Goal: Task Accomplishment & Management: Manage account settings

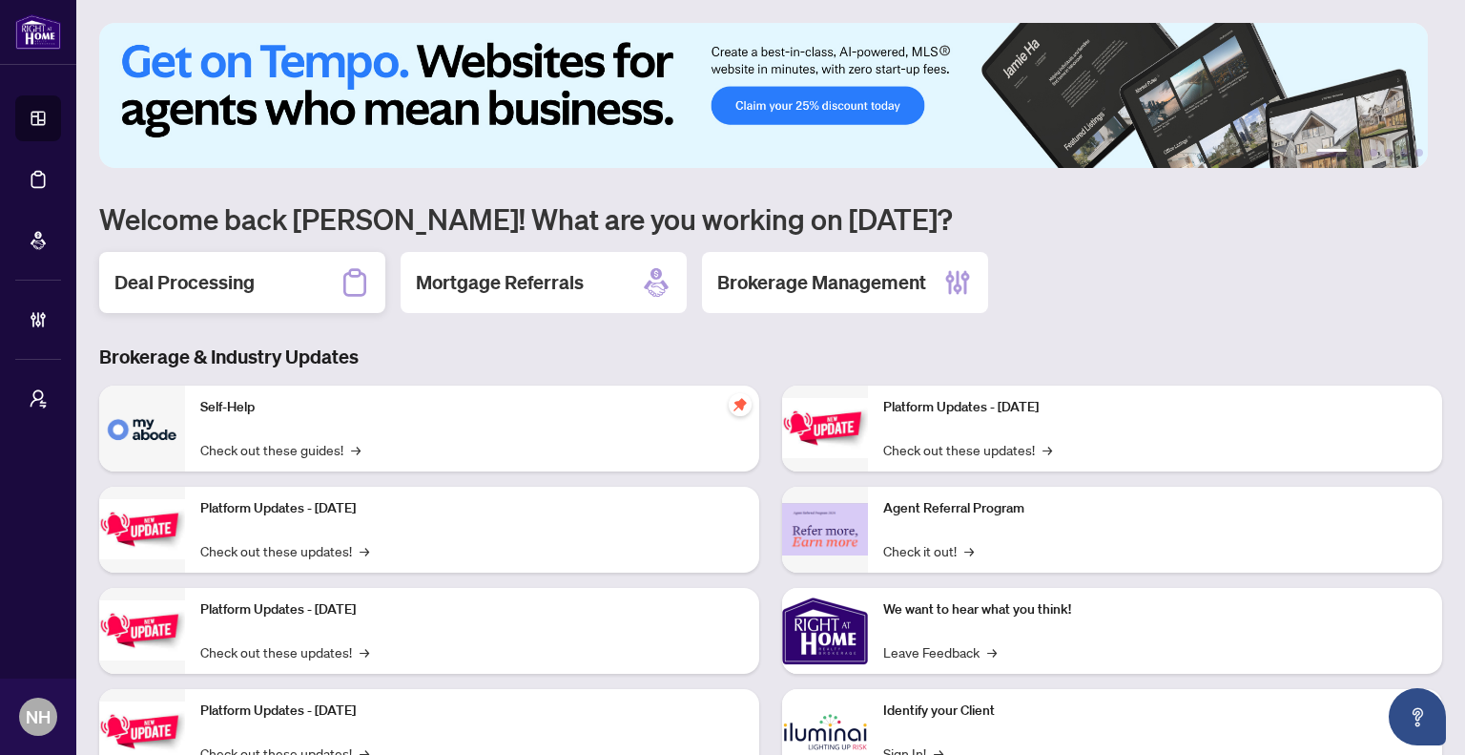
click at [245, 285] on h2 "Deal Processing" at bounding box center [184, 282] width 140 height 27
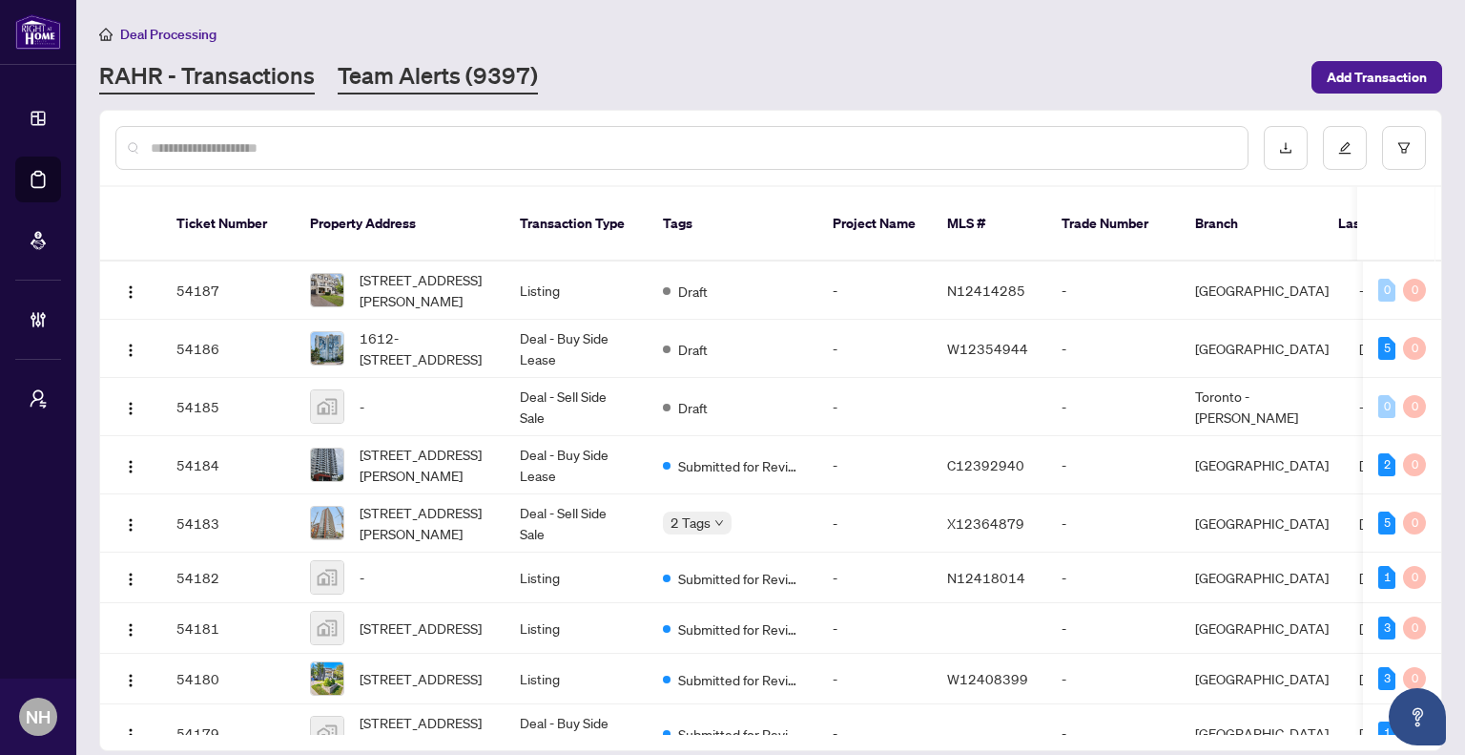
click at [348, 68] on link "Team Alerts (9397)" at bounding box center [438, 77] width 200 height 34
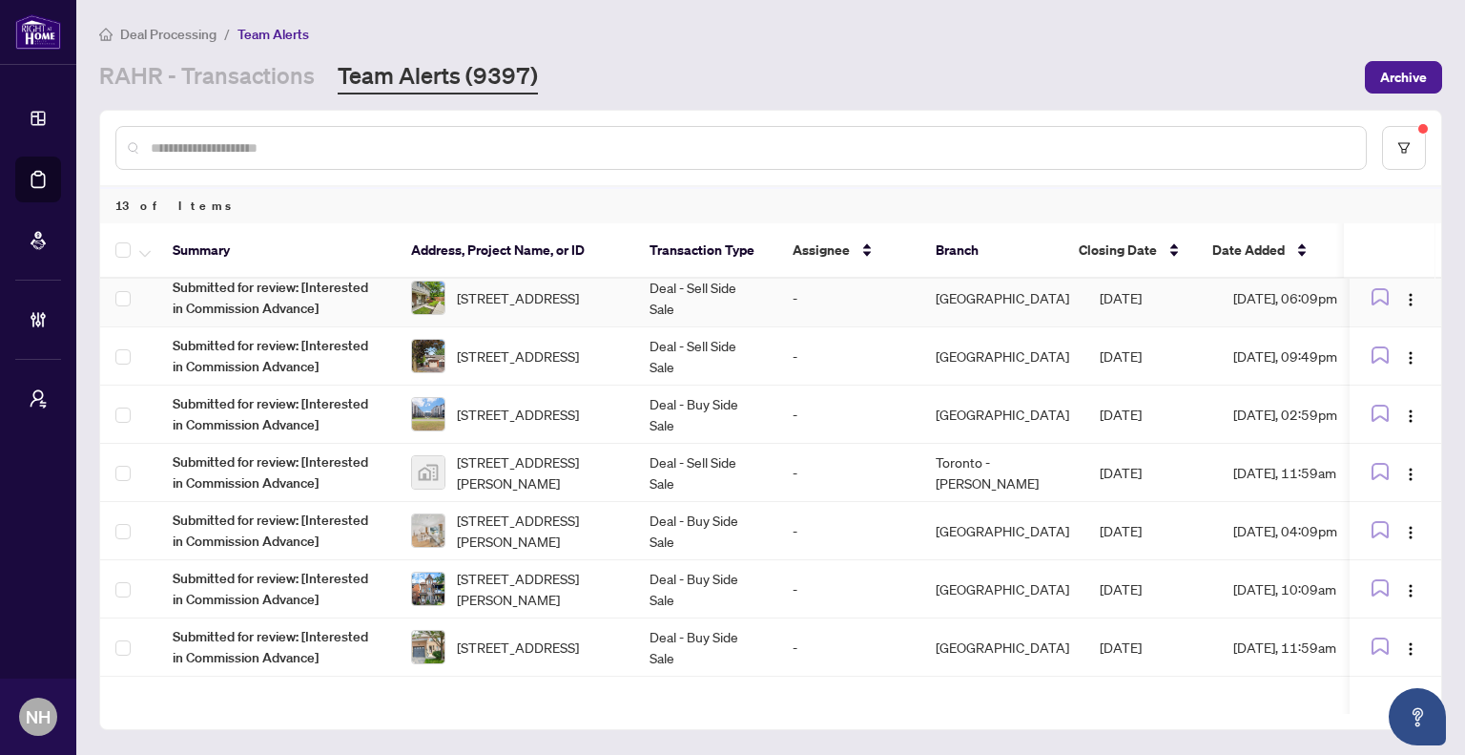
scroll to position [95, 0]
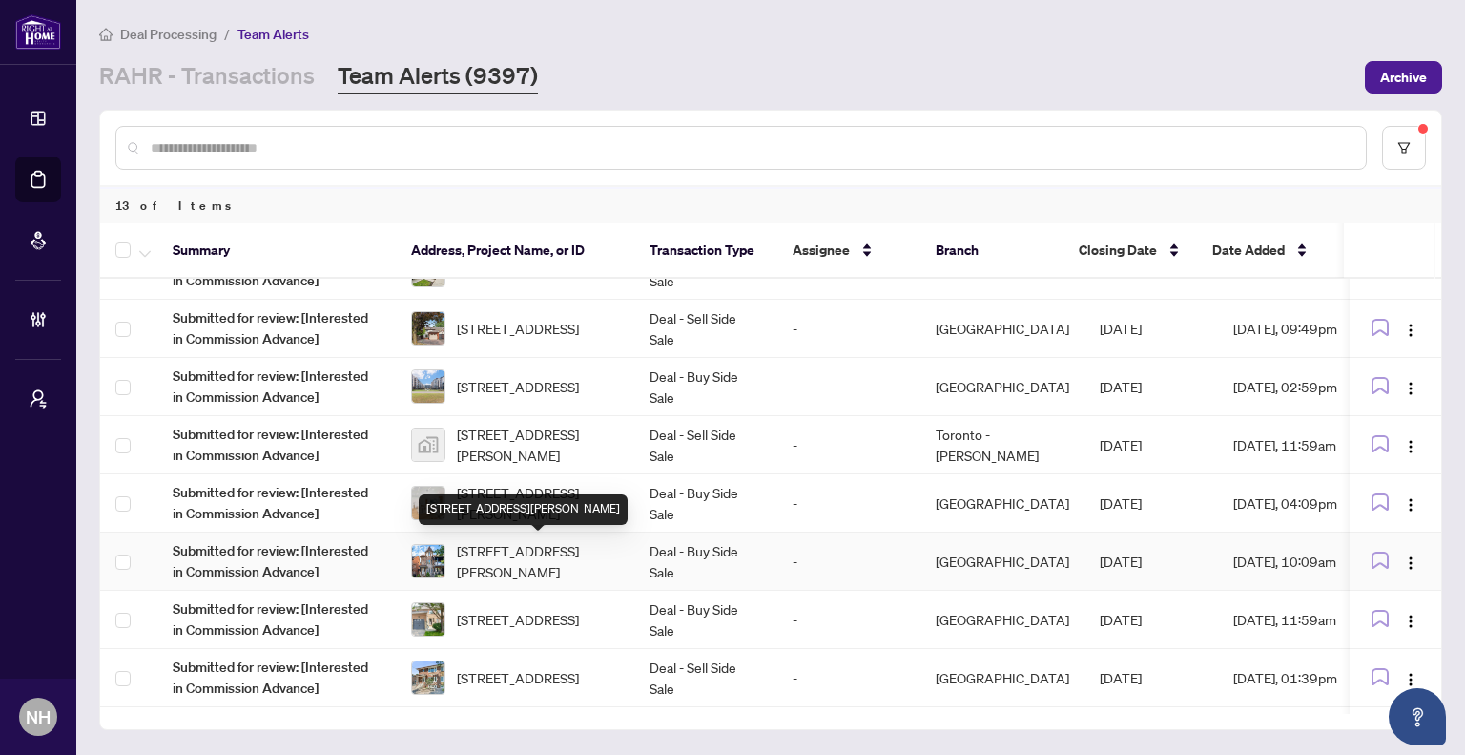
click at [529, 504] on div "78 Rory Rd, Toronto, Ontario M6L 3G1, Canada" at bounding box center [523, 509] width 209 height 31
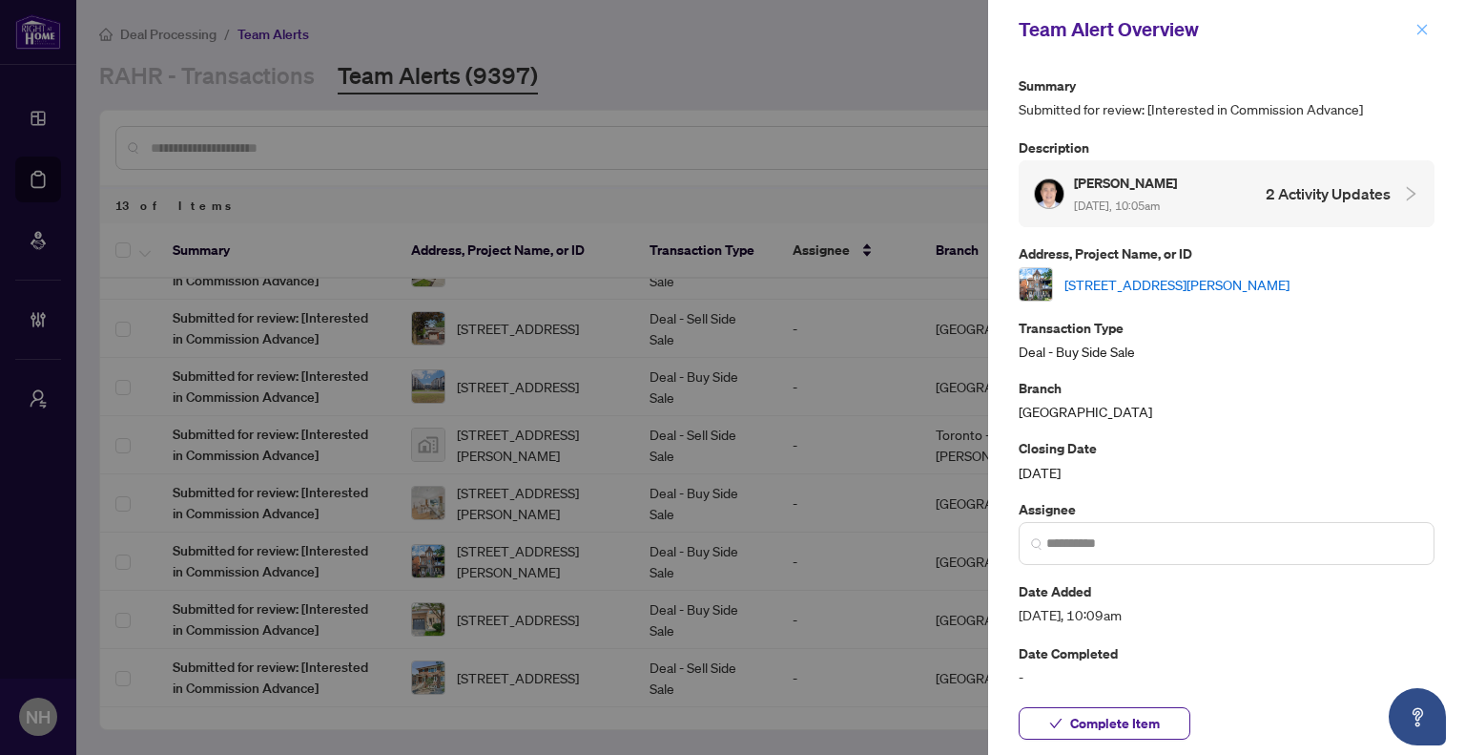
click at [1420, 27] on icon "close" at bounding box center [1423, 29] width 10 height 10
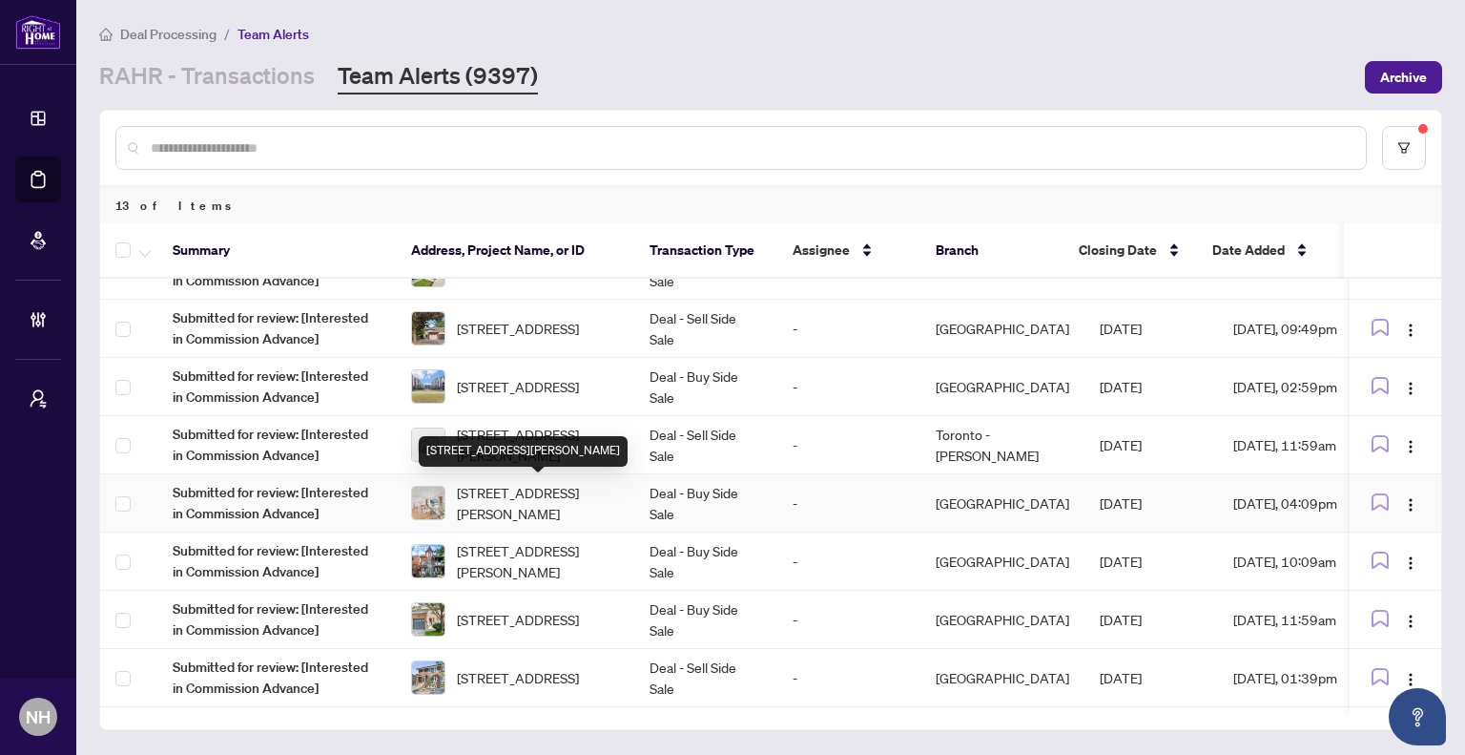
click at [561, 497] on span "186 Sweeney Dr, Toronto, Ontario M4A 1V4, Canada" at bounding box center [538, 503] width 162 height 42
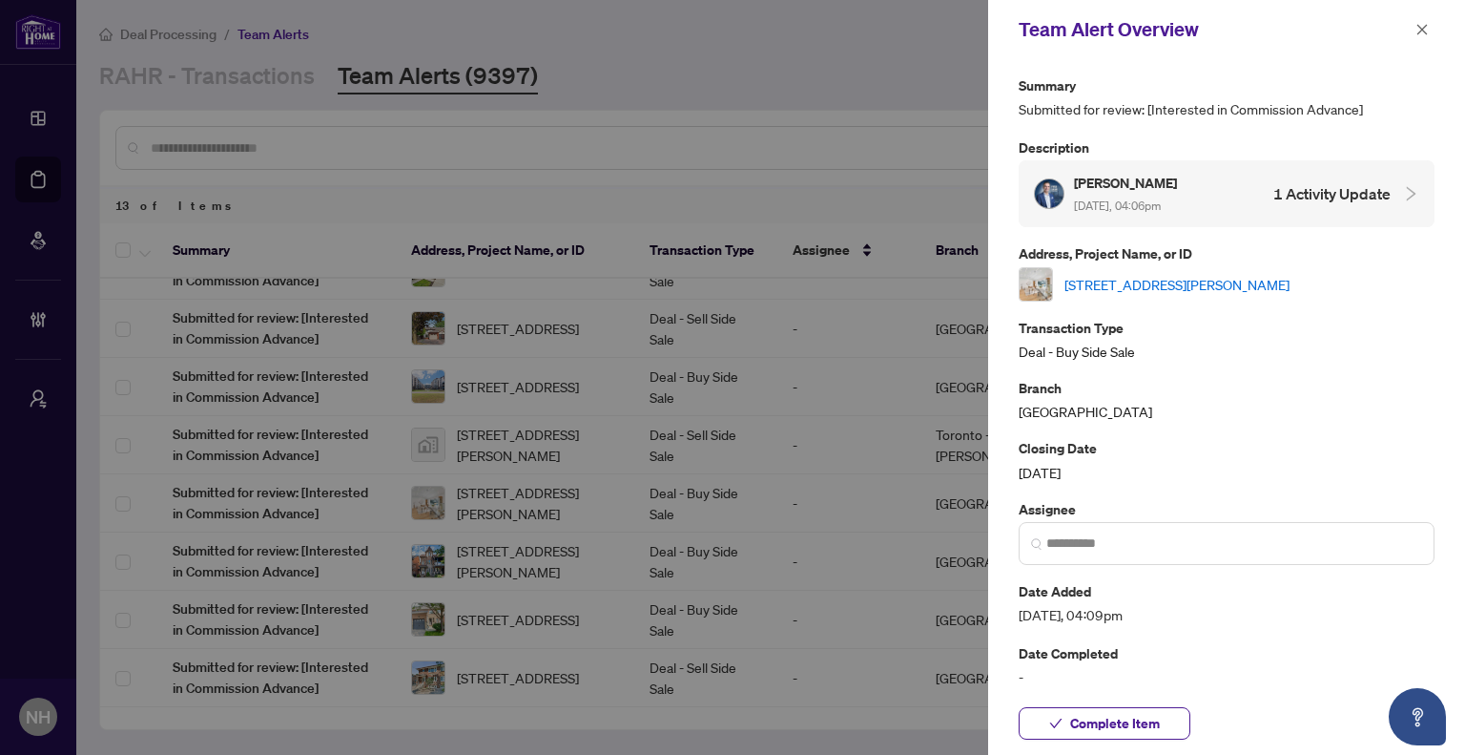
click at [1130, 278] on link "186 Sweeney Dr, Toronto, Ontario M4A 1V4, Canada" at bounding box center [1177, 284] width 225 height 21
click at [1420, 26] on icon "close" at bounding box center [1423, 29] width 10 height 10
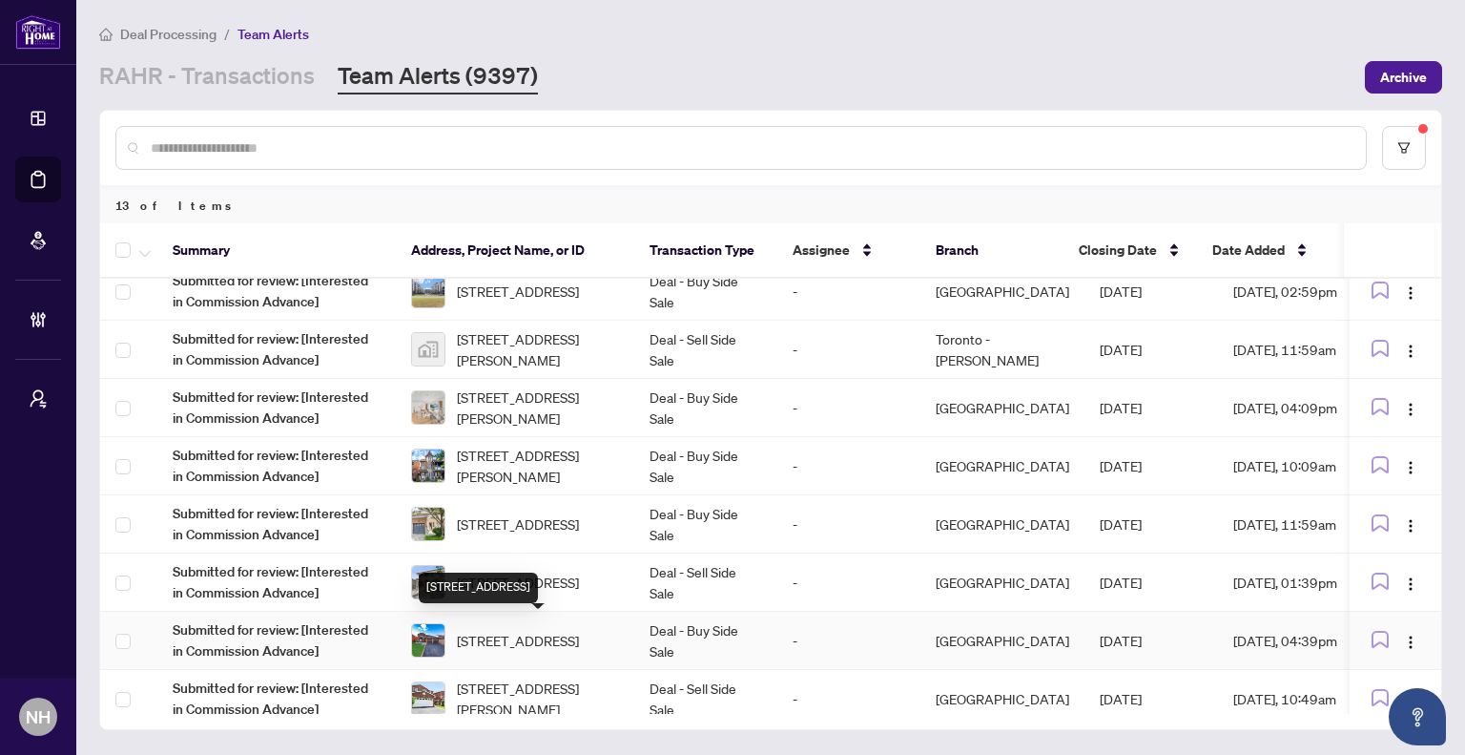
scroll to position [286, 0]
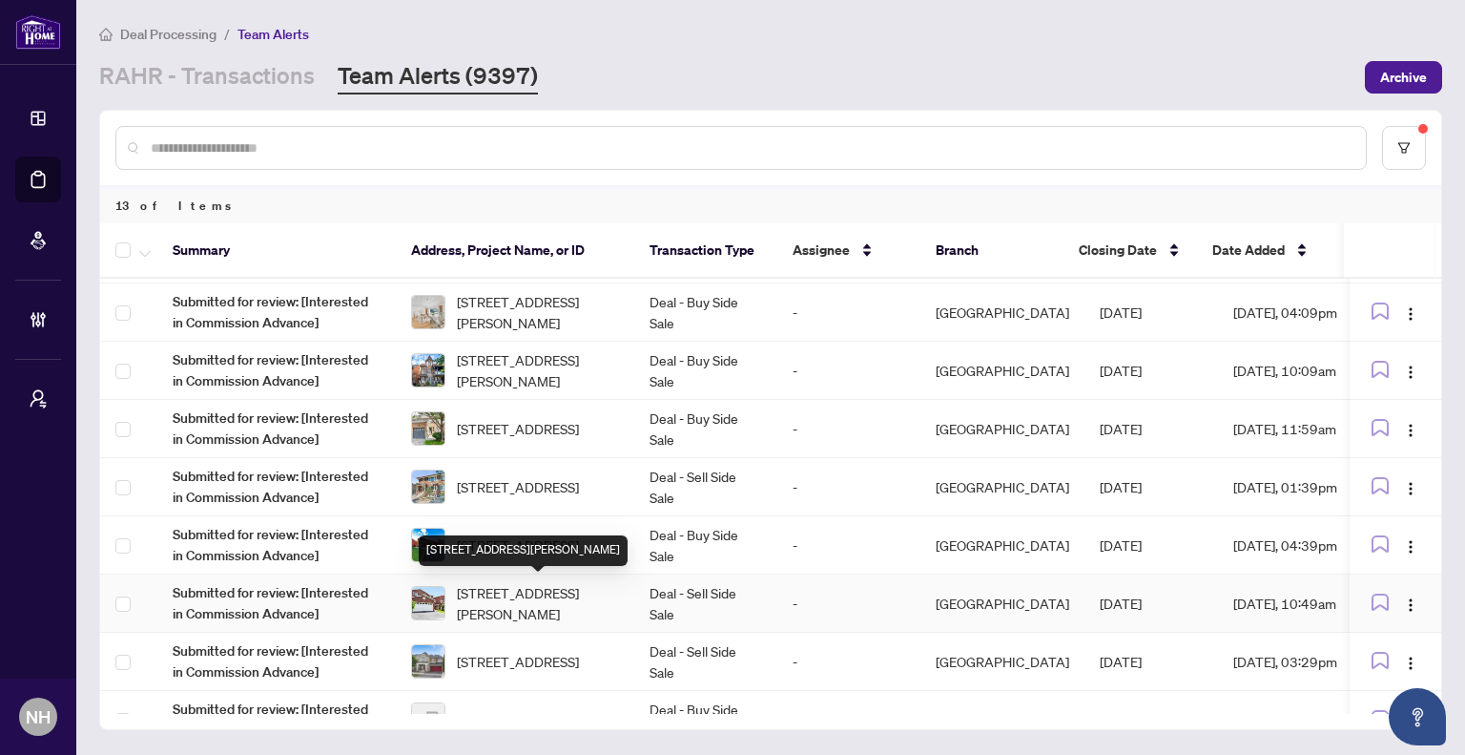
click at [550, 594] on span "22 Donna Dr, Brampton, Ontario L6Z 3T2, Canada" at bounding box center [538, 603] width 162 height 42
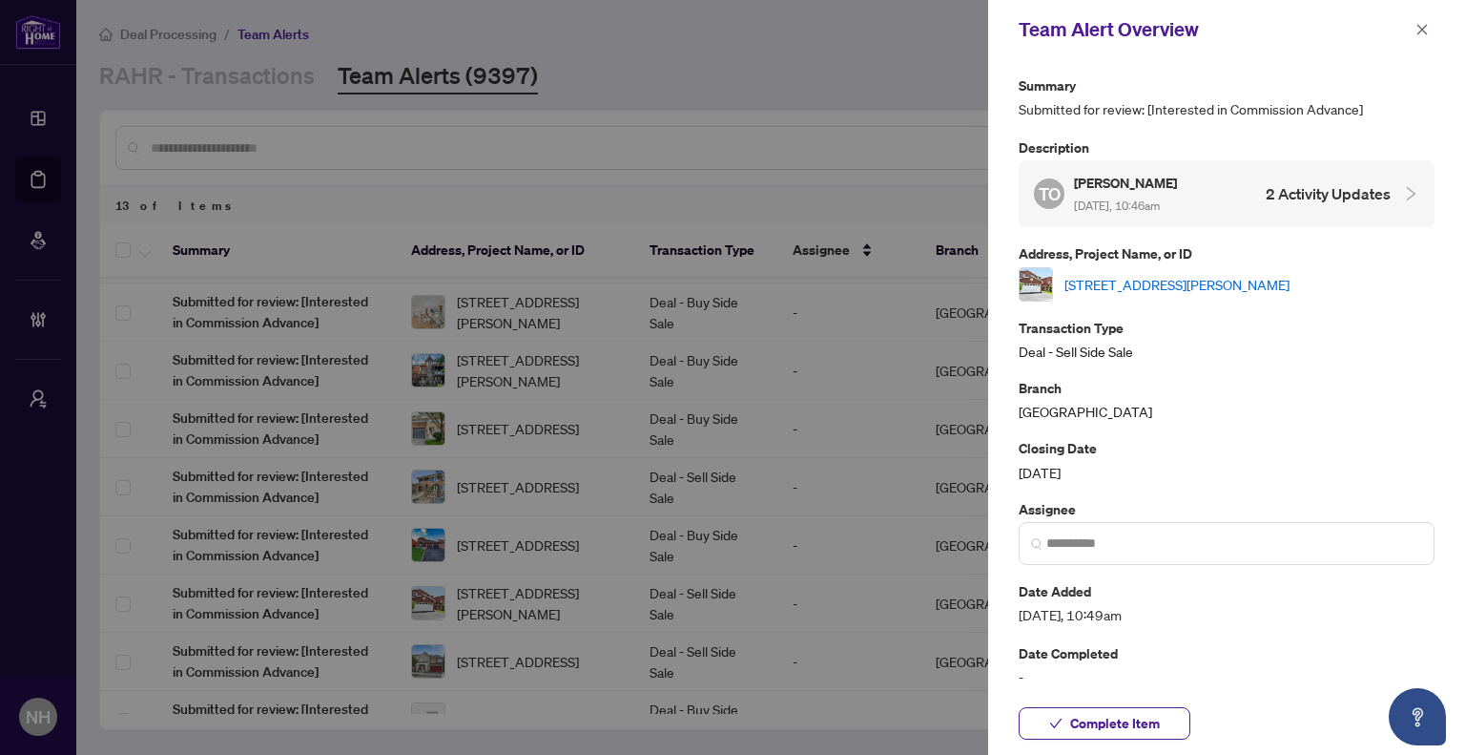
click at [1158, 285] on link "22 Donna Dr, Brampton, Ontario L6Z 3T2, Canada" at bounding box center [1177, 284] width 225 height 21
click at [1426, 27] on icon "close" at bounding box center [1422, 29] width 13 height 13
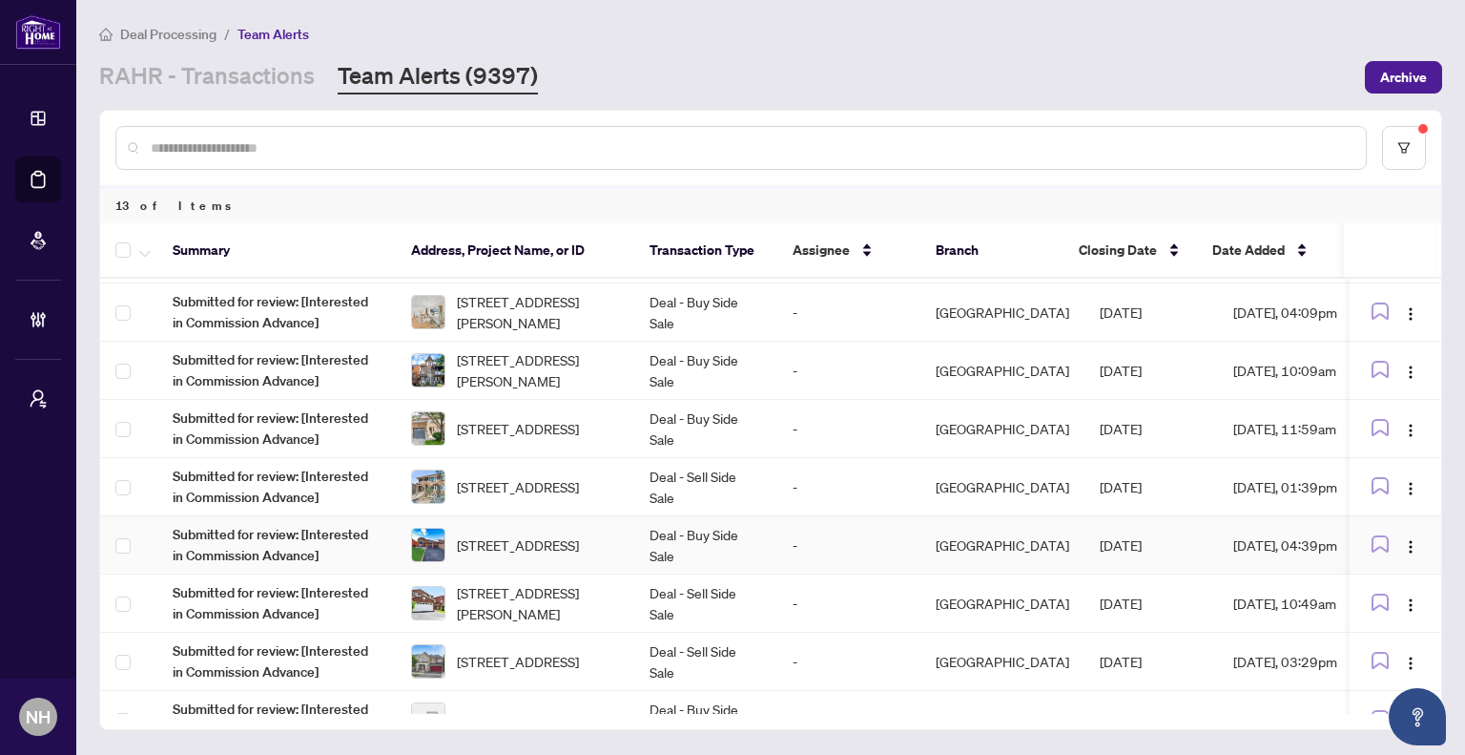
click at [677, 537] on td "Deal - Buy Side Sale" at bounding box center [705, 545] width 143 height 58
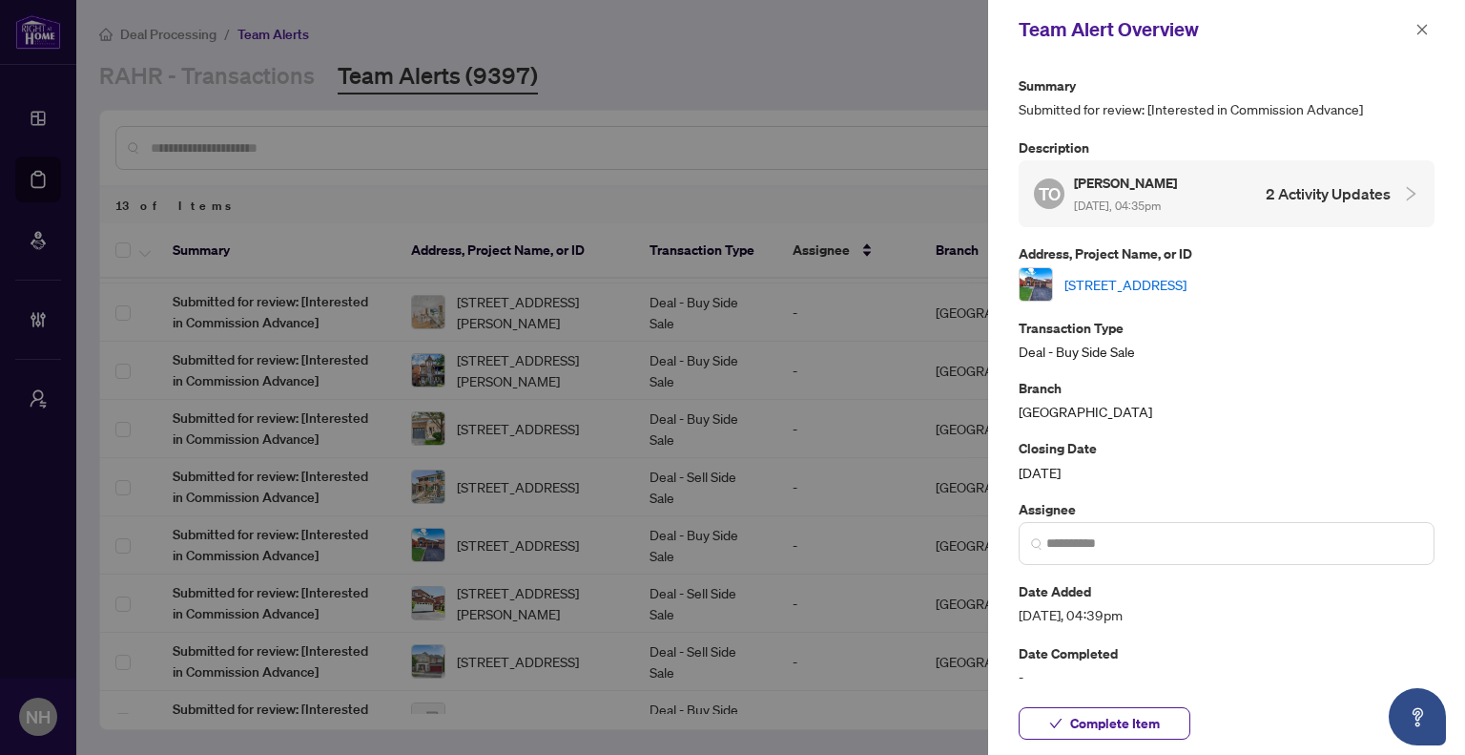
click at [1187, 280] on link "52 Donaghedy Dr, Halton Hills, Ontario L7G 5H1, Canada" at bounding box center [1126, 284] width 122 height 21
click at [1418, 27] on icon "close" at bounding box center [1422, 29] width 13 height 13
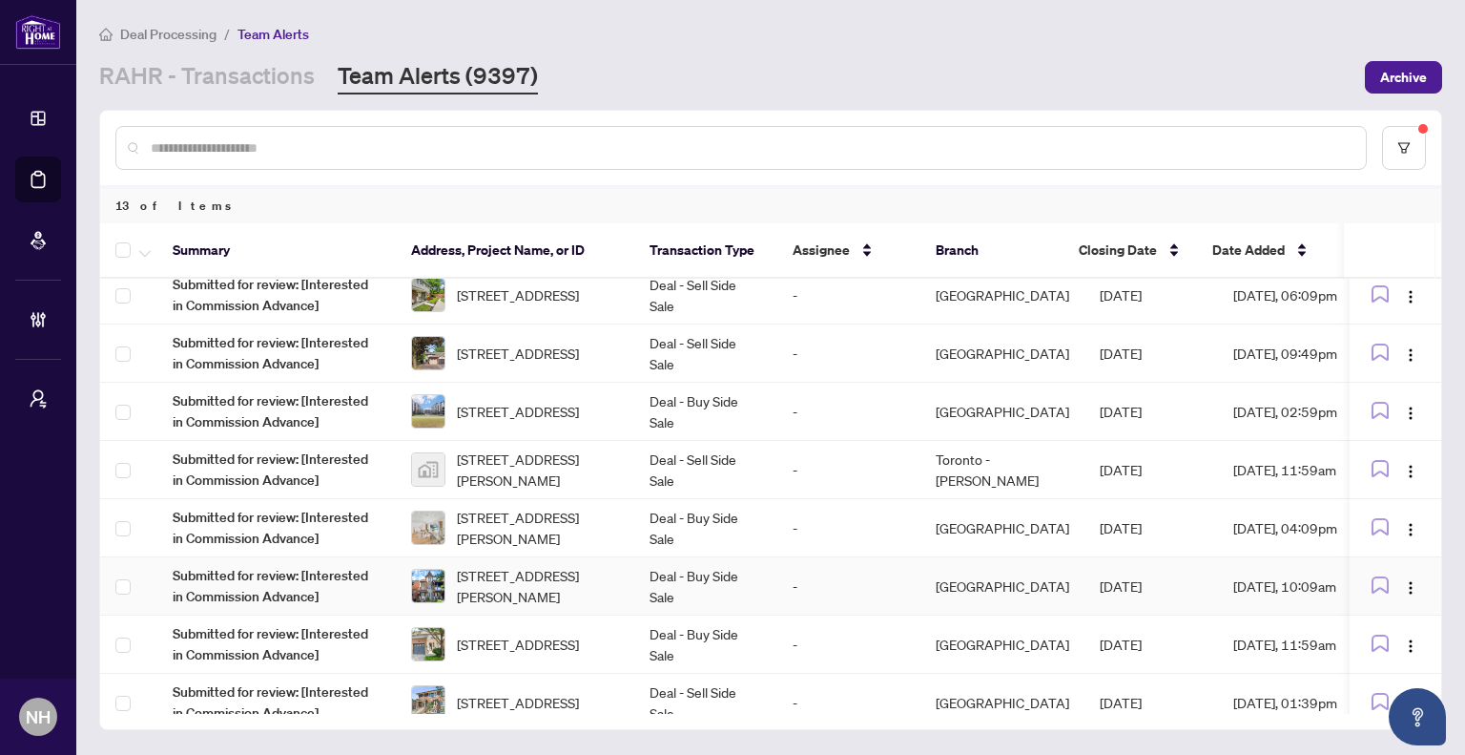
scroll to position [38, 0]
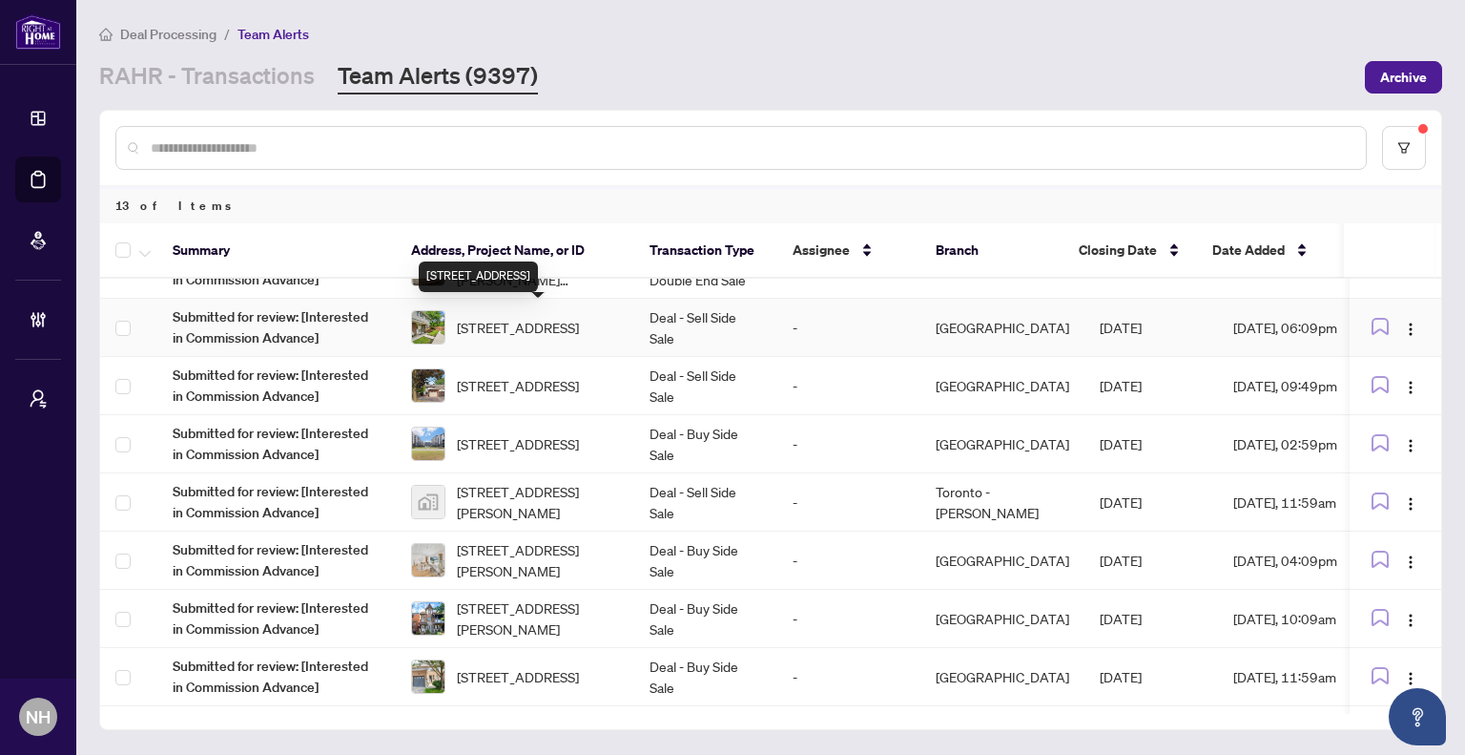
click at [505, 330] on span "30 Village Crt, Brampton, Ontario L6W 1A6, Canada" at bounding box center [518, 327] width 122 height 21
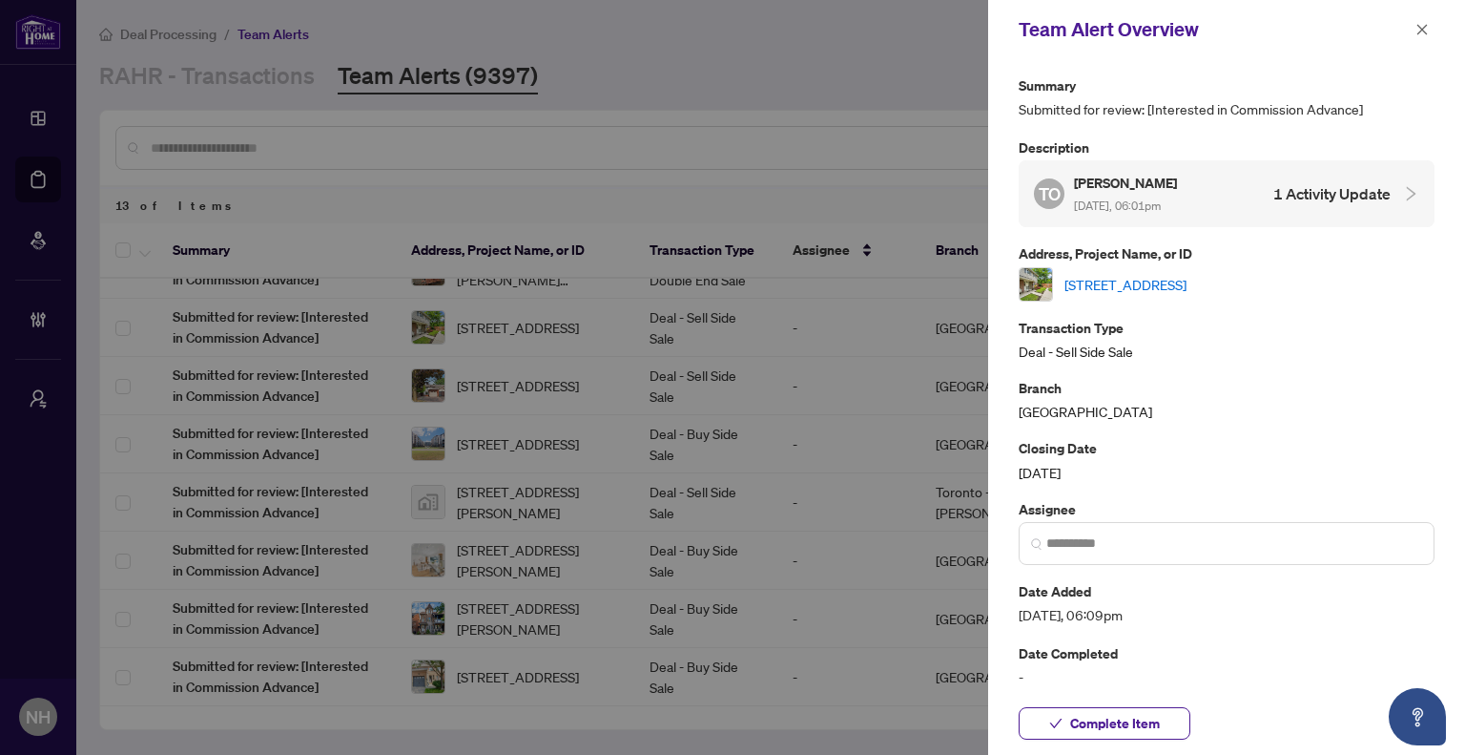
click at [1187, 279] on link "30 Village Crt, Brampton, Ontario L6W 1A6, Canada" at bounding box center [1126, 284] width 122 height 21
click at [1427, 29] on icon "close" at bounding box center [1422, 29] width 13 height 13
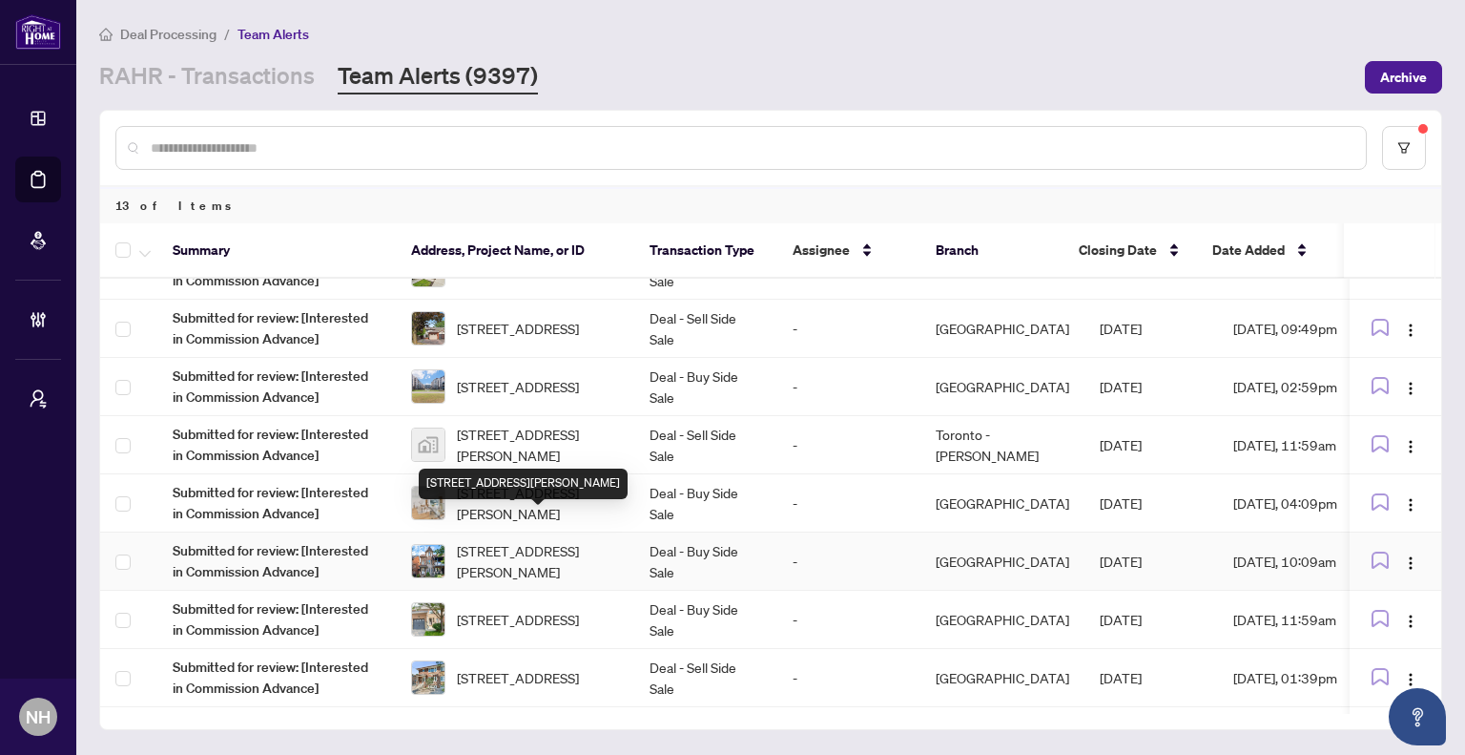
scroll to position [191, 0]
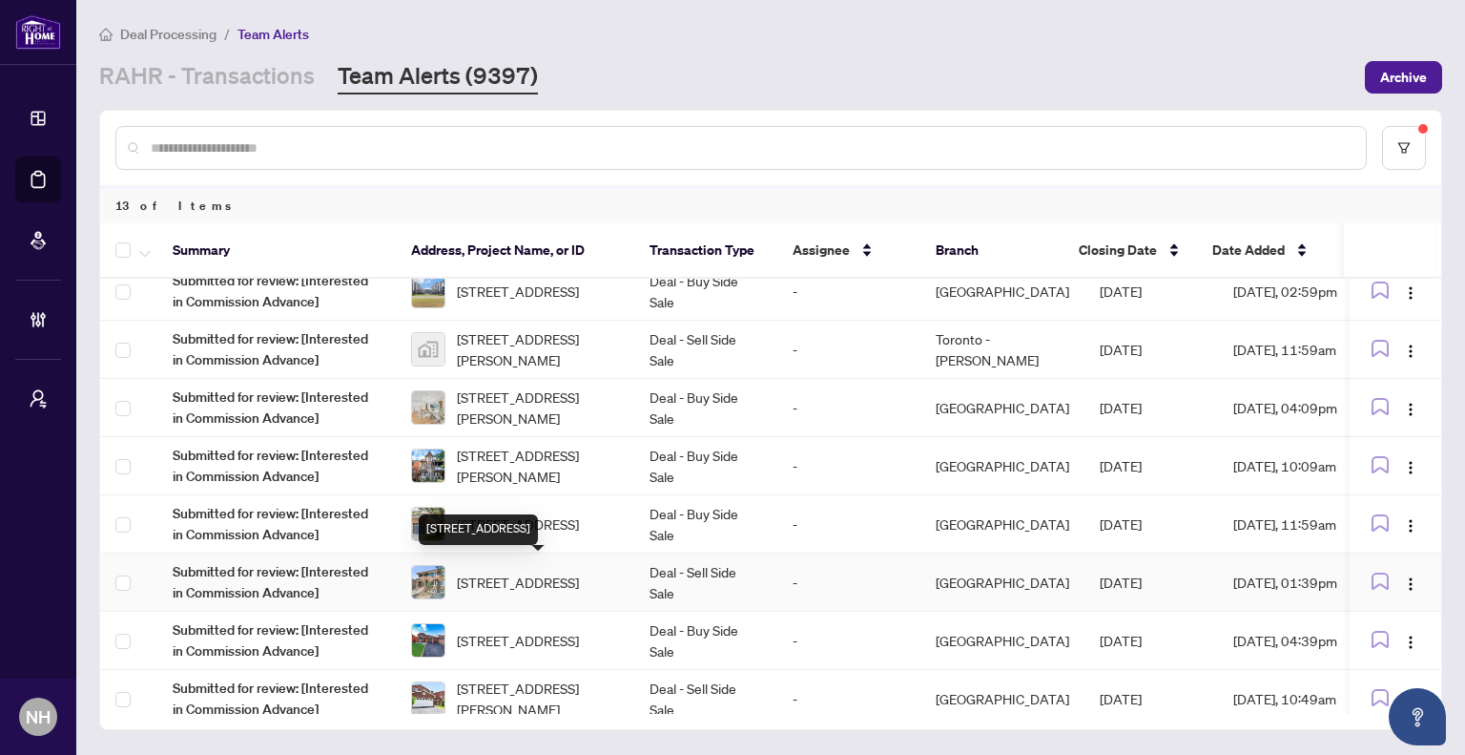
click at [499, 571] on span "1553 Northmount Ave, Mississauga, Ontario L5E 1Y9, Canada" at bounding box center [518, 581] width 122 height 21
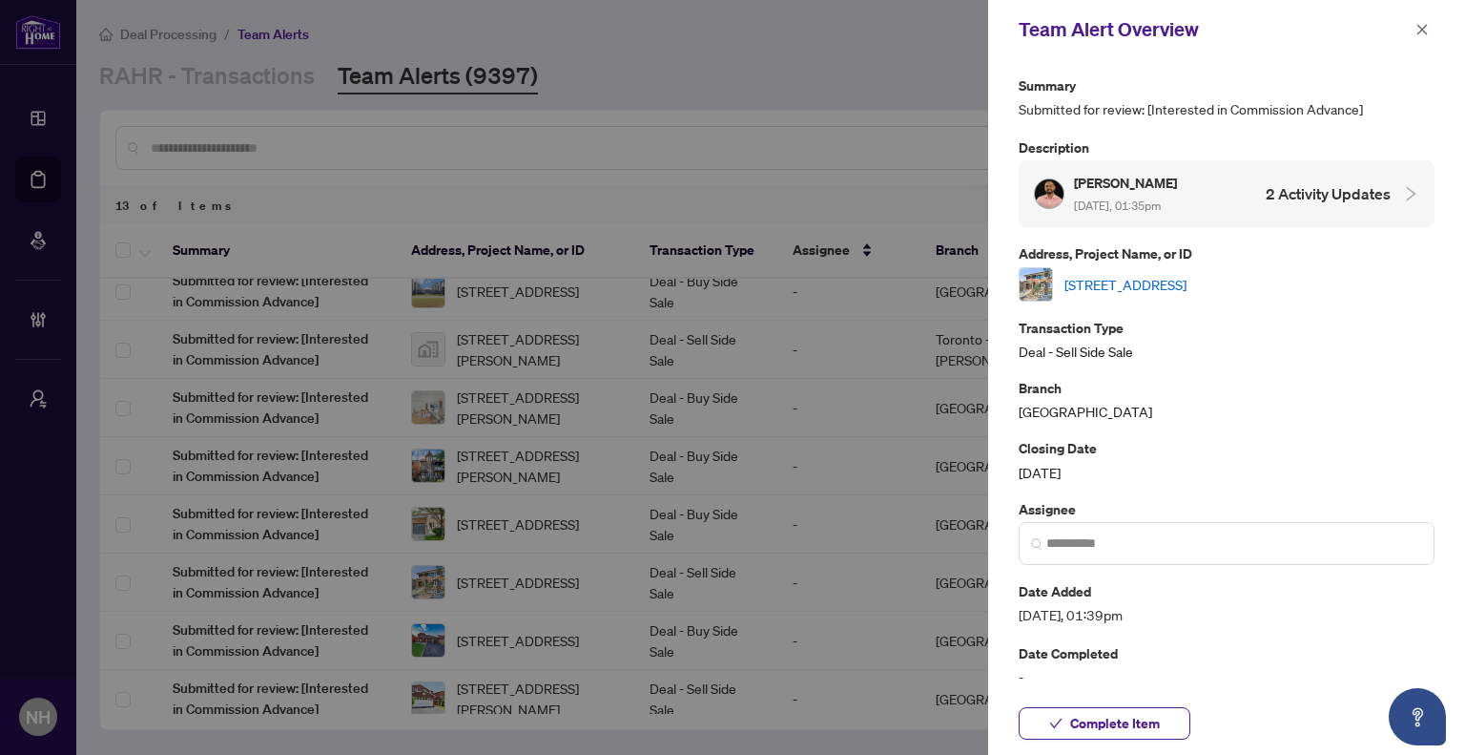
click at [1160, 274] on link "1553 Northmount Ave, Mississauga, Ontario L5E 1Y9, Canada" at bounding box center [1126, 284] width 122 height 21
click at [1421, 38] on span "button" at bounding box center [1422, 29] width 13 height 31
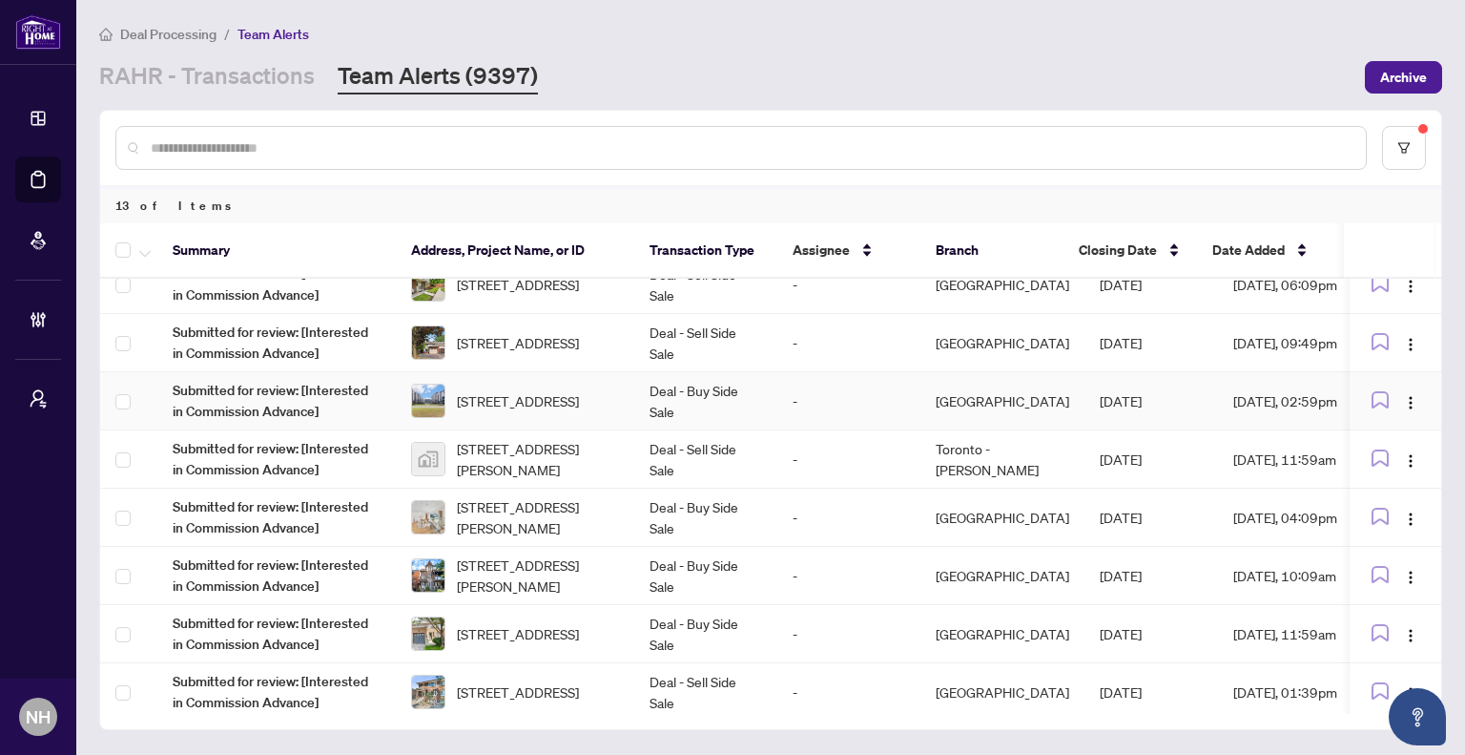
scroll to position [0, 0]
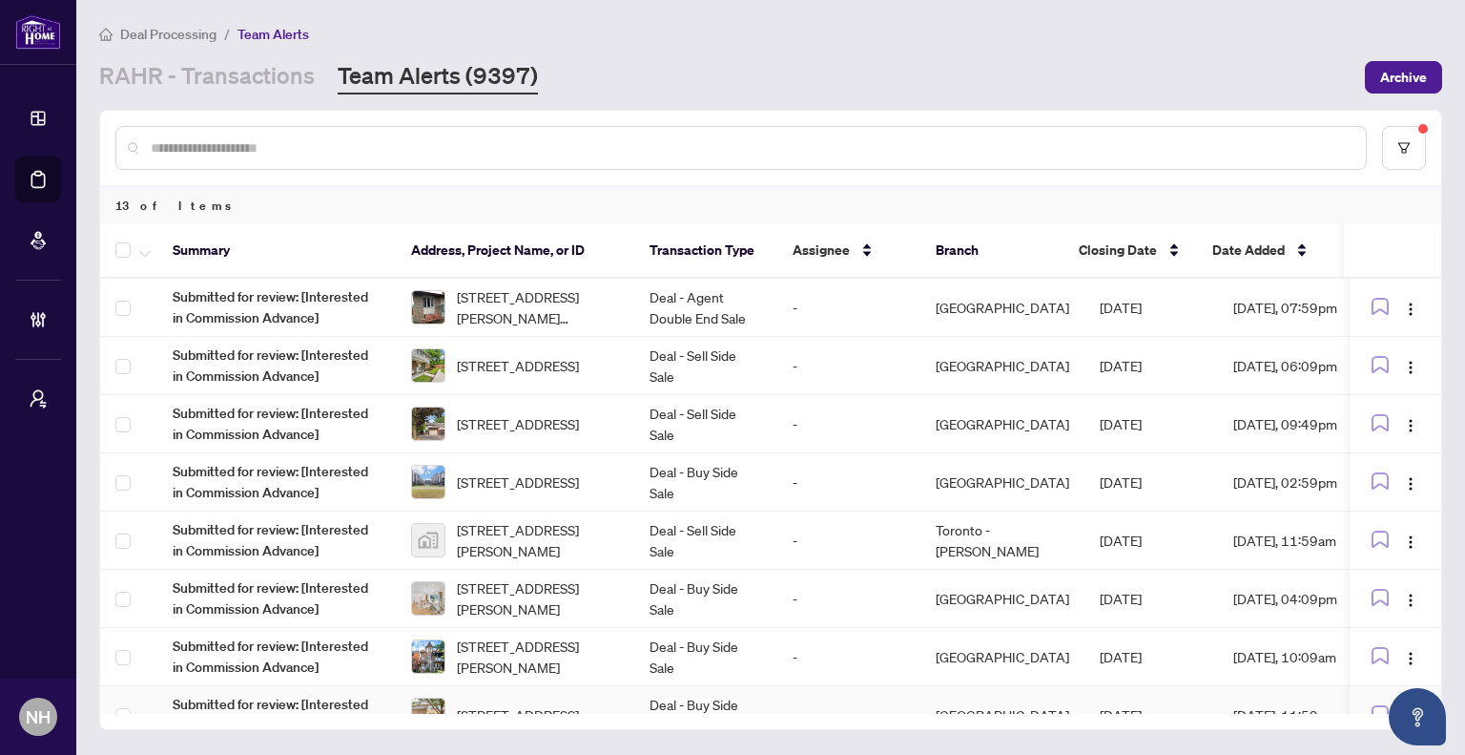
click at [553, 704] on span "[STREET_ADDRESS]" at bounding box center [518, 714] width 122 height 21
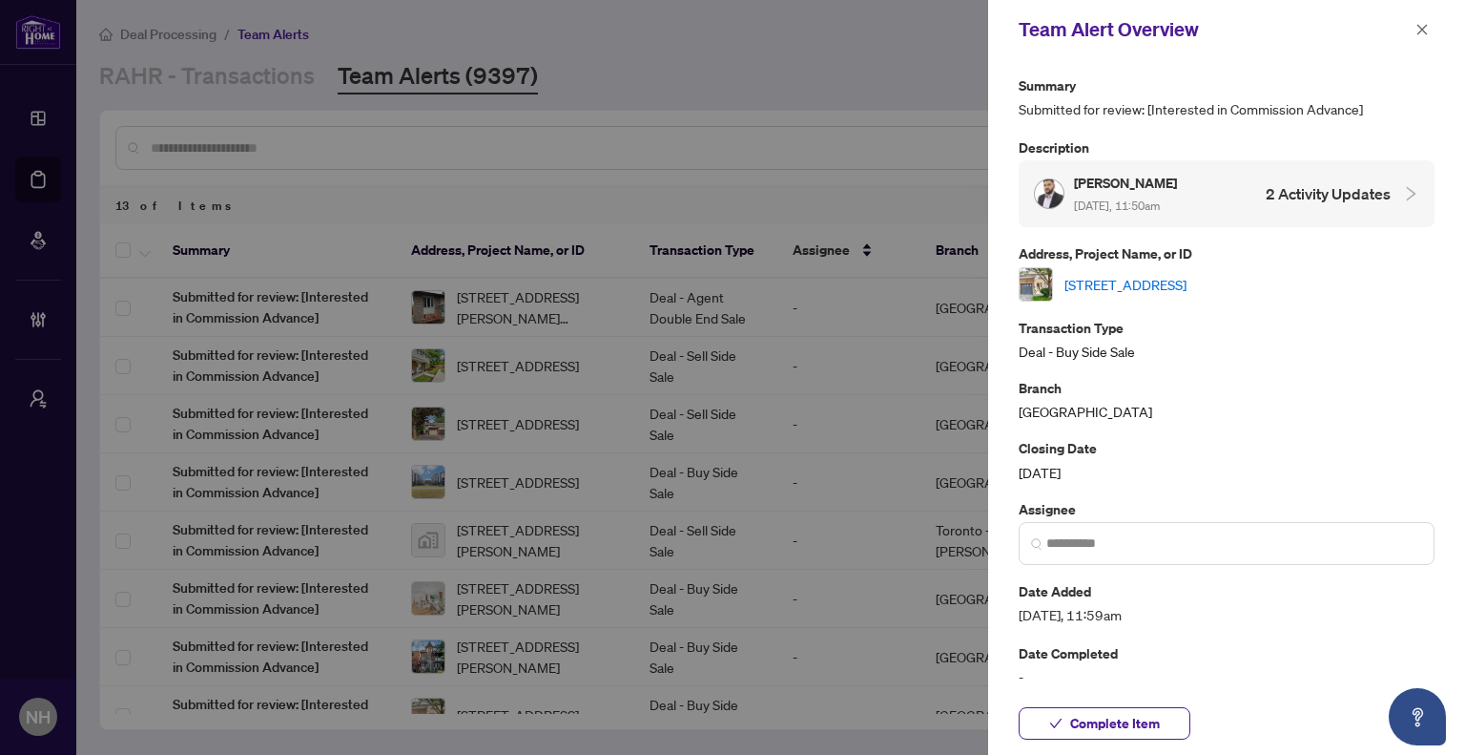
click at [1172, 274] on link "[STREET_ADDRESS]" at bounding box center [1126, 284] width 122 height 21
click at [1421, 24] on icon "close" at bounding box center [1422, 29] width 13 height 13
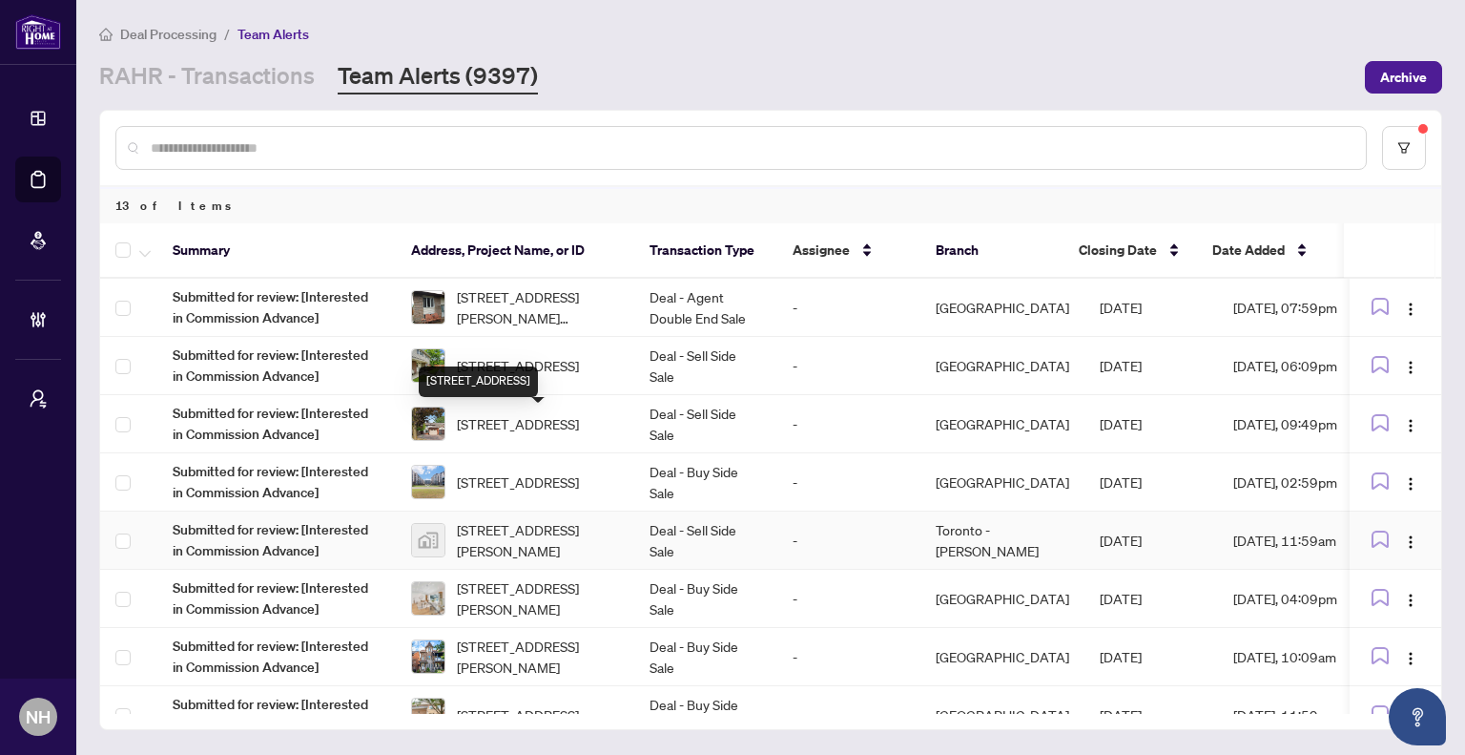
scroll to position [95, 0]
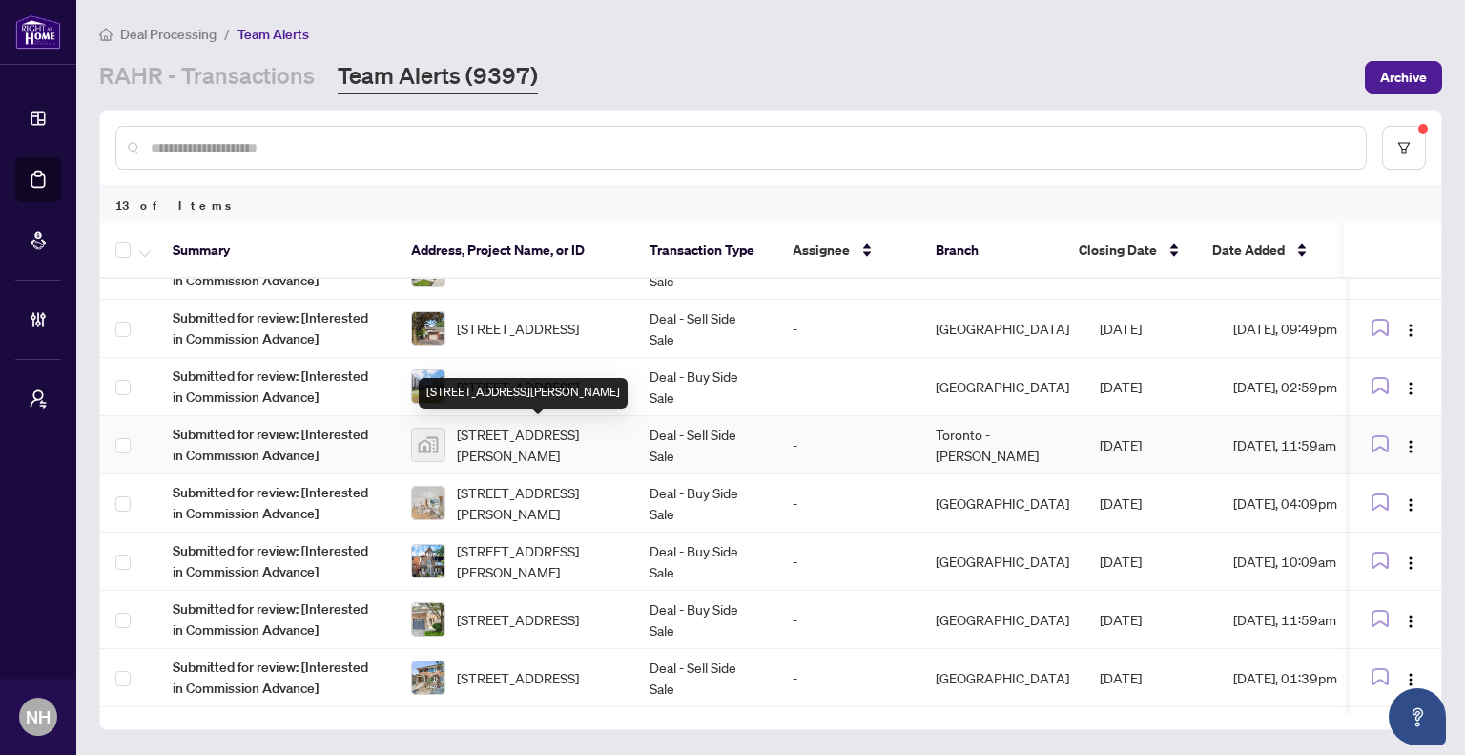
click at [529, 438] on span "[STREET_ADDRESS][PERSON_NAME]" at bounding box center [538, 445] width 162 height 42
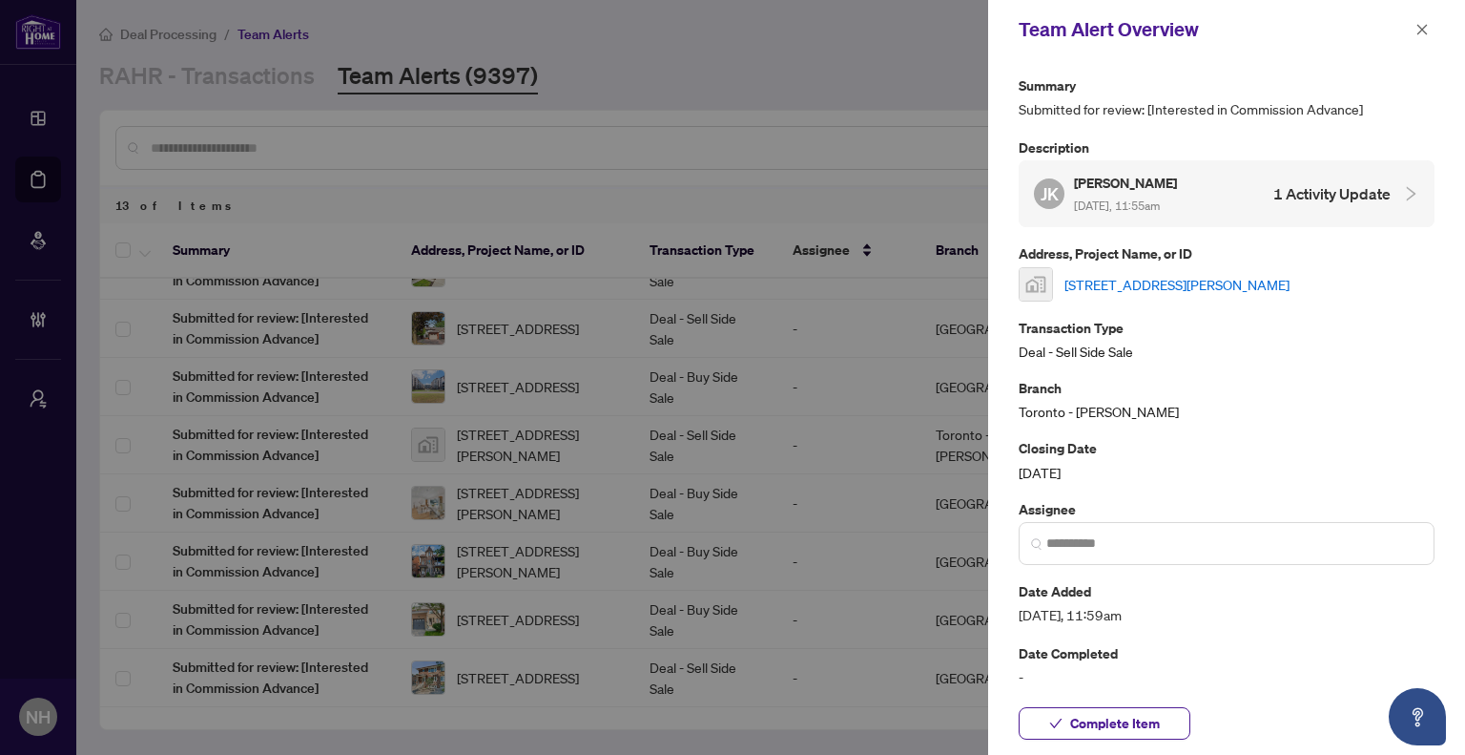
click at [1178, 295] on link "[STREET_ADDRESS][PERSON_NAME]" at bounding box center [1177, 284] width 225 height 21
click at [1417, 27] on icon "close" at bounding box center [1422, 29] width 13 height 13
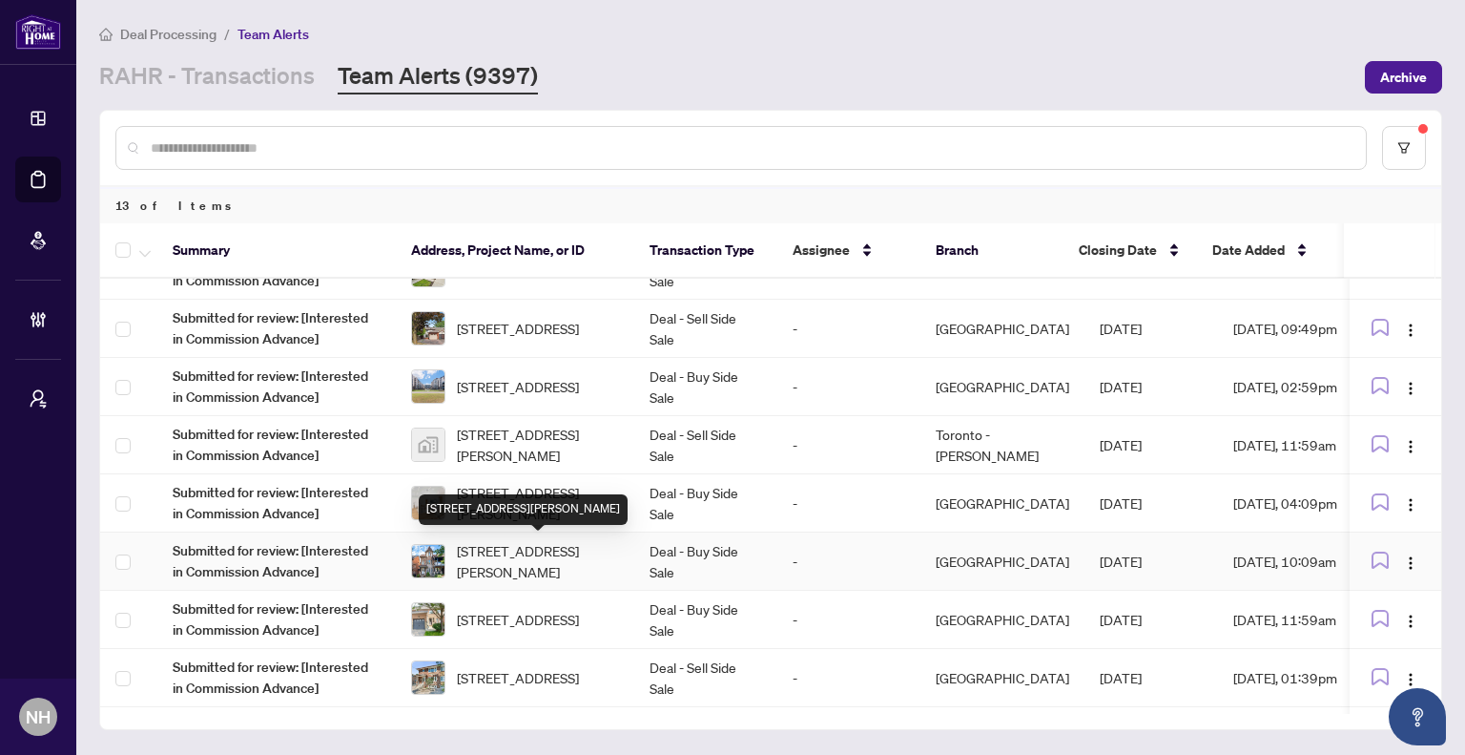
click at [546, 566] on span "[STREET_ADDRESS][PERSON_NAME]" at bounding box center [538, 561] width 162 height 42
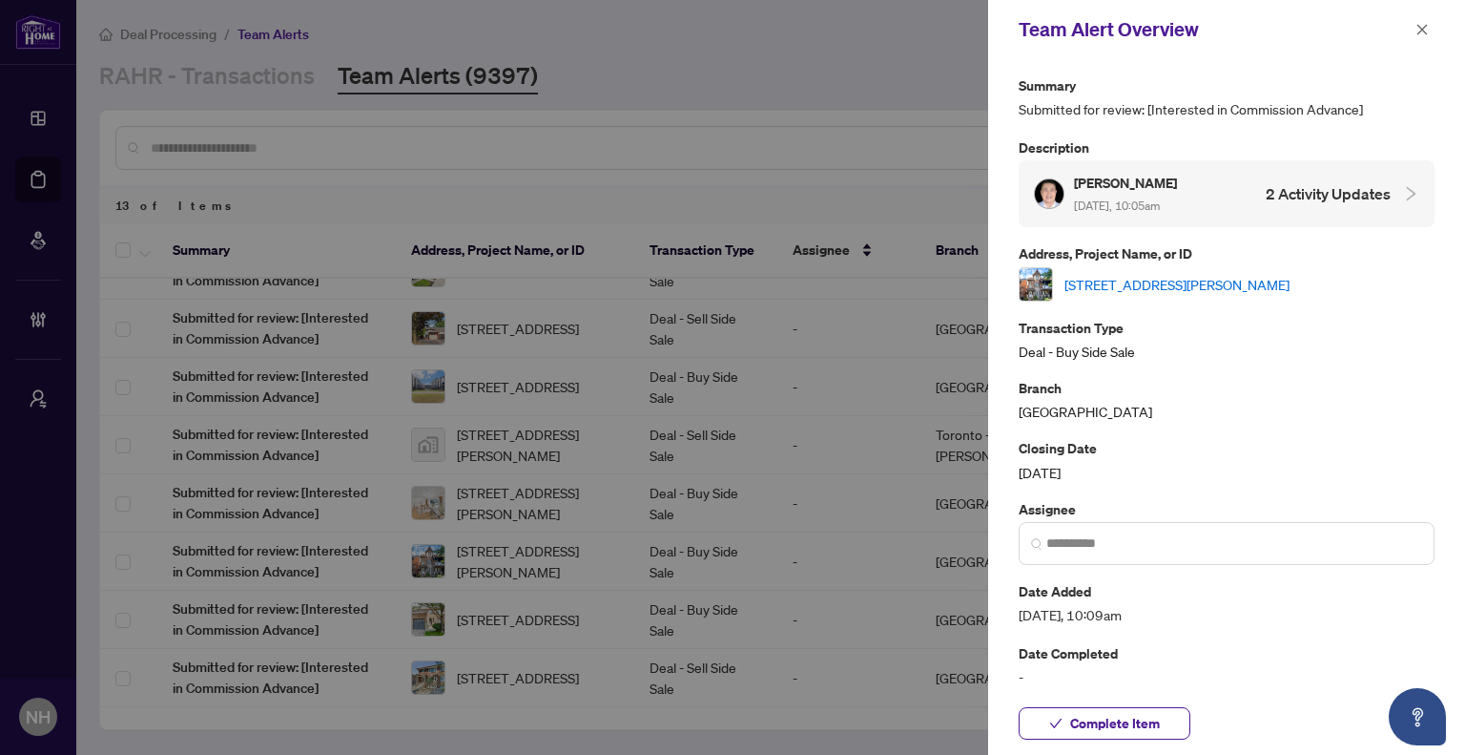
click at [1263, 282] on link "[STREET_ADDRESS][PERSON_NAME]" at bounding box center [1177, 284] width 225 height 21
click at [1419, 23] on icon "close" at bounding box center [1422, 29] width 13 height 13
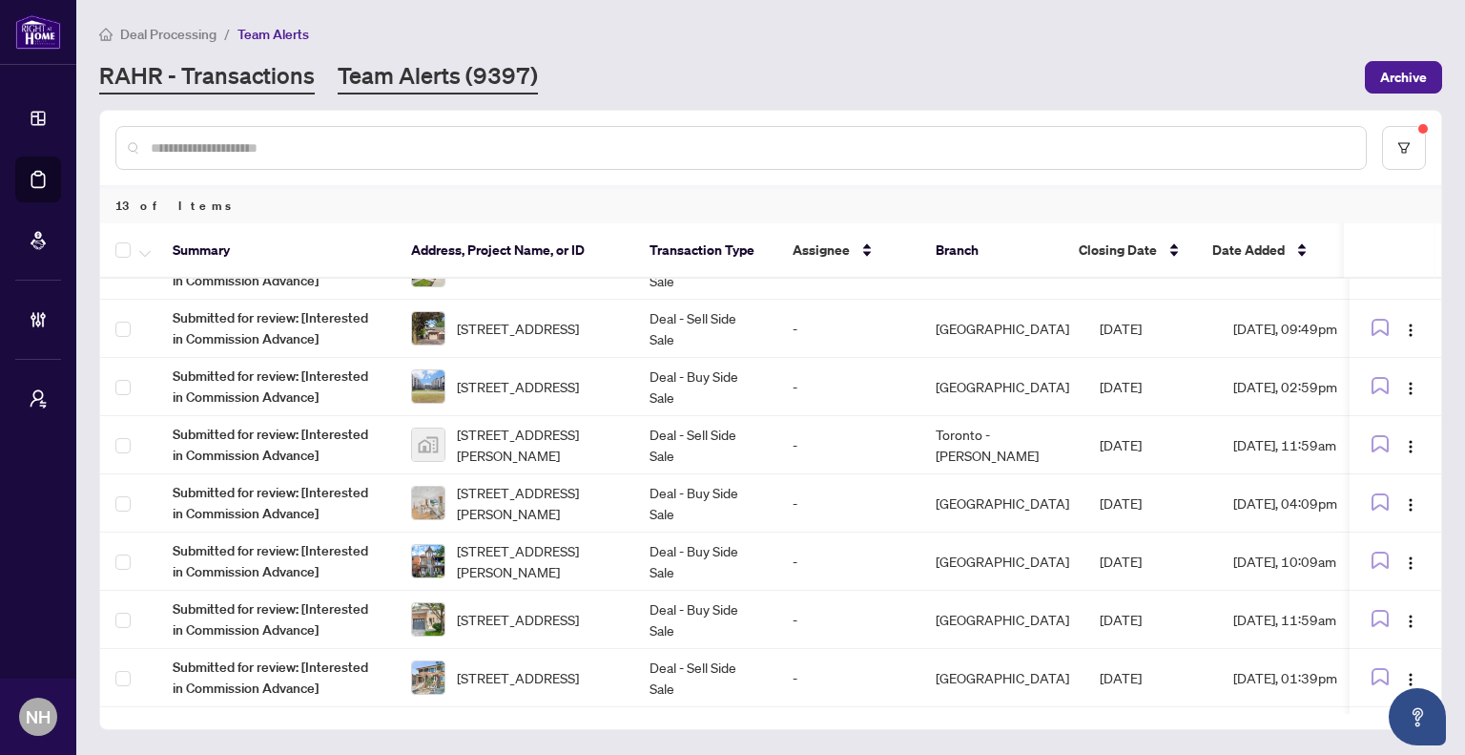
click at [237, 61] on link "RAHR - Transactions" at bounding box center [207, 77] width 216 height 34
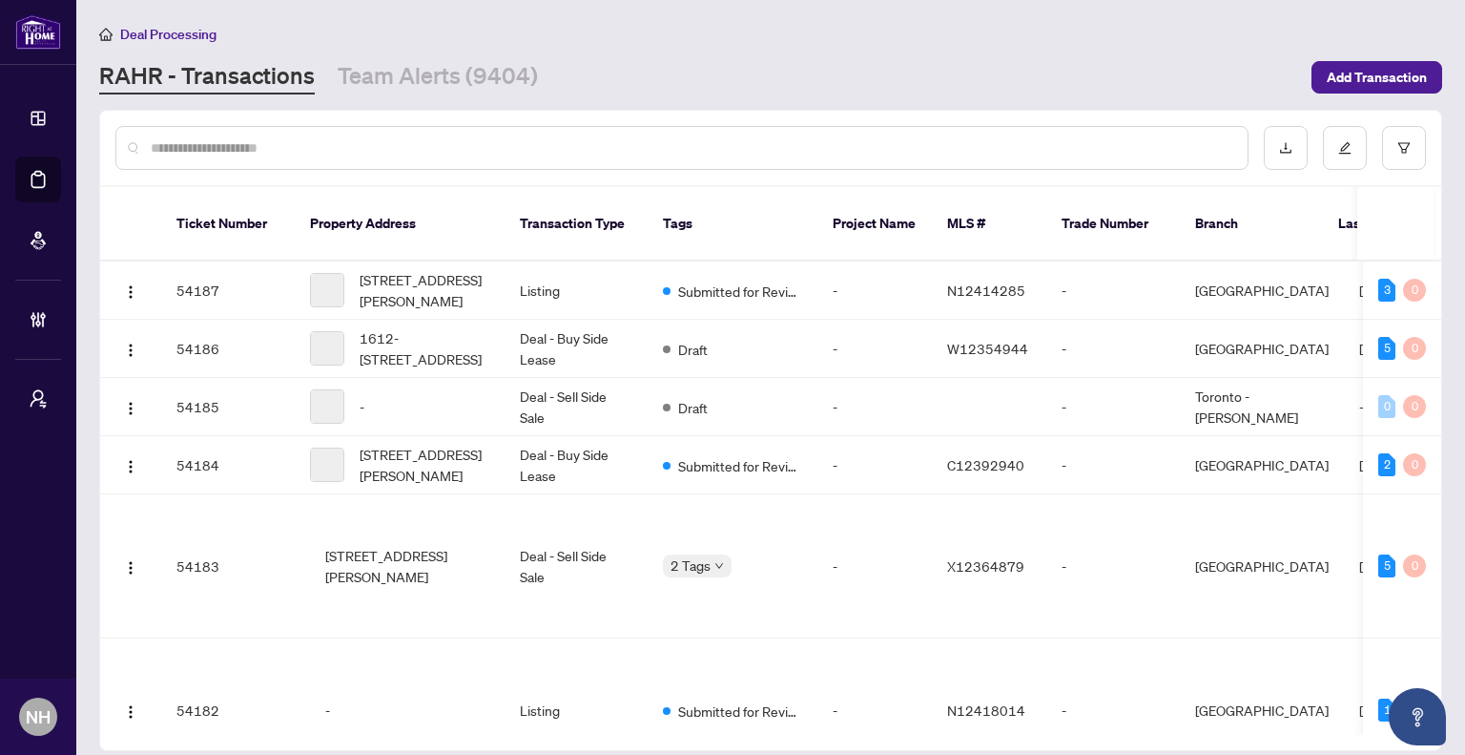
click at [264, 140] on input "text" at bounding box center [692, 147] width 1082 height 21
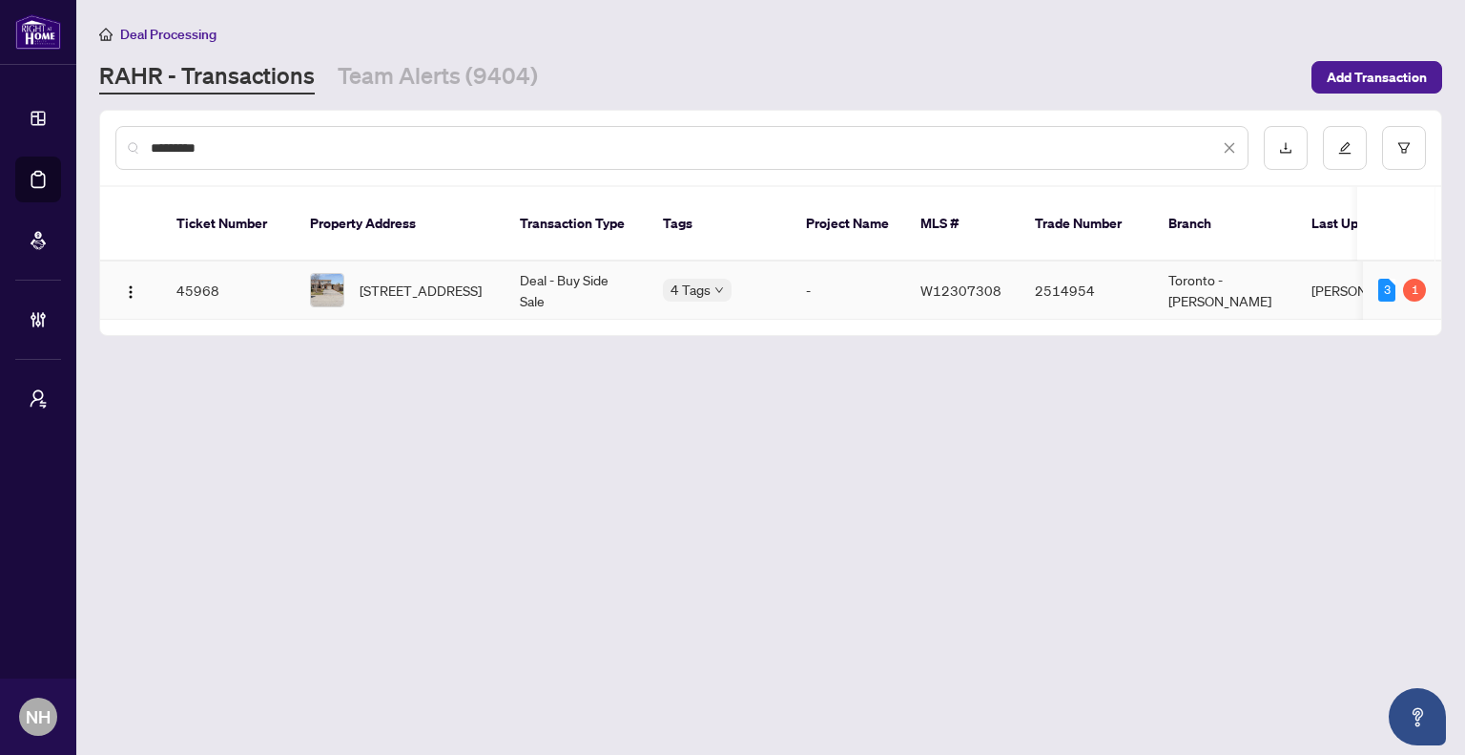
type input "********"
click at [363, 280] on span "[STREET_ADDRESS]" at bounding box center [421, 290] width 122 height 21
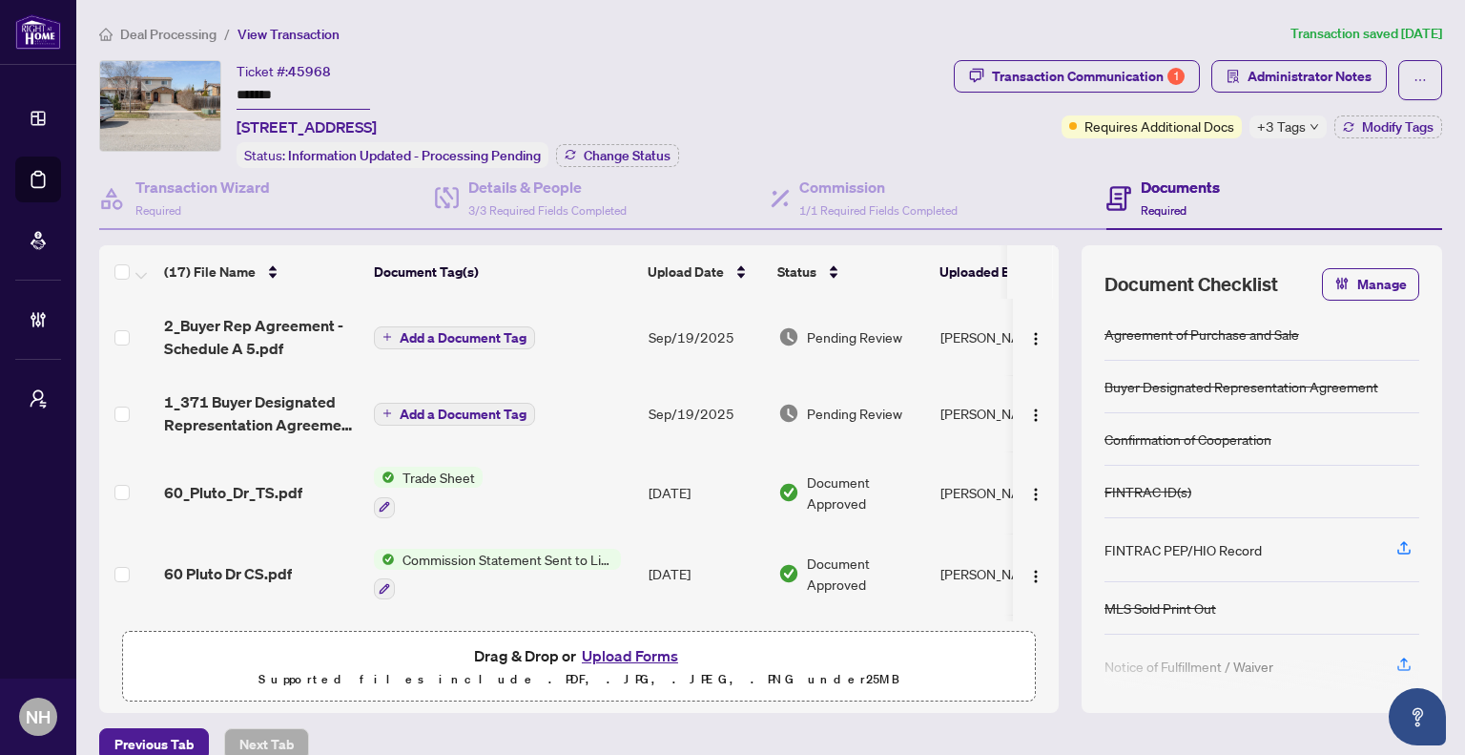
drag, startPoint x: 302, startPoint y: 96, endPoint x: 219, endPoint y: 96, distance: 83.0
click at [219, 96] on div "Ticket #: 45968 ******* 60 Pluto Dr, Brampton, Ontario L6V 3W5, Canada Status: …" at bounding box center [522, 114] width 847 height 108
click at [194, 27] on span "Deal Processing" at bounding box center [168, 34] width 96 height 17
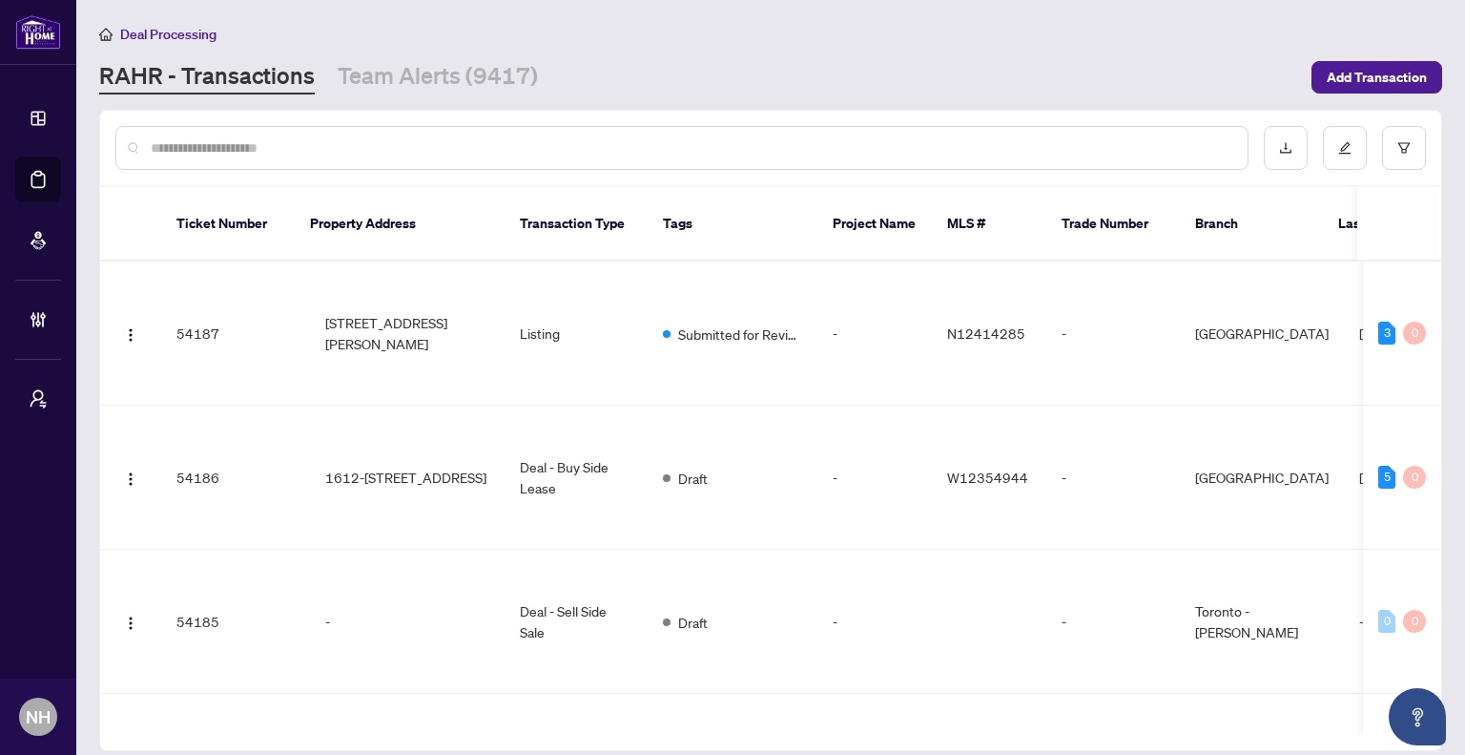
click at [259, 142] on input "text" at bounding box center [692, 147] width 1082 height 21
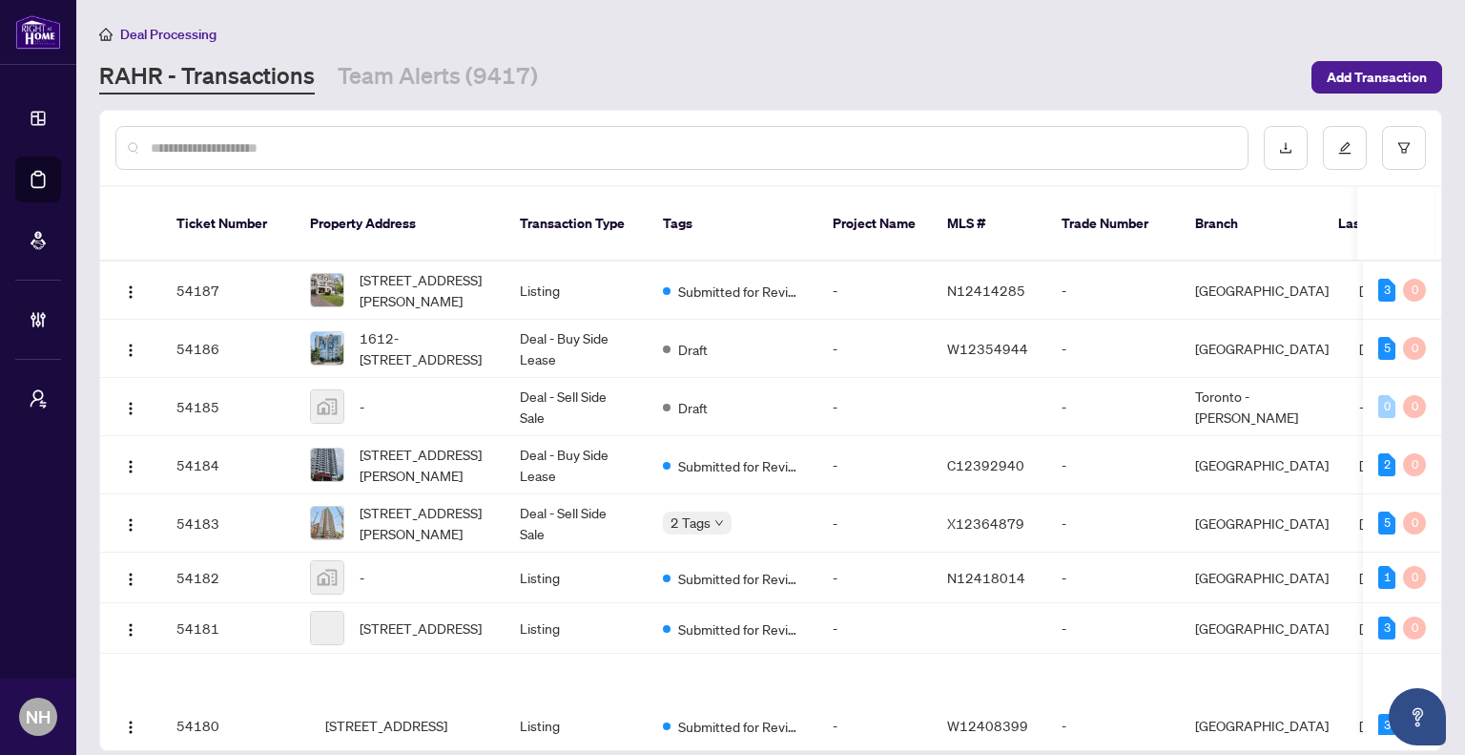
paste input "**********"
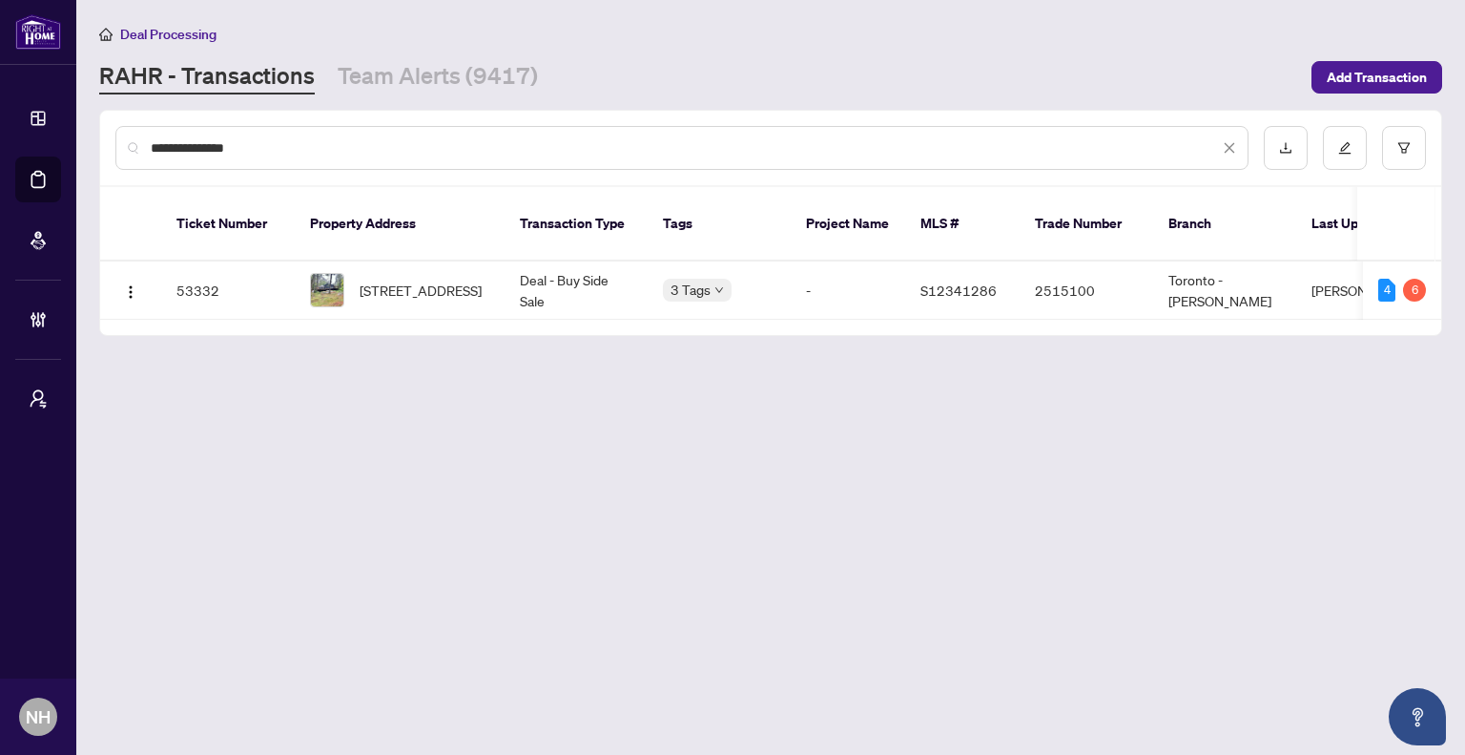
type input "**********"
click at [435, 315] on div "Ticket Number Property Address Transaction Type Tags Project Name MLS # Trade N…" at bounding box center [770, 261] width 1341 height 148
click at [435, 280] on span "3179 Pioneer Rd, Severn, Ontario K0K 1E0, Canada" at bounding box center [421, 290] width 122 height 21
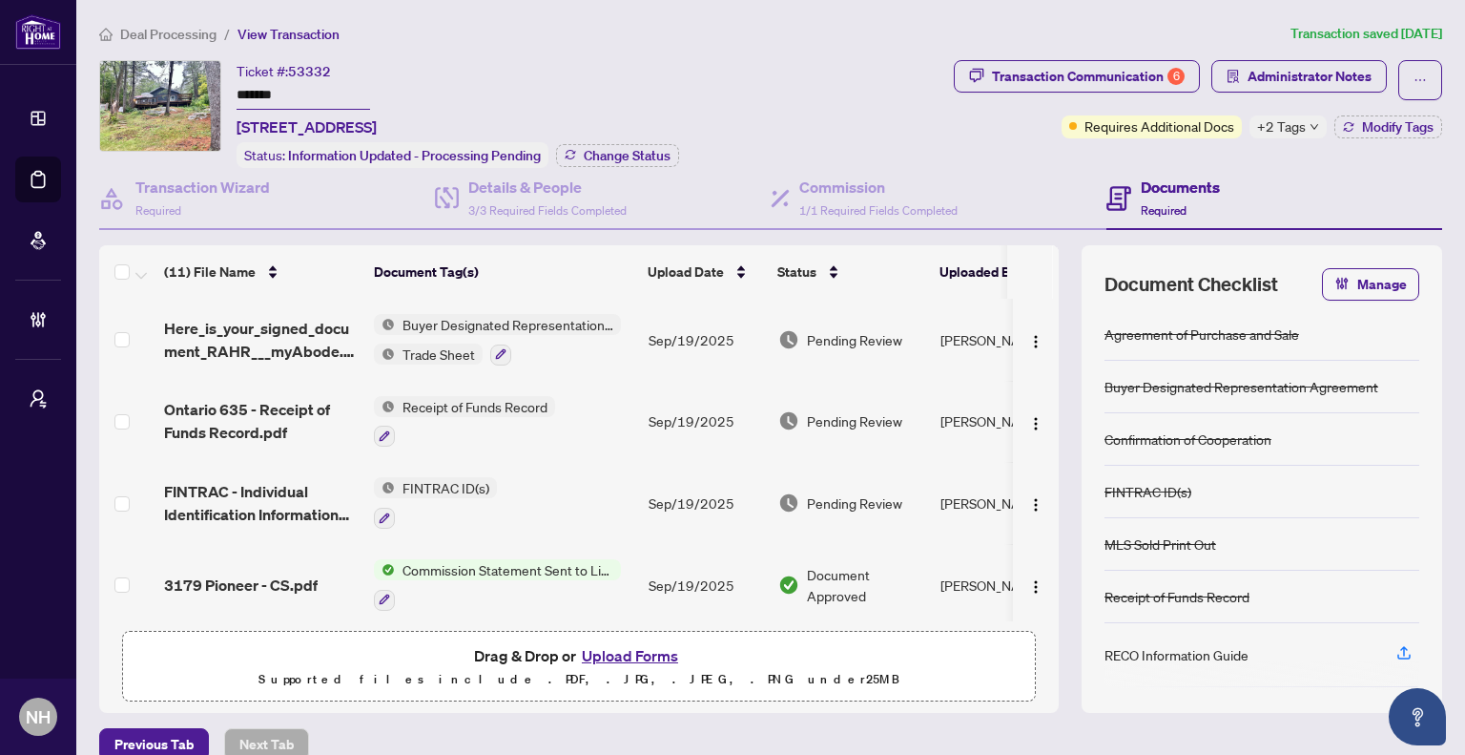
drag, startPoint x: 300, startPoint y: 95, endPoint x: 225, endPoint y: 94, distance: 74.4
click at [225, 94] on div "Ticket #: 53332 ******* 3179 Pioneer Rd, Severn, Ontario K0K 1E0, Canada Status…" at bounding box center [522, 114] width 847 height 108
click at [1063, 80] on div "Transaction Communication 6" at bounding box center [1088, 76] width 193 height 31
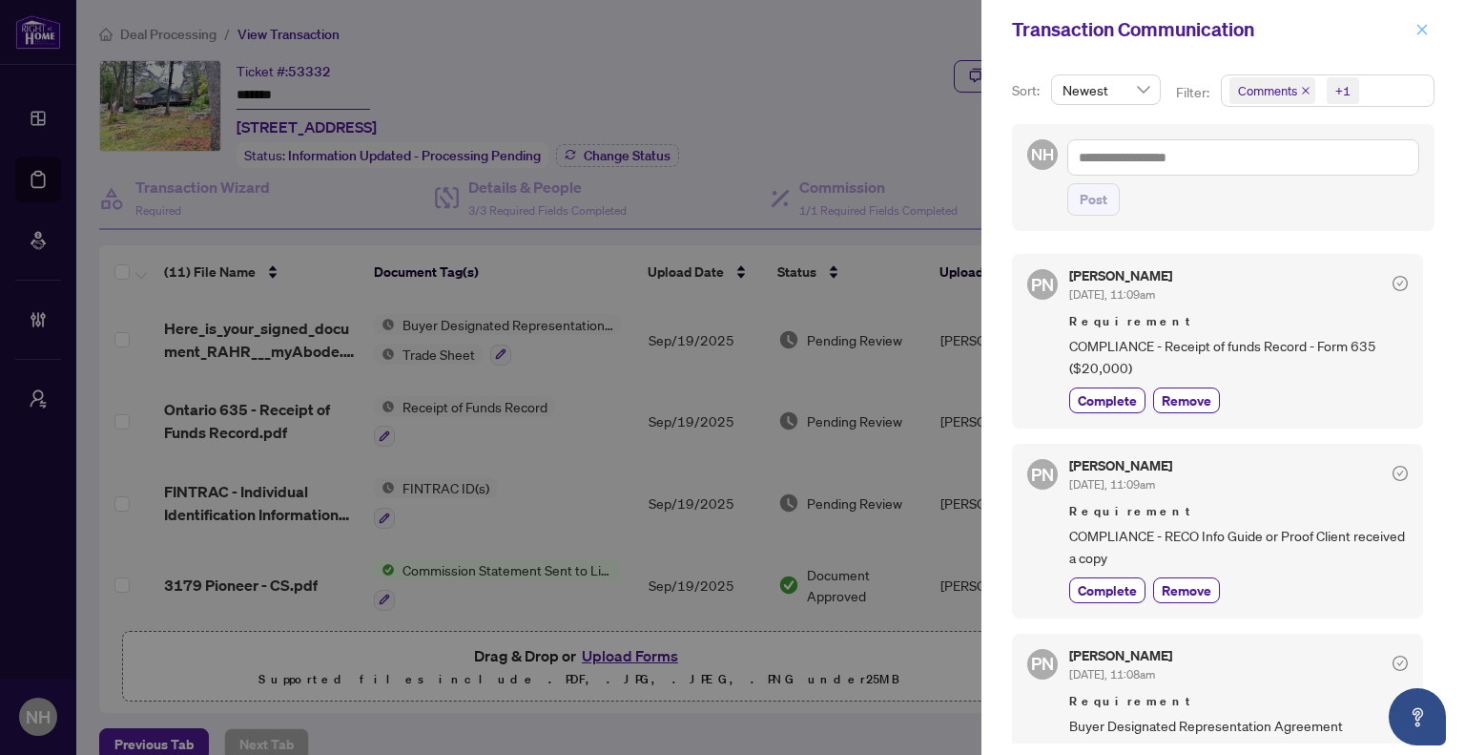
click at [1422, 28] on icon "close" at bounding box center [1422, 29] width 13 height 13
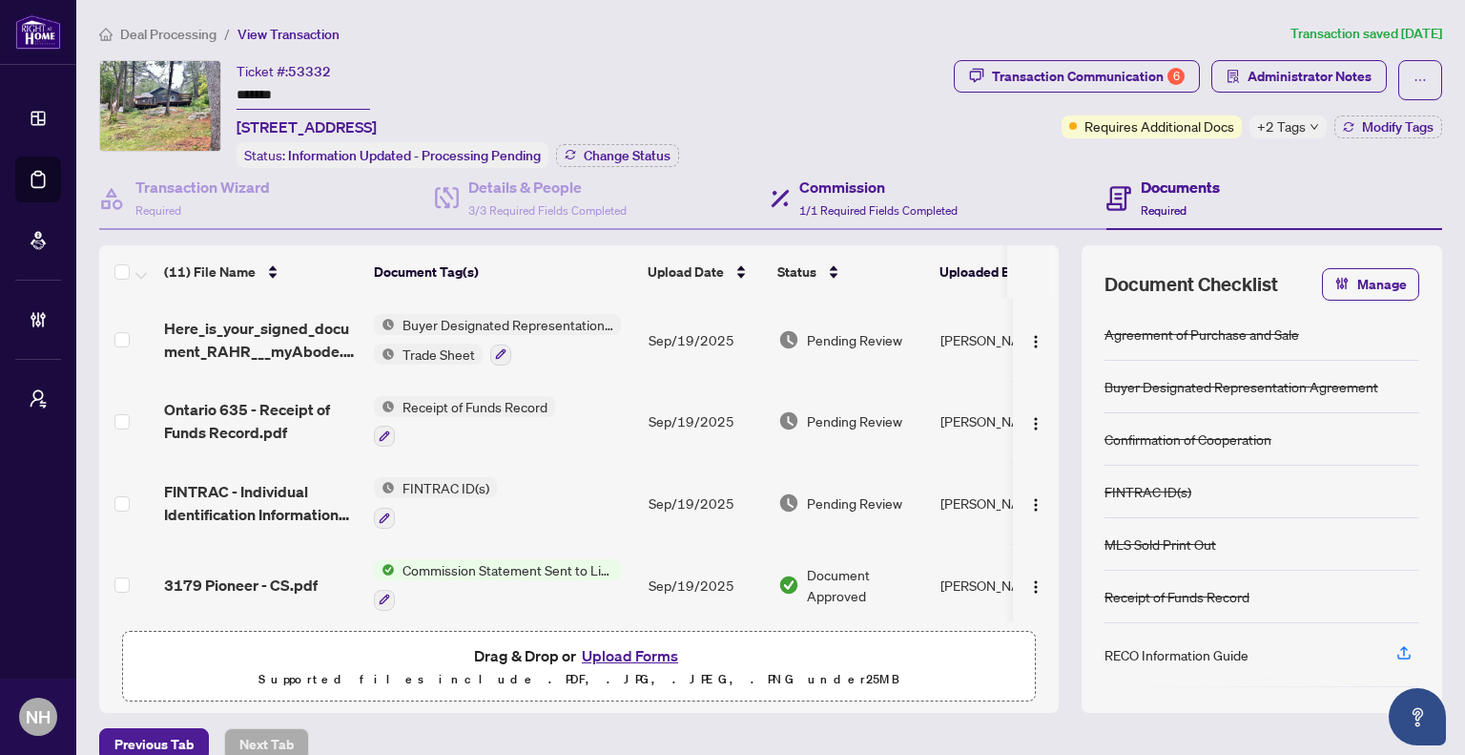
click at [897, 168] on div "Commission 1/1 Required Fields Completed" at bounding box center [939, 199] width 336 height 62
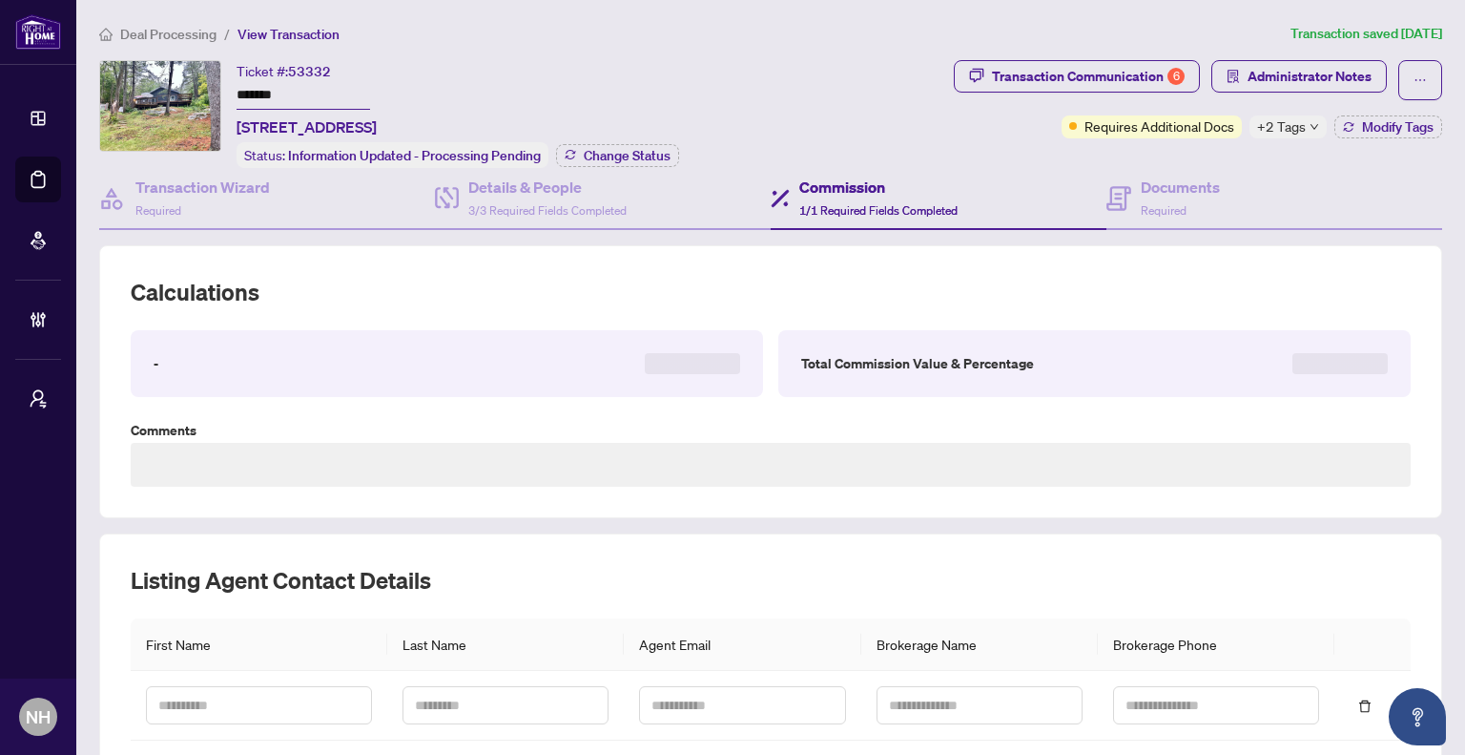
type textarea "**********"
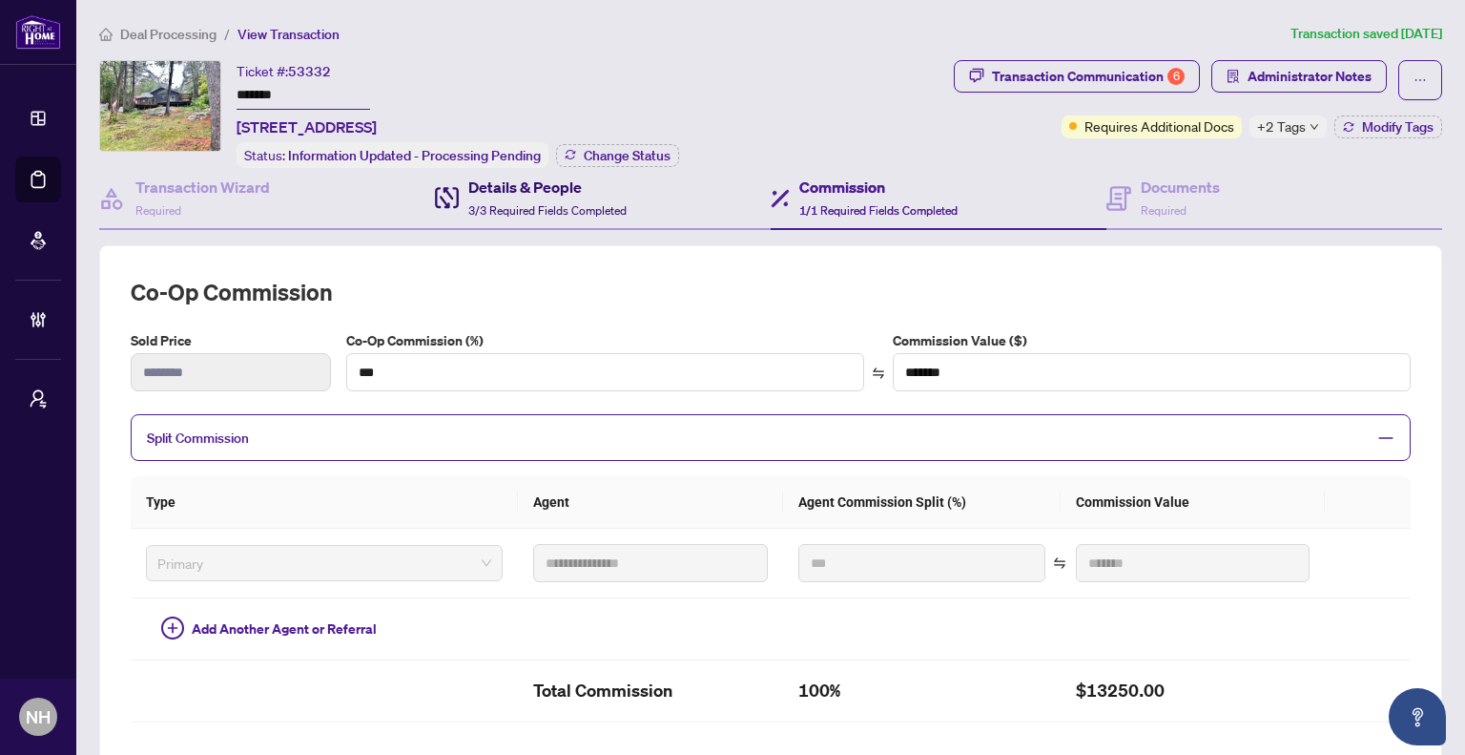
click at [621, 195] on div "Details & People 3/3 Required Fields Completed" at bounding box center [547, 198] width 158 height 45
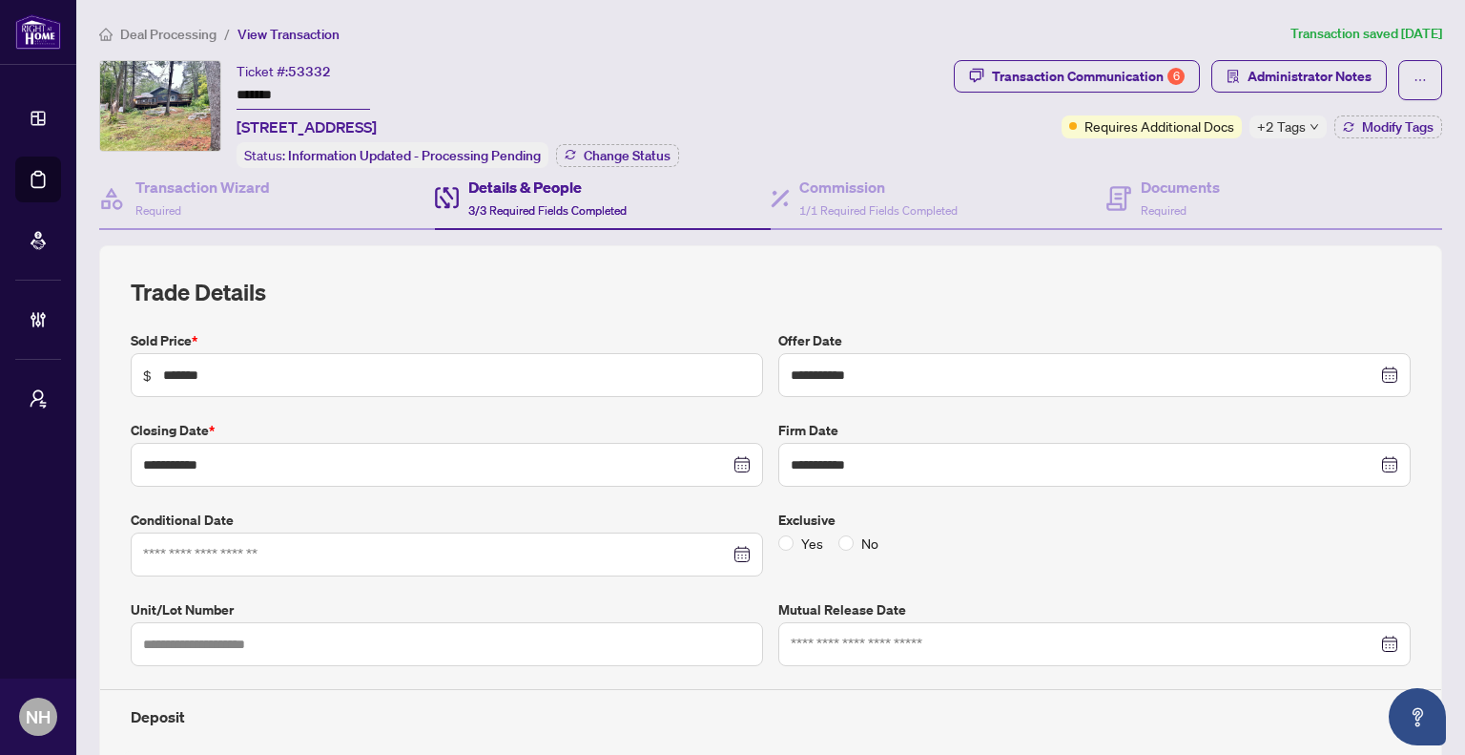
click at [191, 29] on span "Deal Processing" at bounding box center [168, 34] width 96 height 17
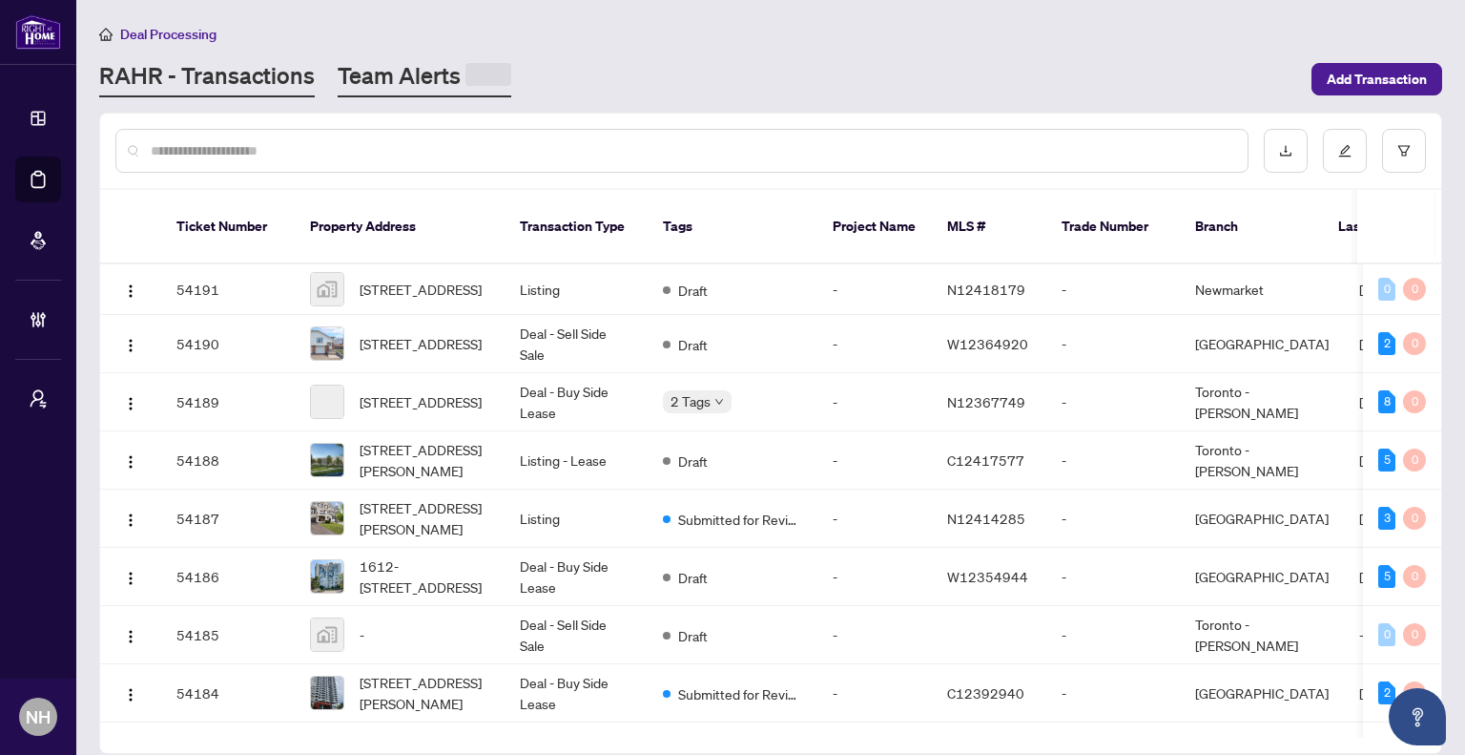
click at [416, 84] on link "Team Alerts" at bounding box center [425, 78] width 174 height 37
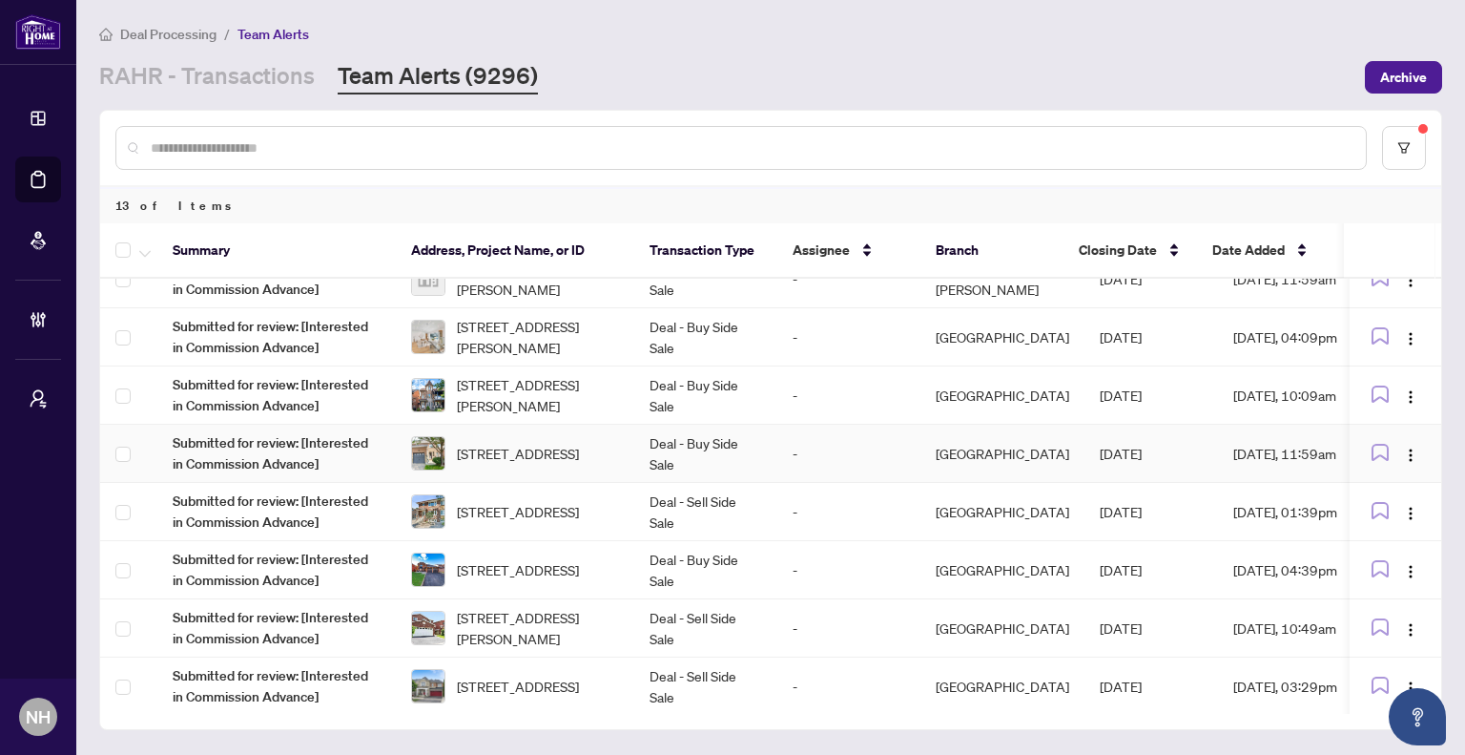
scroll to position [229, 0]
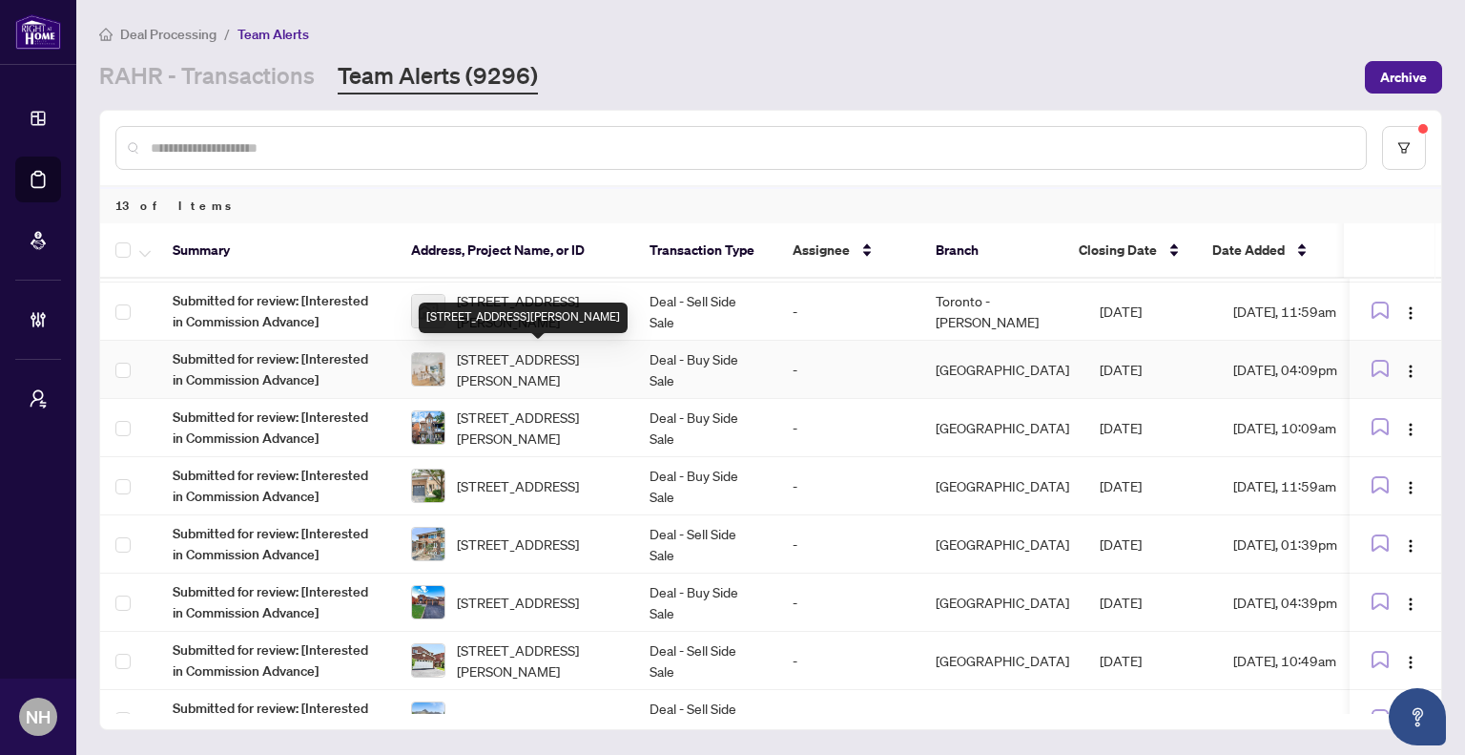
click at [521, 363] on span "186 Sweeney Dr, Toronto, Ontario M4A 1V4, Canada" at bounding box center [538, 369] width 162 height 42
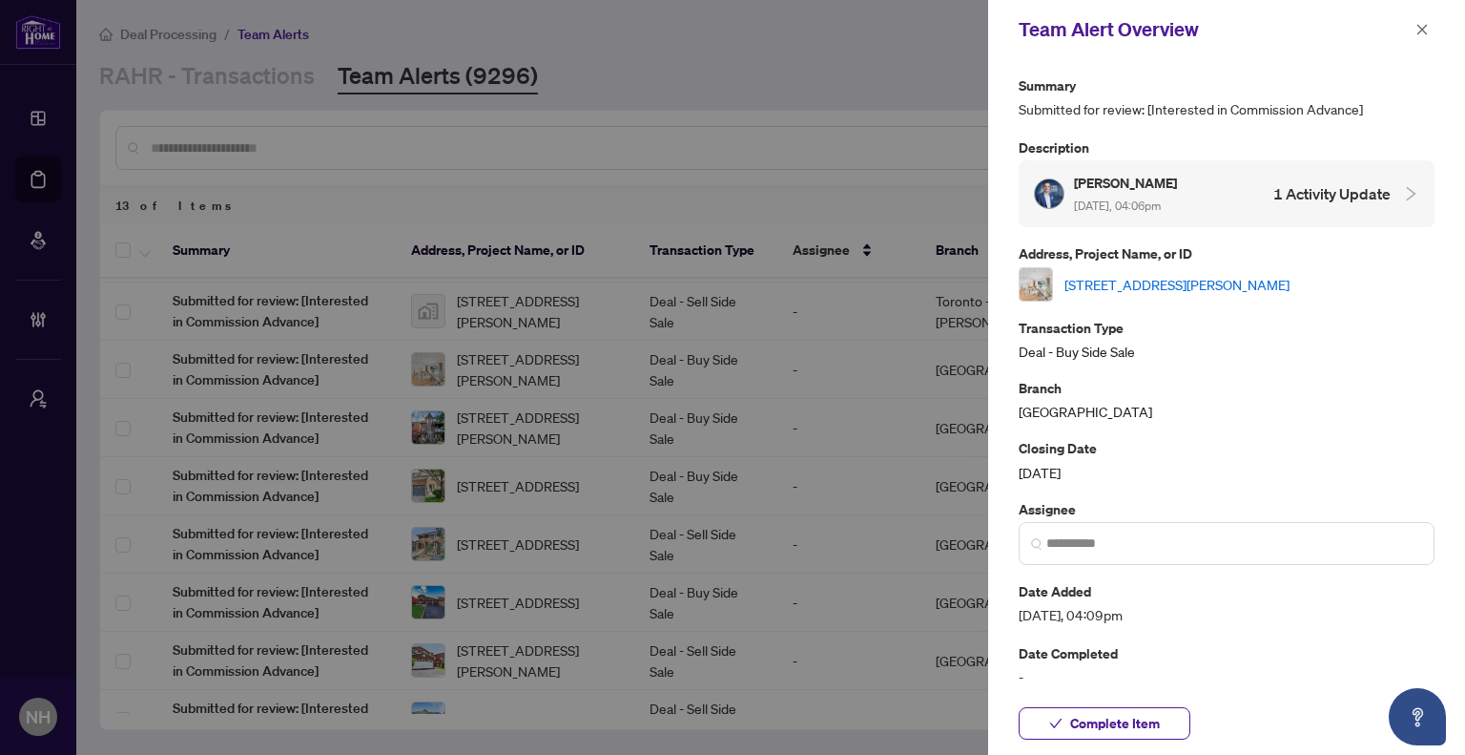
click at [1280, 282] on link "186 Sweeney Dr, Toronto, Ontario M4A 1V4, Canada" at bounding box center [1177, 284] width 225 height 21
click at [1426, 29] on icon "close" at bounding box center [1422, 29] width 13 height 13
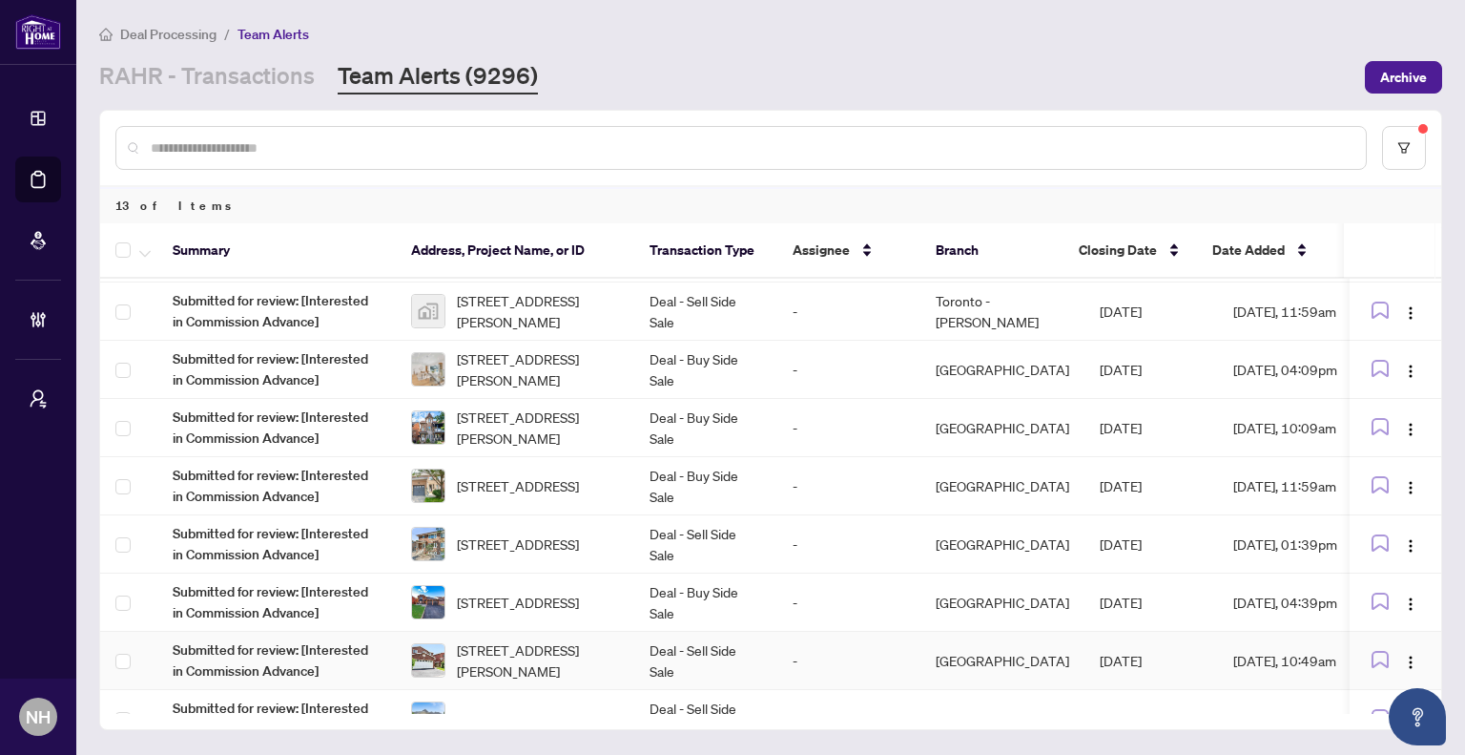
click at [559, 647] on span "22 Donna Dr, Brampton, Ontario L6Z 3T2, Canada" at bounding box center [538, 660] width 162 height 42
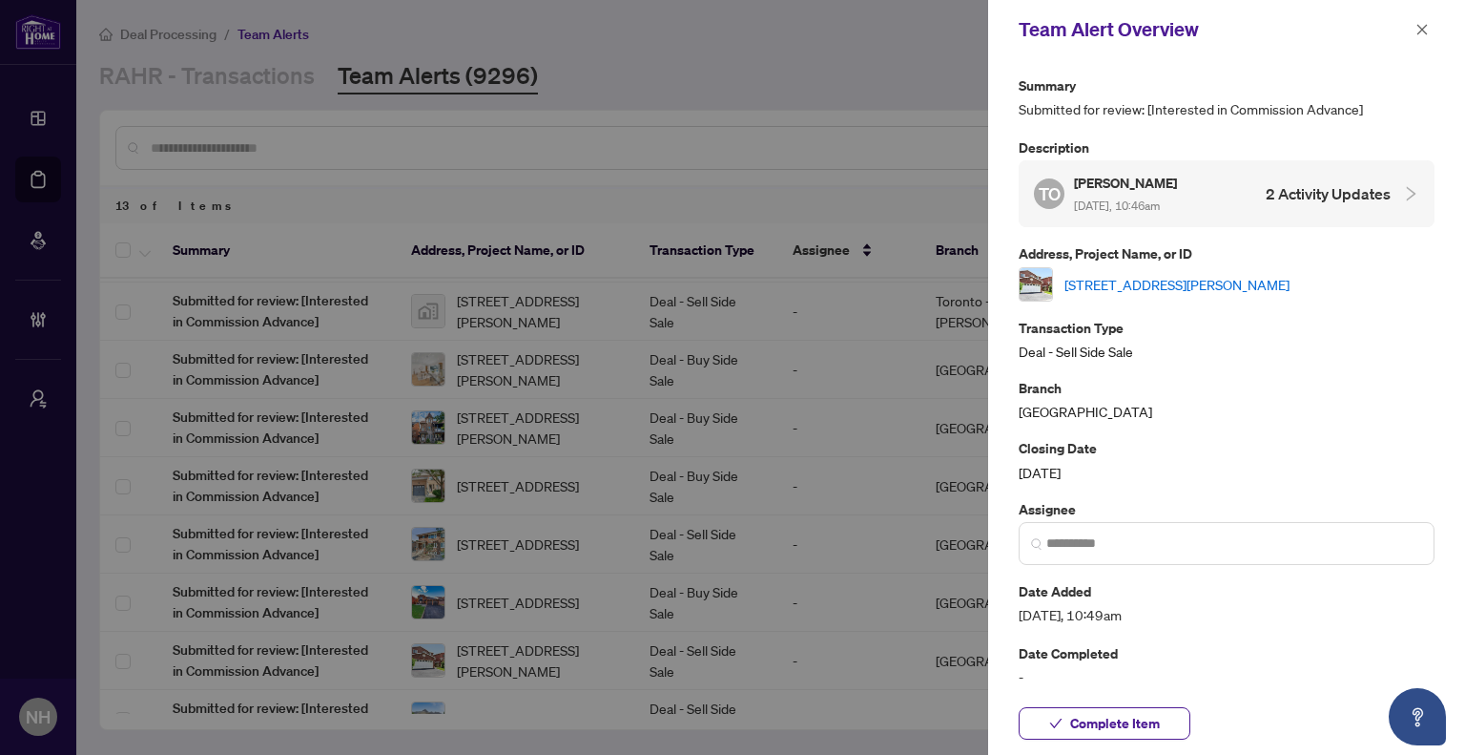
click at [1129, 285] on link "22 Donna Dr, Brampton, Ontario L6Z 3T2, Canada" at bounding box center [1177, 284] width 225 height 21
click at [1420, 38] on span "button" at bounding box center [1422, 29] width 13 height 31
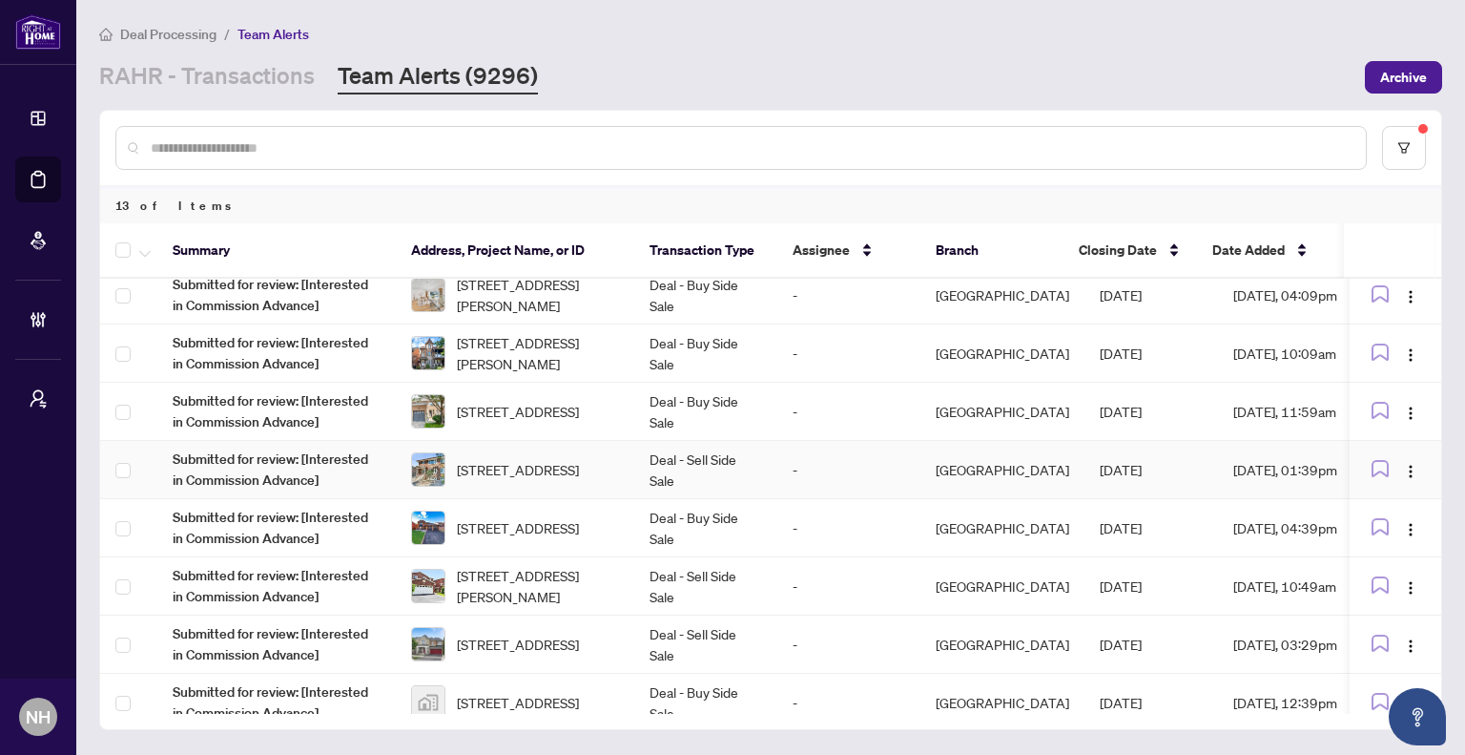
scroll to position [324, 0]
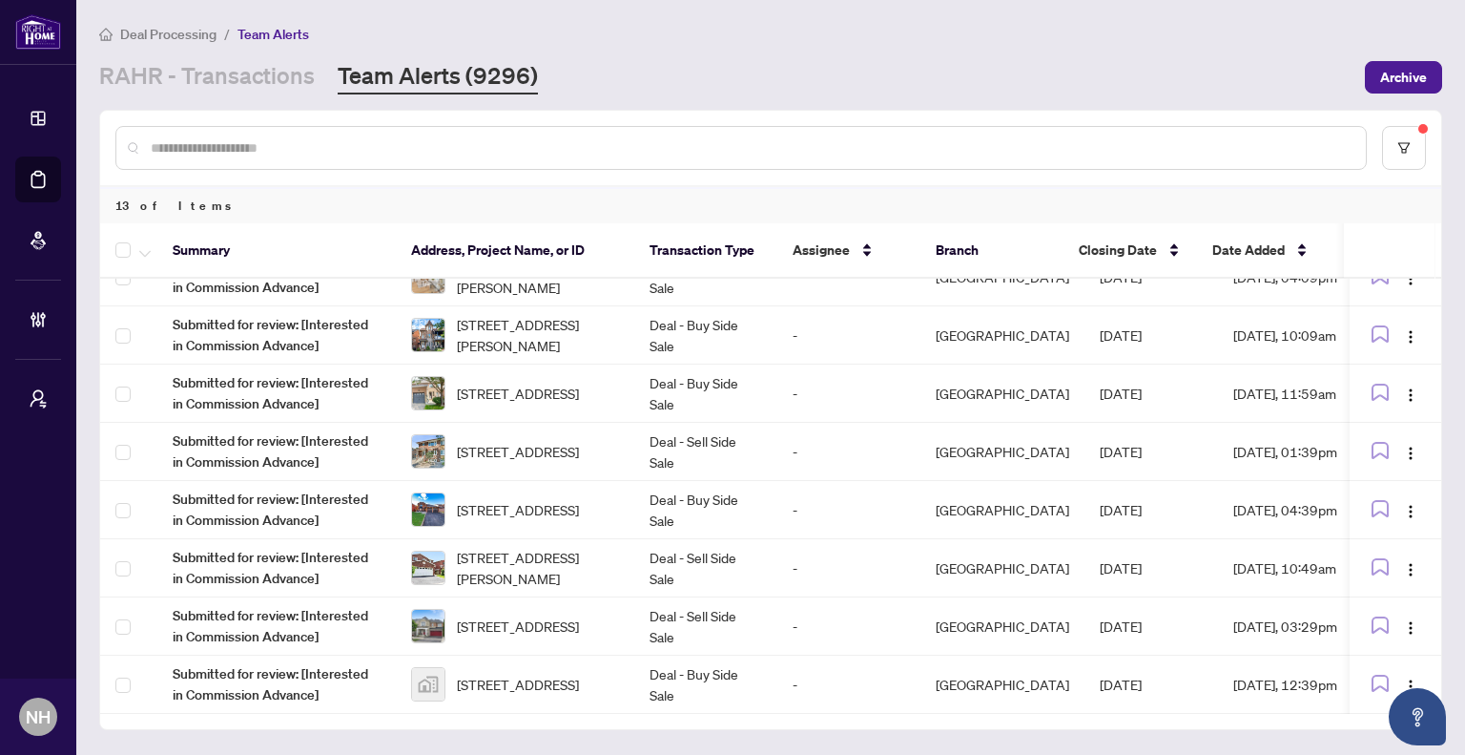
click at [234, 76] on link "RAHR - Transactions" at bounding box center [207, 77] width 216 height 34
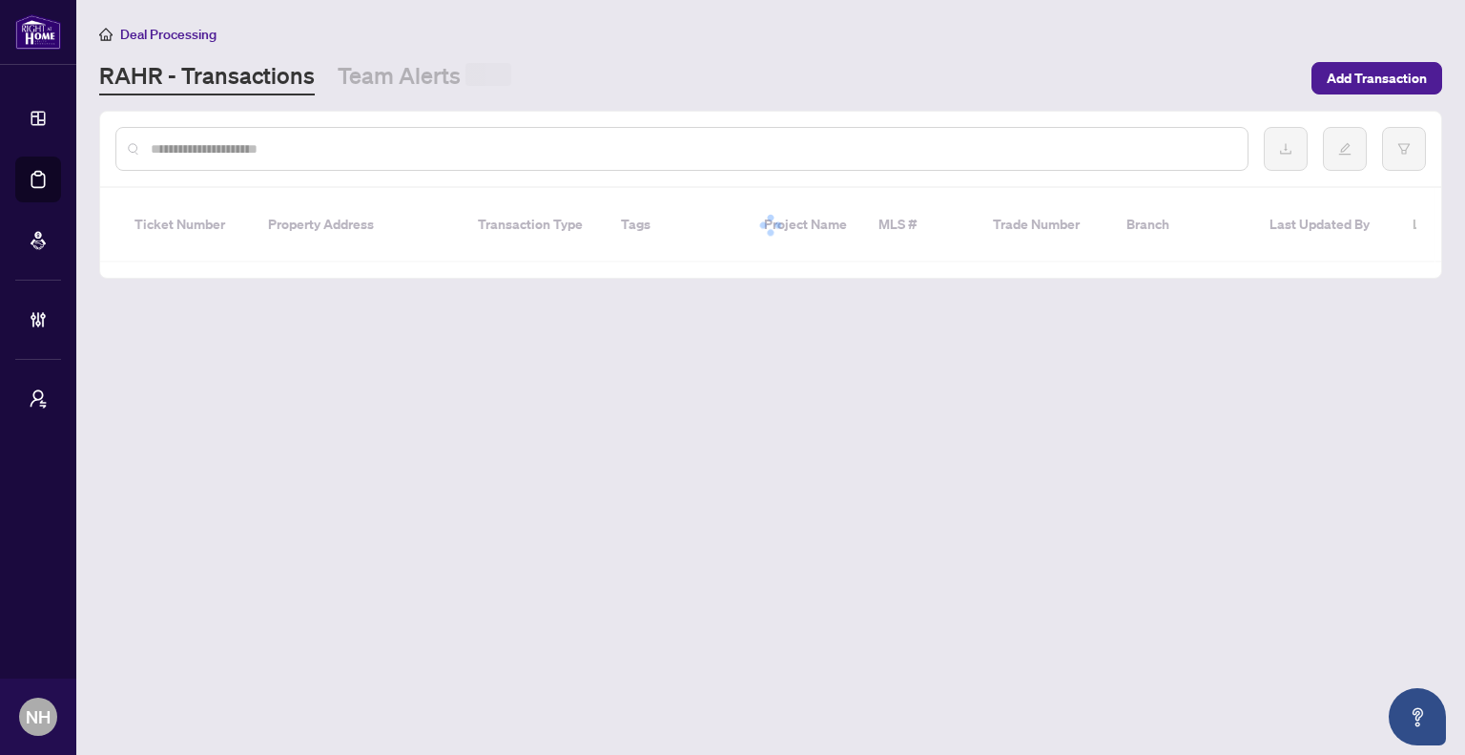
click at [243, 146] on input "text" at bounding box center [692, 148] width 1082 height 21
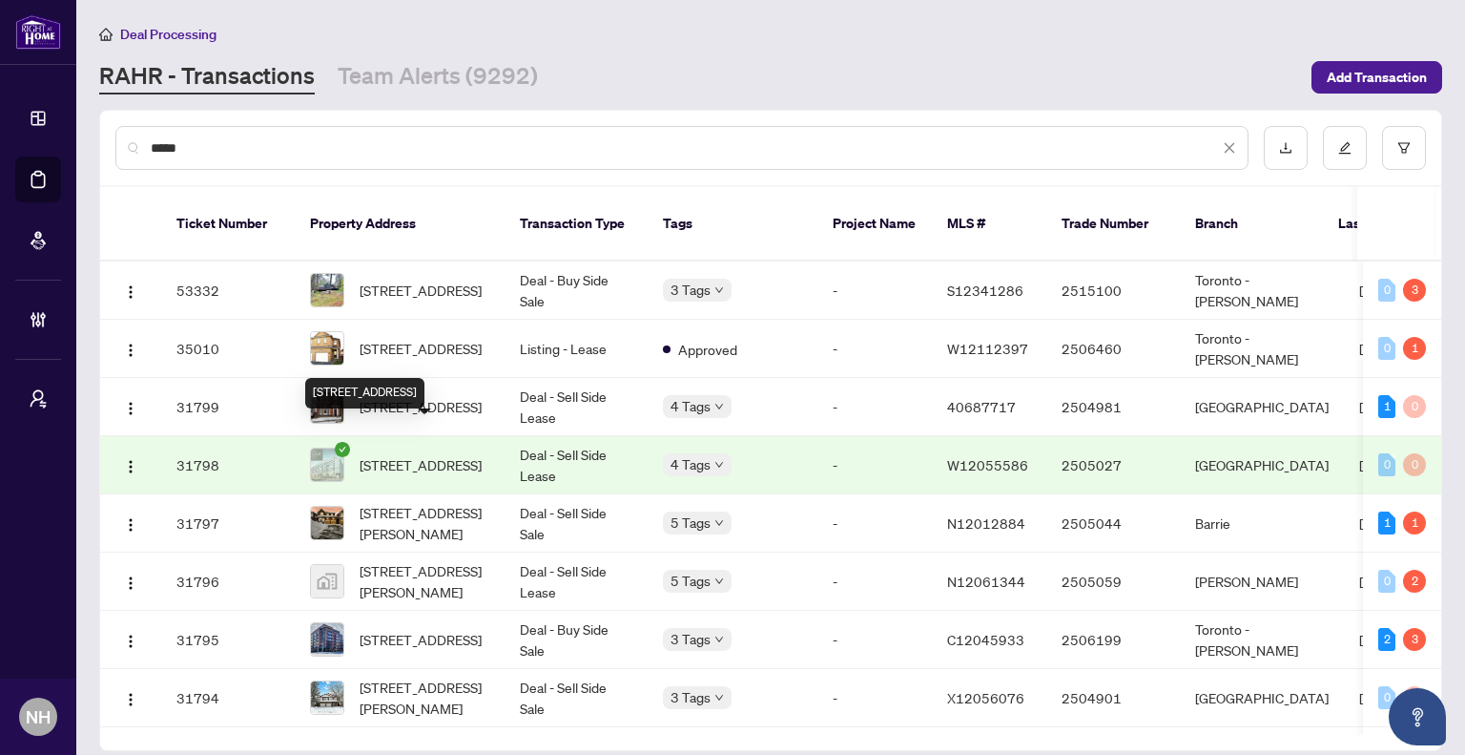
type input "****"
click at [477, 454] on span "707-556 Marlee Ave, Toronto, Ontario M6B 0B1, Canada" at bounding box center [421, 464] width 122 height 21
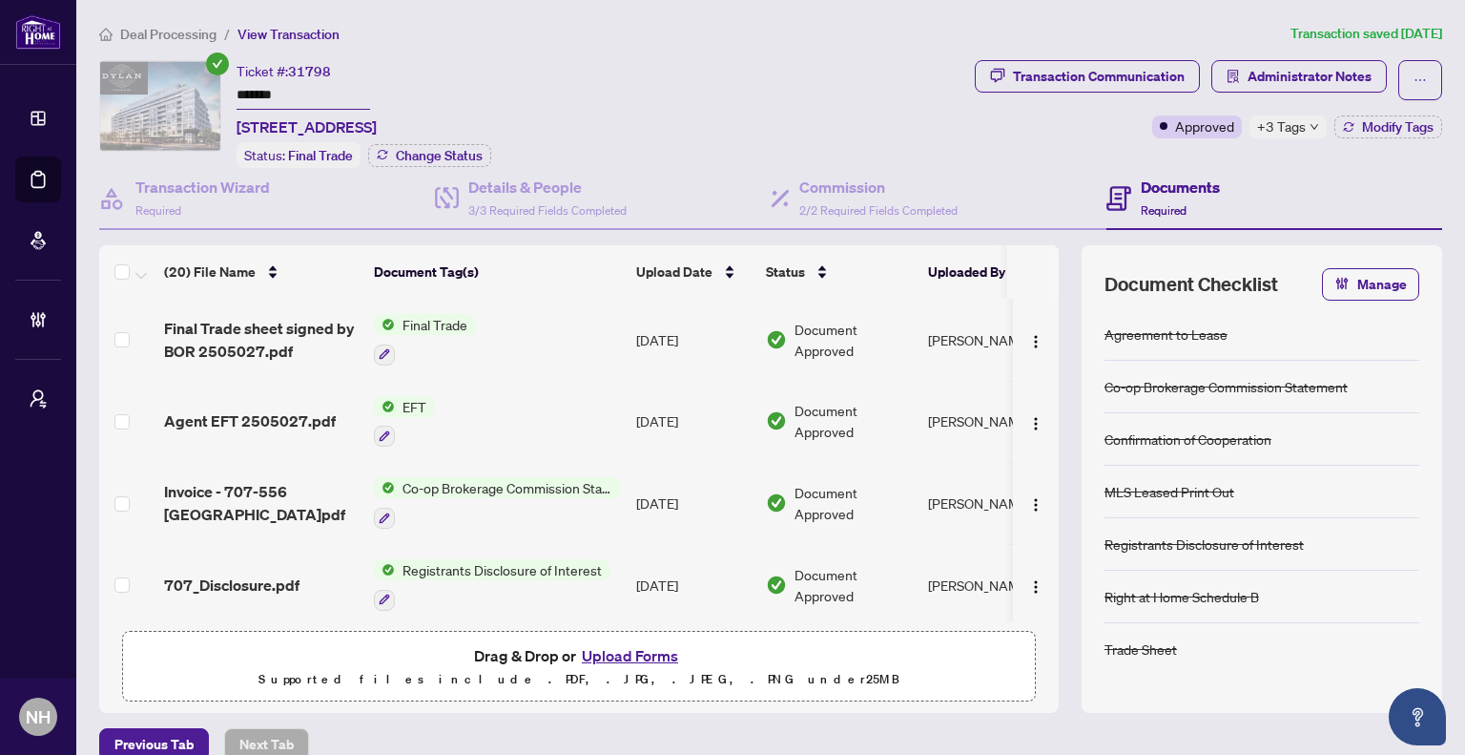
click at [172, 106] on img at bounding box center [160, 106] width 120 height 90
click at [180, 33] on span "Deal Processing" at bounding box center [168, 34] width 96 height 17
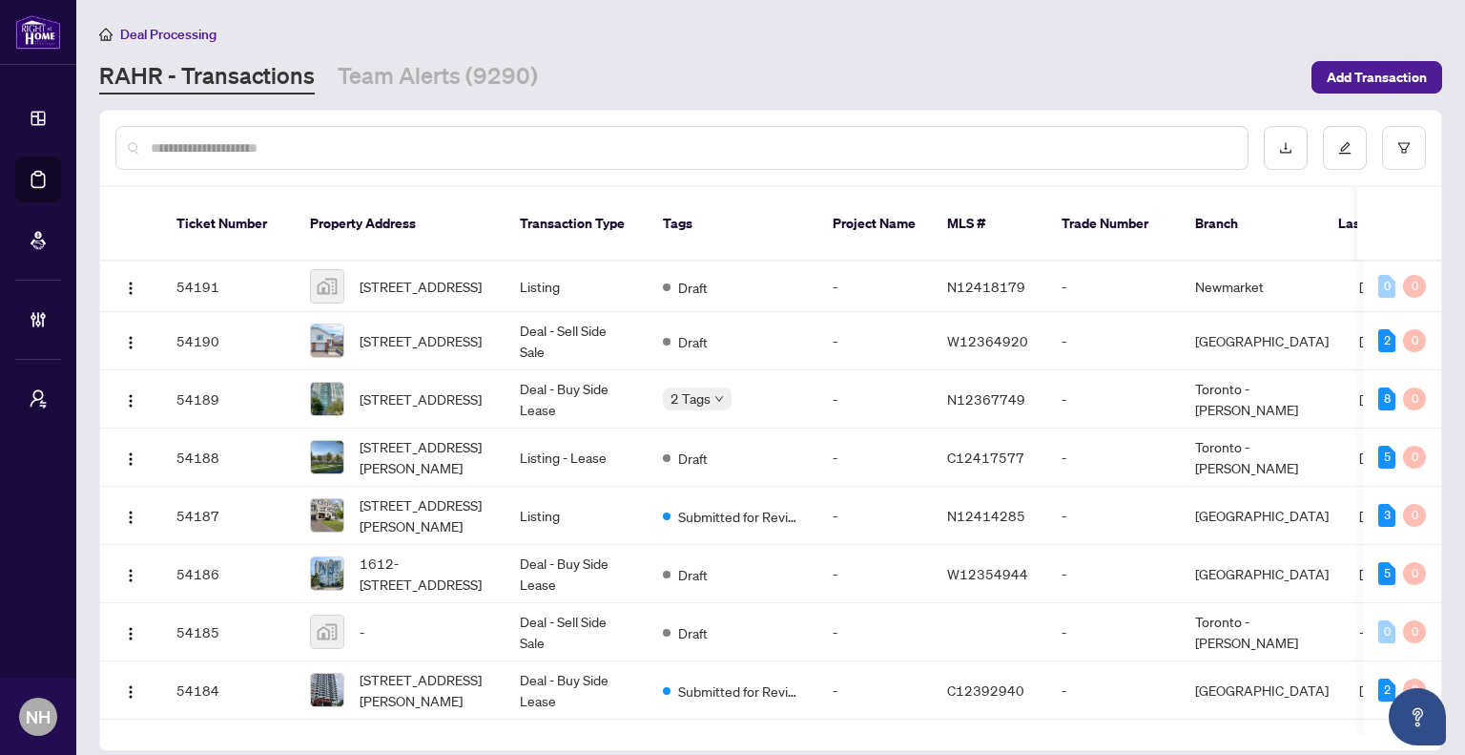
click at [265, 156] on div at bounding box center [681, 148] width 1133 height 44
click at [487, 131] on div at bounding box center [681, 148] width 1133 height 44
click at [483, 161] on div at bounding box center [681, 148] width 1133 height 44
click at [483, 156] on input "text" at bounding box center [692, 147] width 1082 height 21
paste input "*******"
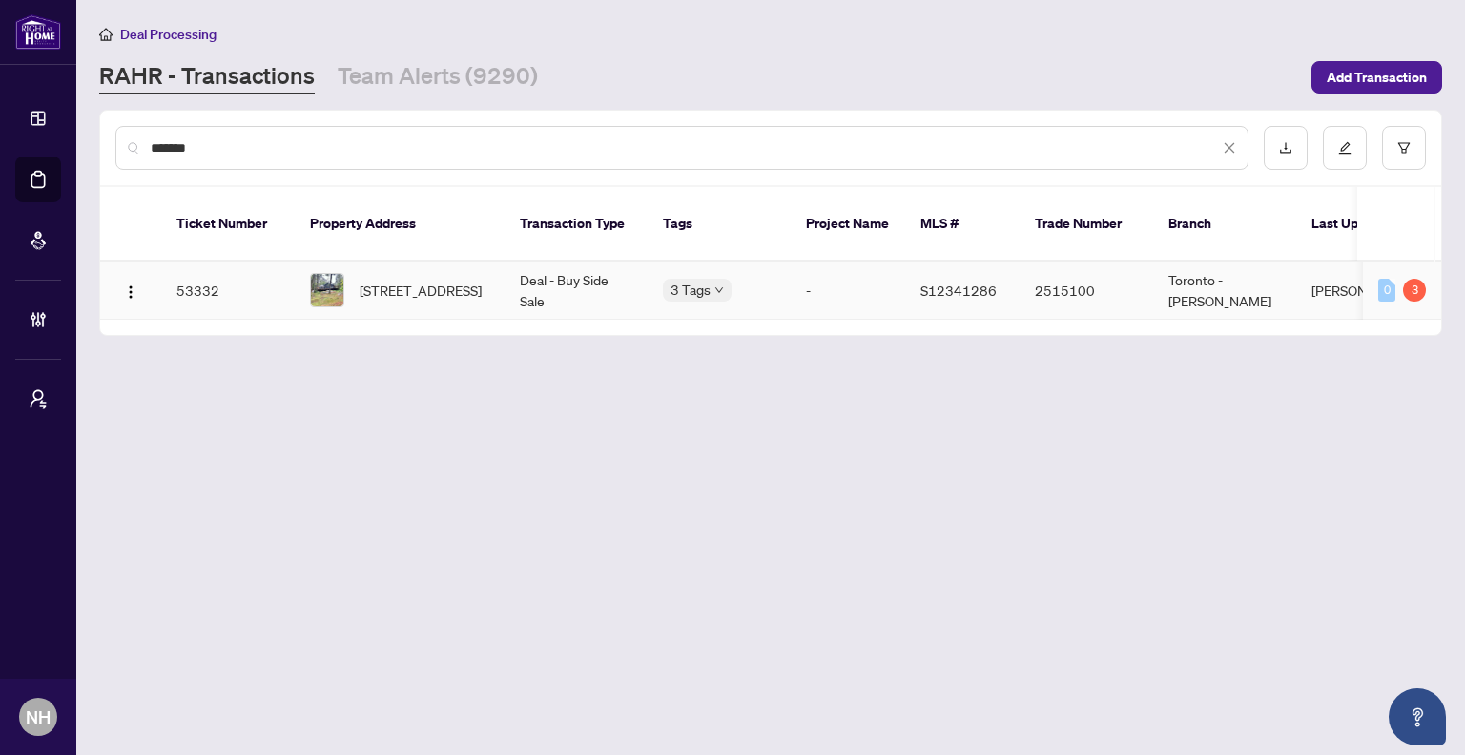
type input "*******"
click at [421, 280] on span "3179 Pioneer Rd, Severn, Ontario K0K 1E0, Canada" at bounding box center [421, 290] width 122 height 21
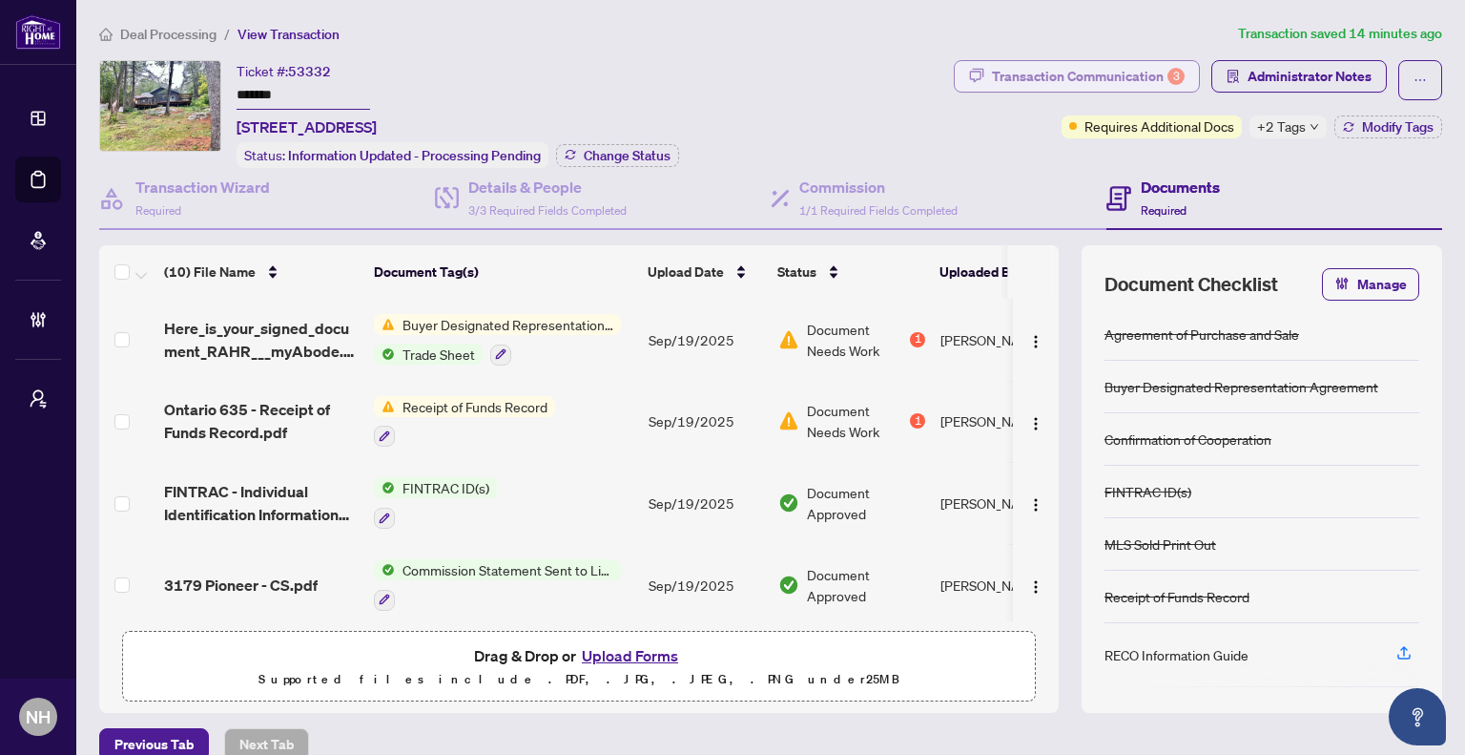
click at [992, 86] on div "Transaction Communication 3" at bounding box center [1088, 76] width 193 height 31
type textarea "**********"
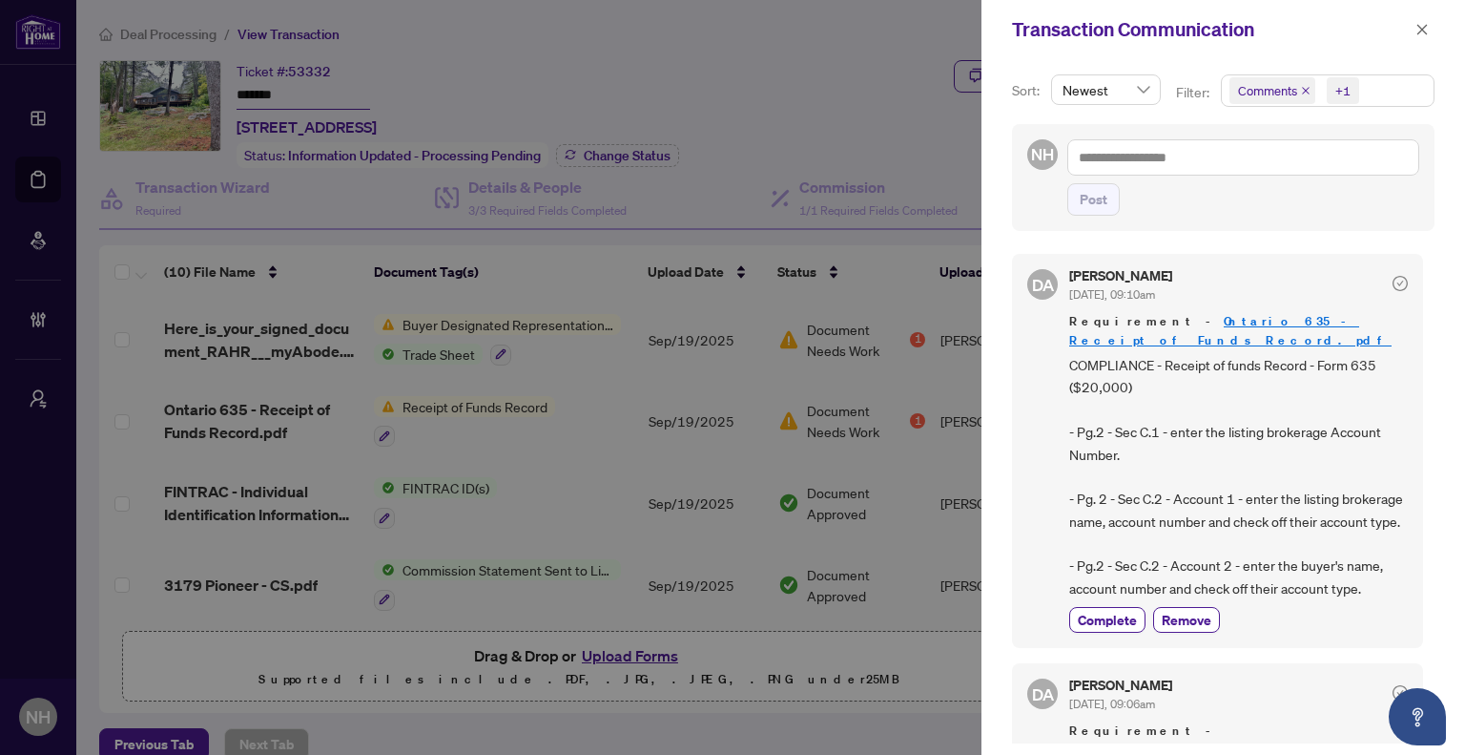
click at [1301, 90] on icon "close" at bounding box center [1306, 91] width 10 height 10
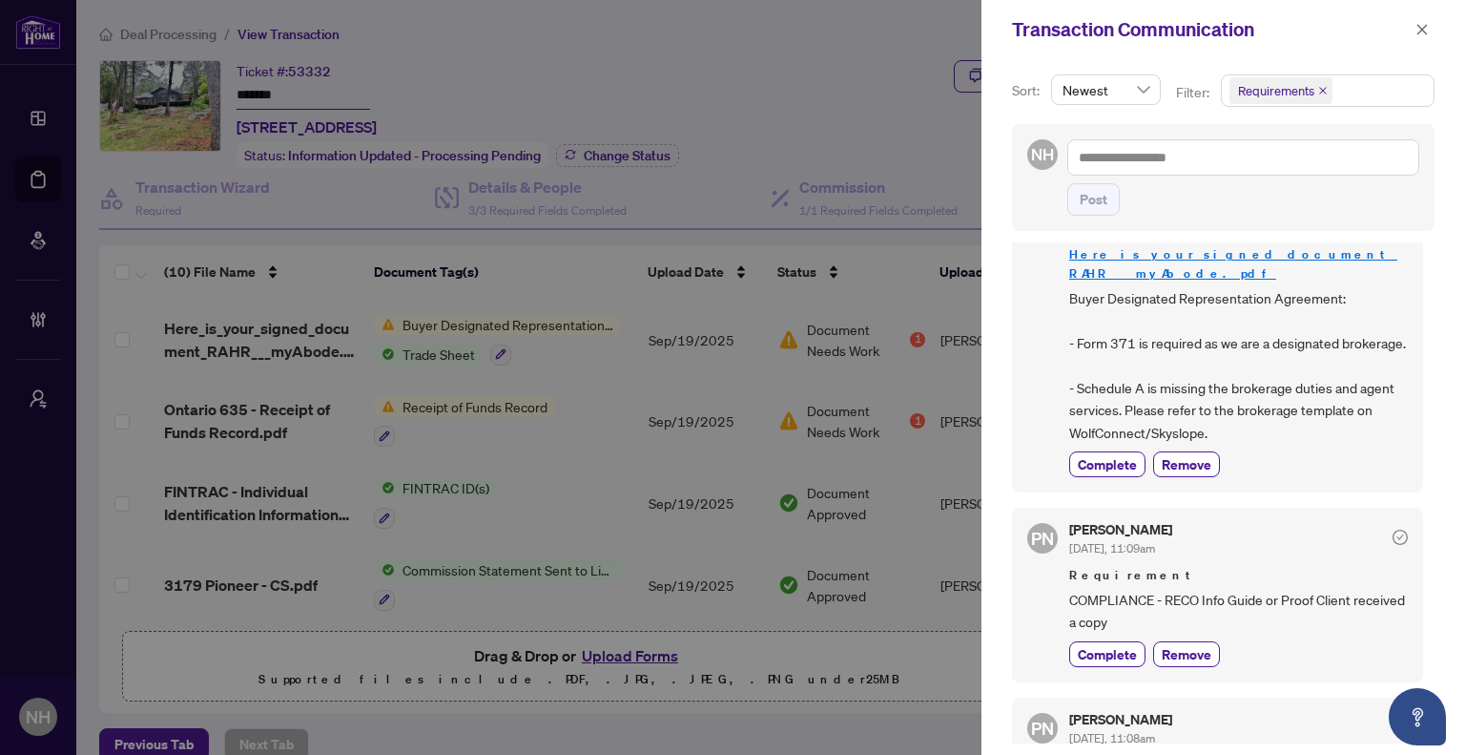
scroll to position [382, 0]
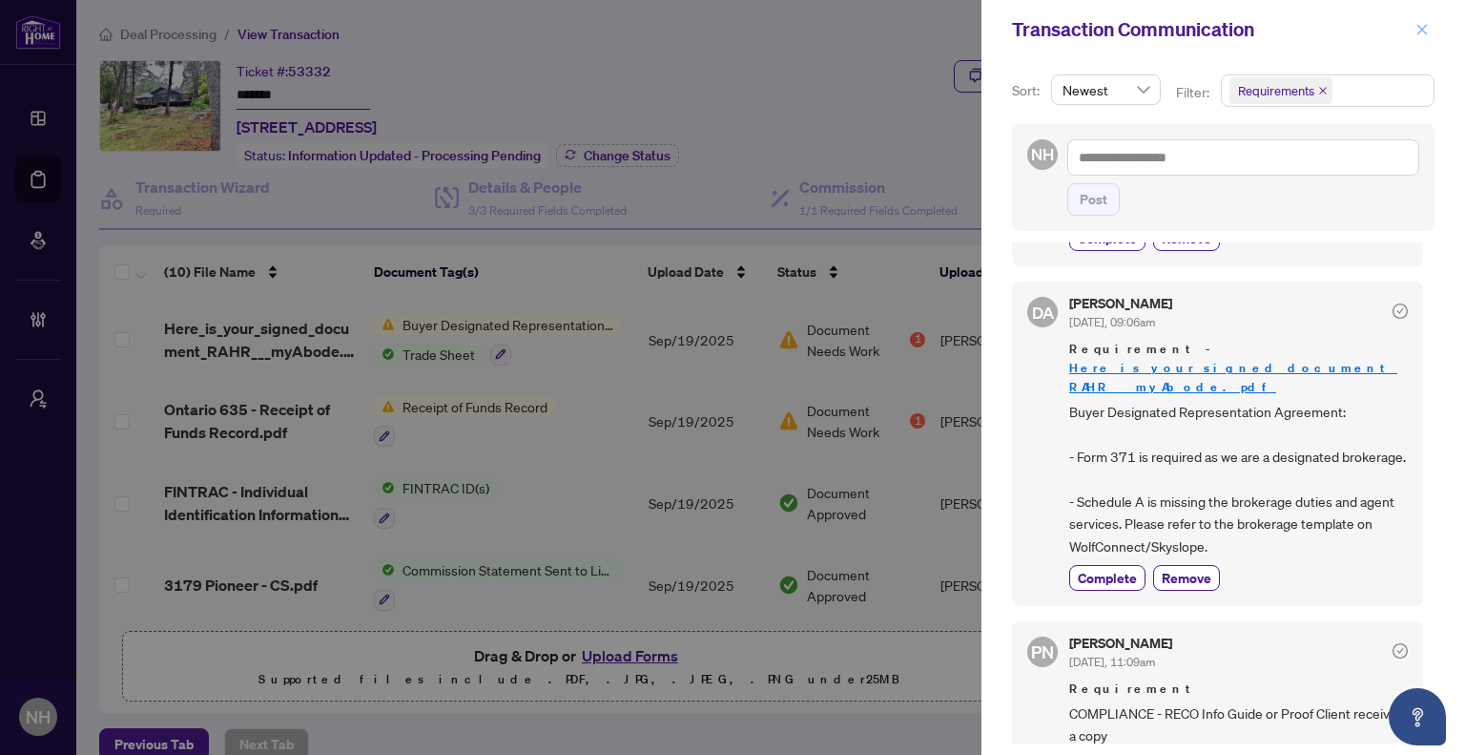
click at [1426, 30] on icon "close" at bounding box center [1422, 29] width 13 height 13
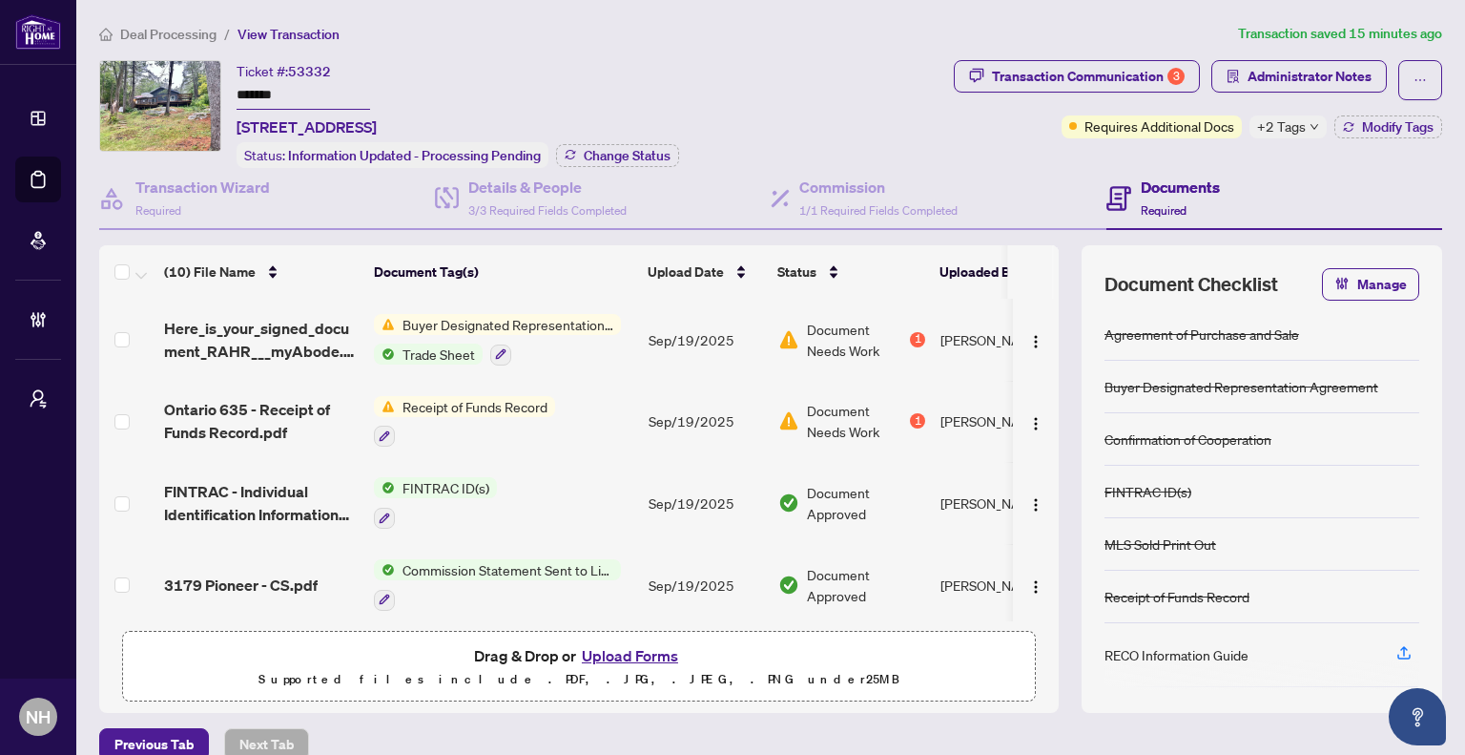
click at [147, 26] on span "Deal Processing" at bounding box center [168, 34] width 96 height 17
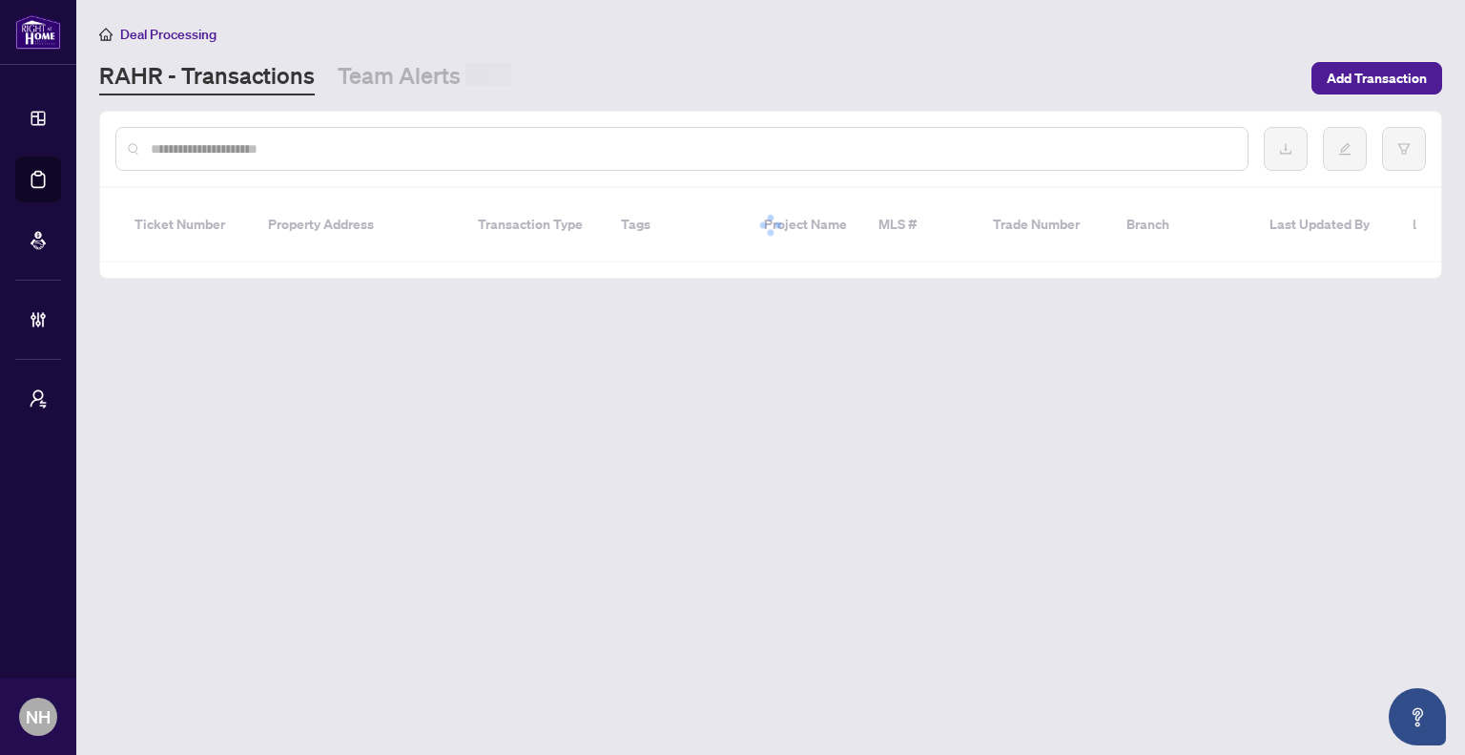
click at [262, 136] on div at bounding box center [681, 149] width 1133 height 44
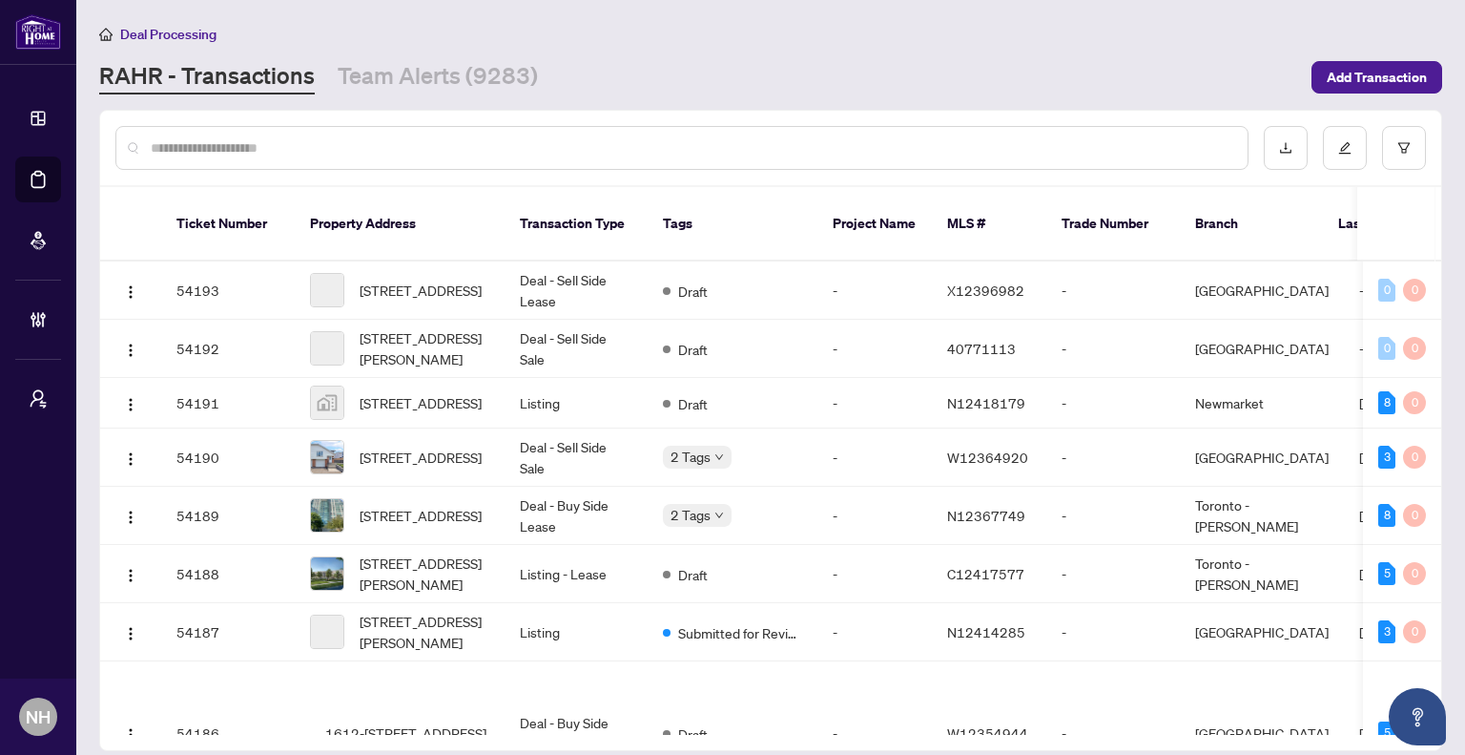
click at [262, 147] on input "text" at bounding box center [692, 147] width 1082 height 21
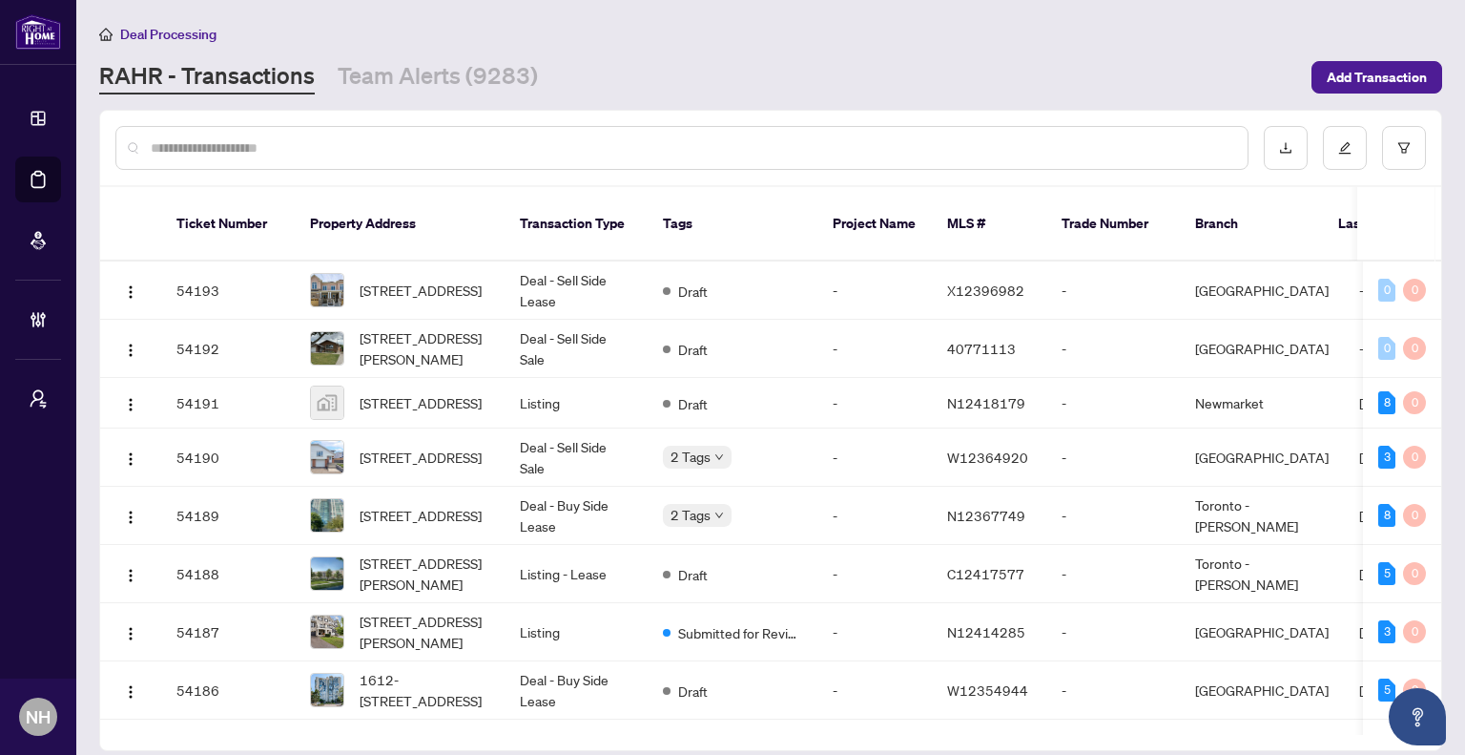
paste input "*******"
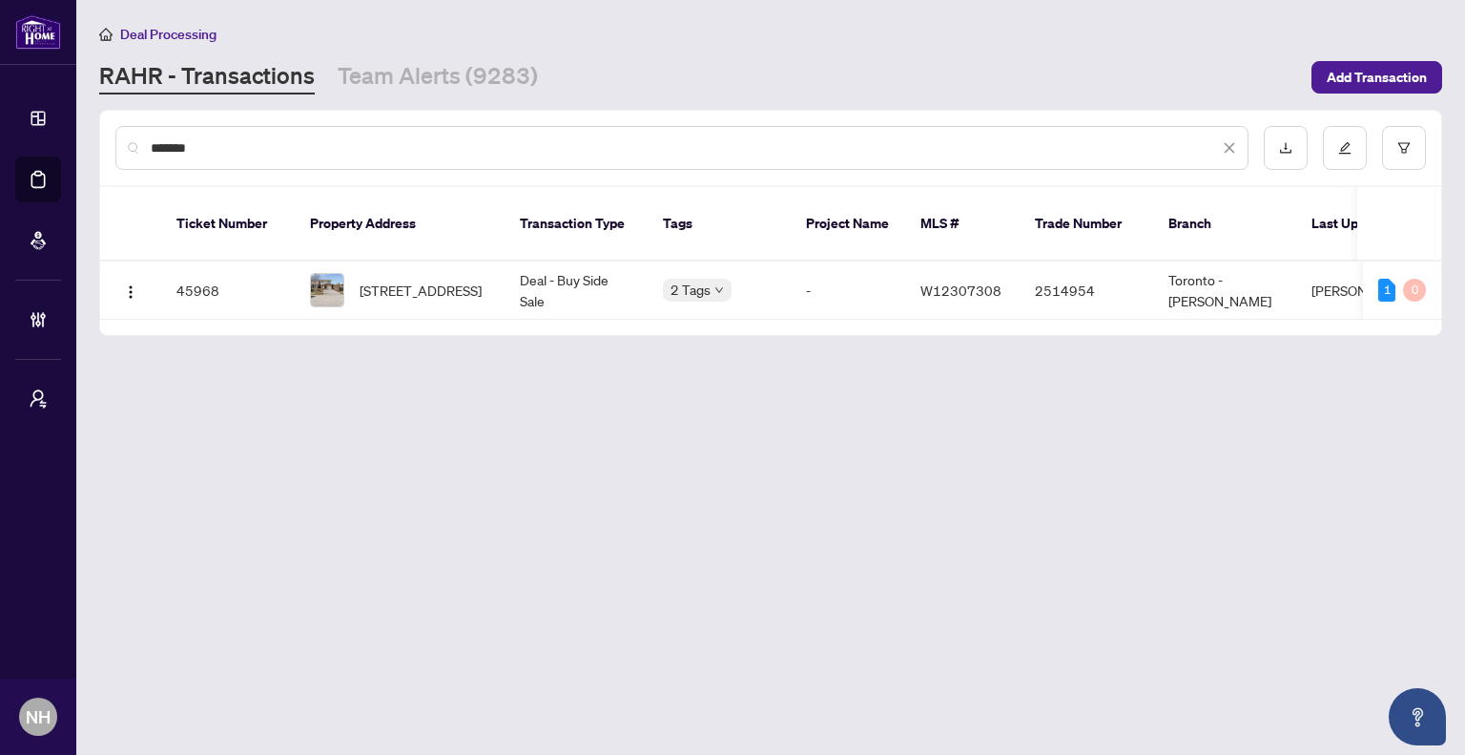
type input "*******"
click at [395, 286] on span "60 Pluto Dr, Brampton, Ontario L6V 3W5, Canada" at bounding box center [421, 290] width 122 height 21
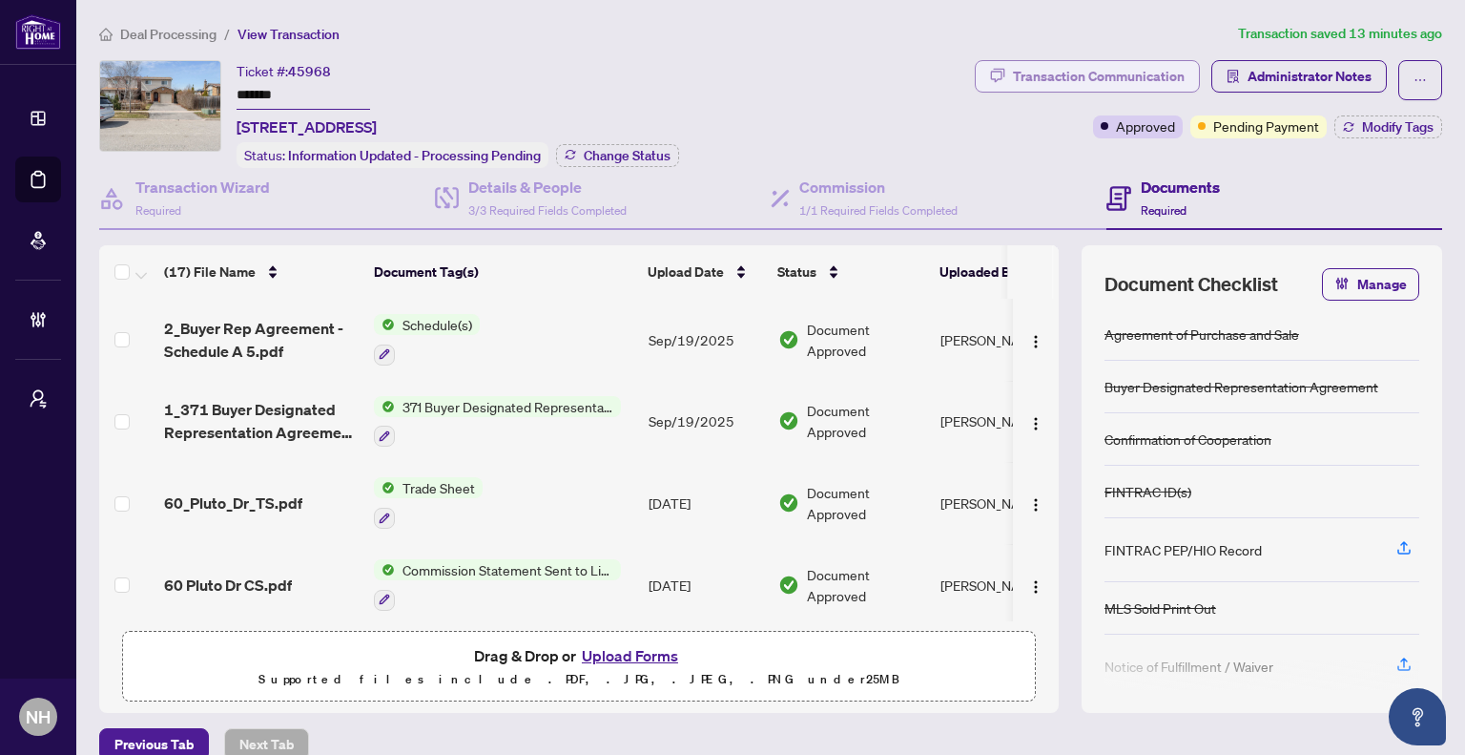
click at [1013, 71] on div "Transaction Communication" at bounding box center [1099, 76] width 172 height 31
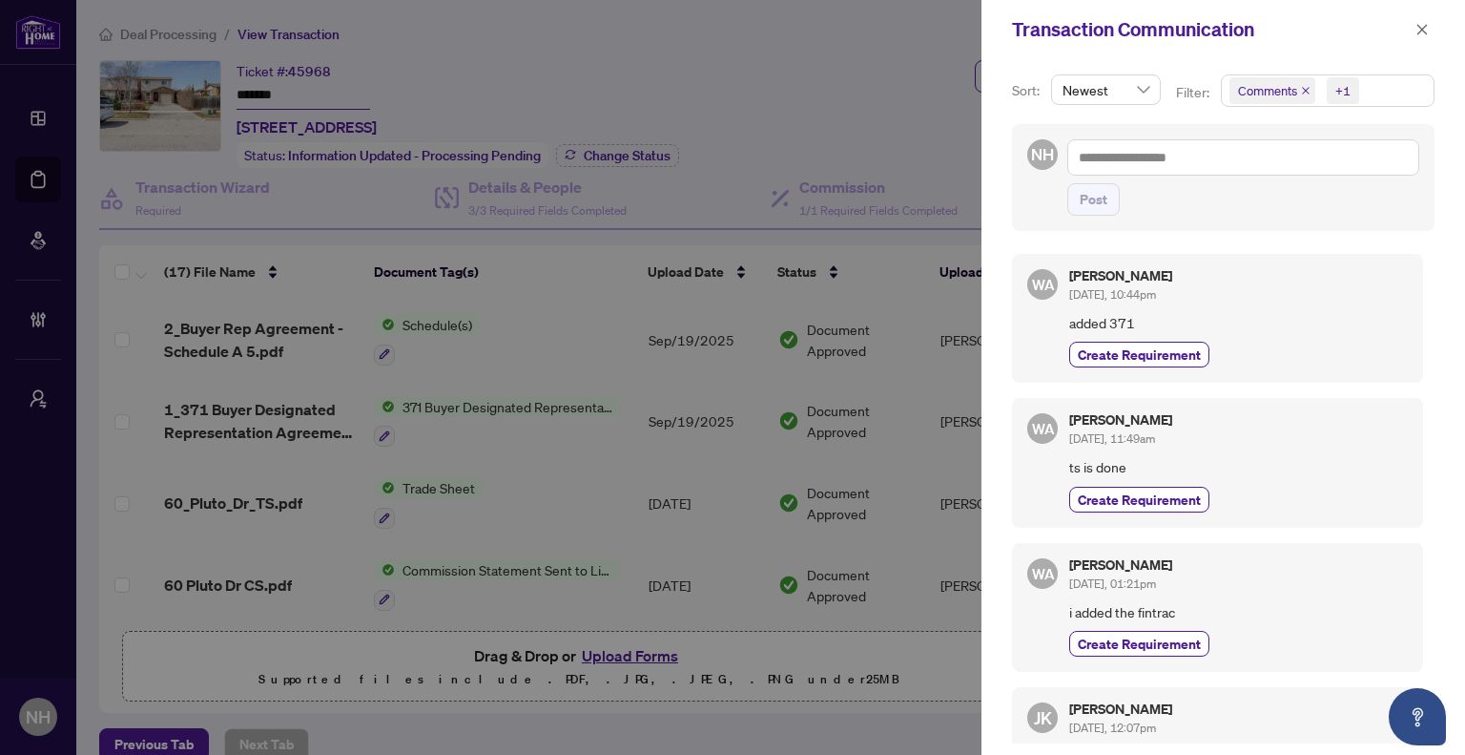
click at [1303, 91] on icon "close" at bounding box center [1306, 91] width 8 height 8
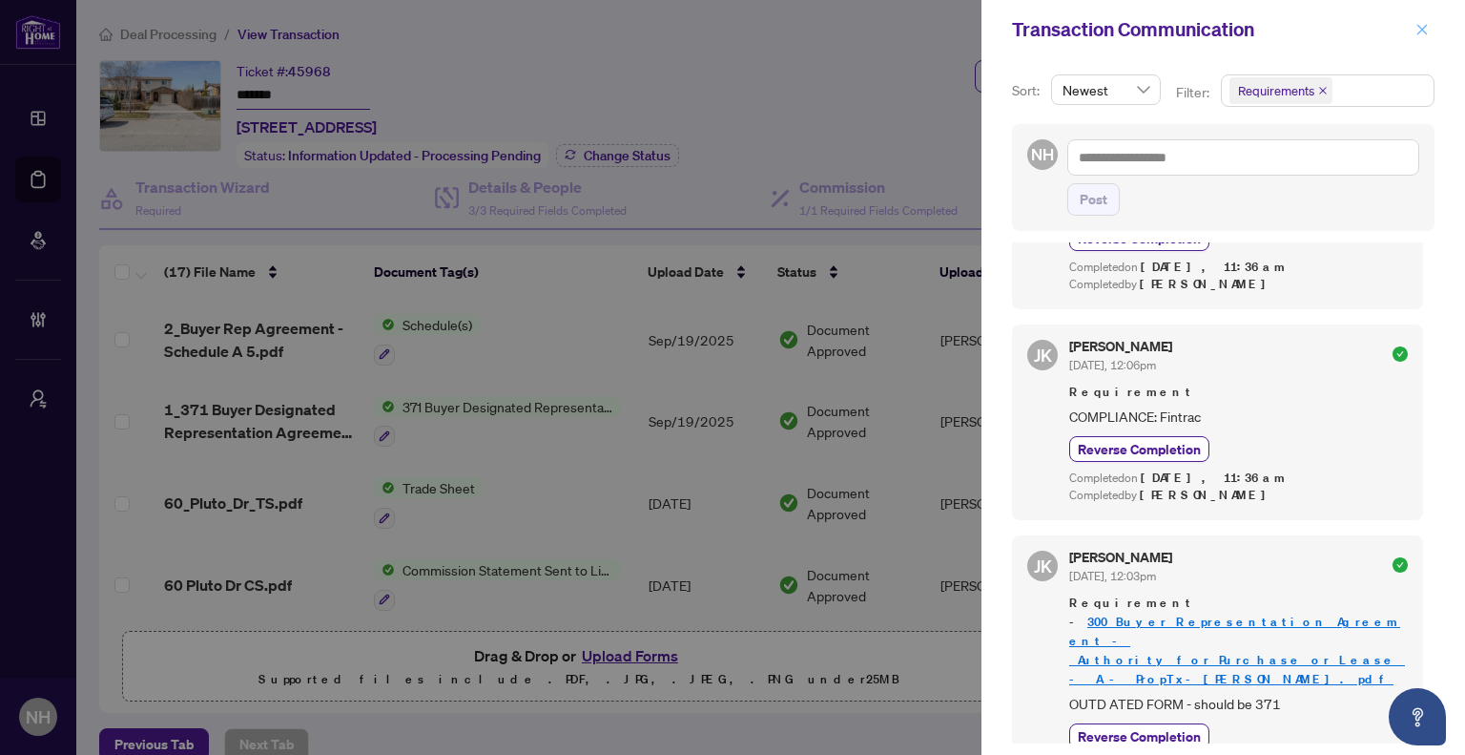
click at [1418, 26] on icon "close" at bounding box center [1422, 29] width 13 height 13
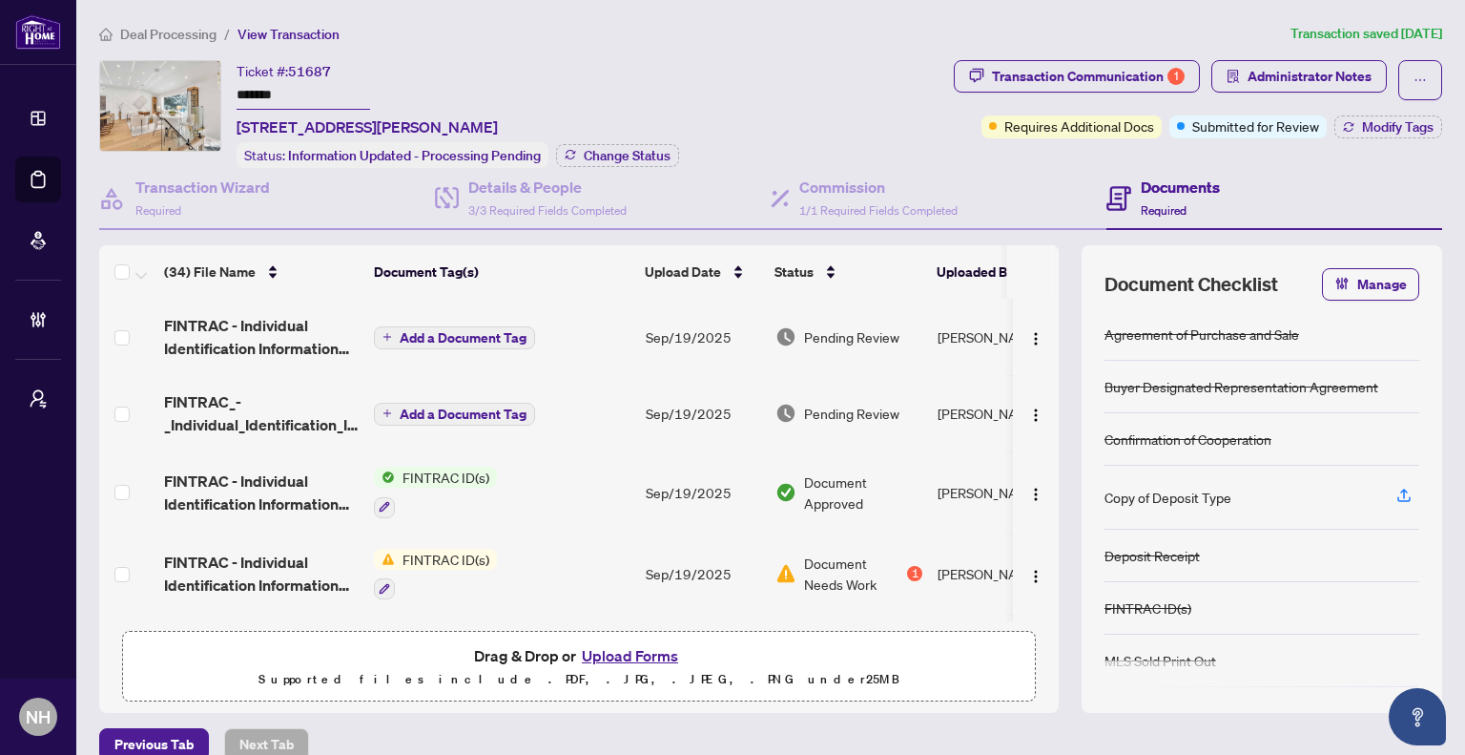
click at [198, 35] on span "Deal Processing" at bounding box center [168, 34] width 96 height 17
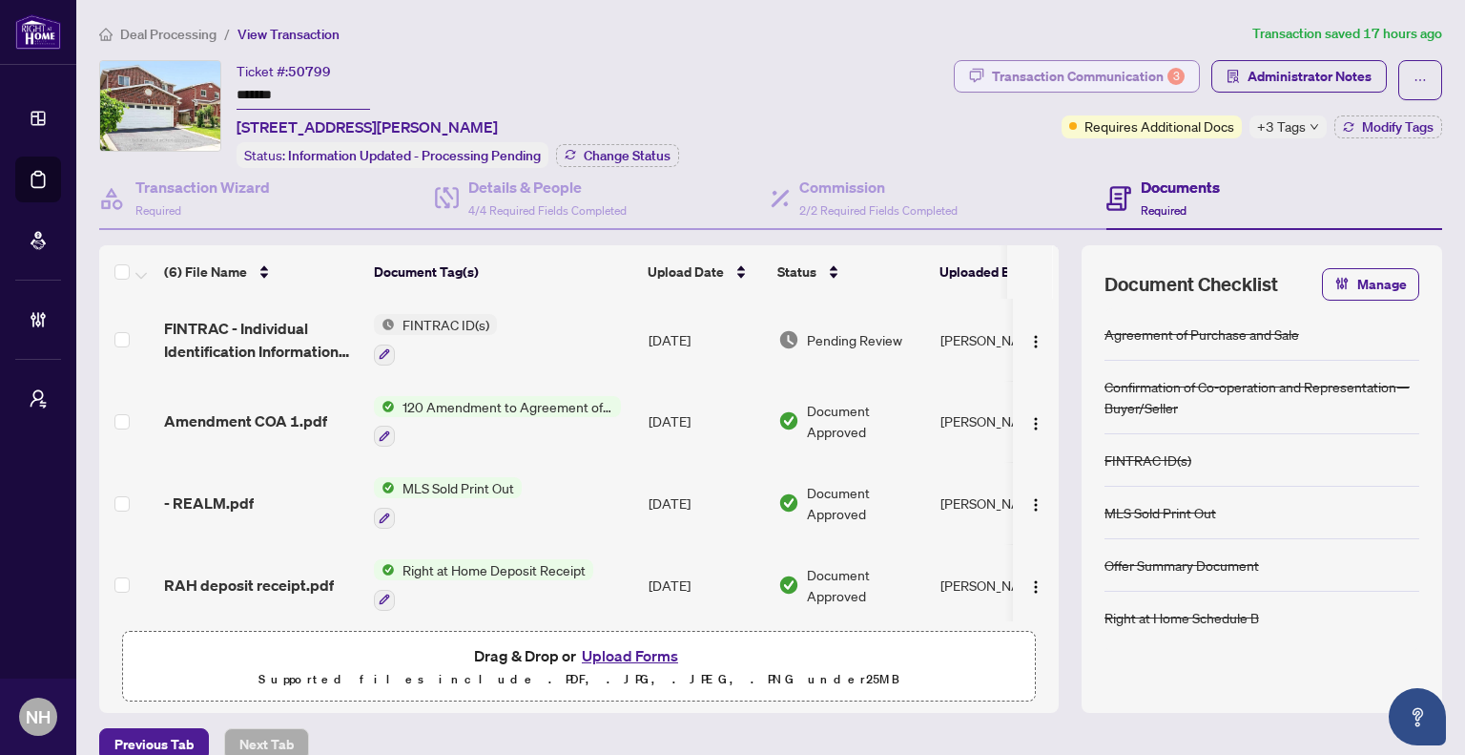
click at [1013, 72] on div "Transaction Communication 3" at bounding box center [1088, 76] width 193 height 31
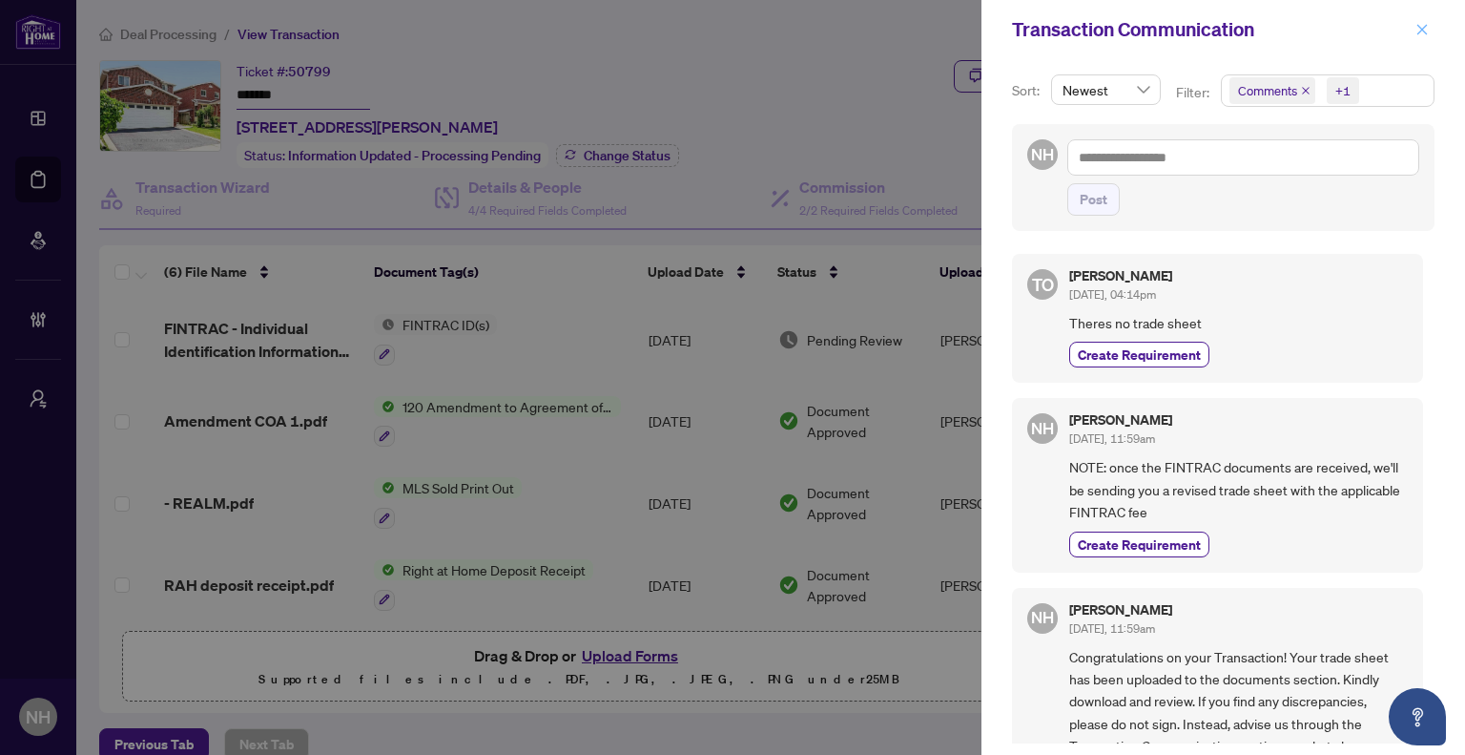
click at [1418, 28] on icon "close" at bounding box center [1422, 29] width 13 height 13
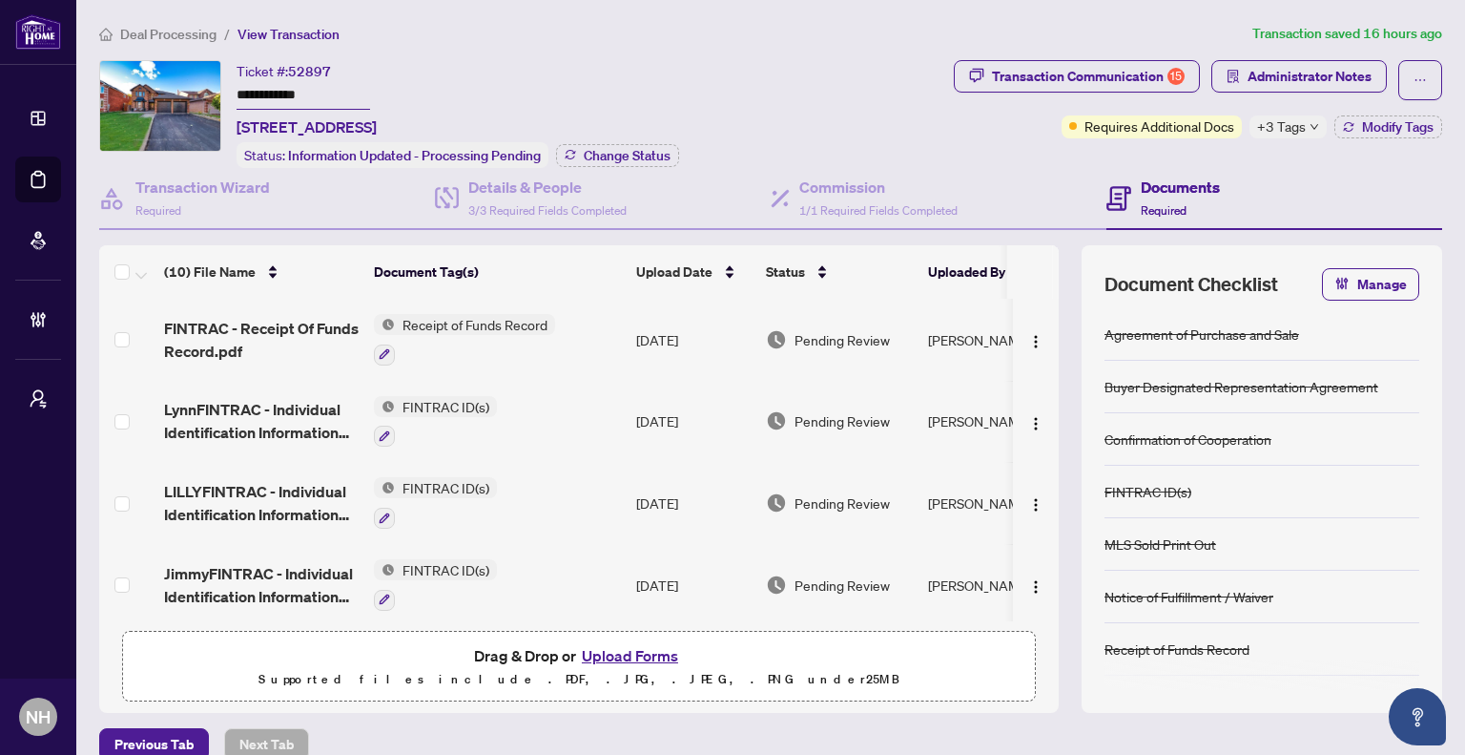
drag, startPoint x: 233, startPoint y: 93, endPoint x: 282, endPoint y: 93, distance: 49.6
click at [273, 93] on div "**********" at bounding box center [522, 114] width 847 height 108
drag, startPoint x: 291, startPoint y: 93, endPoint x: 233, endPoint y: 89, distance: 58.3
click at [233, 89] on div "**********" at bounding box center [522, 114] width 847 height 108
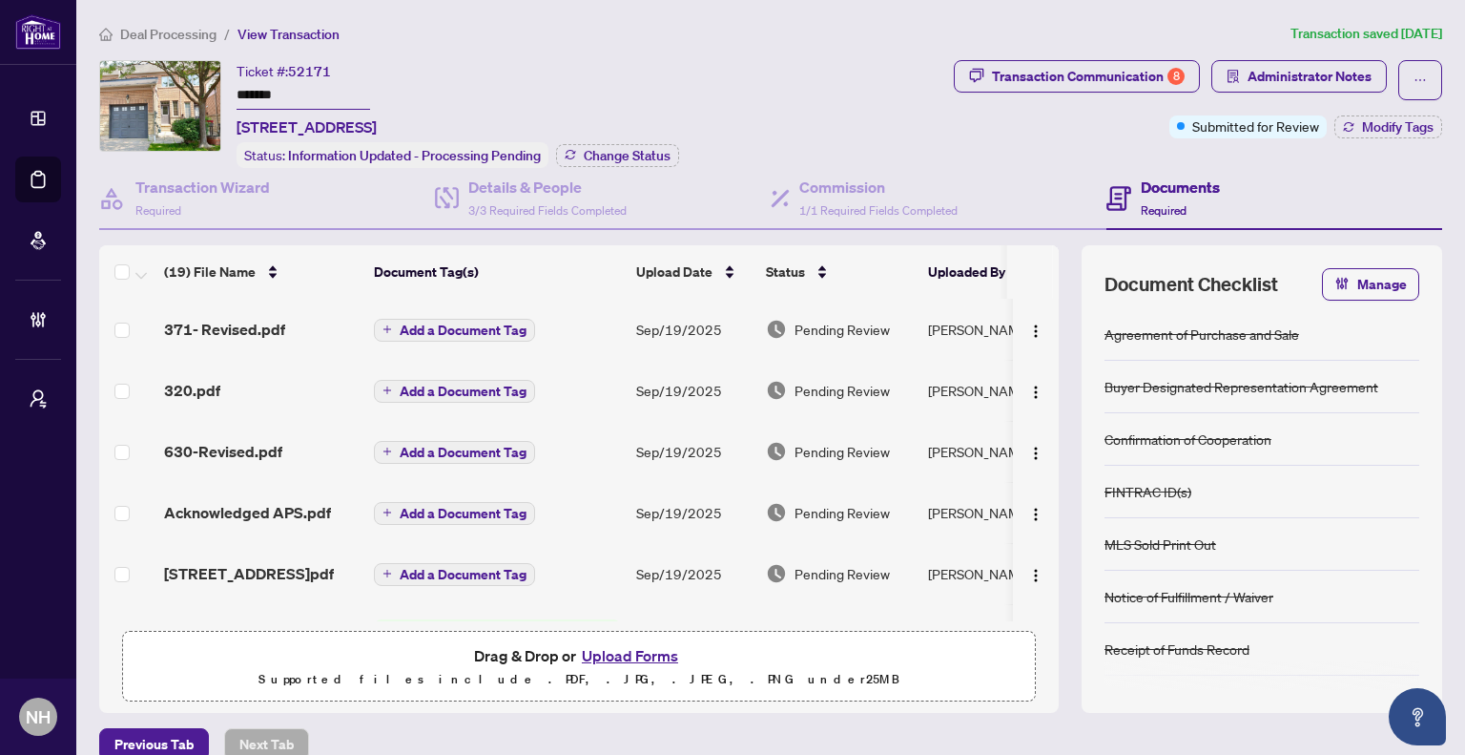
drag, startPoint x: 317, startPoint y: 91, endPoint x: 229, endPoint y: 93, distance: 87.8
click at [229, 93] on div "Ticket #: 52171 ******* 5-1015 Galesway Blvd, Mississauga, Ontario L5V 3B2, Can…" at bounding box center [522, 114] width 847 height 108
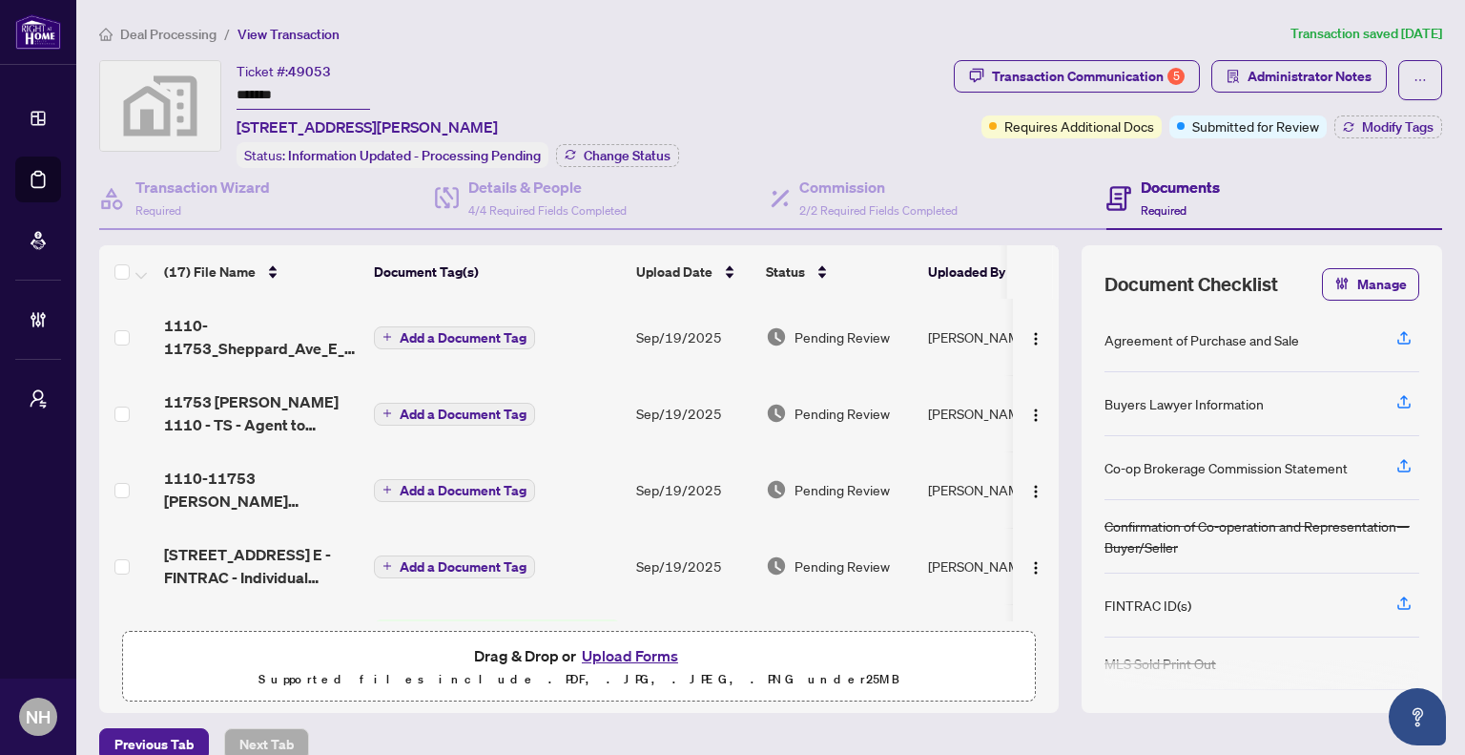
drag, startPoint x: 298, startPoint y: 91, endPoint x: 229, endPoint y: 88, distance: 68.7
click at [229, 88] on div "Ticket #: 49053 ******* 11753 Sheppard Avenue East #1110, Scarborough, Toronto,…" at bounding box center [522, 114] width 847 height 108
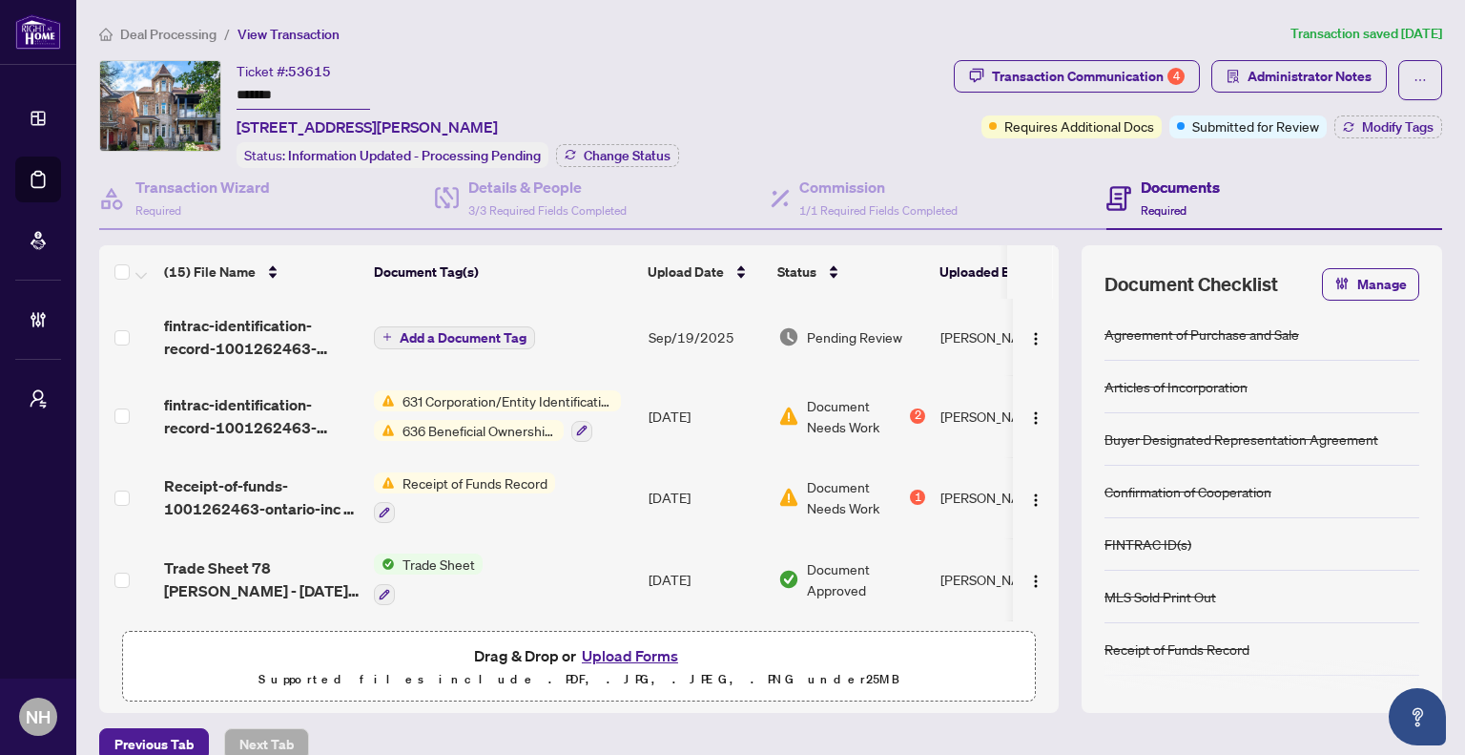
drag, startPoint x: 301, startPoint y: 98, endPoint x: 226, endPoint y: 98, distance: 75.4
click at [226, 98] on div "Ticket #: 53615 ******* 78 Rory Rd, Toronto, Ontario M6L 3G1, Canada Status: In…" at bounding box center [522, 114] width 847 height 108
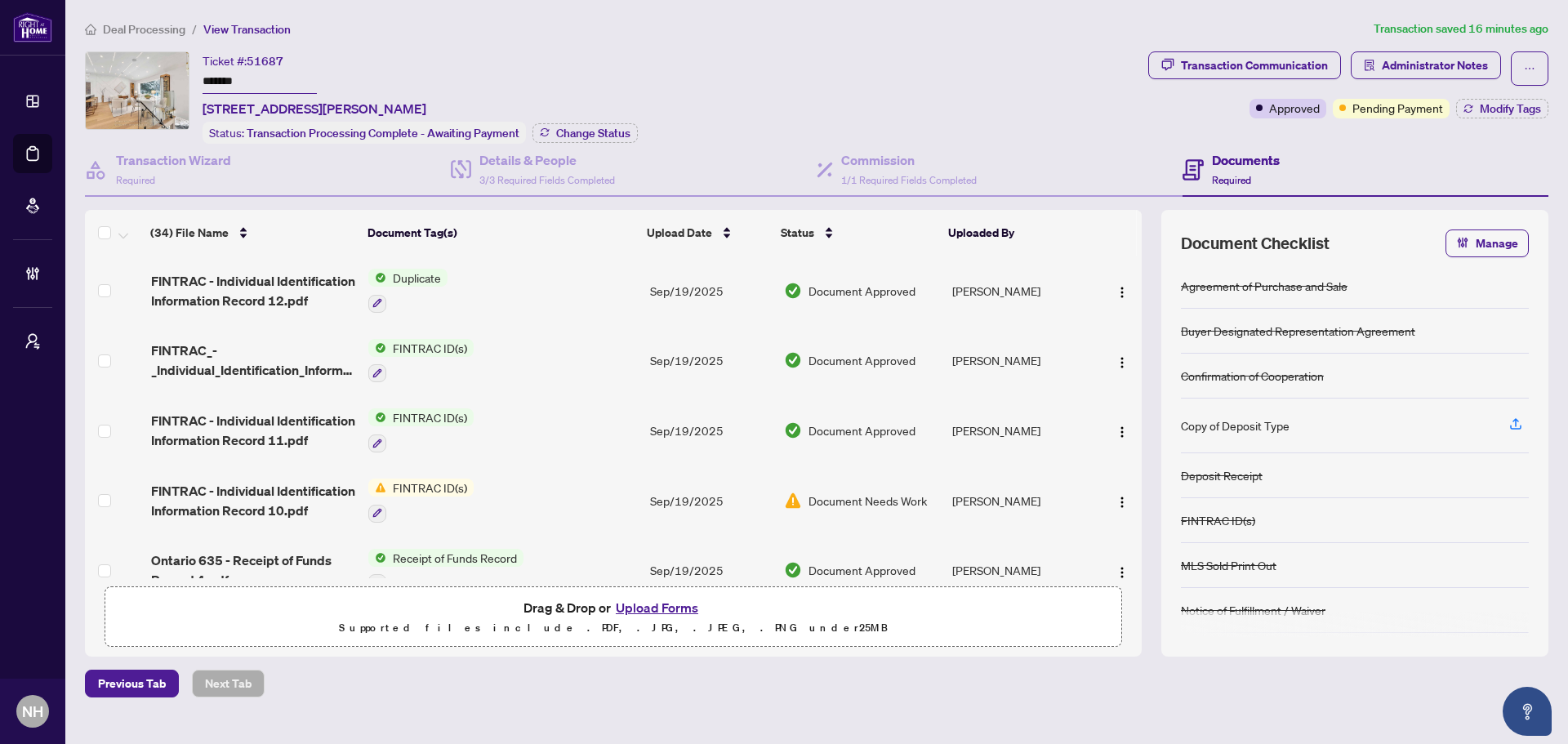
drag, startPoint x: 256, startPoint y: 85, endPoint x: 203, endPoint y: 78, distance: 53.5
click at [203, 78] on input "*******" at bounding box center [260, 82] width 115 height 24
click at [645, 92] on div "Ticket #: 51687 ******* 186 Sweeney Dr, Toronto, Ontario M4A 1V4, Canada Status…" at bounding box center [613, 98] width 1056 height 92
click at [148, 35] on span "Deal Processing" at bounding box center [144, 29] width 82 height 15
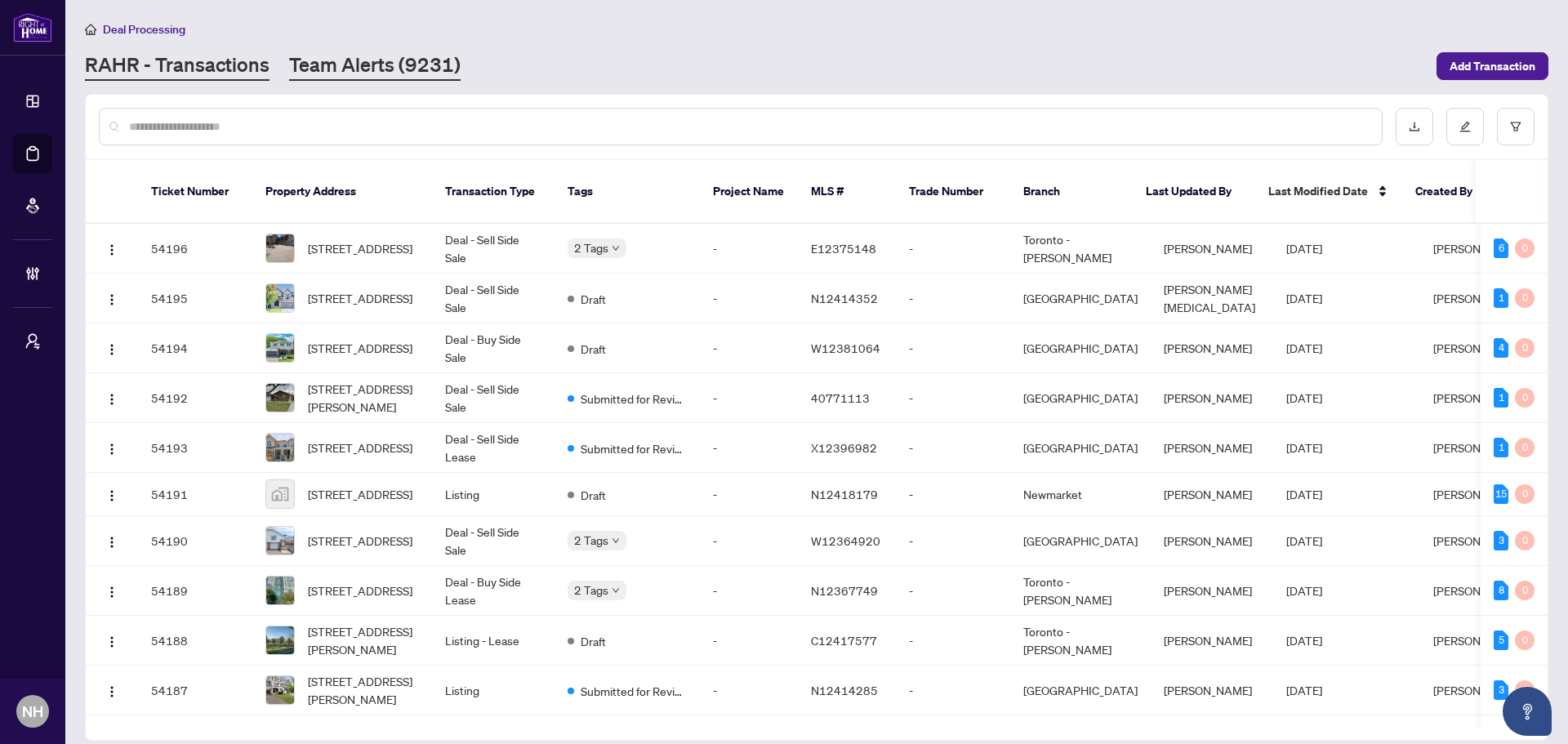
click at [397, 51] on link "Team Alerts (9231)" at bounding box center [375, 66] width 171 height 29
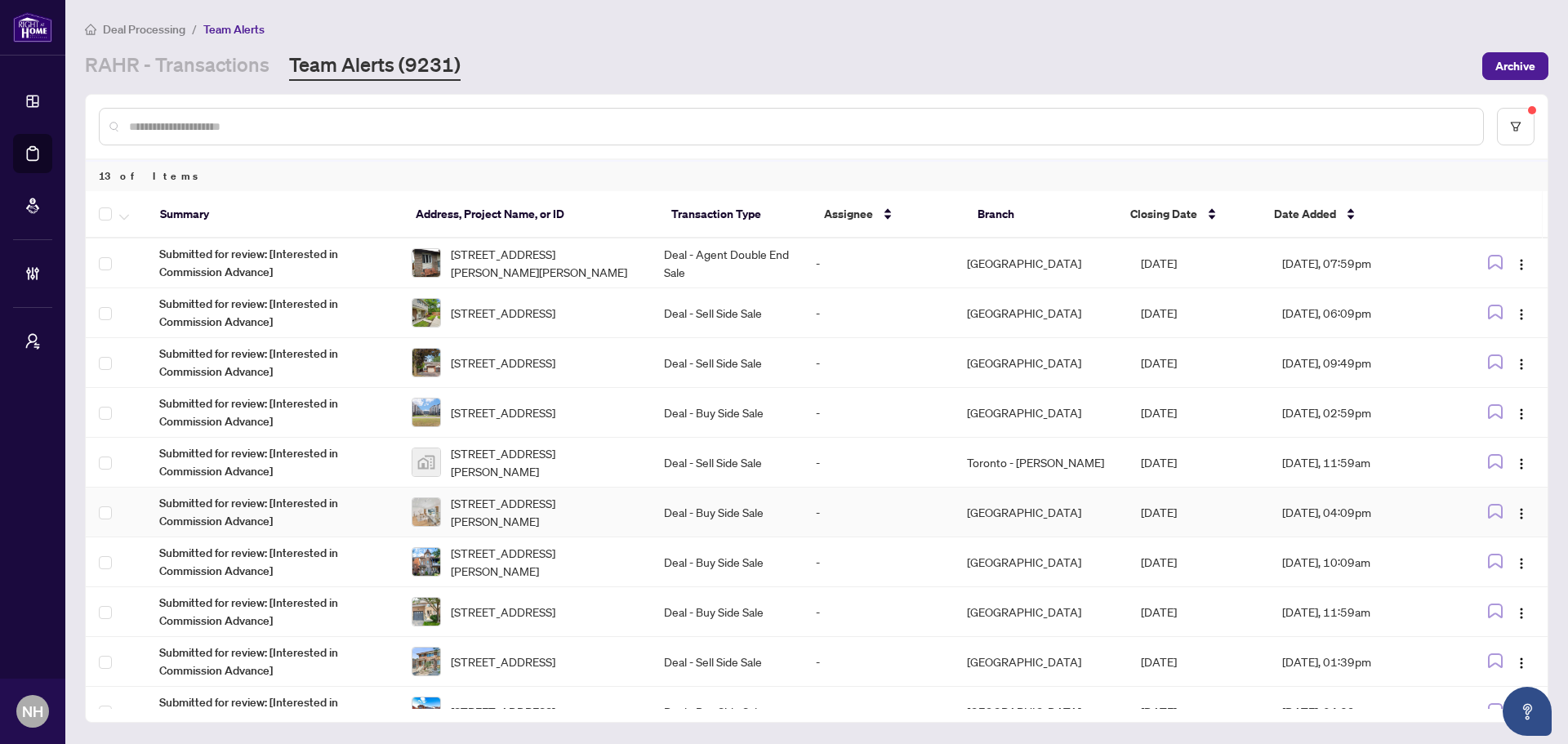
scroll to position [81, 0]
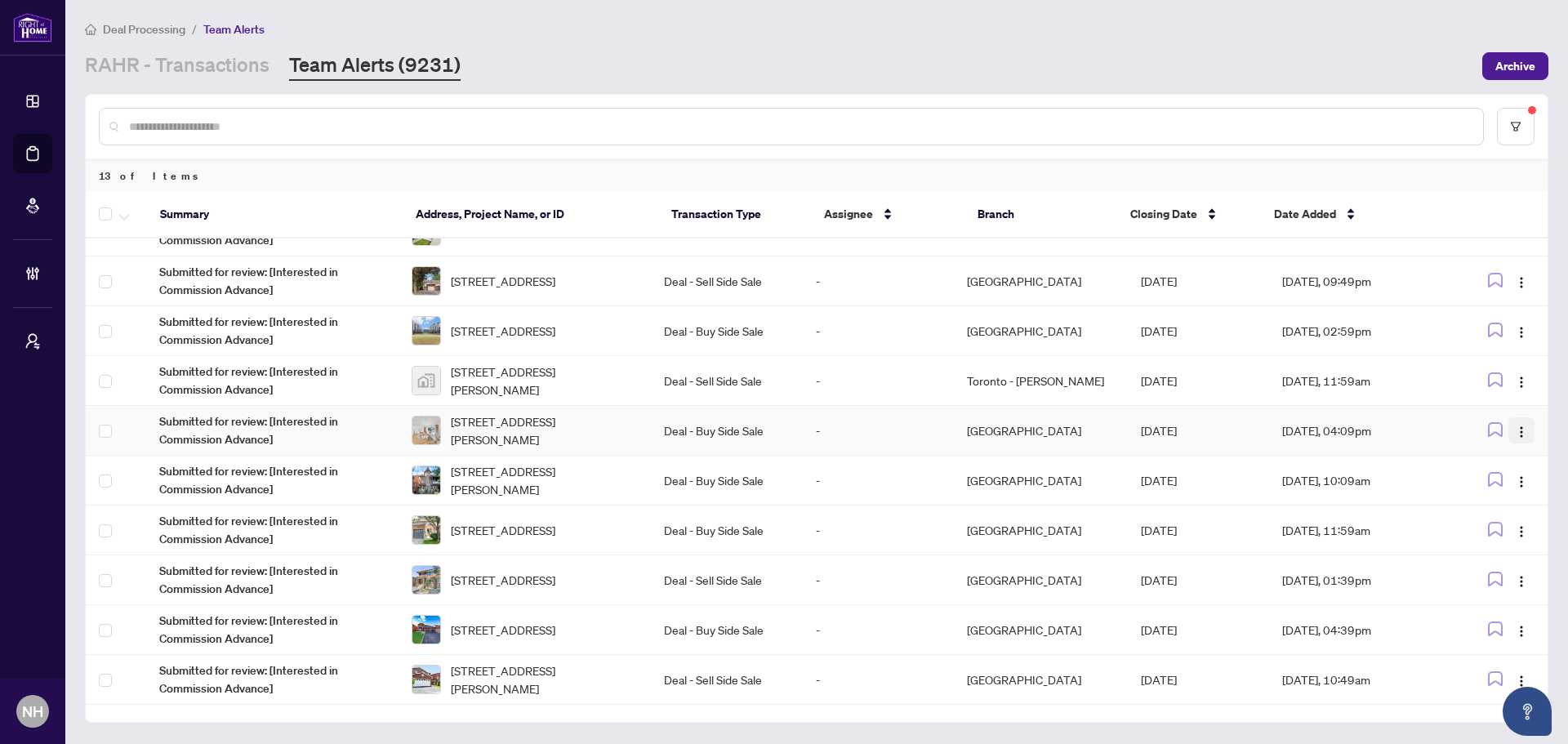
click at [1253, 432] on button "button" at bounding box center [1521, 430] width 27 height 27
click at [1253, 511] on span "Complete Item" at bounding box center [1478, 515] width 76 height 18
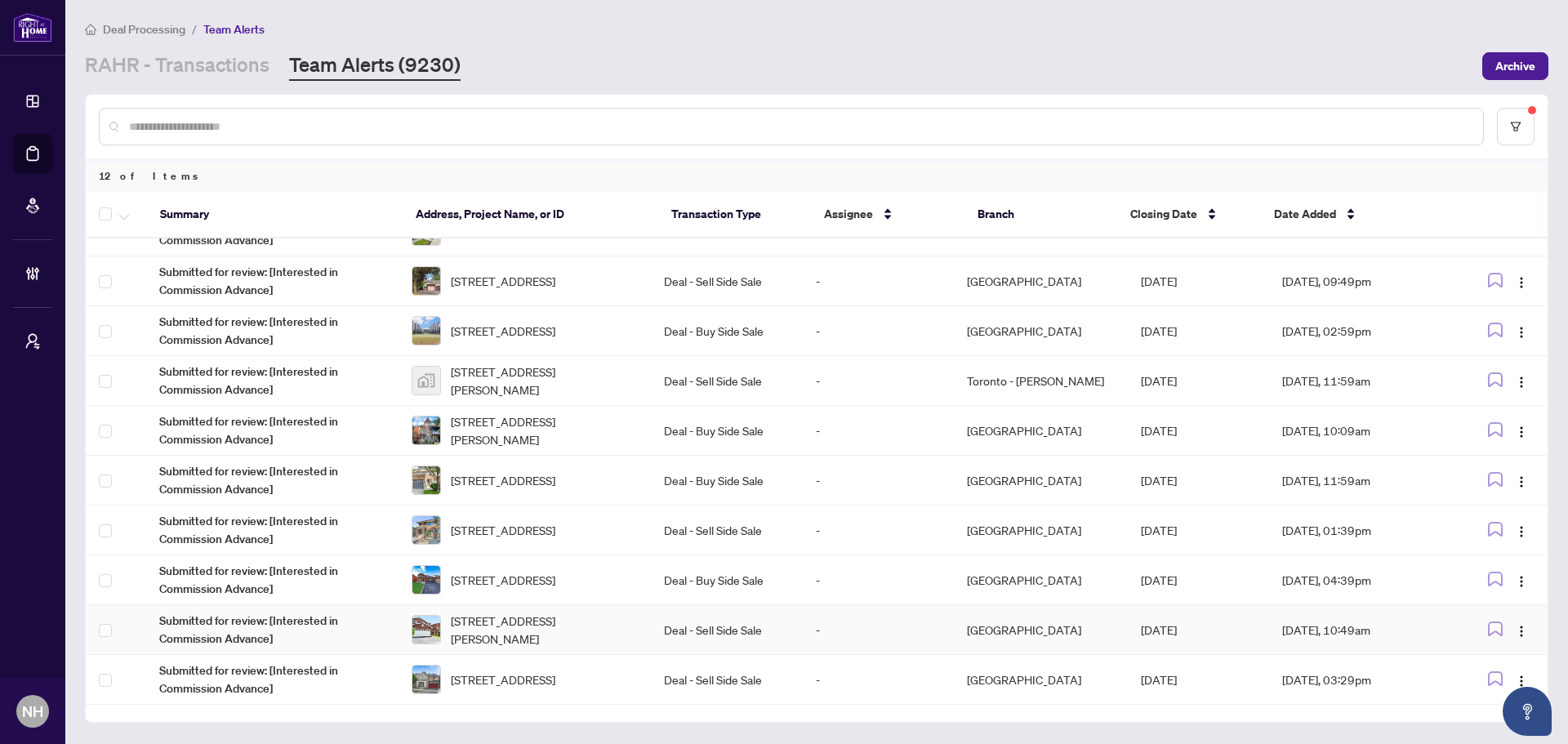
click at [648, 621] on td "[STREET_ADDRESS][PERSON_NAME]" at bounding box center [525, 630] width 252 height 50
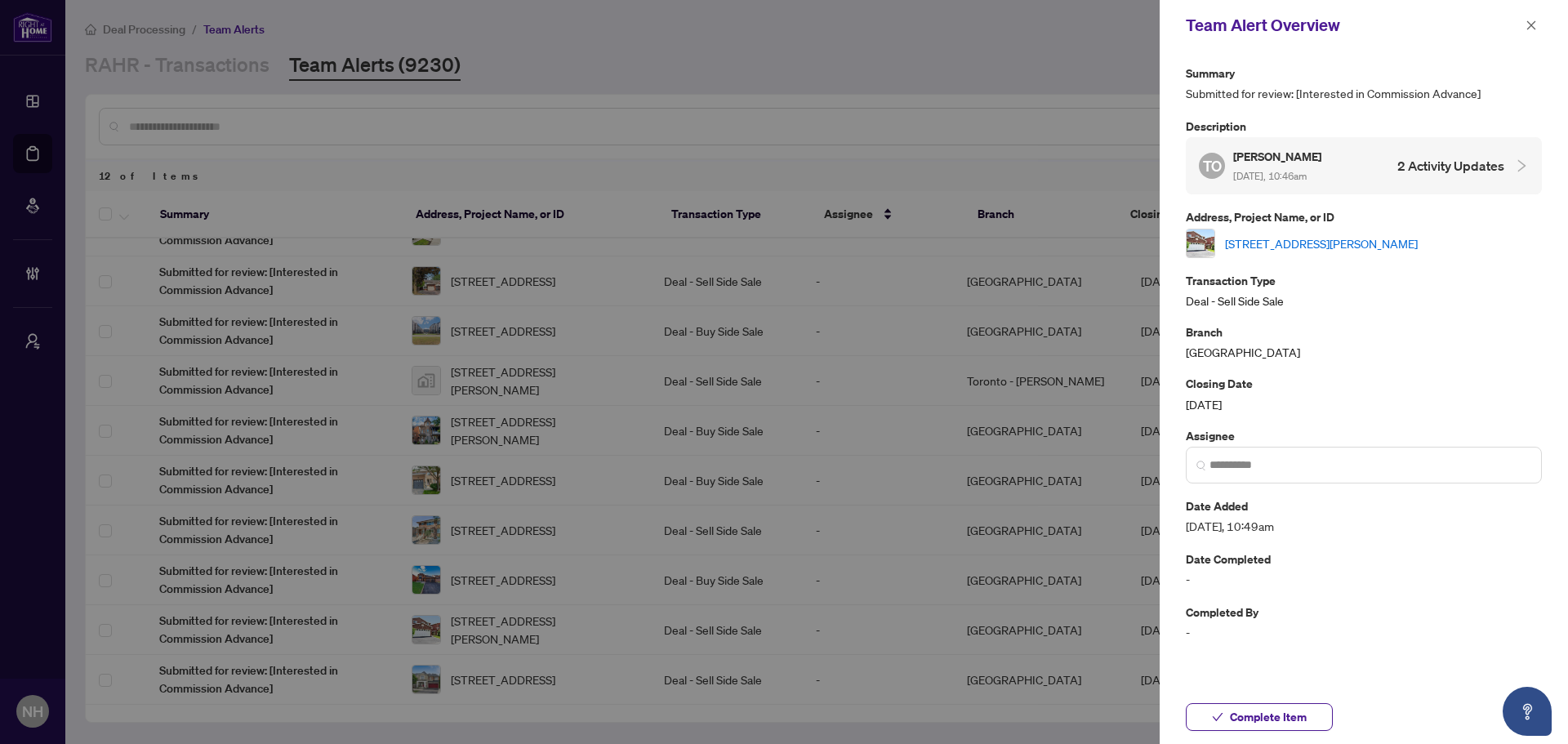
click at [1253, 242] on link "[STREET_ADDRESS][PERSON_NAME]" at bounding box center [1321, 243] width 193 height 18
click at [1253, 25] on button "button" at bounding box center [1530, 25] width 21 height 20
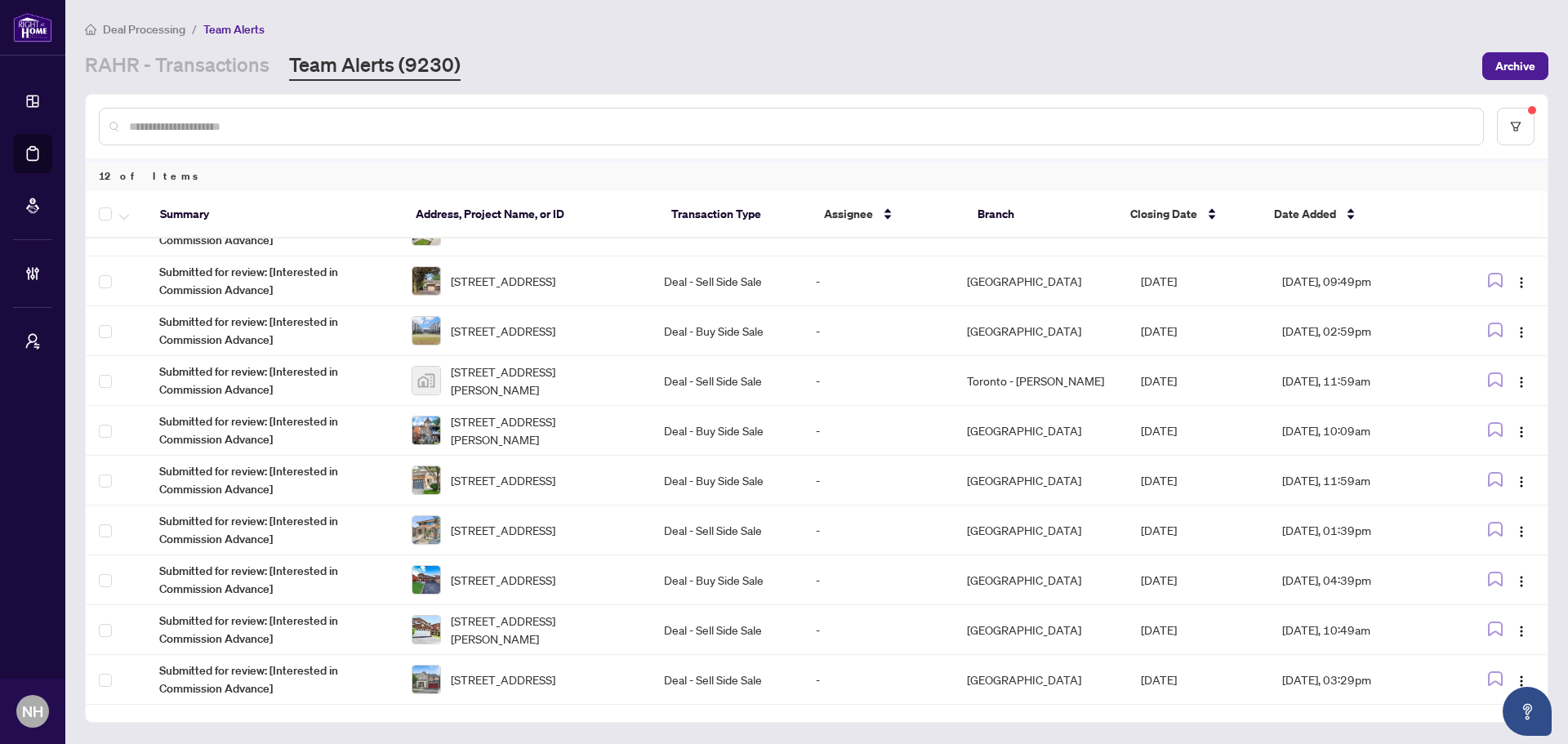
click at [470, 118] on input "text" at bounding box center [799, 126] width 1340 height 18
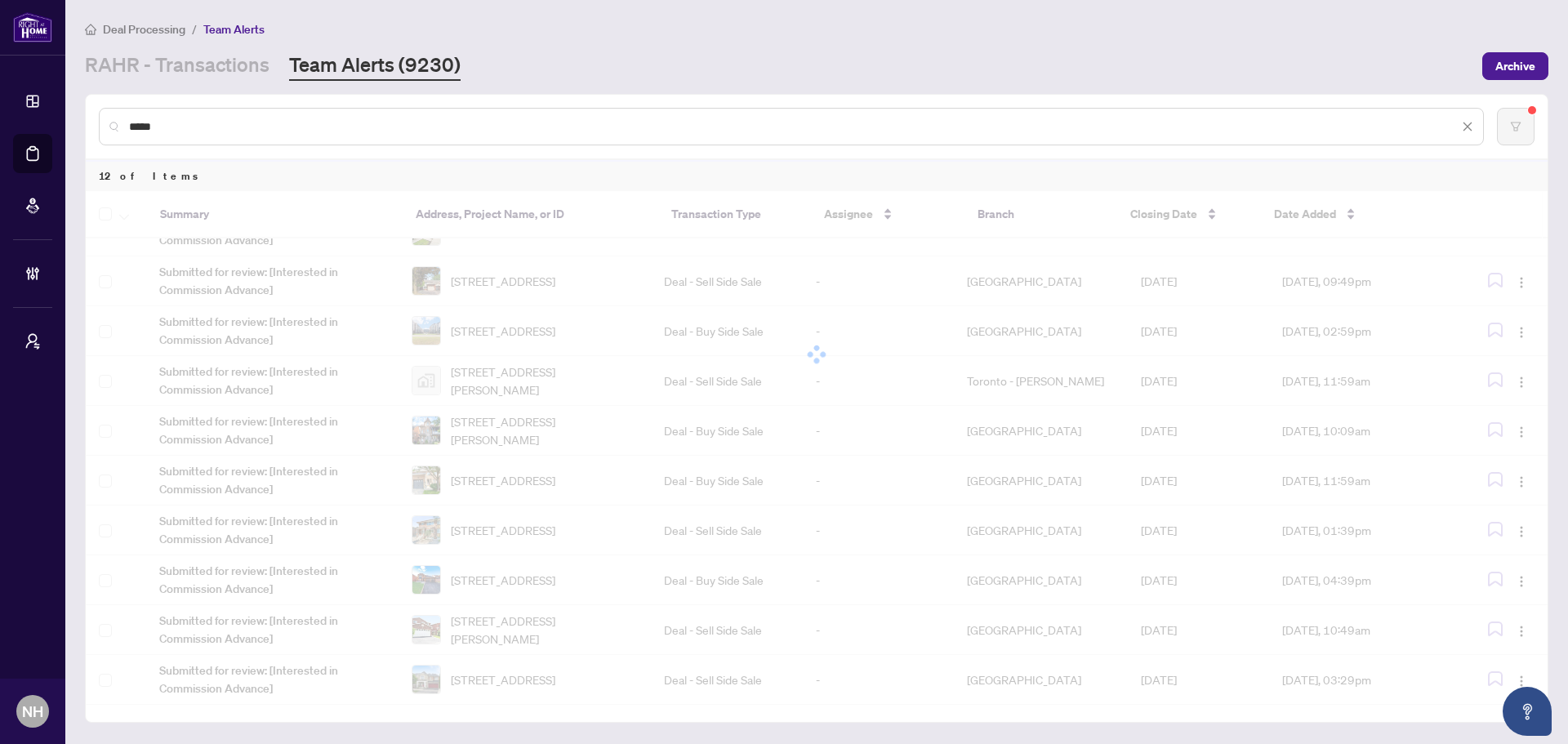
scroll to position [0, 0]
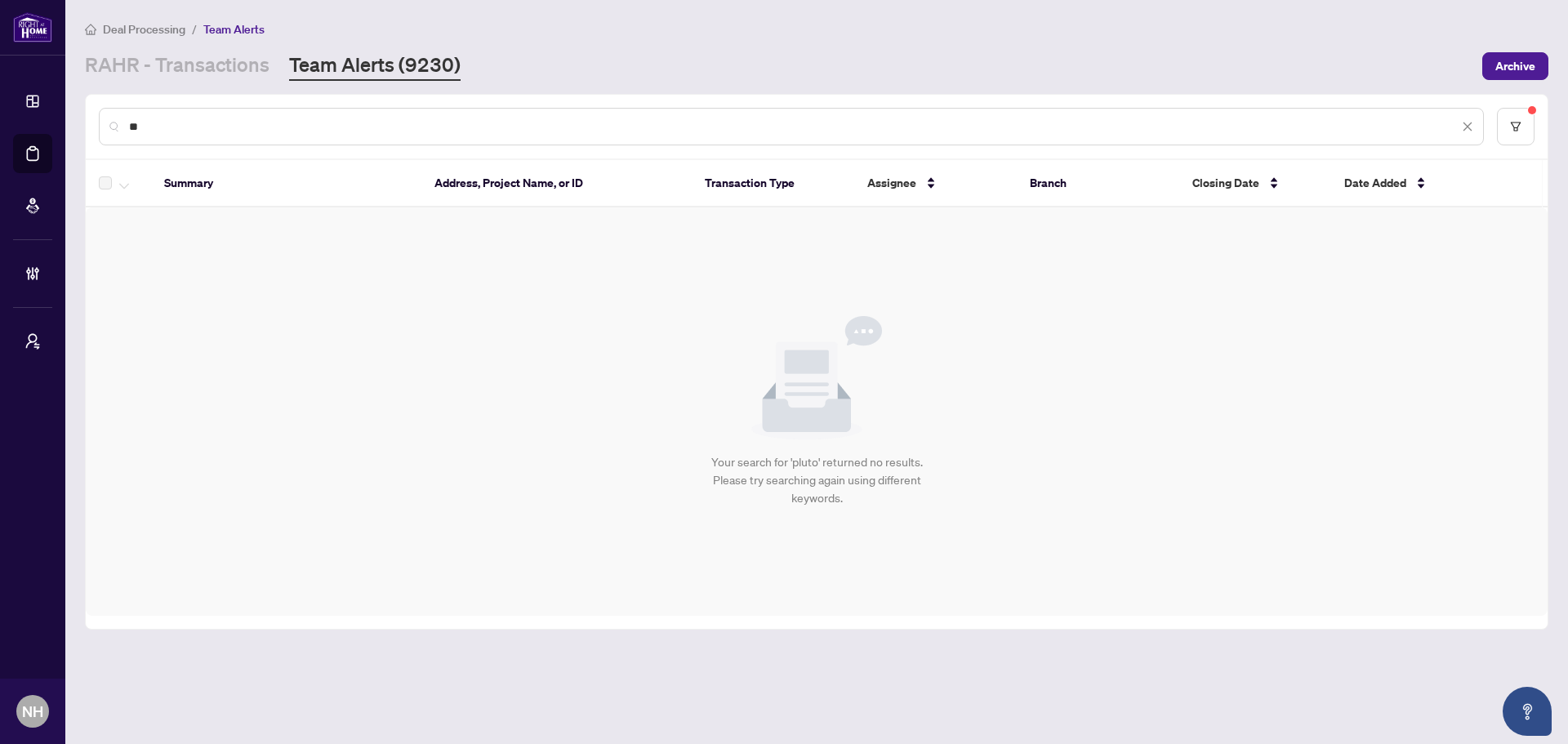
type input "*"
drag, startPoint x: 205, startPoint y: 122, endPoint x: 3, endPoint y: 93, distance: 204.1
click at [0, 93] on div "Dashboard Deal Processing Mortgage Referrals Brokerage Management My Brokerages…" at bounding box center [784, 372] width 1568 height 744
type input "********"
click at [257, 64] on link "RAHR - Transactions" at bounding box center [177, 66] width 185 height 29
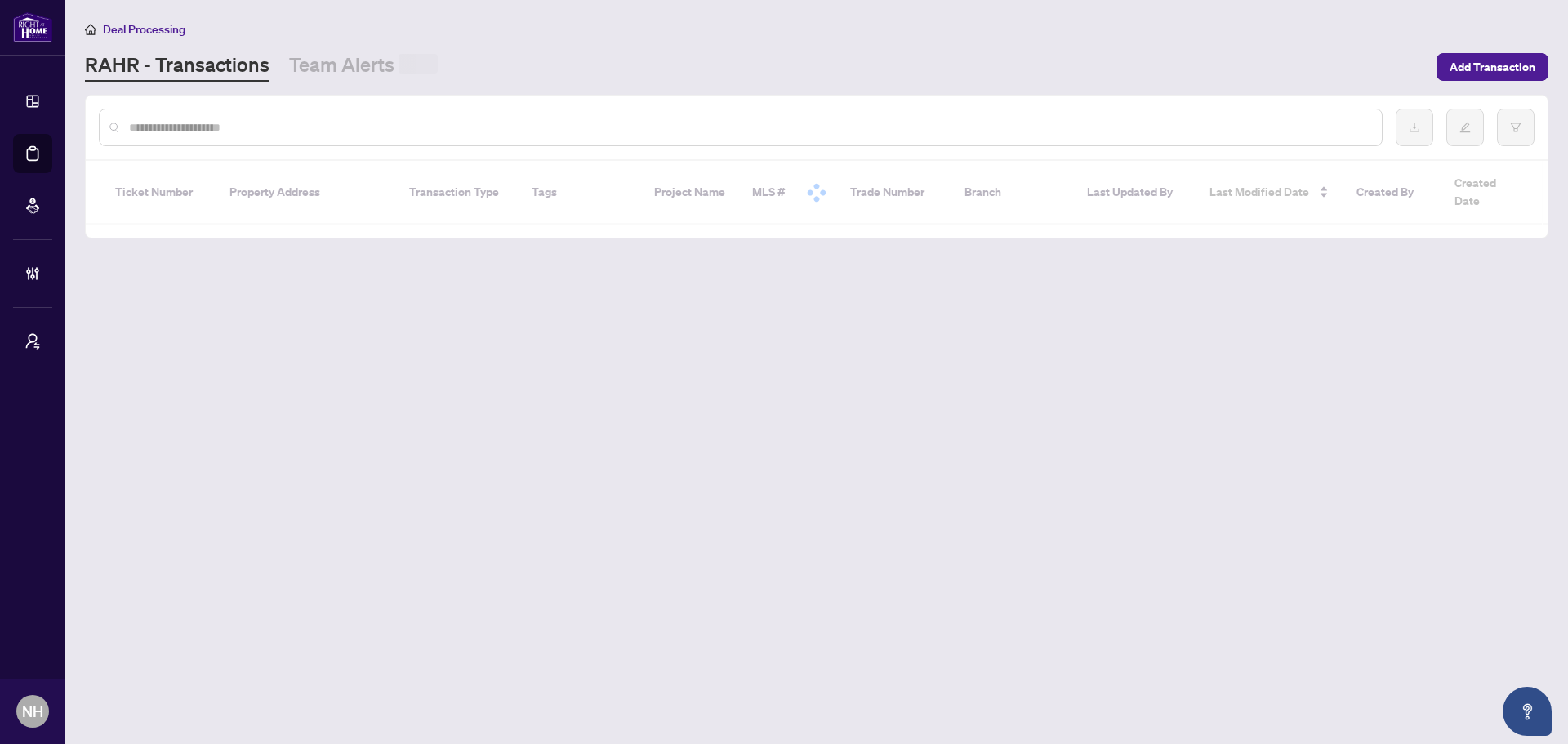
click at [241, 125] on input "text" at bounding box center [749, 127] width 1239 height 18
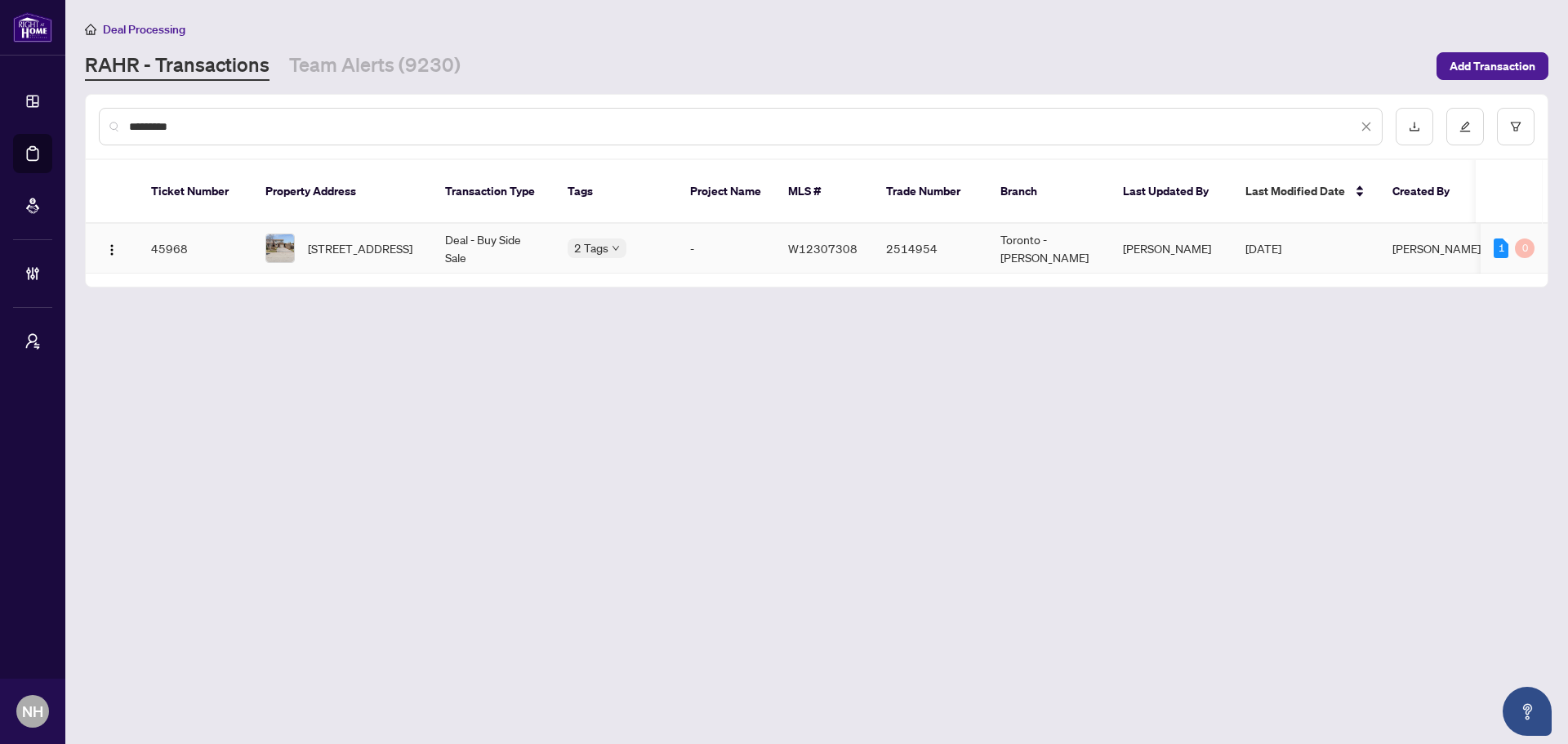
type input "********"
click at [353, 242] on span "60 Pluto Dr, Brampton, Ontario L6V 3W5, Canada" at bounding box center [360, 248] width 104 height 18
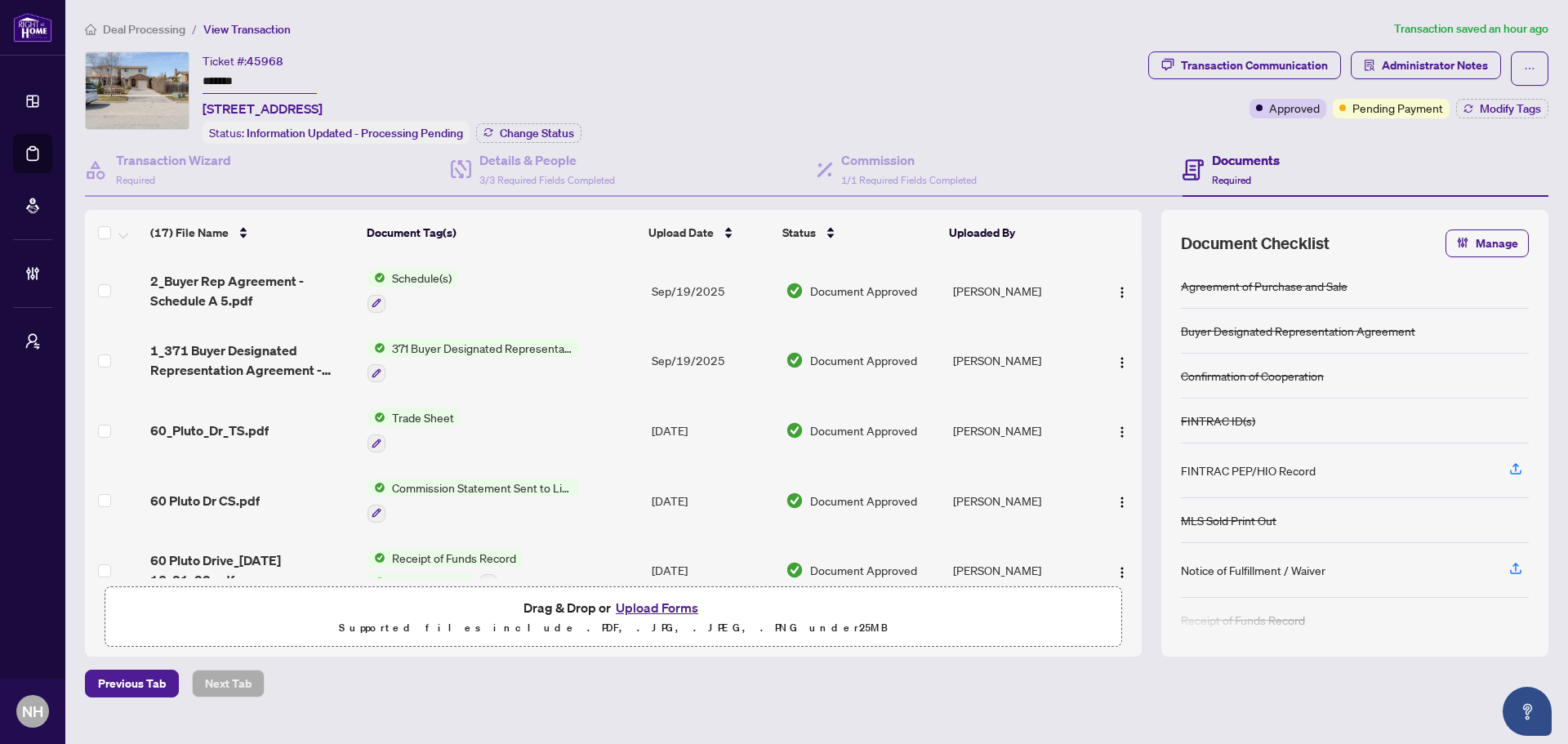
click at [181, 30] on span "Deal Processing" at bounding box center [144, 29] width 82 height 15
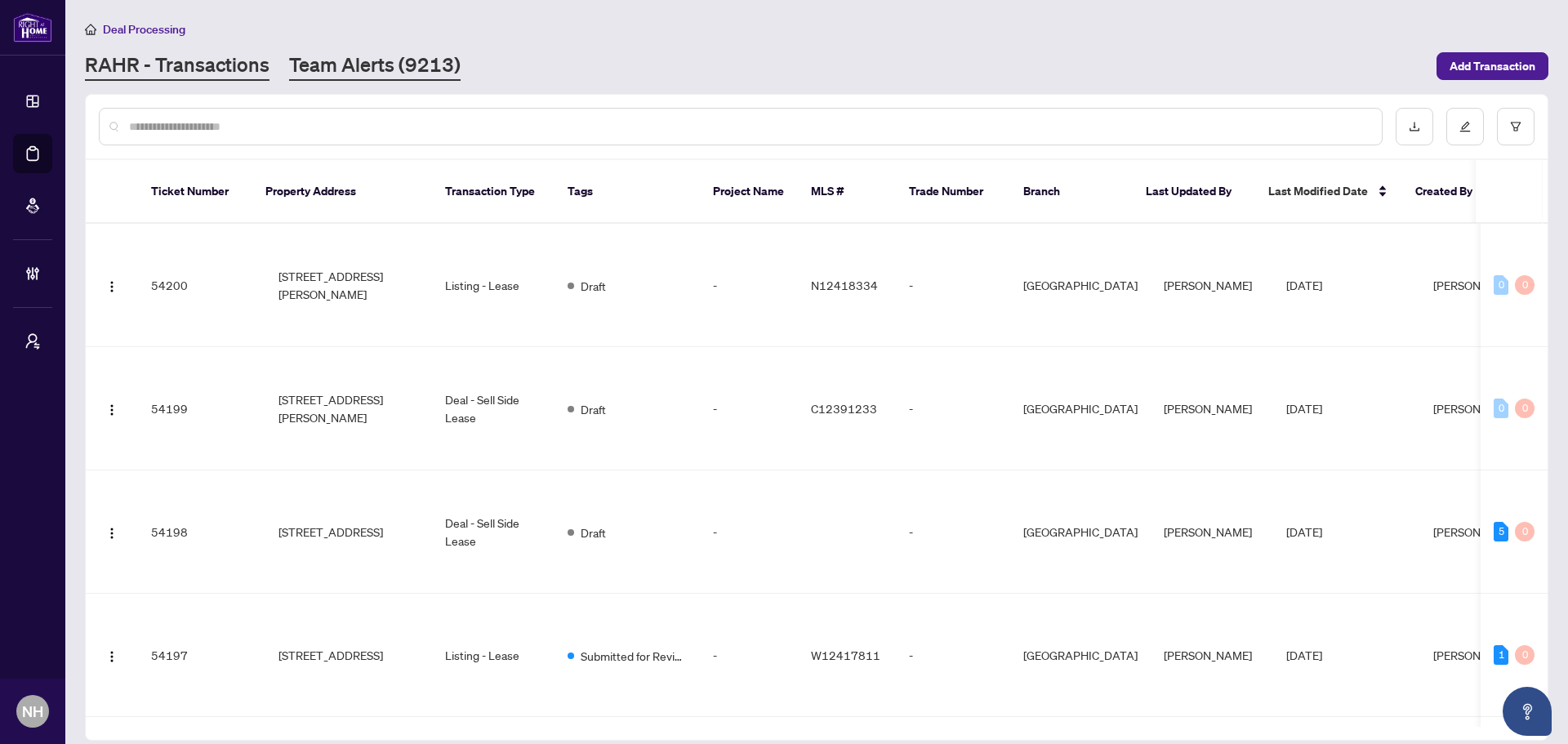
click at [384, 62] on link "Team Alerts (9213)" at bounding box center [375, 66] width 171 height 29
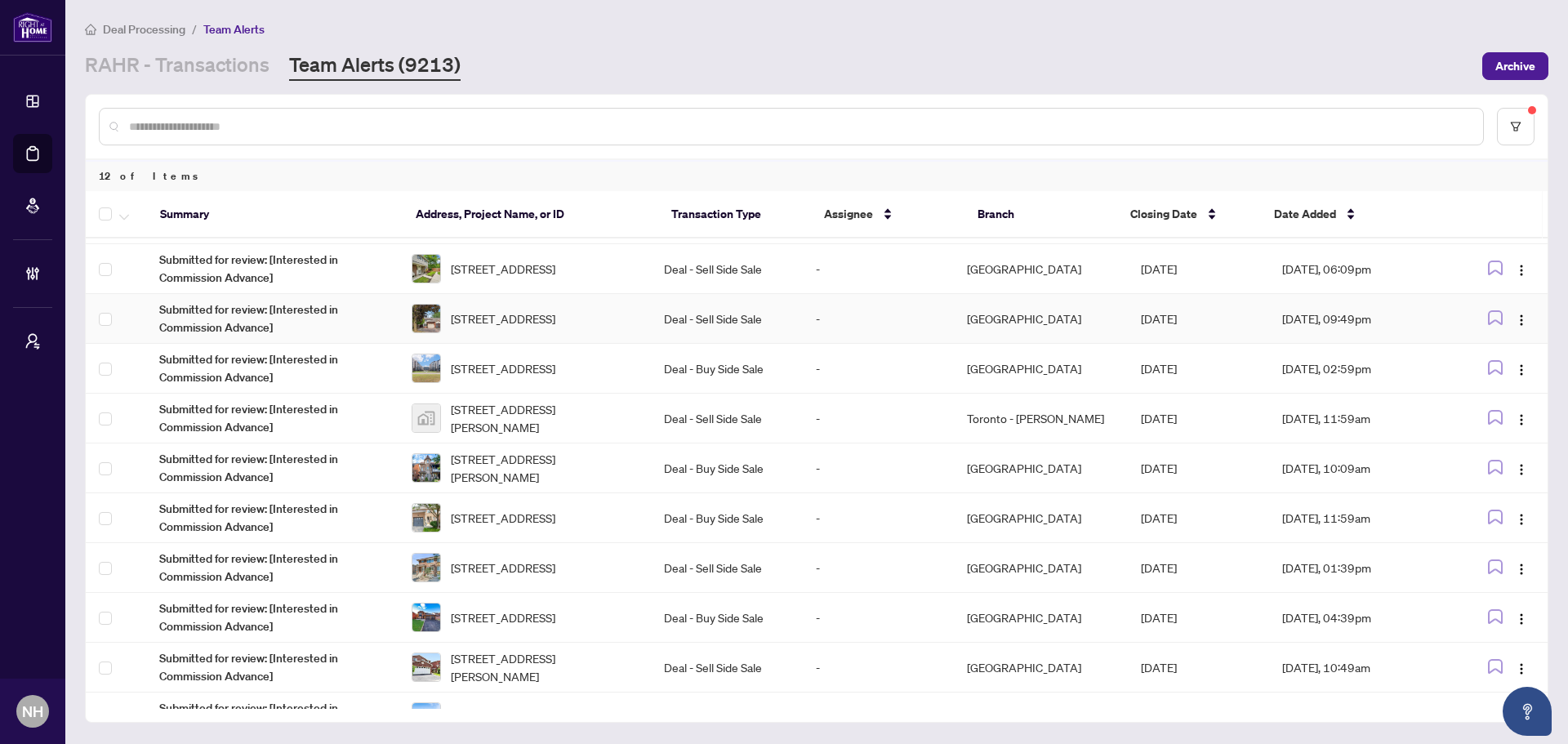
scroll to position [128, 0]
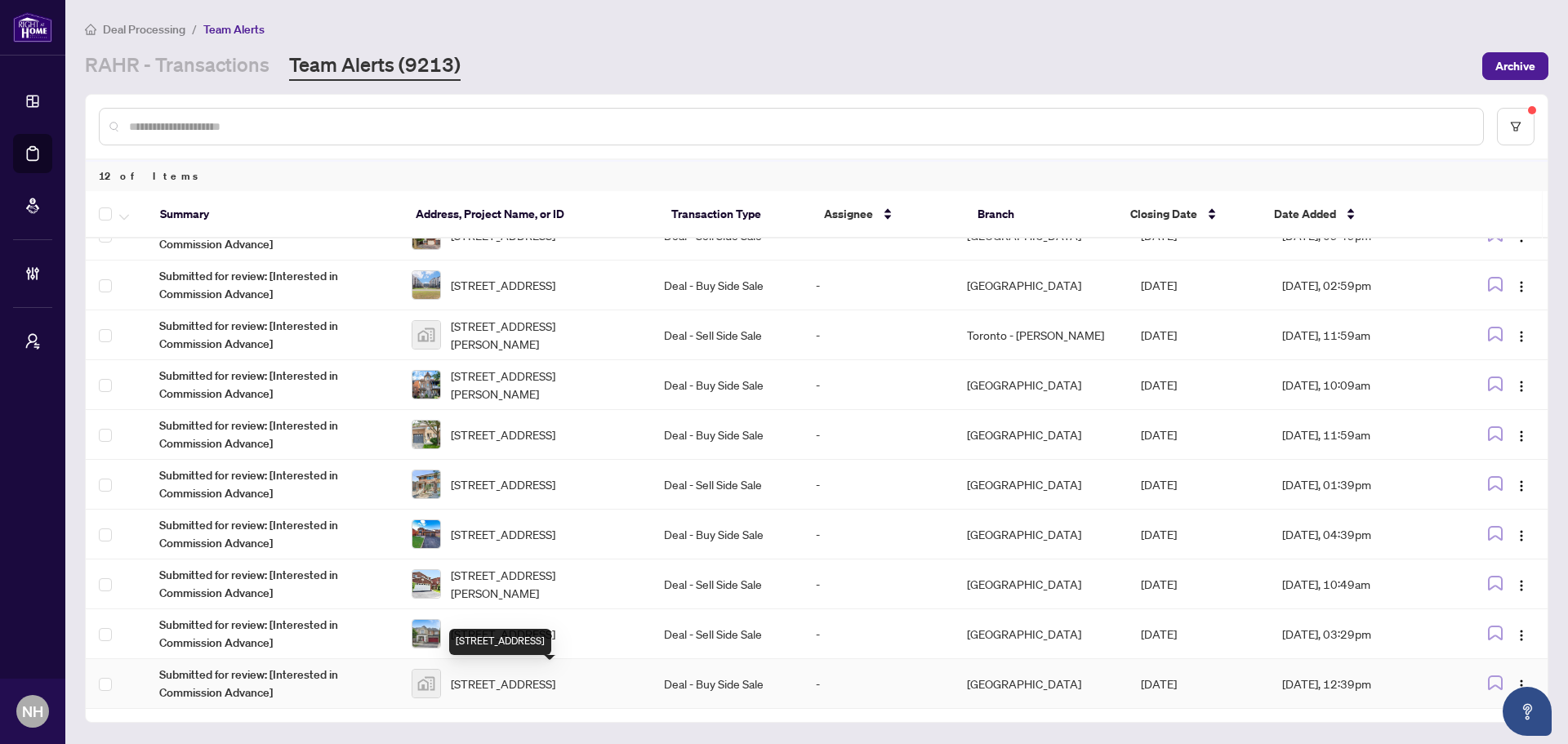
click at [555, 646] on span "211-990 Balsam Court, Milton, ON, Canada" at bounding box center [503, 683] width 104 height 18
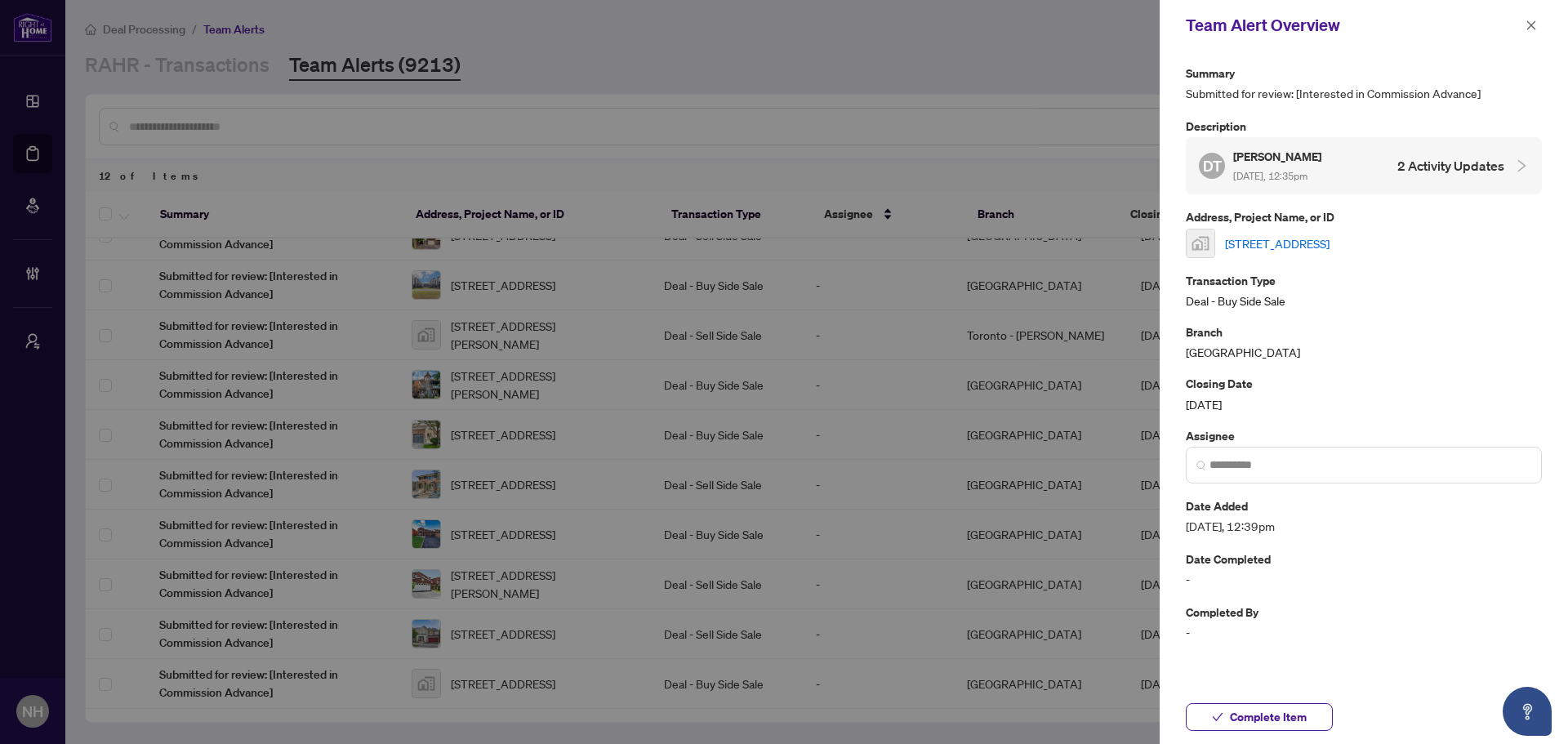
click at [1253, 235] on link "211-990 Balsam Court, Milton, ON, Canada" at bounding box center [1277, 243] width 104 height 18
drag, startPoint x: 1532, startPoint y: 29, endPoint x: 1504, endPoint y: 47, distance: 33.3
click at [1253, 29] on icon "close" at bounding box center [1530, 25] width 11 height 11
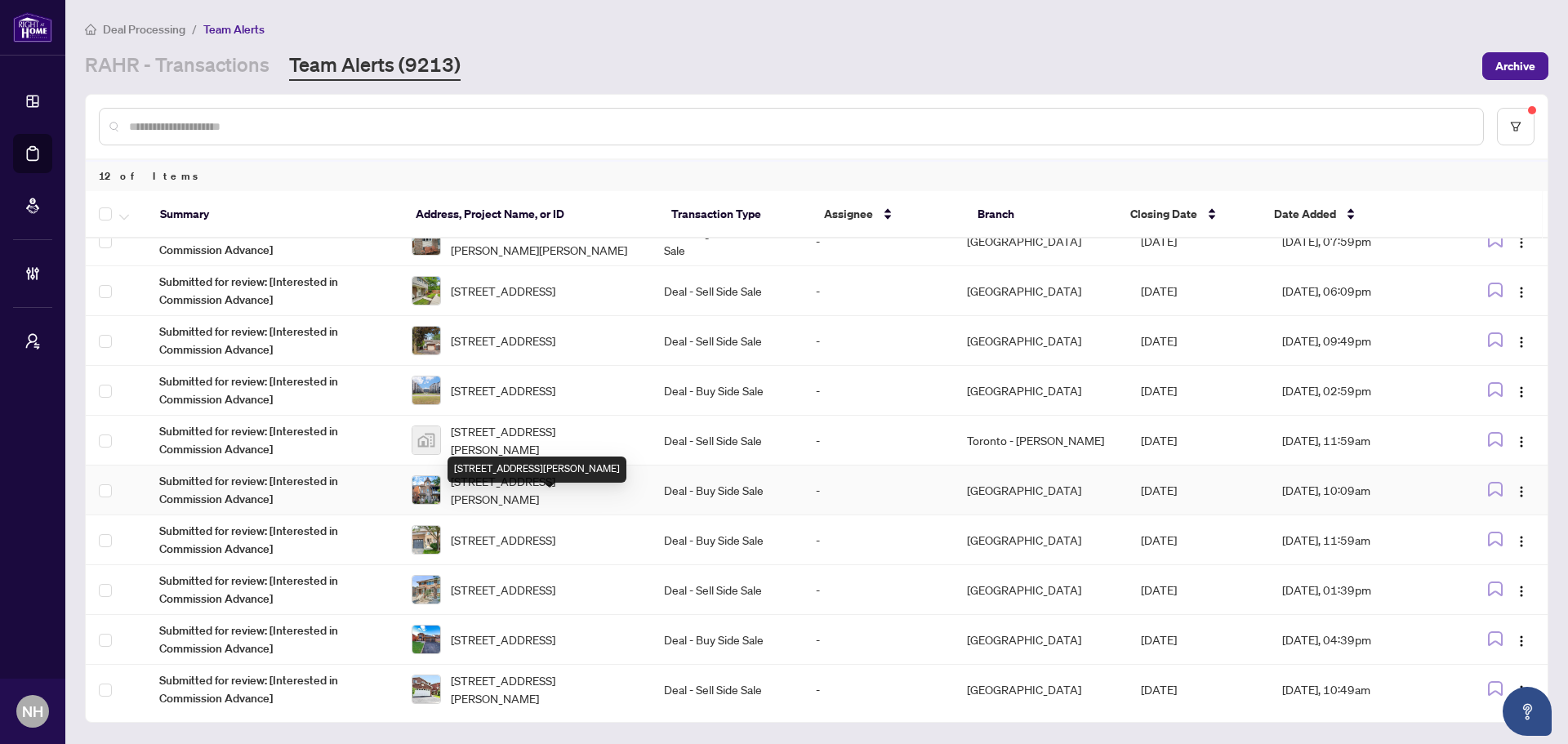
scroll to position [0, 0]
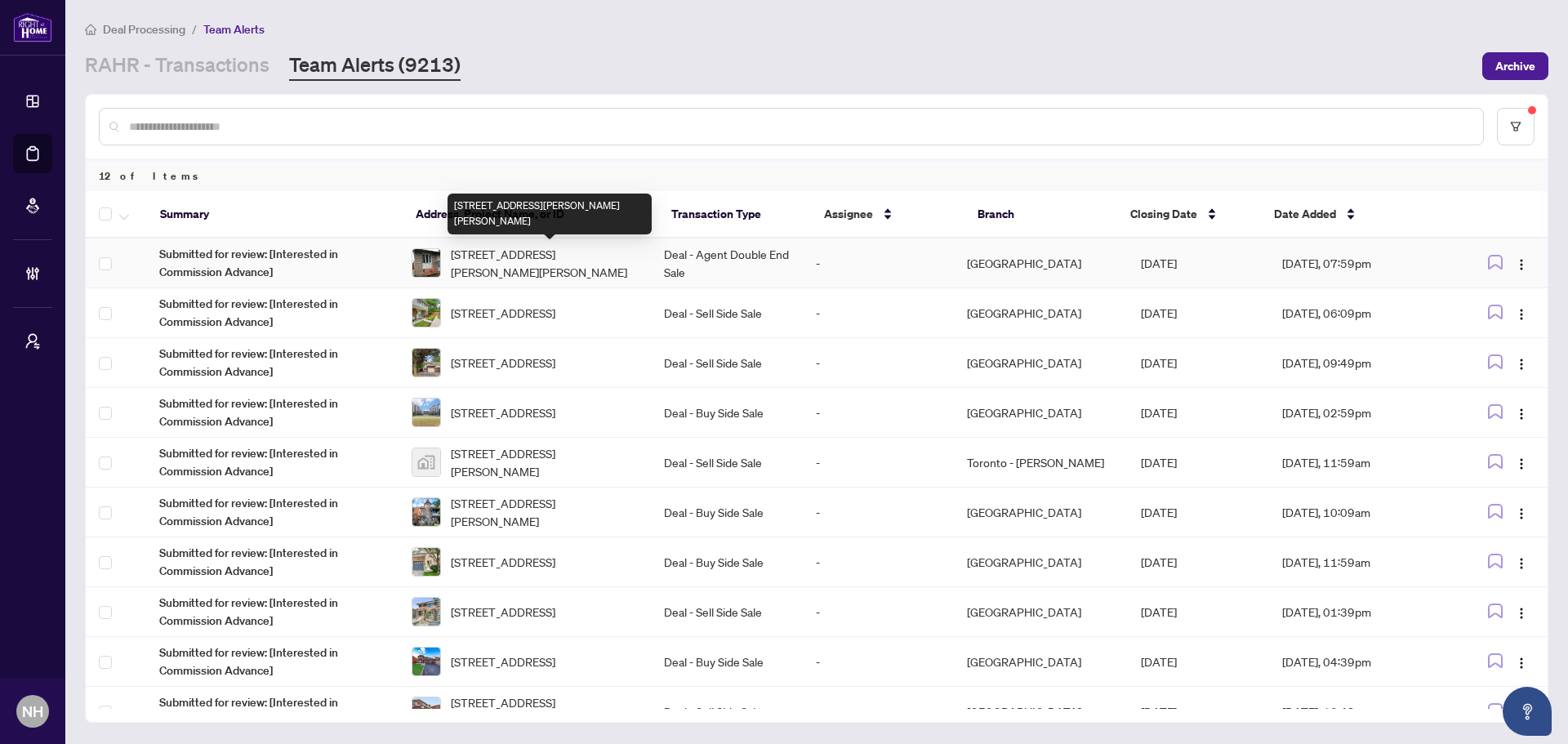
click at [543, 264] on span "490 Dalrymple Dr, Clarence-Rockland, Ontario K4K 1G7, Canada" at bounding box center [544, 263] width 187 height 36
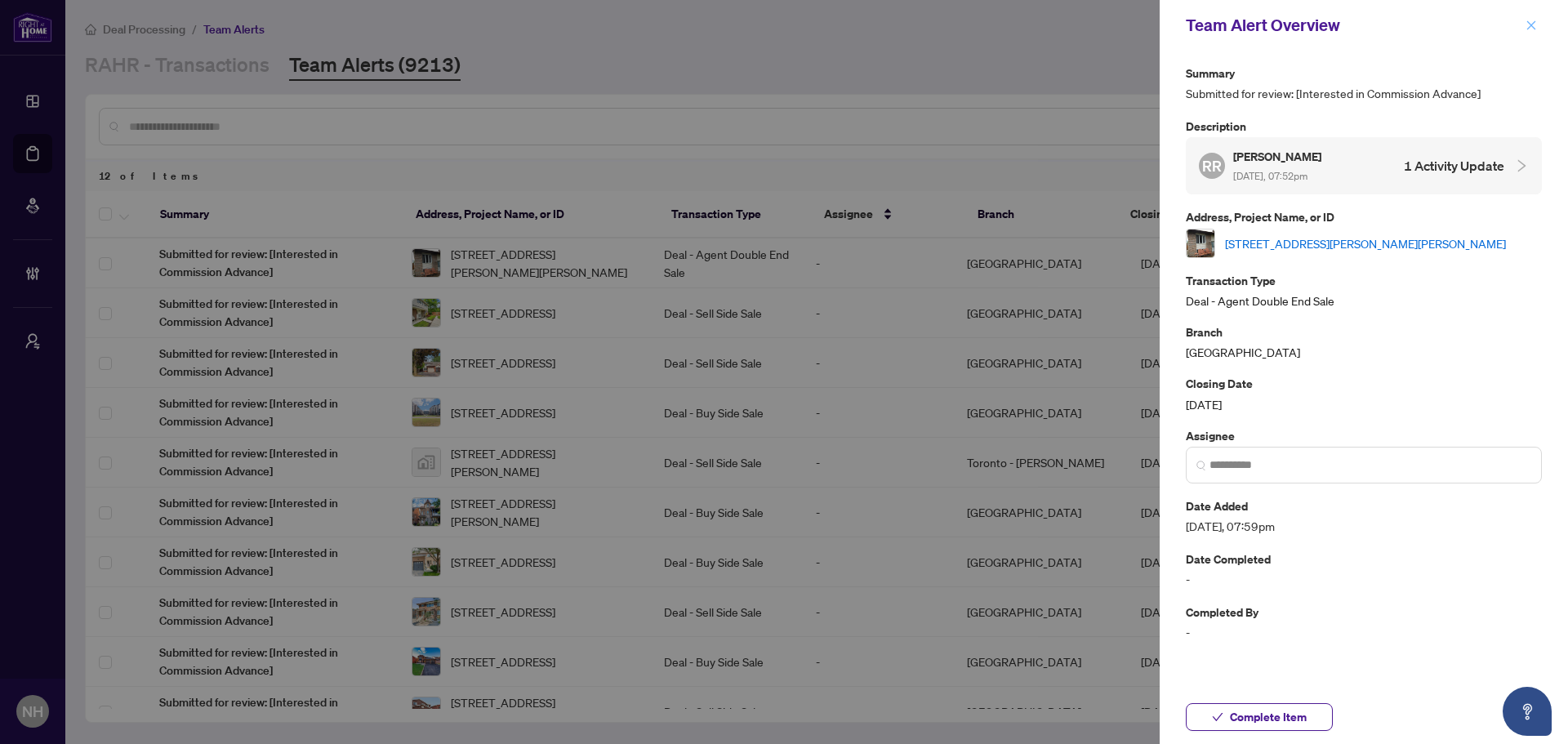
click at [1253, 30] on icon "close" at bounding box center [1530, 25] width 11 height 11
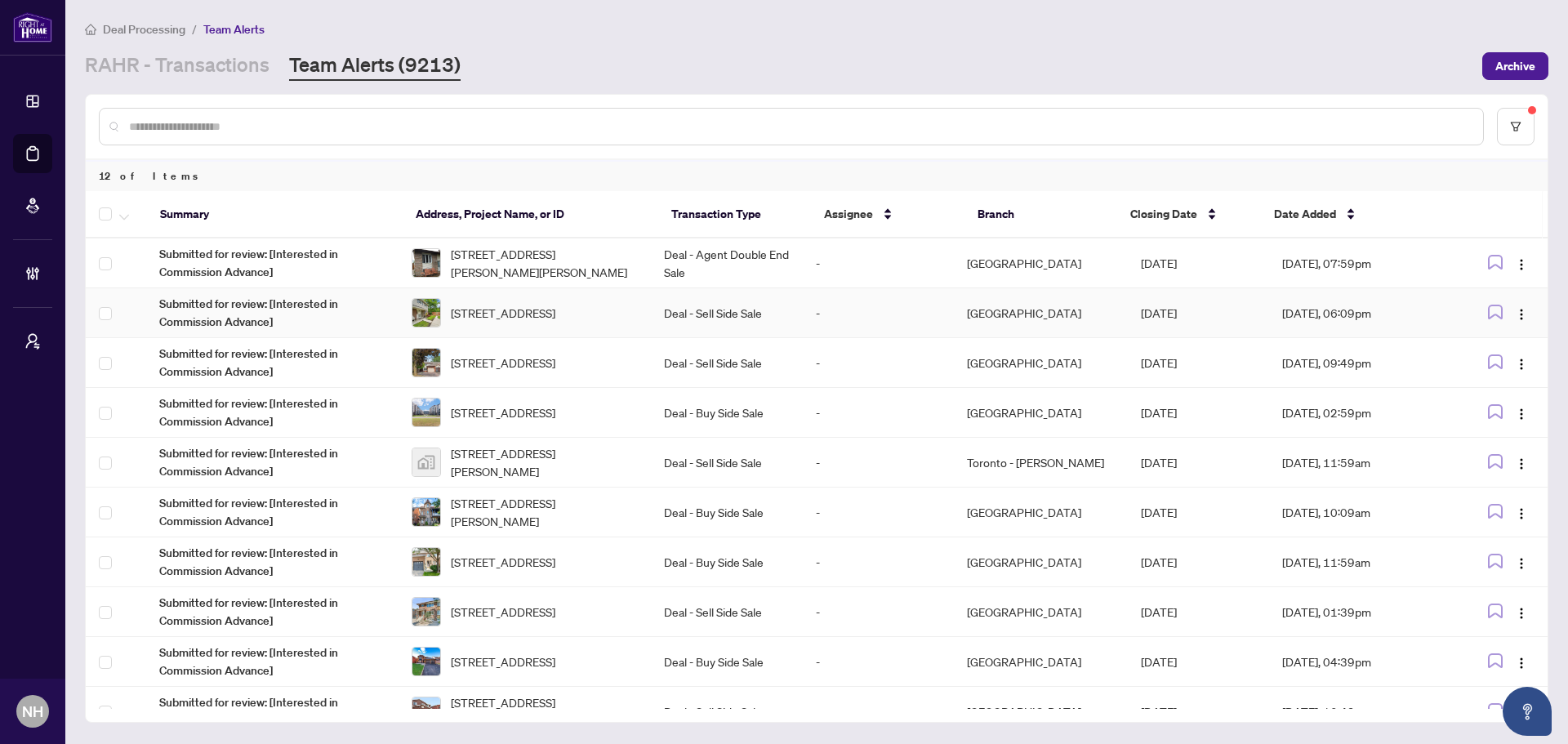
click at [555, 304] on span "30 Village Crt, Brampton, Ontario L6W 1A6, Canada" at bounding box center [503, 312] width 104 height 18
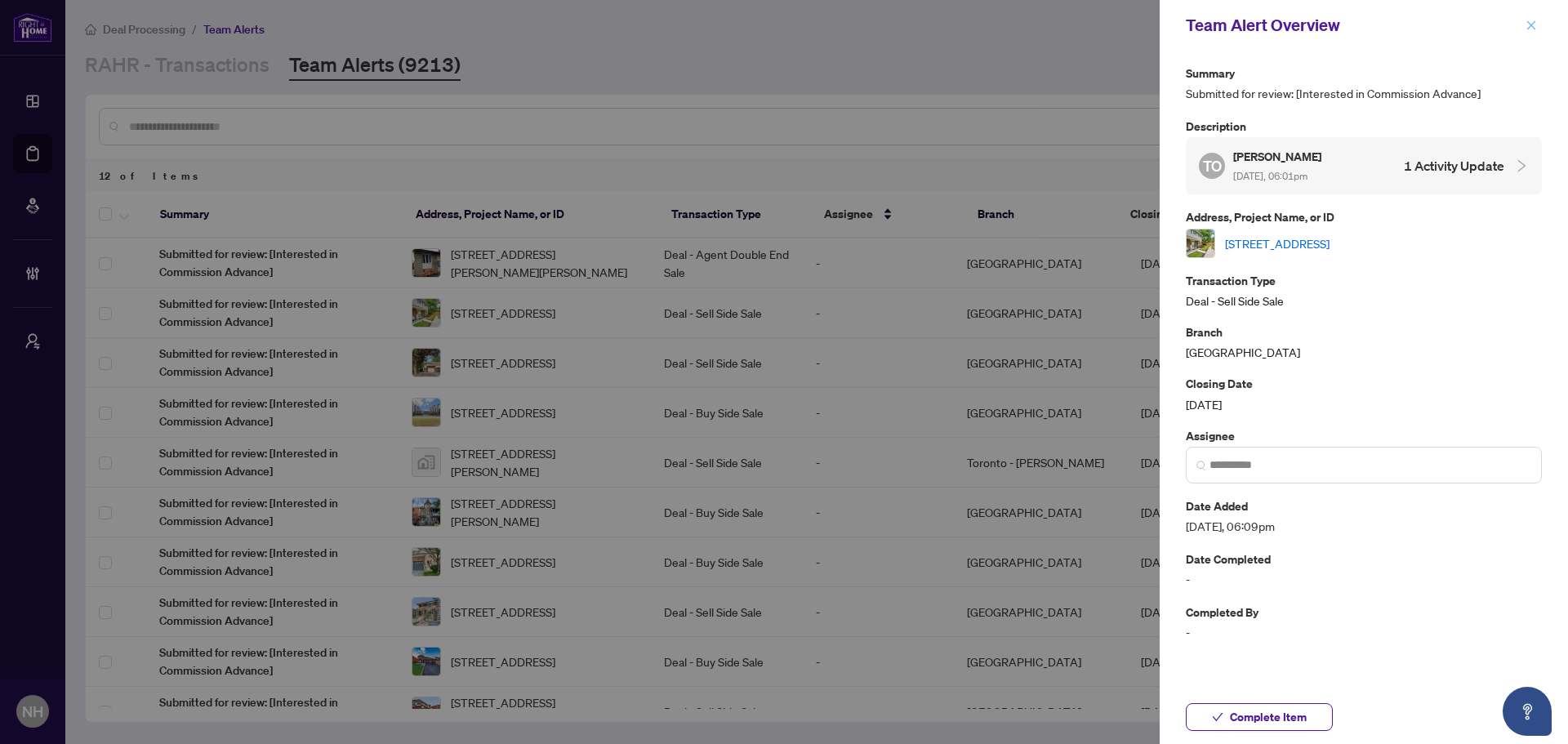
click at [1253, 27] on icon "close" at bounding box center [1530, 25] width 11 height 11
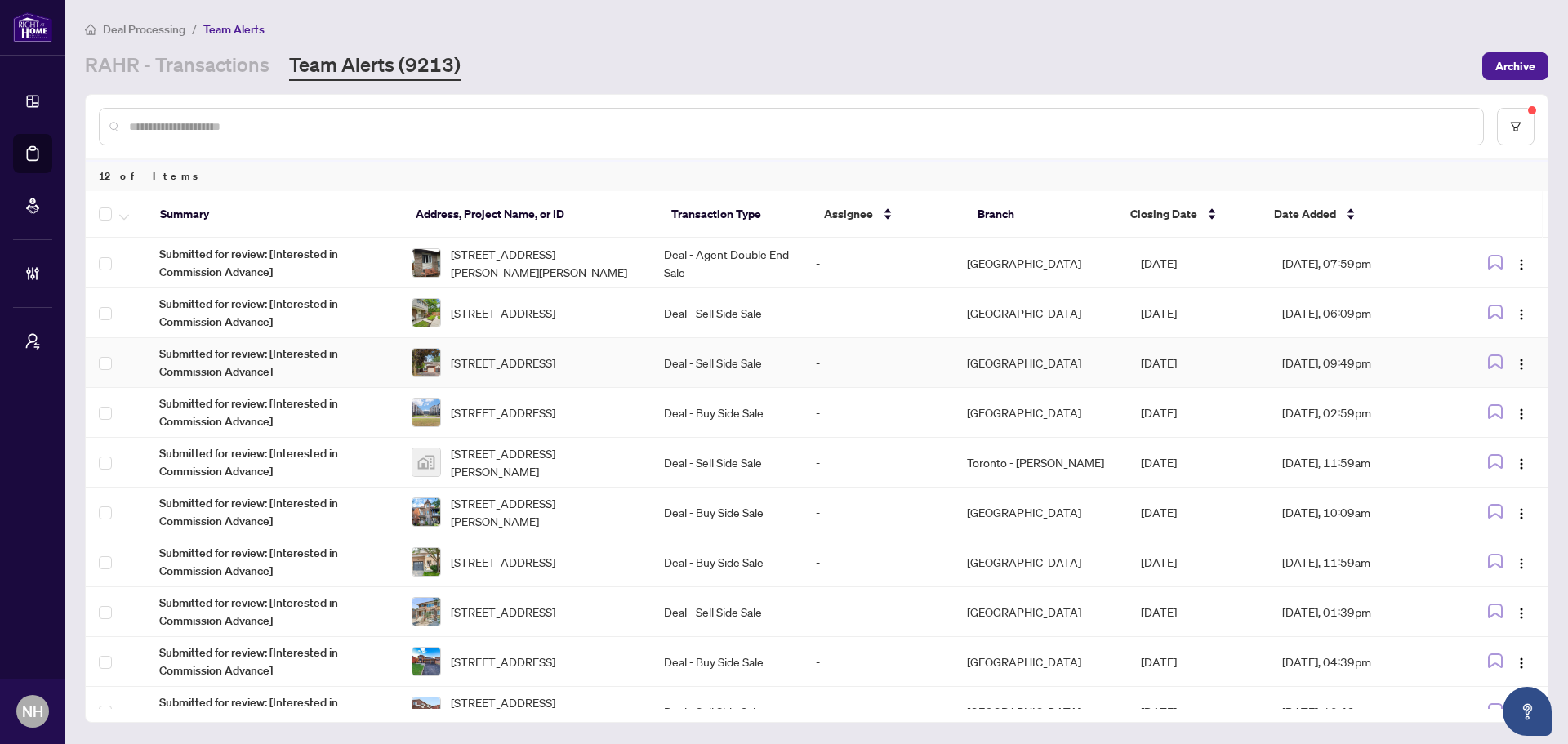
click at [555, 362] on span "35 Barrington Cres, Brampton, Ontario L6Z 1N2, Canada" at bounding box center [503, 362] width 104 height 18
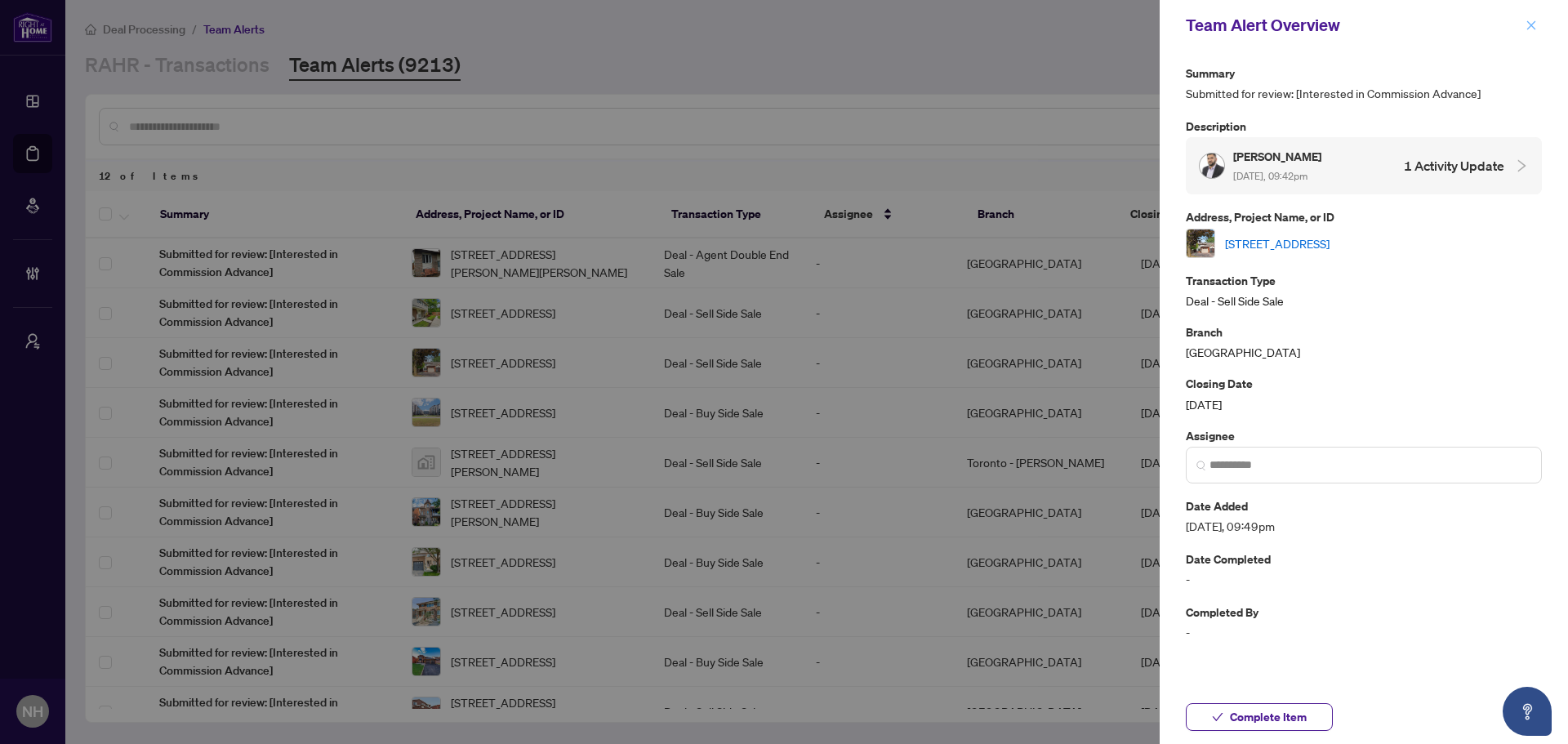
click at [1253, 16] on span "button" at bounding box center [1530, 25] width 11 height 27
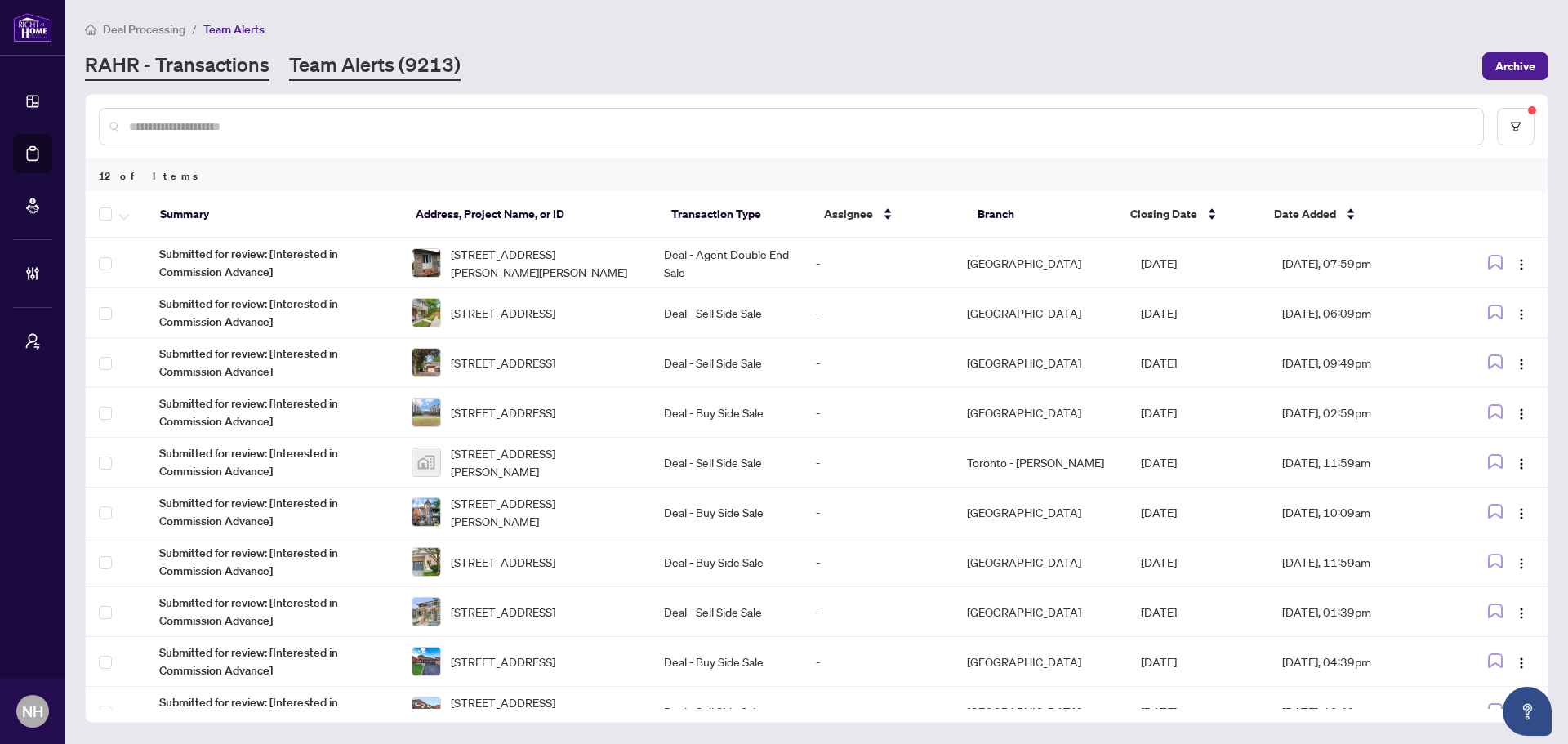
click at [184, 71] on link "RAHR - Transactions" at bounding box center [177, 66] width 185 height 29
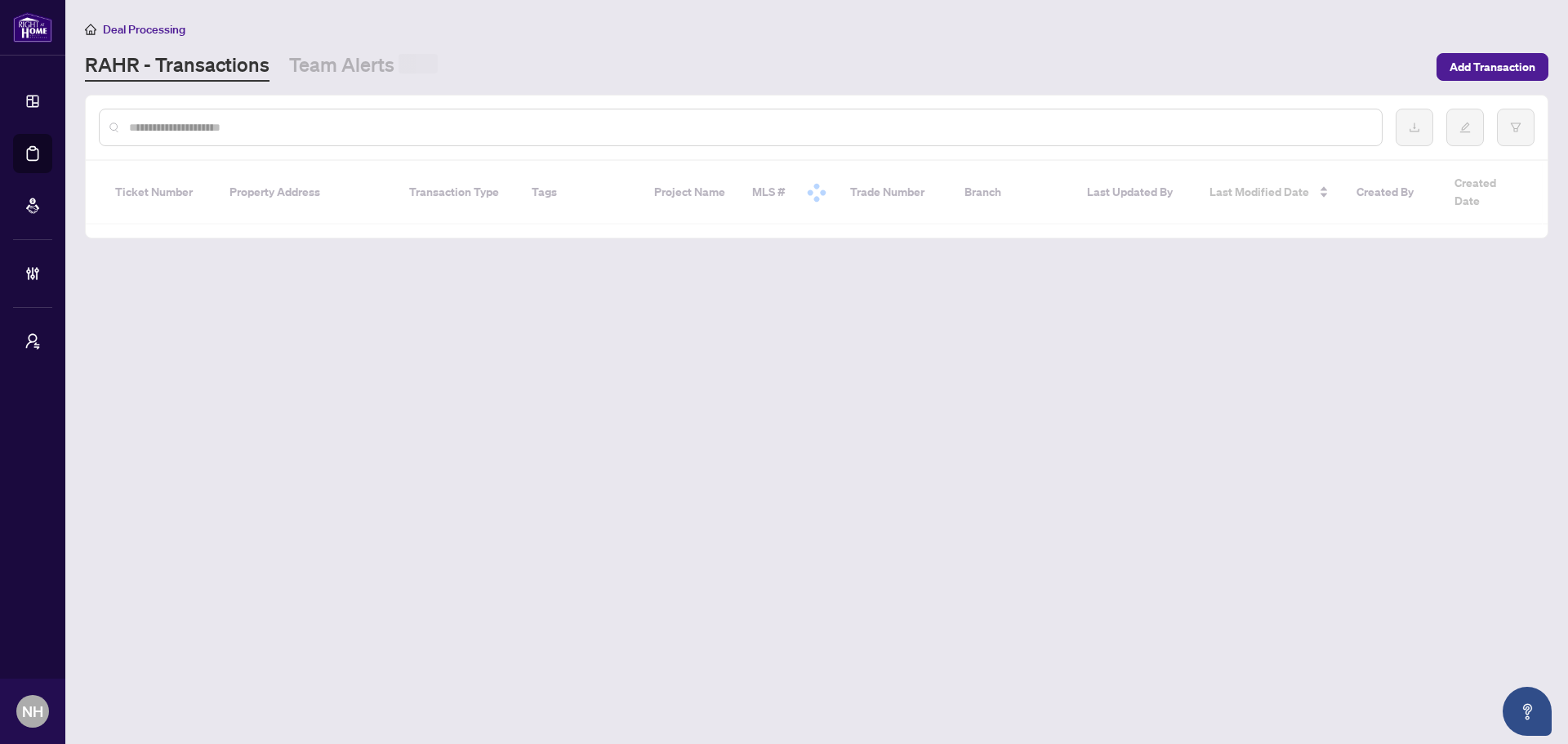
click at [215, 122] on input "text" at bounding box center [749, 127] width 1239 height 18
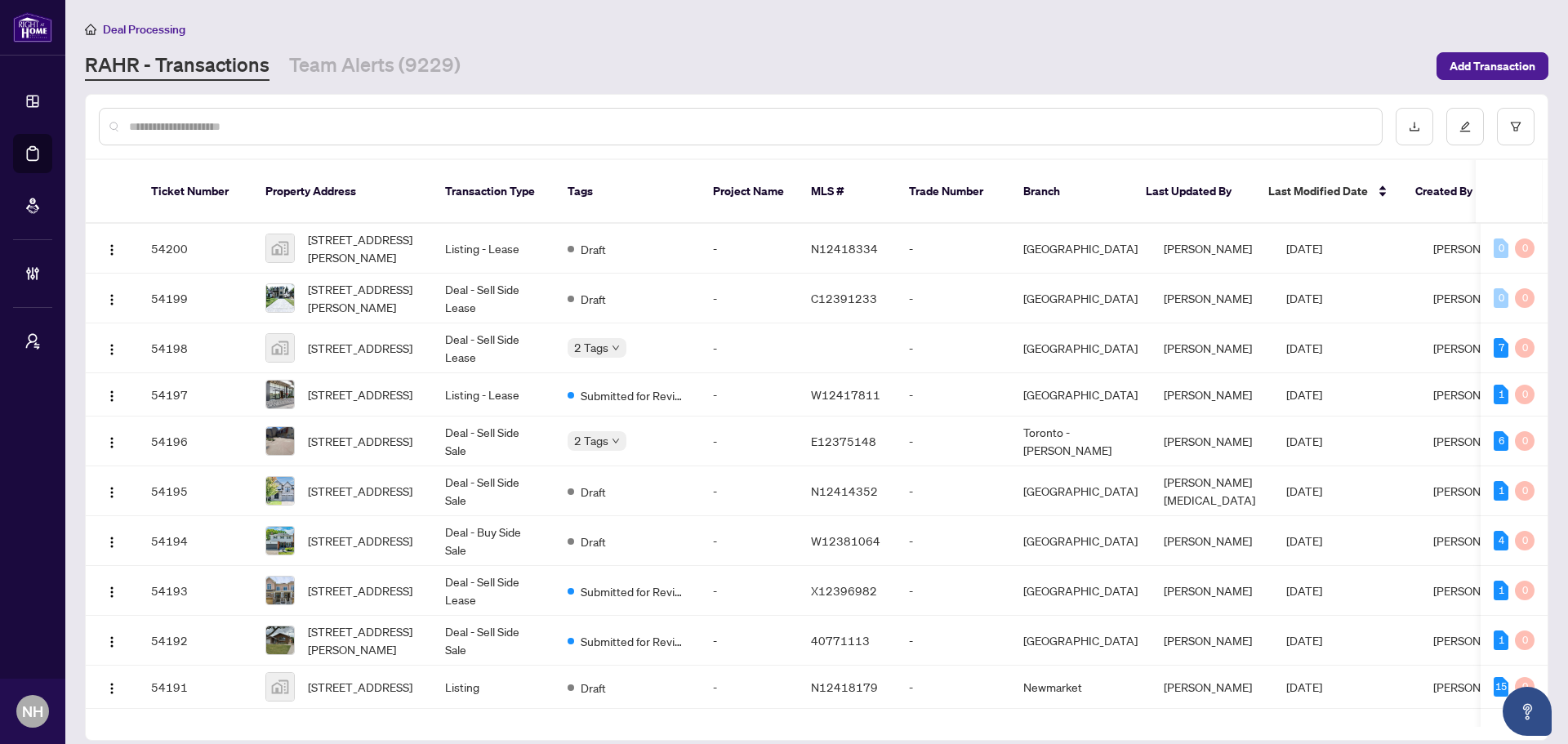
click at [278, 134] on input "text" at bounding box center [749, 126] width 1239 height 18
click at [479, 128] on input "text" at bounding box center [749, 126] width 1239 height 18
click at [254, 132] on input "text" at bounding box center [749, 126] width 1239 height 18
paste input "**********"
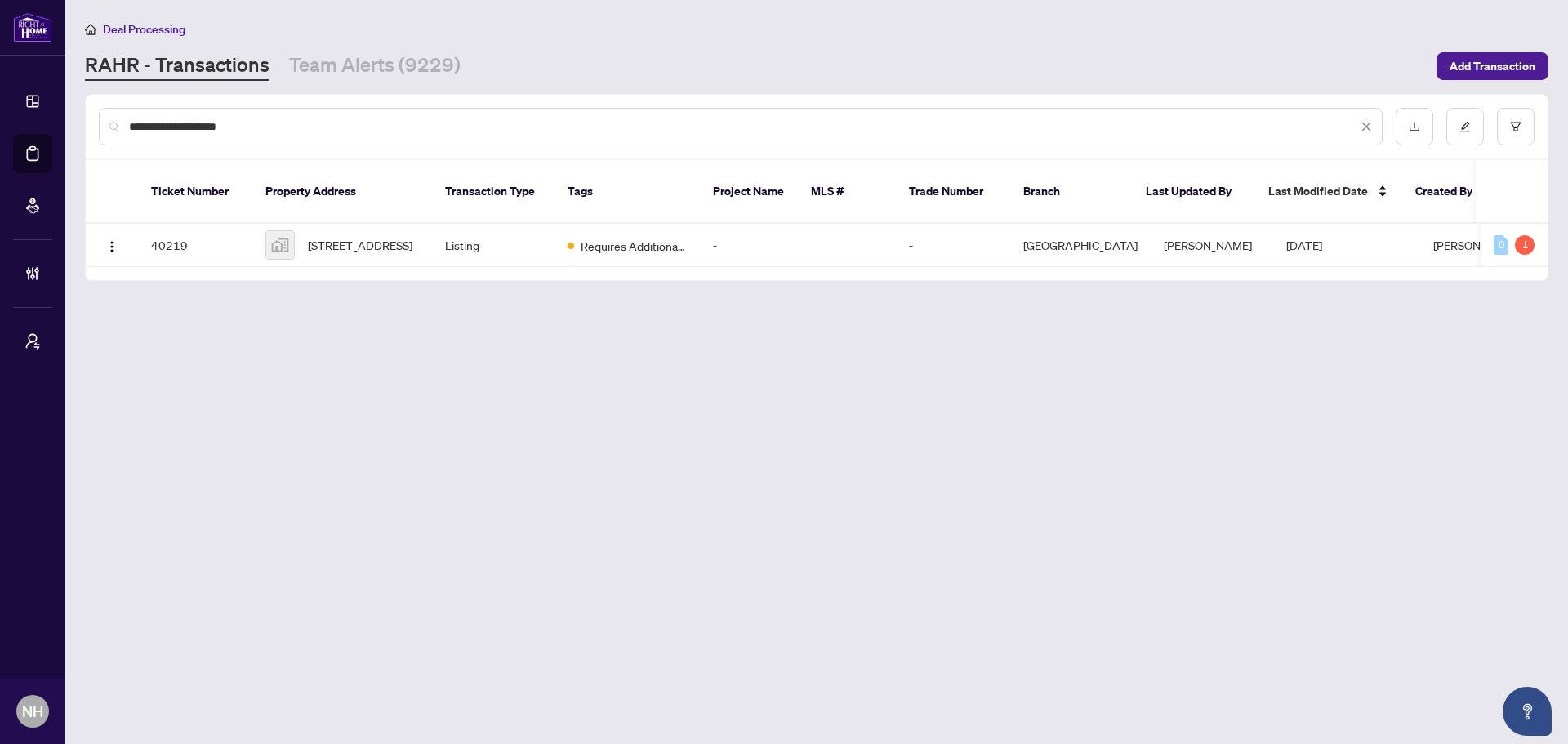
type input "**********"
click at [375, 265] on div "Ticket Number Property Address Transaction Type Tags Project Name MLS # Trade N…" at bounding box center [817, 220] width 1462 height 120
click at [378, 240] on span "59 Kitsilano Crescent, Richmond Hill, ON, Canada" at bounding box center [360, 245] width 104 height 18
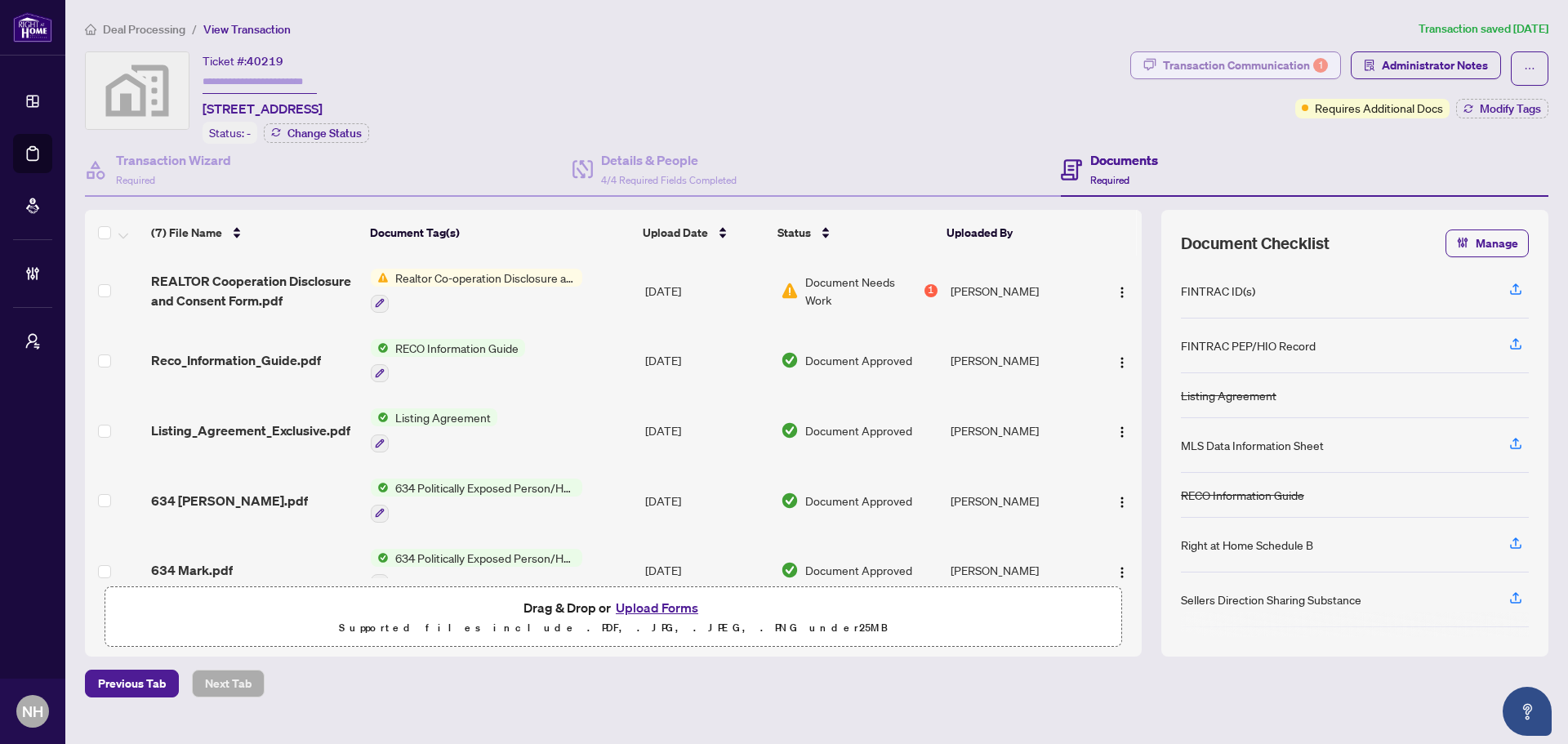
click at [1230, 66] on div "Transaction Communication 1" at bounding box center [1244, 65] width 165 height 27
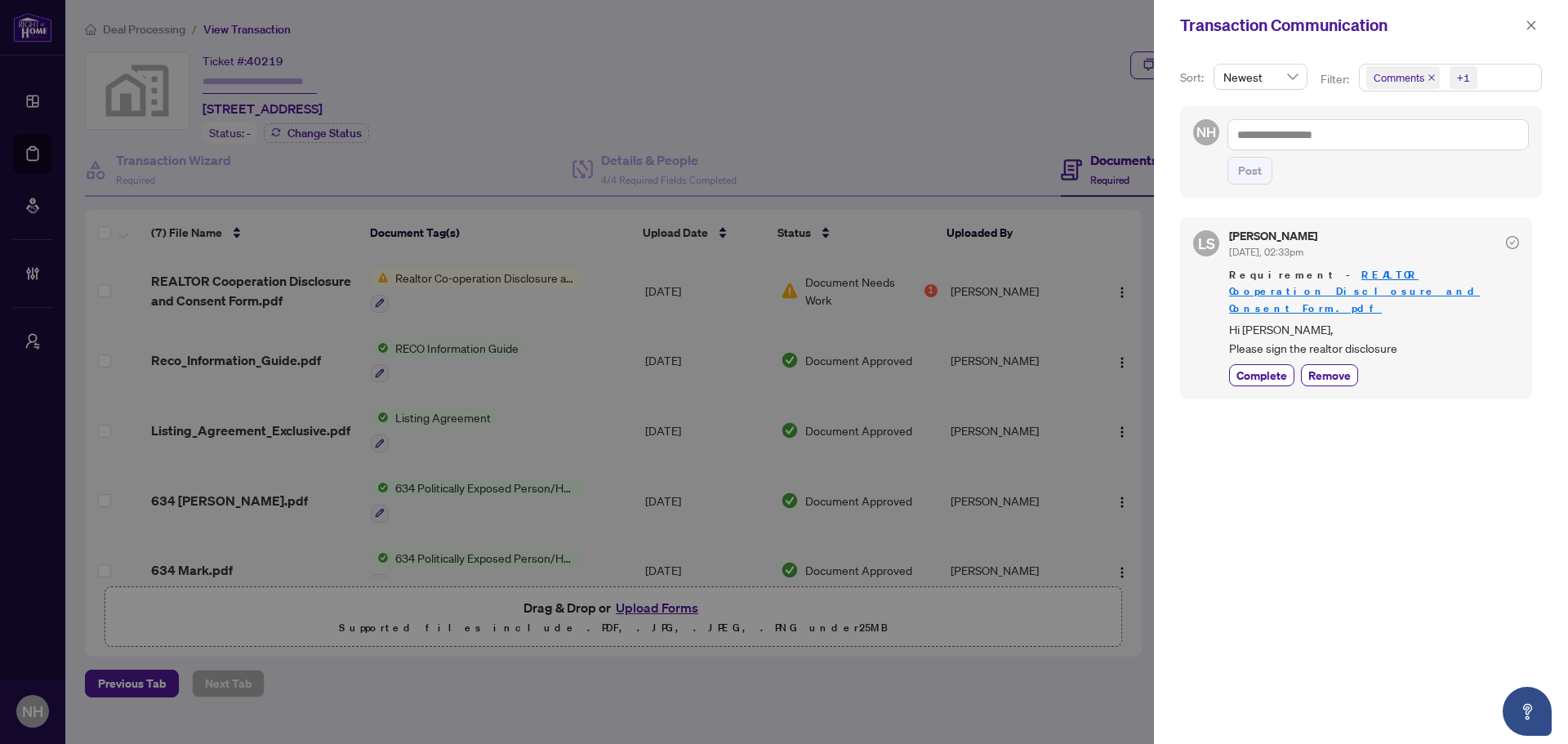
drag, startPoint x: 1292, startPoint y: 274, endPoint x: 1500, endPoint y: 281, distance: 208.1
click at [1253, 281] on span "Requirement - REALTOR Cooperation Disclosure and Consent Form.pdf" at bounding box center [1374, 291] width 290 height 49
copy span "REALTOR Cooperation Disclosure and Consent"
click at [1253, 27] on icon "close" at bounding box center [1531, 25] width 9 height 9
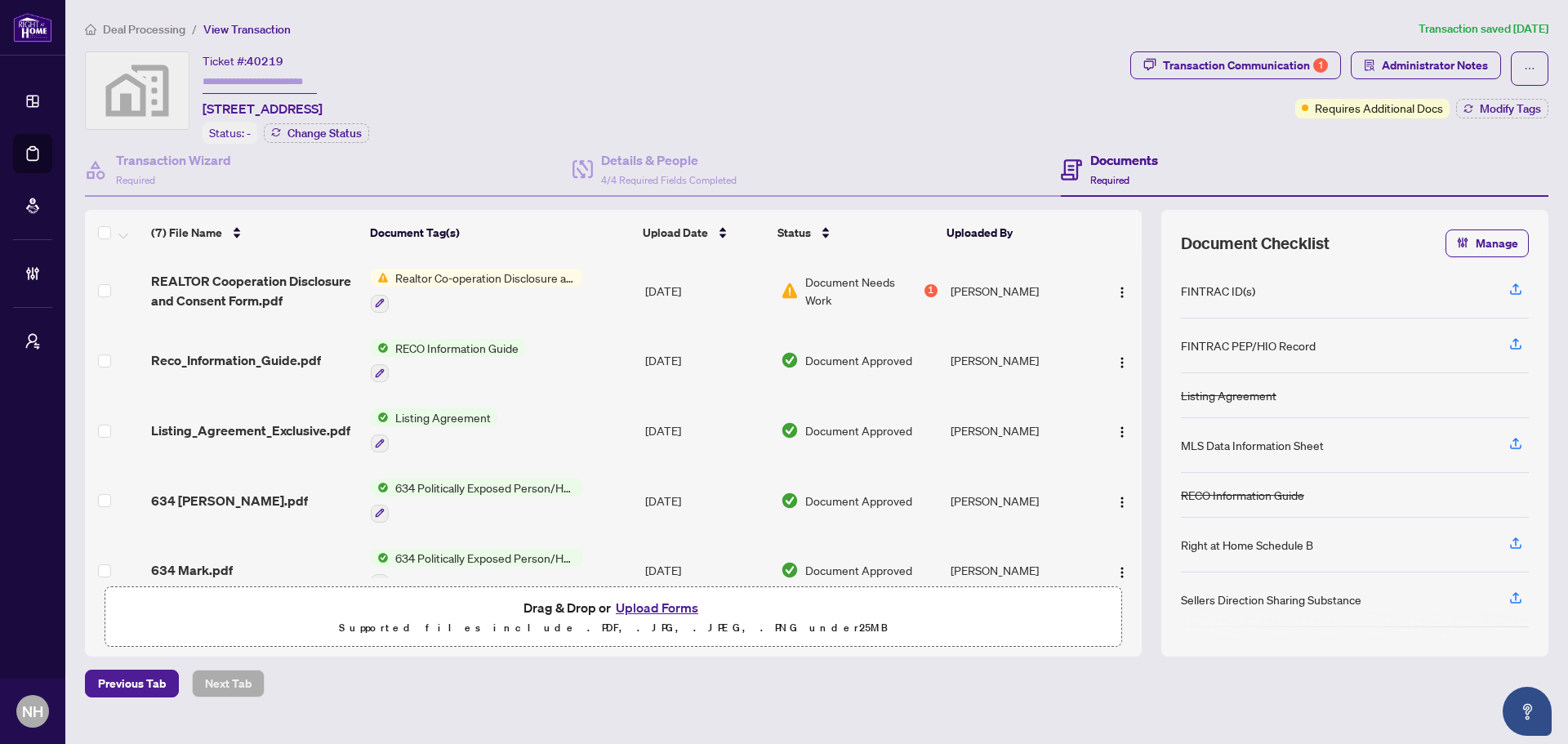
click at [113, 26] on span "Deal Processing" at bounding box center [144, 29] width 82 height 15
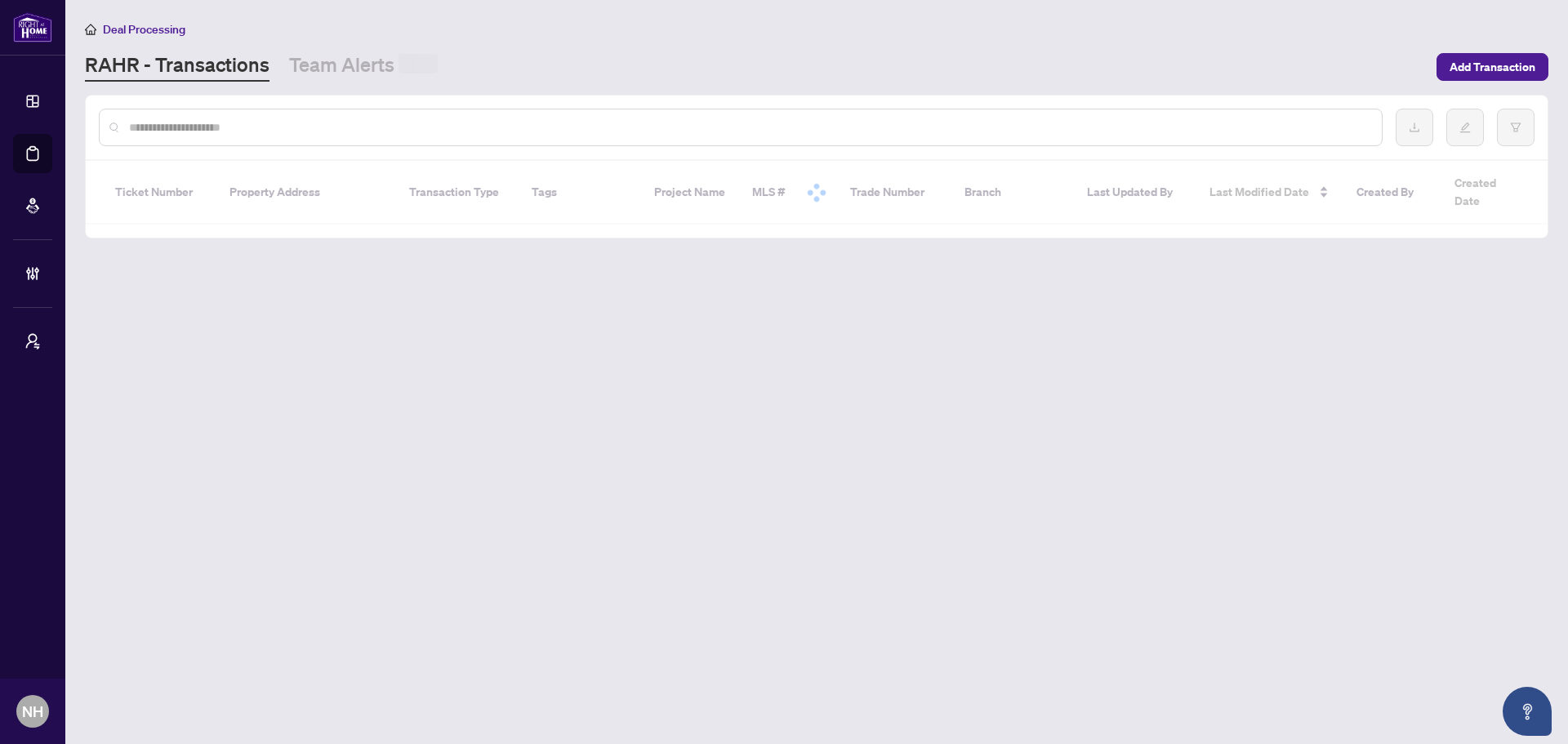
click at [212, 136] on div at bounding box center [740, 128] width 1284 height 38
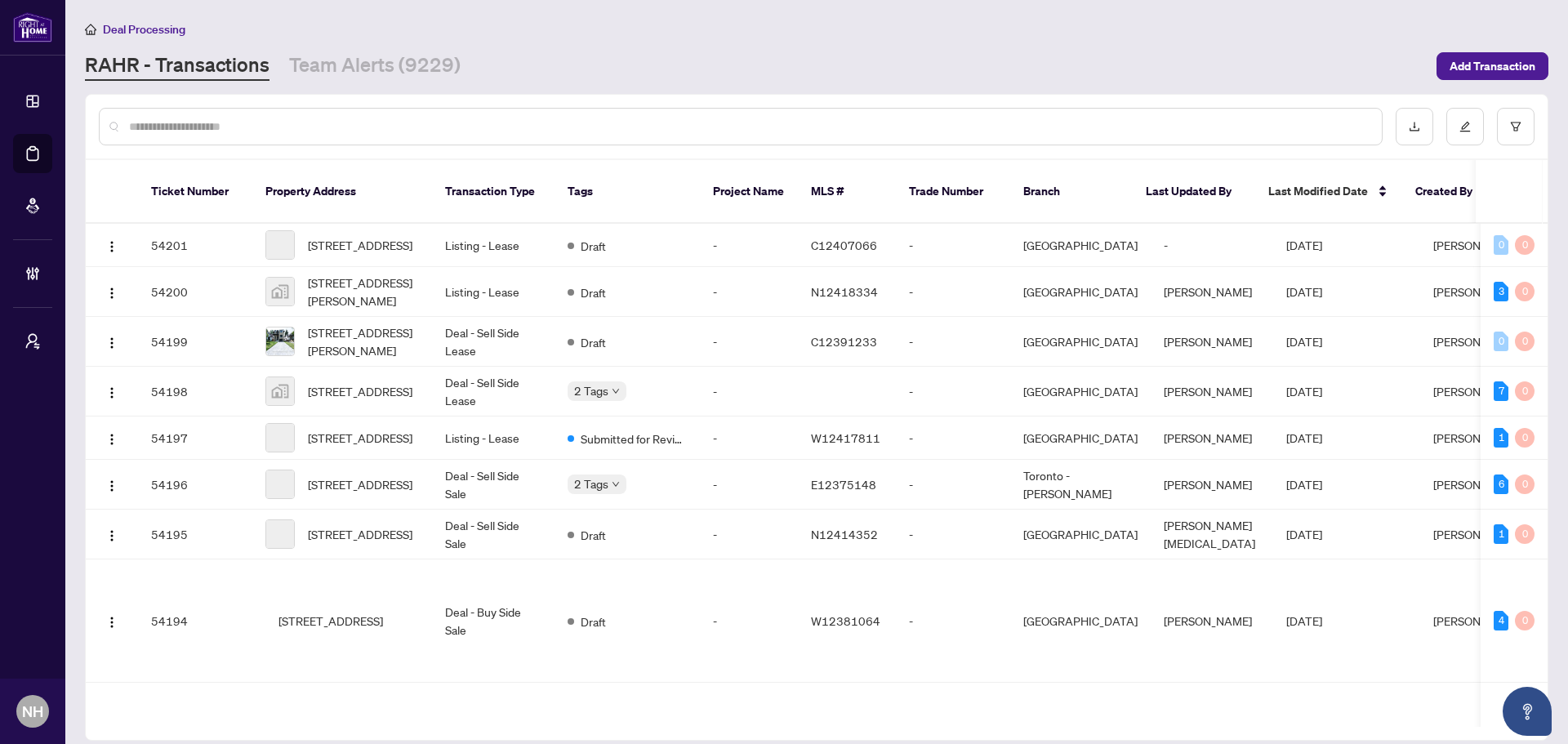
click at [220, 126] on input "text" at bounding box center [749, 126] width 1239 height 18
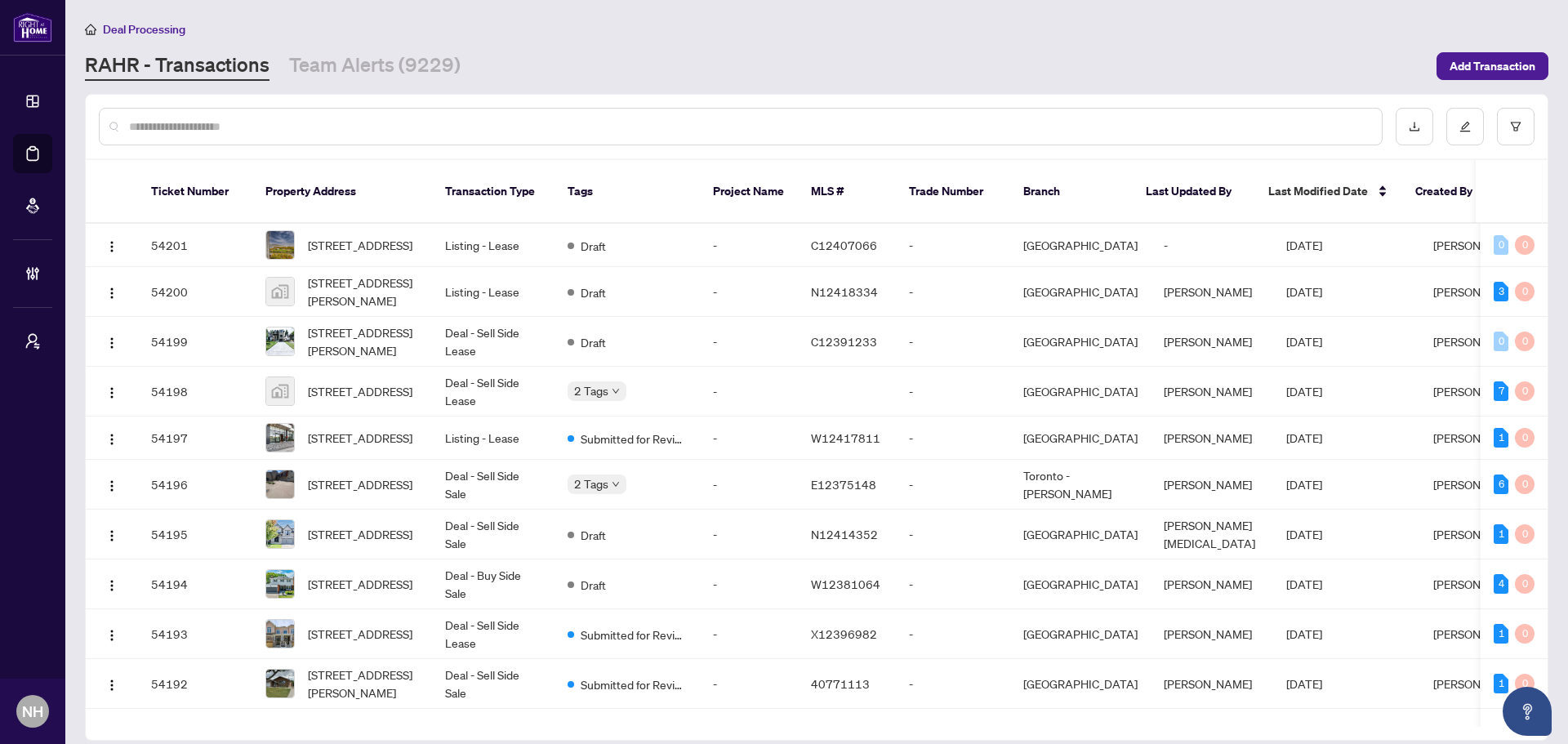
paste input "**********"
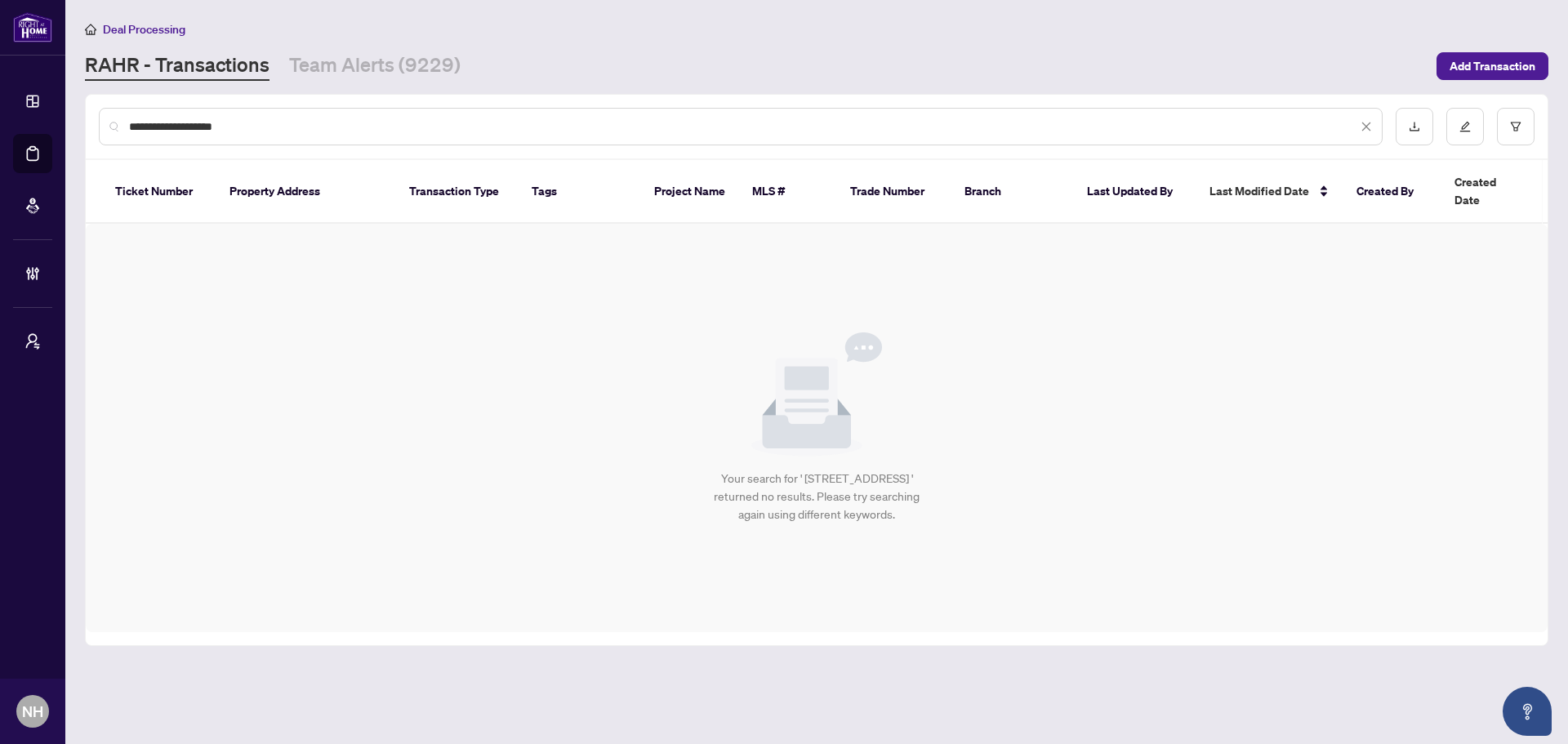
drag, startPoint x: 254, startPoint y: 126, endPoint x: 151, endPoint y: 134, distance: 103.3
click at [151, 134] on div "**********" at bounding box center [740, 127] width 1284 height 38
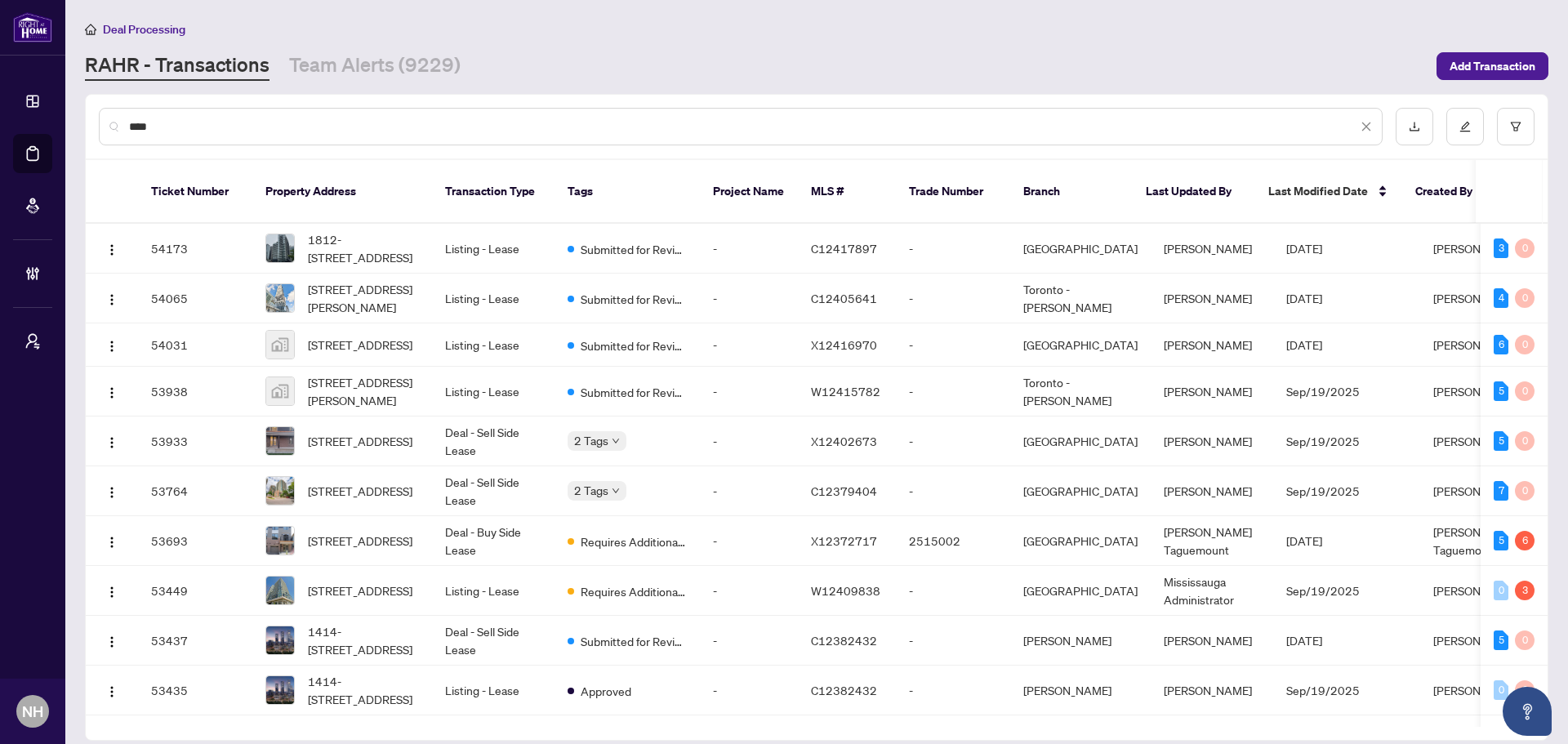
type input "***"
click at [364, 71] on link "Team Alerts (9229)" at bounding box center [375, 66] width 171 height 29
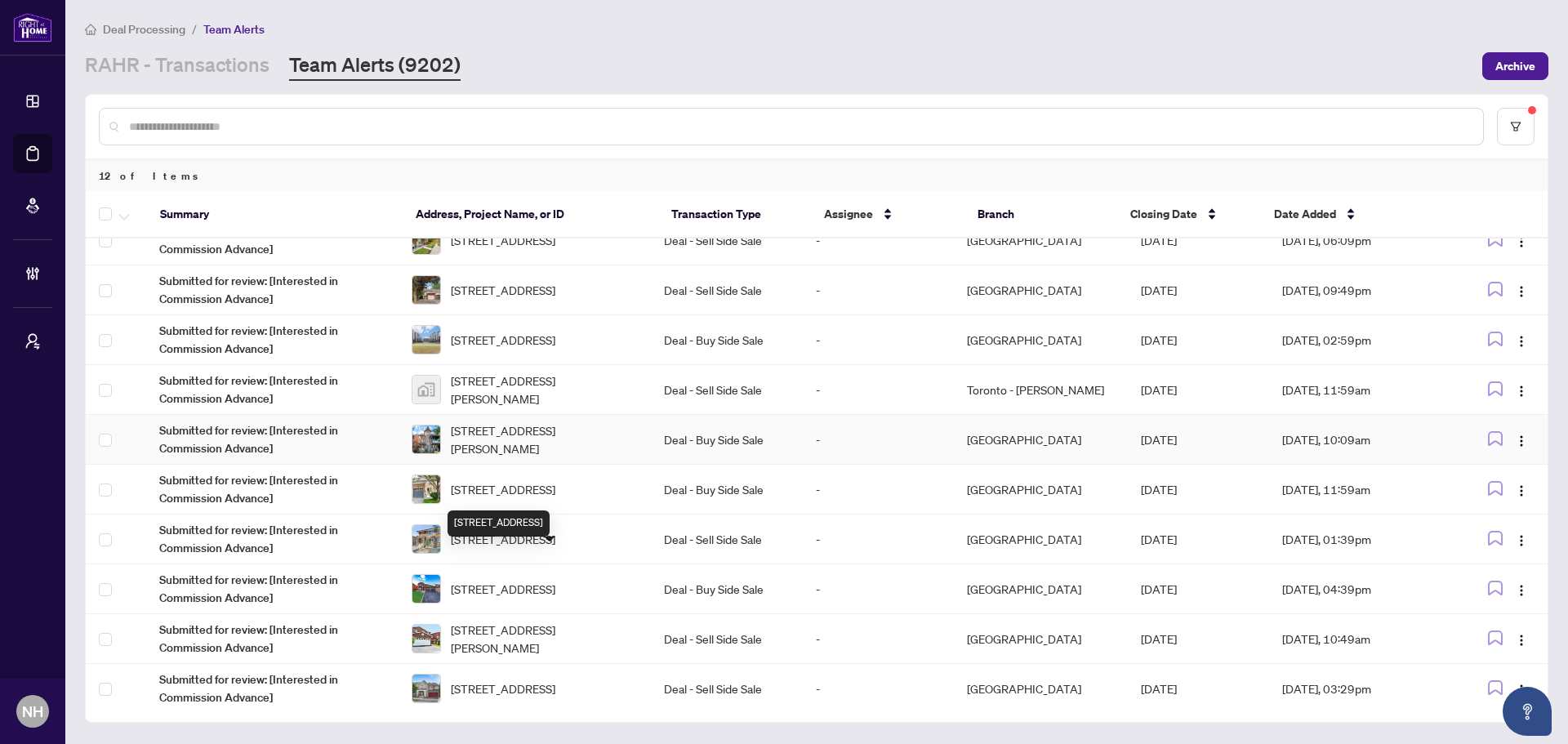
scroll to position [45, 0]
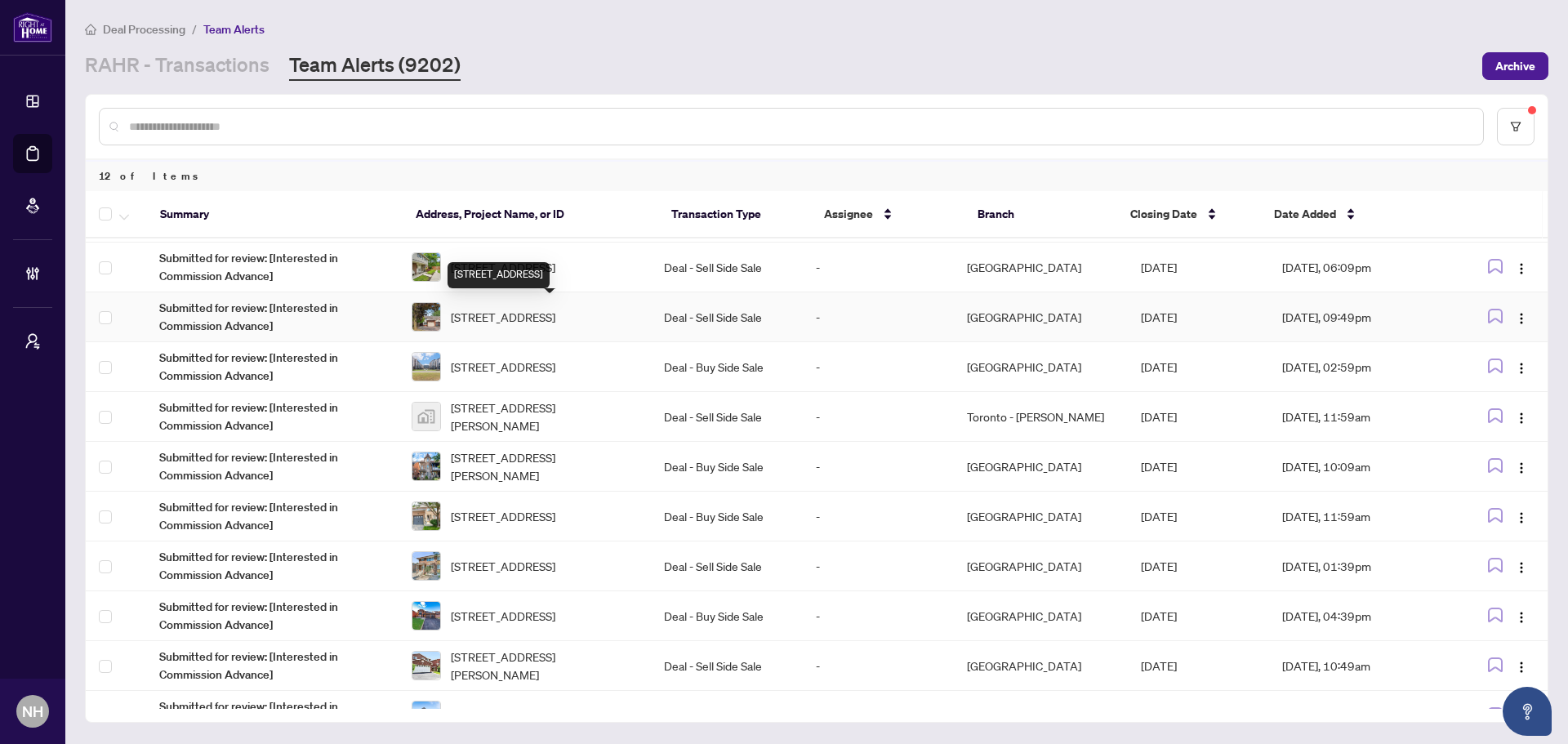
click at [548, 326] on span "35 Barrington Cres, Brampton, Ontario L6Z 1N2, Canada" at bounding box center [503, 317] width 104 height 18
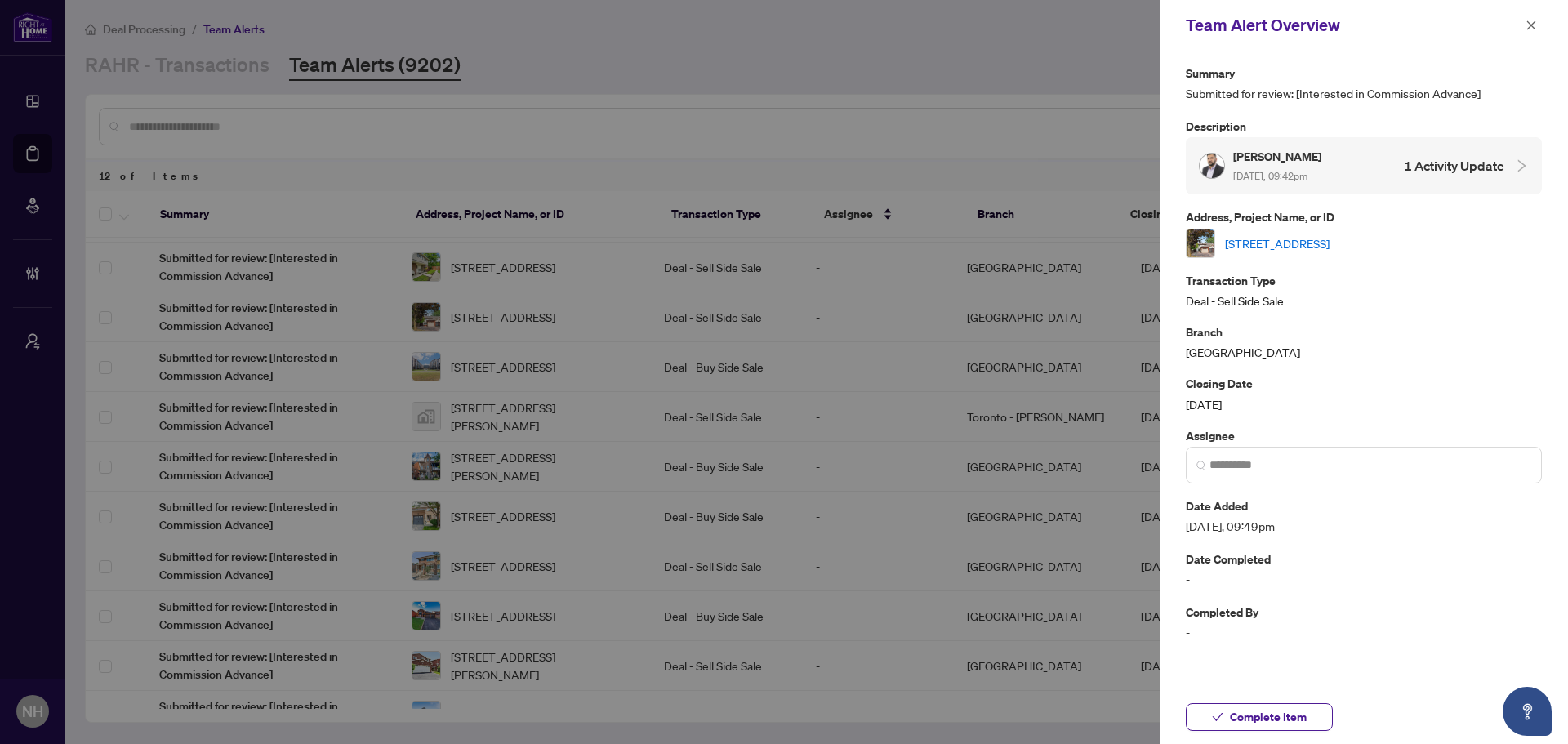
click at [1253, 250] on link "35 Barrington Cres, Brampton, Ontario L6Z 1N2, Canada" at bounding box center [1277, 243] width 104 height 18
click at [1253, 25] on icon "close" at bounding box center [1530, 25] width 11 height 11
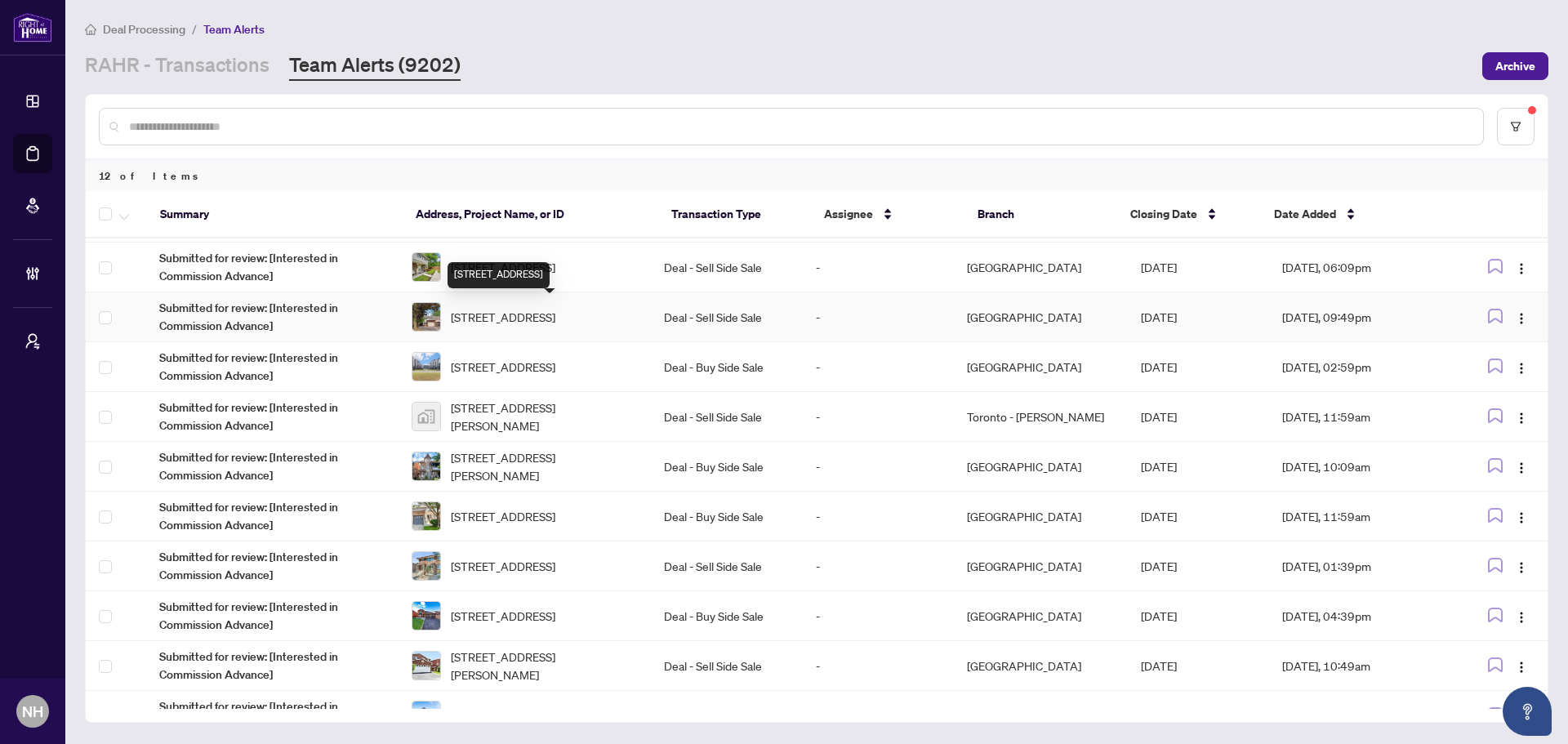
click at [538, 310] on span "35 Barrington Cres, Brampton, Ontario L6Z 1N2, Canada" at bounding box center [503, 317] width 104 height 18
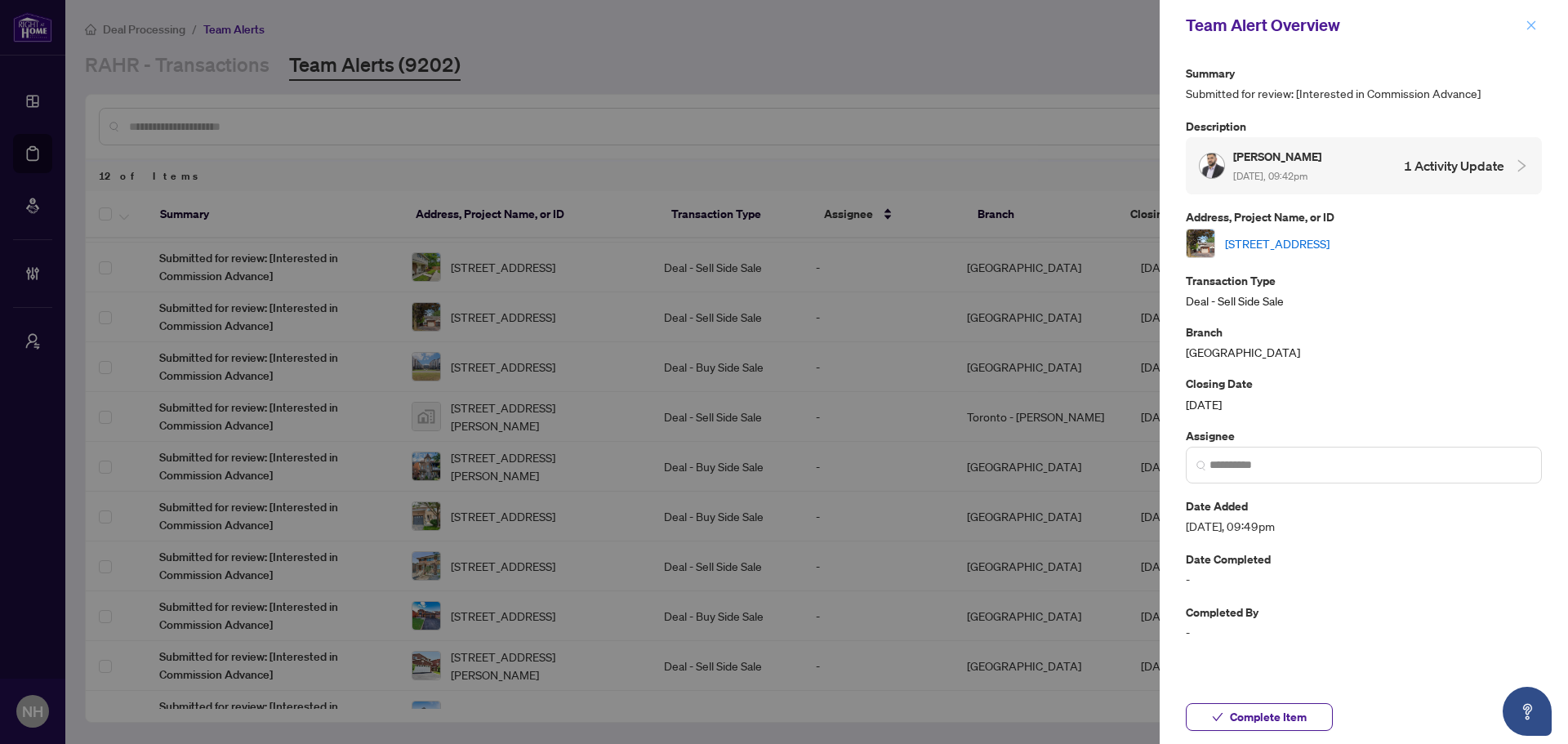
click at [1253, 37] on span "button" at bounding box center [1530, 25] width 11 height 27
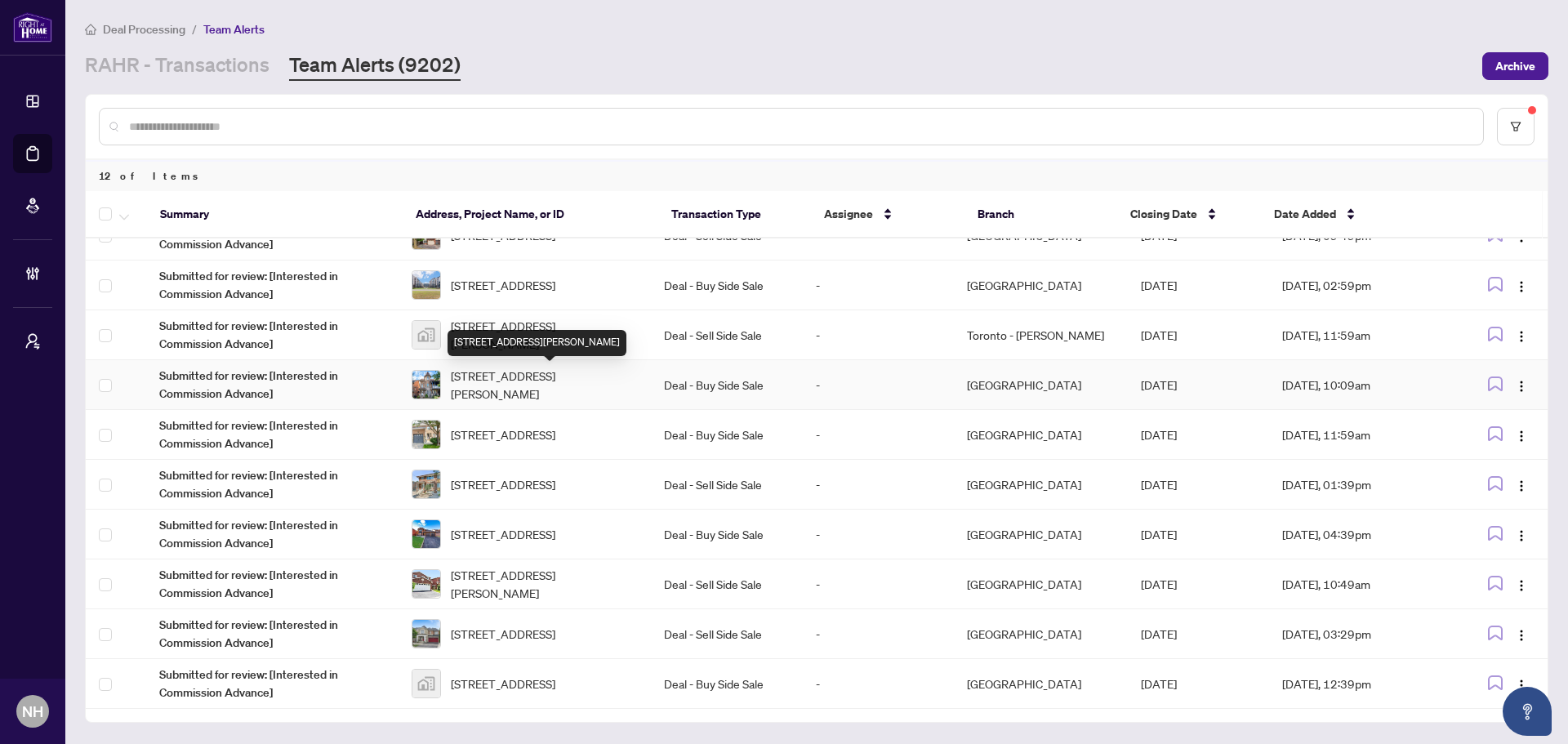
scroll to position [0, 0]
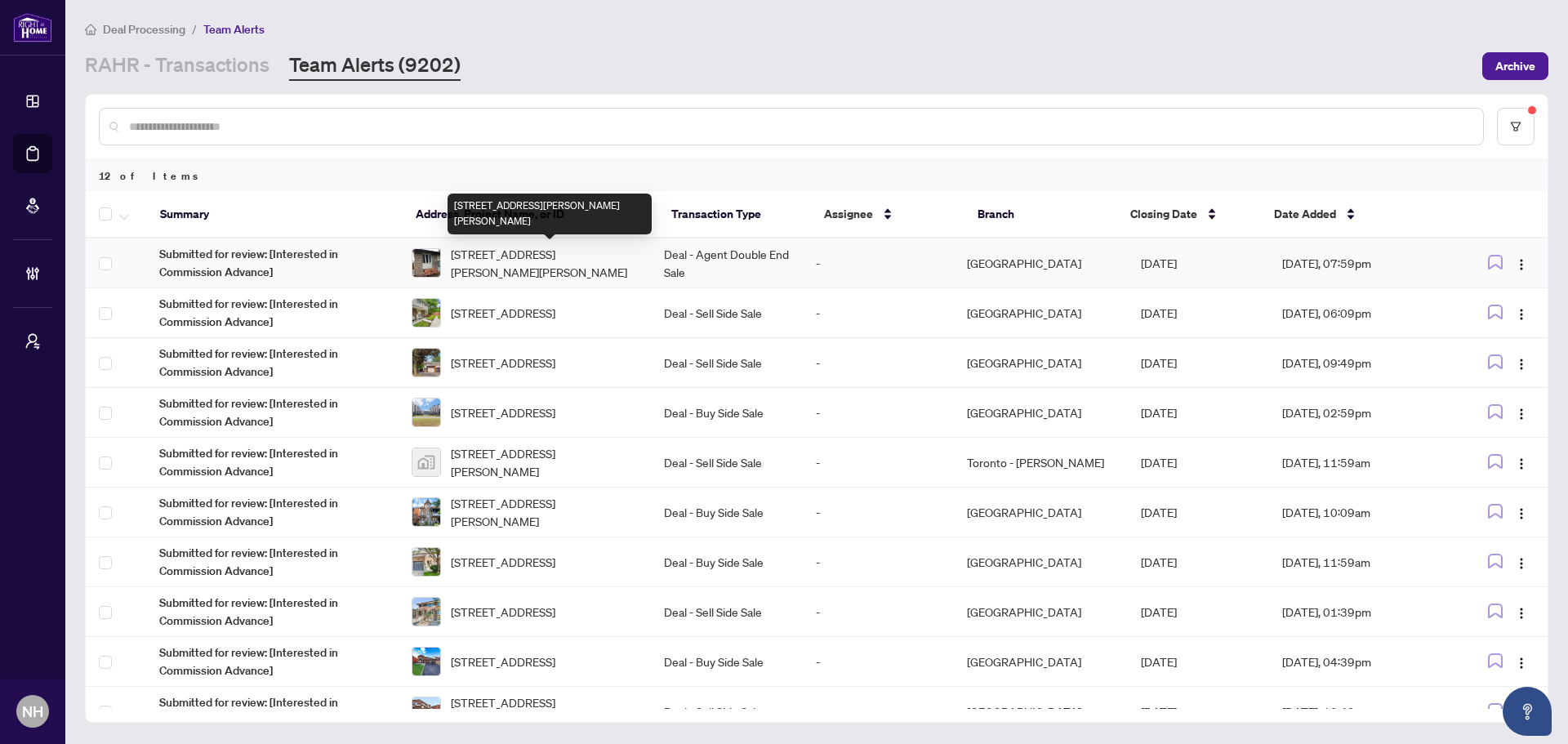
click at [552, 259] on span "[STREET_ADDRESS][PERSON_NAME][PERSON_NAME]" at bounding box center [544, 263] width 187 height 36
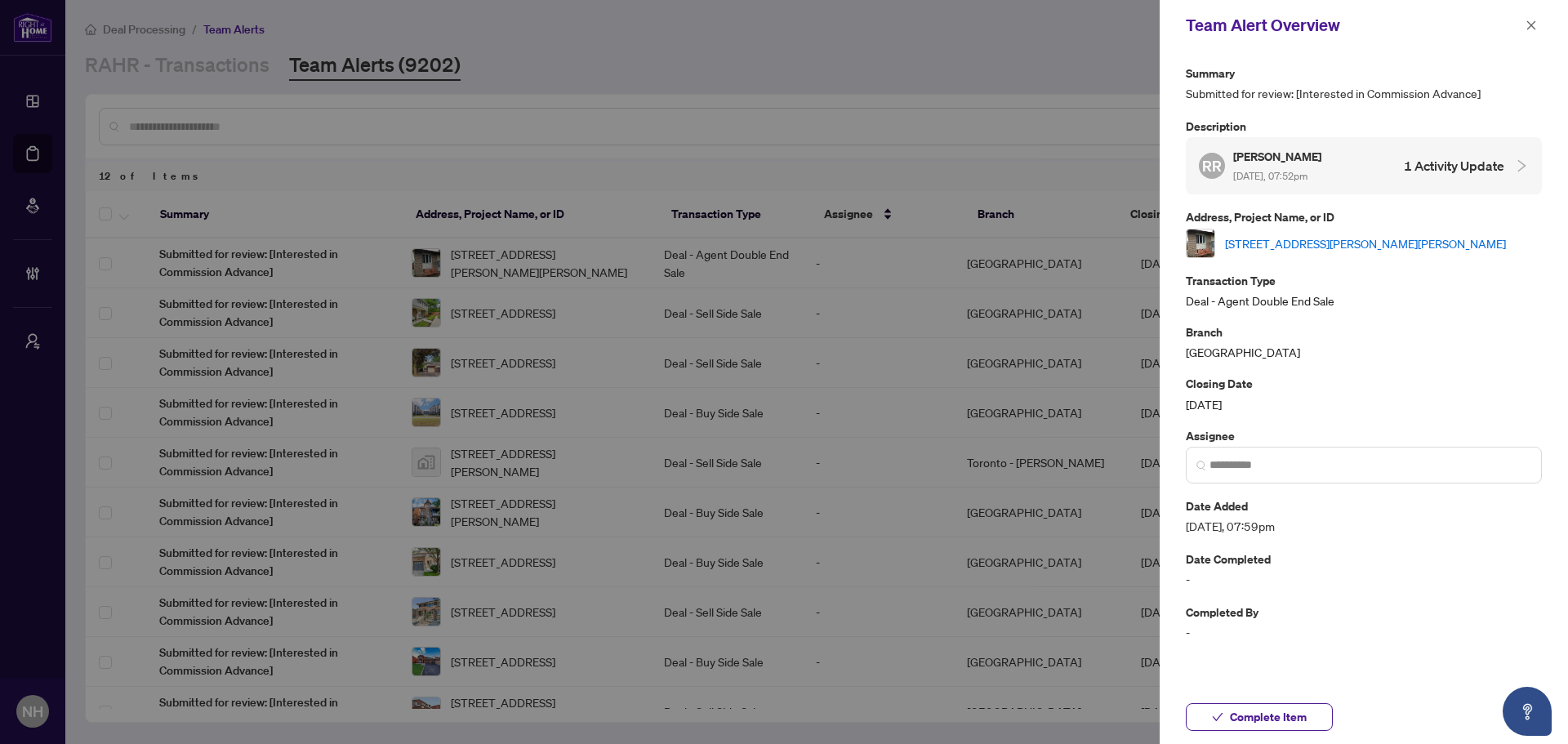
click at [1253, 246] on link "[STREET_ADDRESS][PERSON_NAME][PERSON_NAME]" at bounding box center [1365, 243] width 281 height 18
click at [1253, 27] on icon "close" at bounding box center [1530, 25] width 11 height 11
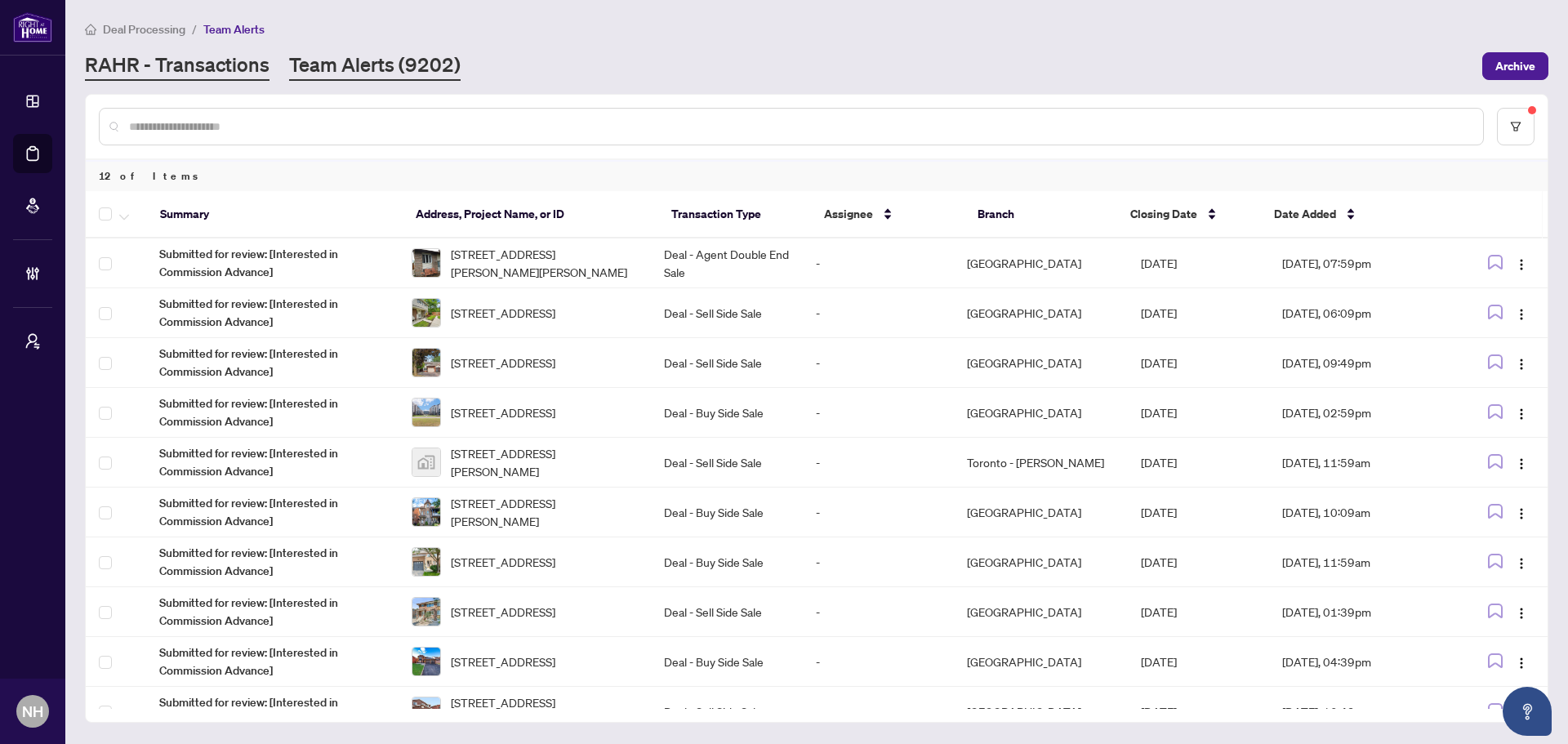
click at [207, 73] on link "RAHR - Transactions" at bounding box center [177, 66] width 185 height 29
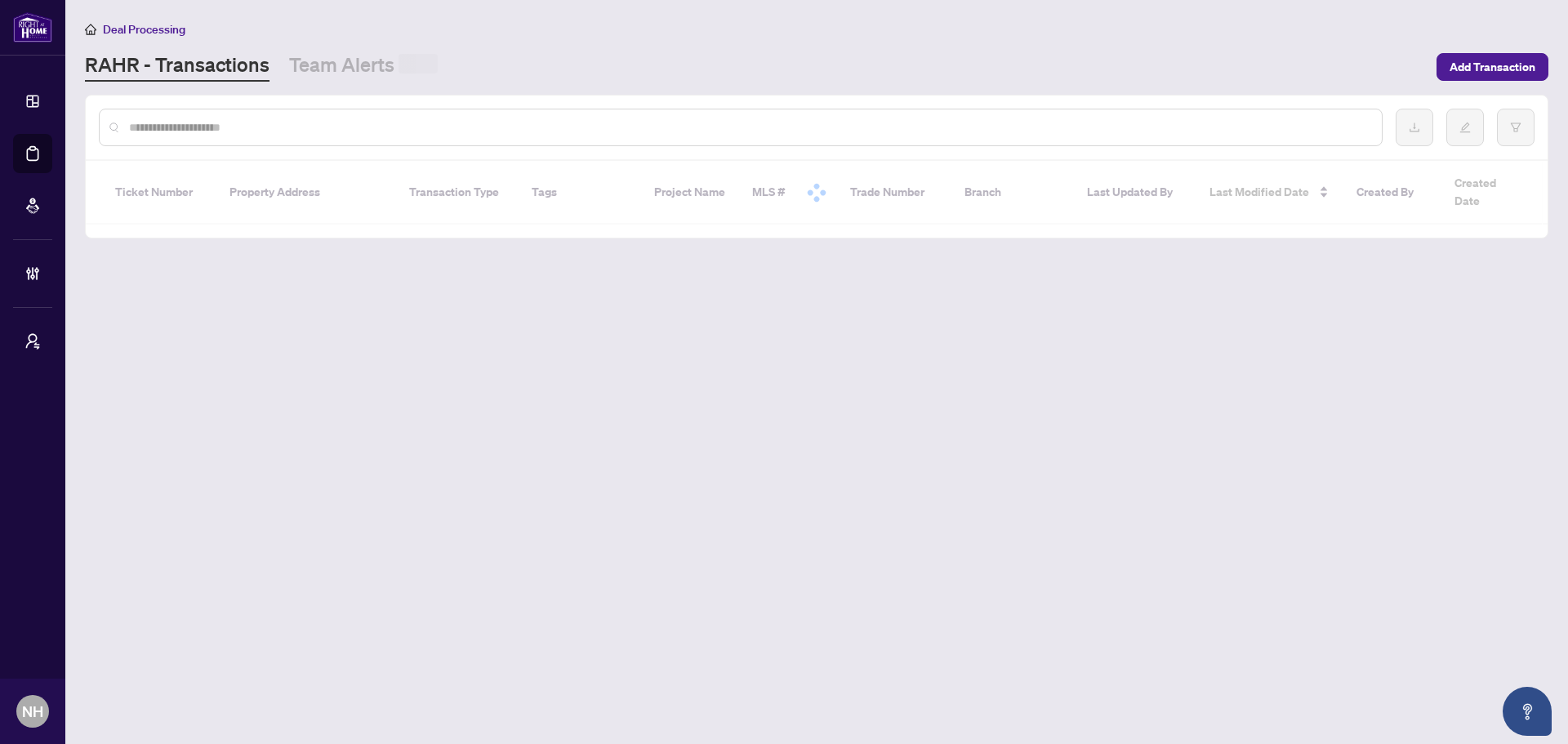
click at [224, 114] on div at bounding box center [740, 128] width 1284 height 38
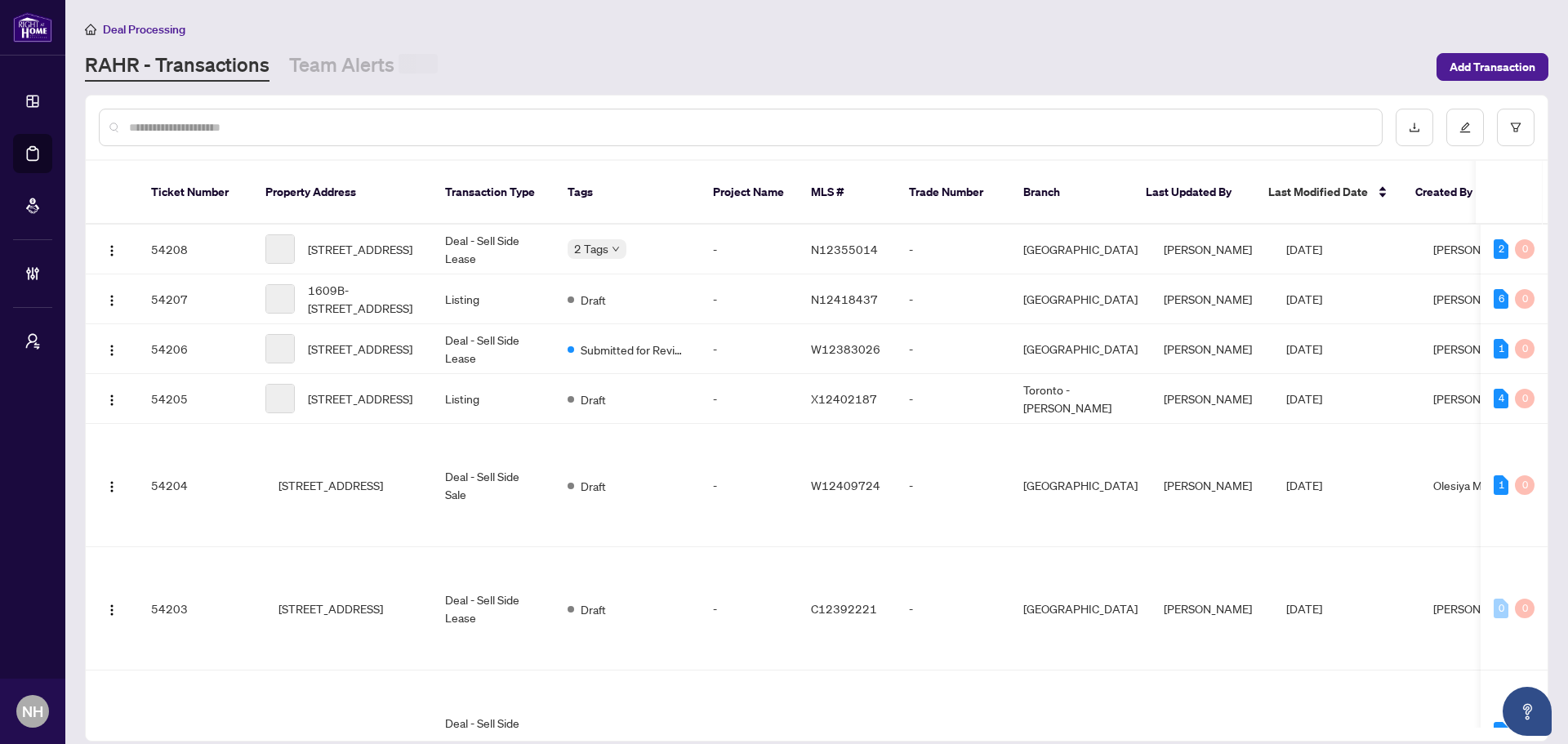
click at [224, 134] on input "text" at bounding box center [749, 127] width 1239 height 18
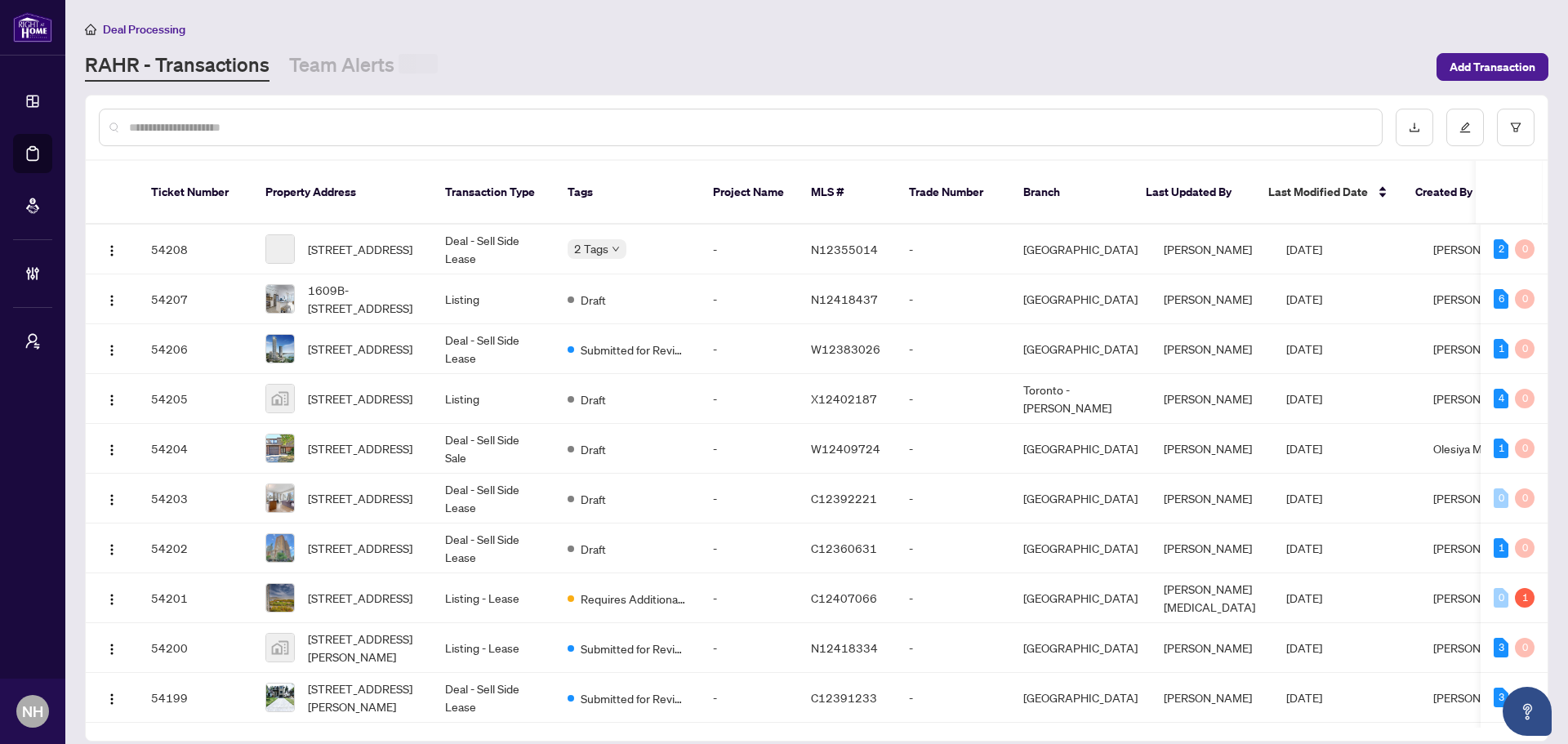
paste input "**********"
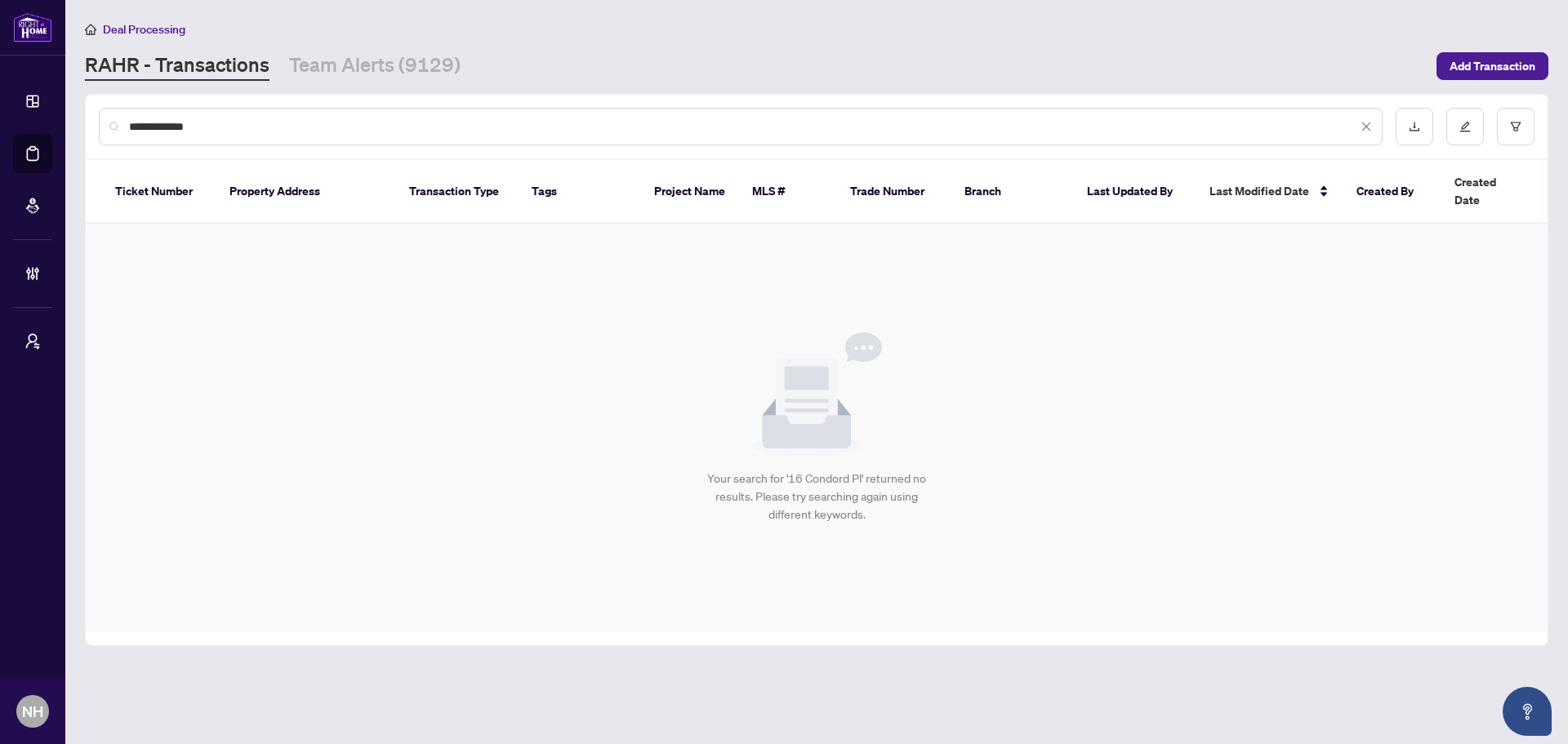
drag, startPoint x: 305, startPoint y: 117, endPoint x: 163, endPoint y: 129, distance: 142.5
click at [163, 129] on input "**********" at bounding box center [743, 126] width 1228 height 18
click at [237, 129] on input "**********" at bounding box center [743, 126] width 1228 height 18
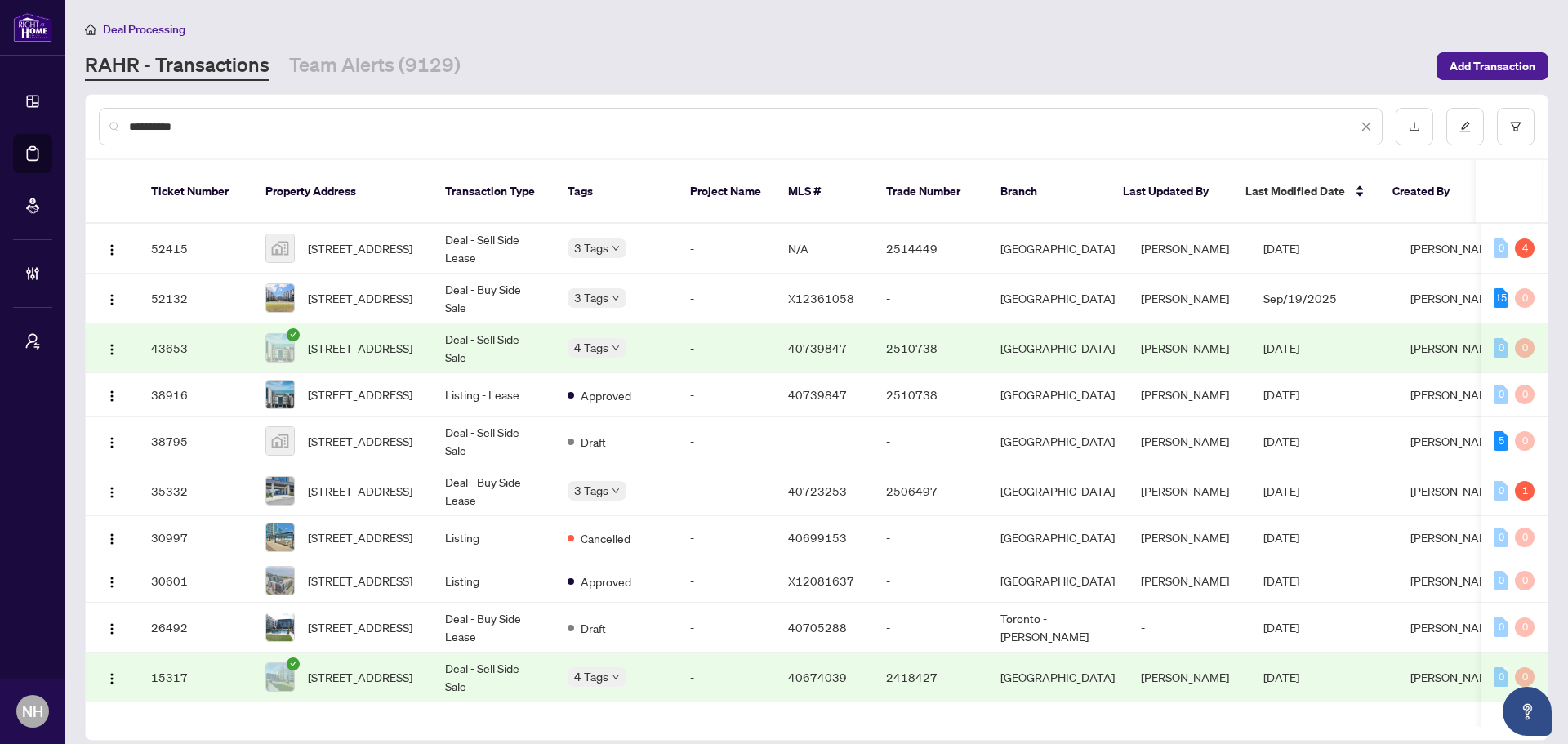
type input "**********"
click at [342, 289] on span "[STREET_ADDRESS]" at bounding box center [360, 298] width 104 height 18
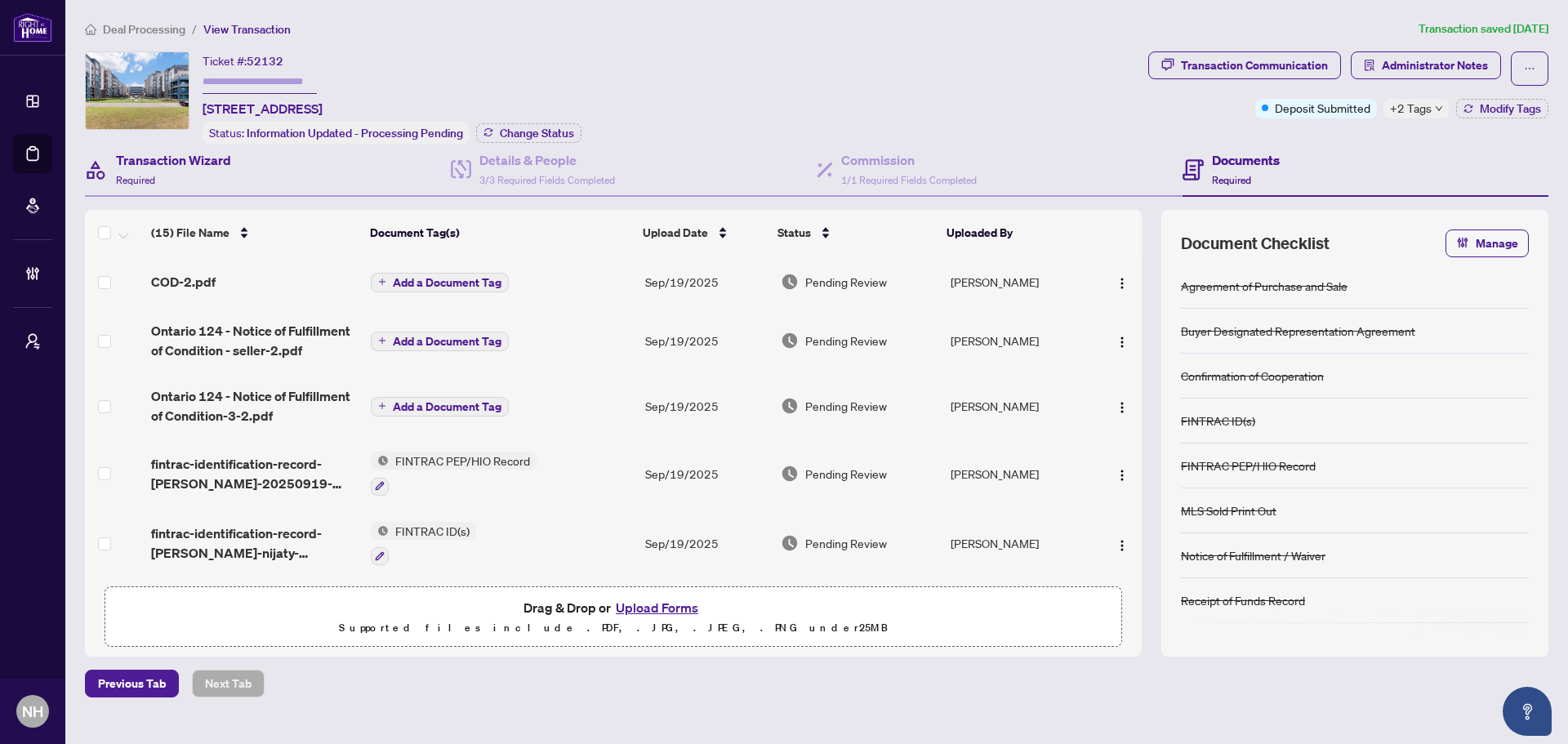
click at [269, 169] on div "Transaction Wizard Required" at bounding box center [267, 170] width 365 height 53
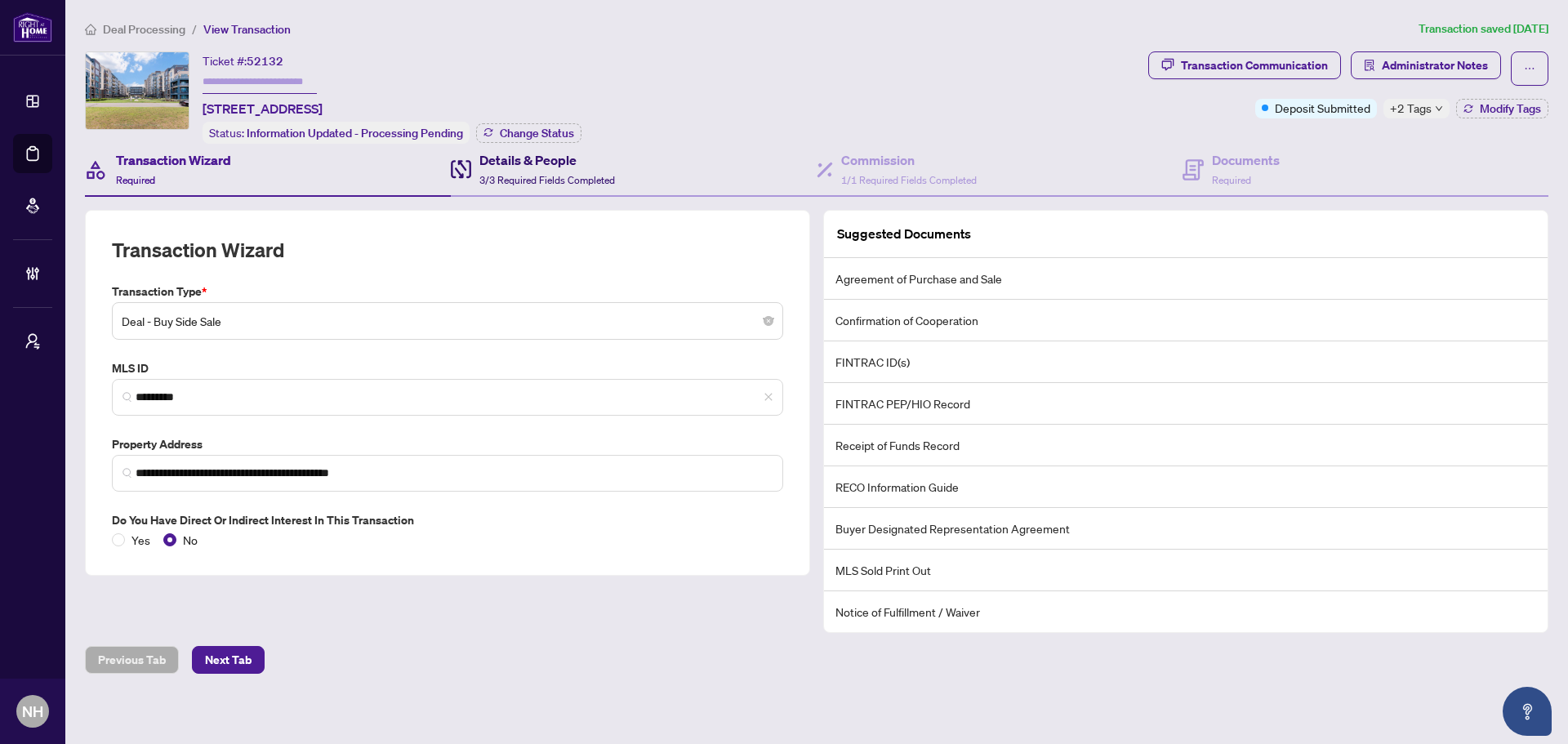
click at [557, 155] on h4 "Details & People" at bounding box center [547, 160] width 135 height 20
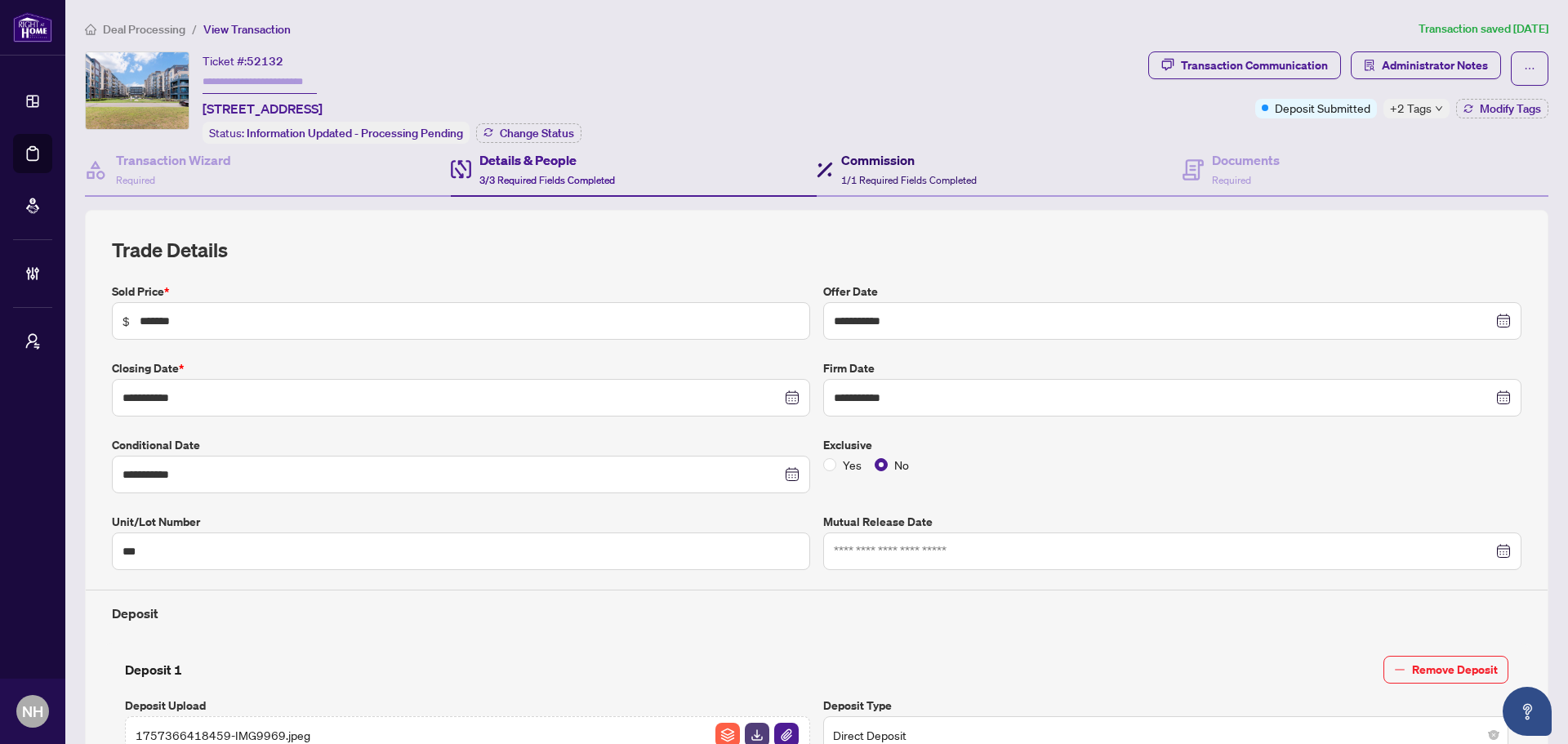
click at [929, 165] on h4 "Commission" at bounding box center [909, 160] width 135 height 20
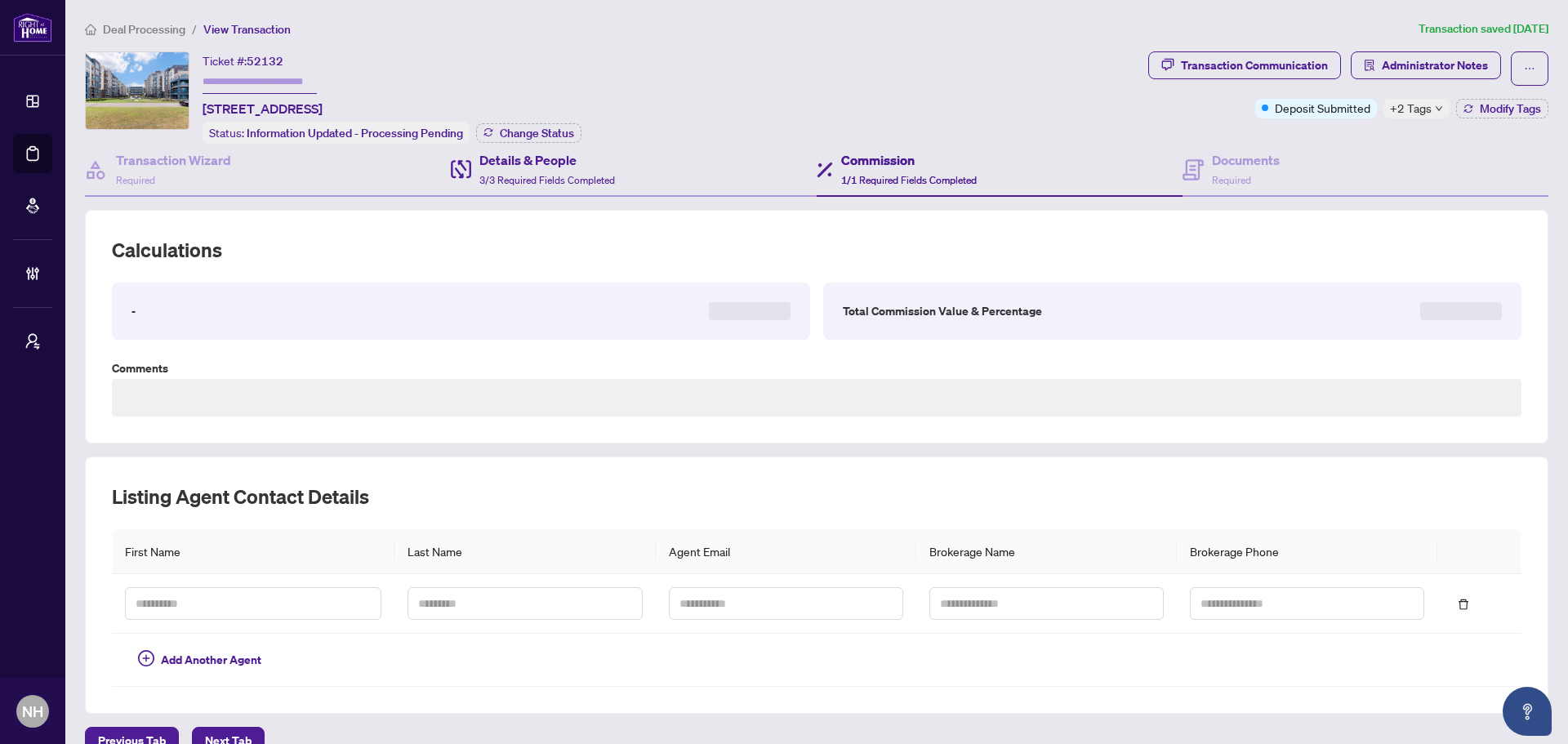
click at [654, 184] on div "Details & People 3/3 Required Fields Completed" at bounding box center [633, 170] width 365 height 53
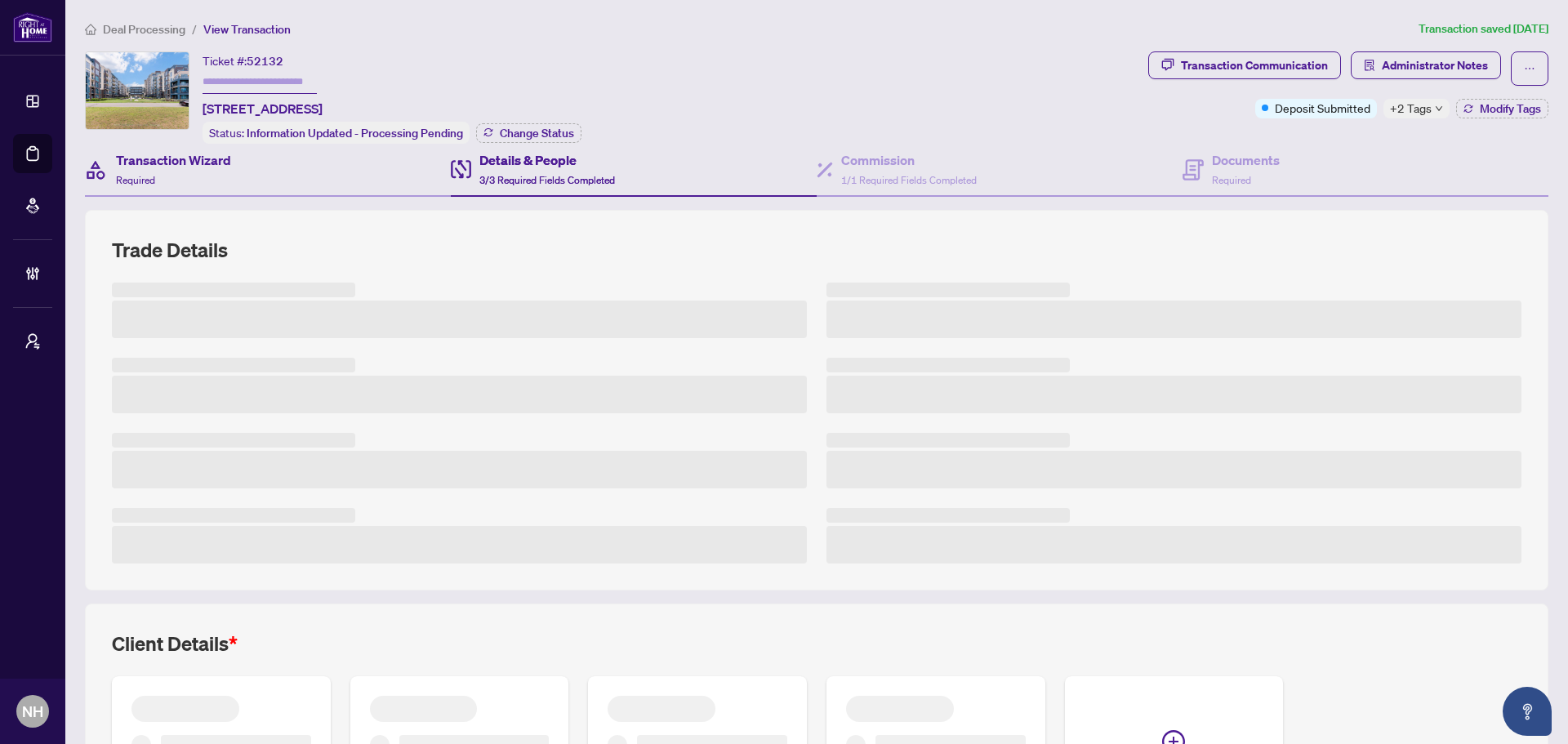
click at [316, 180] on div "Transaction Wizard Required" at bounding box center [267, 170] width 365 height 53
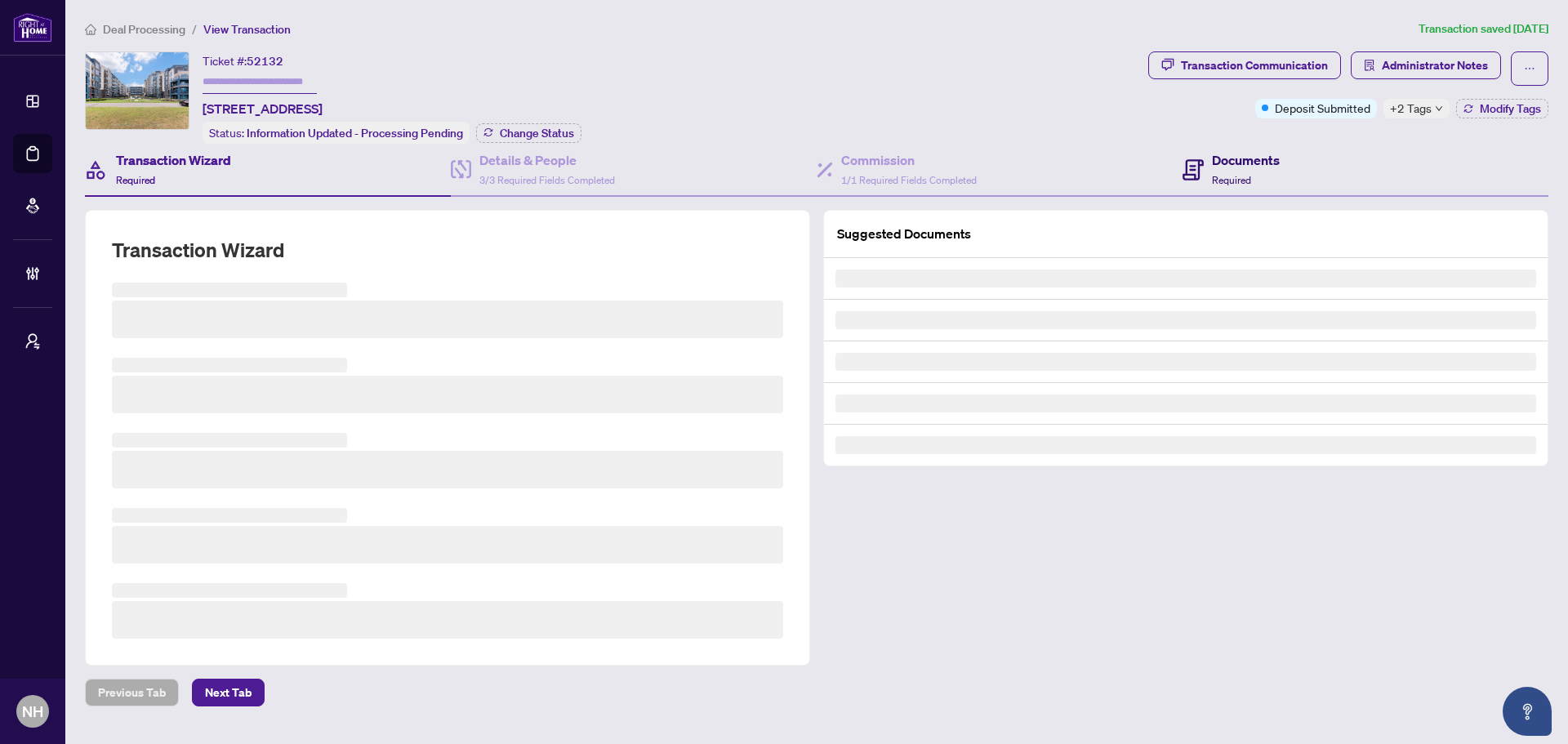
click at [1253, 179] on div "Documents Required" at bounding box center [1245, 170] width 68 height 39
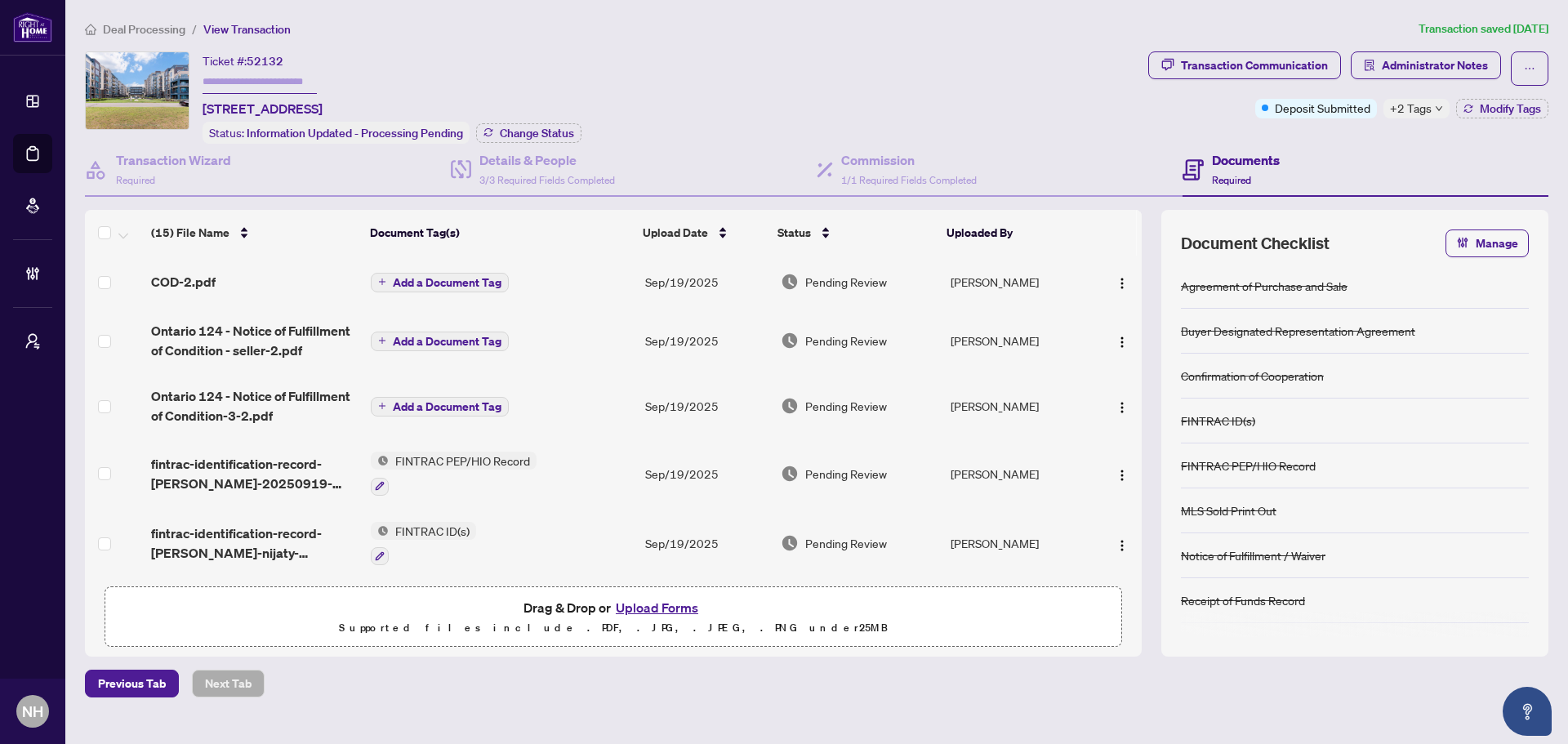
click at [148, 24] on span "Deal Processing" at bounding box center [144, 29] width 82 height 15
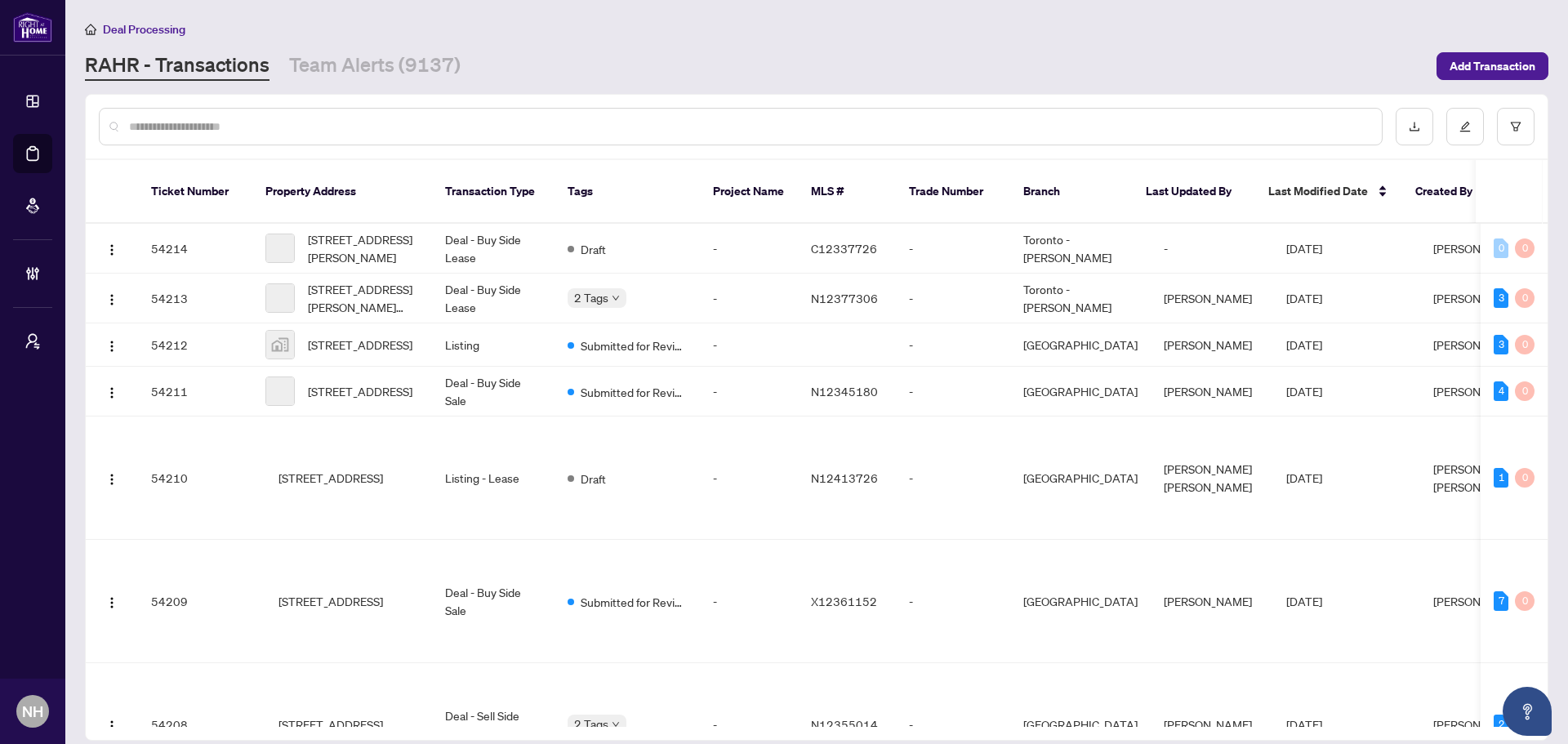
click at [216, 128] on input "text" at bounding box center [749, 126] width 1239 height 18
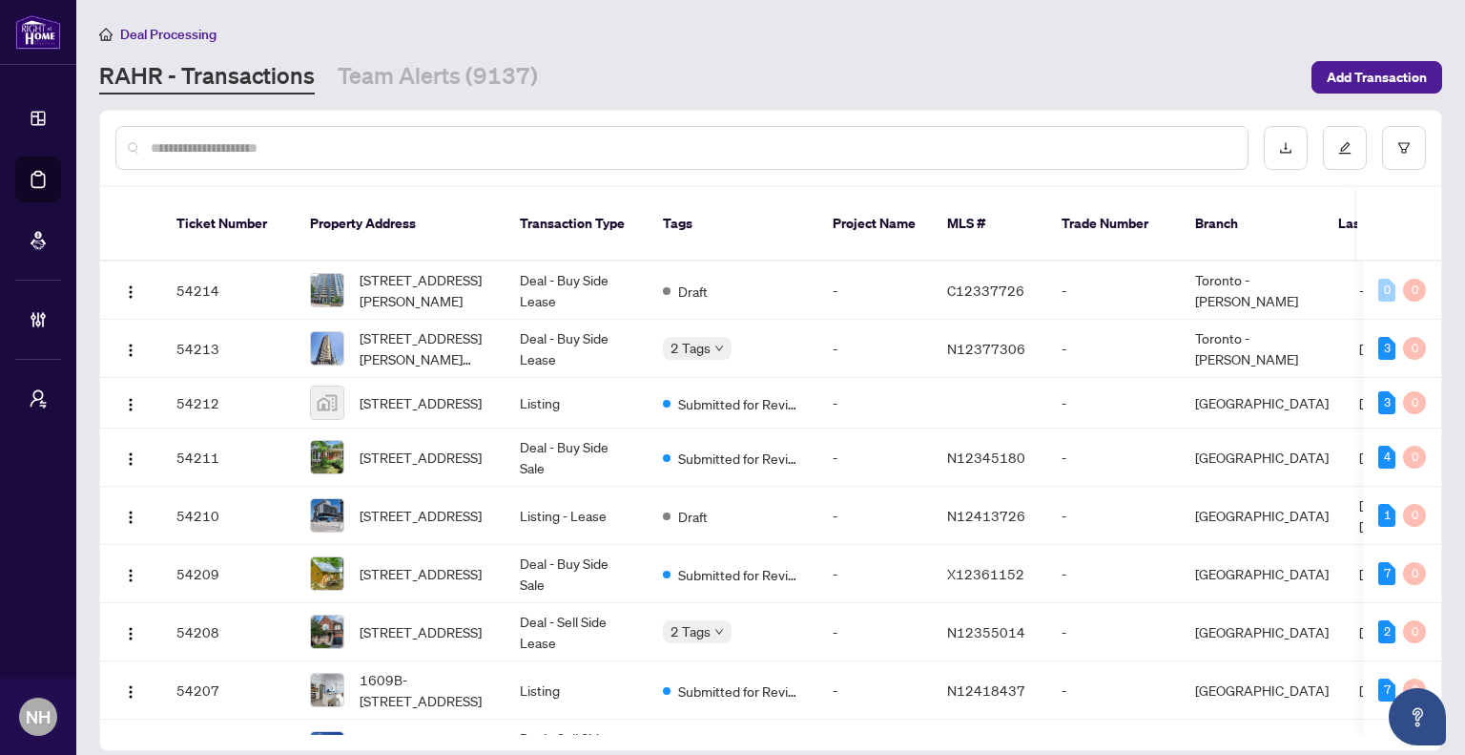
click at [324, 134] on div at bounding box center [681, 148] width 1133 height 44
click at [323, 153] on input "text" at bounding box center [692, 147] width 1082 height 21
type input "***"
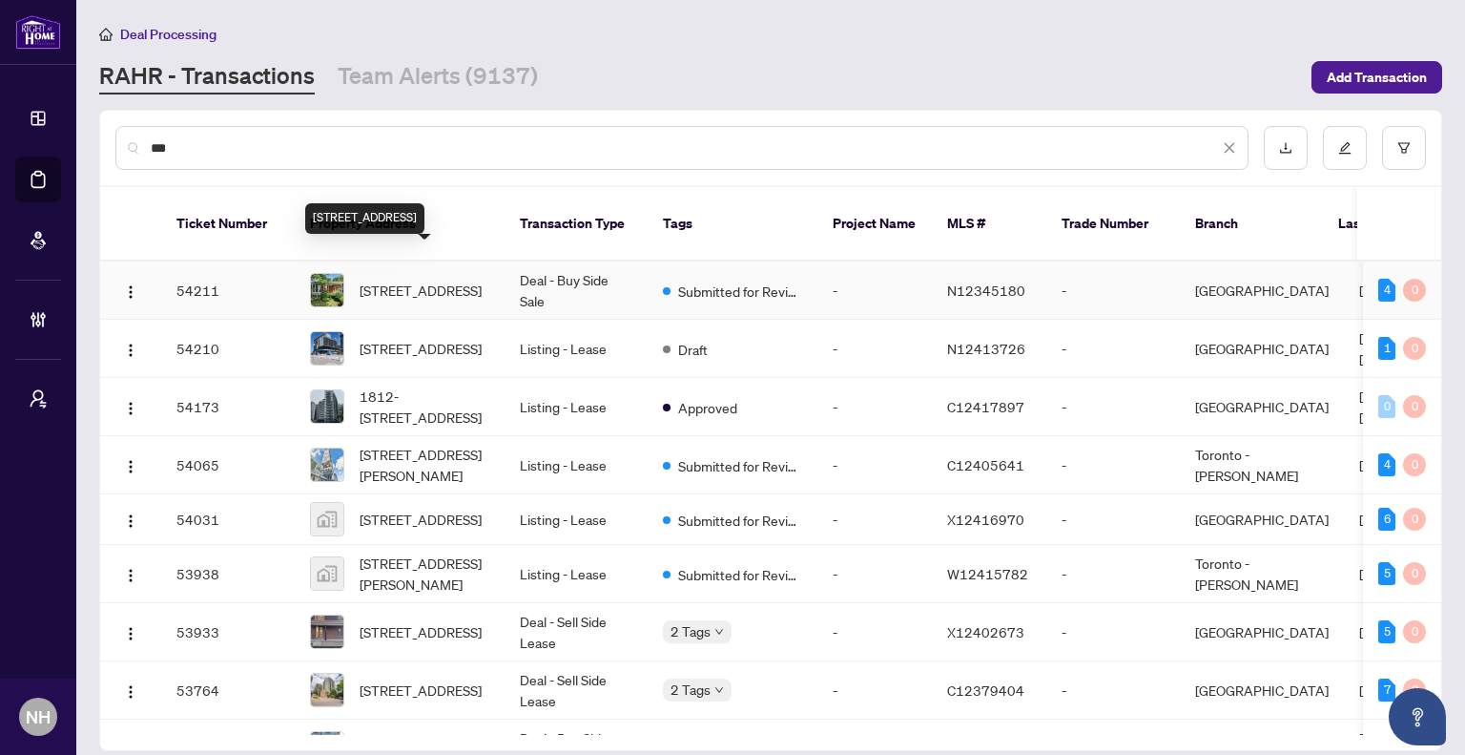
click at [412, 280] on span "245 Silverbirch Dr, Newmarket, Ontario L3Y 2Z6, Canada" at bounding box center [421, 290] width 122 height 21
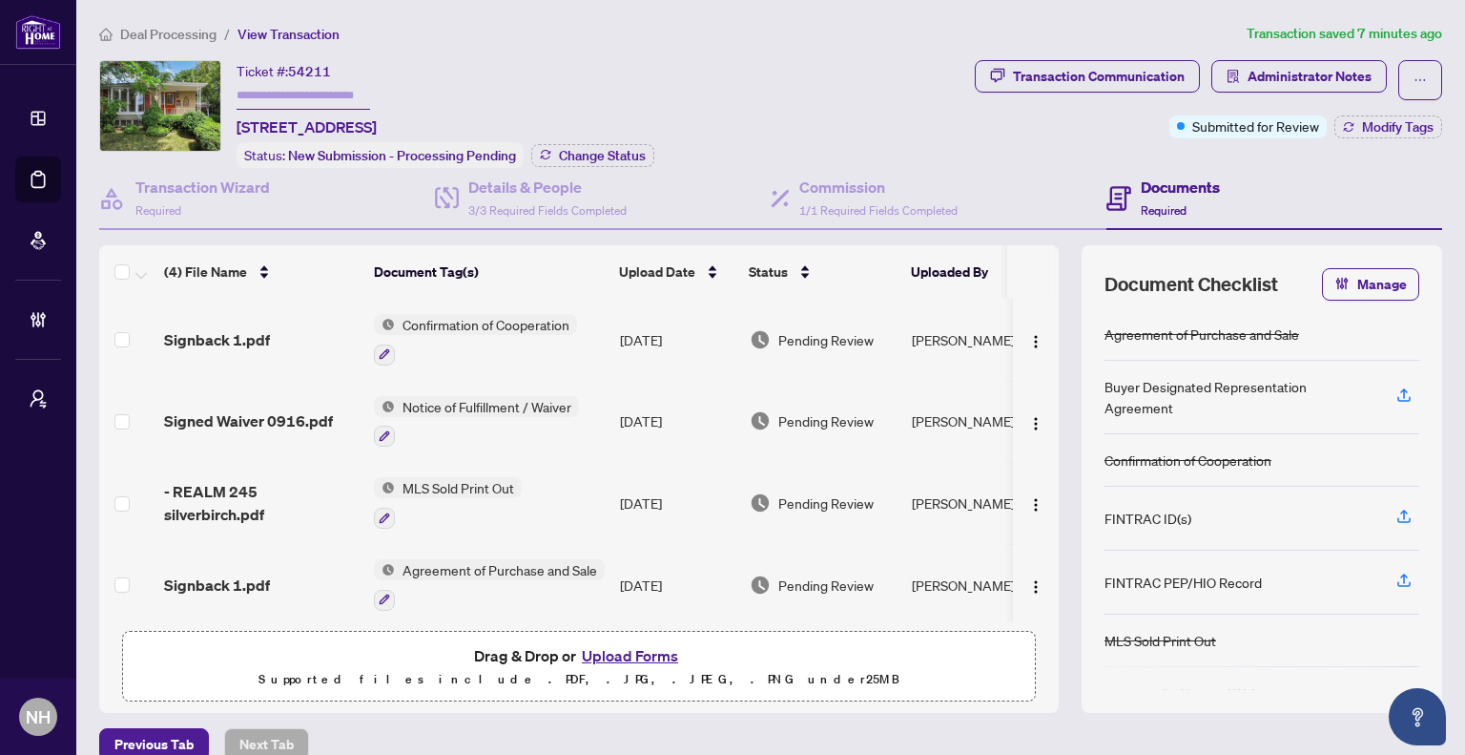
click at [195, 31] on span "Deal Processing" at bounding box center [168, 34] width 96 height 17
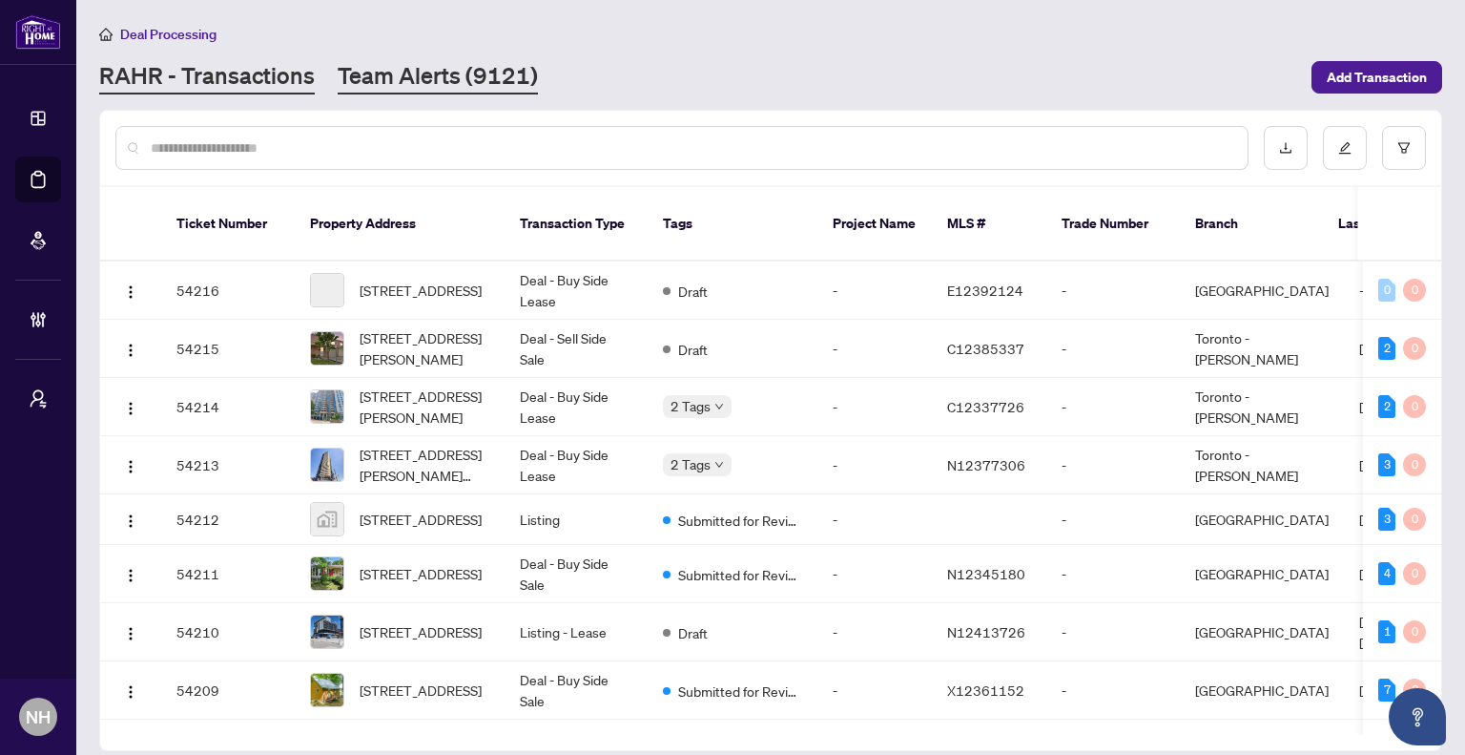
click at [434, 81] on link "Team Alerts (9121)" at bounding box center [438, 77] width 200 height 34
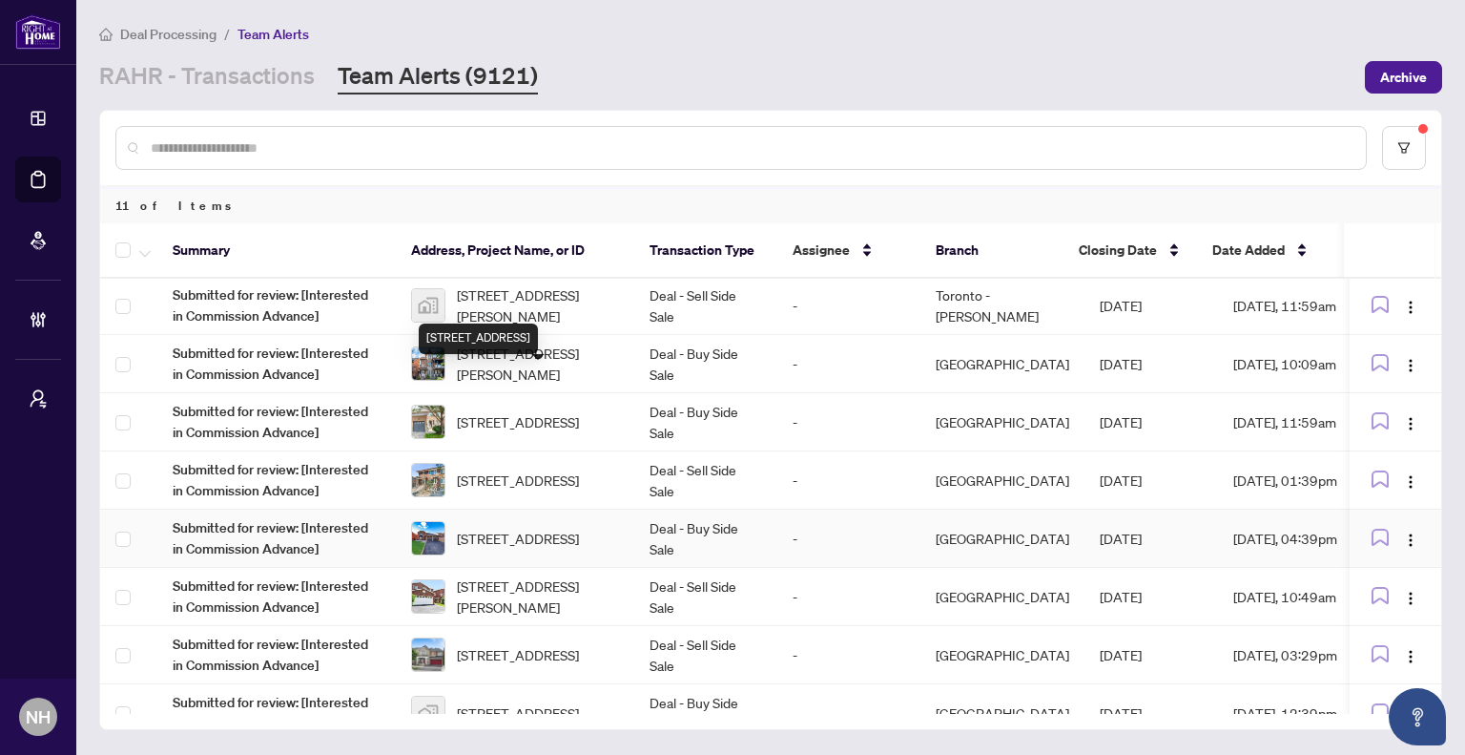
scroll to position [208, 0]
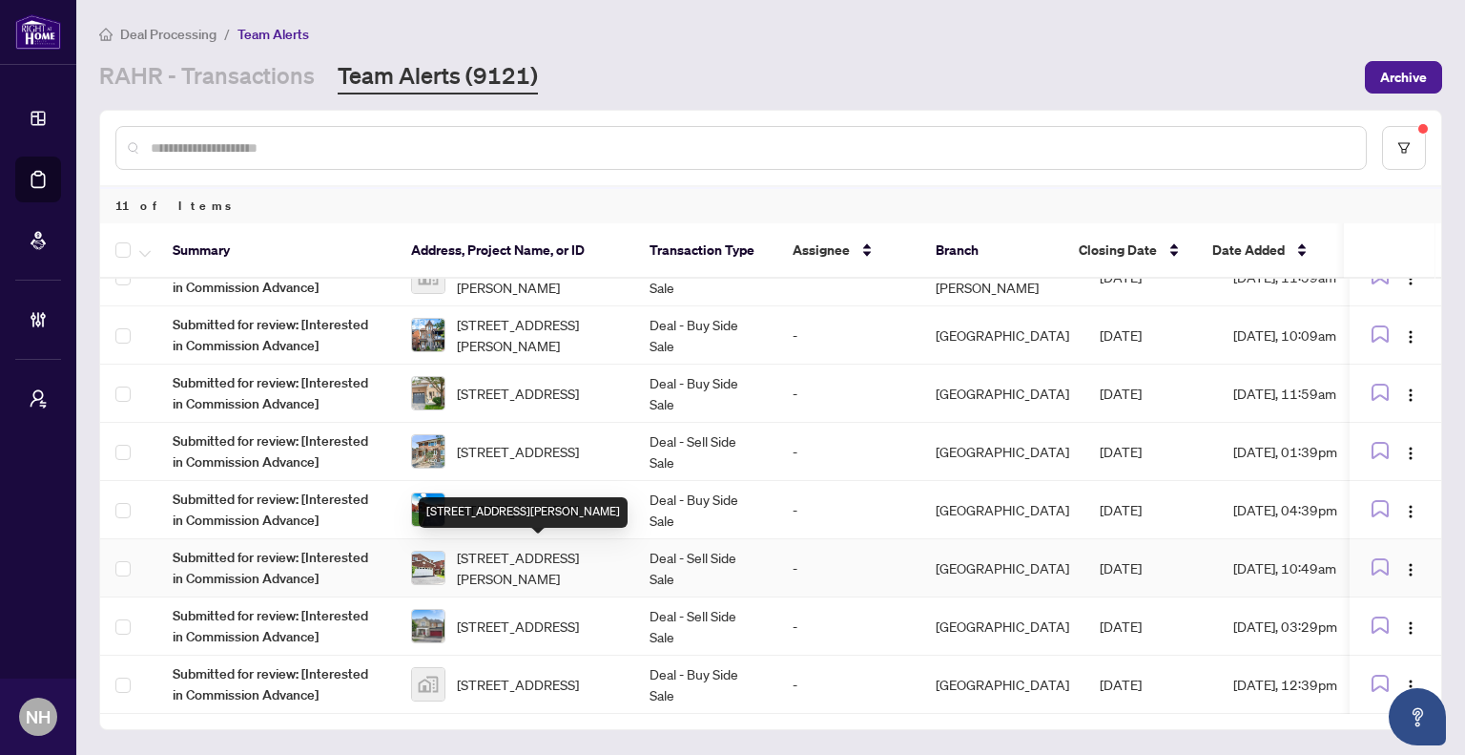
click at [499, 564] on span "[STREET_ADDRESS][PERSON_NAME]" at bounding box center [538, 568] width 162 height 42
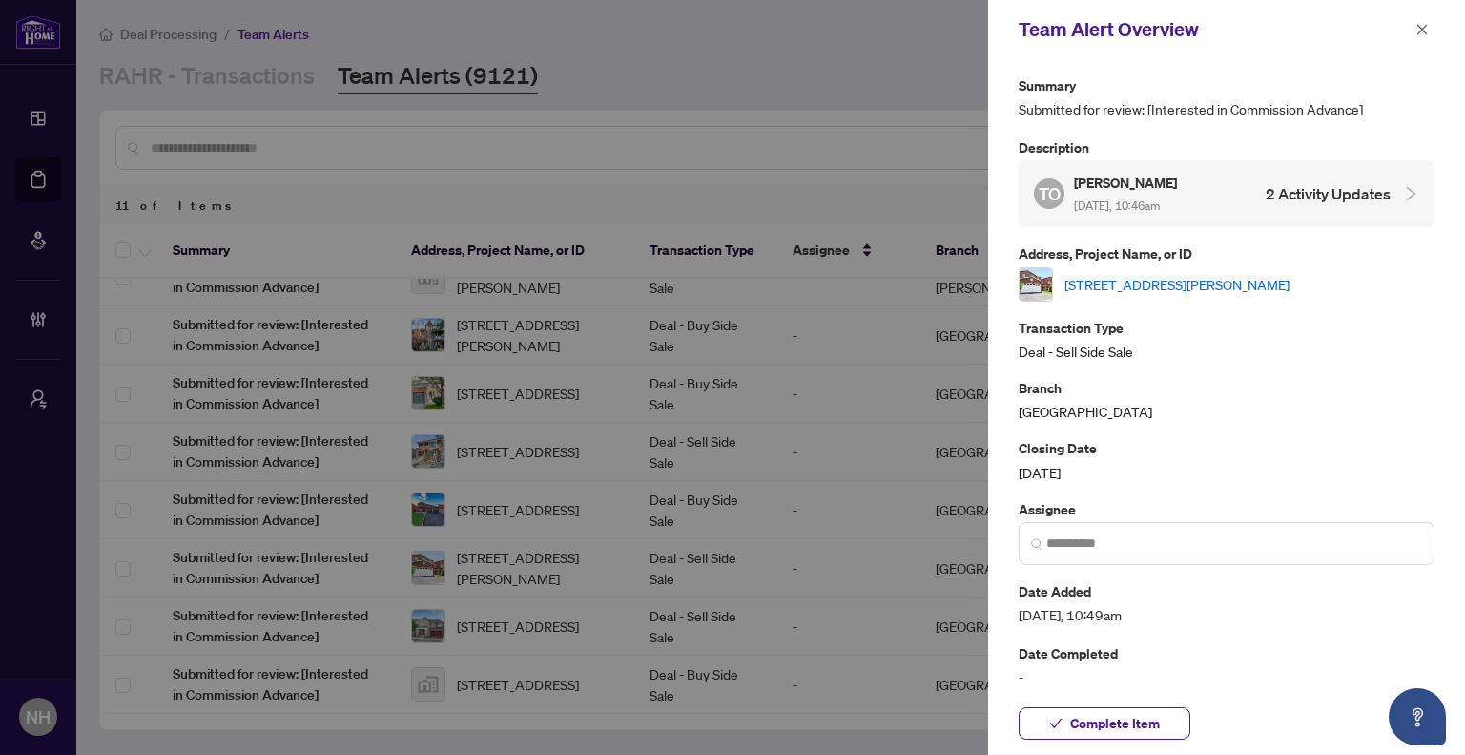
click at [1156, 291] on link "[STREET_ADDRESS][PERSON_NAME]" at bounding box center [1177, 284] width 225 height 21
click at [1420, 30] on icon "close" at bounding box center [1422, 29] width 13 height 13
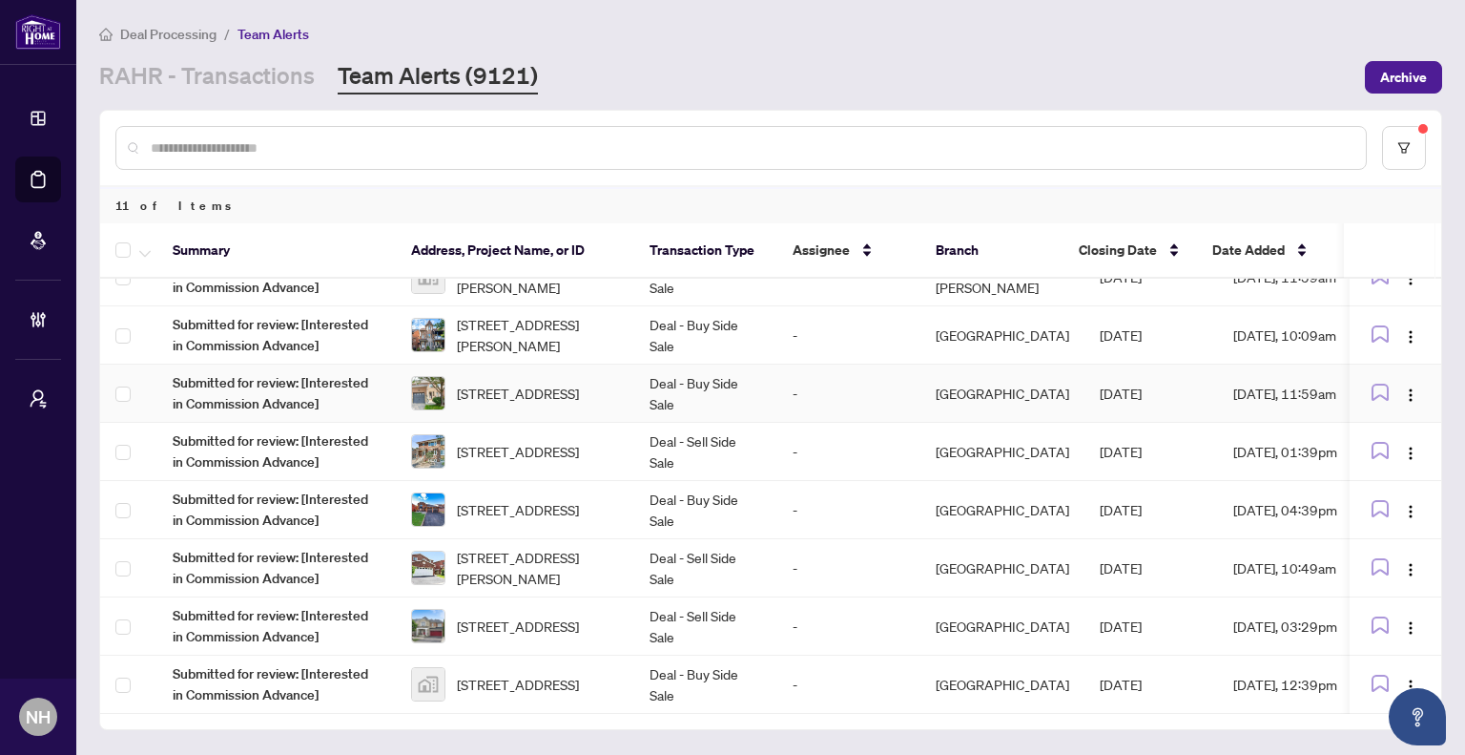
click at [504, 383] on span "[STREET_ADDRESS]" at bounding box center [518, 393] width 122 height 21
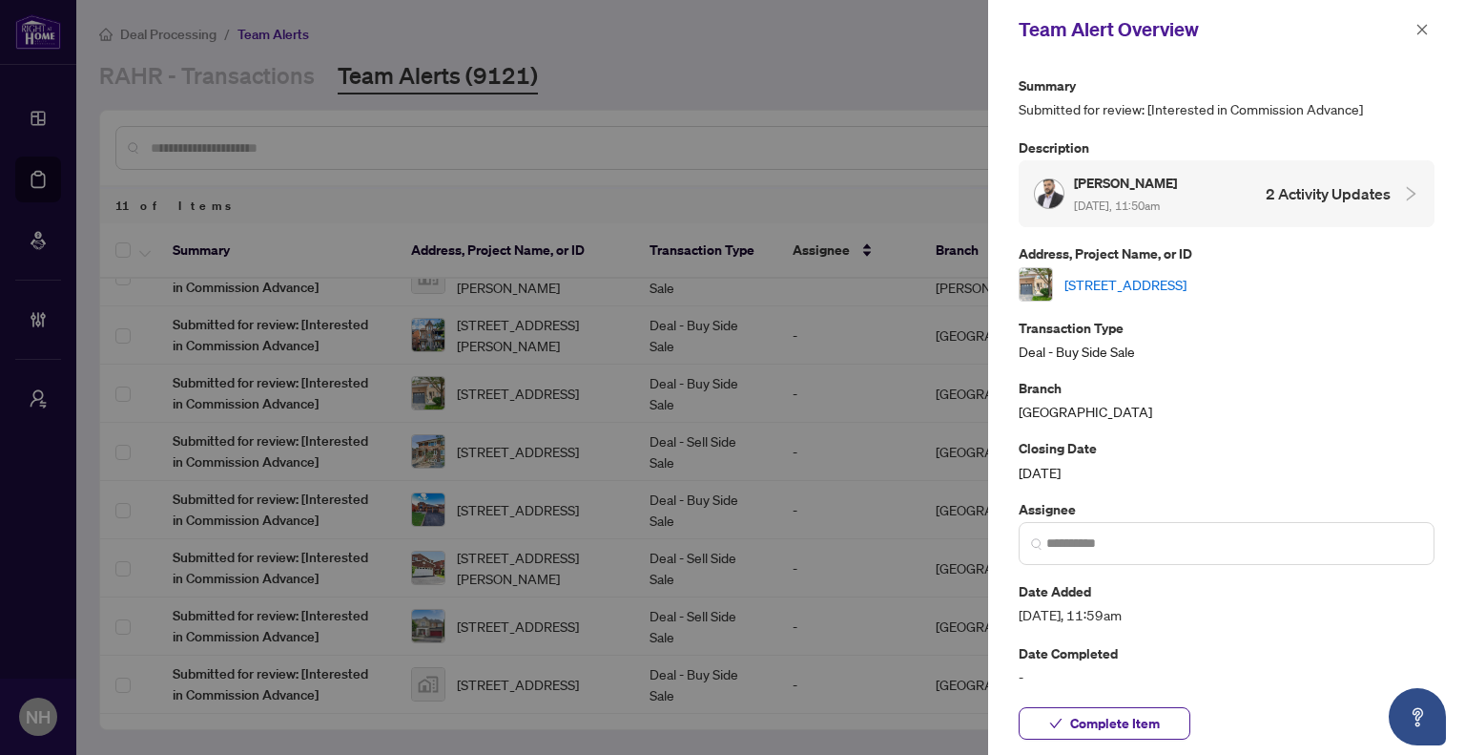
click at [1141, 263] on div "Address, Project Name, or ID 5-1015 Galesway Blvd, Mississauga, Ontario L5V 3B2…" at bounding box center [1227, 271] width 416 height 58
click at [1141, 274] on link "[STREET_ADDRESS]" at bounding box center [1126, 284] width 122 height 21
click at [1412, 33] on button "button" at bounding box center [1422, 29] width 25 height 23
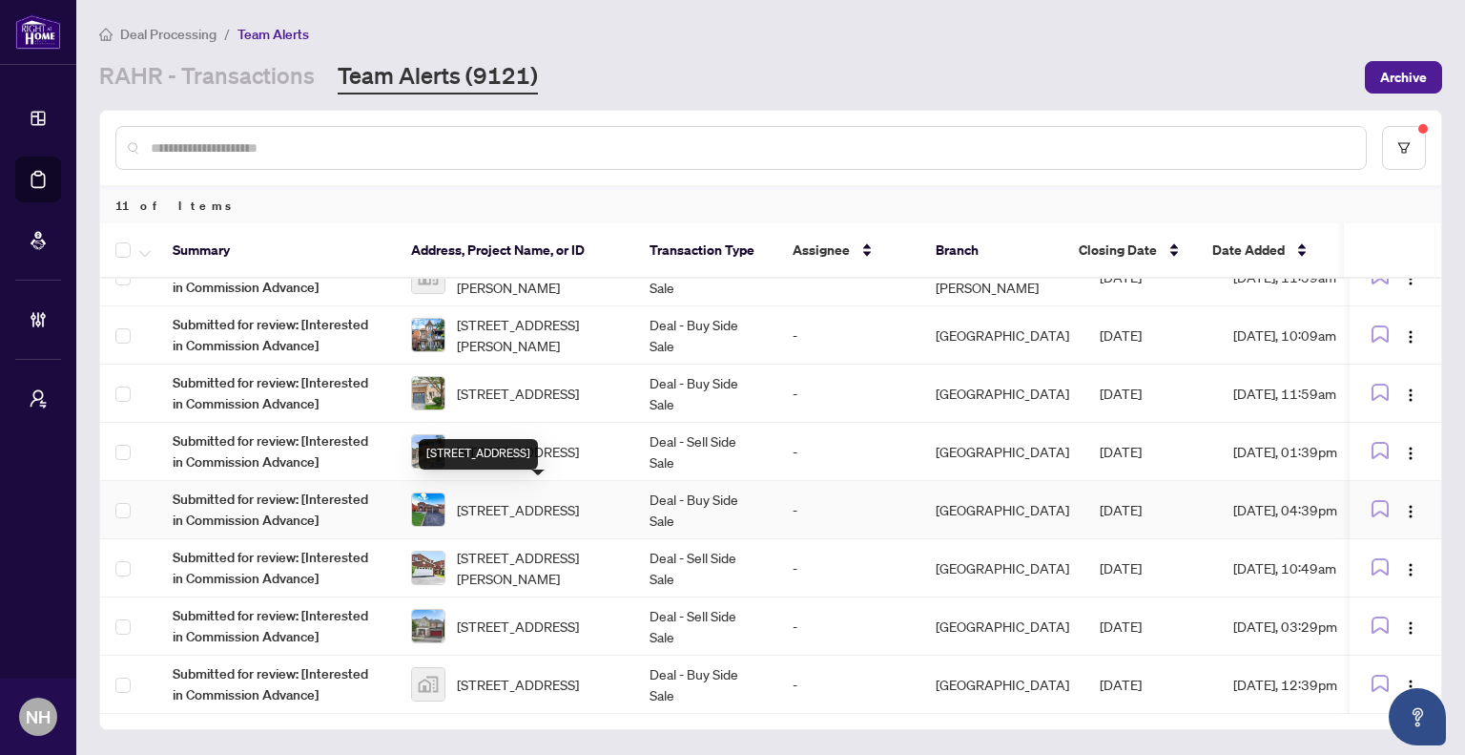
click at [522, 499] on span "[STREET_ADDRESS]" at bounding box center [518, 509] width 122 height 21
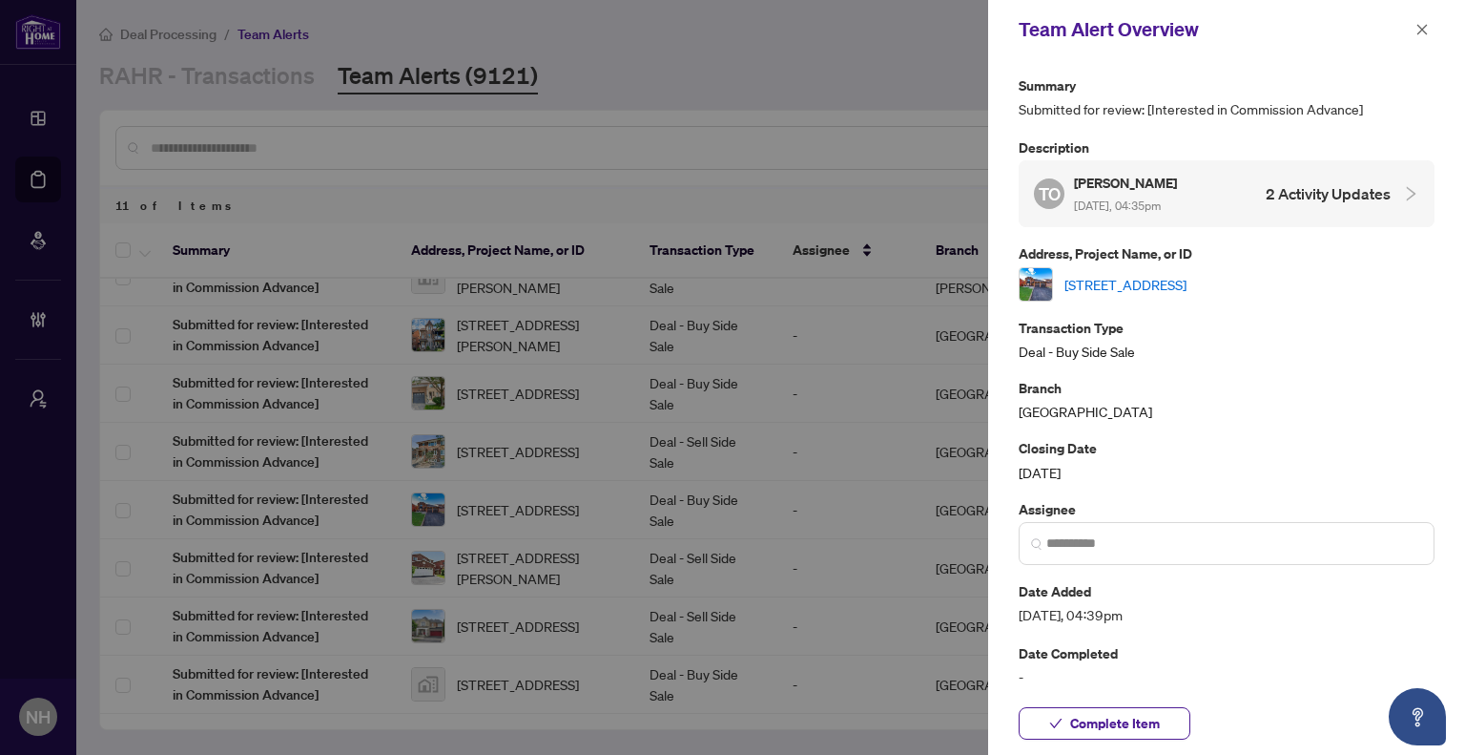
click at [1122, 283] on link "[STREET_ADDRESS]" at bounding box center [1126, 284] width 122 height 21
click at [1420, 35] on icon "close" at bounding box center [1422, 29] width 13 height 13
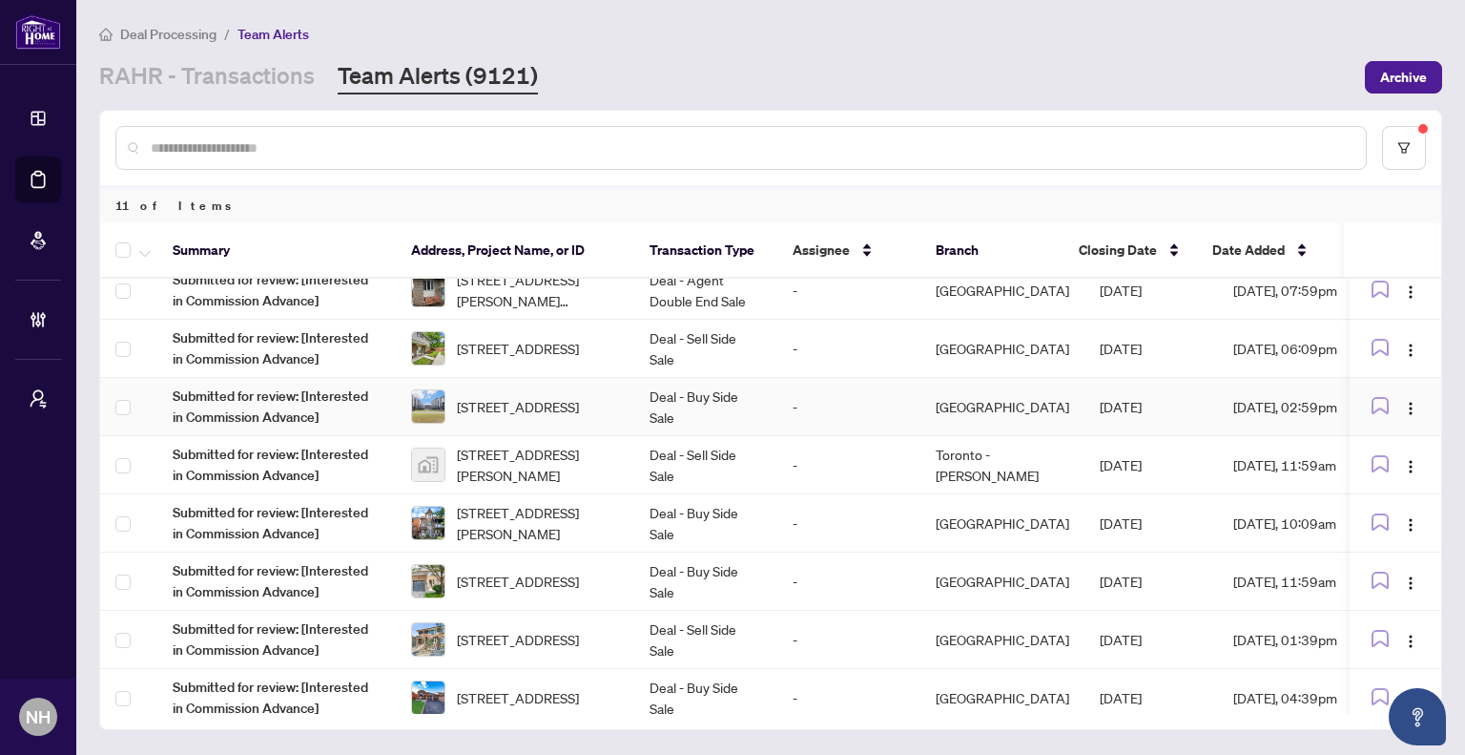
scroll to position [0, 0]
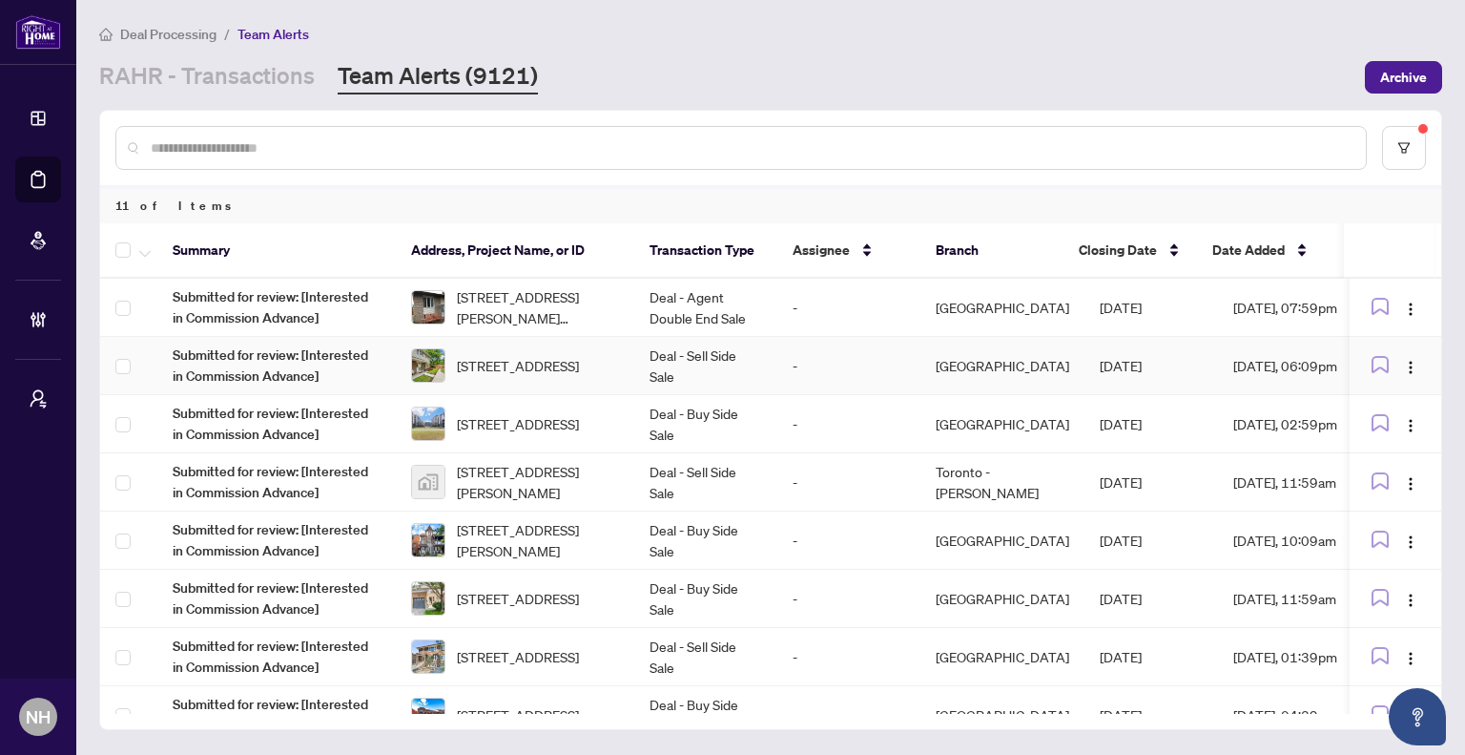
click at [647, 372] on td "Deal - Sell Side Sale" at bounding box center [705, 366] width 143 height 58
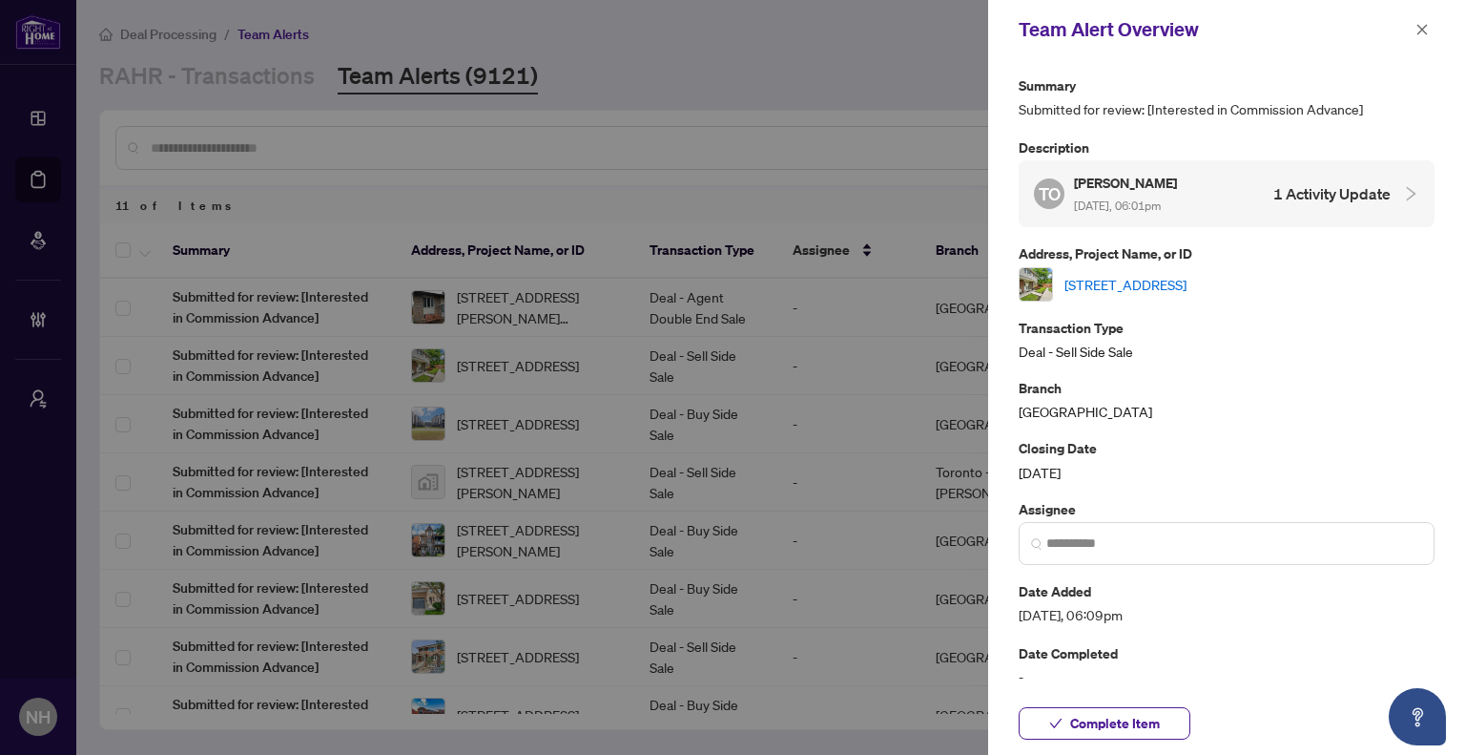
click at [1165, 286] on link "[STREET_ADDRESS]" at bounding box center [1126, 284] width 122 height 21
drag, startPoint x: 1422, startPoint y: 29, endPoint x: 1405, endPoint y: 41, distance: 21.2
click at [1422, 29] on icon "close" at bounding box center [1422, 29] width 13 height 13
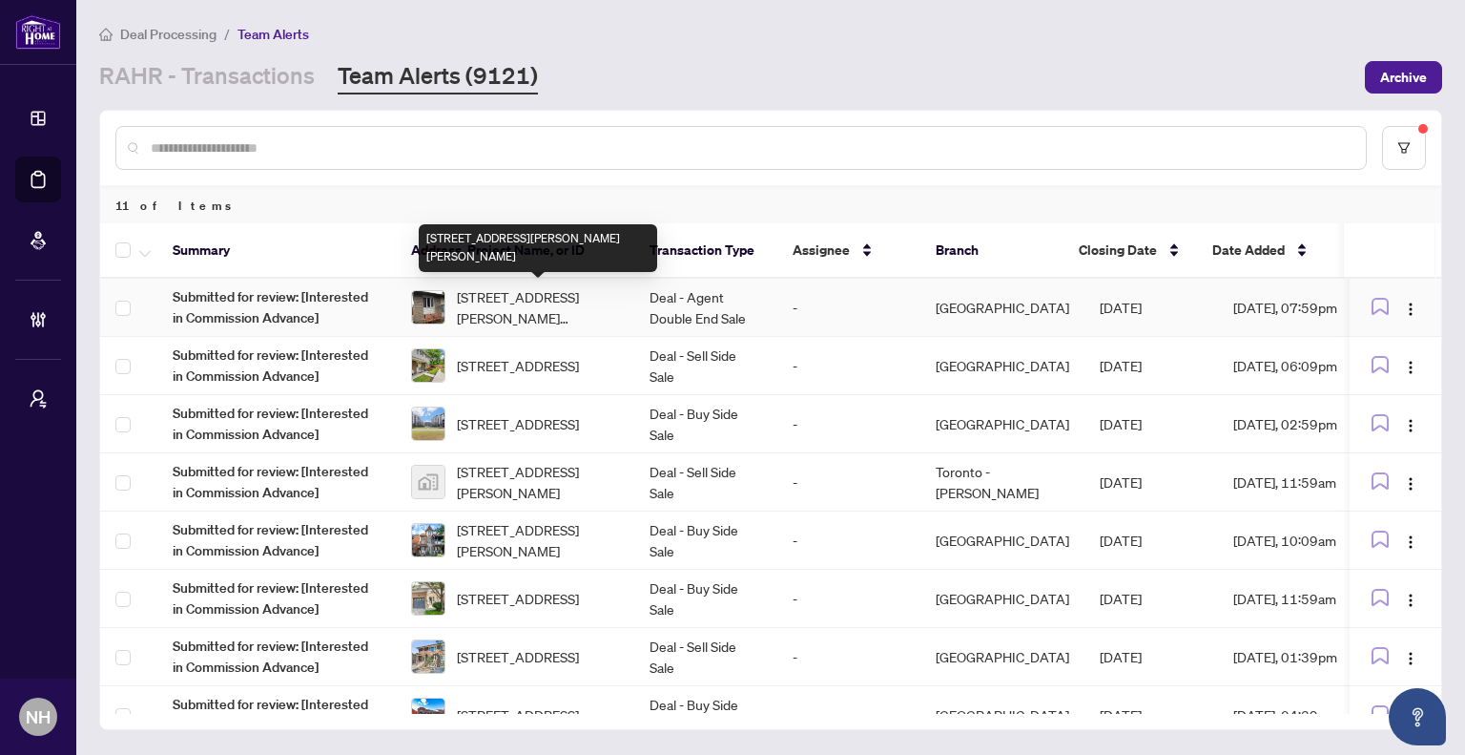
click at [530, 297] on span "[STREET_ADDRESS][PERSON_NAME][PERSON_NAME]" at bounding box center [538, 307] width 162 height 42
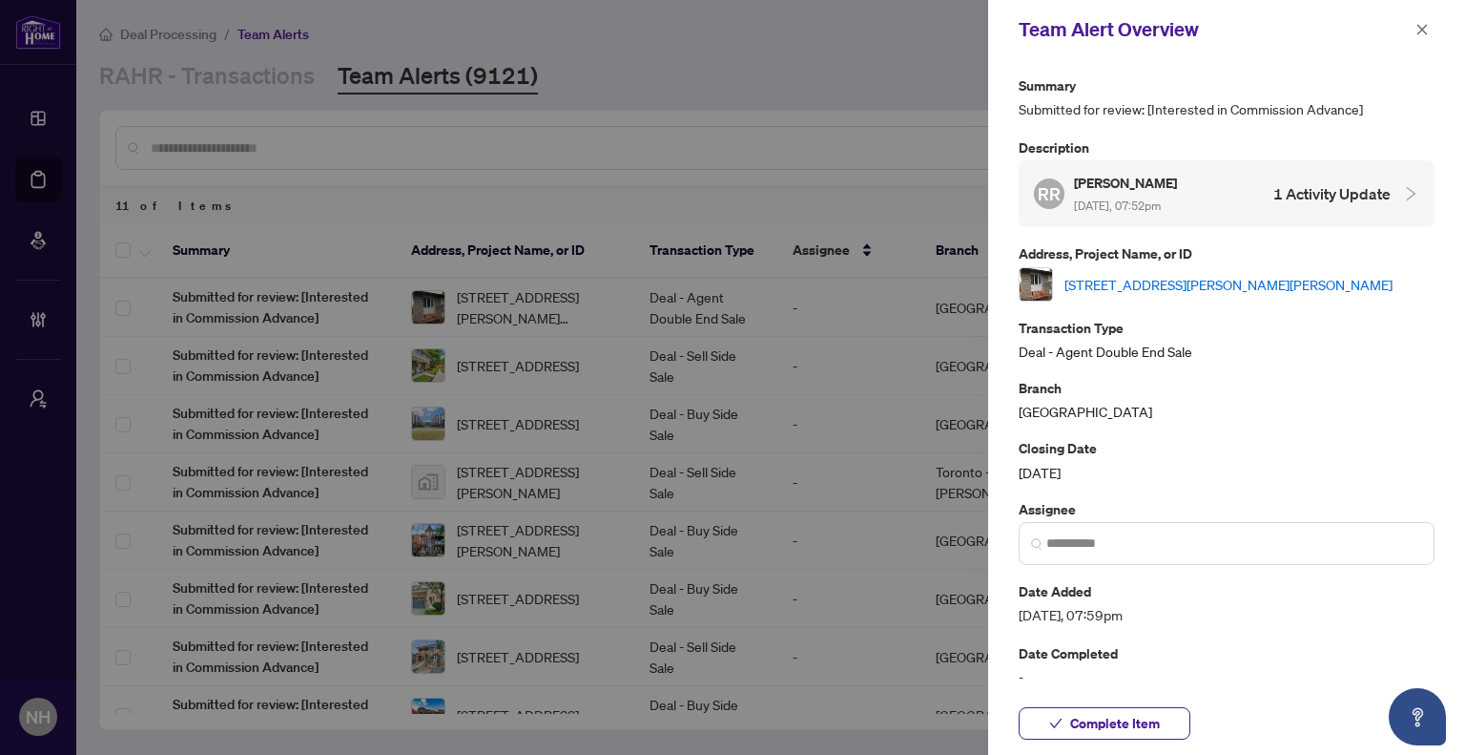
click at [1114, 277] on link "[STREET_ADDRESS][PERSON_NAME][PERSON_NAME]" at bounding box center [1229, 284] width 328 height 21
click at [1420, 36] on icon "close" at bounding box center [1422, 29] width 13 height 13
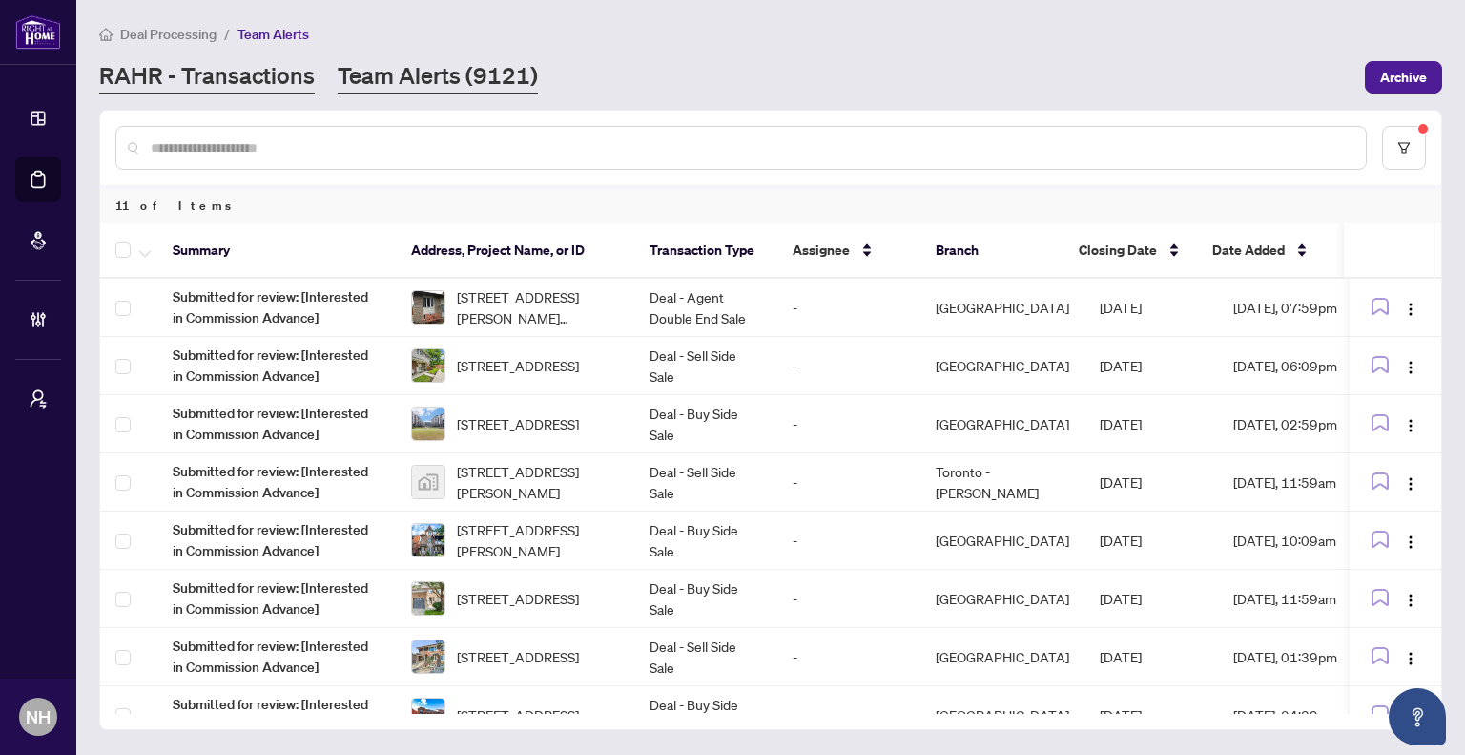
click at [228, 89] on link "RAHR - Transactions" at bounding box center [207, 77] width 216 height 34
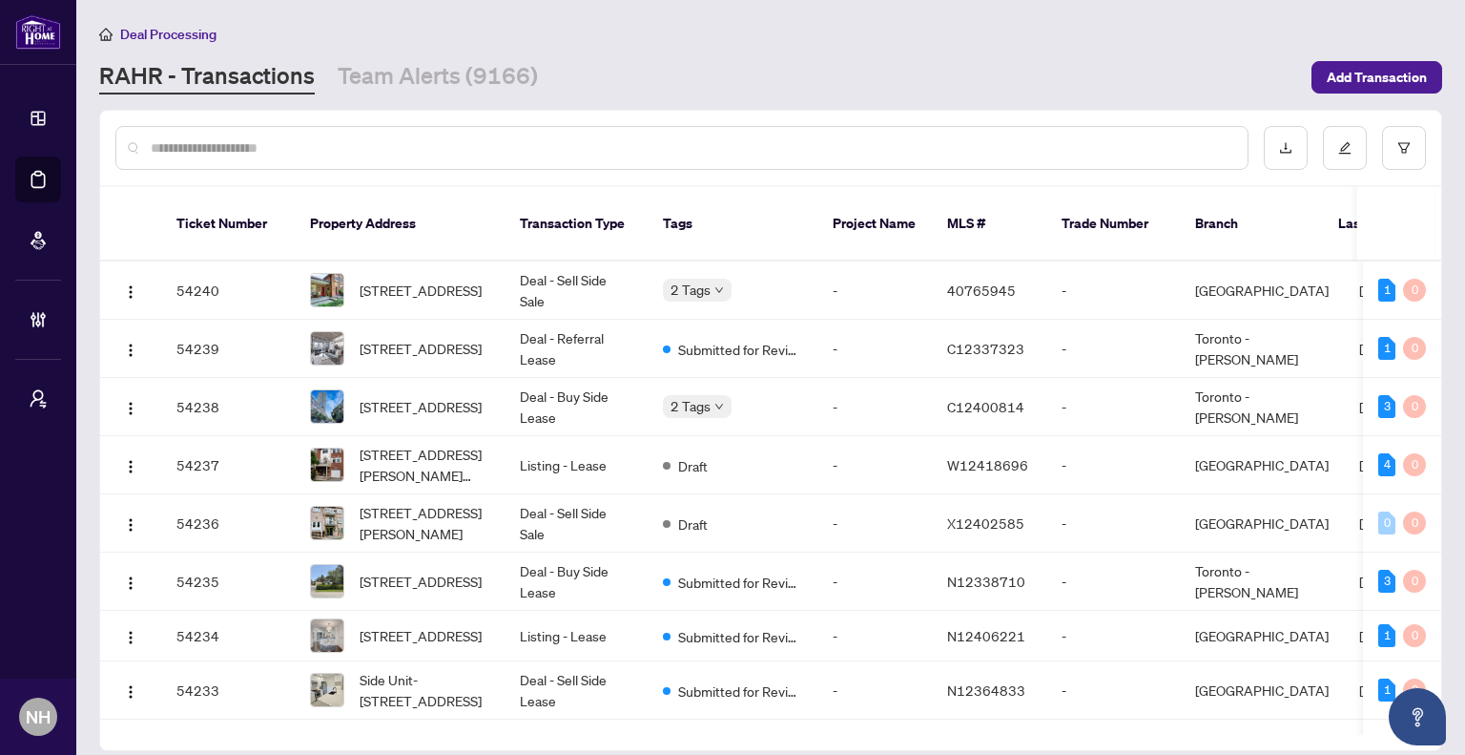
click at [350, 139] on input "text" at bounding box center [692, 147] width 1082 height 21
paste input "*******"
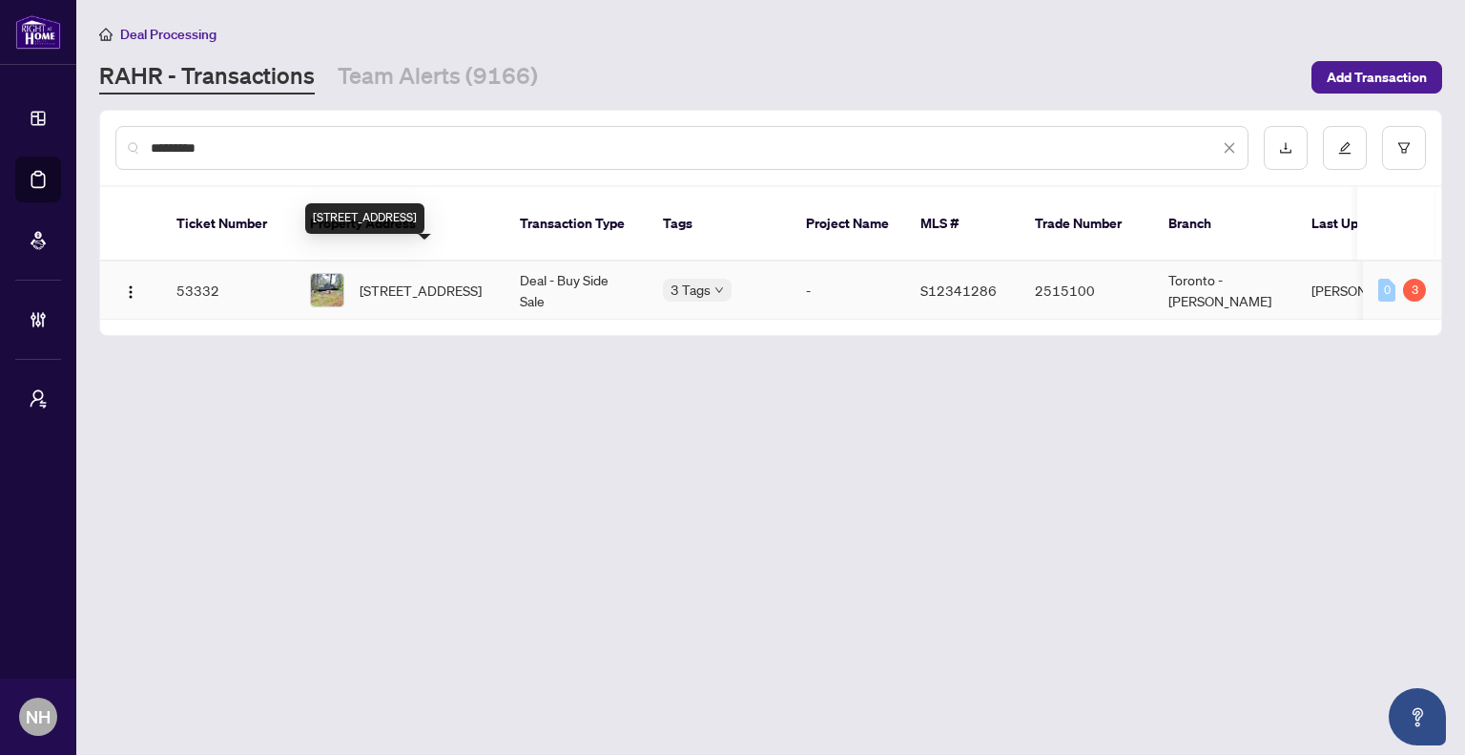
type input "*******"
click at [395, 287] on span "3179 Pioneer Rd, Severn, Ontario K0K 1E0, Canada" at bounding box center [421, 290] width 122 height 21
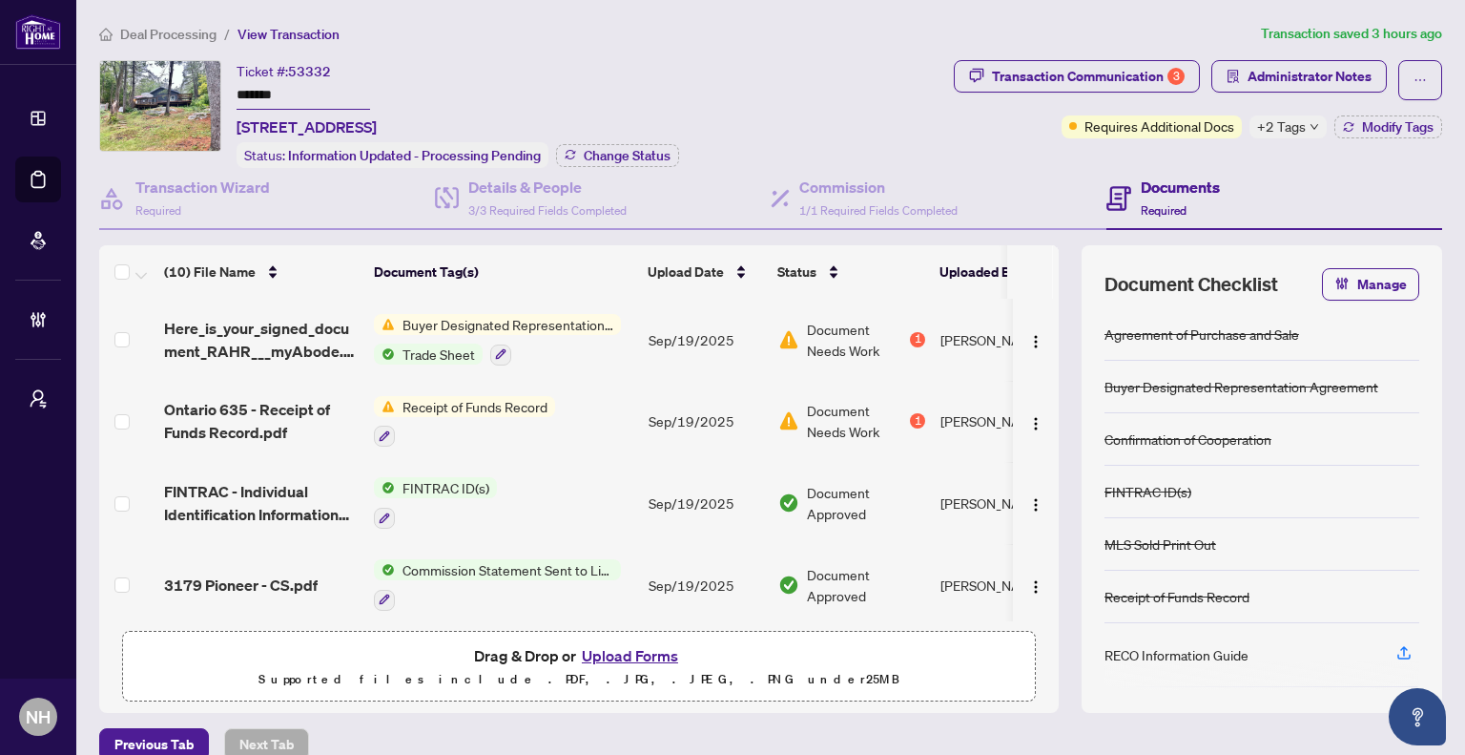
click at [164, 37] on span "Deal Processing" at bounding box center [168, 34] width 96 height 17
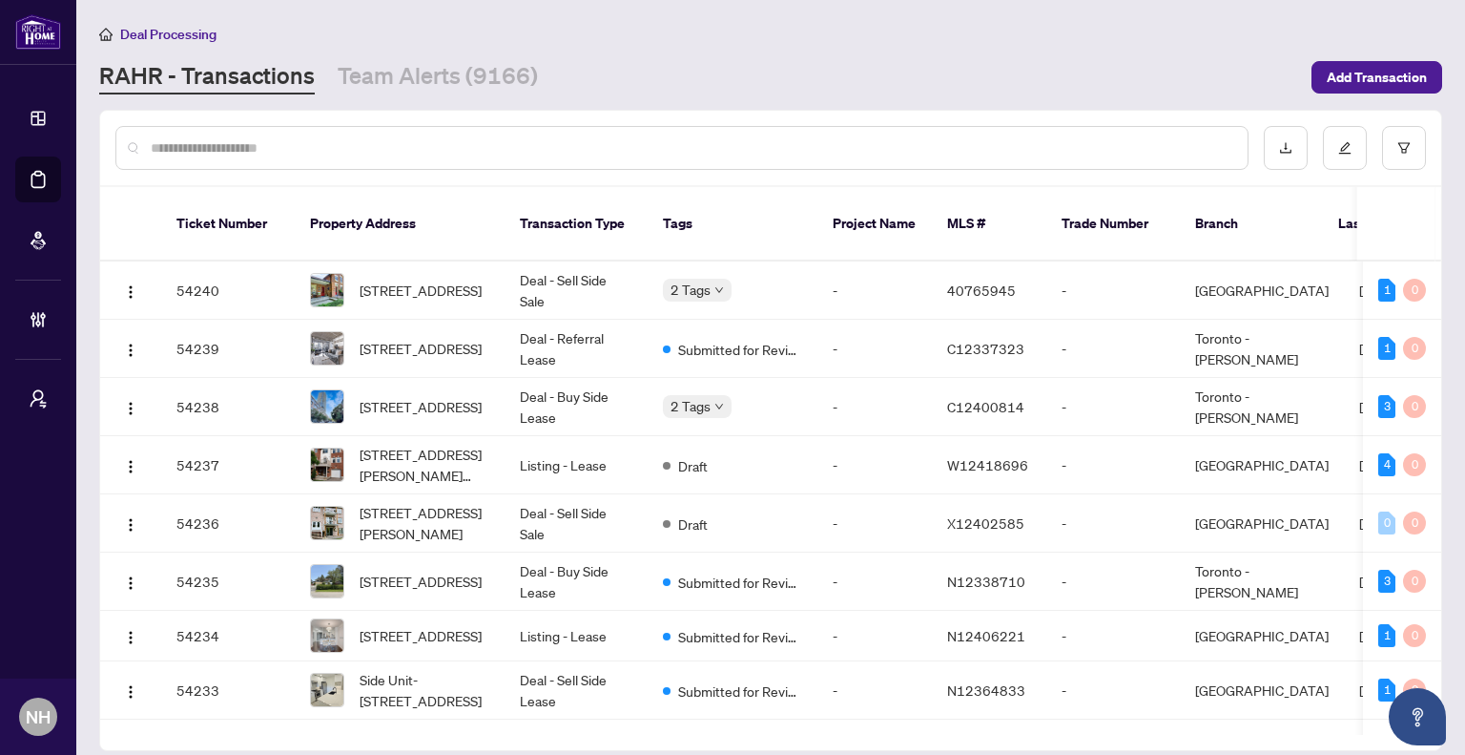
click at [354, 117] on div at bounding box center [770, 148] width 1341 height 74
click at [328, 140] on input "text" at bounding box center [692, 147] width 1082 height 21
paste input "*******"
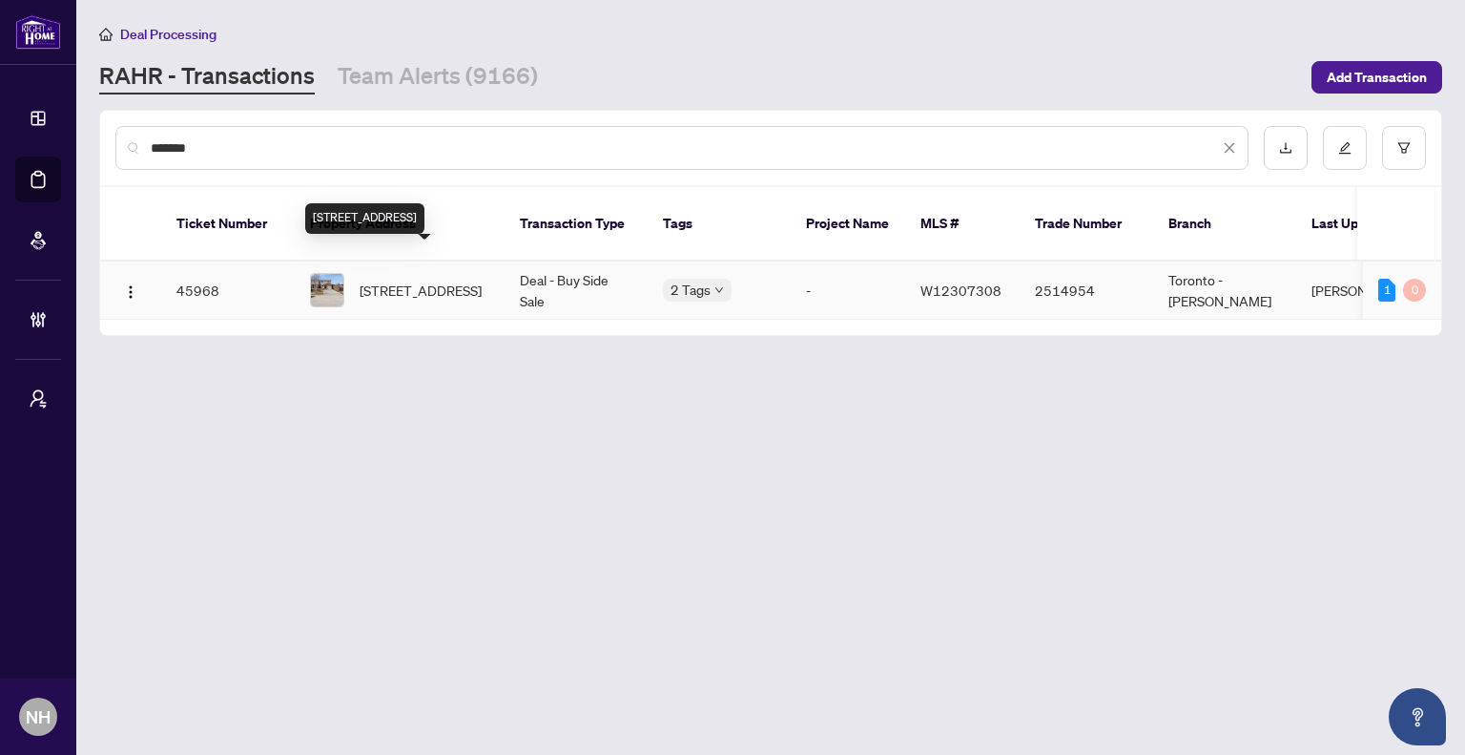
type input "*******"
click at [454, 280] on span "60 Pluto Dr, Brampton, Ontario L6V 3W5, Canada" at bounding box center [421, 290] width 122 height 21
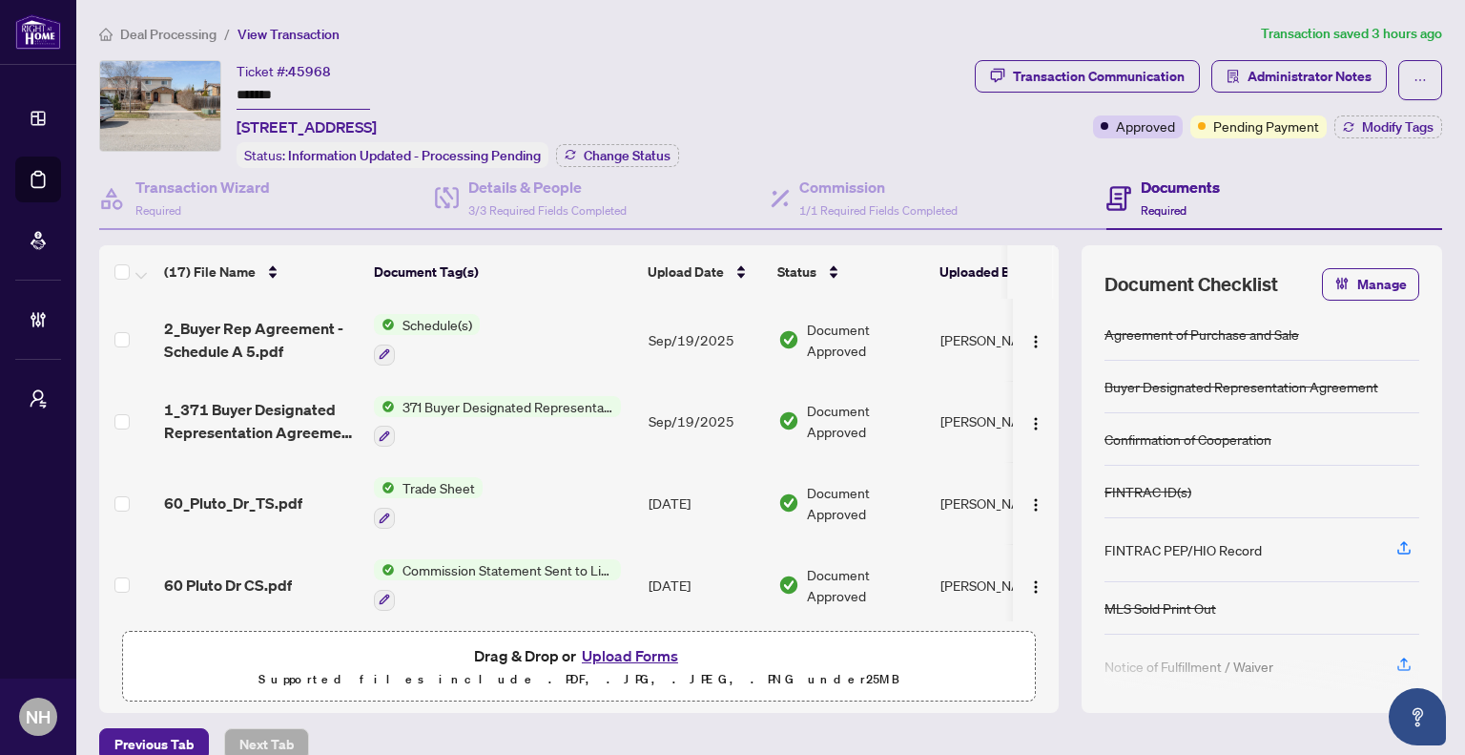
click at [174, 31] on span "Deal Processing" at bounding box center [168, 34] width 96 height 17
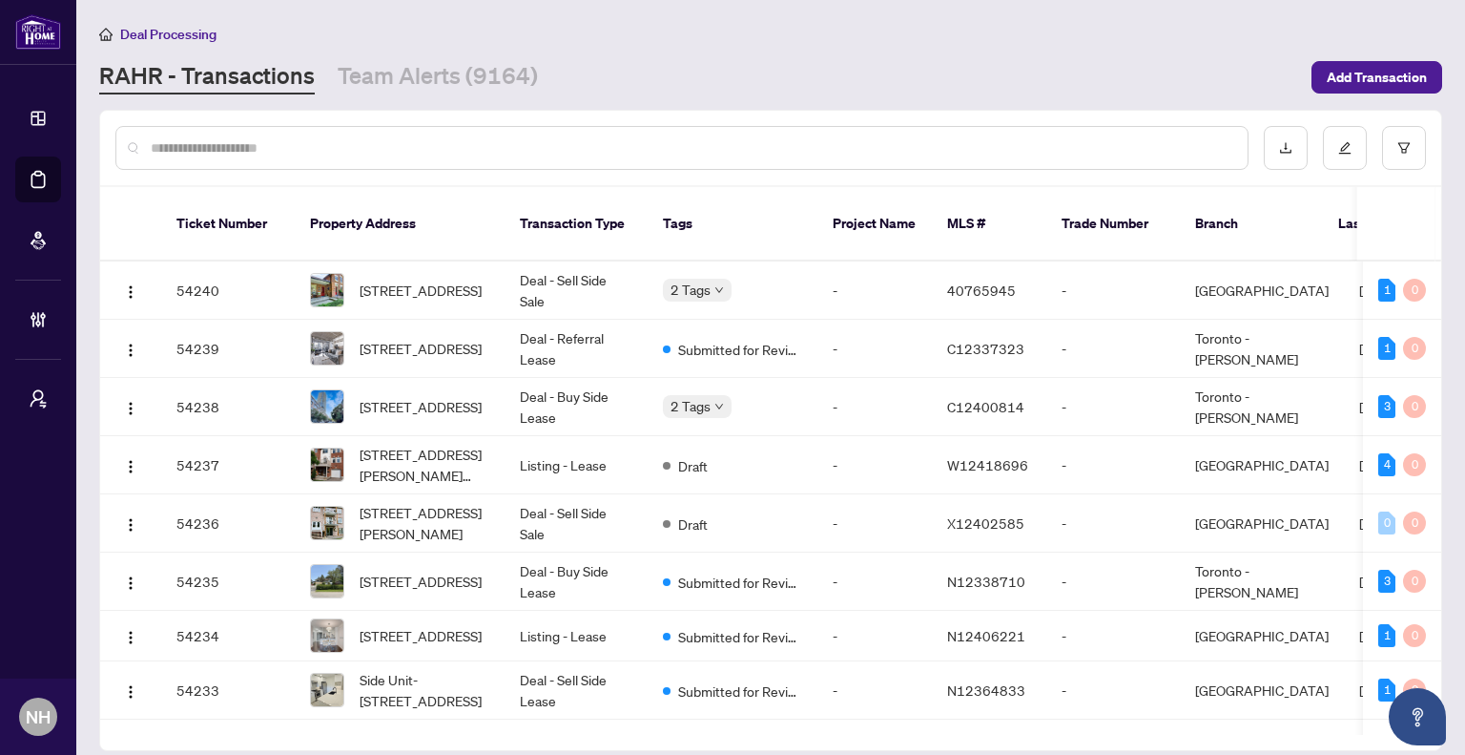
click at [377, 137] on input "text" at bounding box center [692, 147] width 1082 height 21
paste input "*******"
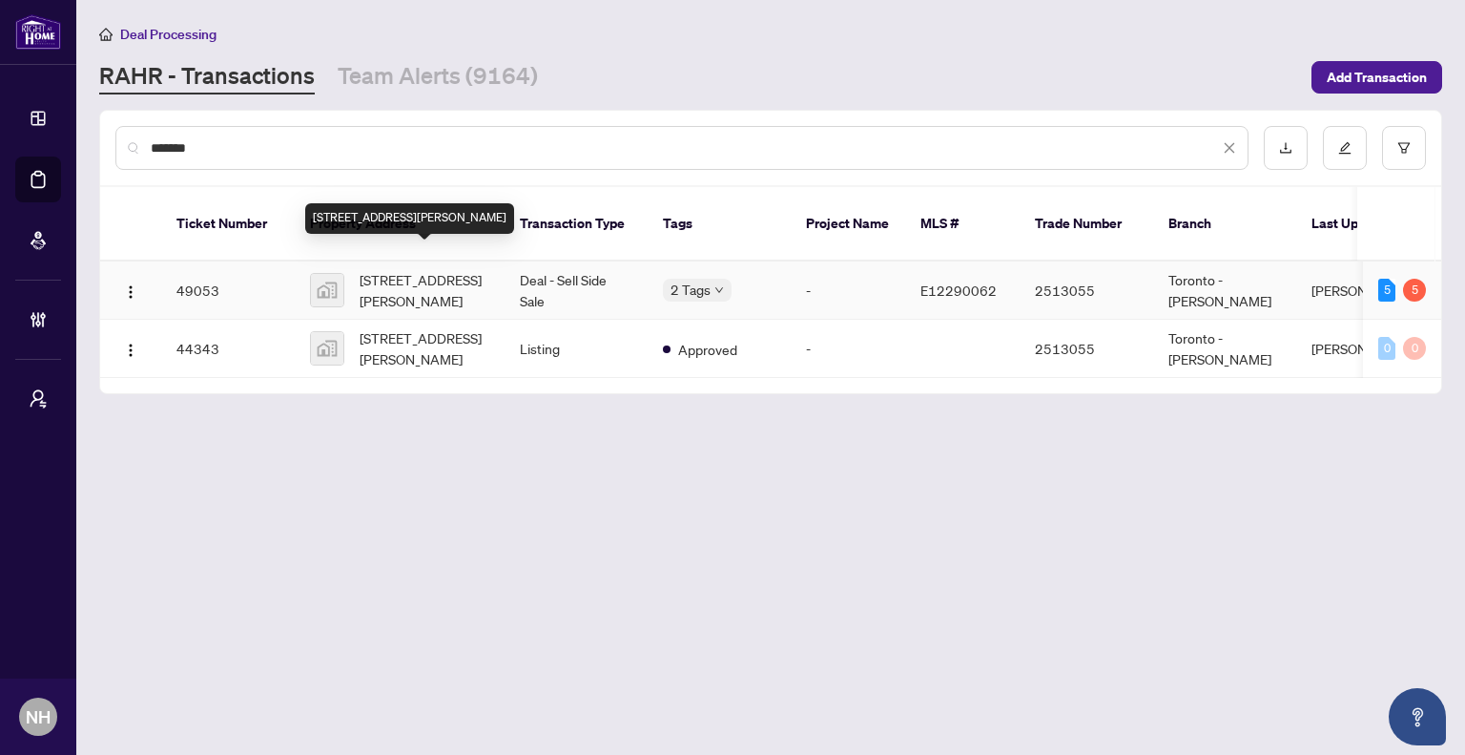
type input "*******"
click at [428, 269] on span "[STREET_ADDRESS][PERSON_NAME]" at bounding box center [425, 290] width 130 height 42
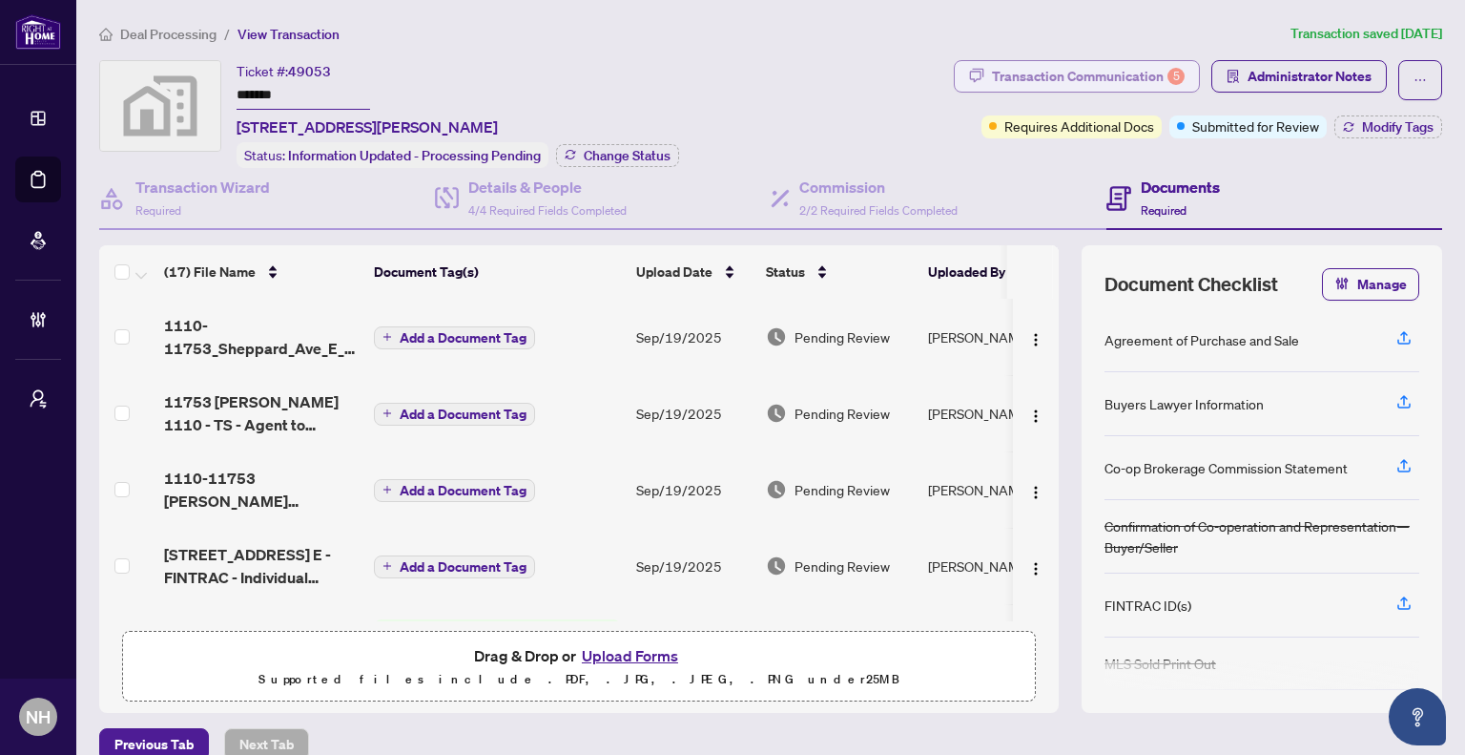
click at [1032, 66] on div "Transaction Communication 5" at bounding box center [1088, 76] width 193 height 31
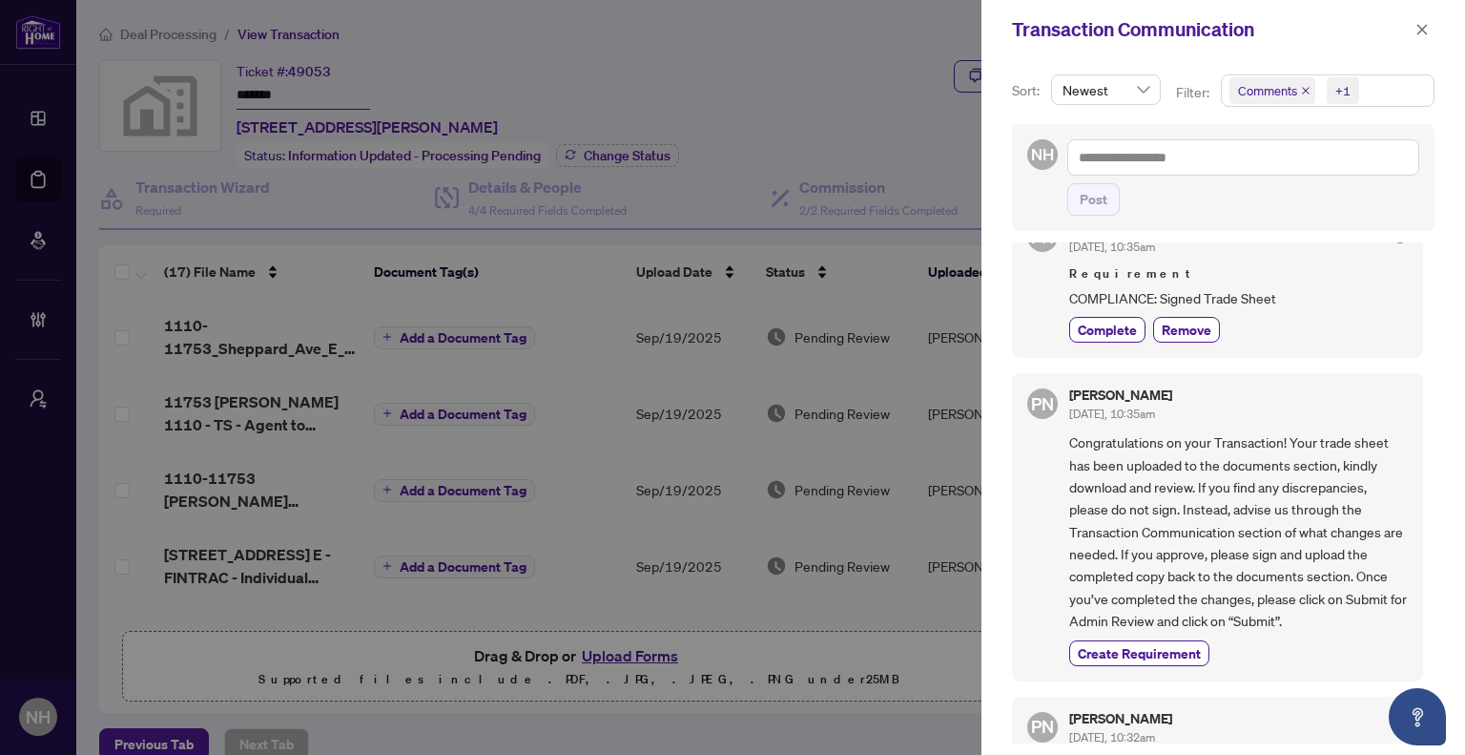
click at [1301, 90] on icon "close" at bounding box center [1306, 91] width 10 height 10
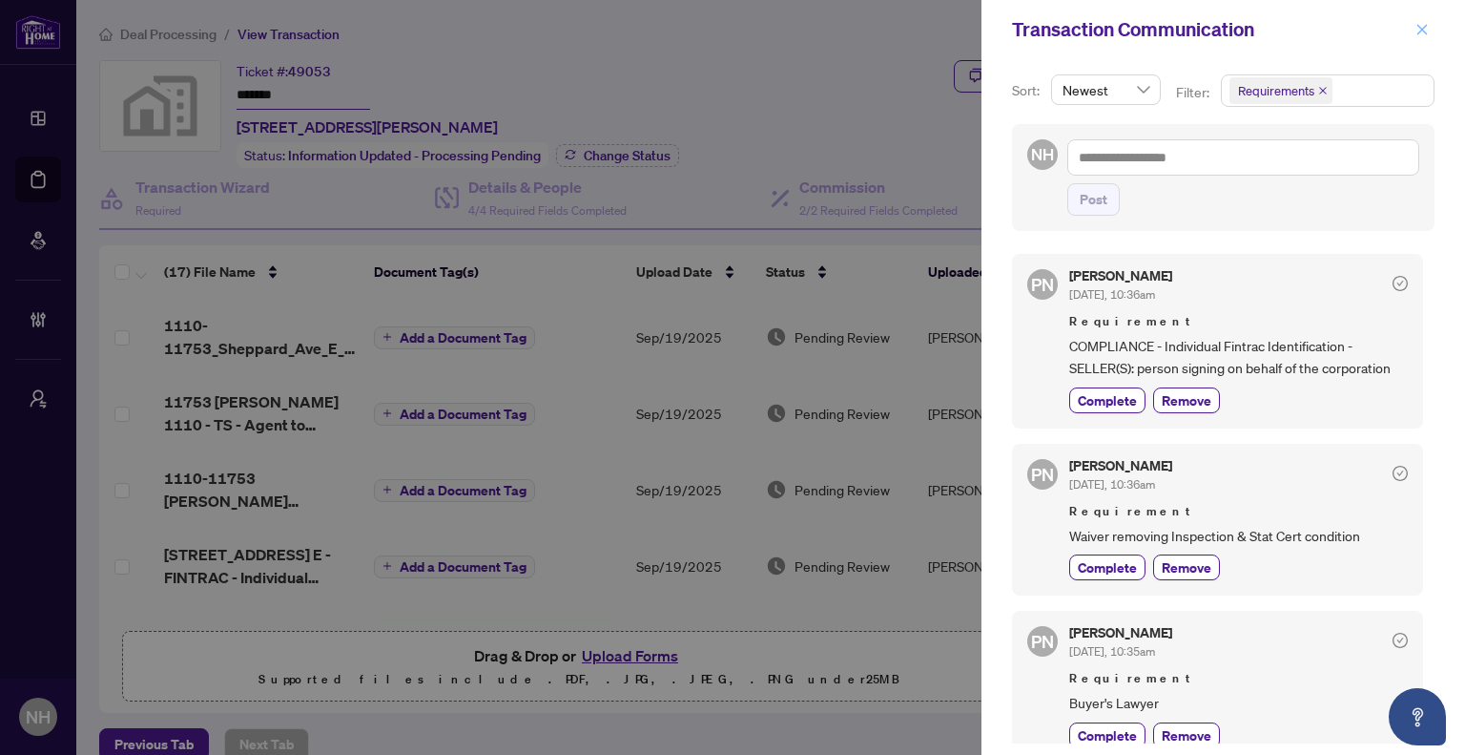
click at [1432, 30] on button "button" at bounding box center [1422, 29] width 25 height 23
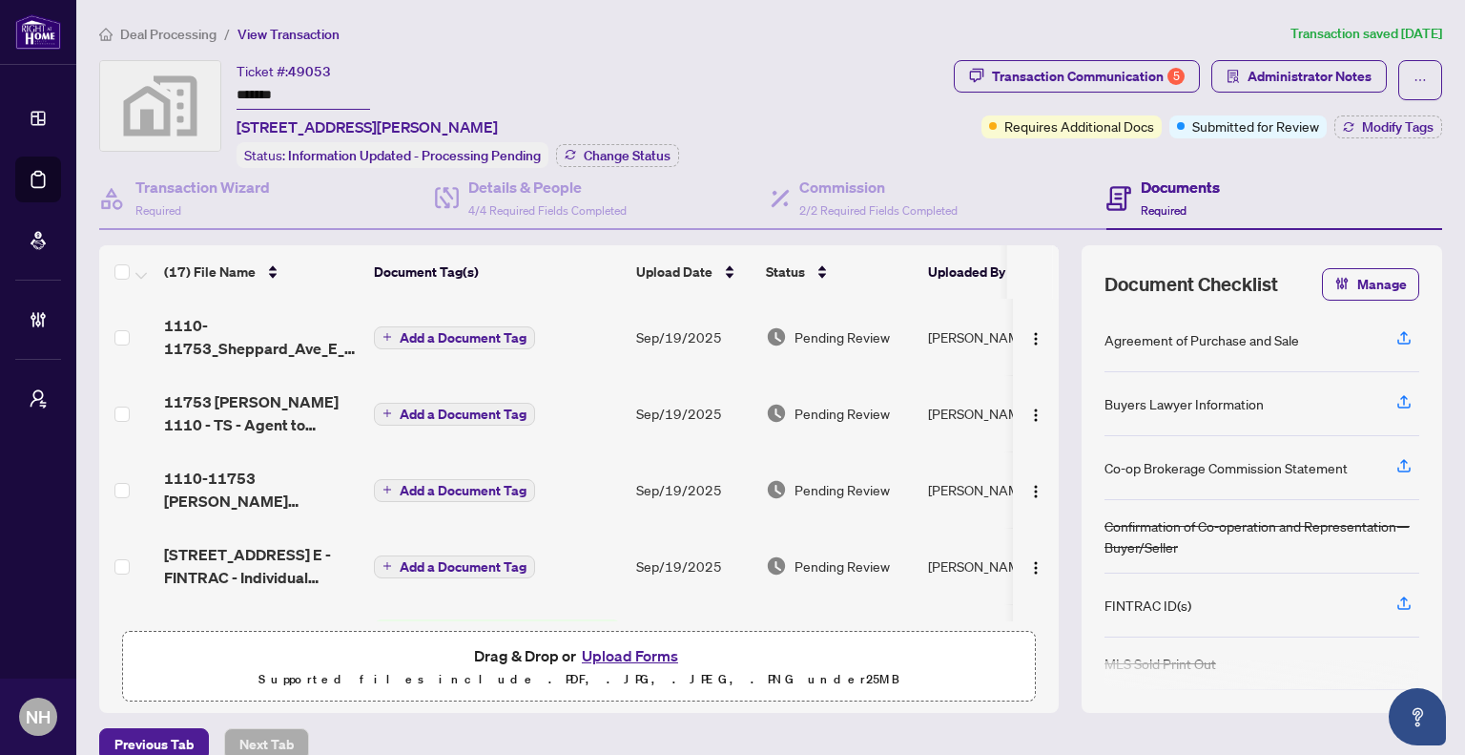
click at [151, 33] on span "Deal Processing" at bounding box center [168, 34] width 96 height 17
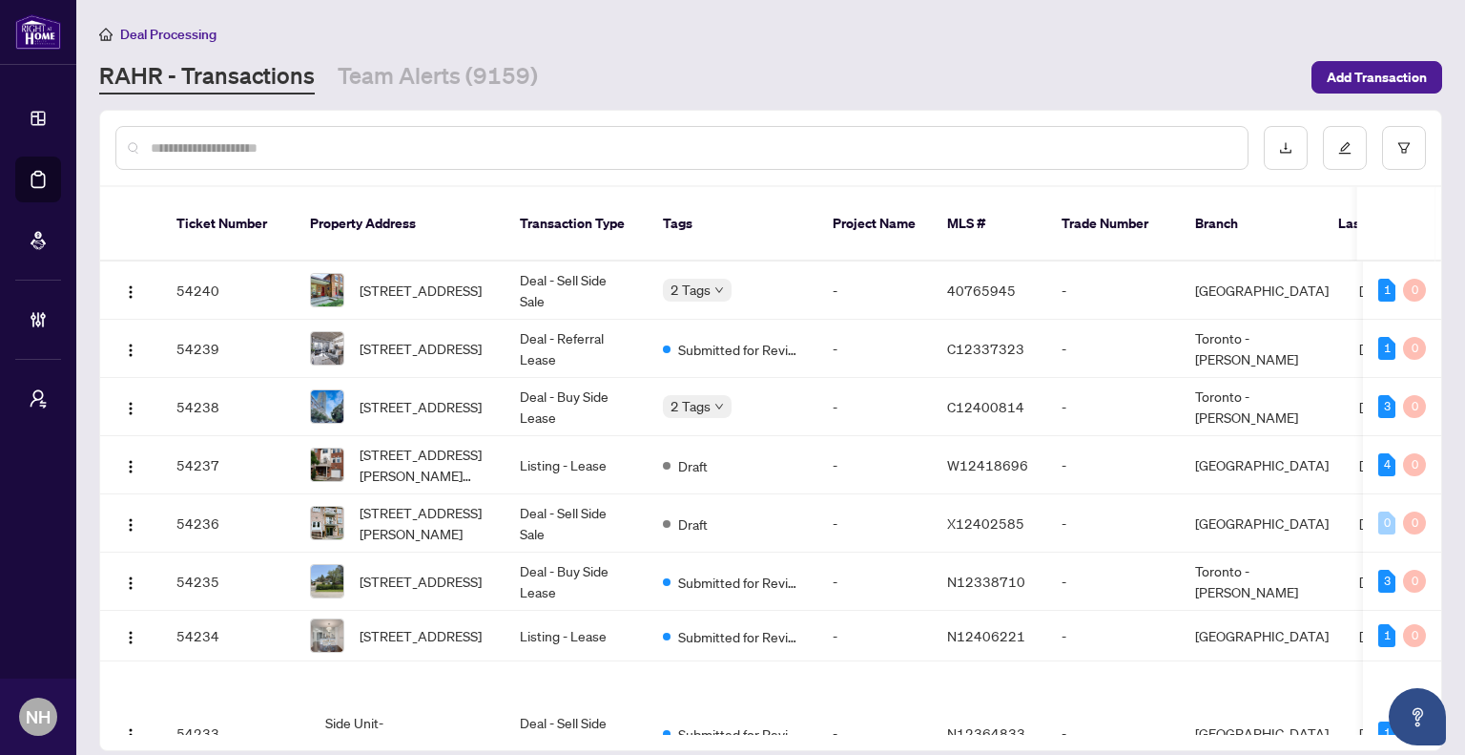
click at [275, 141] on input "text" at bounding box center [692, 147] width 1082 height 21
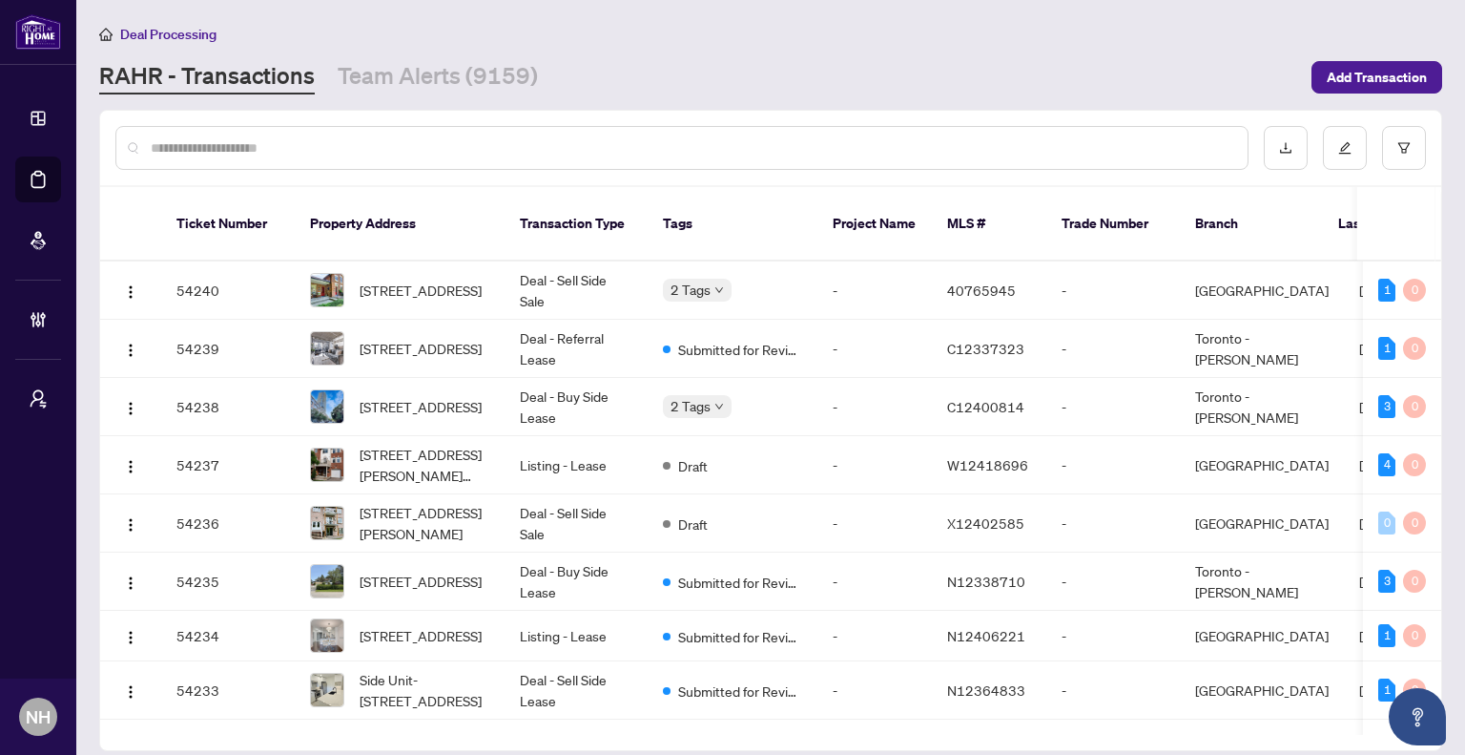
paste input "*******"
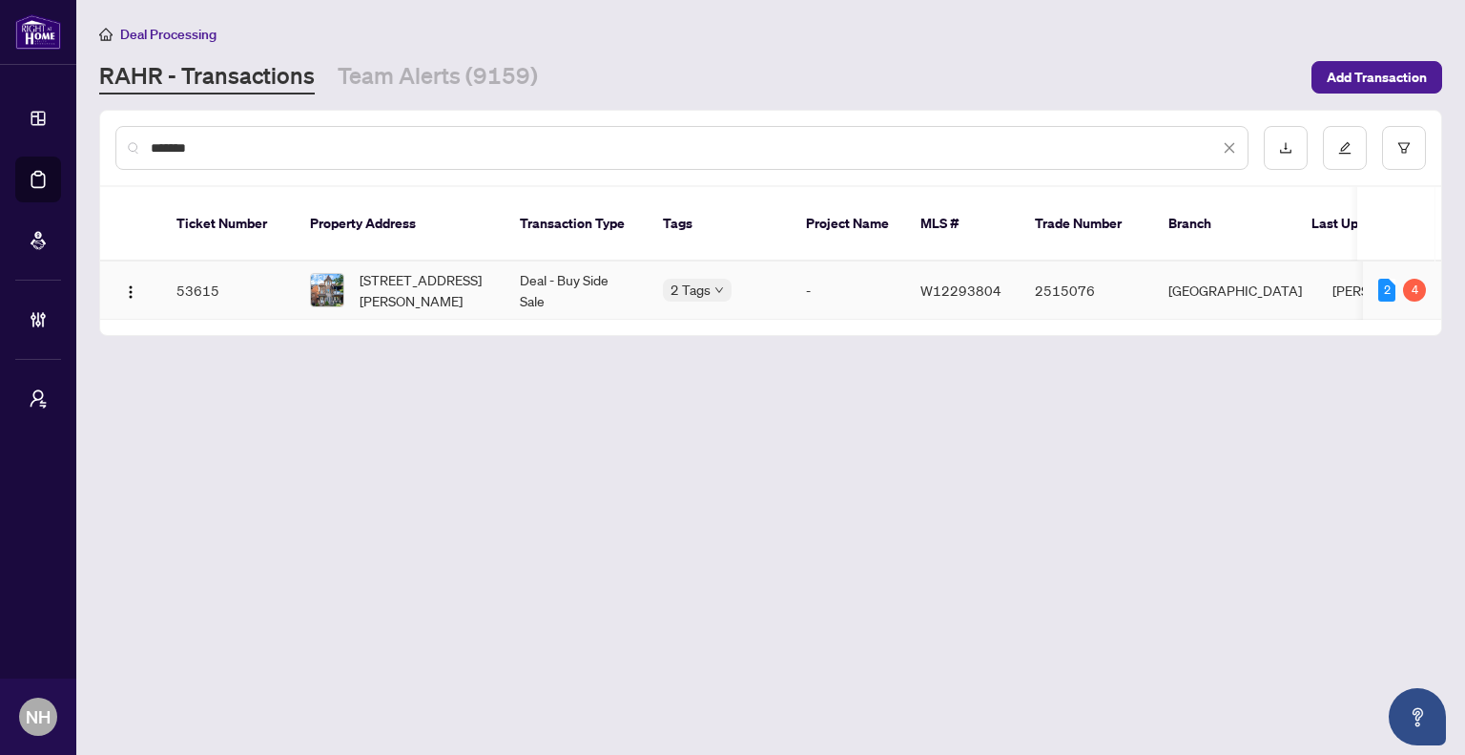
type input "*******"
click at [374, 281] on span "[STREET_ADDRESS][PERSON_NAME]" at bounding box center [425, 290] width 130 height 42
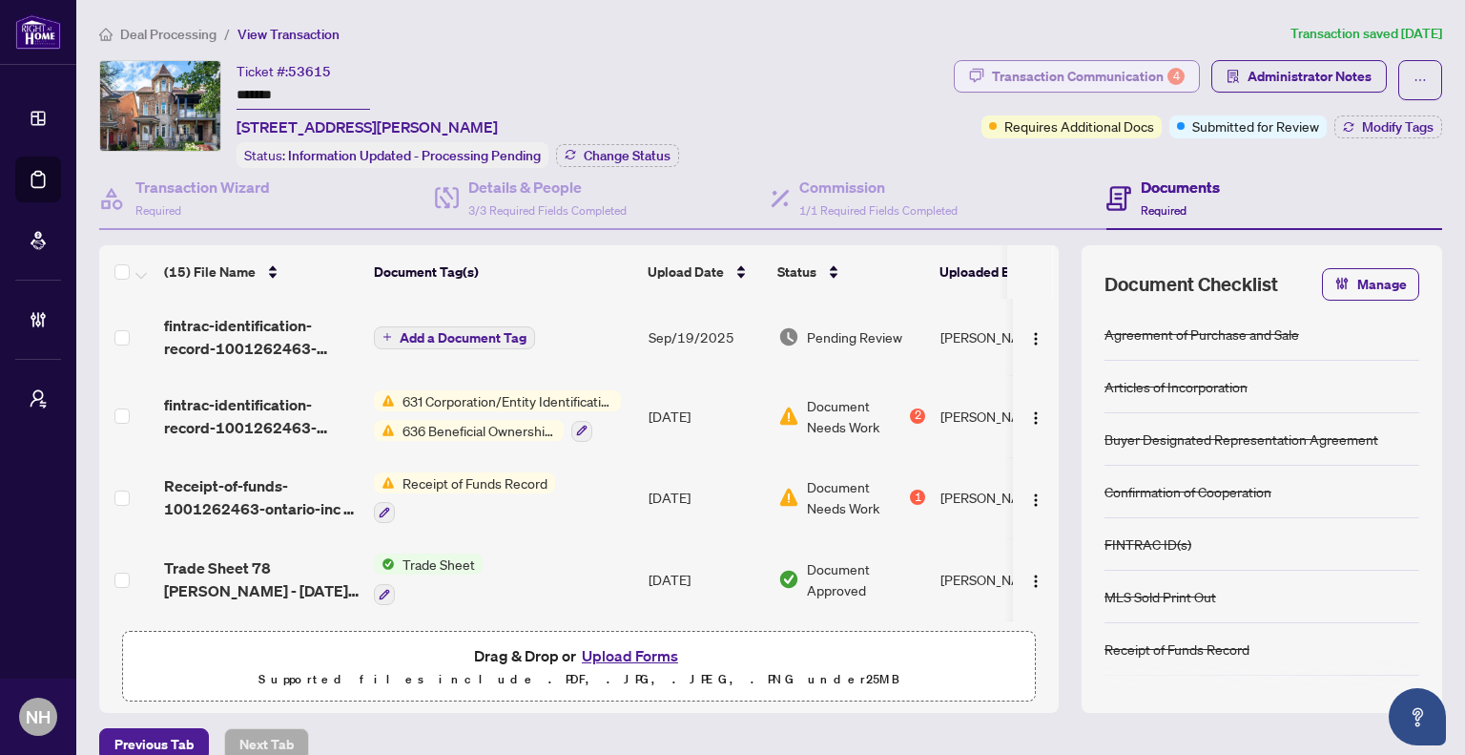
click at [1096, 71] on div "Transaction Communication 4" at bounding box center [1088, 76] width 193 height 31
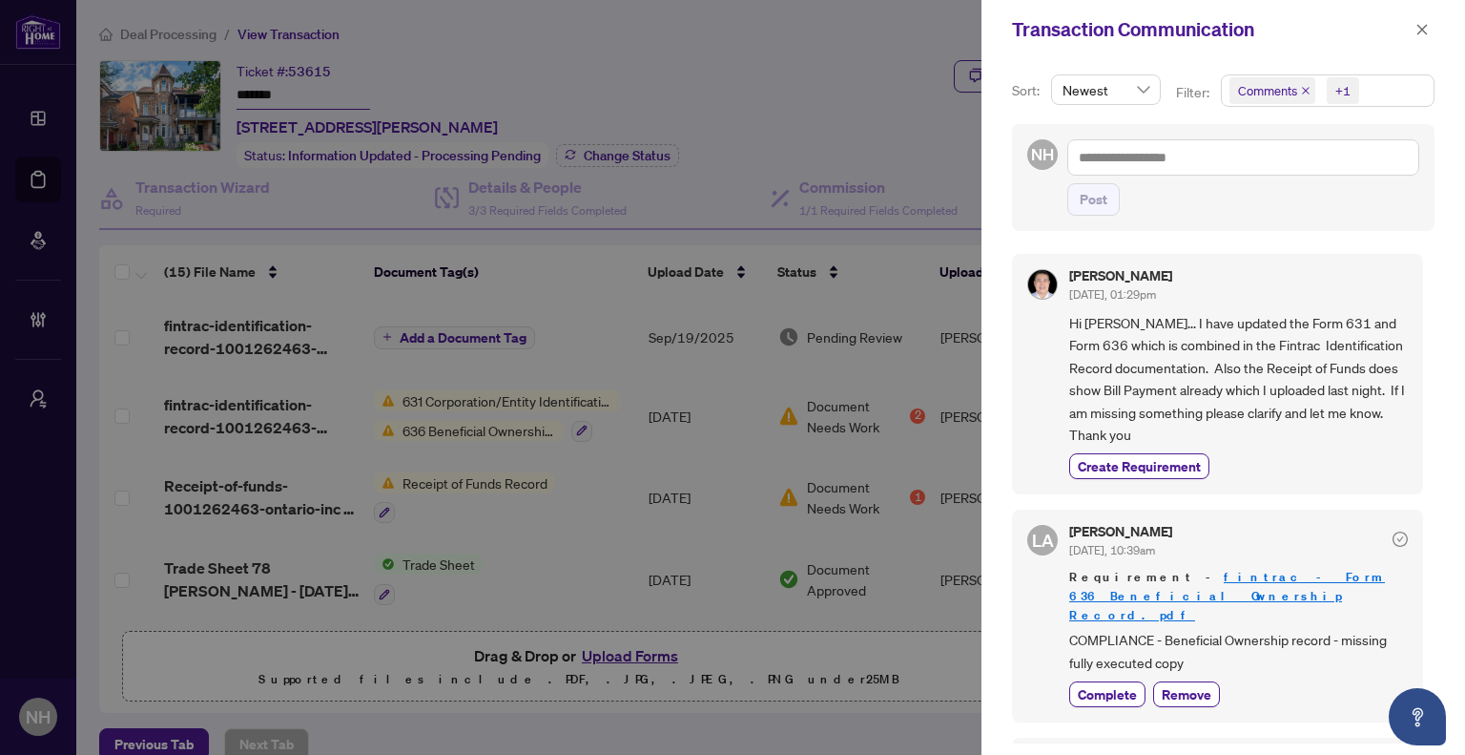
click at [1302, 93] on icon "close" at bounding box center [1306, 91] width 10 height 10
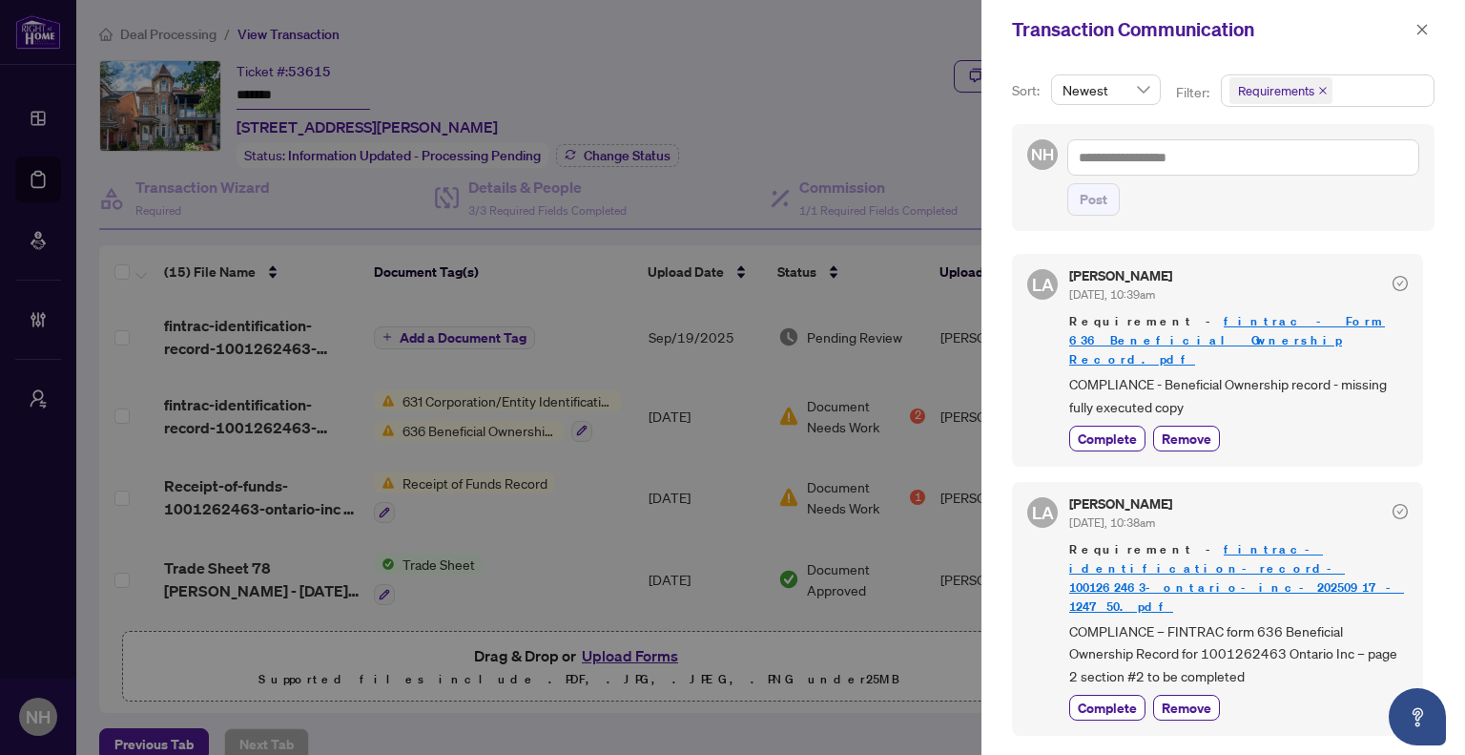
drag, startPoint x: 1420, startPoint y: 29, endPoint x: 1453, endPoint y: 51, distance: 40.0
click at [1420, 29] on icon "close" at bounding box center [1422, 29] width 13 height 13
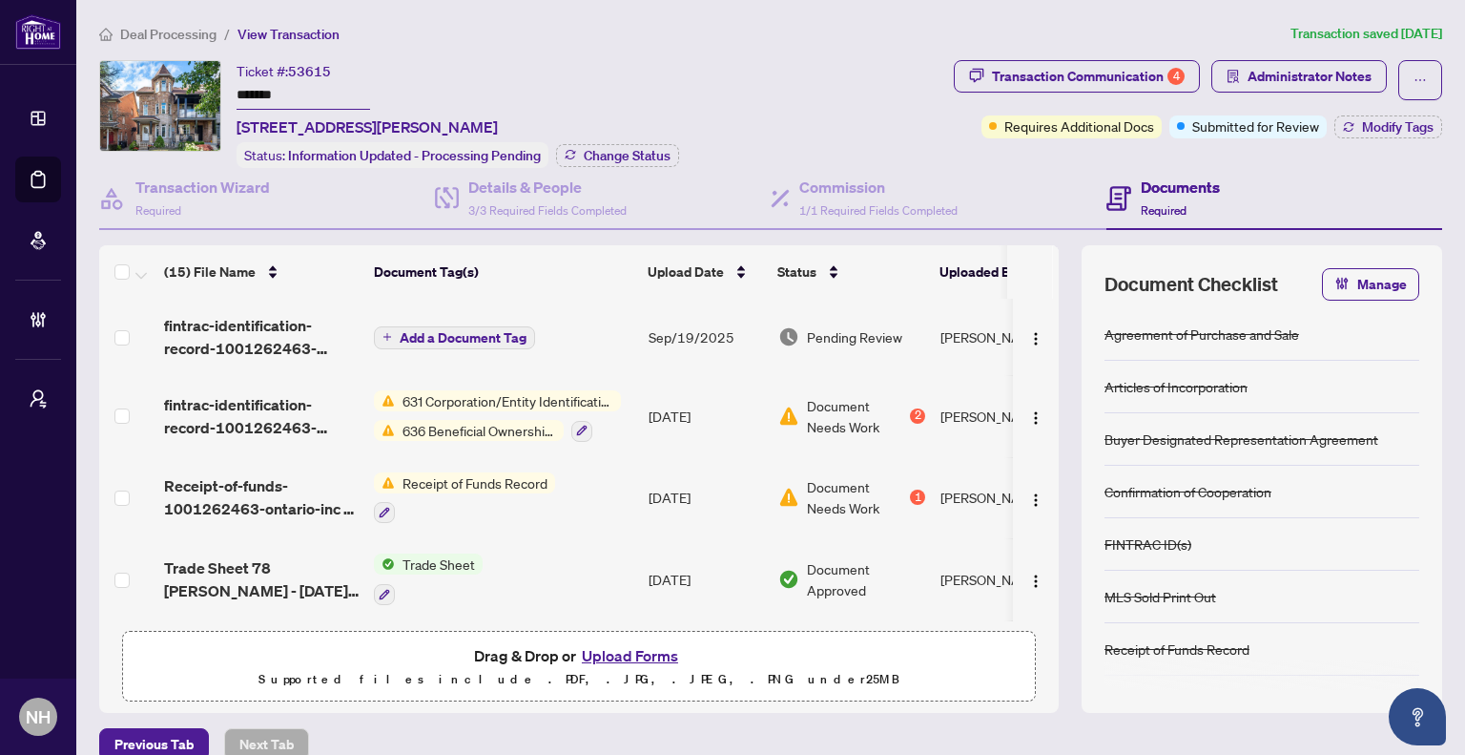
click at [154, 39] on span "Deal Processing" at bounding box center [168, 34] width 96 height 17
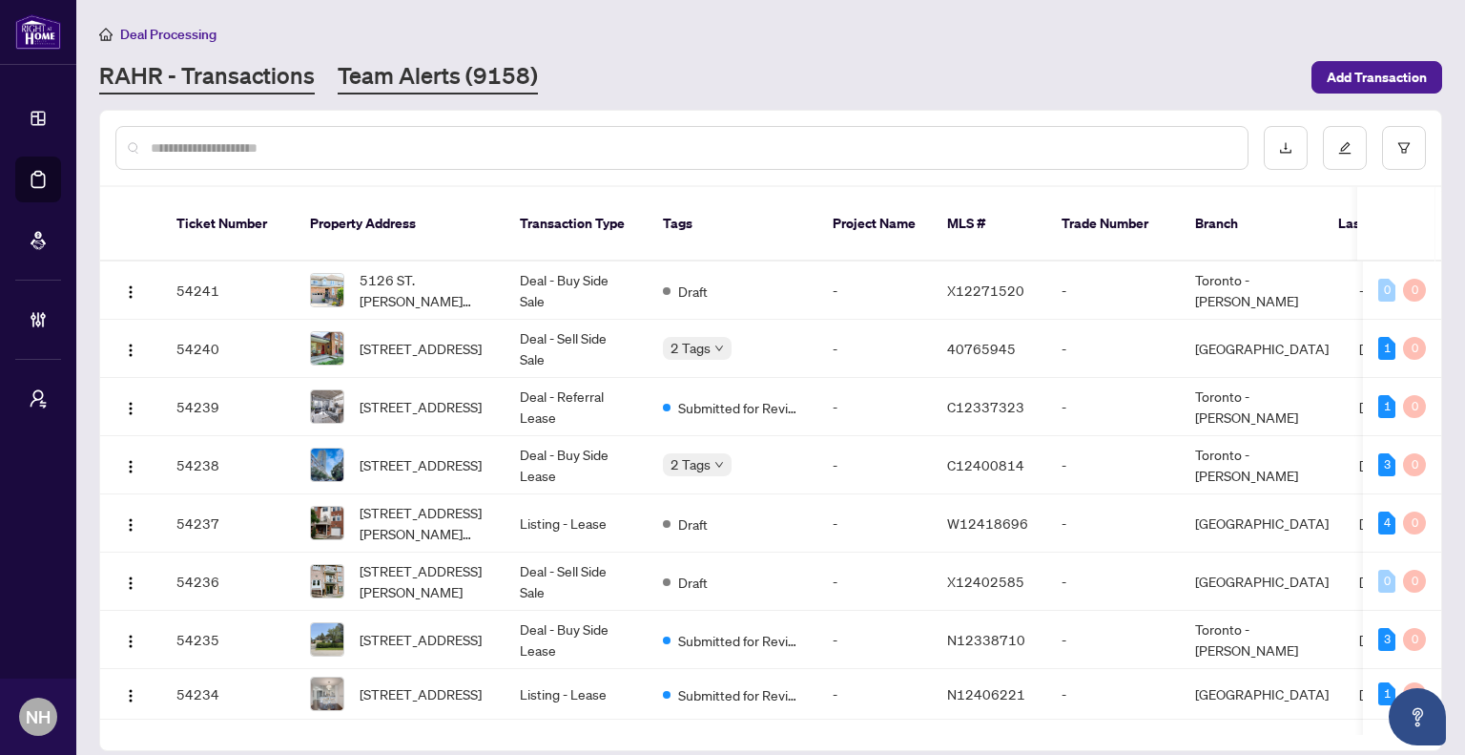
click at [453, 88] on link "Team Alerts (9158)" at bounding box center [438, 77] width 200 height 34
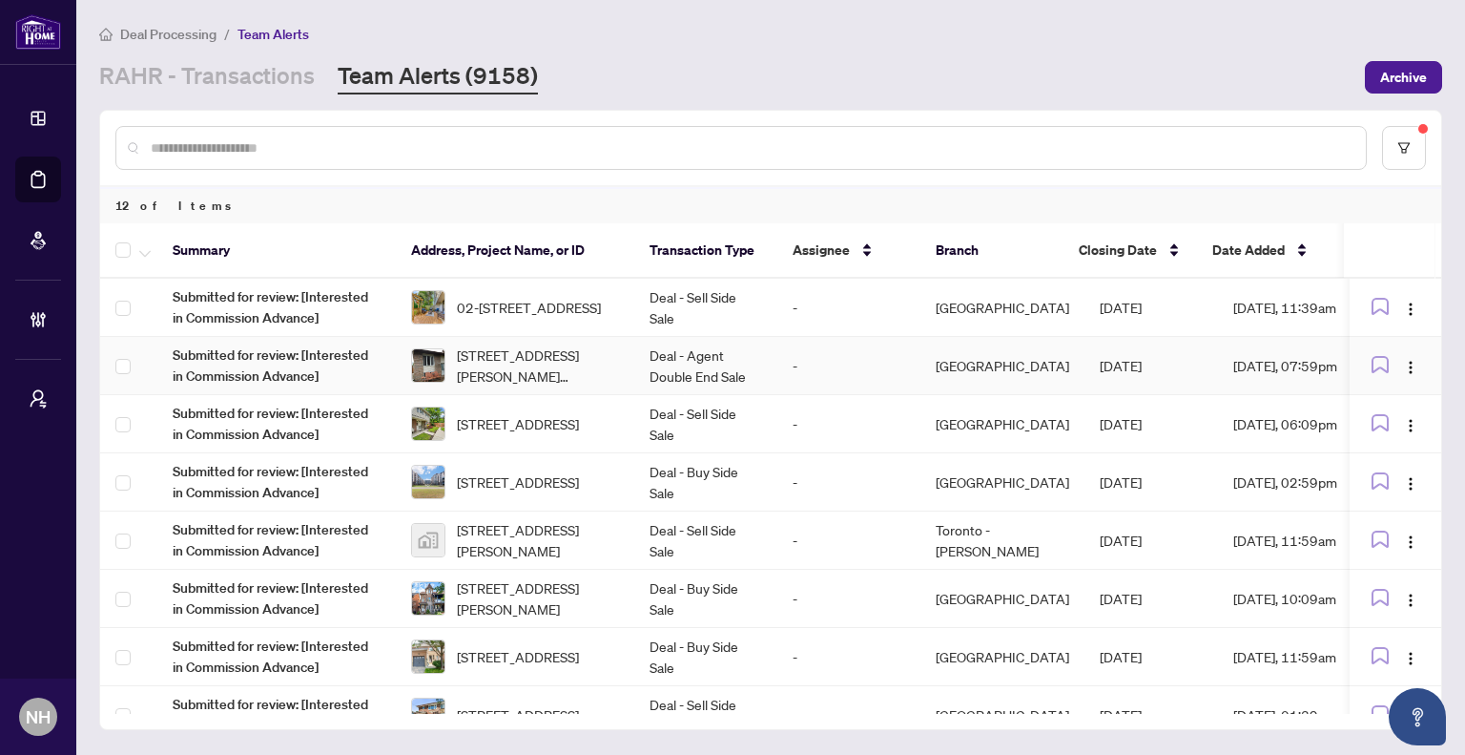
click at [496, 297] on span "02-1008 Falgarwood Dr, Oakville, Ontario L6H 2P5, Canada" at bounding box center [529, 307] width 144 height 21
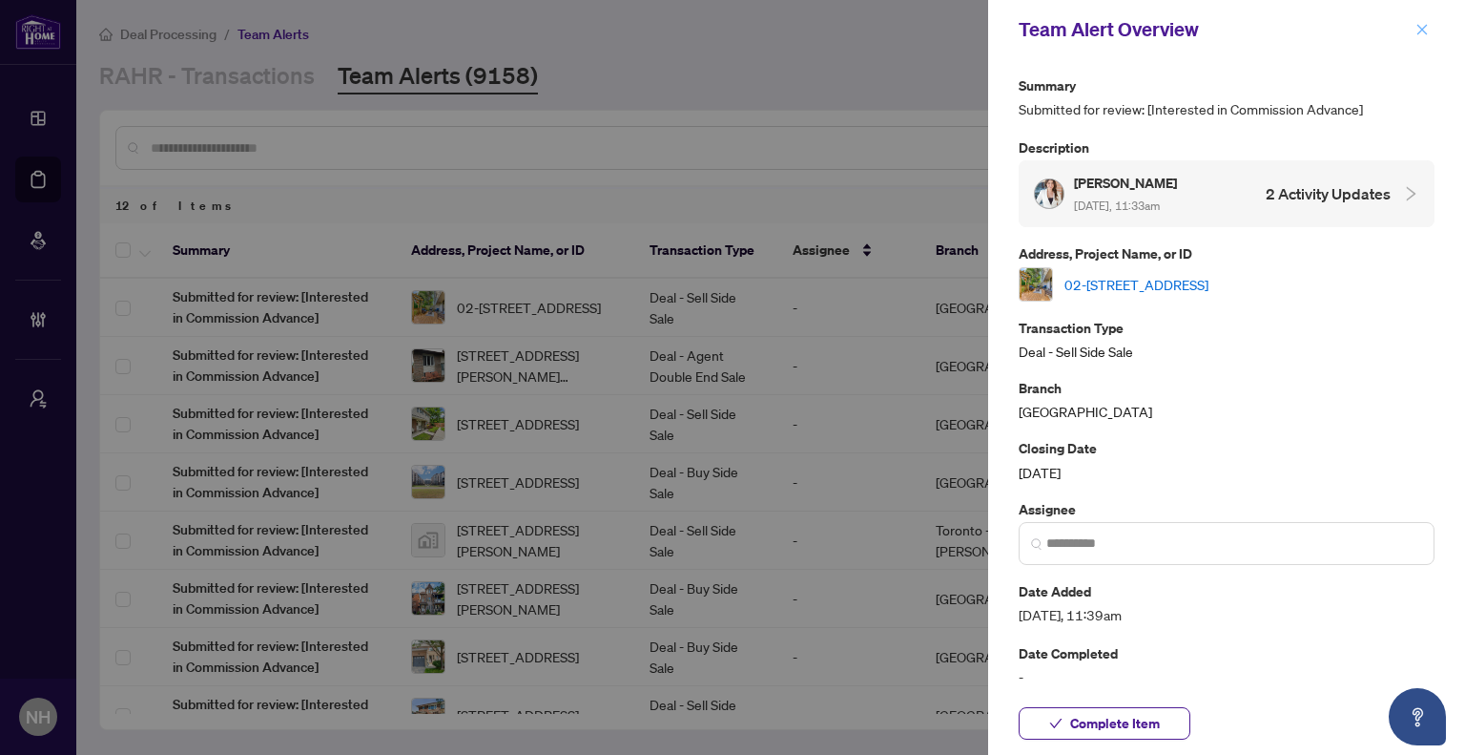
click at [1418, 30] on icon "close" at bounding box center [1422, 29] width 13 height 13
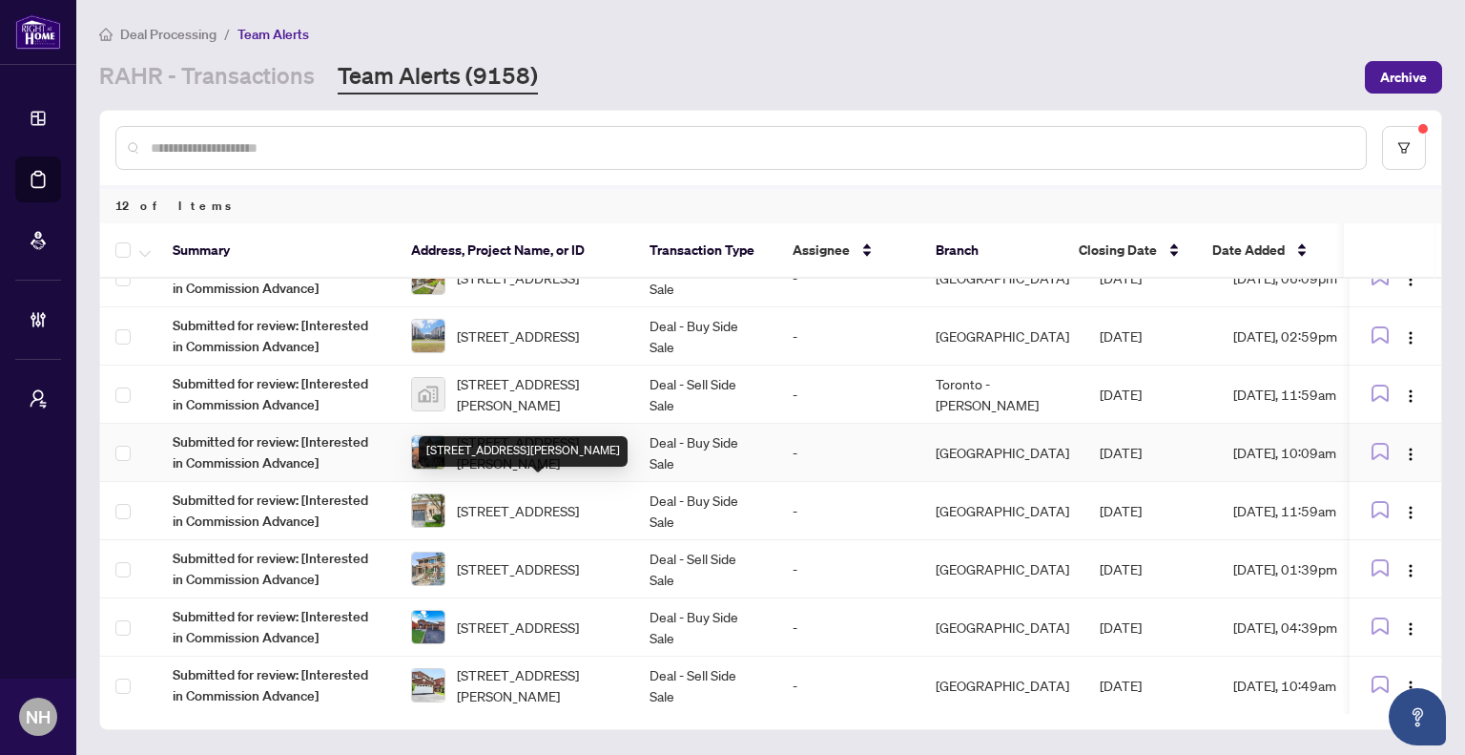
scroll to position [191, 0]
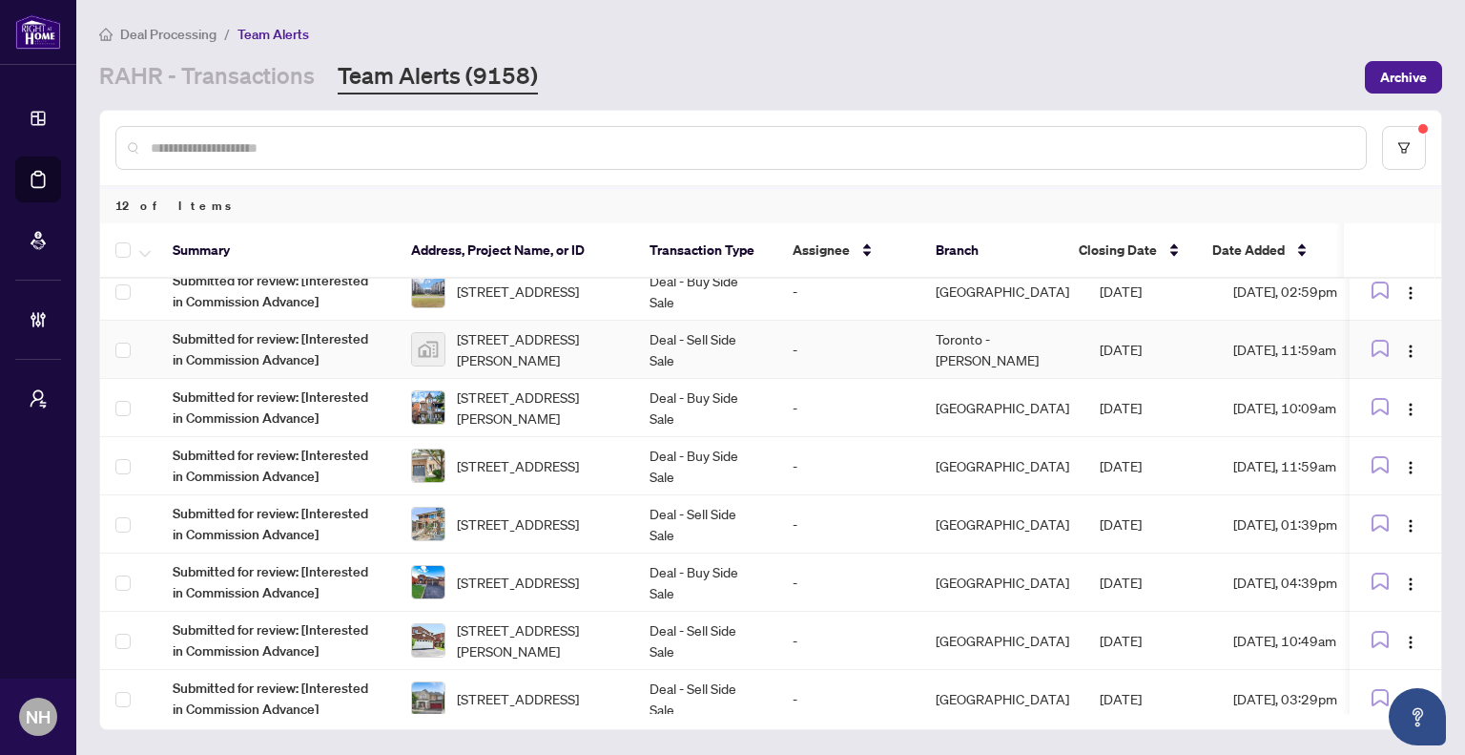
click at [531, 339] on span "[STREET_ADDRESS][PERSON_NAME]" at bounding box center [538, 349] width 162 height 42
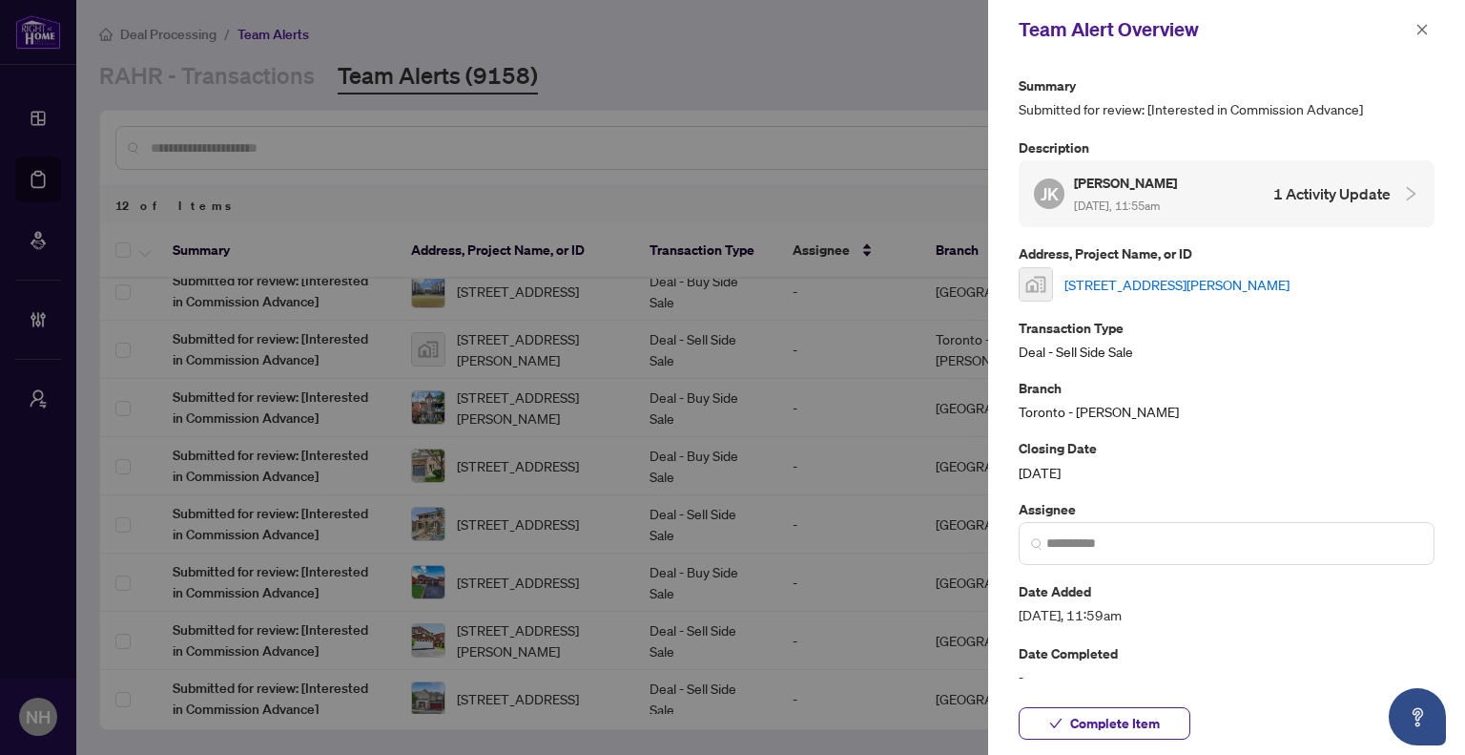
click at [1175, 293] on link "[STREET_ADDRESS][PERSON_NAME]" at bounding box center [1177, 284] width 225 height 21
click at [1417, 32] on icon "close" at bounding box center [1422, 29] width 13 height 13
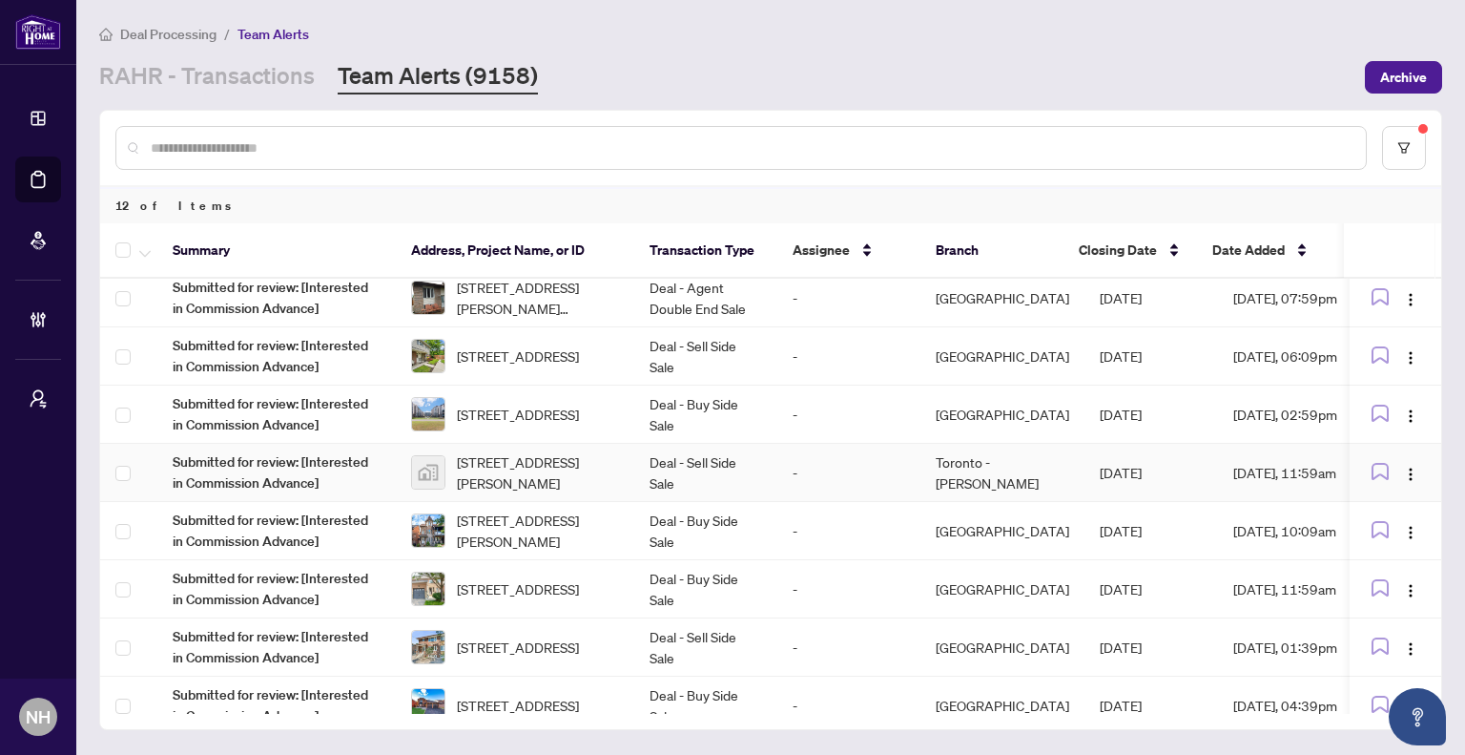
scroll to position [0, 0]
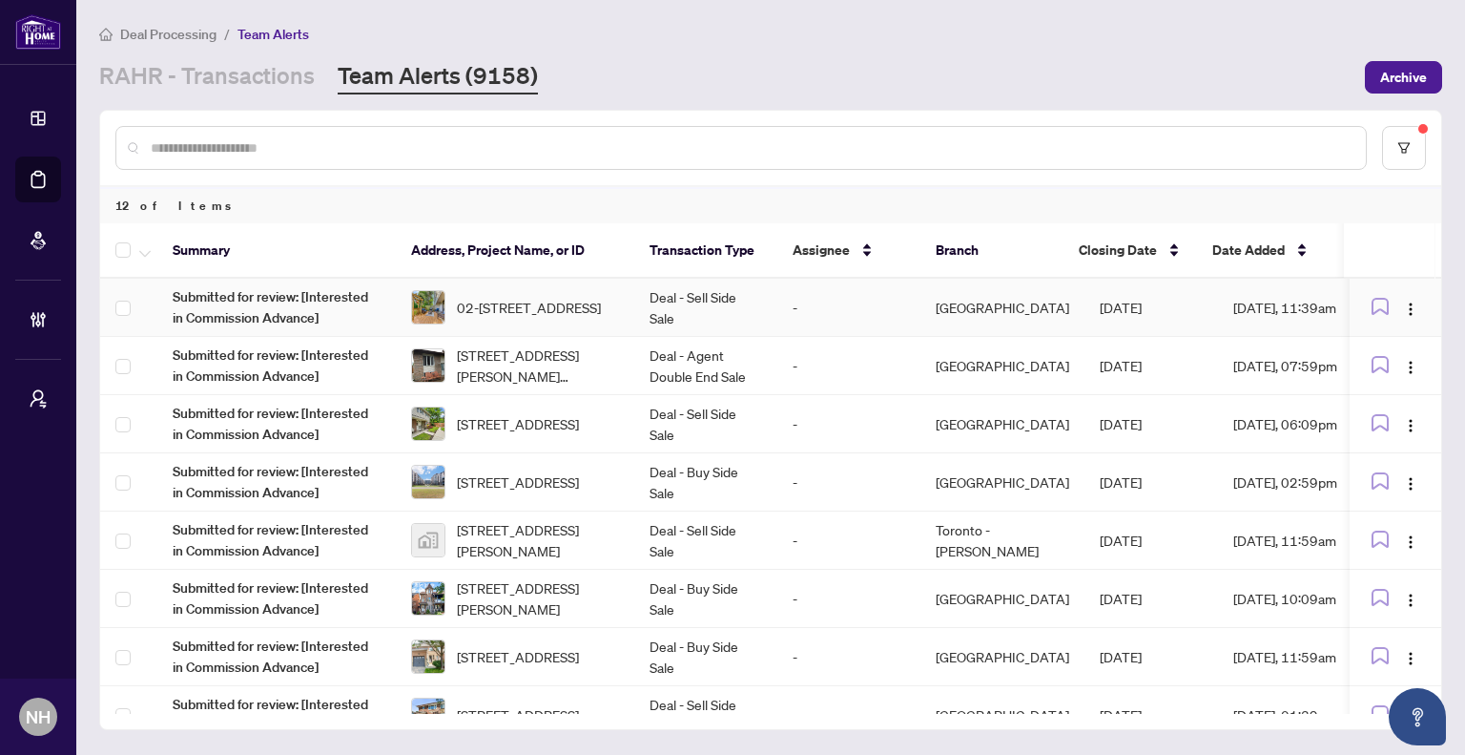
click at [703, 306] on td "Deal - Sell Side Sale" at bounding box center [705, 308] width 143 height 58
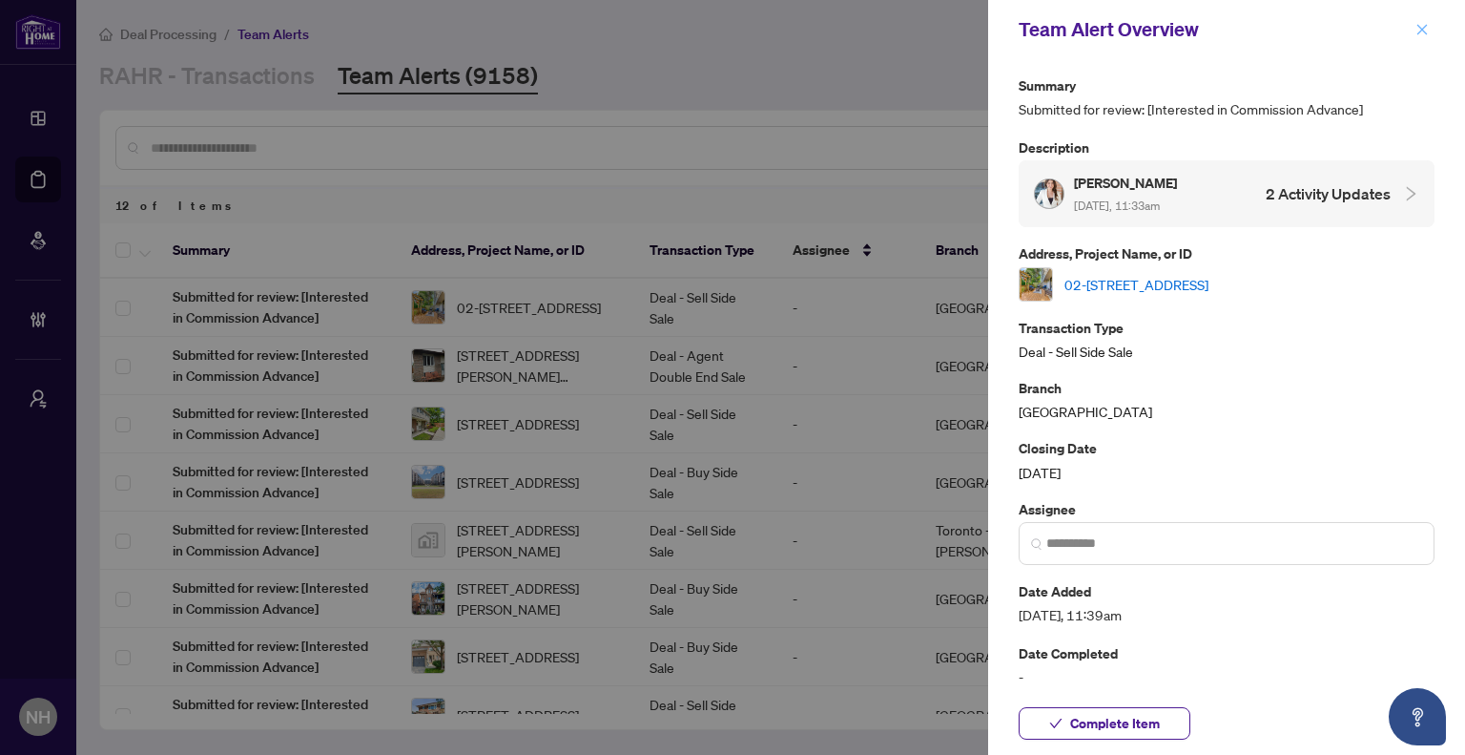
click at [1415, 29] on button "button" at bounding box center [1422, 29] width 25 height 23
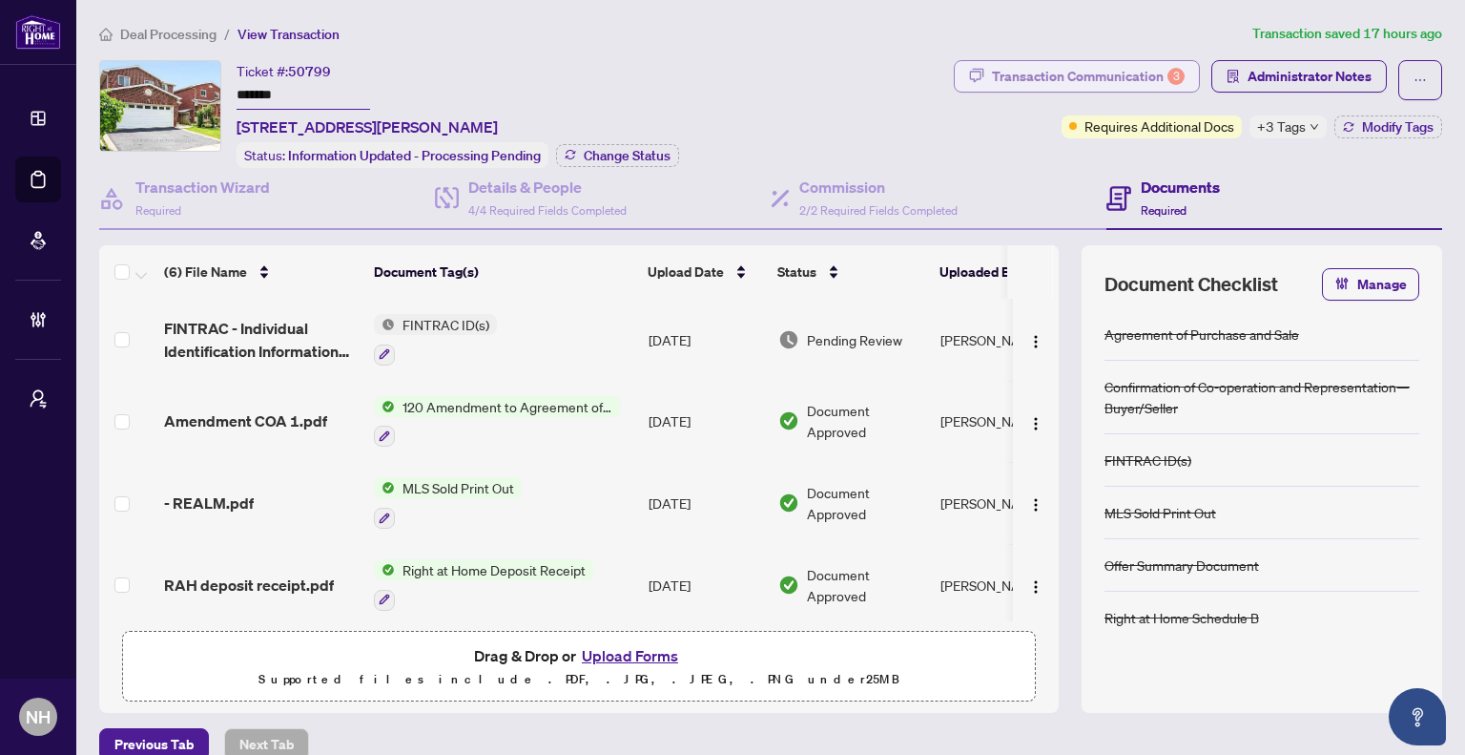
click at [1008, 75] on div "Transaction Communication 3" at bounding box center [1088, 76] width 193 height 31
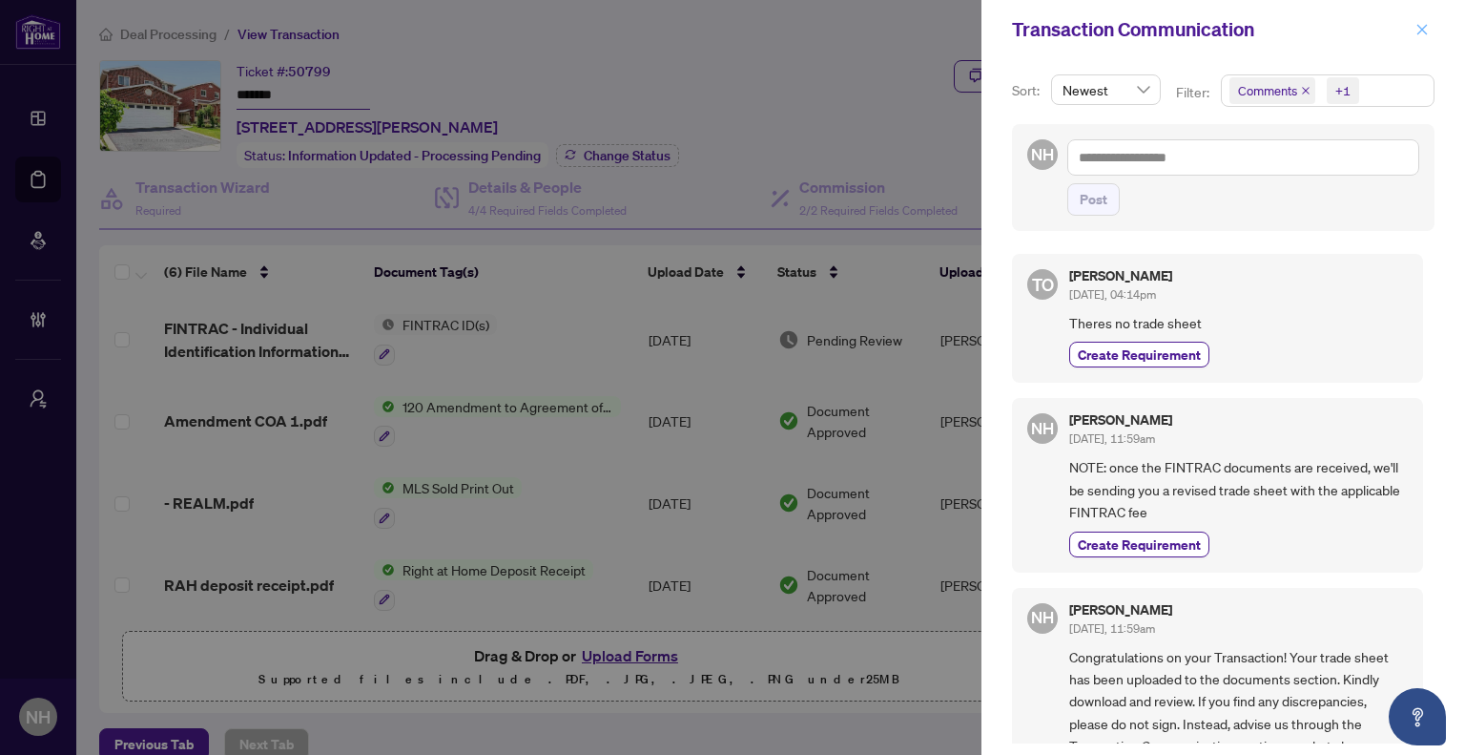
click at [1419, 32] on icon "close" at bounding box center [1422, 29] width 13 height 13
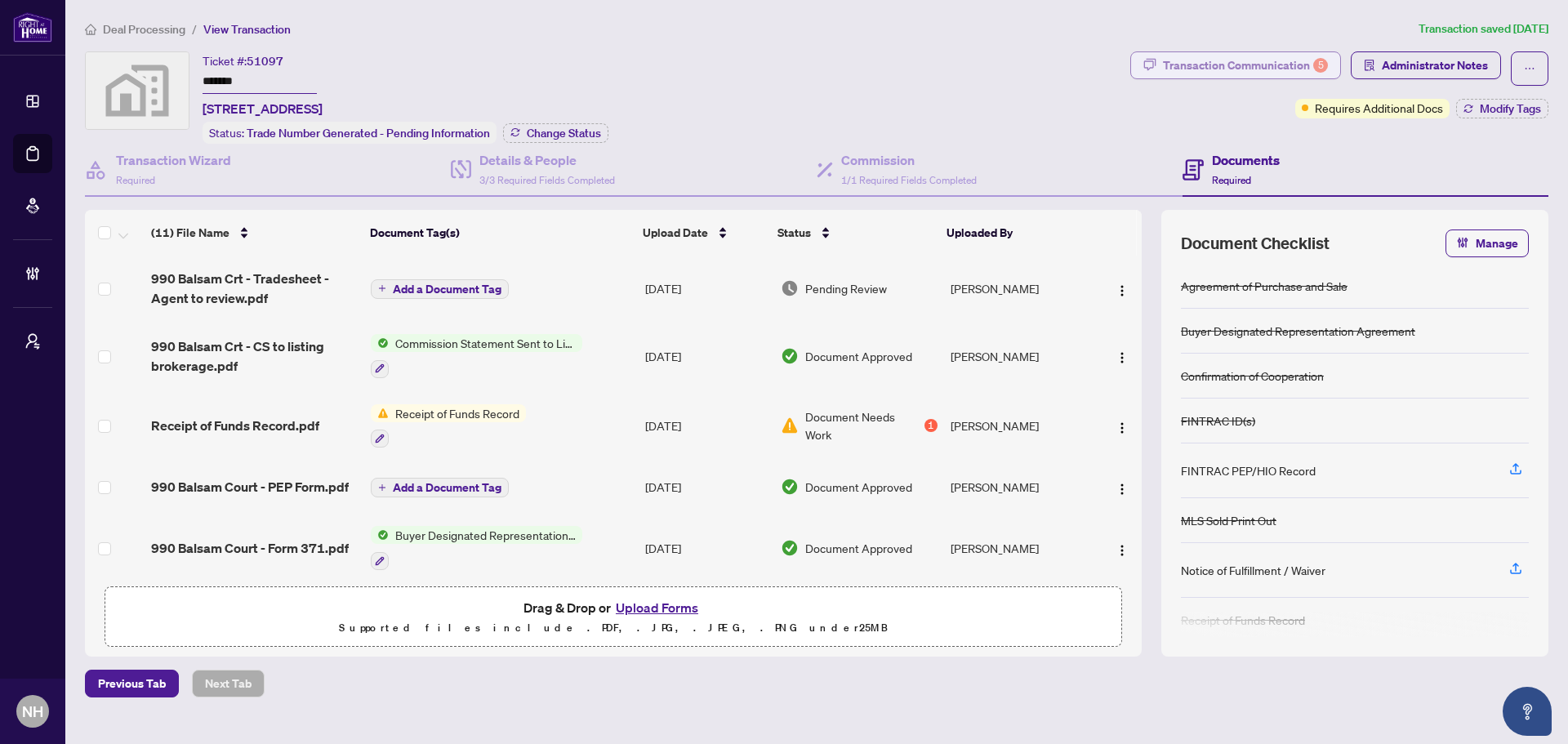
click at [1184, 62] on div "Transaction Communication 5" at bounding box center [1244, 65] width 165 height 27
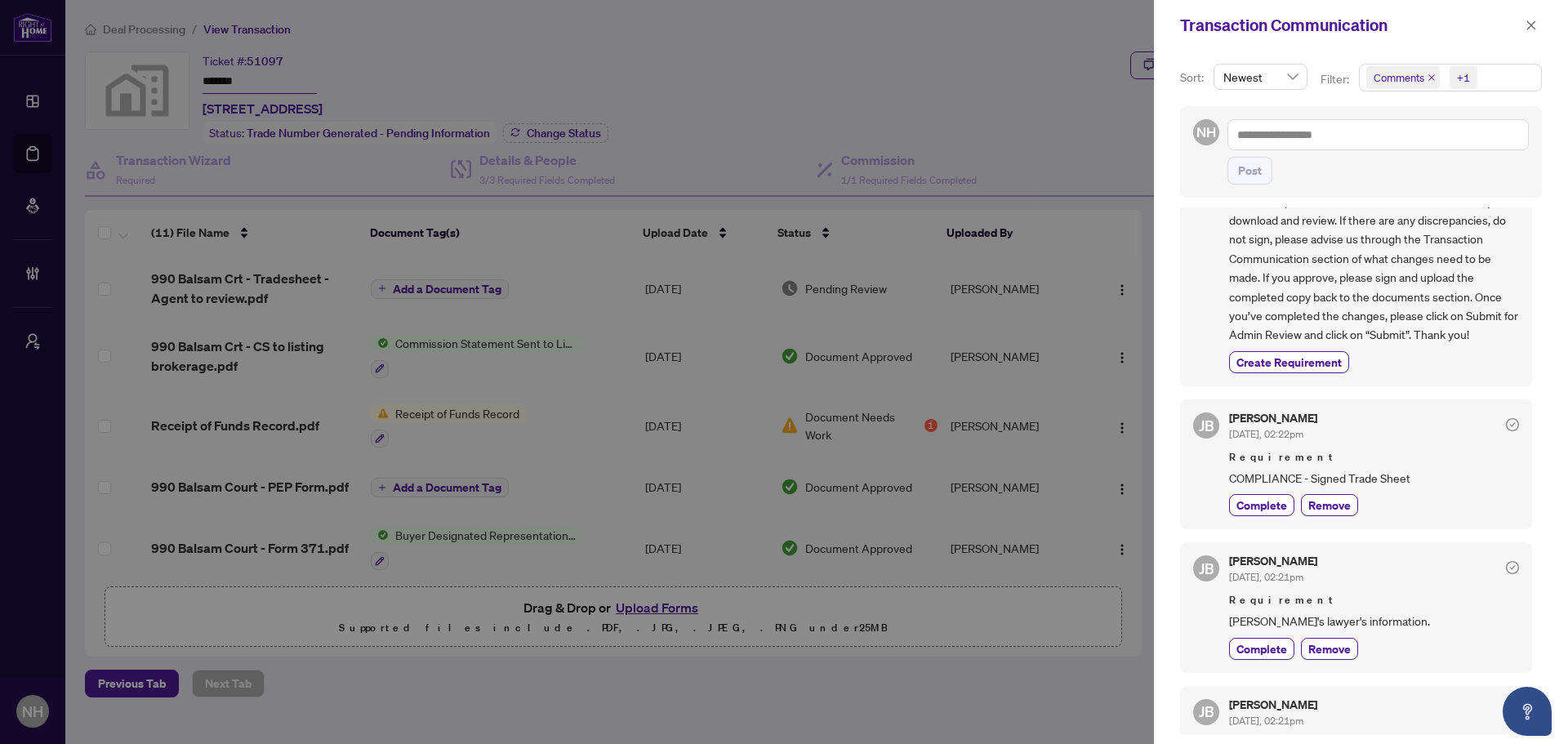
scroll to position [81, 0]
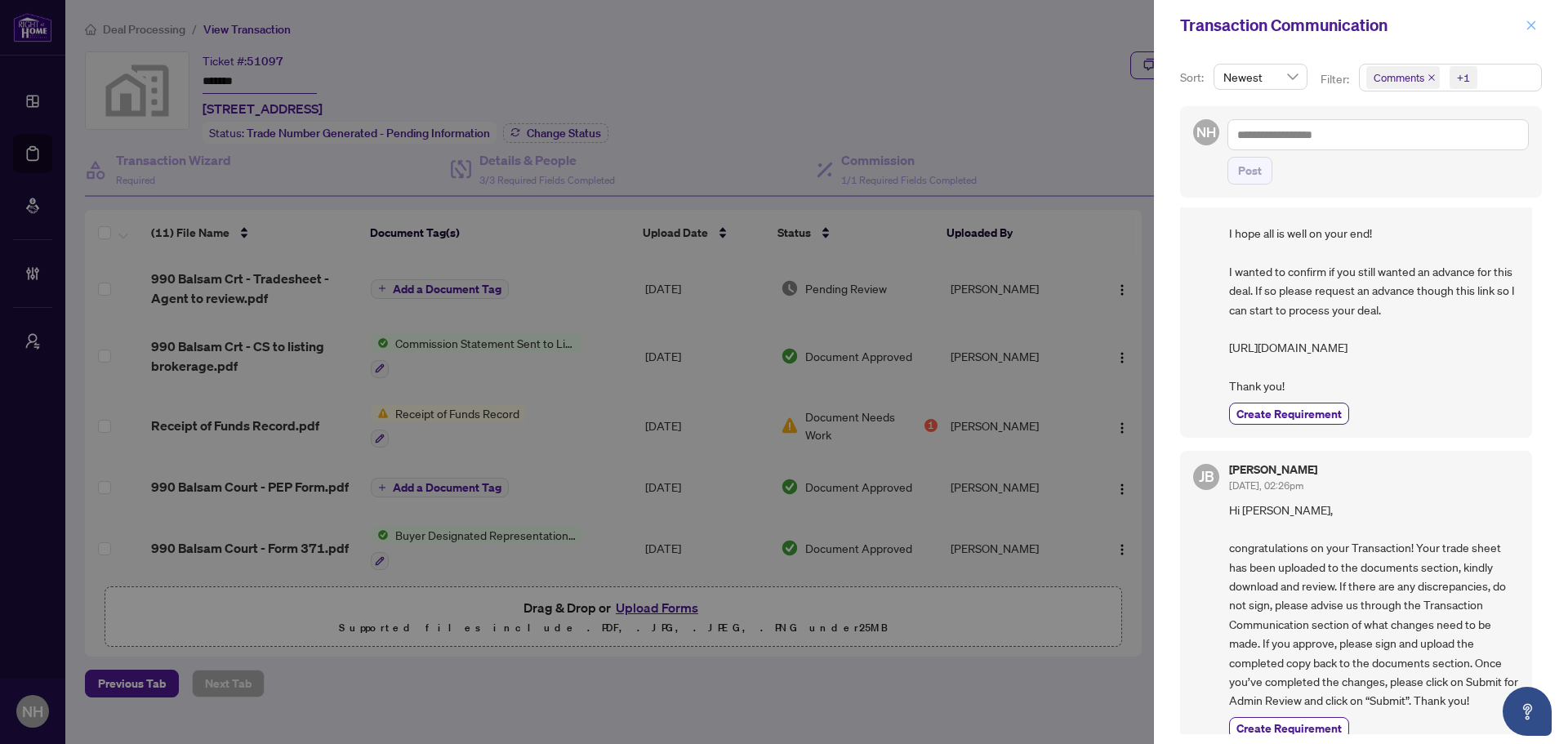
click at [1530, 24] on icon "close" at bounding box center [1530, 25] width 11 height 11
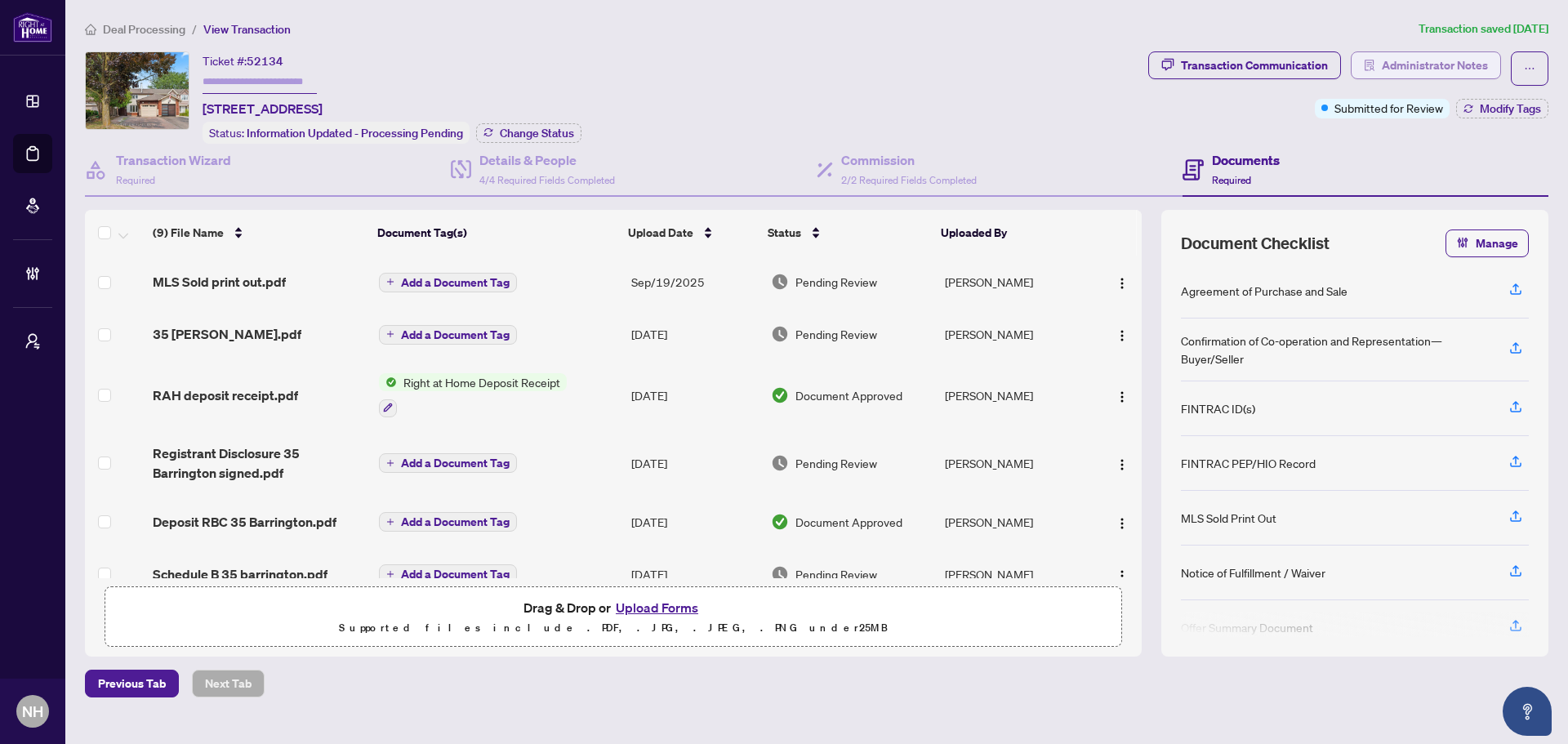
click at [1405, 62] on span "Administrator Notes" at bounding box center [1434, 65] width 106 height 27
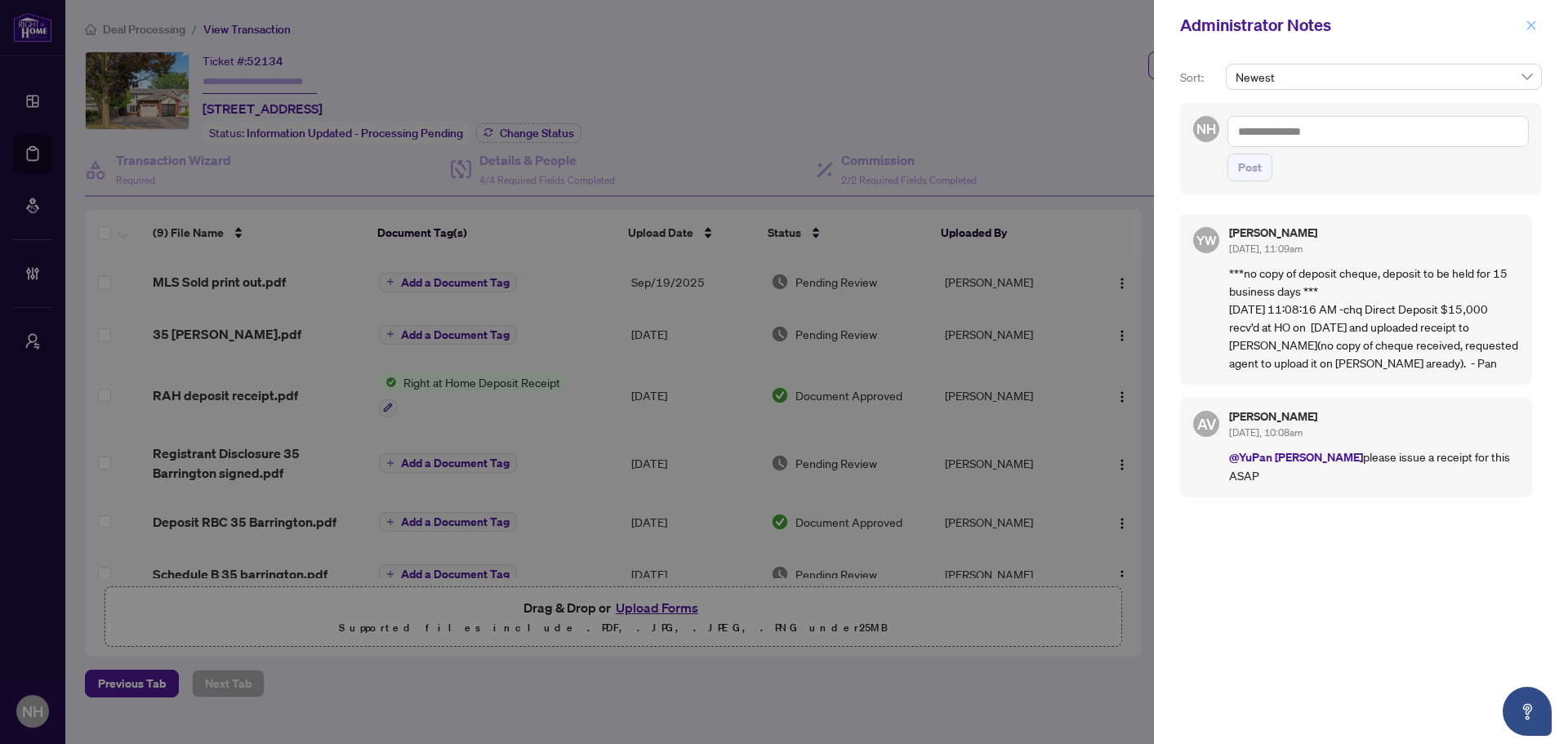
click at [1532, 26] on icon "close" at bounding box center [1531, 25] width 9 height 9
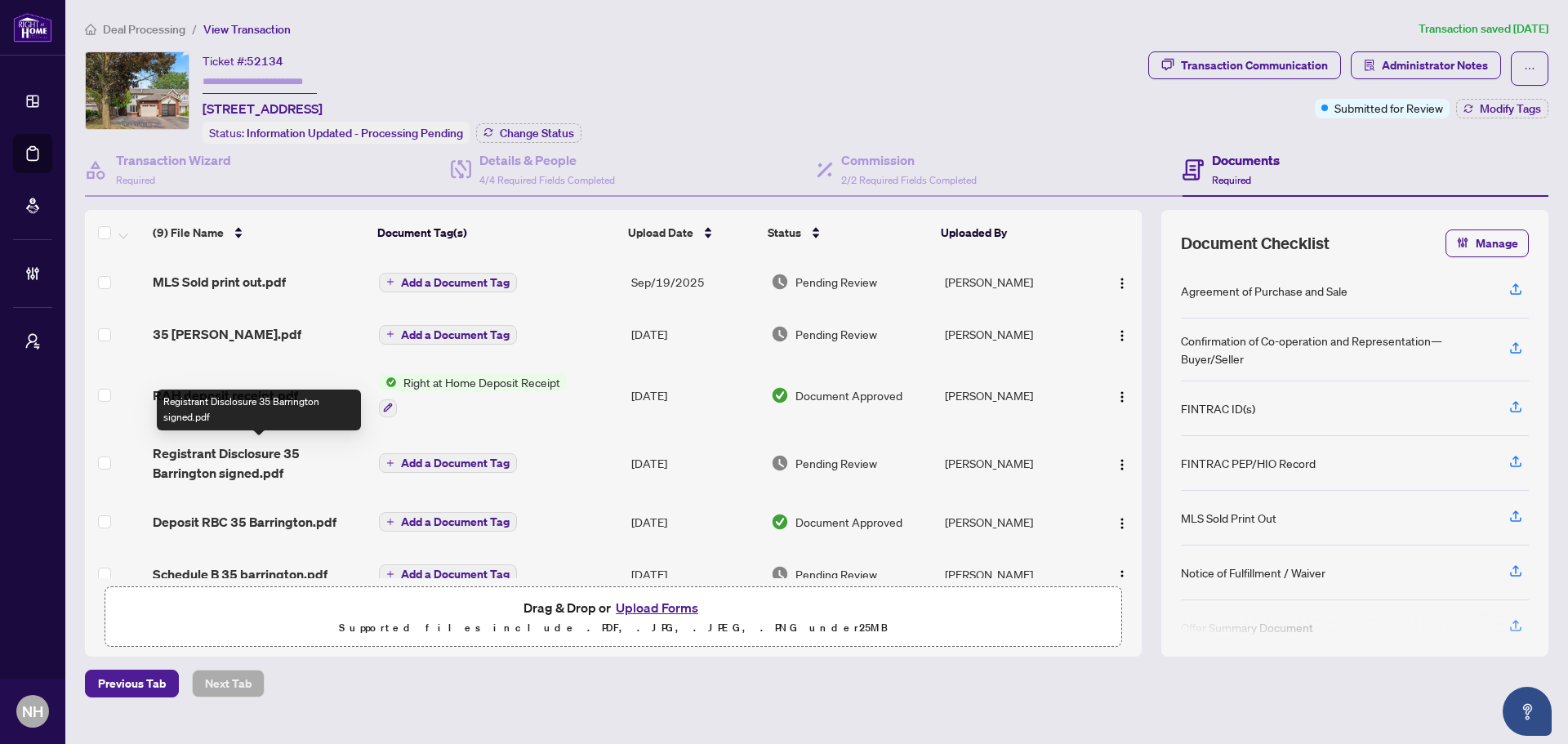
click at [212, 474] on span "Registrant Disclosure 35 Barrington signed.pdf" at bounding box center [258, 463] width 212 height 39
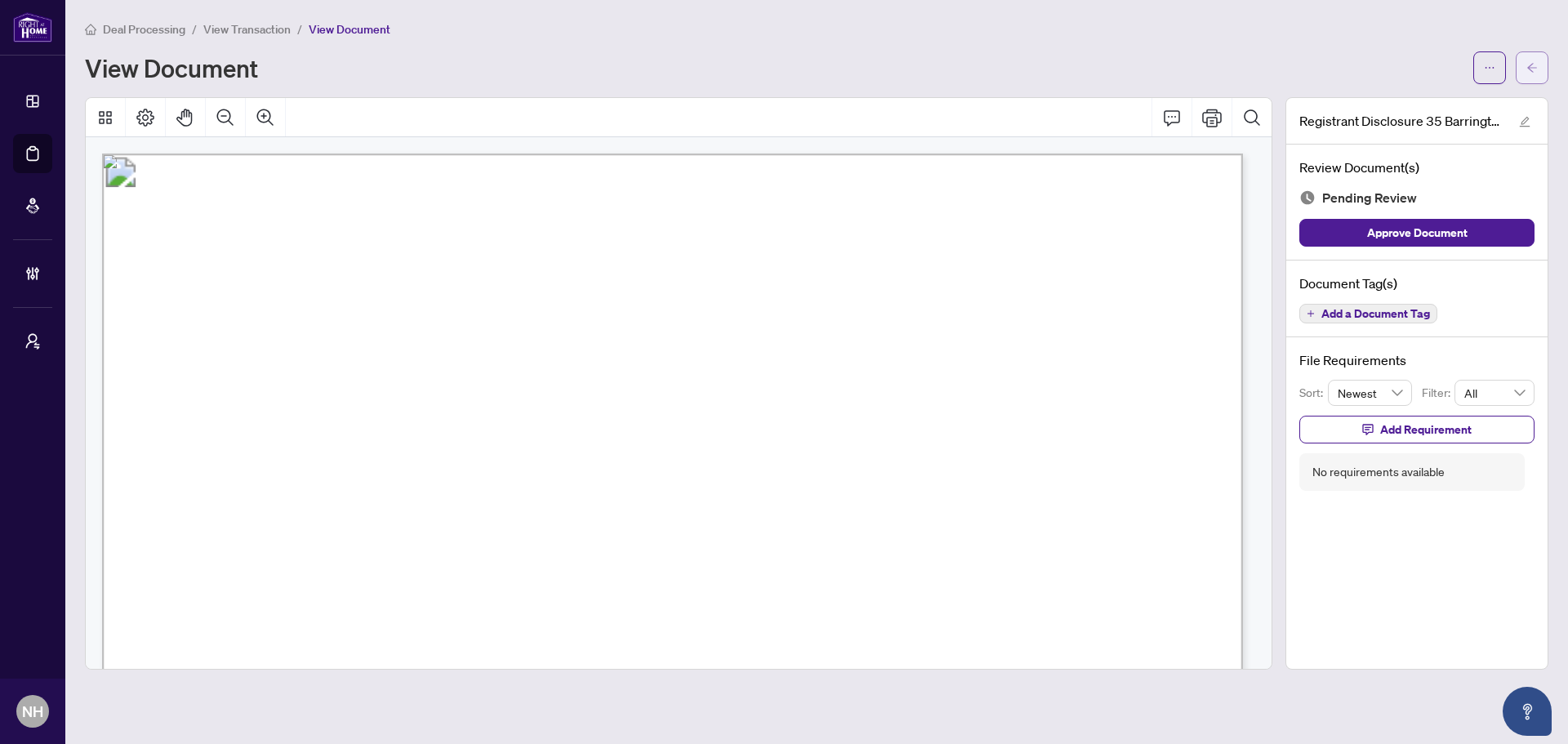
click at [1536, 60] on span "button" at bounding box center [1531, 68] width 11 height 27
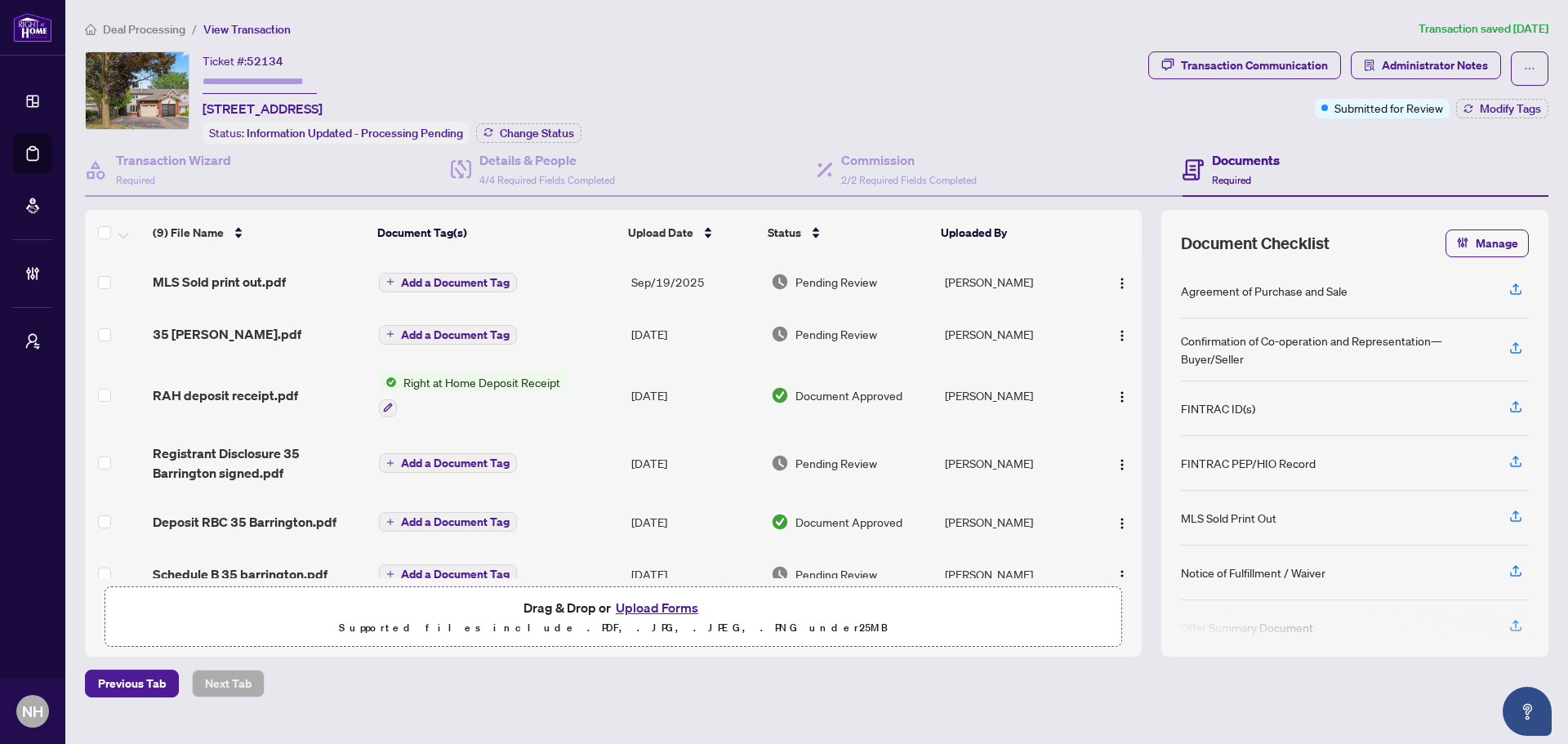
click at [234, 316] on td "35 [PERSON_NAME].pdf" at bounding box center [258, 334] width 225 height 52
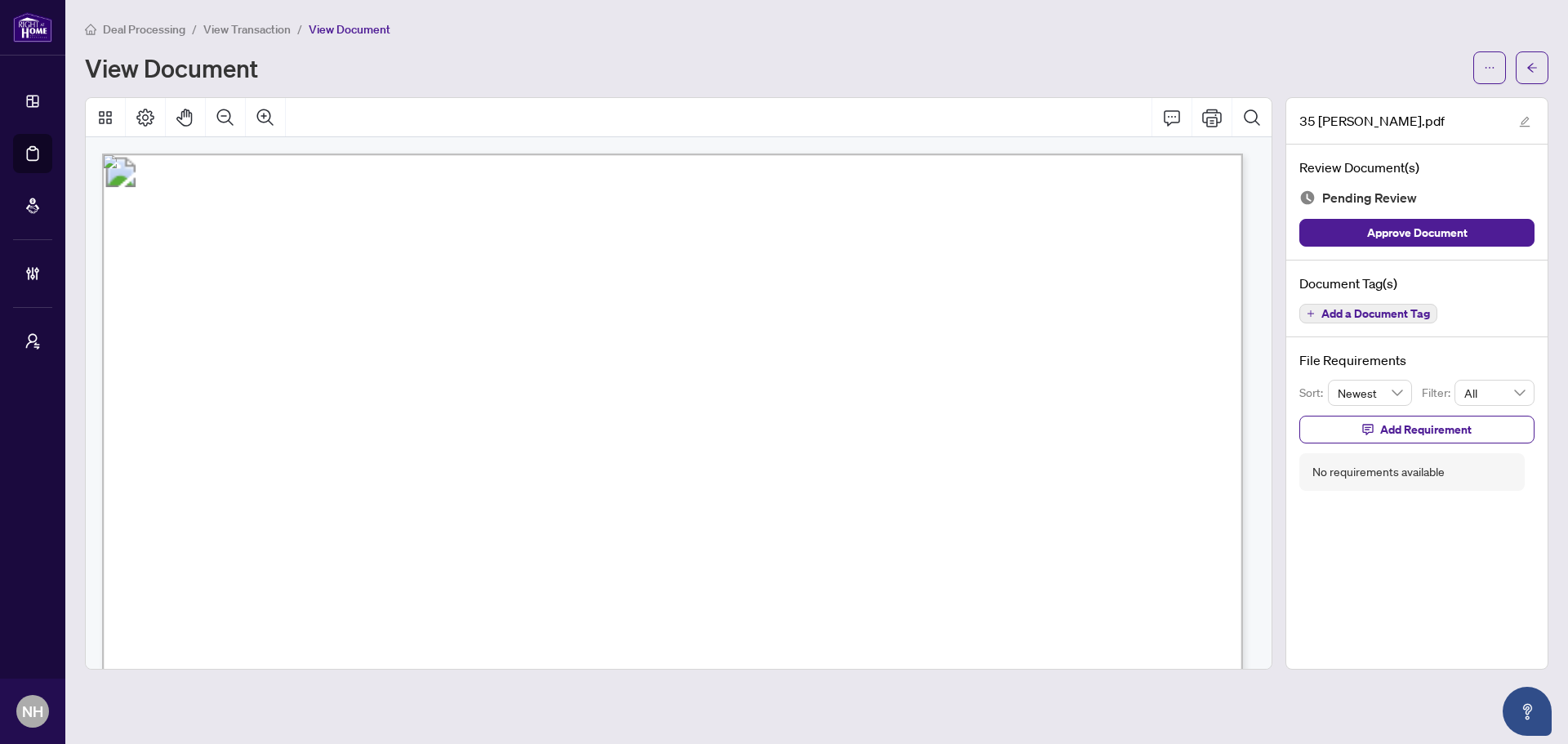
click at [1526, 72] on icon "arrow-left" at bounding box center [1531, 68] width 11 height 11
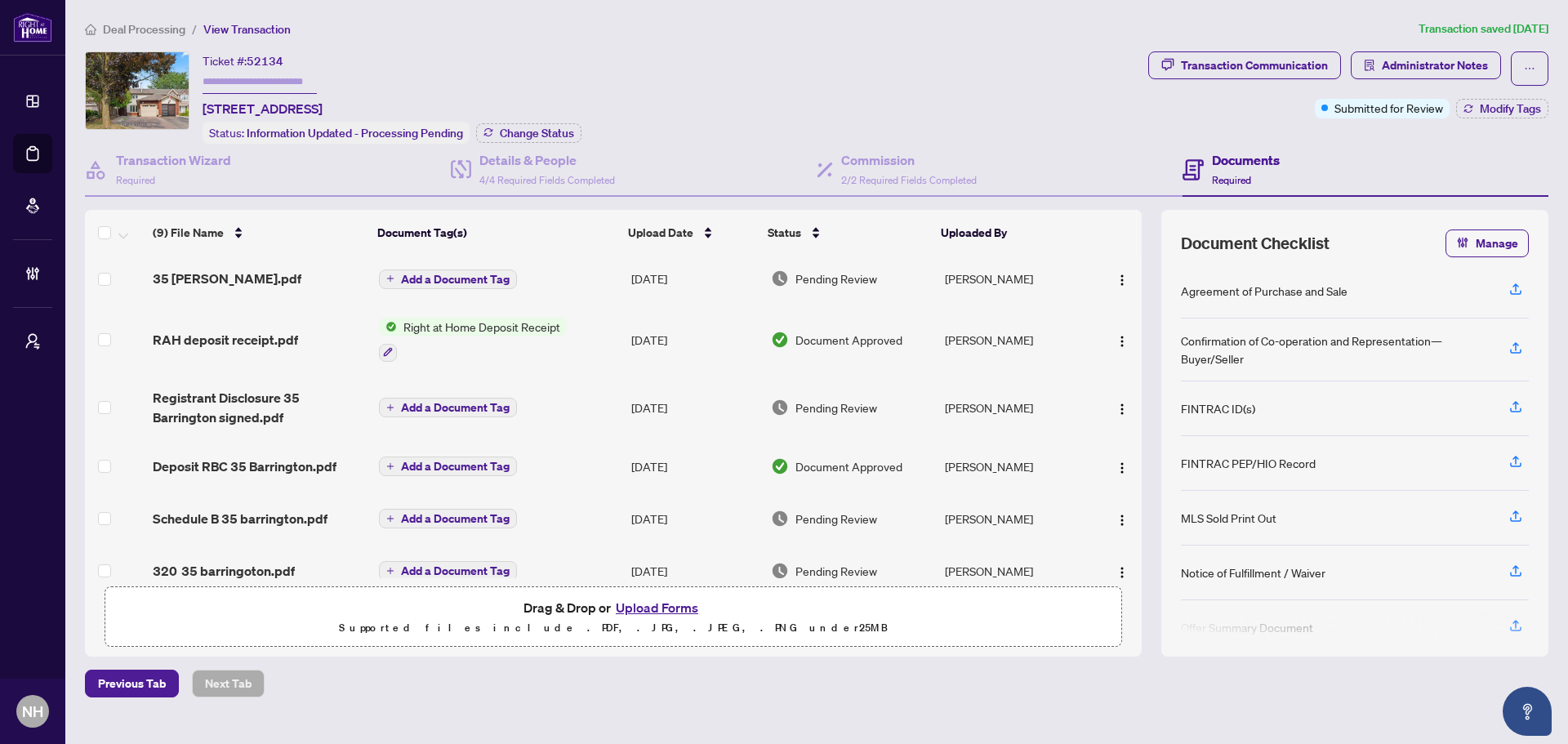
scroll to position [81, 0]
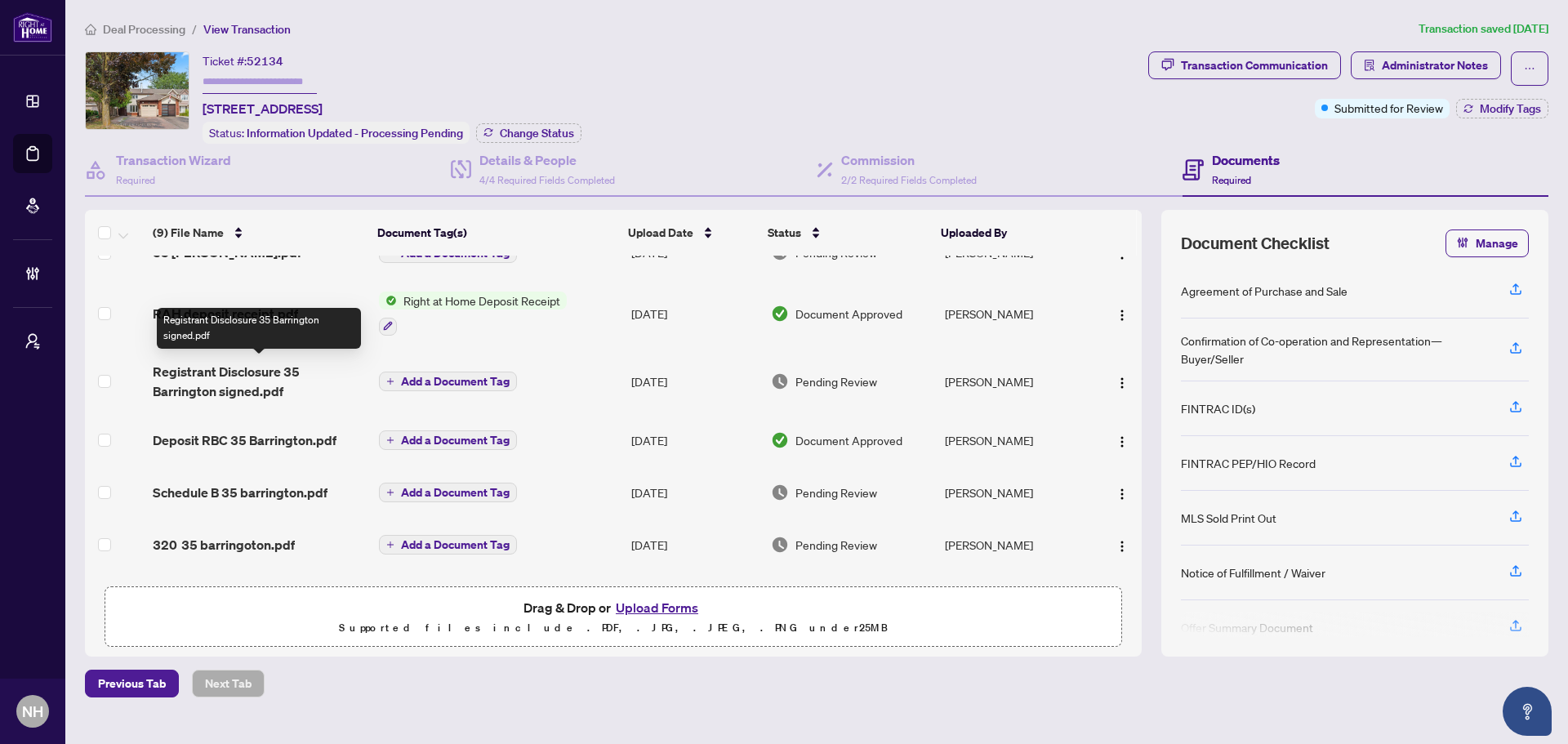
click at [235, 368] on span "Registrant Disclosure 35 Barrington signed.pdf" at bounding box center [258, 382] width 212 height 39
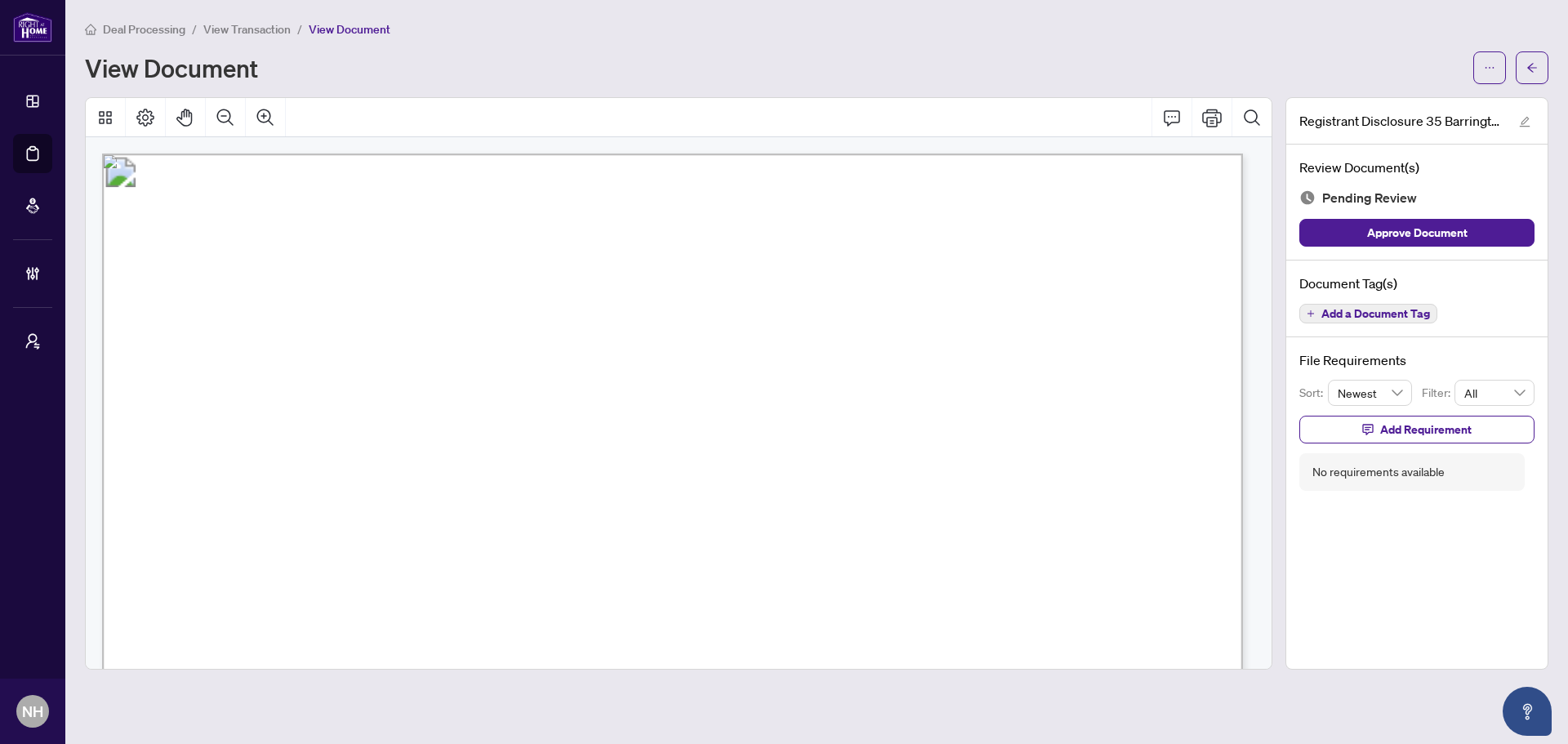
click at [1536, 80] on span "button" at bounding box center [1531, 68] width 11 height 27
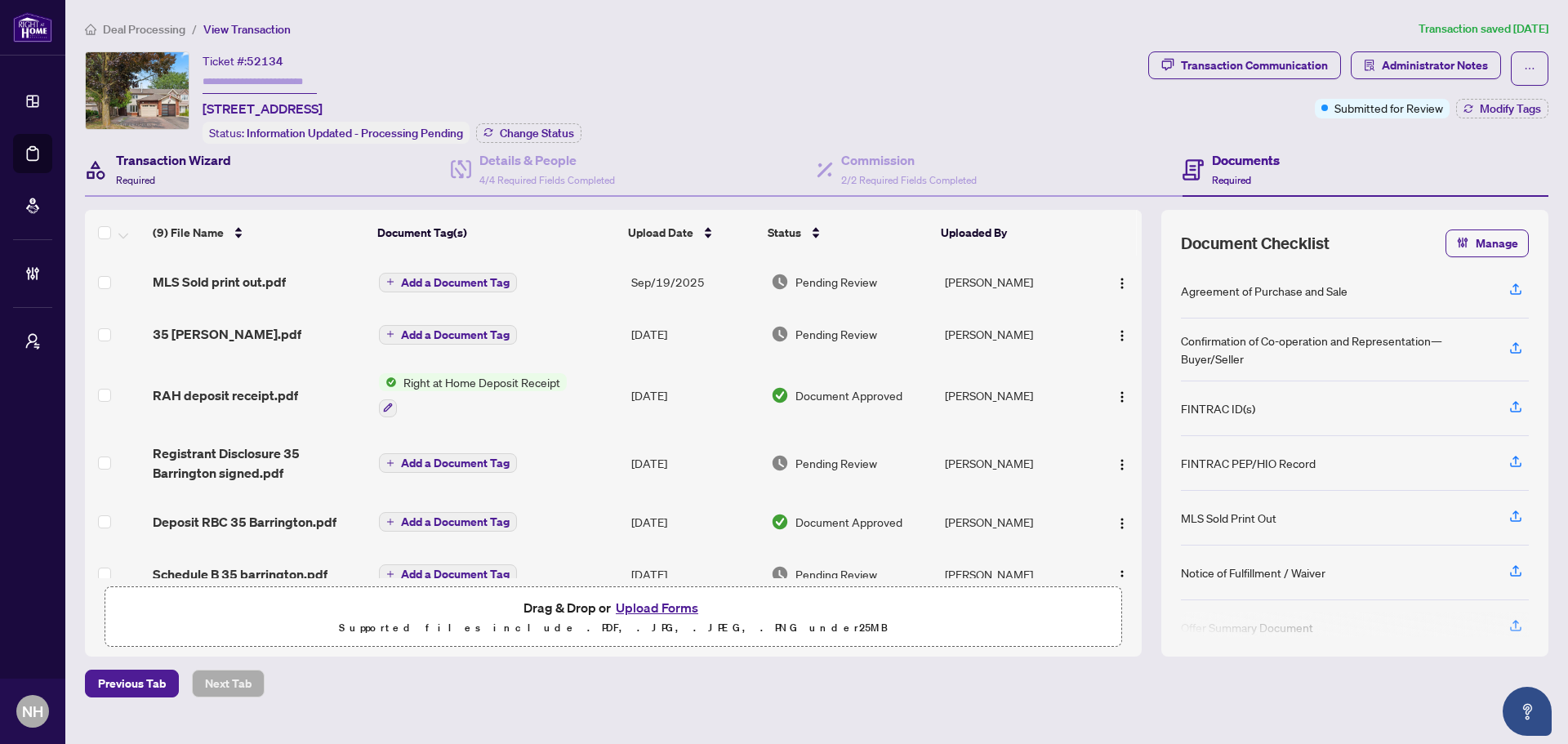
click at [179, 169] on div "Transaction Wizard Required" at bounding box center [173, 170] width 116 height 39
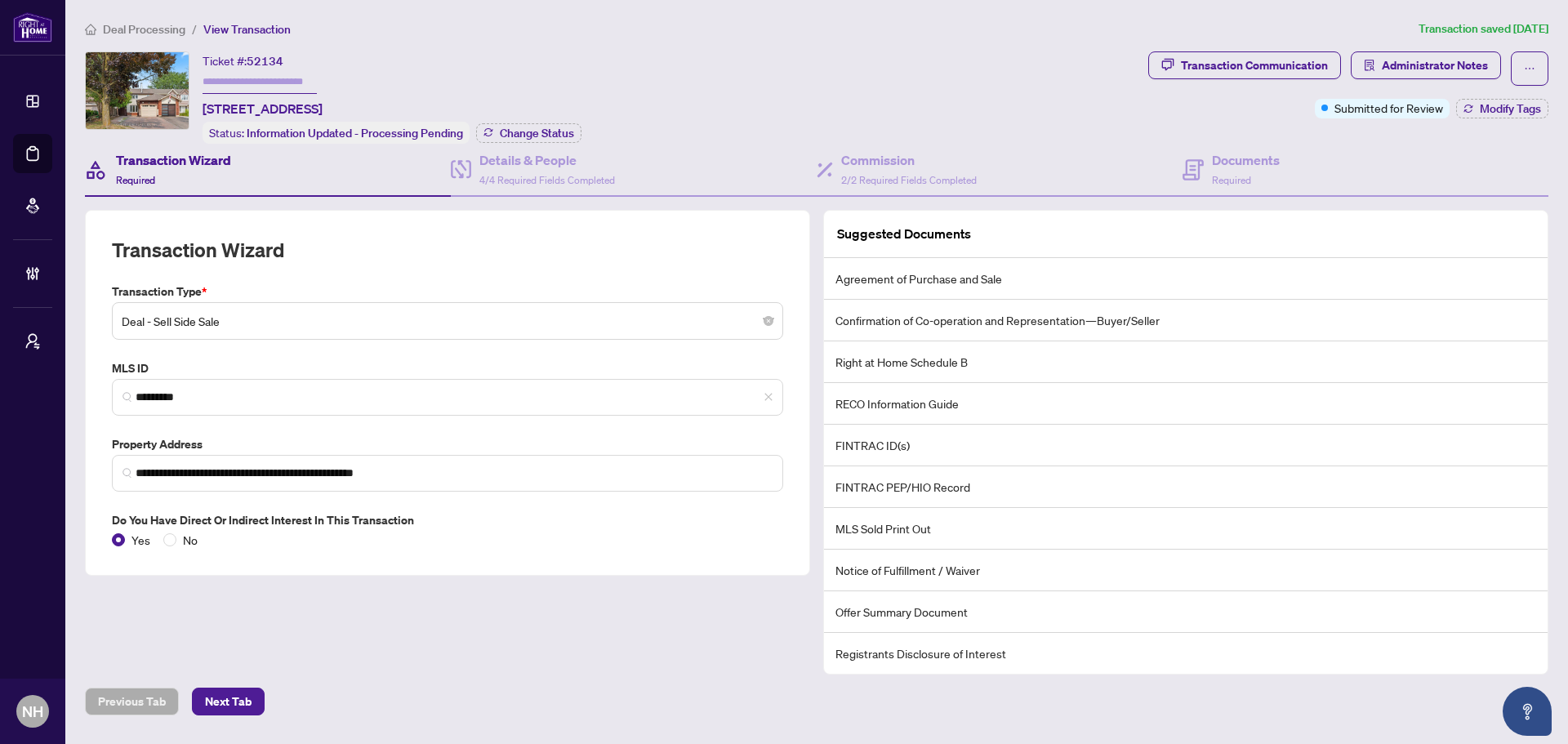
click at [122, 23] on span "Deal Processing" at bounding box center [144, 29] width 82 height 15
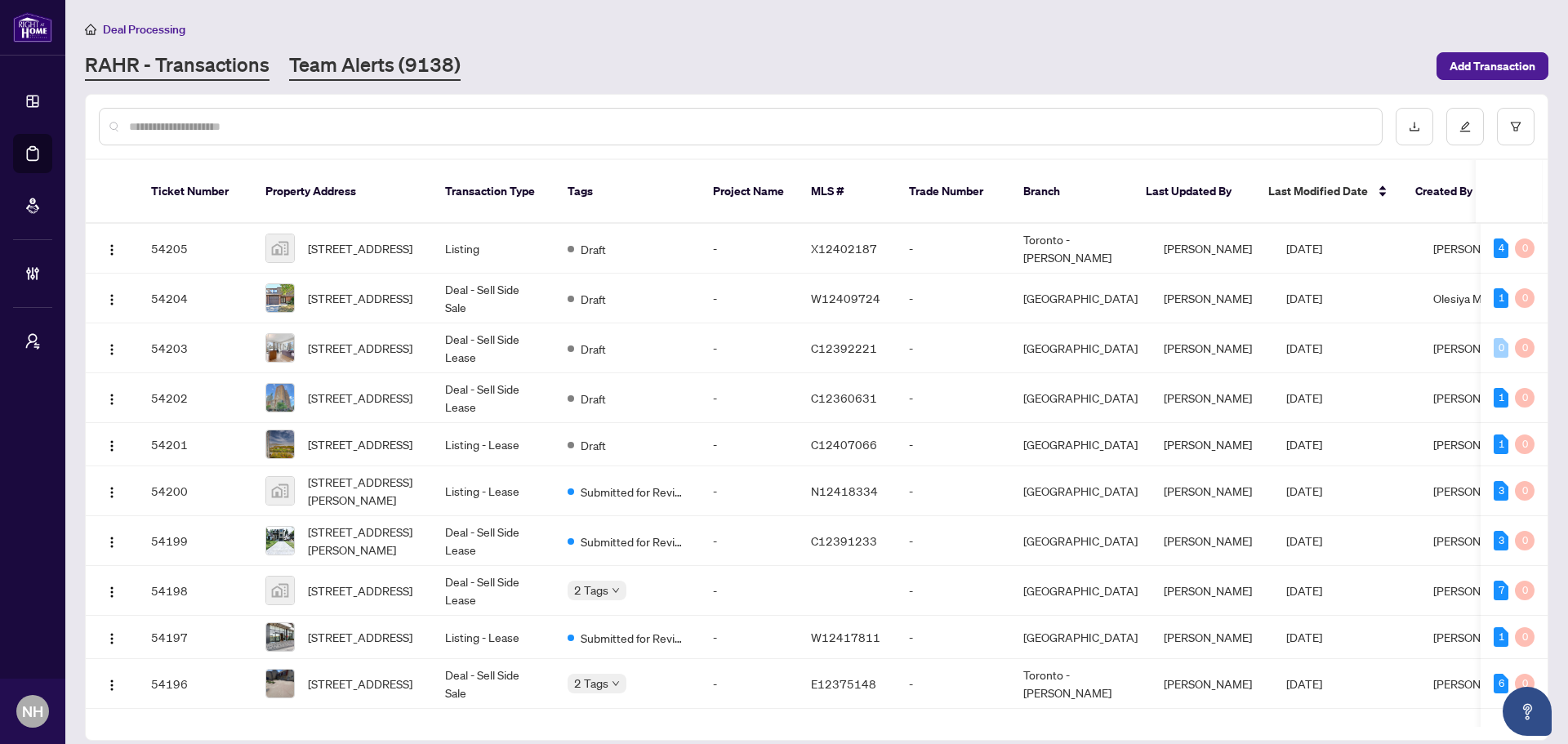
click at [308, 56] on link "Team Alerts (9138)" at bounding box center [375, 66] width 171 height 29
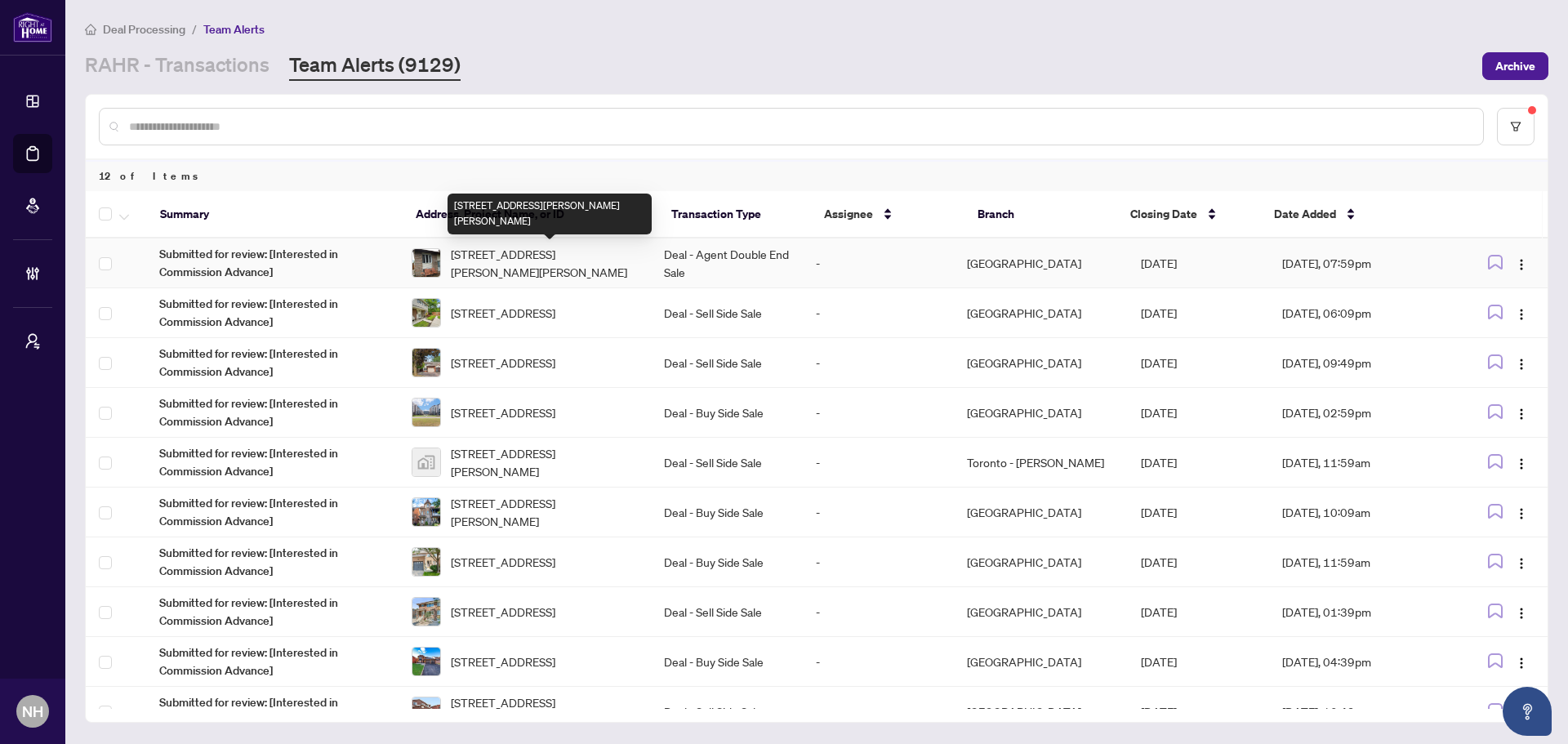
click at [540, 260] on span "[STREET_ADDRESS][PERSON_NAME][PERSON_NAME]" at bounding box center [544, 263] width 187 height 36
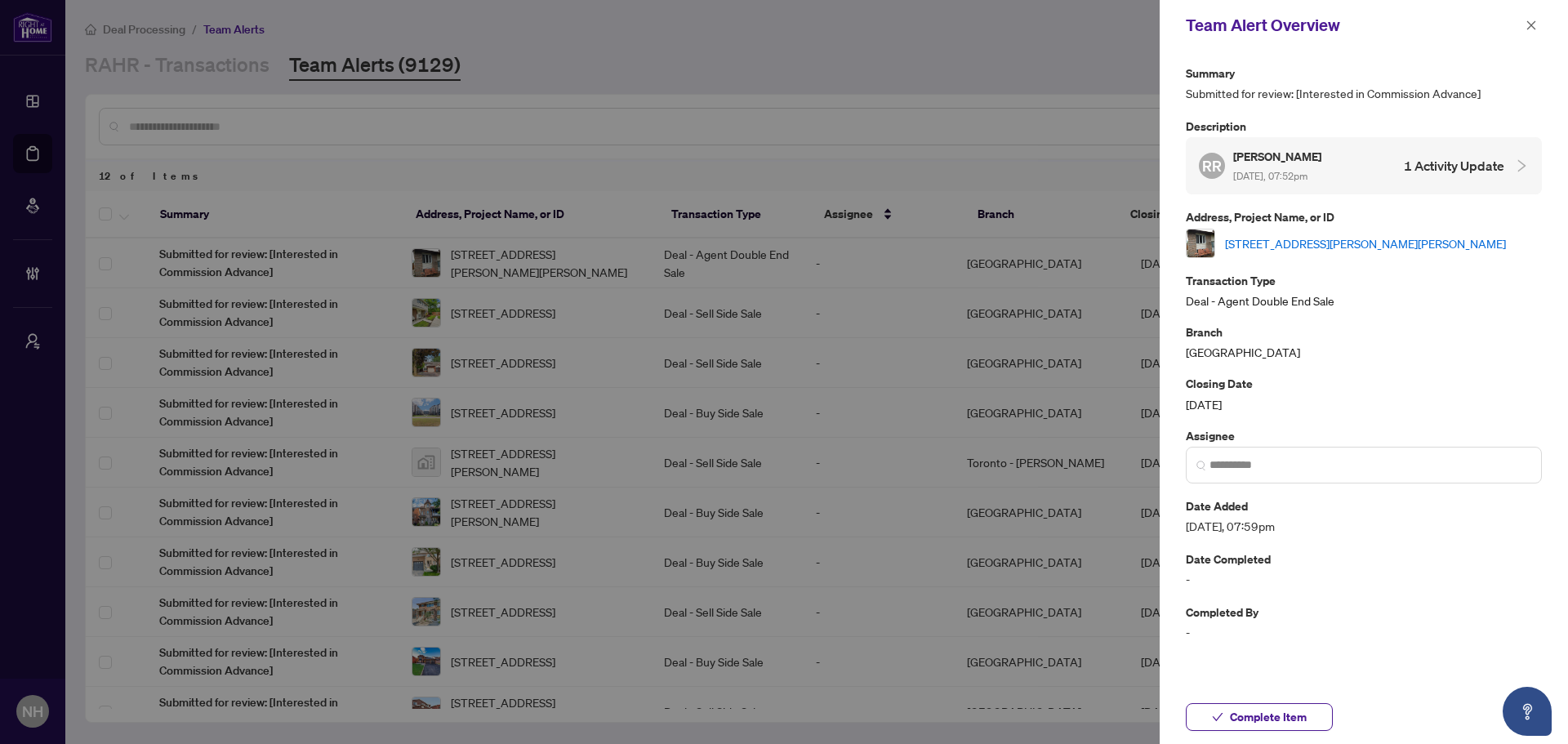
click at [1350, 237] on link "[STREET_ADDRESS][PERSON_NAME][PERSON_NAME]" at bounding box center [1365, 243] width 281 height 18
click at [1535, 30] on icon "close" at bounding box center [1530, 25] width 11 height 11
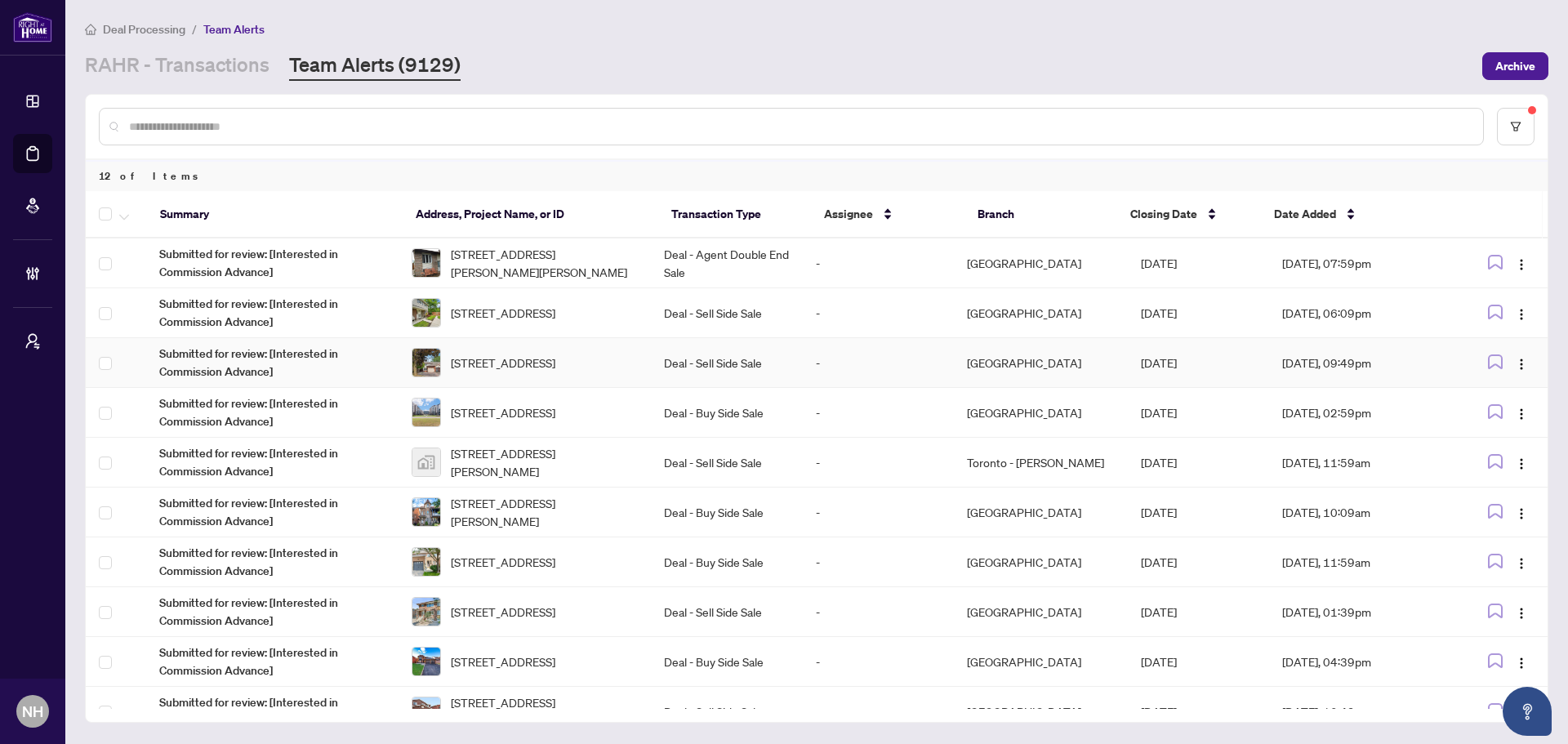
click at [511, 364] on span "35 Barrington Cres, Brampton, Ontario L6Z 1N2, Canada" at bounding box center [503, 362] width 104 height 18
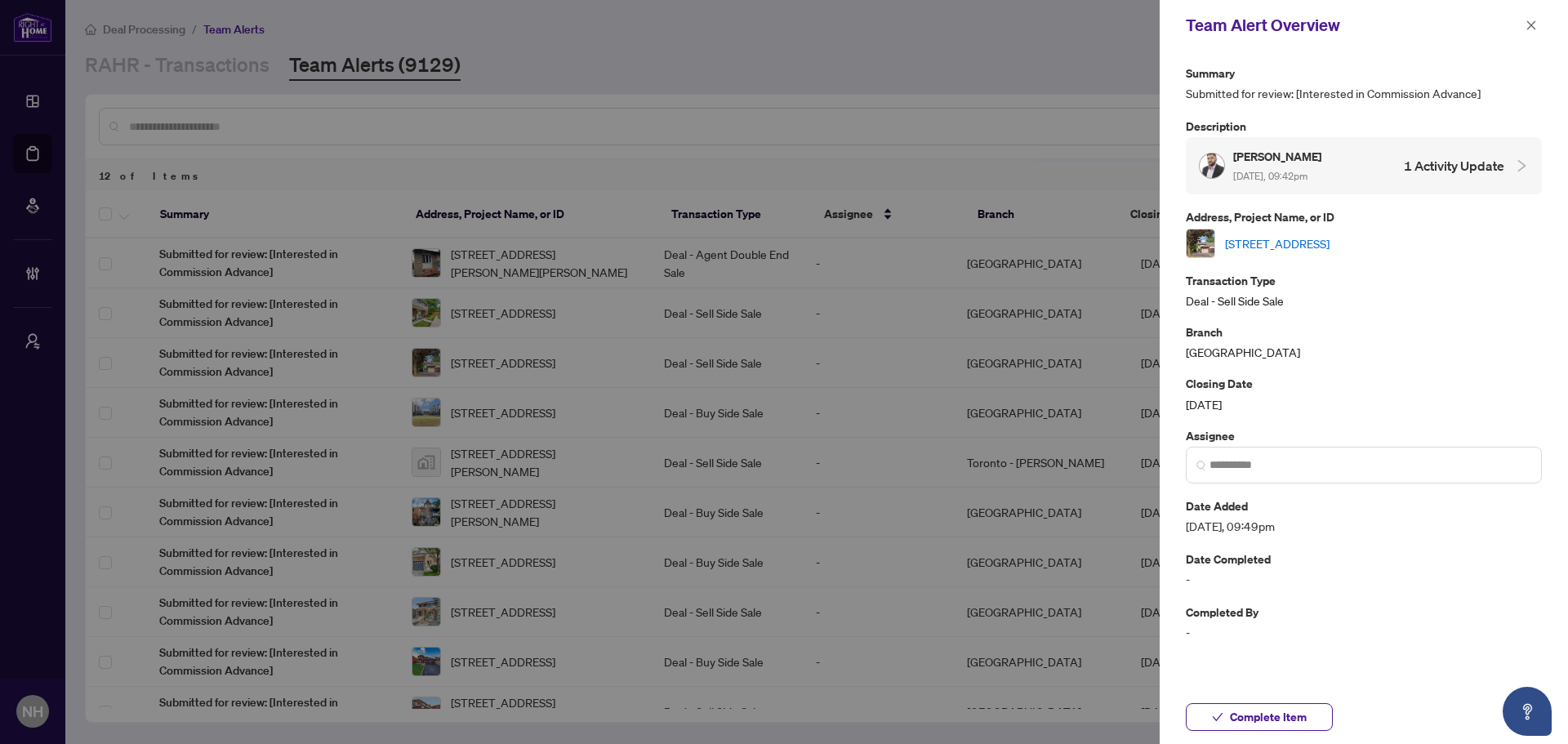
click at [1327, 246] on link "35 Barrington Cres, Brampton, Ontario L6Z 1N2, Canada" at bounding box center [1277, 243] width 104 height 18
click at [1539, 27] on button "button" at bounding box center [1530, 25] width 21 height 20
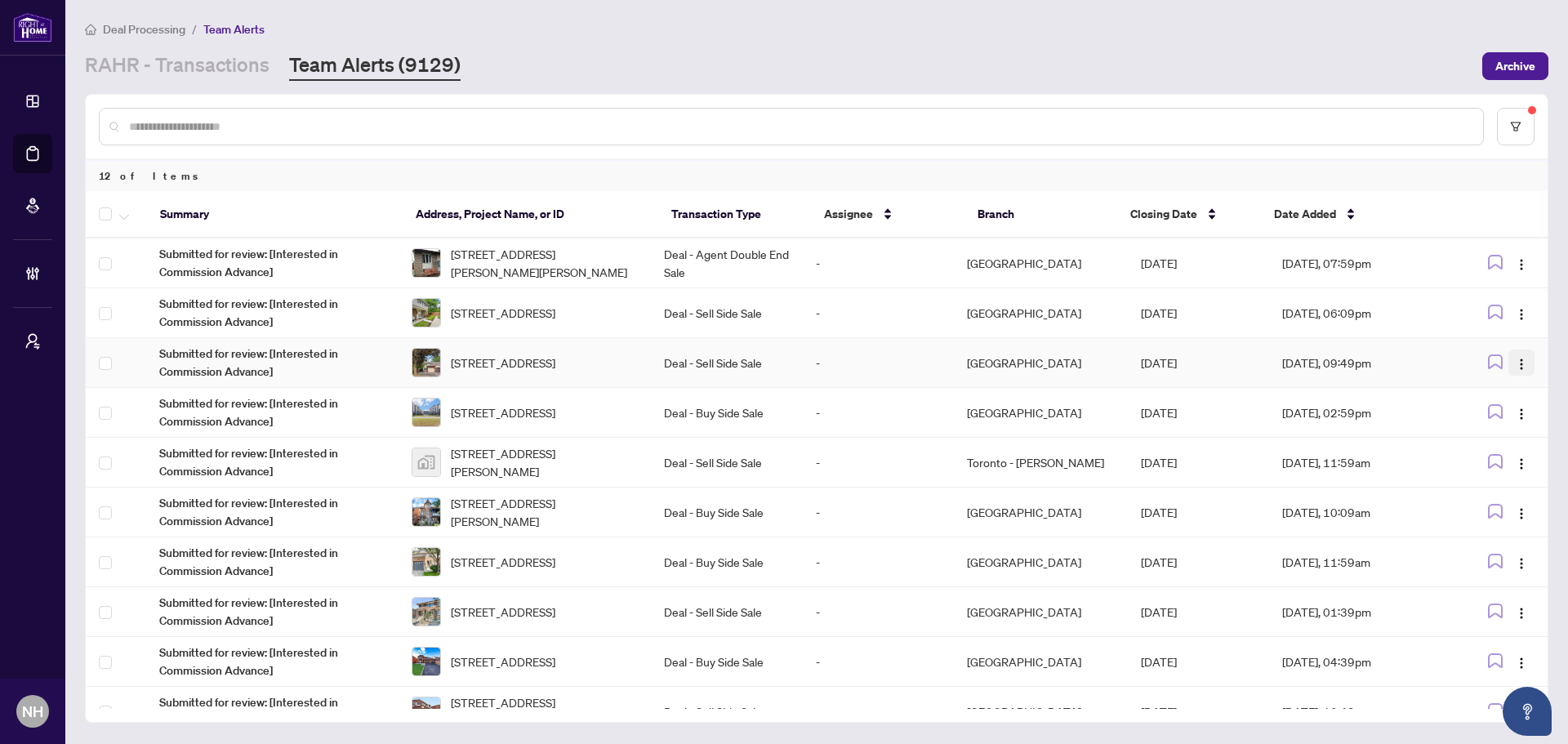
click at [1518, 364] on img "button" at bounding box center [1521, 364] width 13 height 13
click at [1477, 449] on span "Complete Item" at bounding box center [1478, 446] width 76 height 18
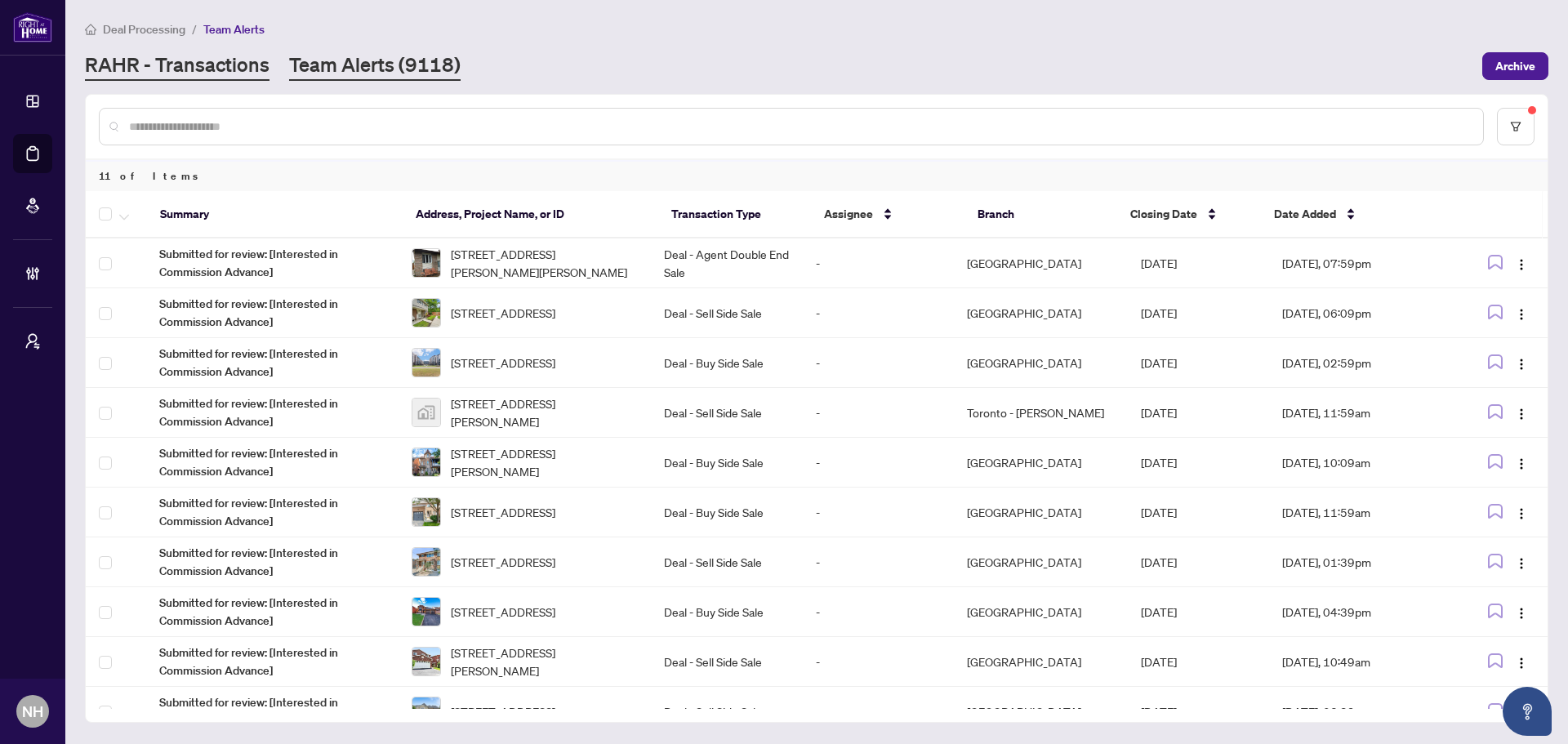
click at [224, 62] on link "RAHR - Transactions" at bounding box center [177, 66] width 185 height 29
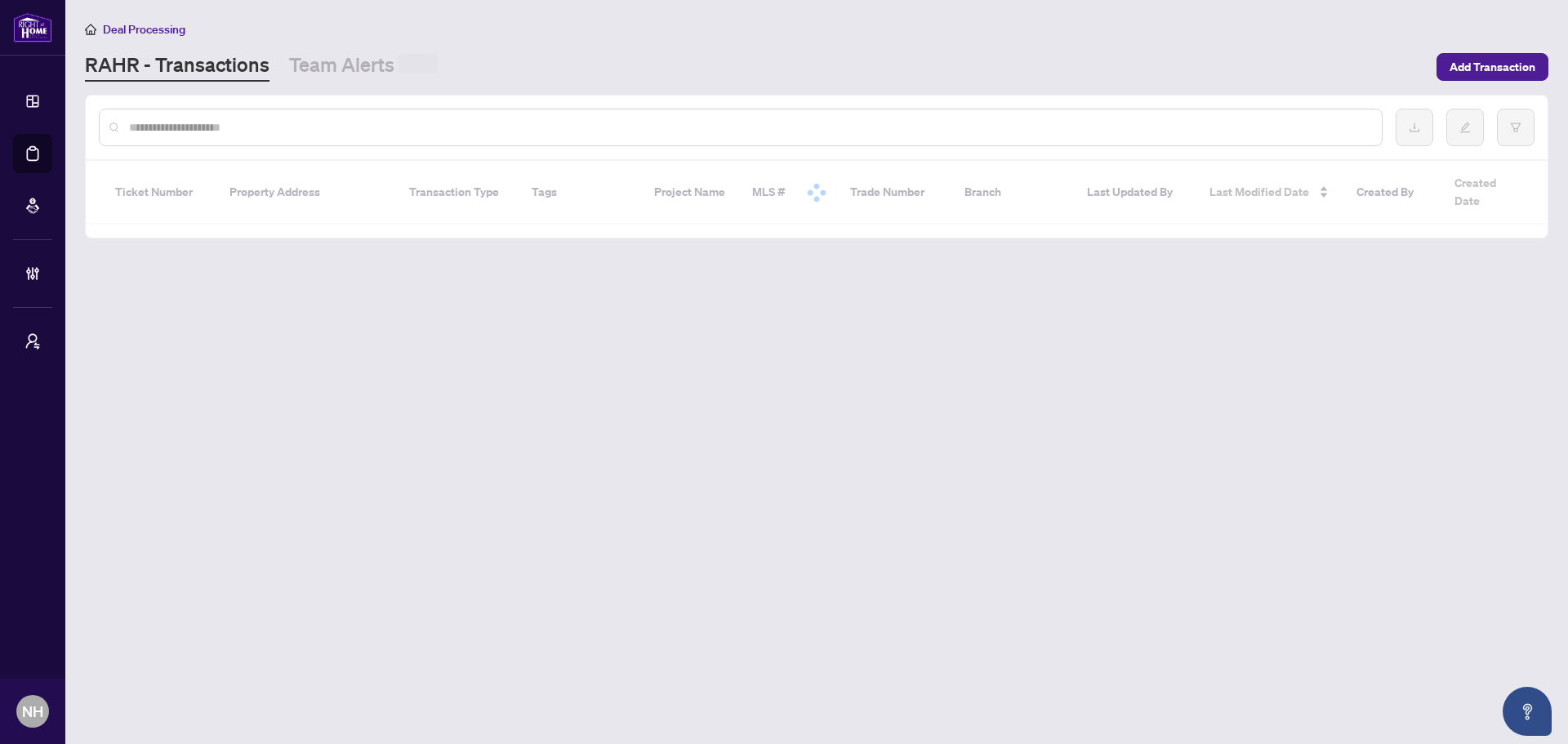
click at [211, 133] on input "text" at bounding box center [749, 127] width 1239 height 18
paste input "**********"
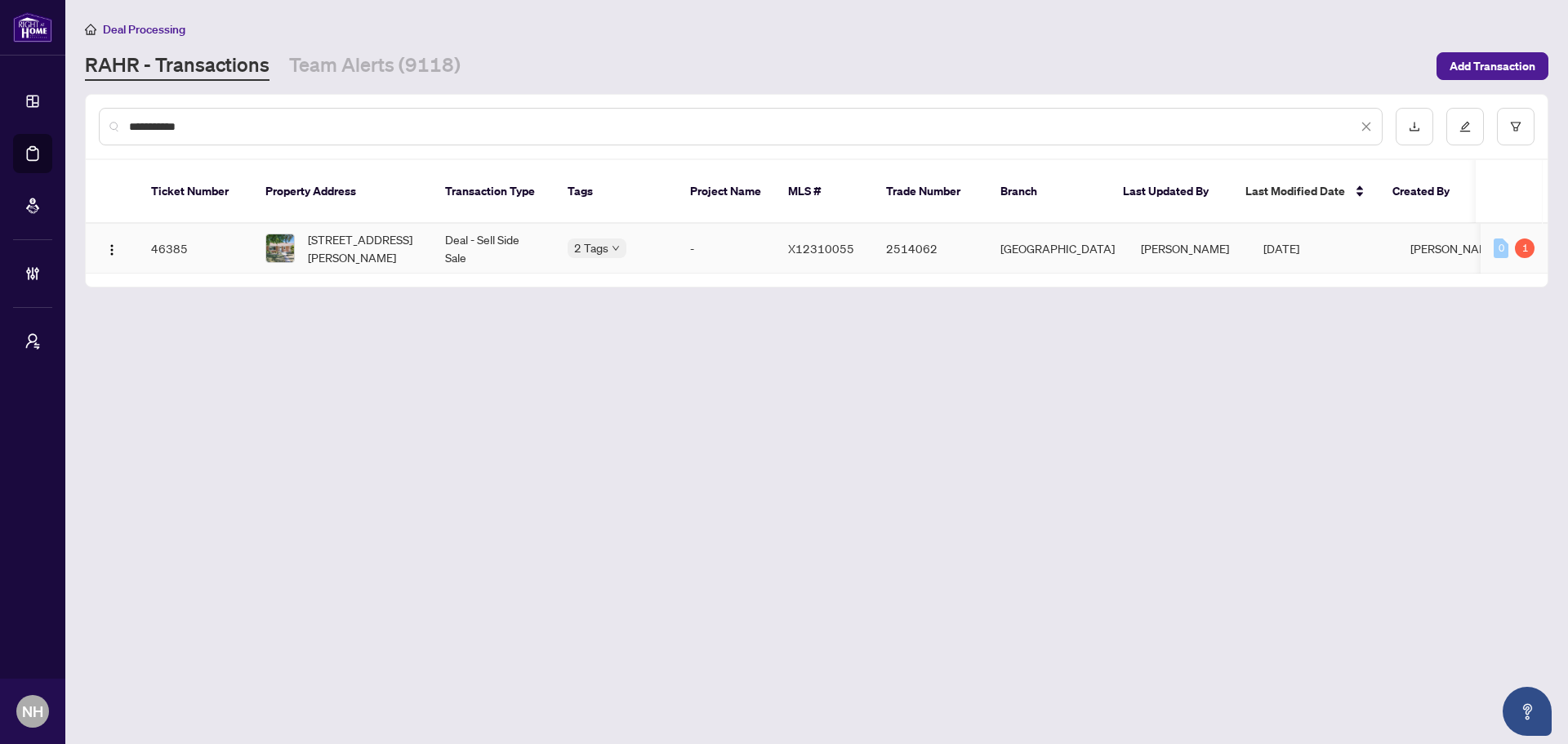
type input "**********"
click at [359, 231] on span "303 KRUG St, Kitchener, Ontario N2H 2Y9, Canada" at bounding box center [364, 248] width 111 height 36
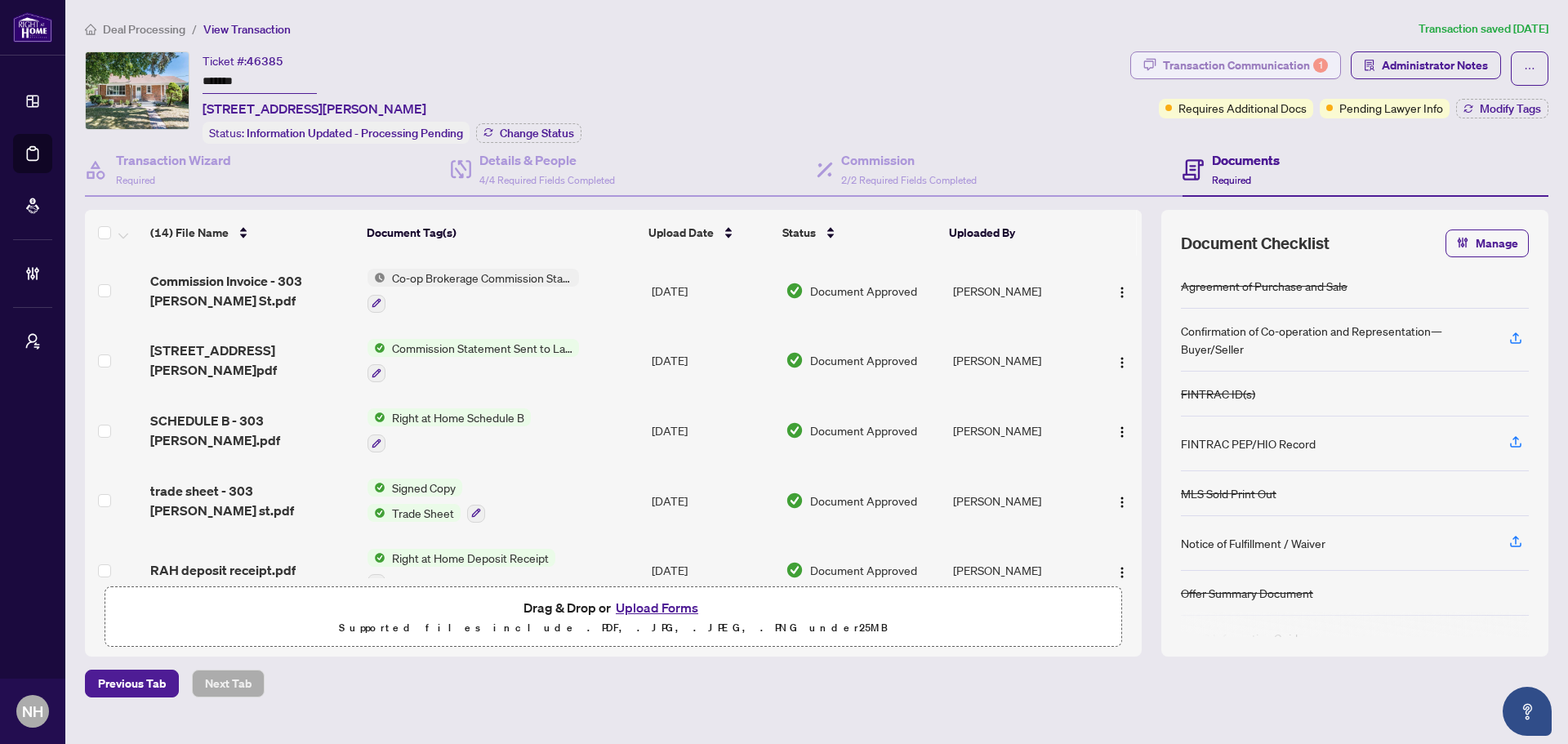
click at [1224, 63] on div "Transaction Communication 1" at bounding box center [1244, 65] width 165 height 27
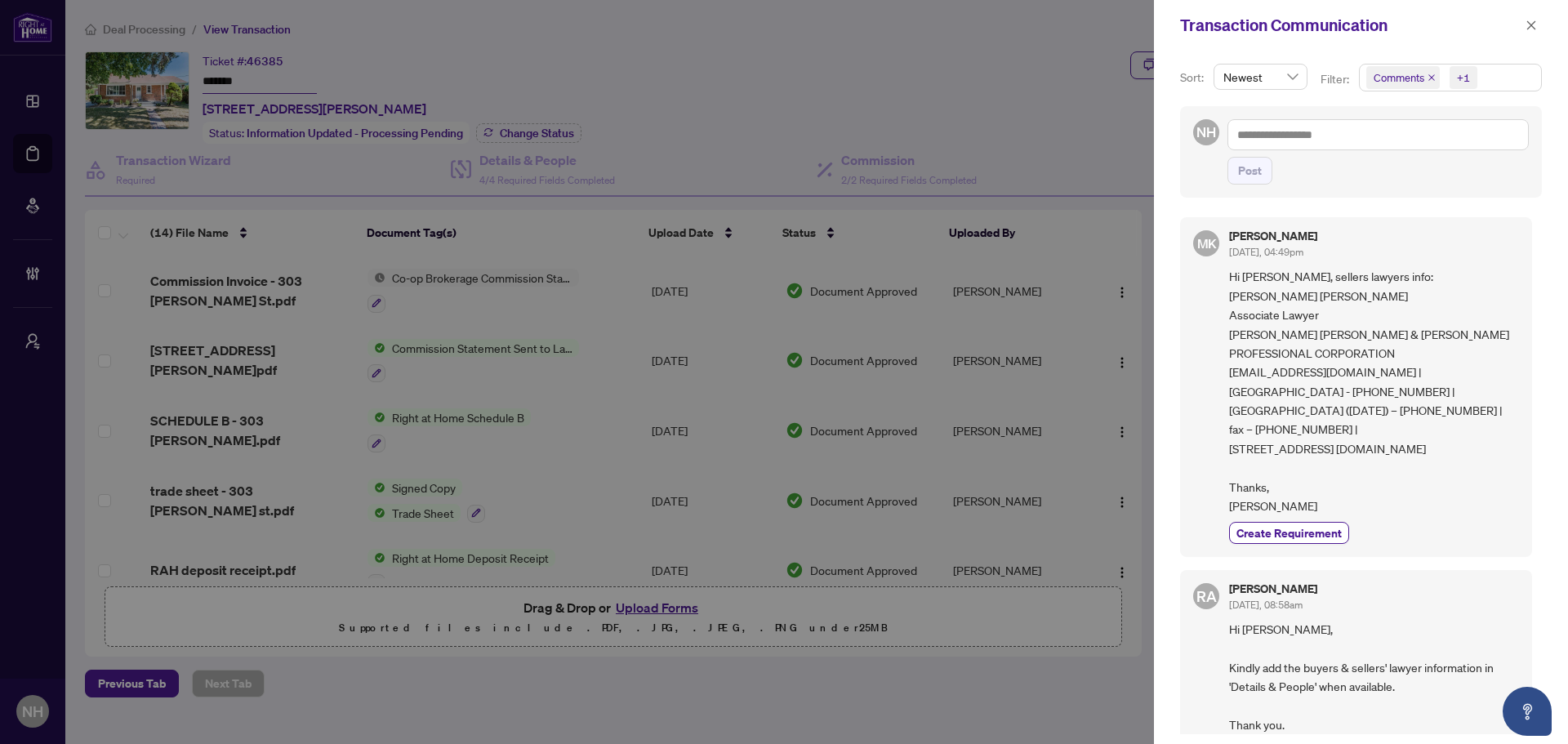
click at [1425, 80] on span "Comments" at bounding box center [1403, 77] width 74 height 23
click at [1428, 80] on icon "close" at bounding box center [1432, 78] width 9 height 9
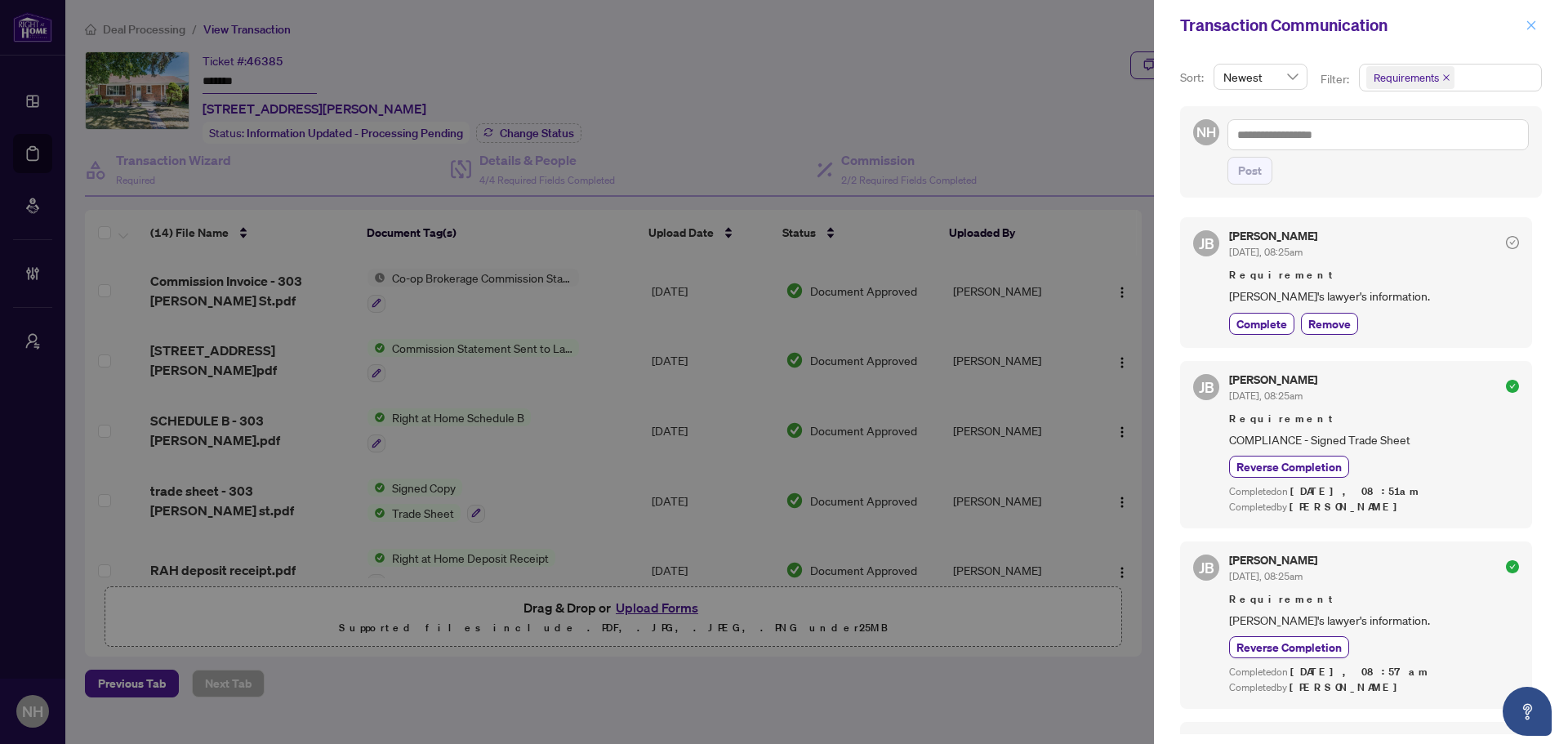
click at [1532, 27] on icon "close" at bounding box center [1531, 25] width 9 height 9
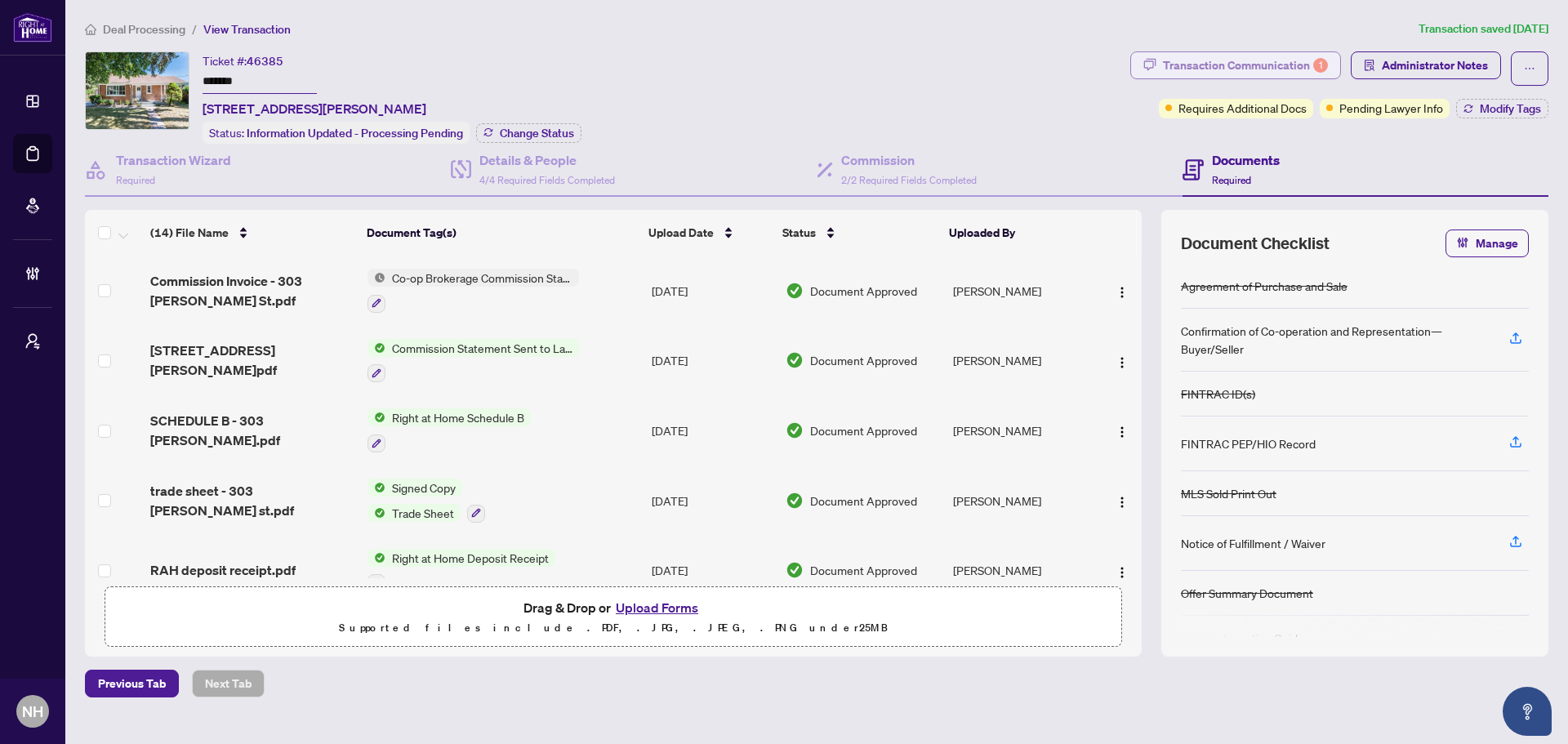
click at [1226, 70] on div "Transaction Communication 1" at bounding box center [1244, 65] width 165 height 27
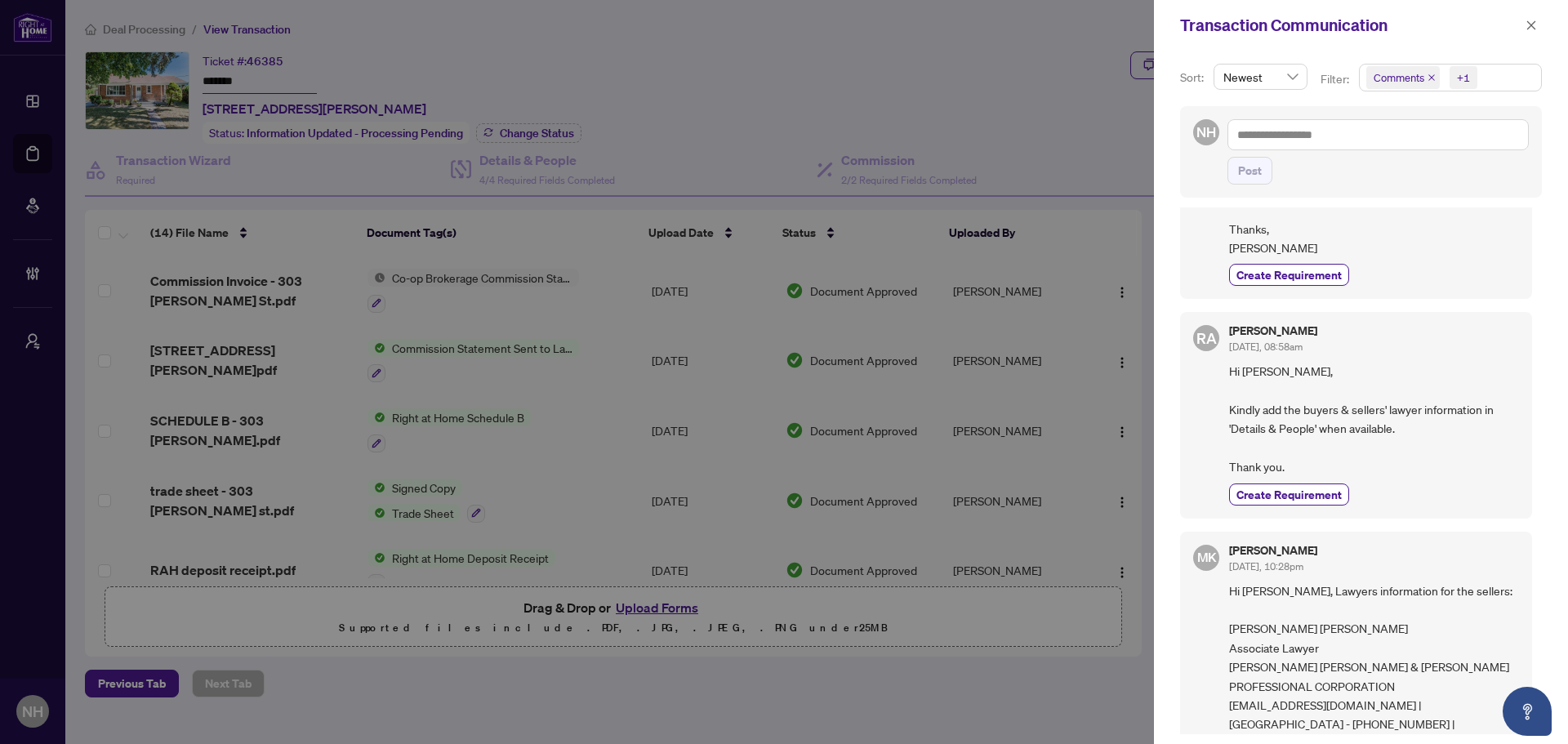
scroll to position [81, 0]
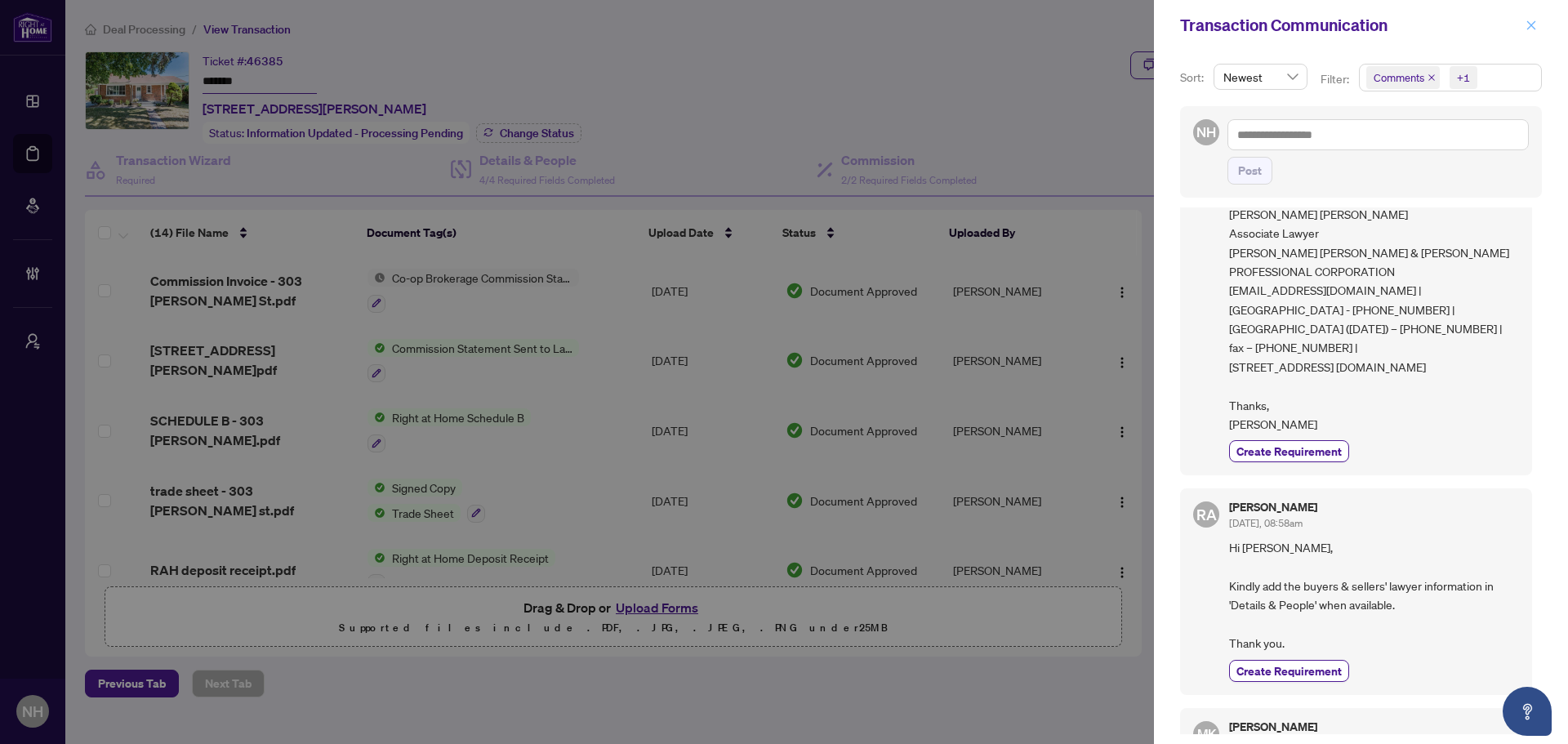
click at [1534, 38] on span "button" at bounding box center [1530, 25] width 11 height 27
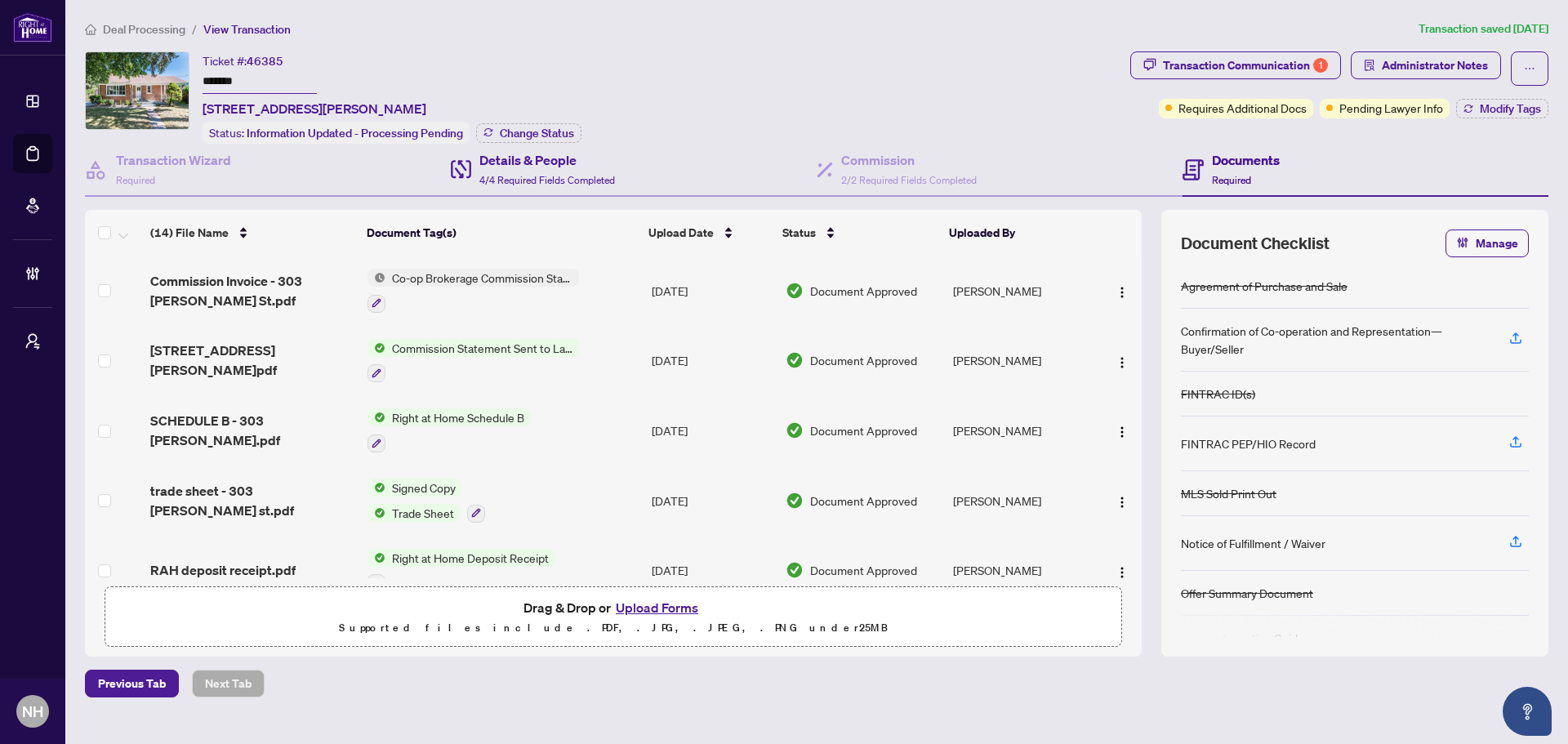
click at [618, 176] on div "Details & People 4/4 Required Fields Completed" at bounding box center [633, 170] width 365 height 53
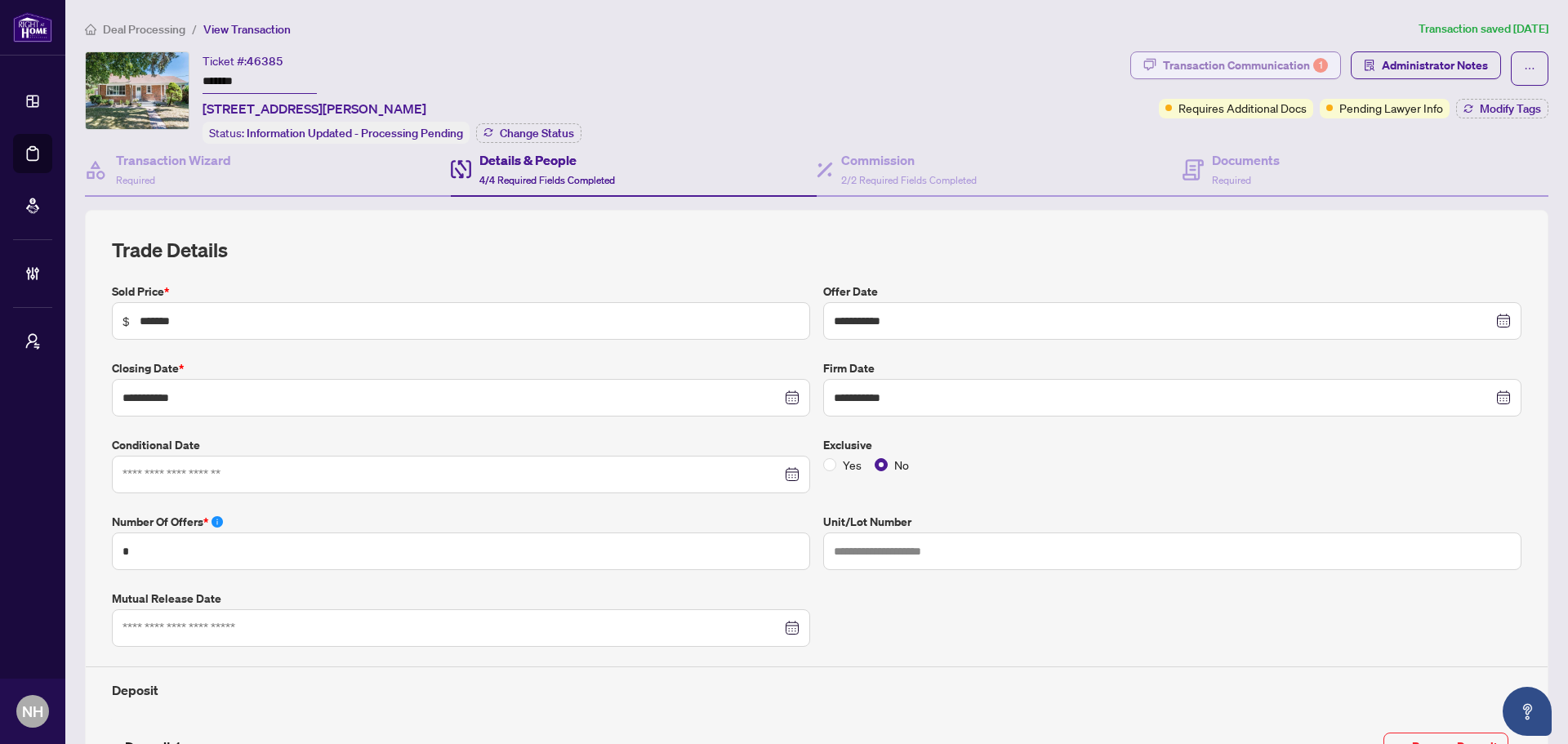
click at [1253, 68] on div "Transaction Communication 1" at bounding box center [1244, 65] width 165 height 27
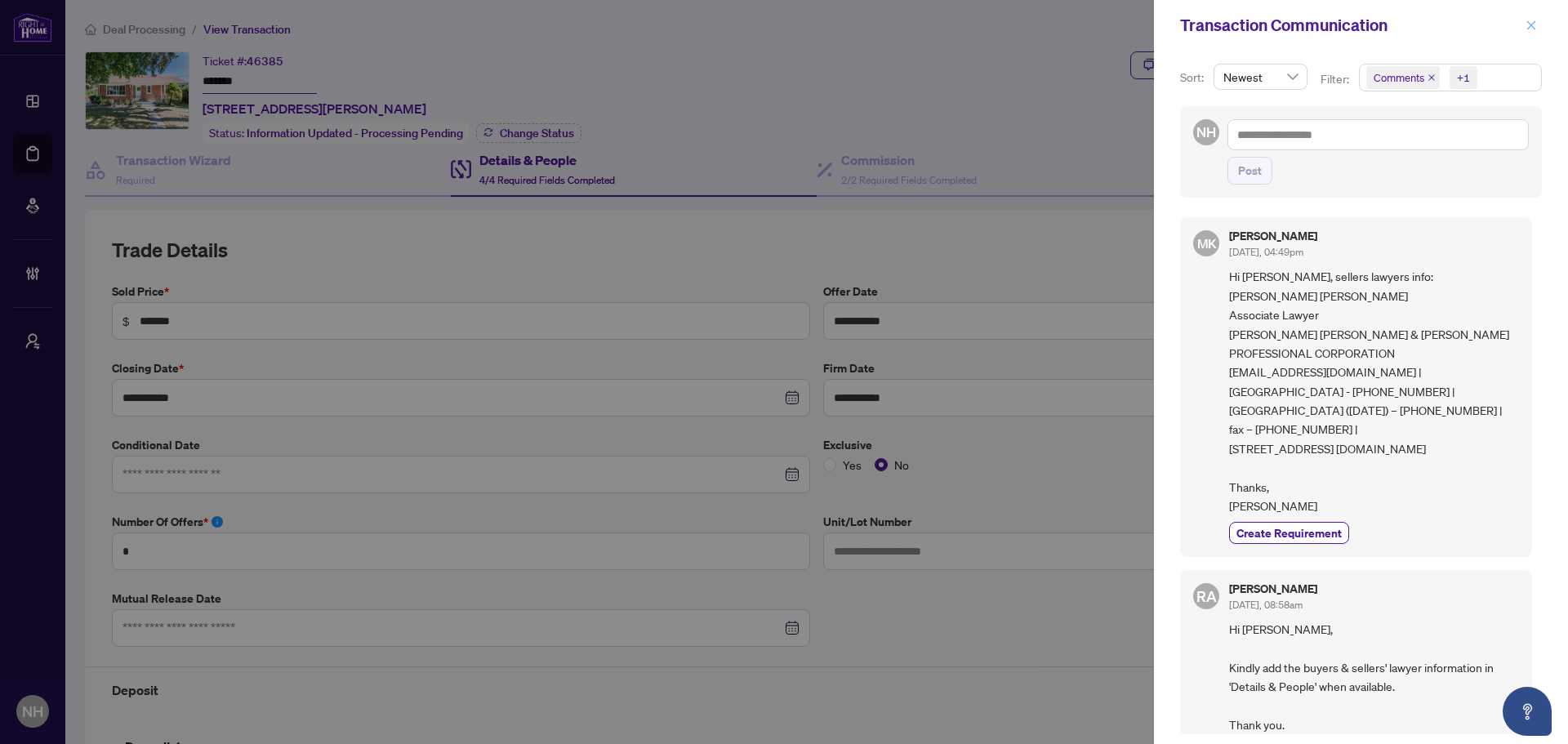
click at [1538, 32] on button "button" at bounding box center [1530, 25] width 21 height 20
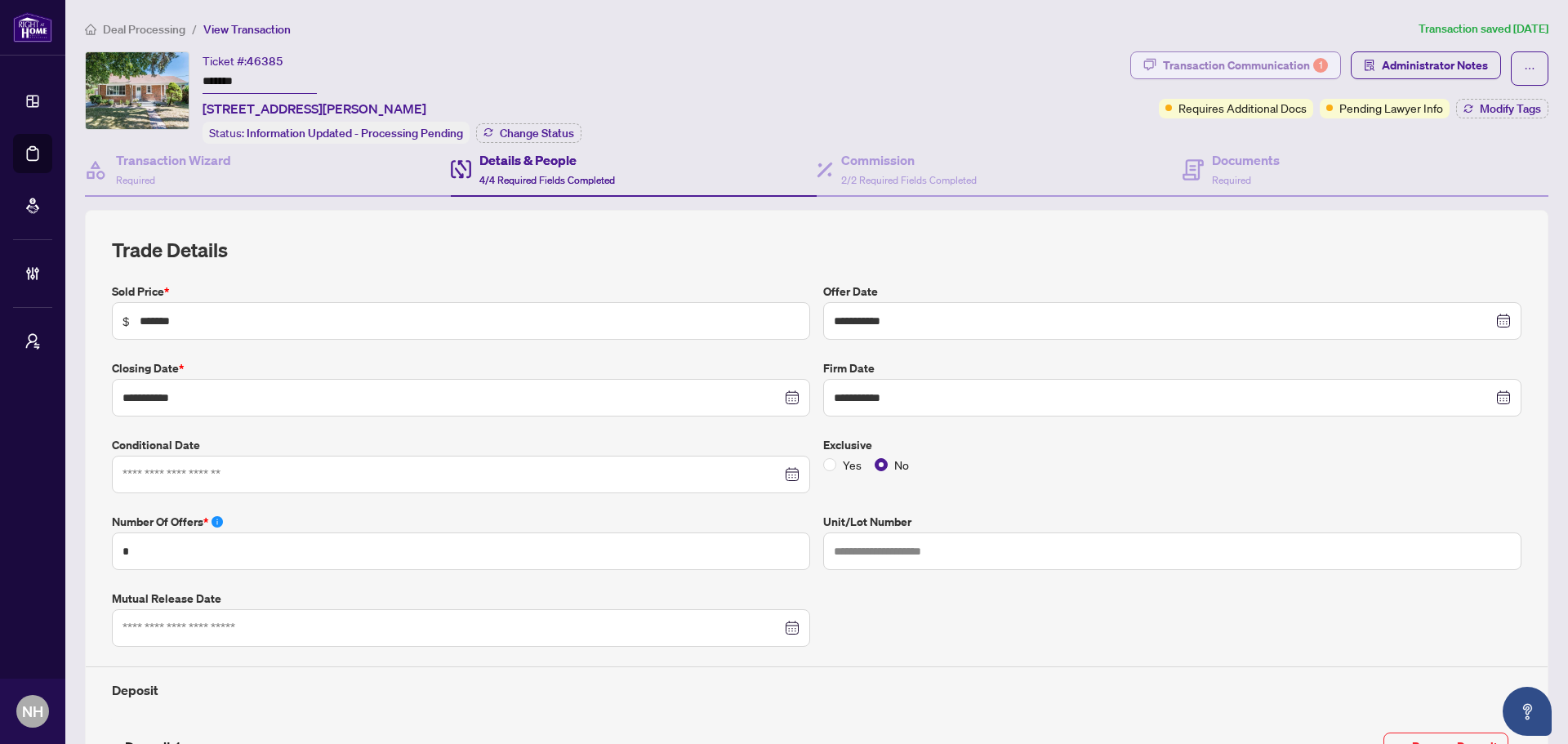
click at [1175, 62] on div "Transaction Communication 1" at bounding box center [1244, 65] width 165 height 27
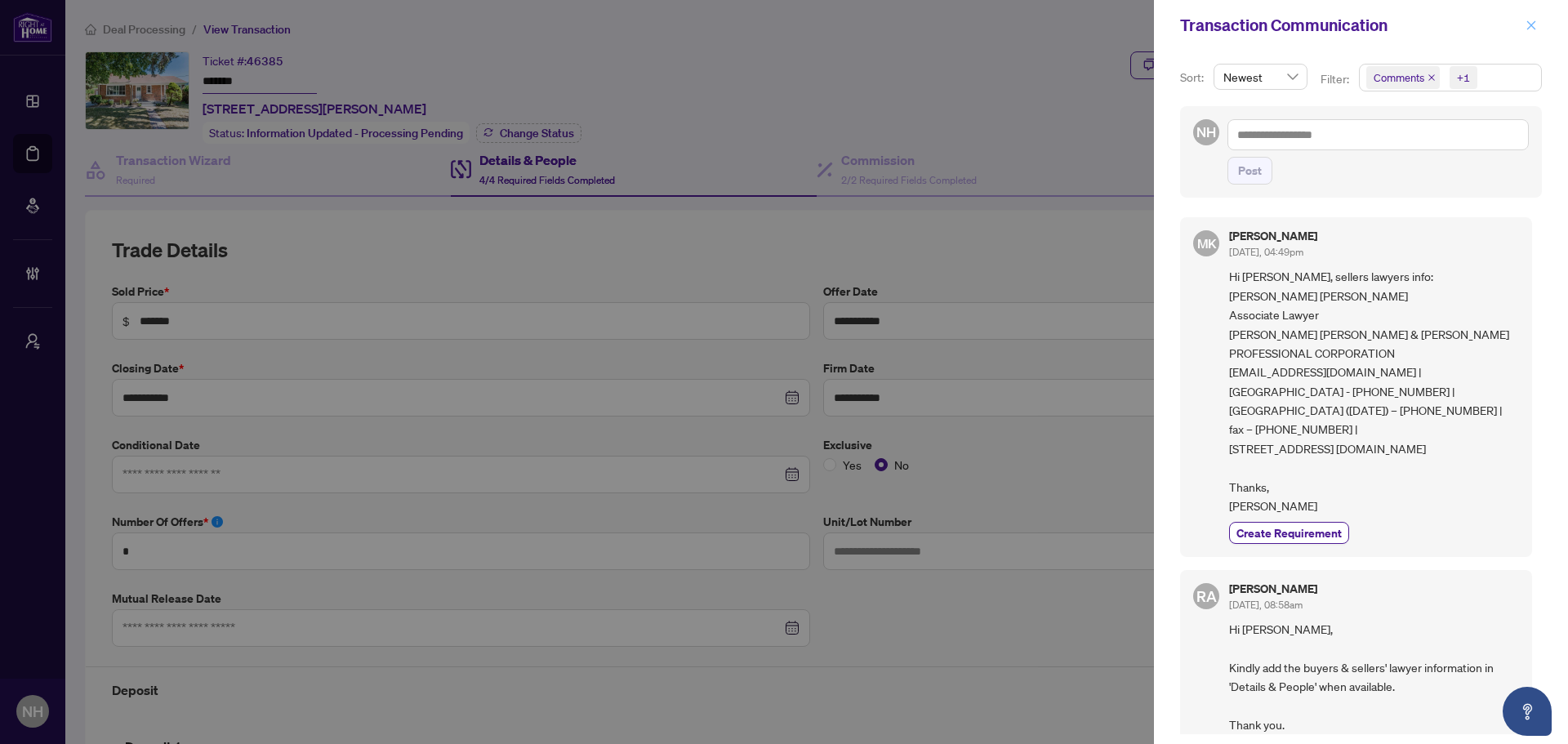
click at [1538, 23] on button "button" at bounding box center [1530, 25] width 21 height 20
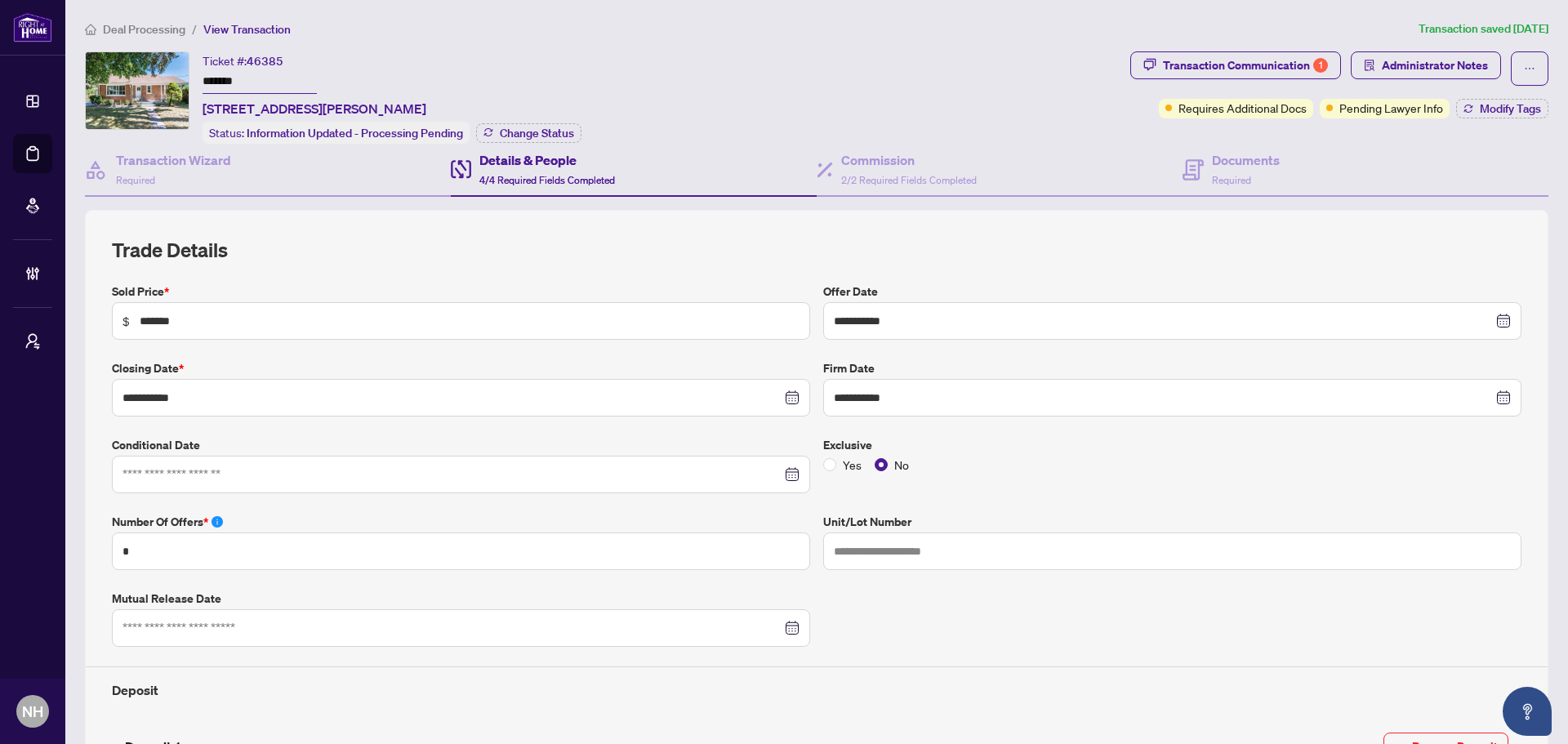
click at [561, 179] on span "4/4 Required Fields Completed" at bounding box center [547, 180] width 135 height 12
click at [841, 166] on h4 "Commission" at bounding box center [909, 160] width 135 height 20
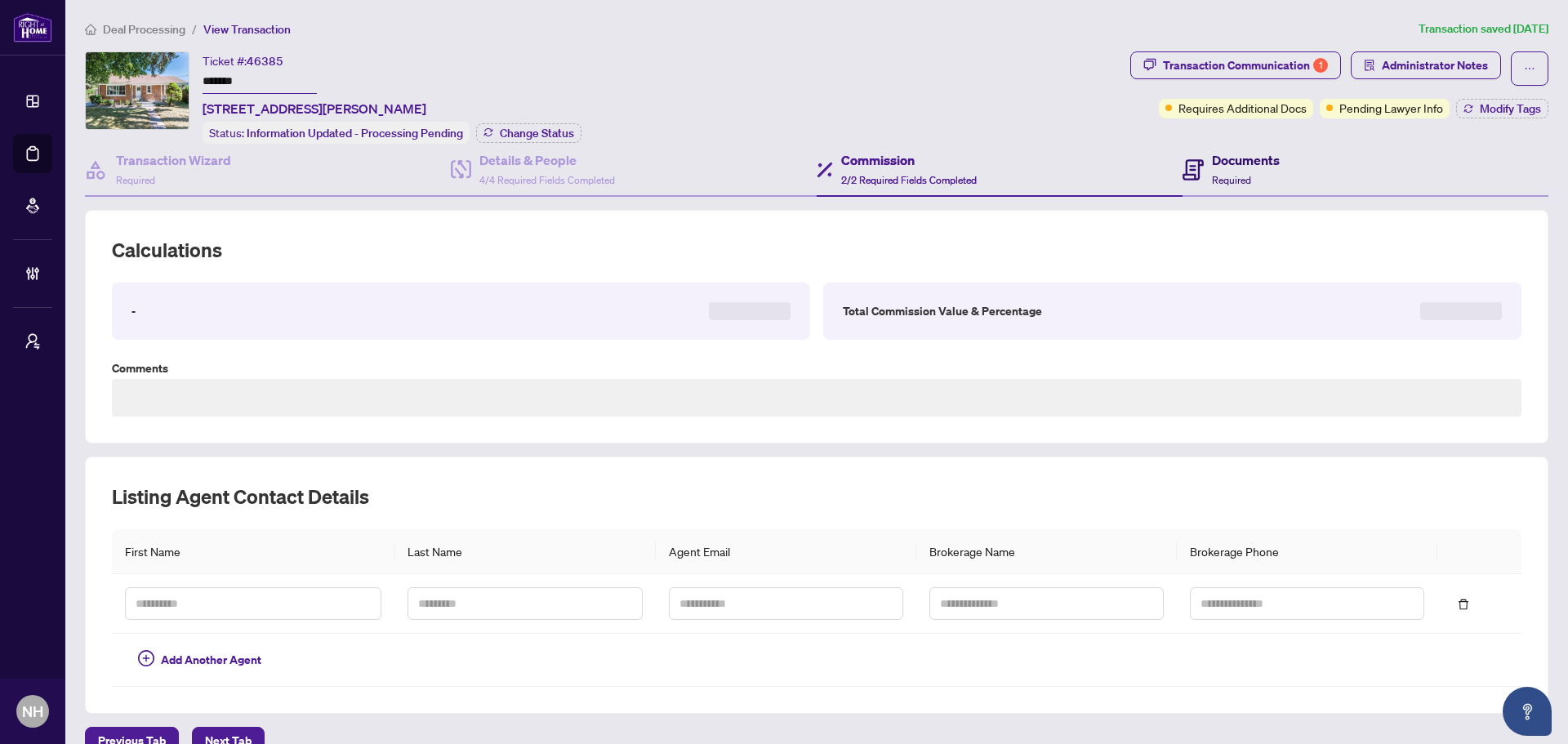
click at [1192, 173] on icon at bounding box center [1192, 170] width 21 height 21
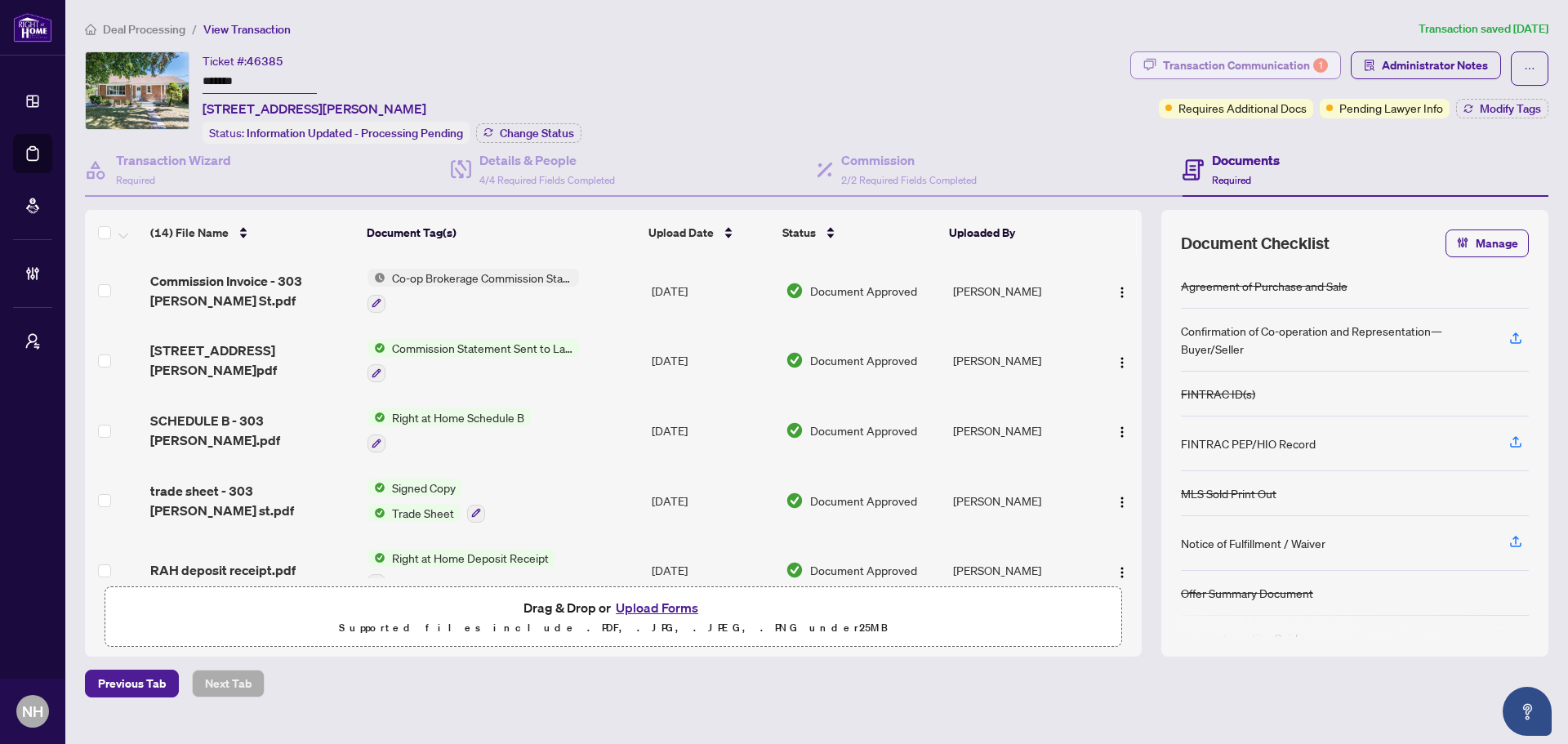
click at [1302, 64] on div "Transaction Communication 1" at bounding box center [1244, 65] width 165 height 27
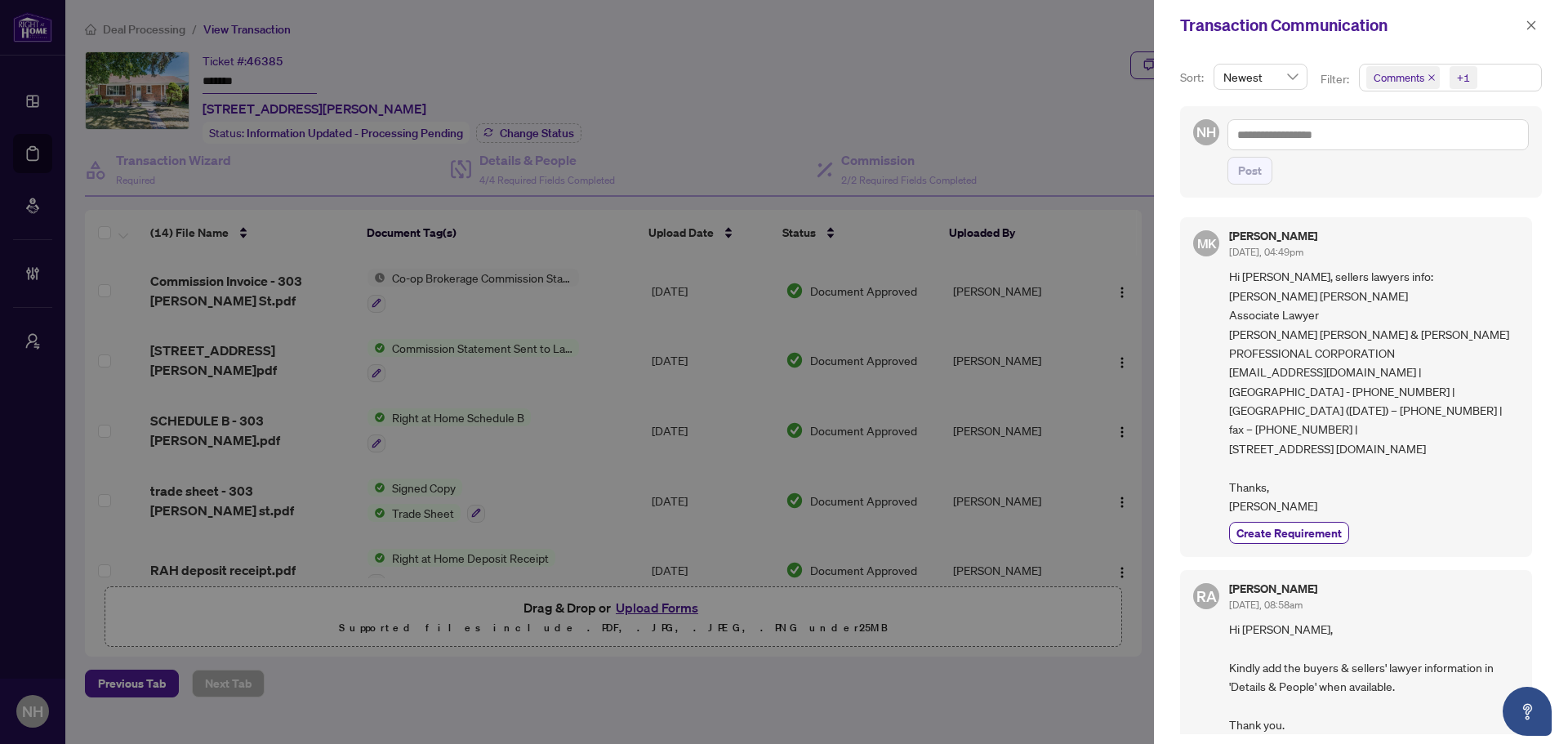
click at [1428, 75] on icon "close" at bounding box center [1432, 78] width 7 height 7
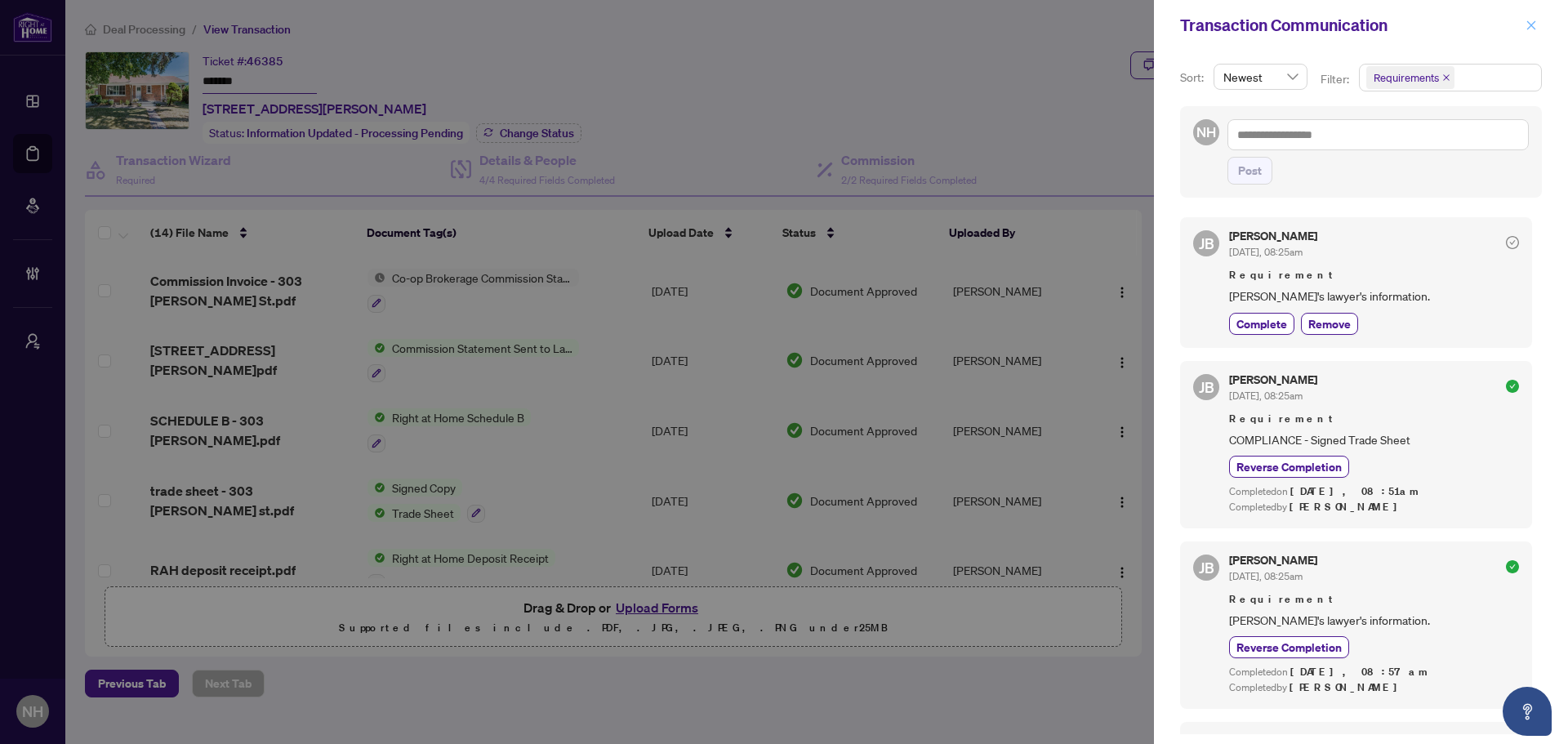
click at [1529, 23] on icon "close" at bounding box center [1531, 25] width 9 height 9
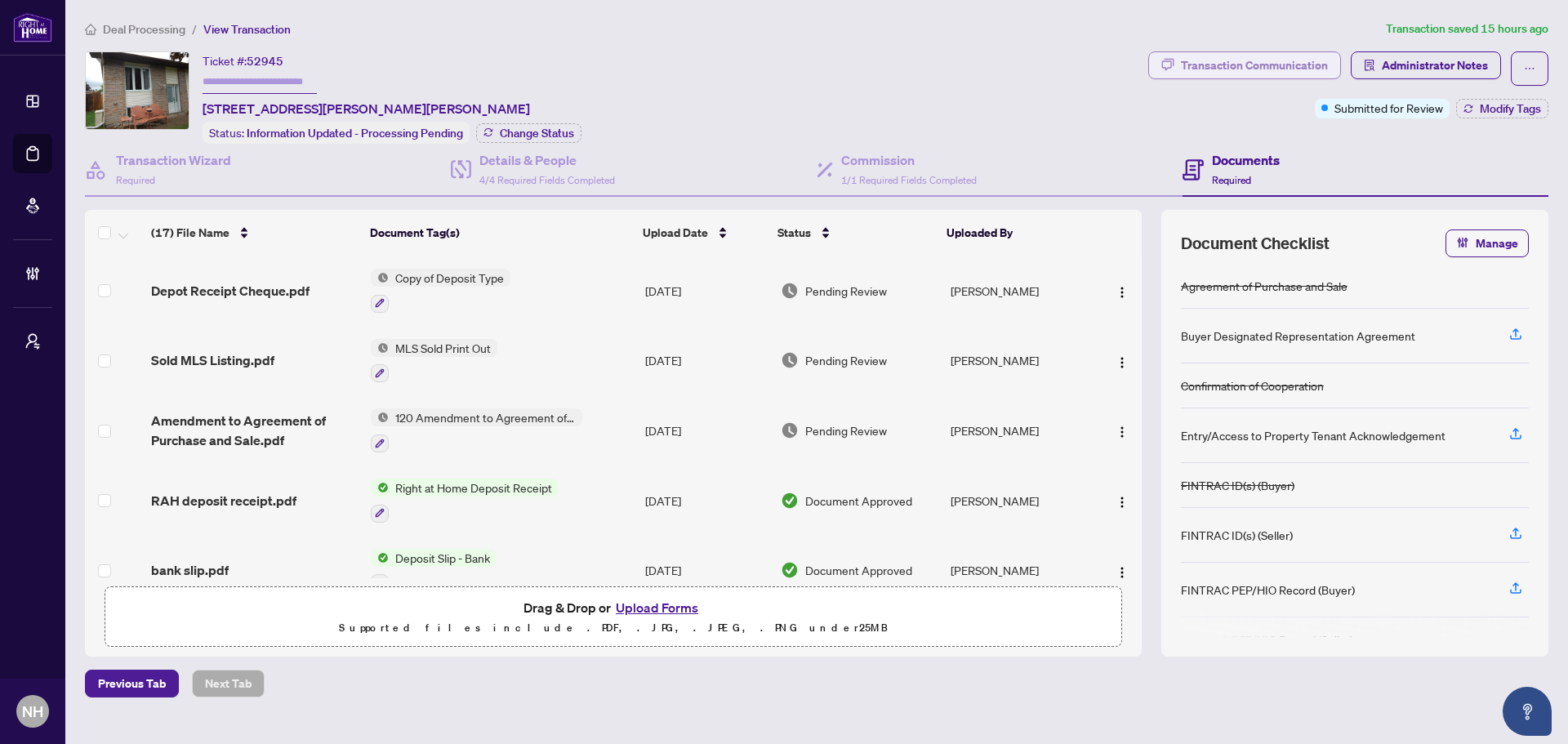
click at [1245, 62] on div "Transaction Communication" at bounding box center [1254, 65] width 147 height 27
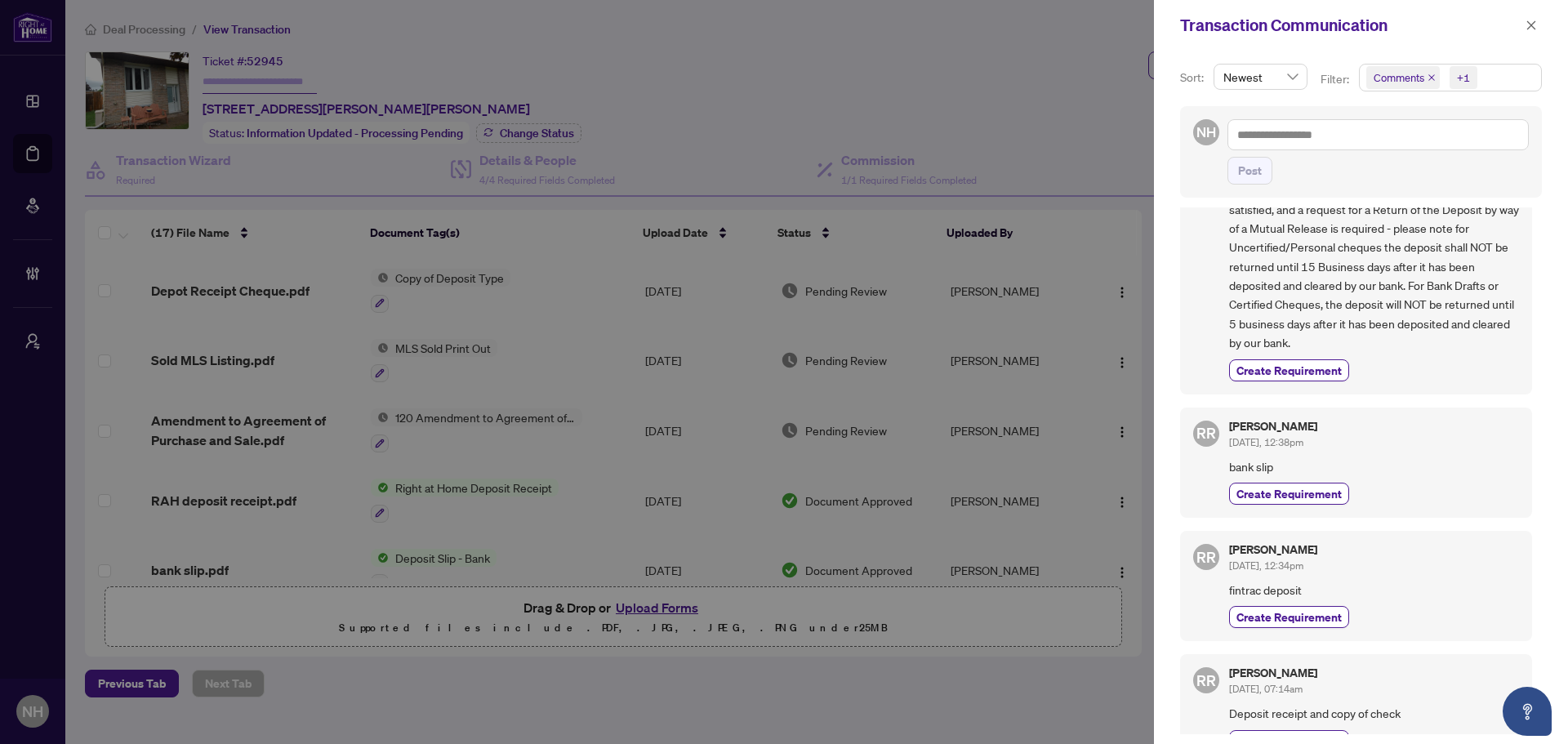
scroll to position [890, 0]
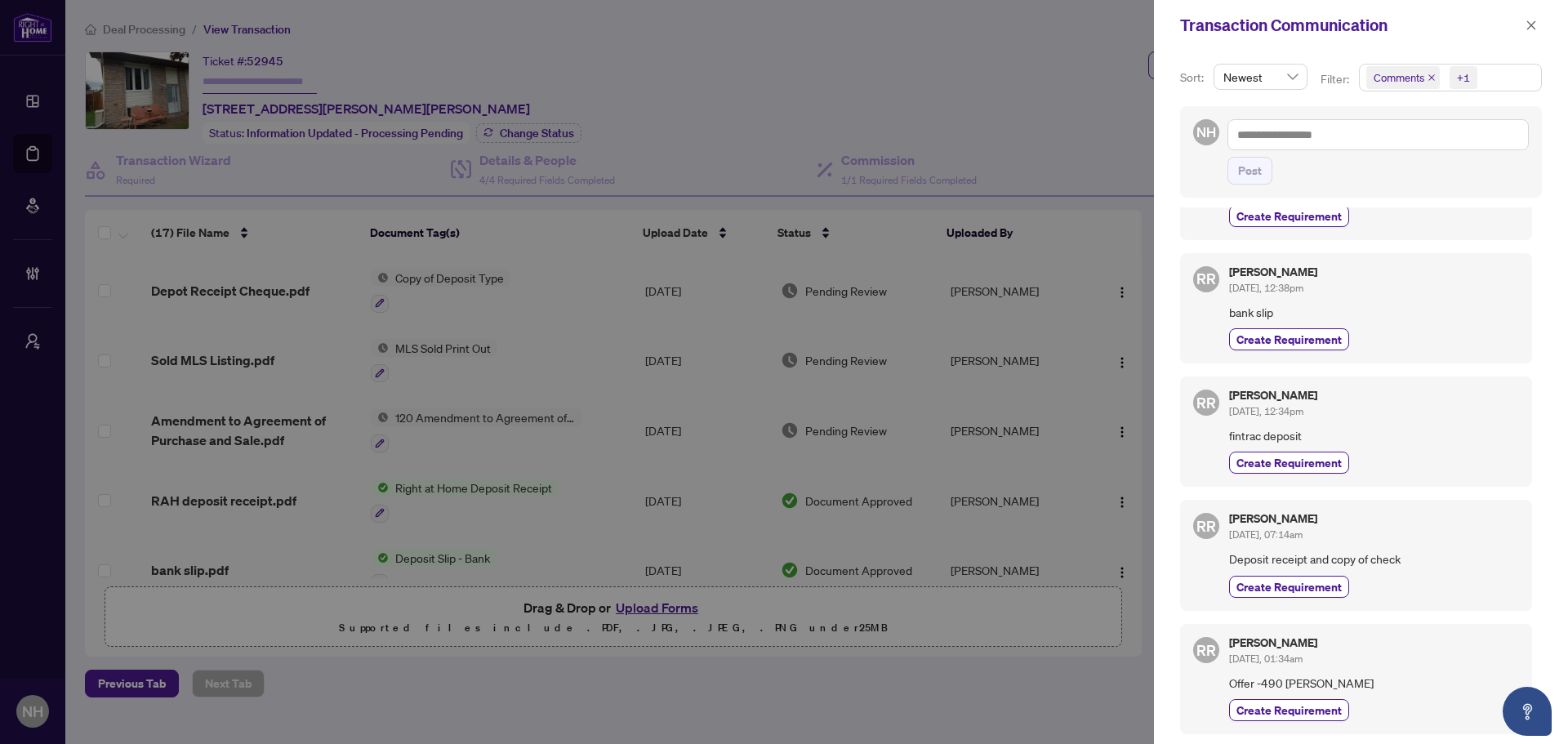
click at [1434, 79] on icon "close" at bounding box center [1432, 78] width 9 height 9
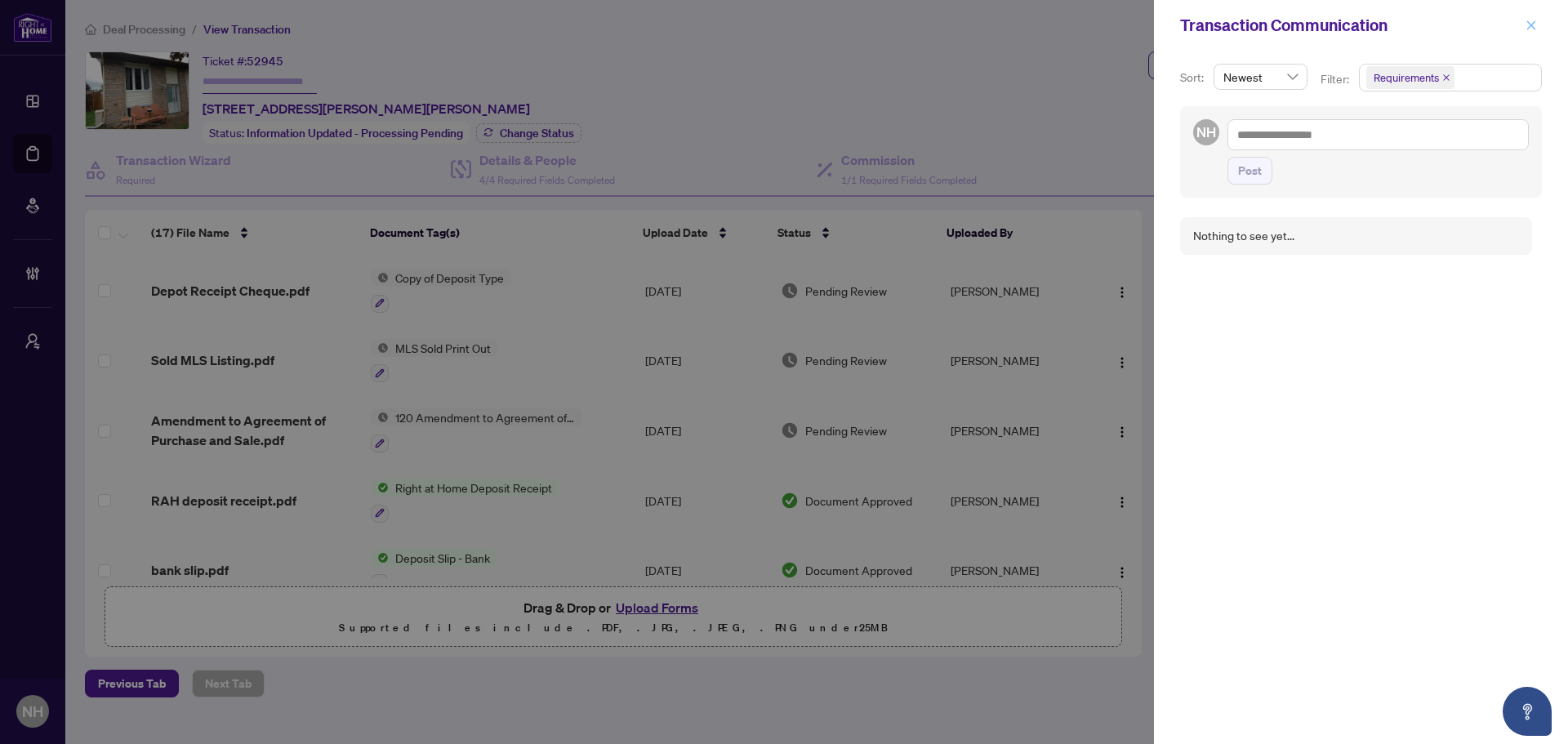
click at [1530, 26] on icon "close" at bounding box center [1531, 25] width 9 height 9
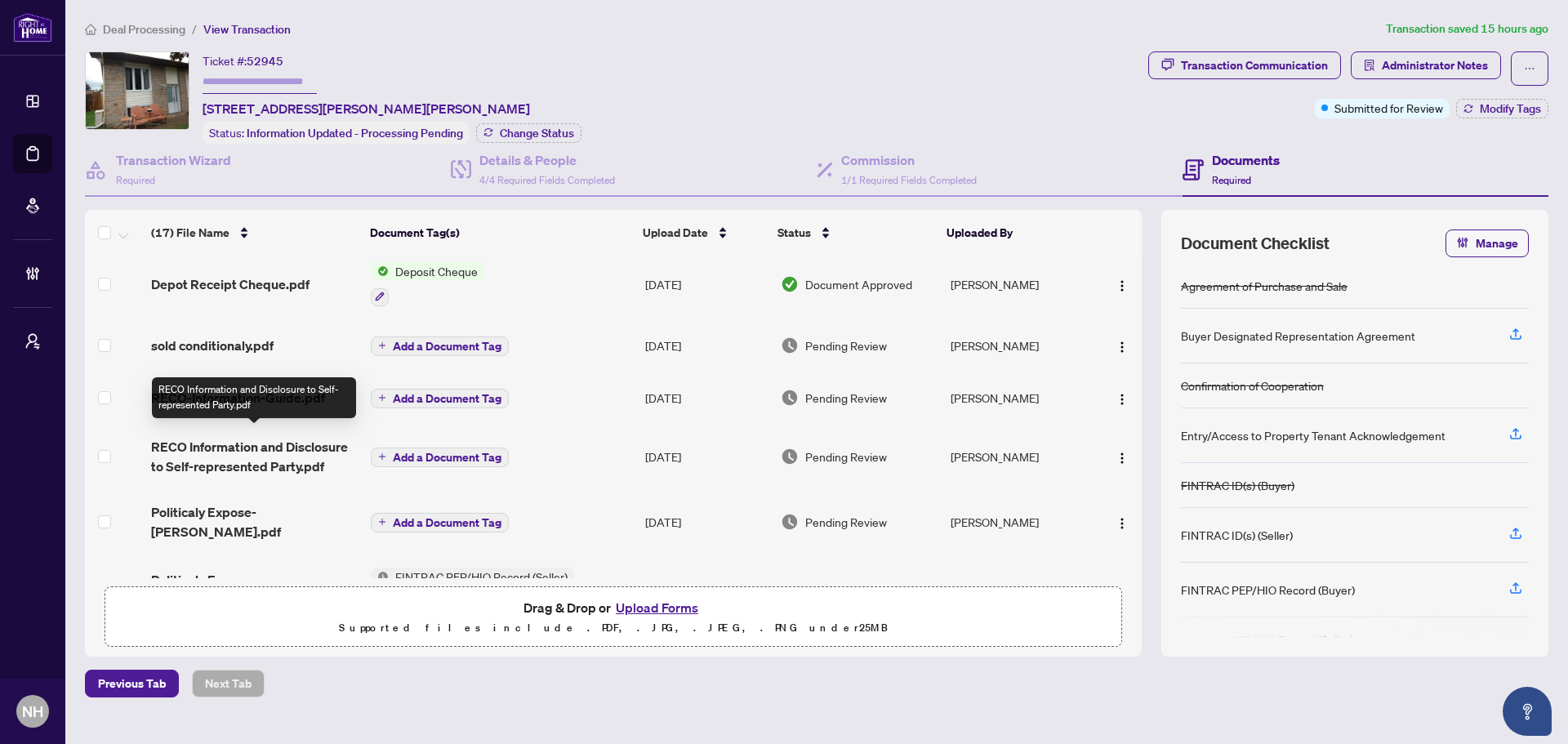
scroll to position [490, 0]
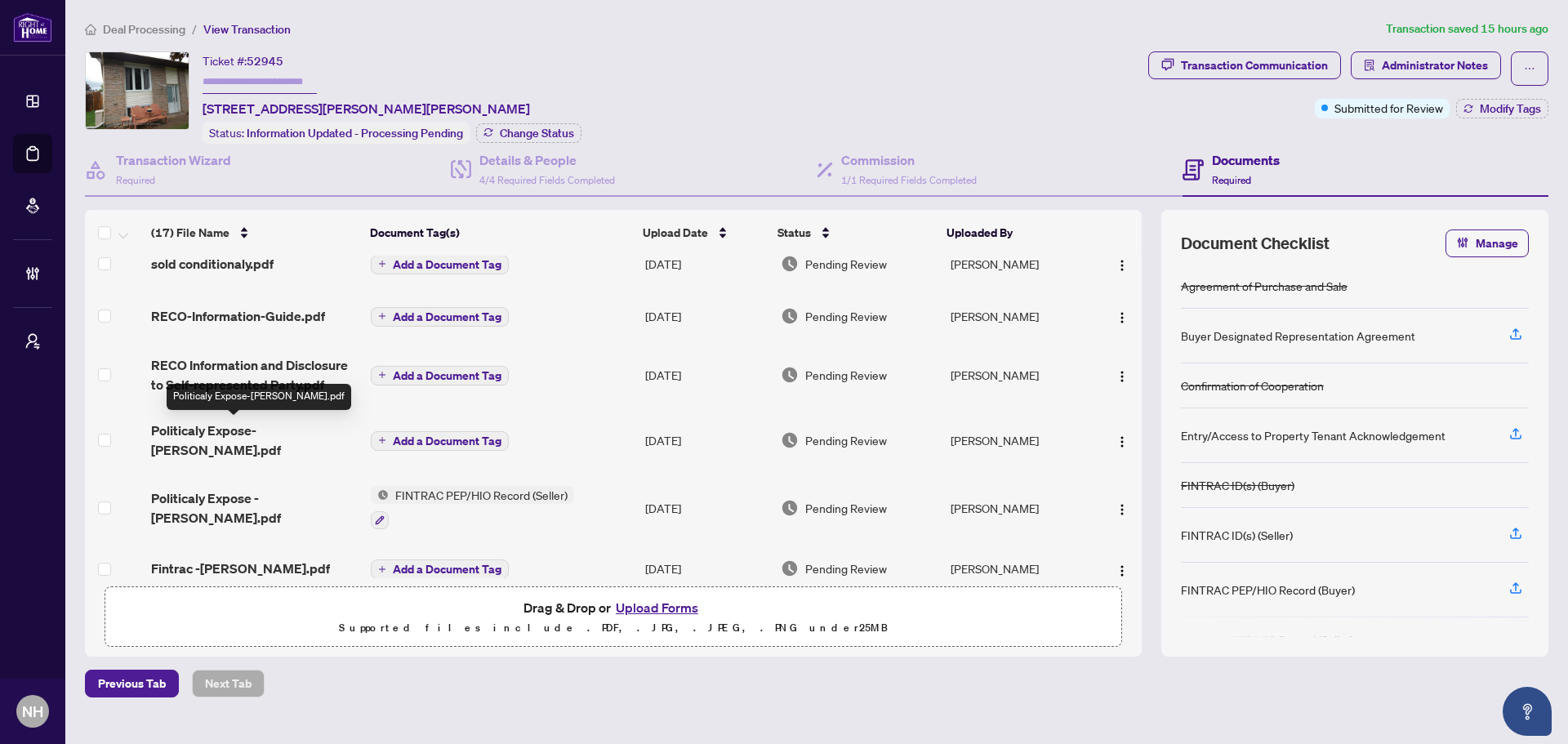
click at [255, 430] on span "Politicaly Expose-[PERSON_NAME].pdf" at bounding box center [253, 440] width 206 height 39
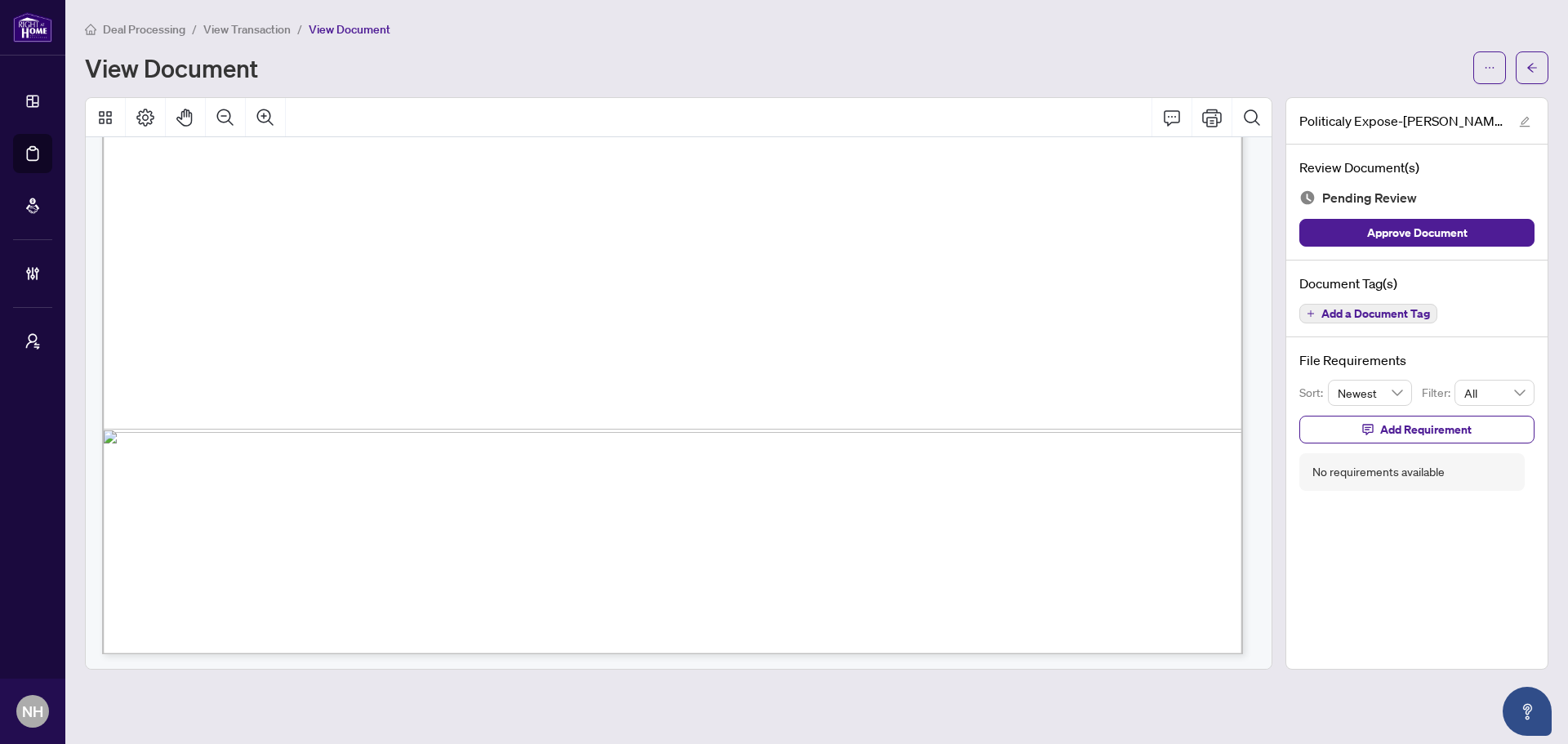
scroll to position [2491, 0]
click at [1535, 74] on span "button" at bounding box center [1531, 68] width 11 height 27
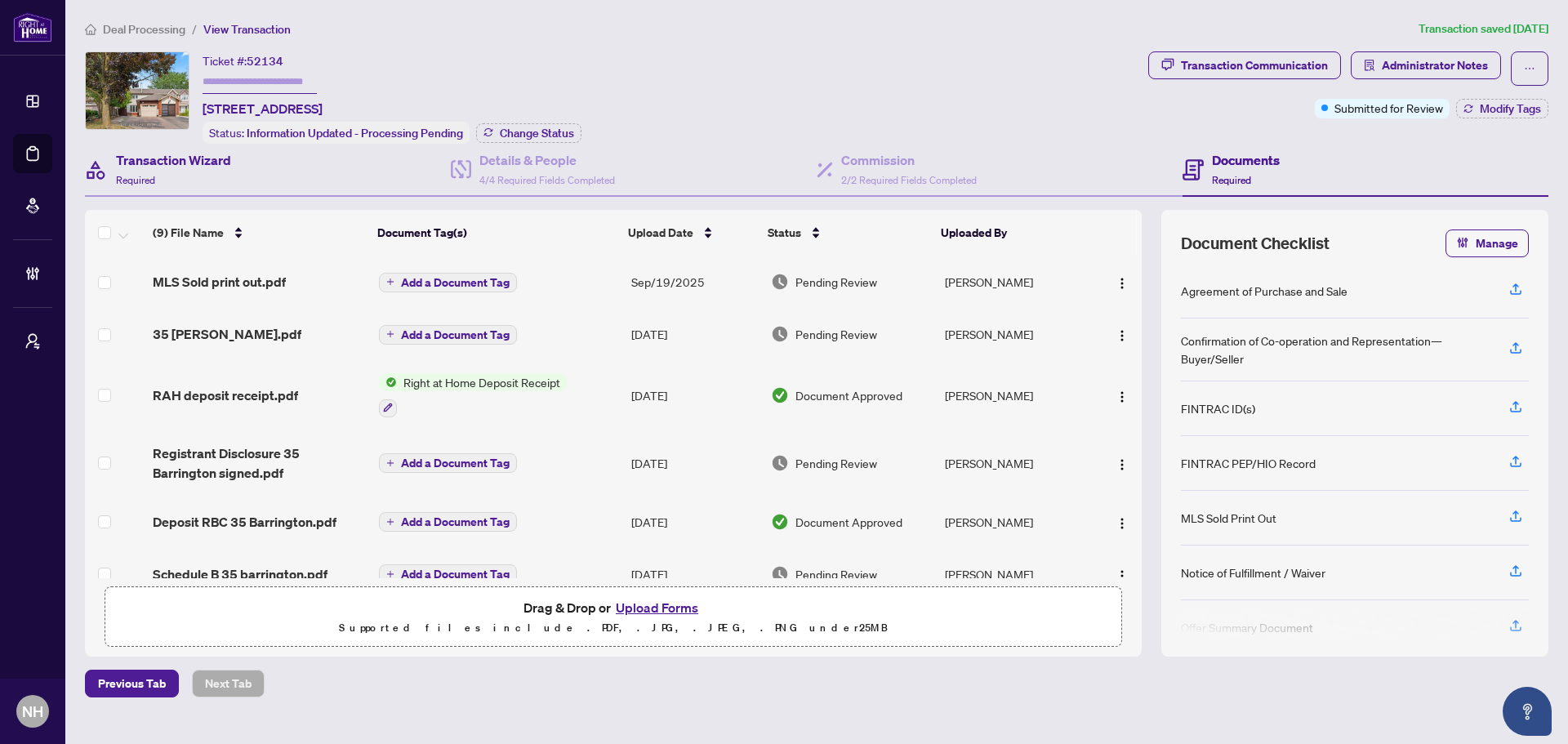
click at [267, 176] on div "Transaction Wizard Required" at bounding box center [267, 170] width 365 height 53
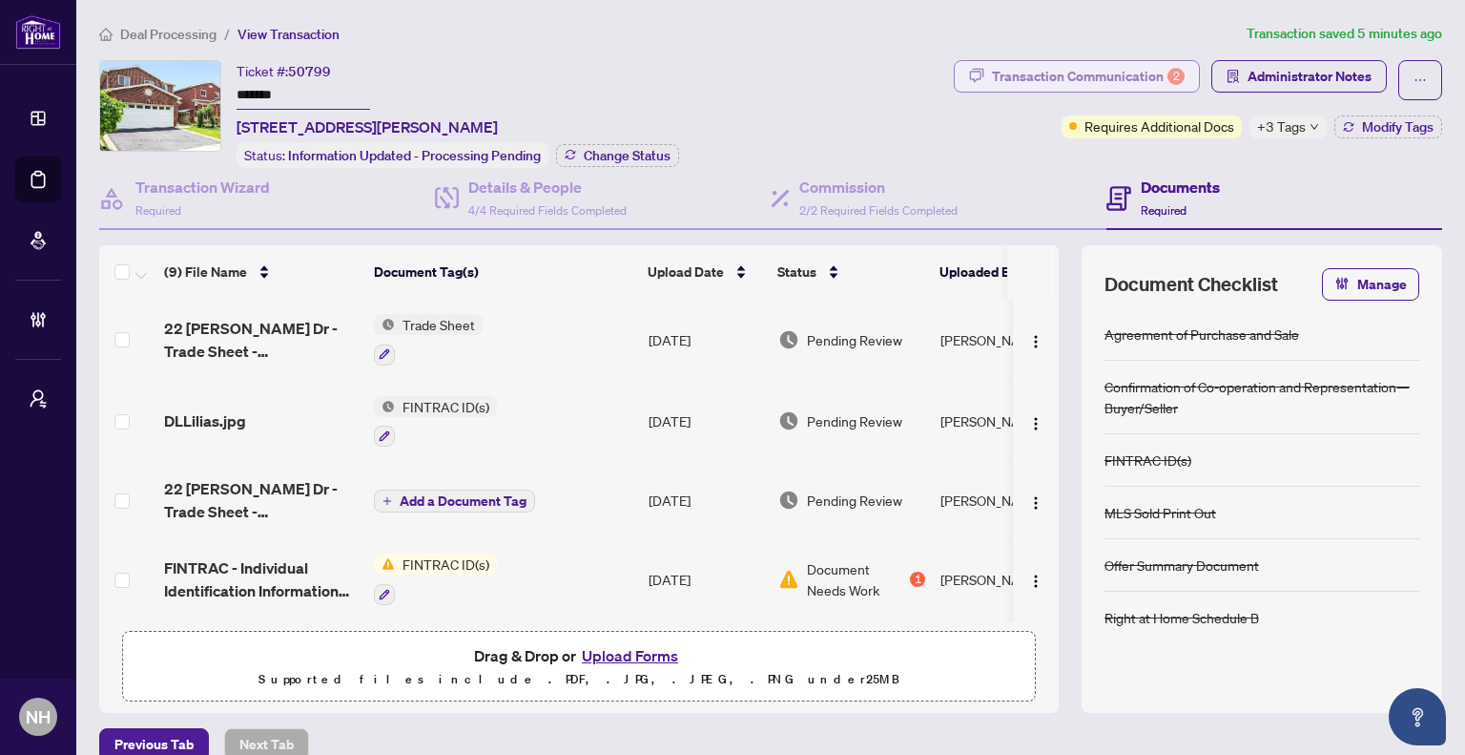
click at [1045, 74] on div "Transaction Communication 2" at bounding box center [1088, 76] width 193 height 31
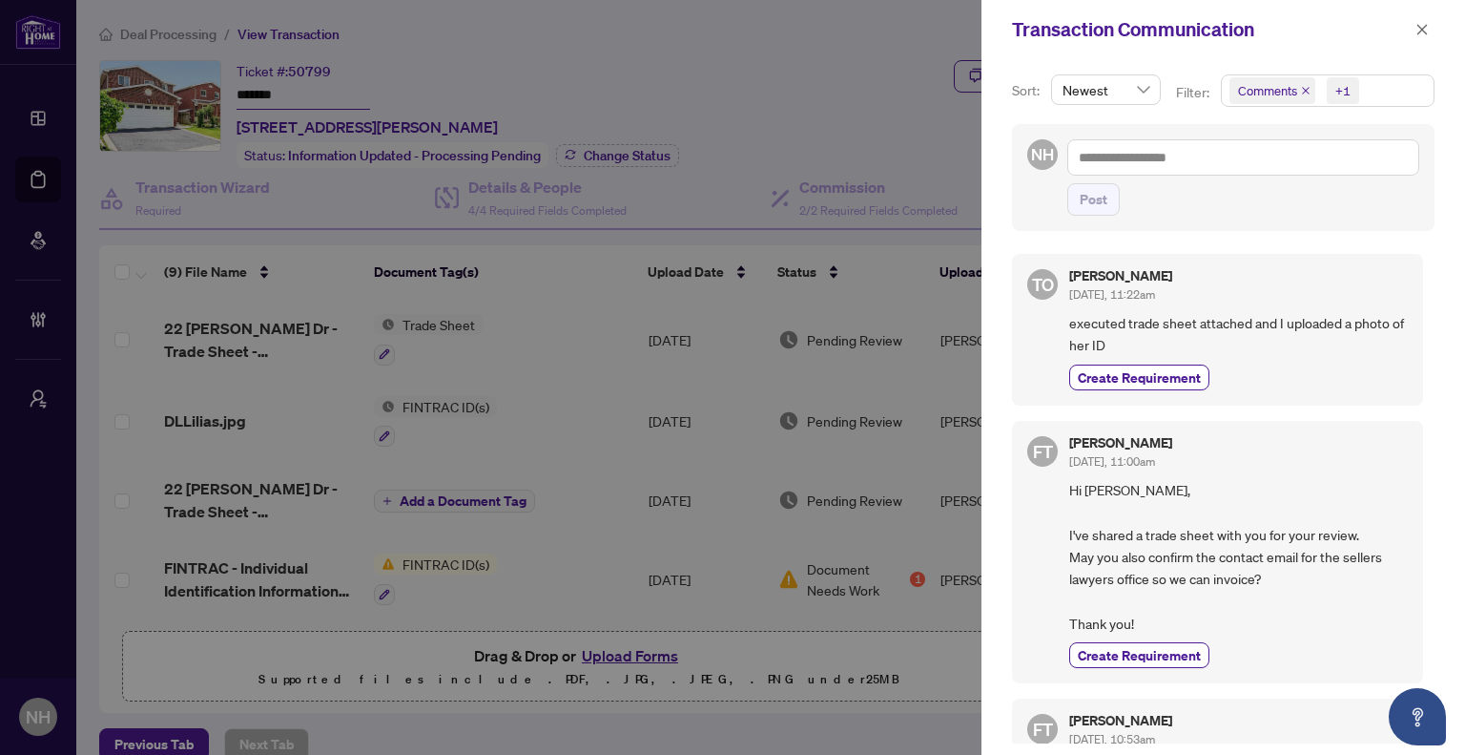
click at [1309, 91] on span "Comments" at bounding box center [1273, 90] width 86 height 27
click at [1302, 87] on icon "close" at bounding box center [1306, 91] width 8 height 8
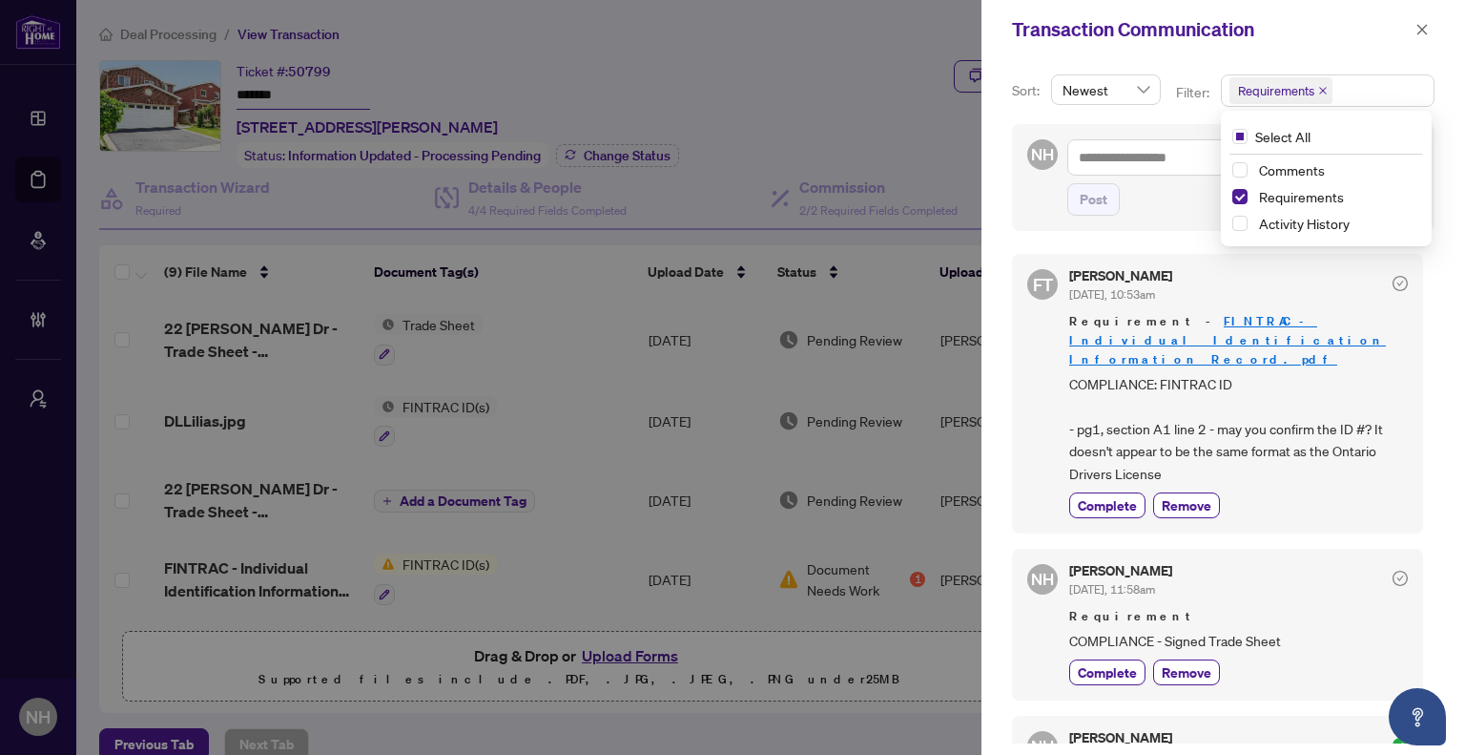
click at [1383, 44] on div "Transaction Communication" at bounding box center [1224, 29] width 484 height 59
click at [1423, 30] on icon "close" at bounding box center [1422, 29] width 13 height 13
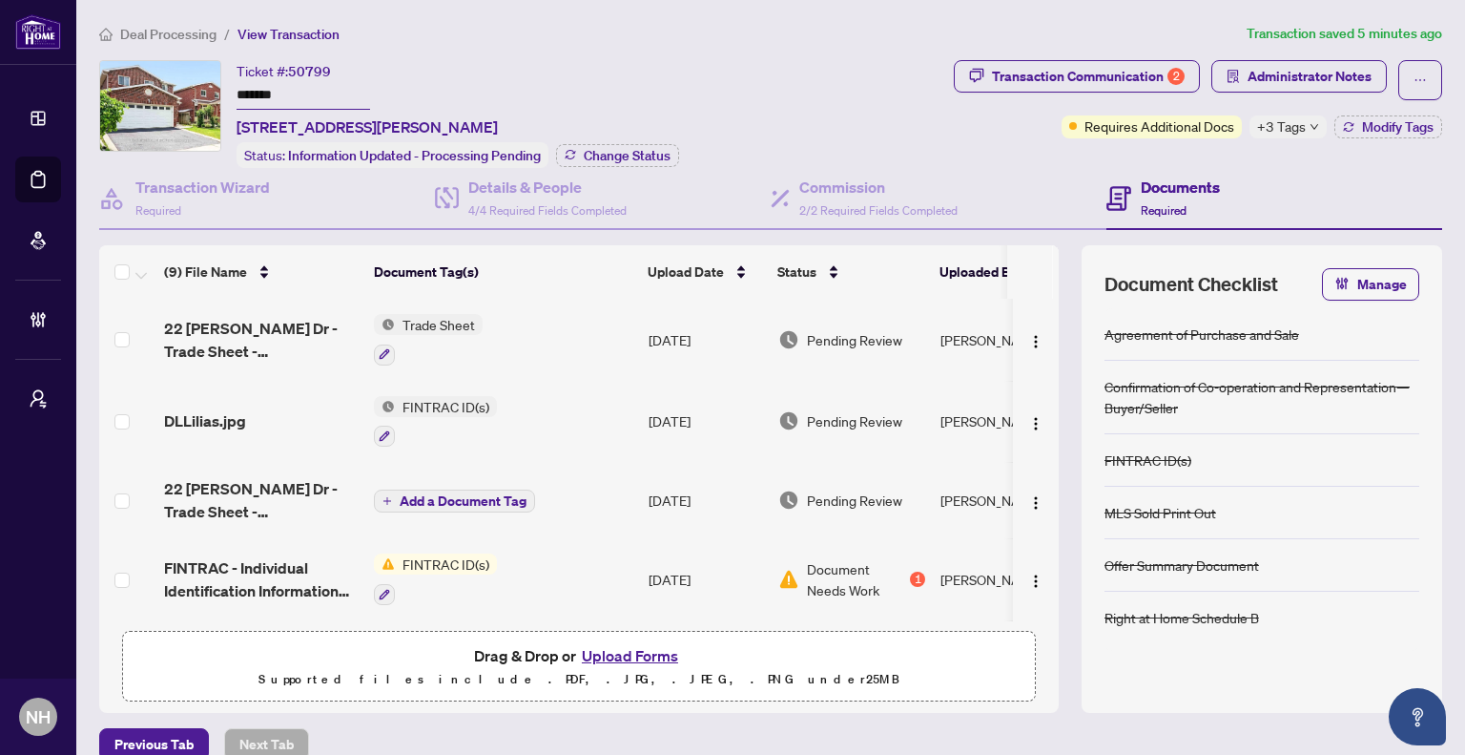
click at [196, 31] on span "Deal Processing" at bounding box center [168, 34] width 96 height 17
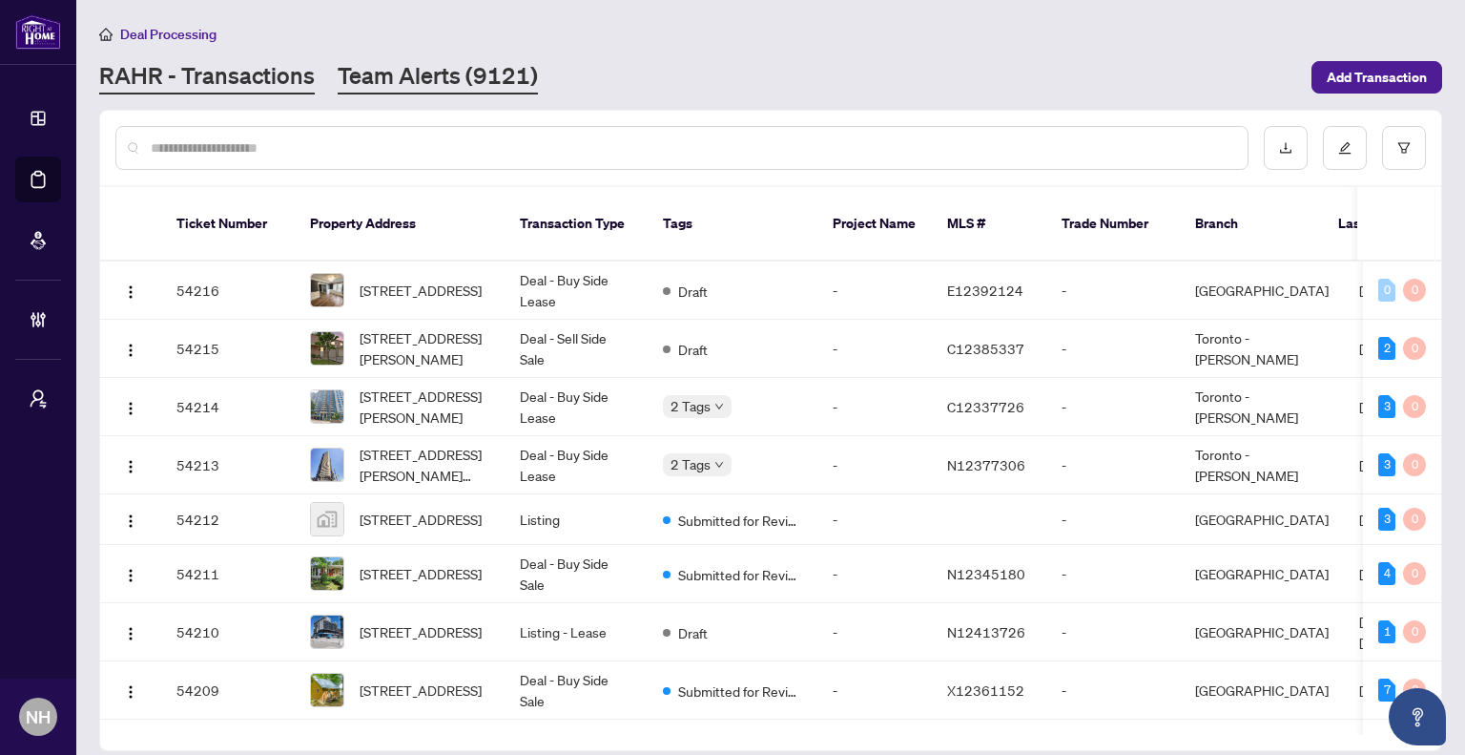
click at [454, 56] on div "Deal Processing RAHR - Transactions Team Alerts (9121) Add Transaction" at bounding box center [770, 59] width 1343 height 72
click at [446, 94] on main "Deal Processing RAHR - Transactions Team Alerts (9121) Add Transaction Ticket N…" at bounding box center [770, 377] width 1389 height 755
click at [450, 80] on link "Team Alerts (9121)" at bounding box center [438, 77] width 200 height 34
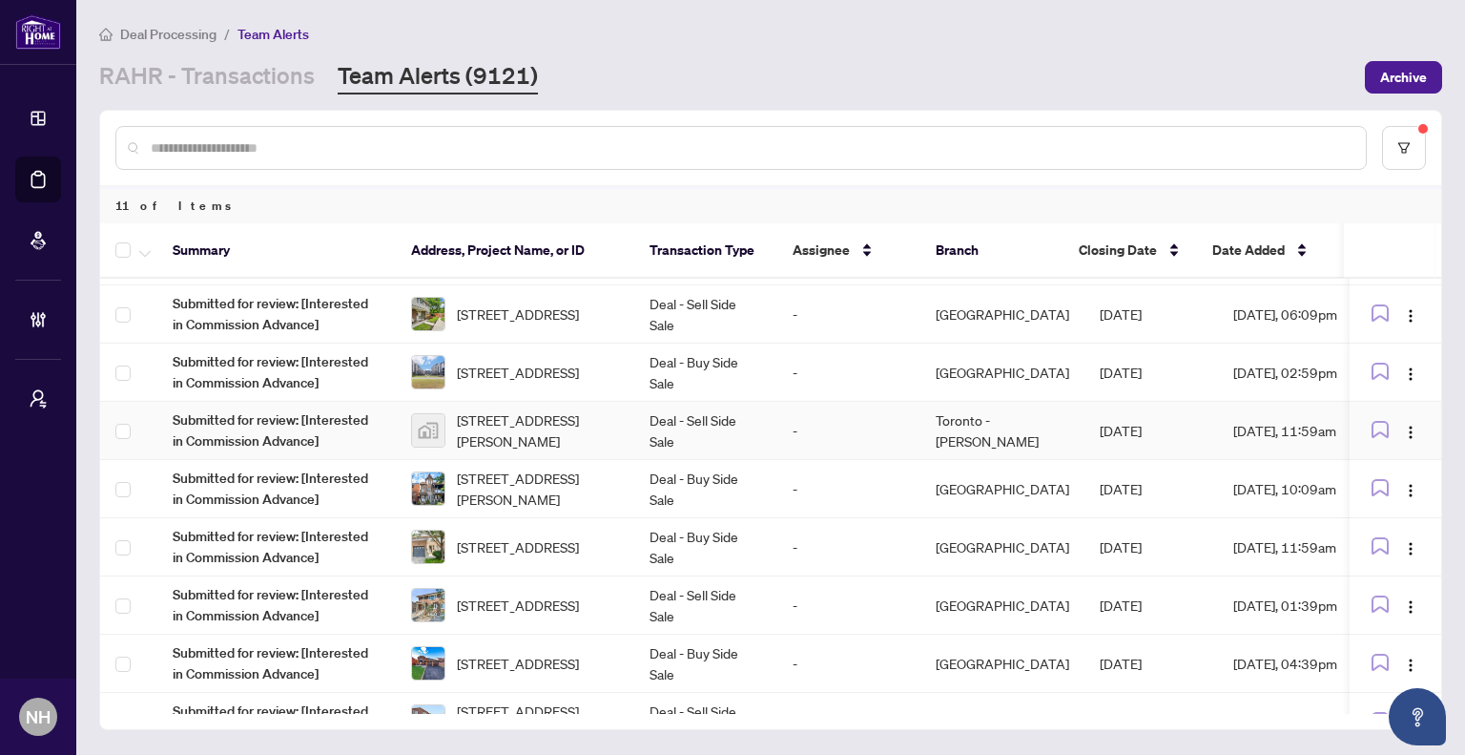
scroll to position [95, 0]
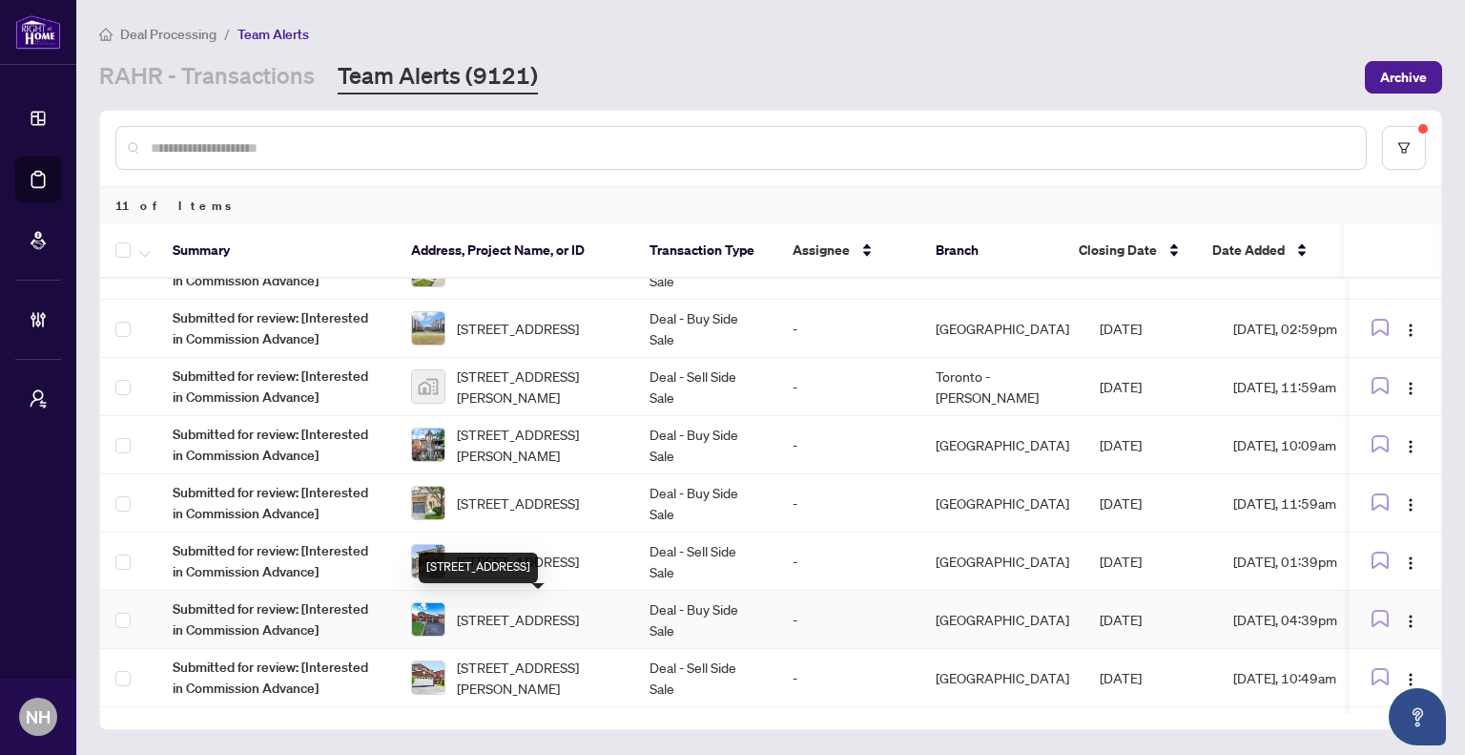
click at [565, 614] on span "52 Donaghedy Dr, Halton Hills, Ontario L7G 5H1, Canada" at bounding box center [518, 619] width 122 height 21
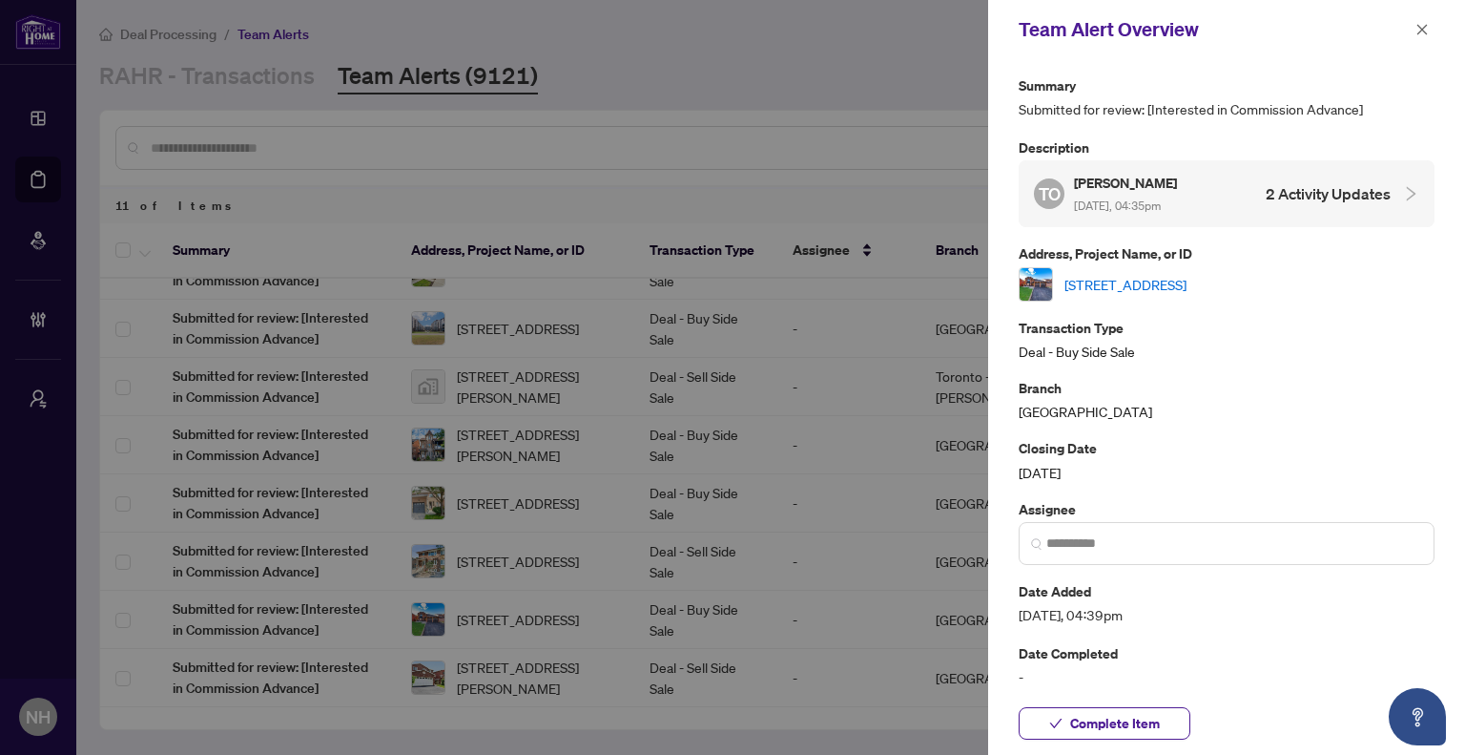
click at [1148, 283] on link "52 Donaghedy Dr, Halton Hills, Ontario L7G 5H1, Canada" at bounding box center [1126, 284] width 122 height 21
drag, startPoint x: 1423, startPoint y: 28, endPoint x: 1404, endPoint y: 45, distance: 25.7
click at [1423, 28] on icon "close" at bounding box center [1423, 29] width 10 height 10
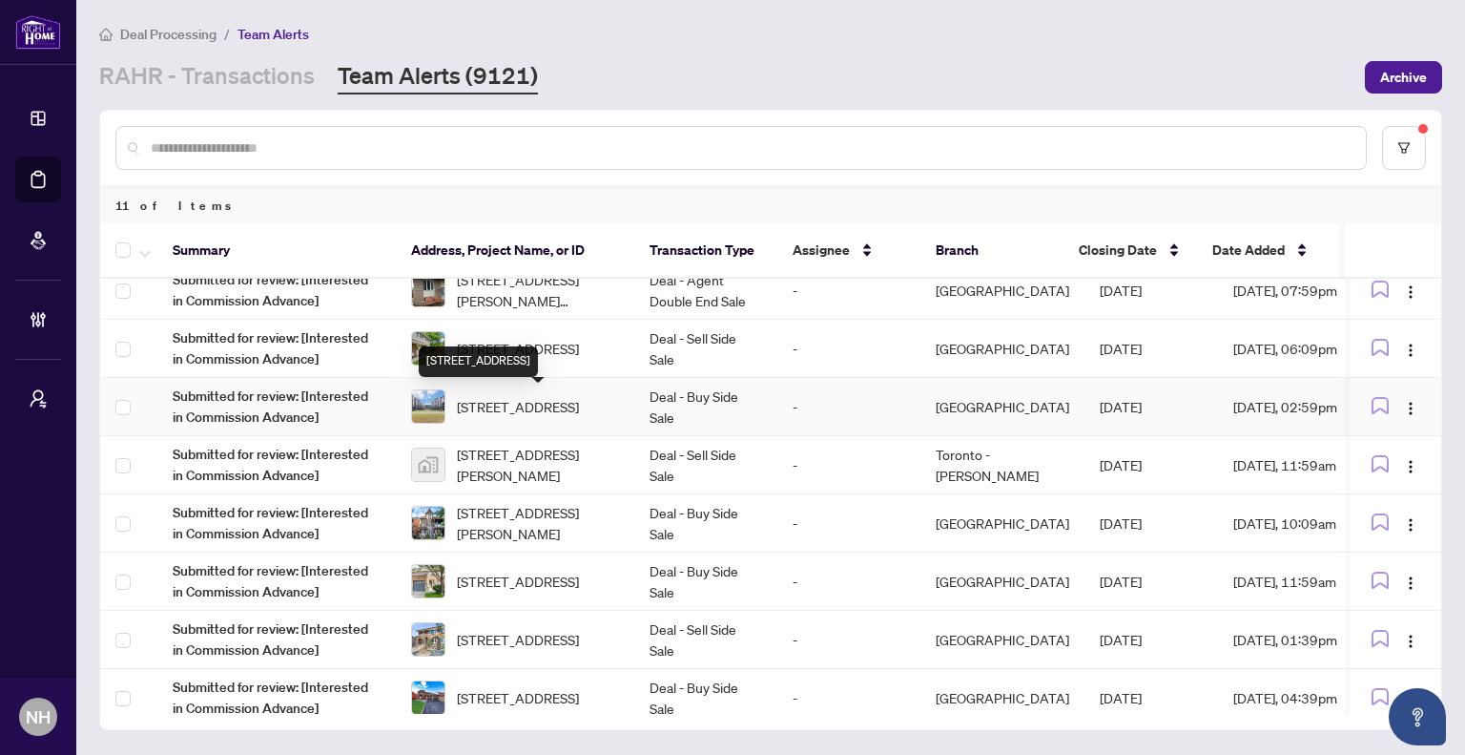
scroll to position [0, 0]
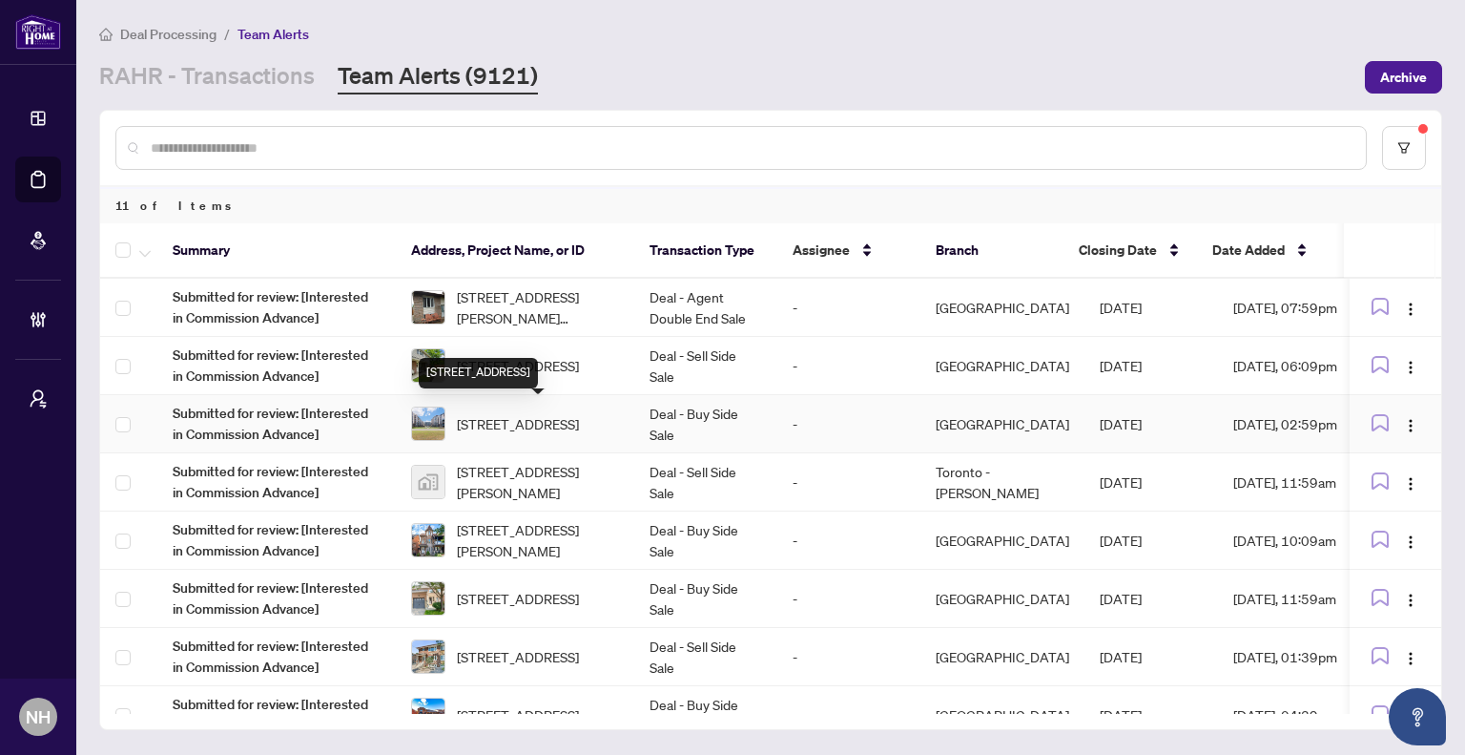
click at [538, 363] on div "513-16 Concord Pl, Grimsby, Ontario L3M 0J1, Canada" at bounding box center [478, 373] width 119 height 31
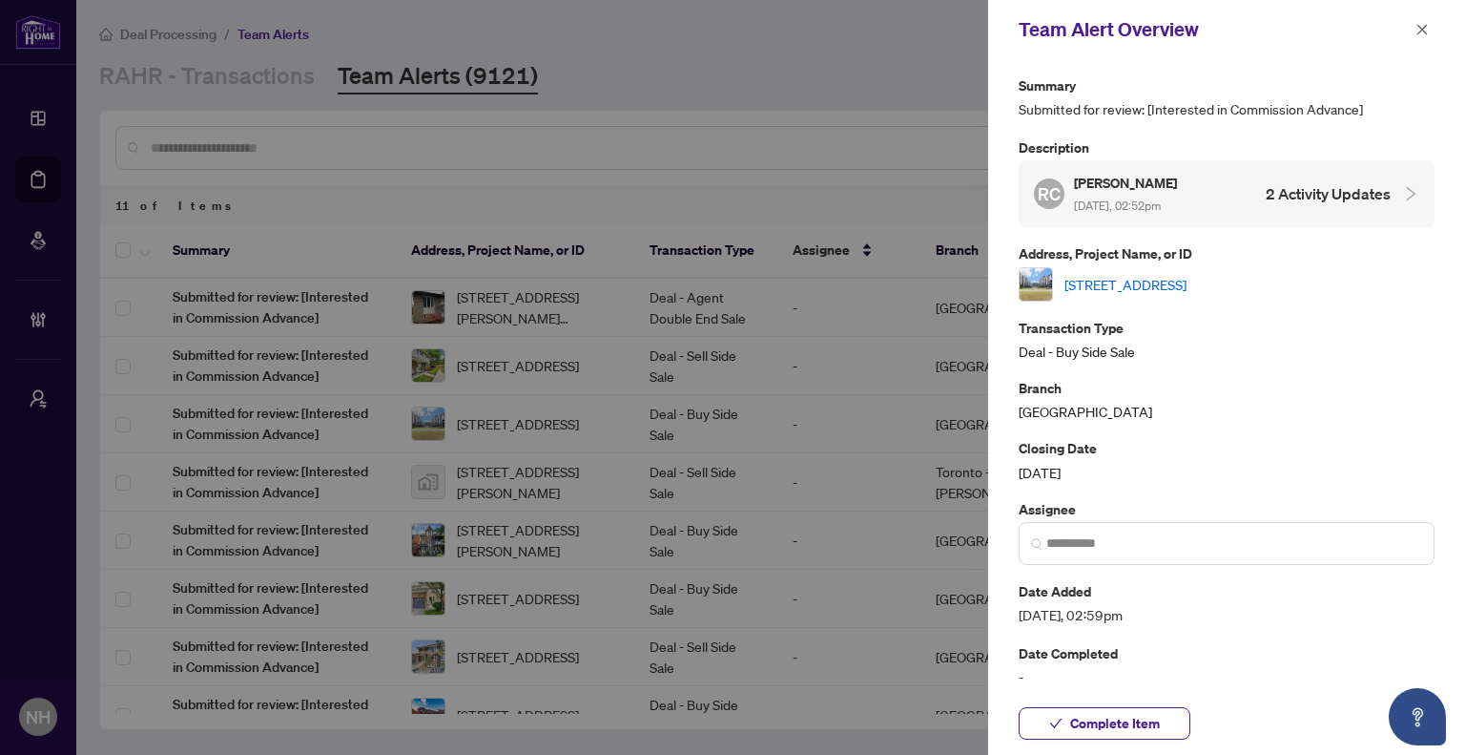
click at [1187, 285] on link "513-16 Concord Pl, Grimsby, Ontario L3M 0J1, Canada" at bounding box center [1126, 284] width 122 height 21
drag, startPoint x: 1427, startPoint y: 38, endPoint x: 1408, endPoint y: 55, distance: 25.7
click at [1427, 39] on span "button" at bounding box center [1422, 29] width 13 height 31
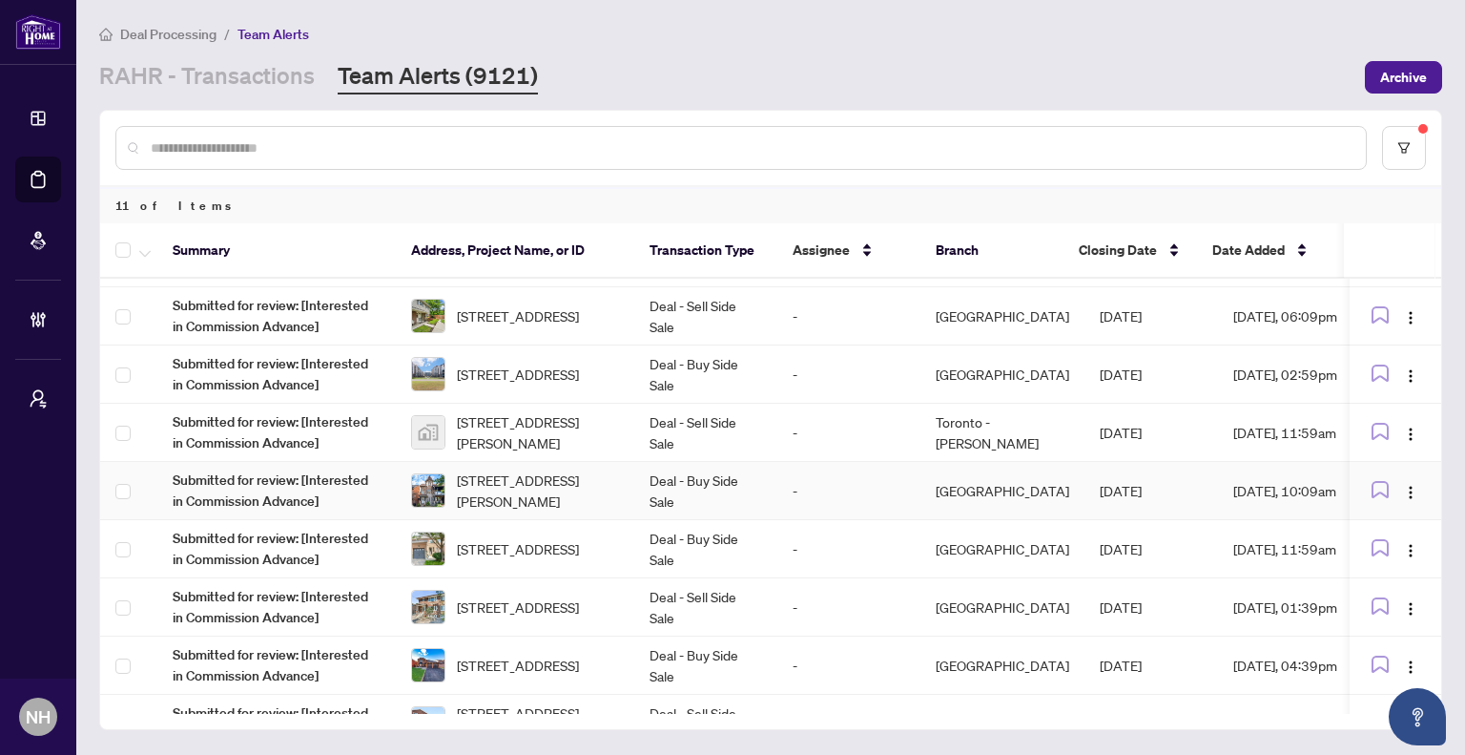
scroll to position [17, 0]
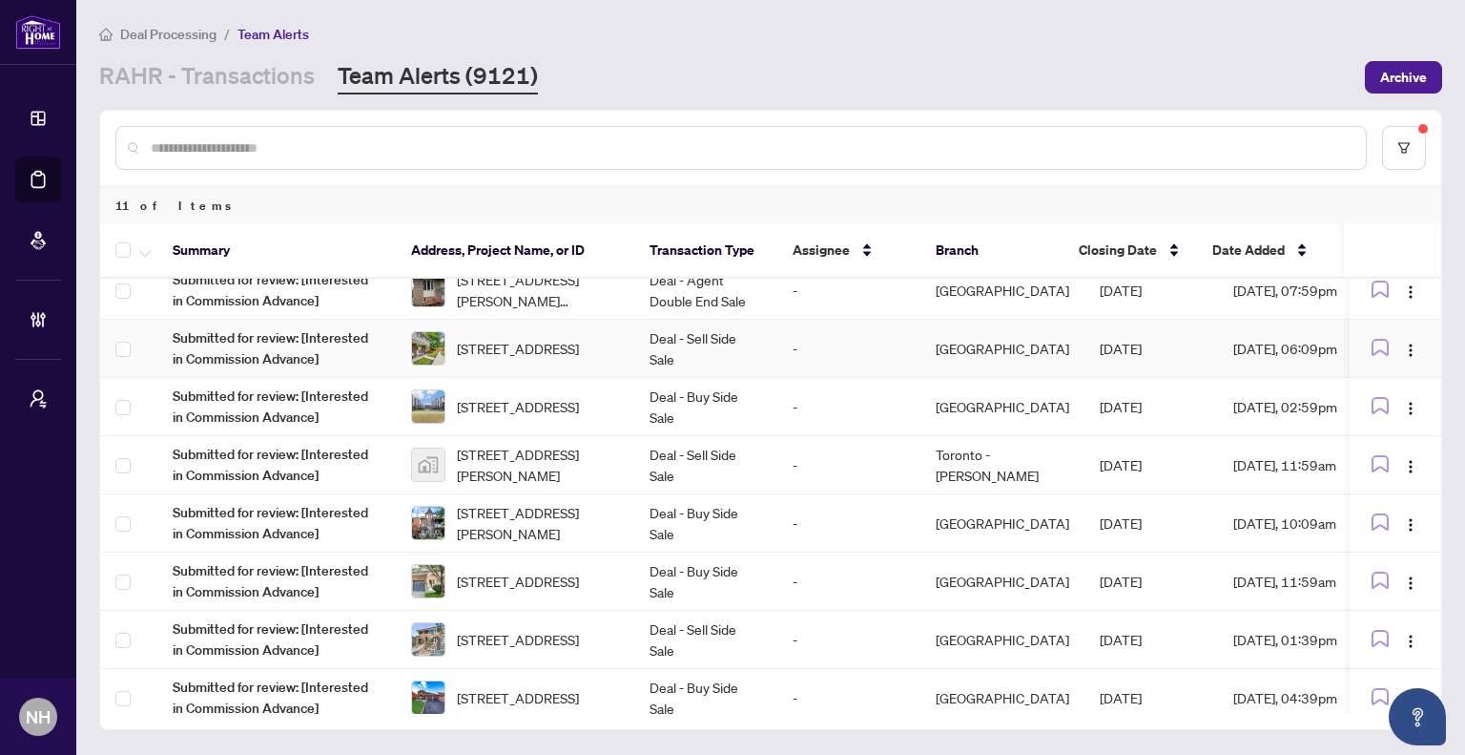
click at [643, 350] on td "Deal - Sell Side Sale" at bounding box center [705, 349] width 143 height 58
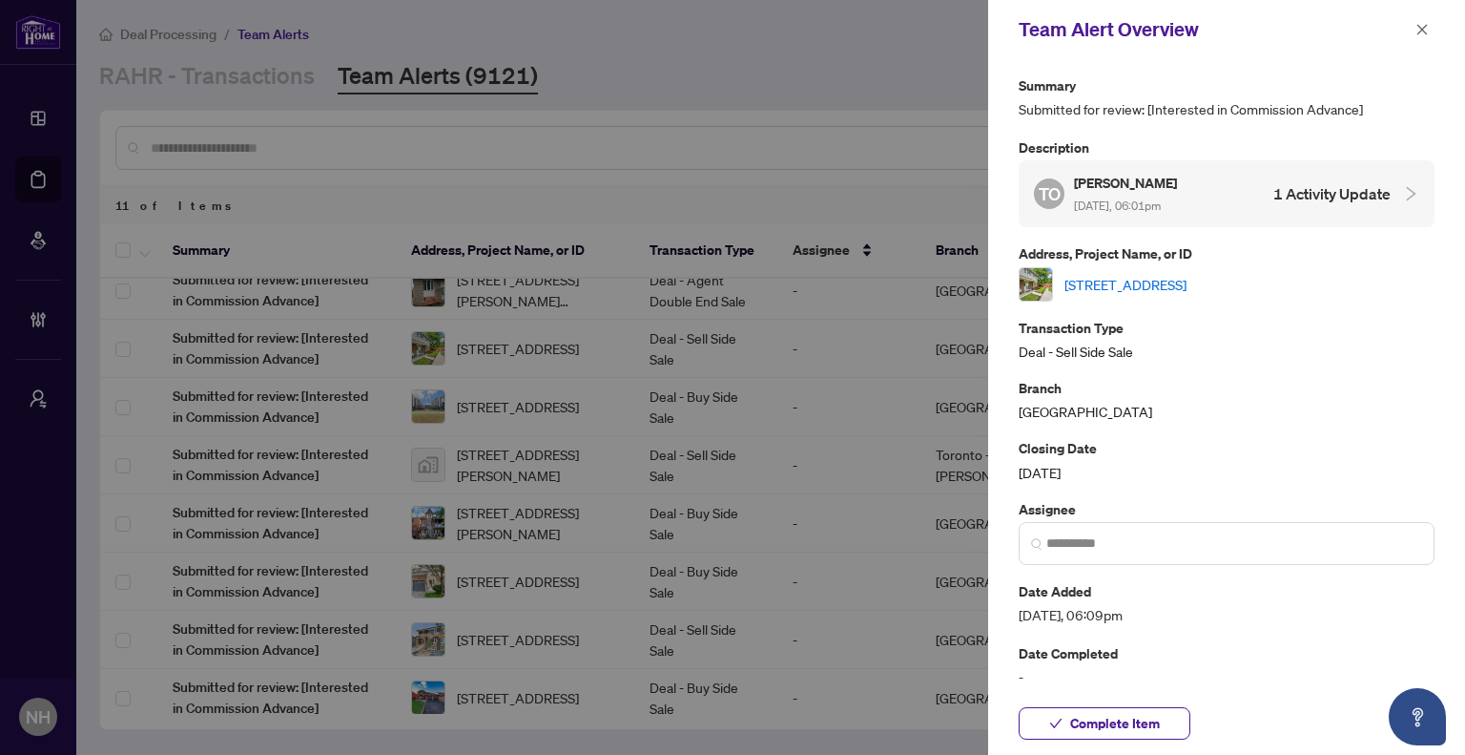
click at [1187, 289] on link "30 Village Crt, Brampton, Ontario L6W 1A6, Canada" at bounding box center [1126, 284] width 122 height 21
click at [1424, 33] on icon "close" at bounding box center [1422, 29] width 13 height 13
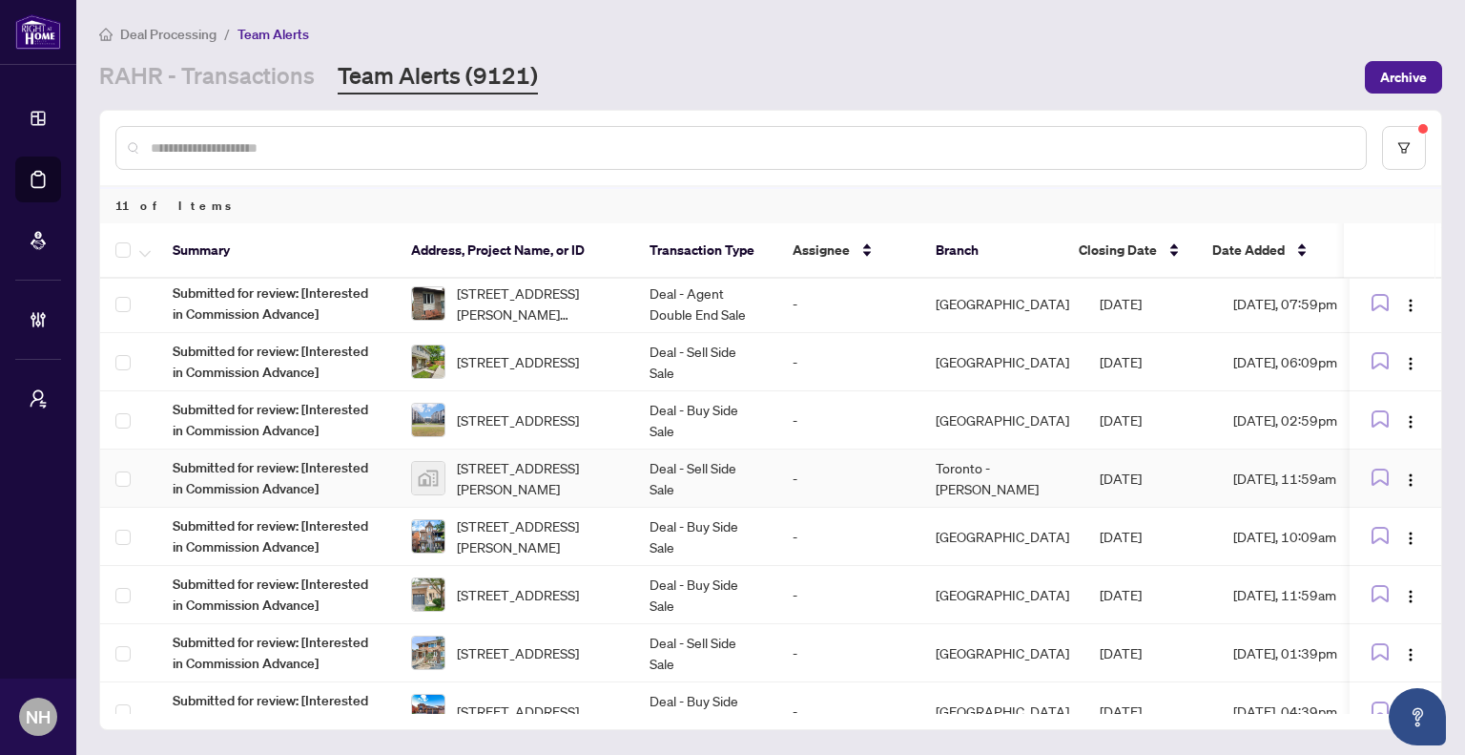
scroll to position [0, 0]
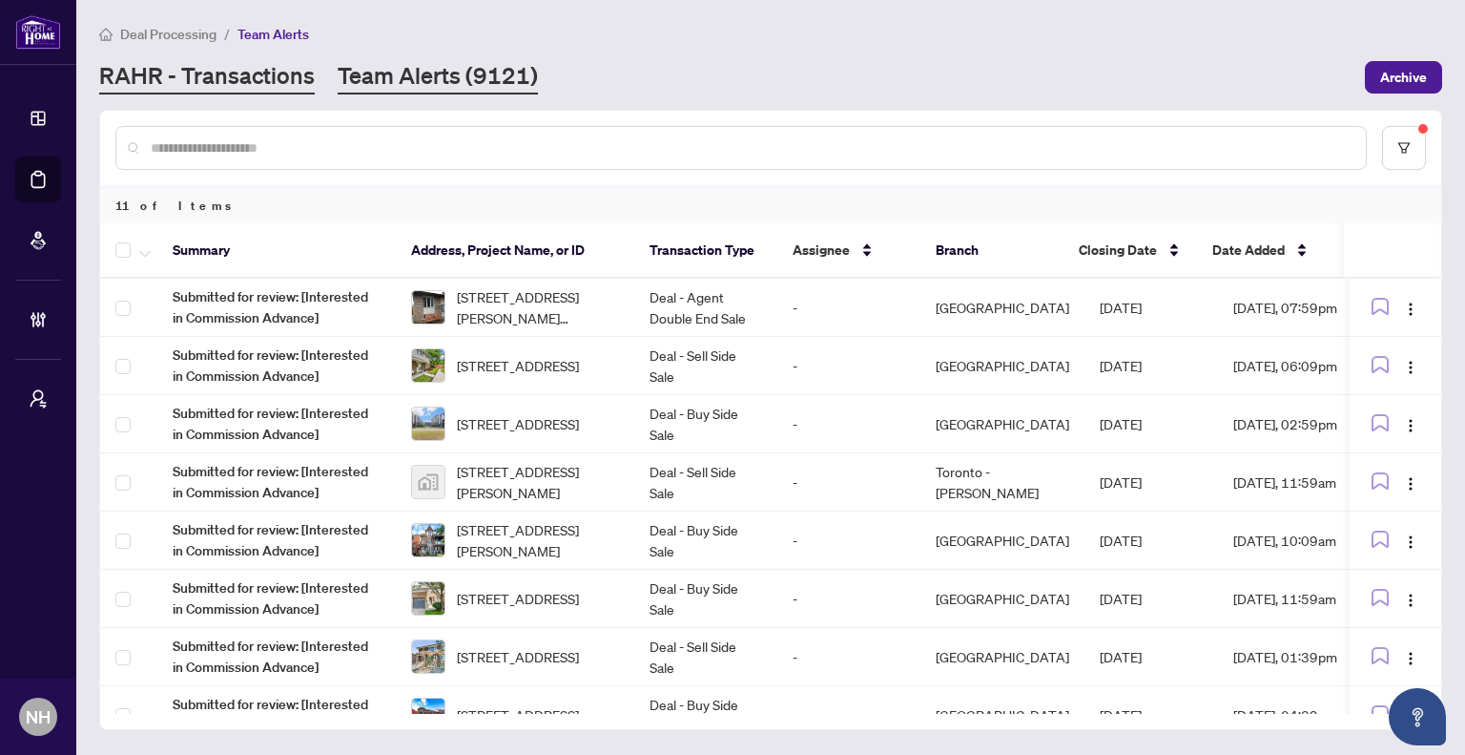
click at [241, 79] on link "RAHR - Transactions" at bounding box center [207, 77] width 216 height 34
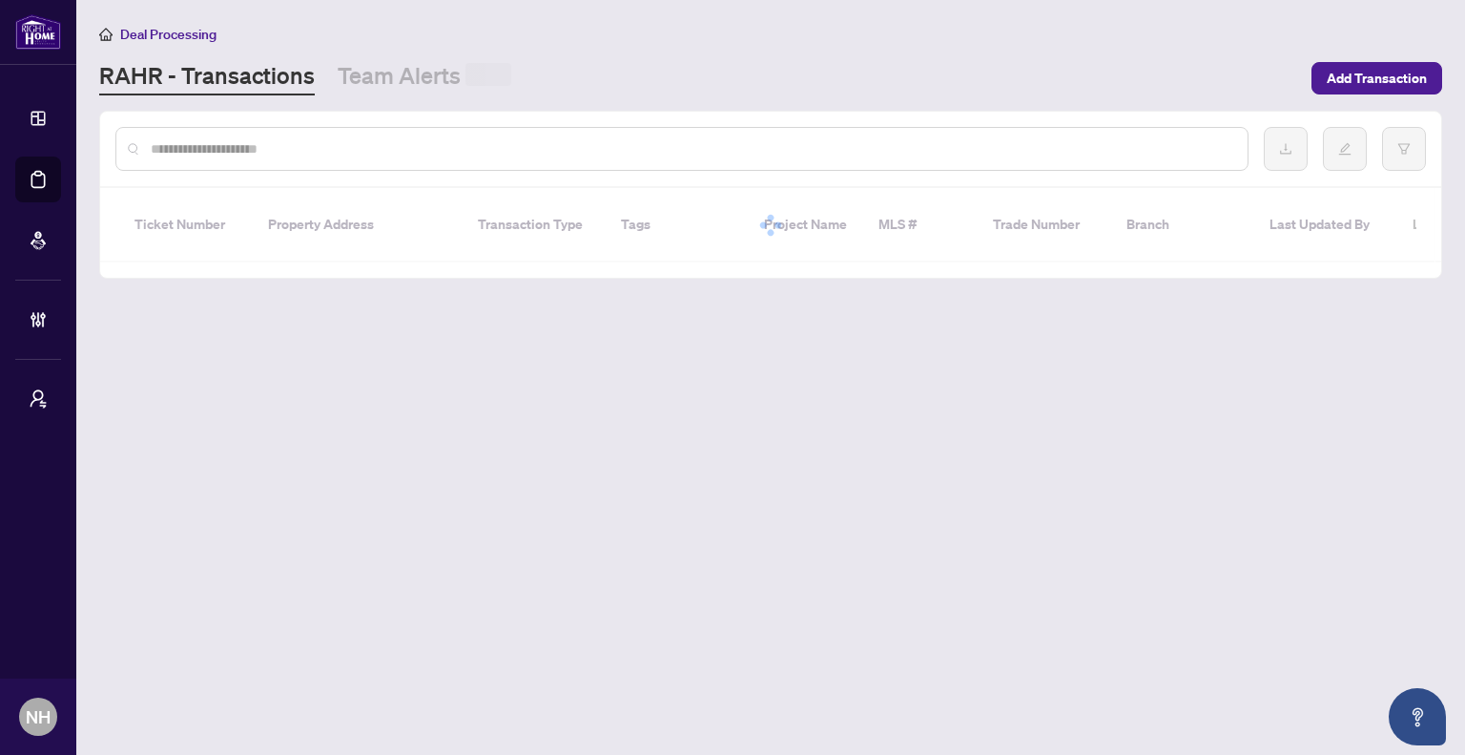
click at [247, 148] on input "text" at bounding box center [692, 148] width 1082 height 21
paste input "**********"
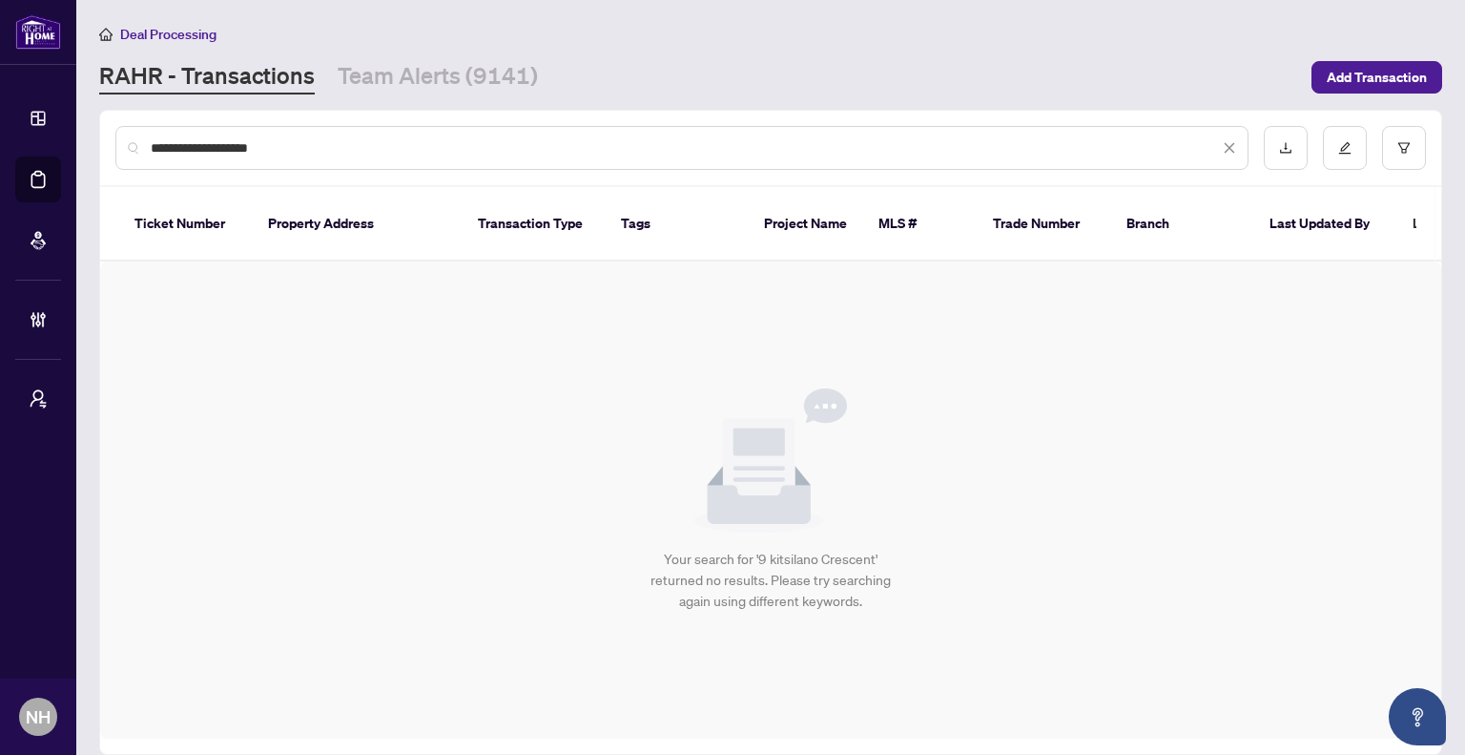
click at [148, 148] on div "**********" at bounding box center [681, 148] width 1133 height 44
click at [152, 146] on input "**********" at bounding box center [685, 147] width 1068 height 21
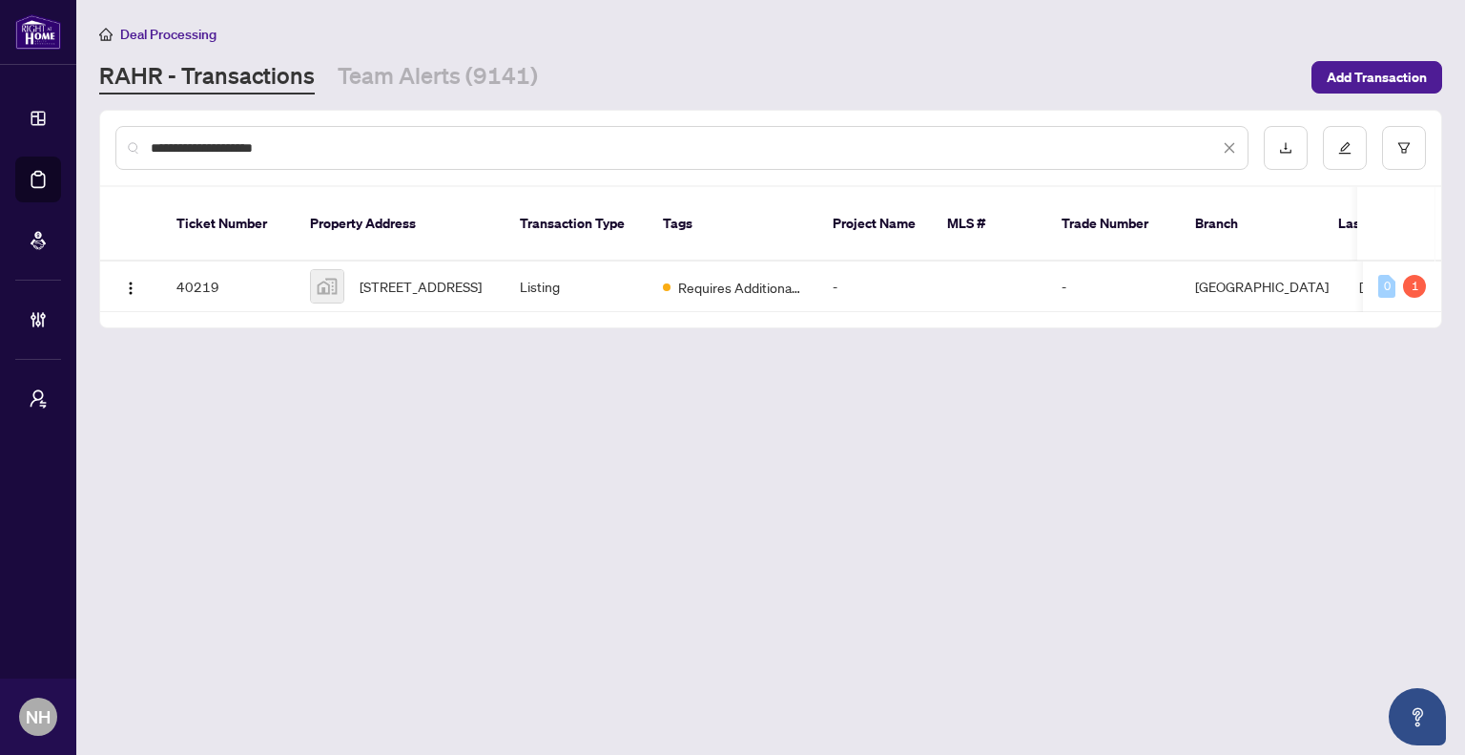
type input "**********"
click at [396, 276] on span "59 Kitsilano Crescent, Richmond Hill, ON, Canada" at bounding box center [421, 286] width 122 height 21
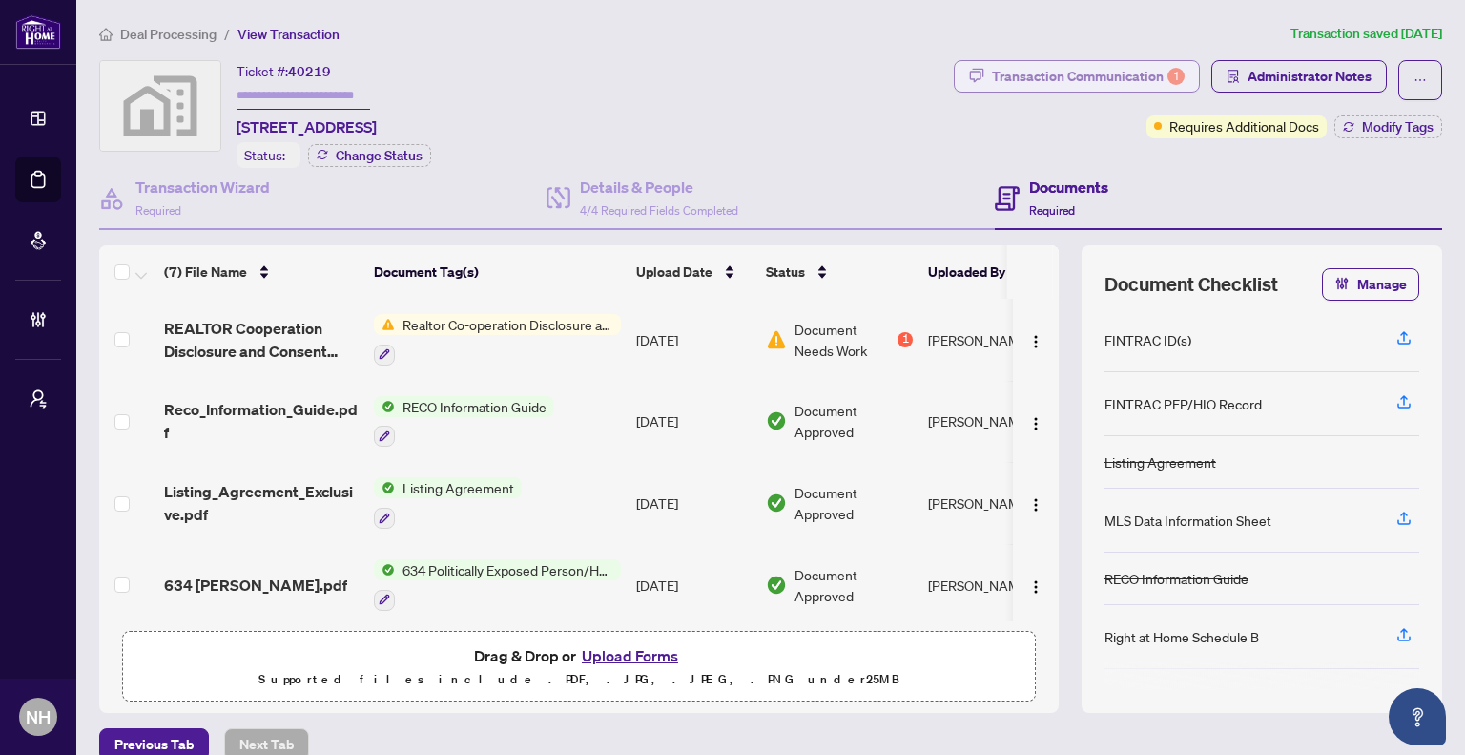
click at [1029, 75] on div "Transaction Communication 1" at bounding box center [1088, 76] width 193 height 31
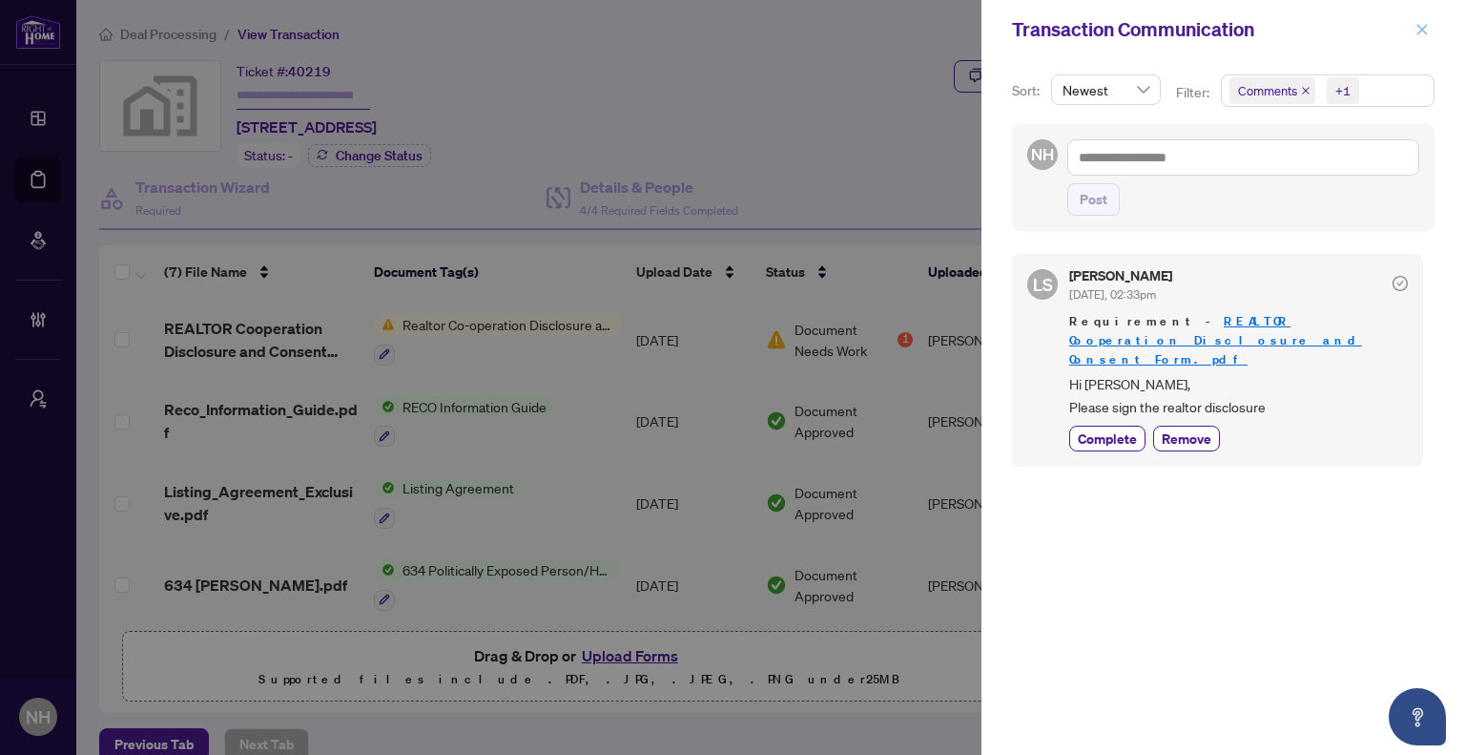
click at [1423, 33] on icon "close" at bounding box center [1422, 29] width 13 height 13
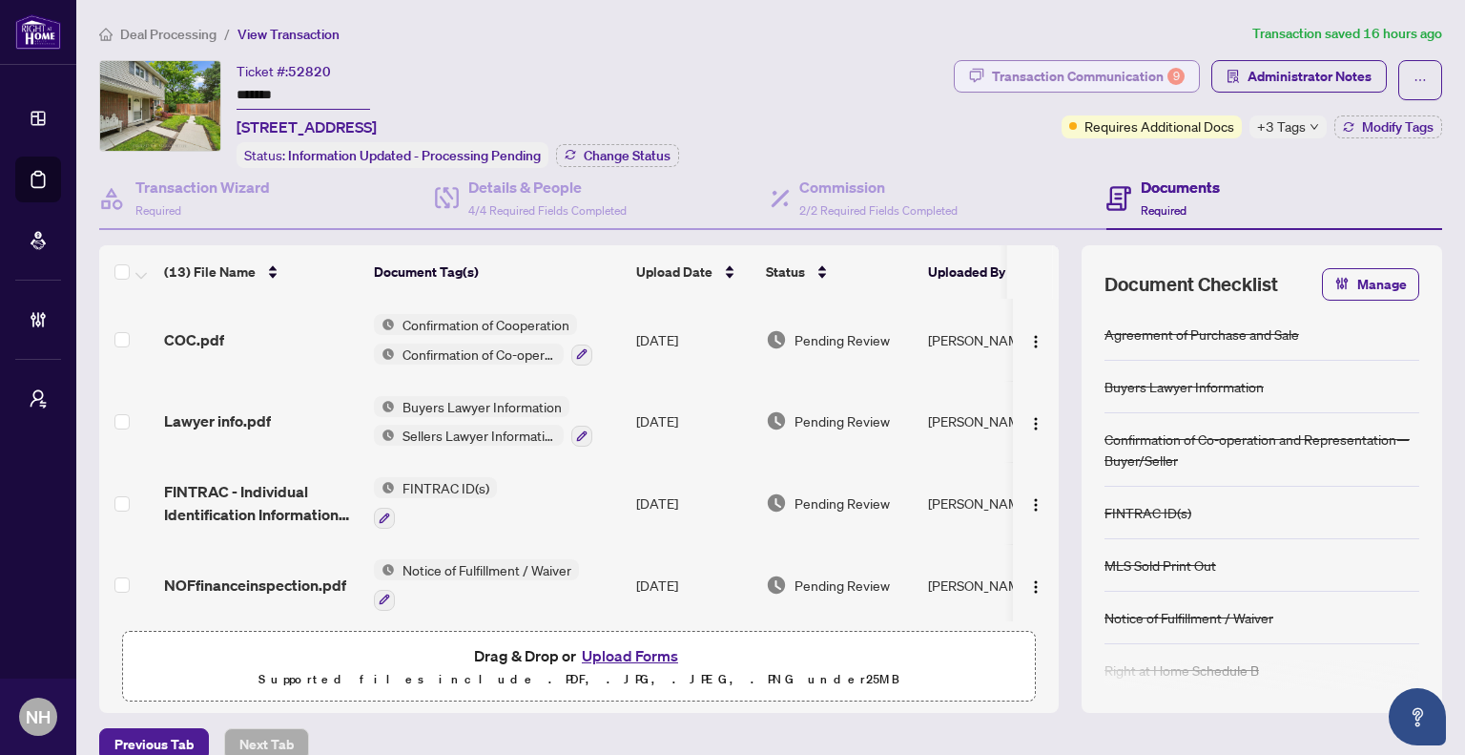
click at [1042, 67] on div "Transaction Communication 9" at bounding box center [1088, 76] width 193 height 31
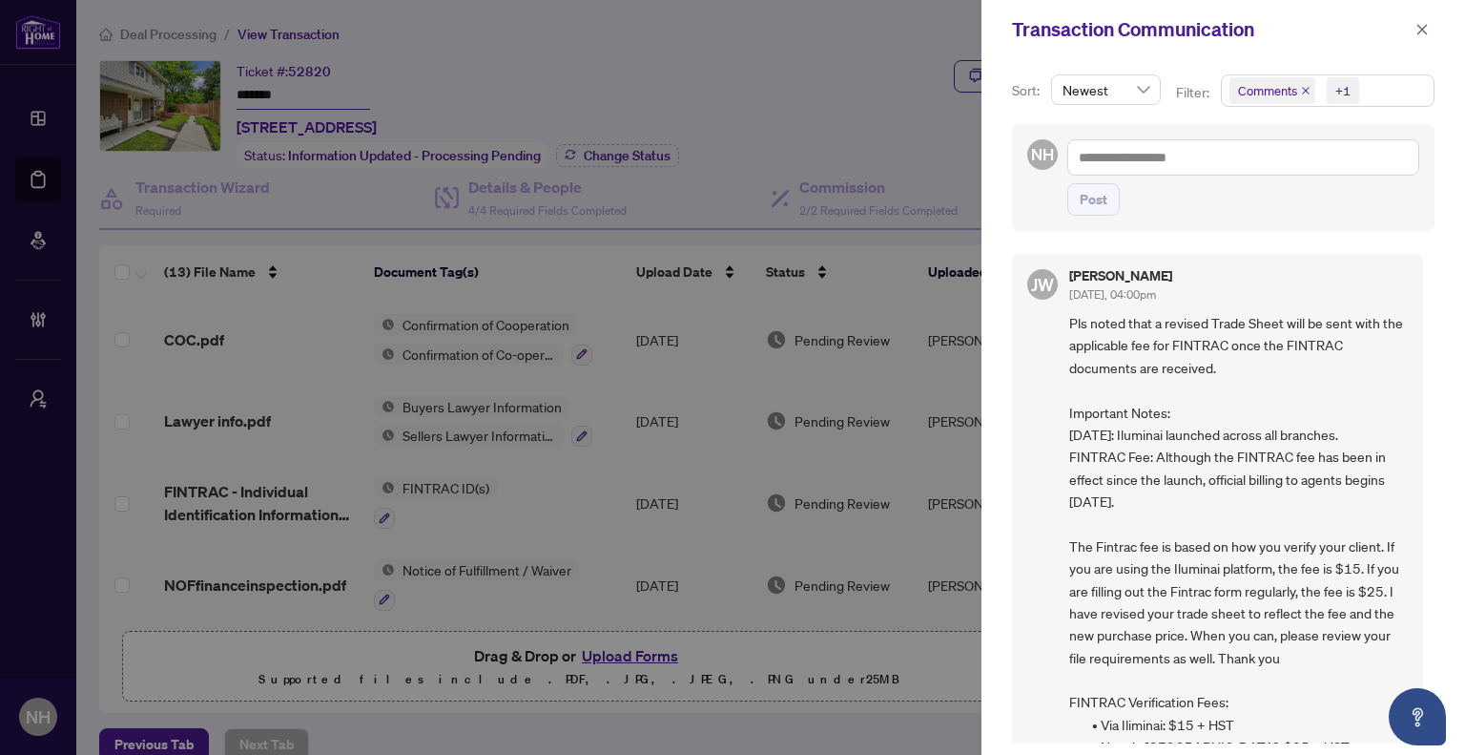
click at [1303, 90] on icon "close" at bounding box center [1306, 91] width 8 height 8
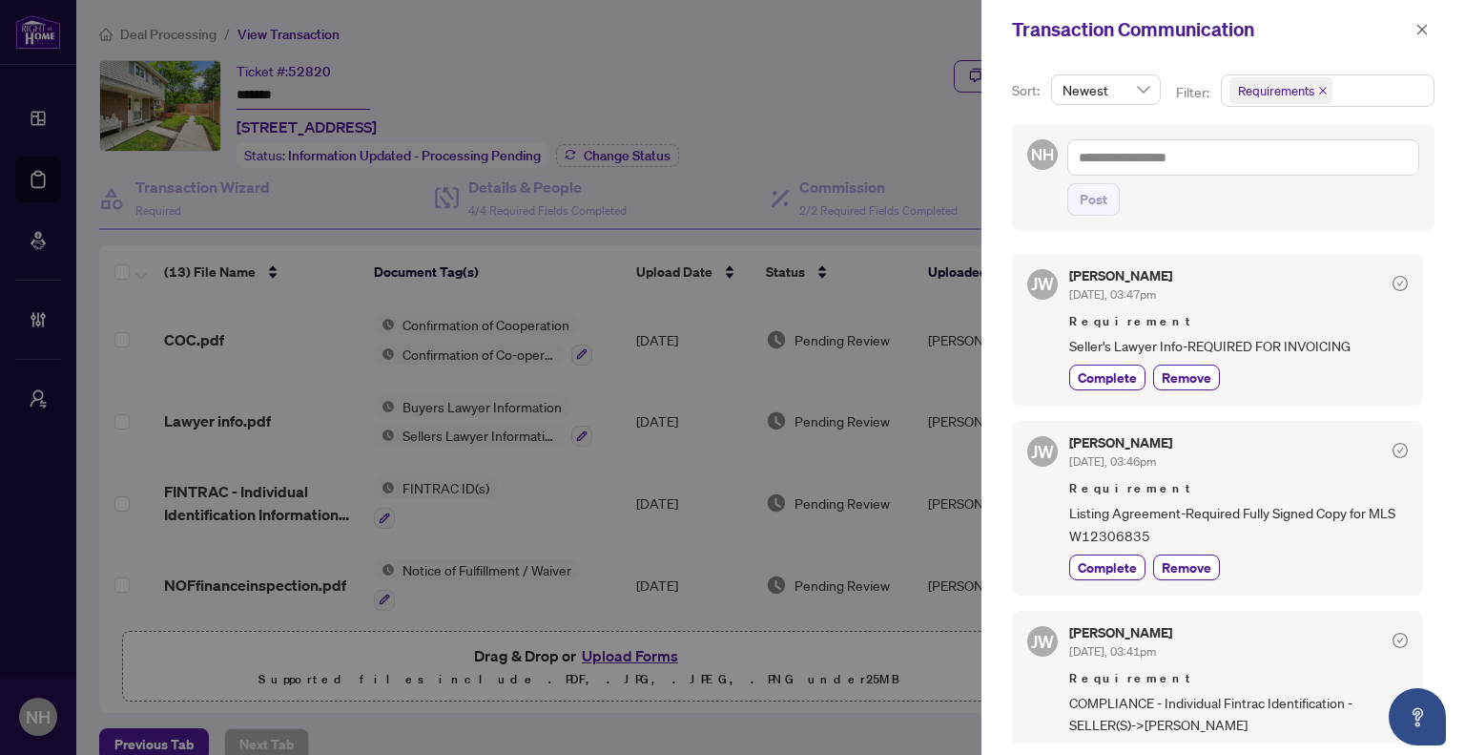
scroll to position [1033, 0]
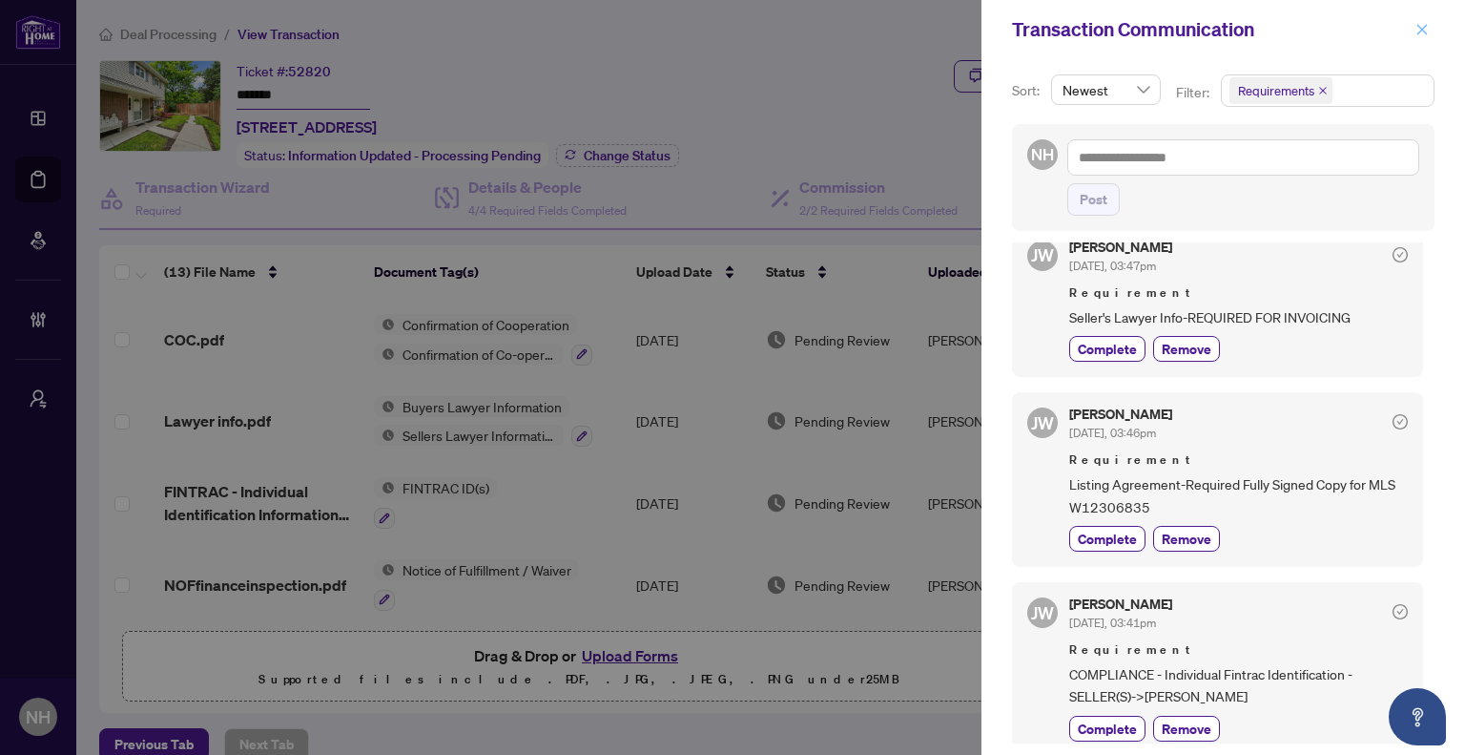
click at [1419, 26] on icon "close" at bounding box center [1423, 29] width 10 height 10
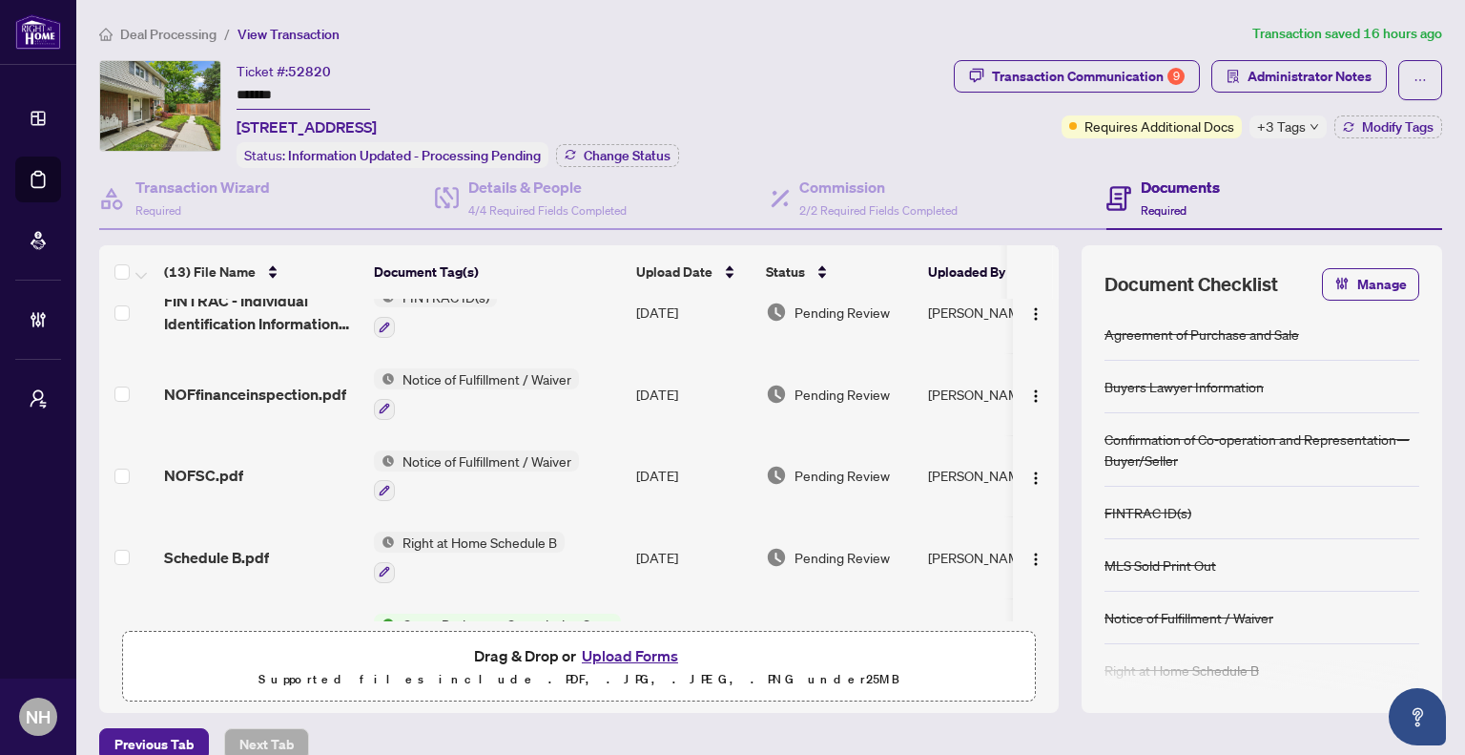
scroll to position [0, 0]
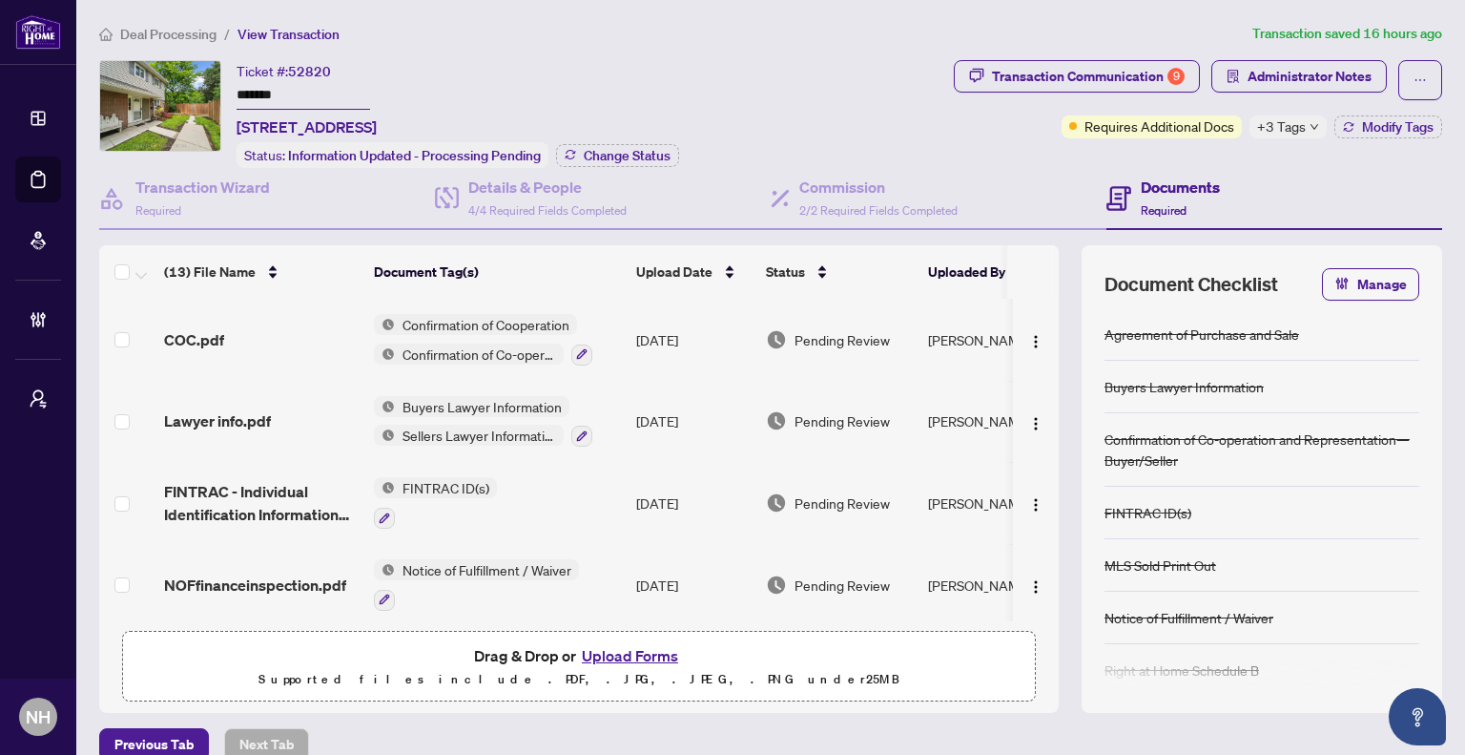
click at [182, 22] on main "Deal Processing / View Transaction Transaction saved 16 hours ago Ticket #: 528…" at bounding box center [770, 377] width 1389 height 755
click at [176, 28] on span "Deal Processing" at bounding box center [168, 34] width 96 height 17
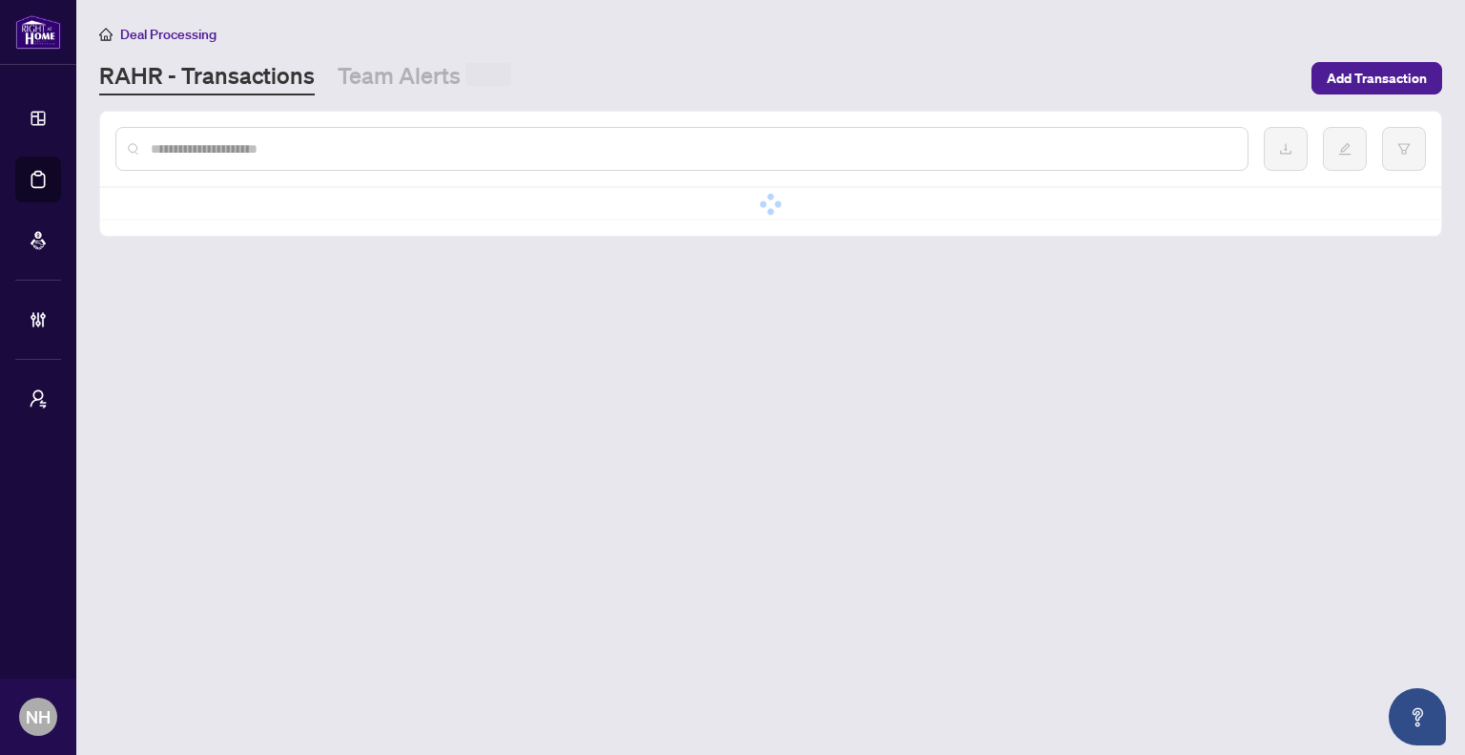
click at [251, 144] on input "text" at bounding box center [692, 148] width 1082 height 21
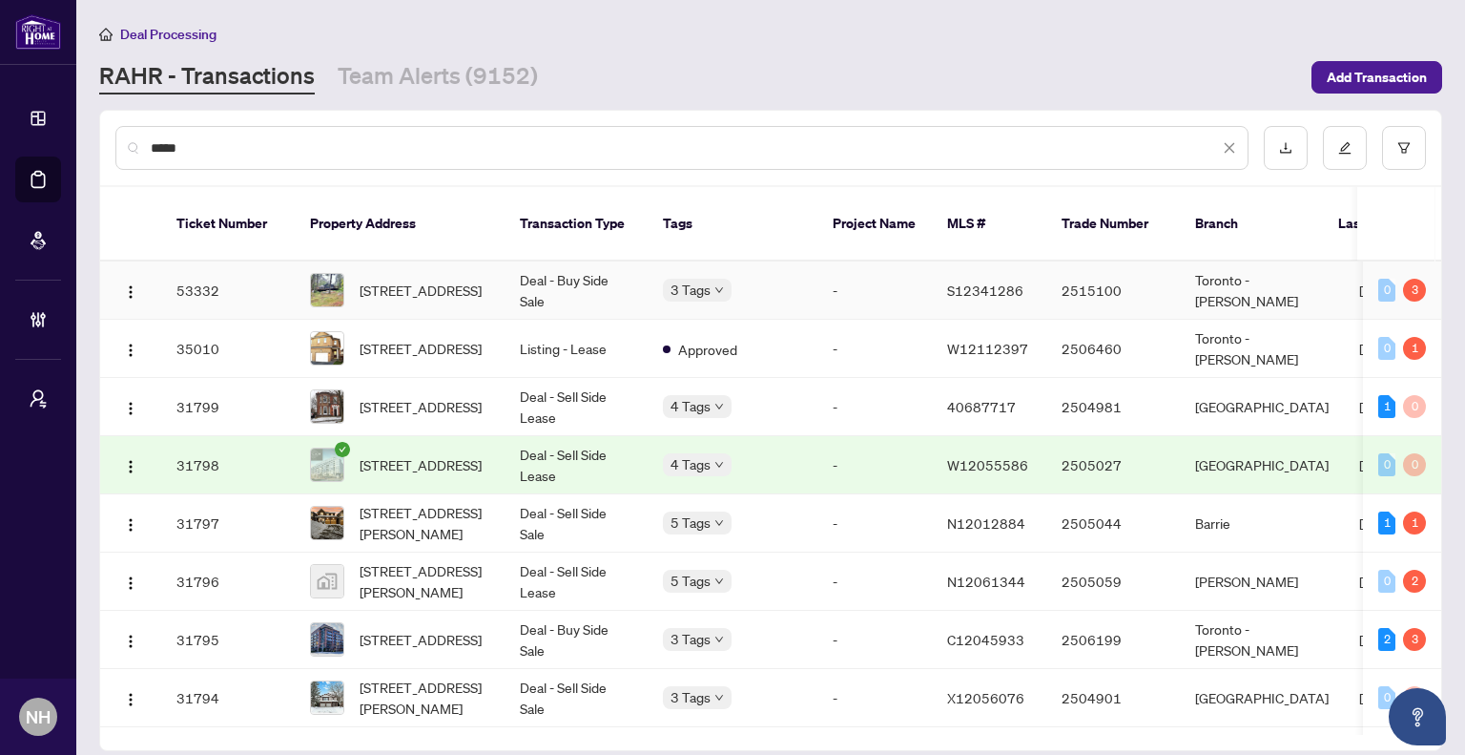
type input "****"
click at [579, 271] on td "Deal - Buy Side Sale" at bounding box center [576, 290] width 143 height 58
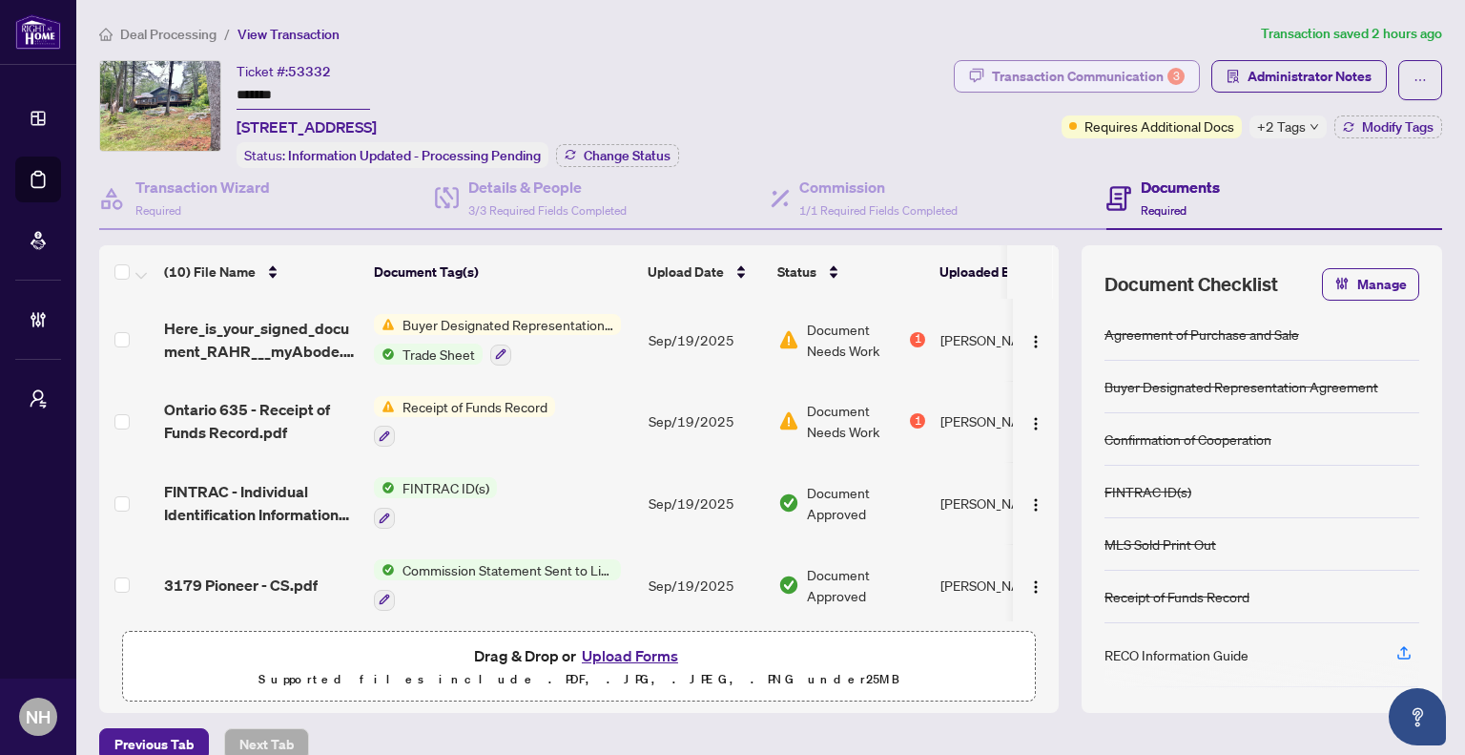
click at [1033, 71] on div "Transaction Communication 3" at bounding box center [1088, 76] width 193 height 31
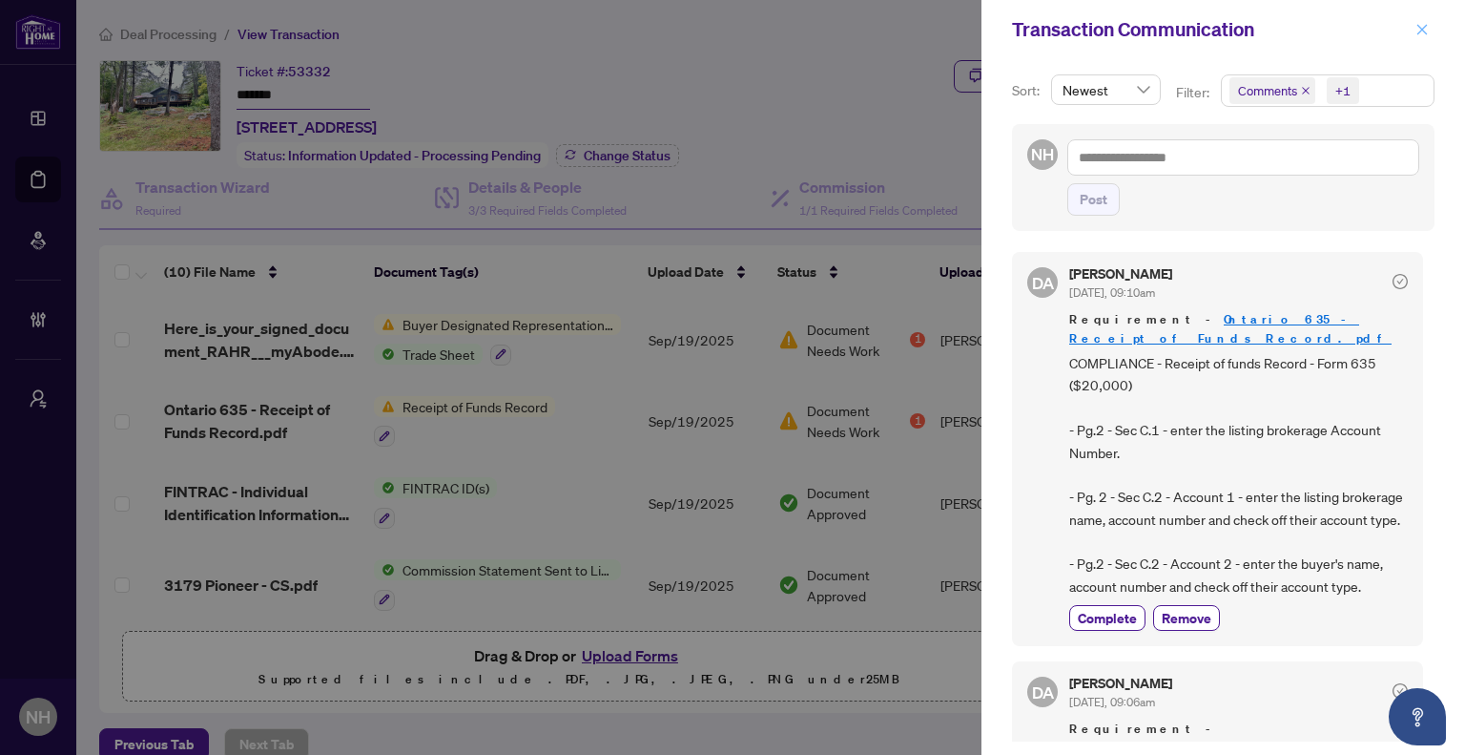
click at [1423, 36] on icon "close" at bounding box center [1422, 29] width 13 height 13
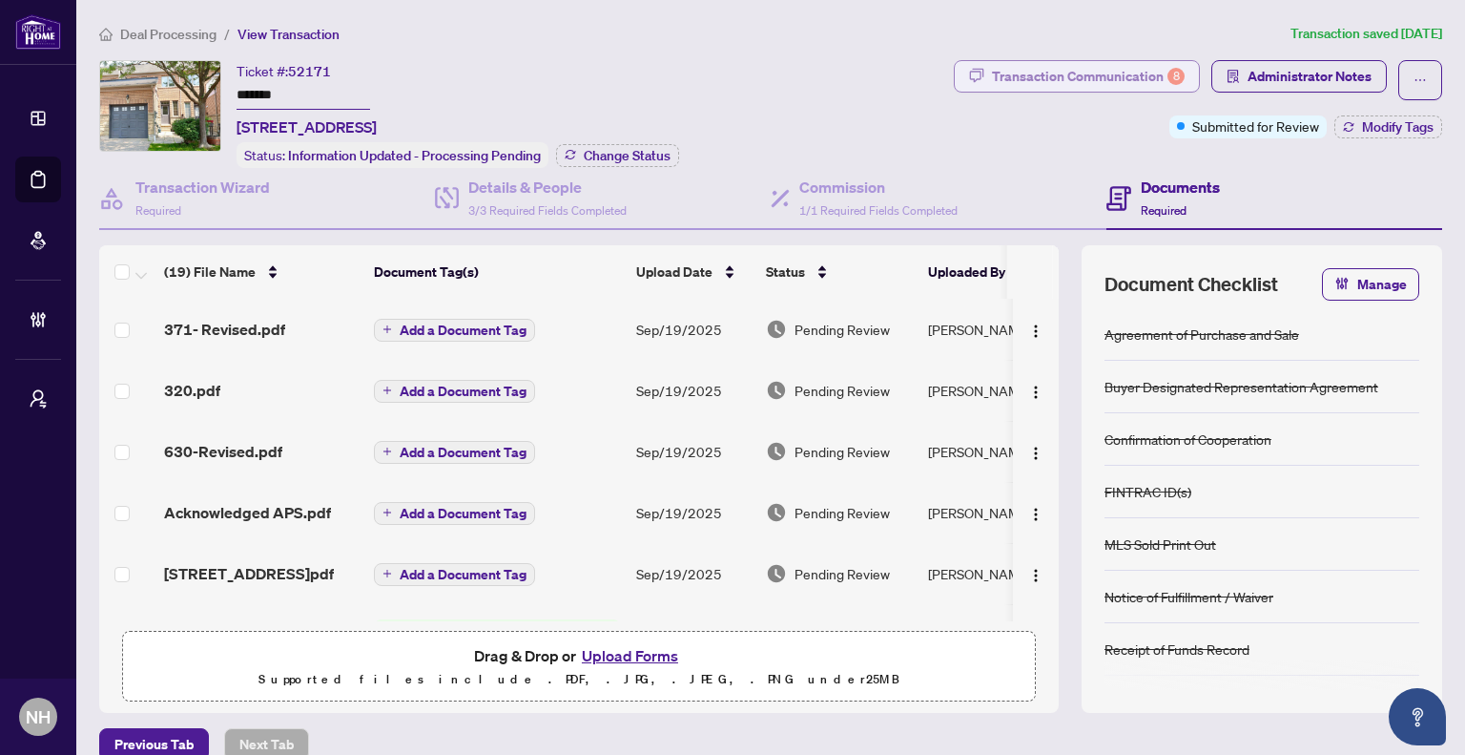
click at [1084, 72] on div "Transaction Communication 8" at bounding box center [1088, 76] width 193 height 31
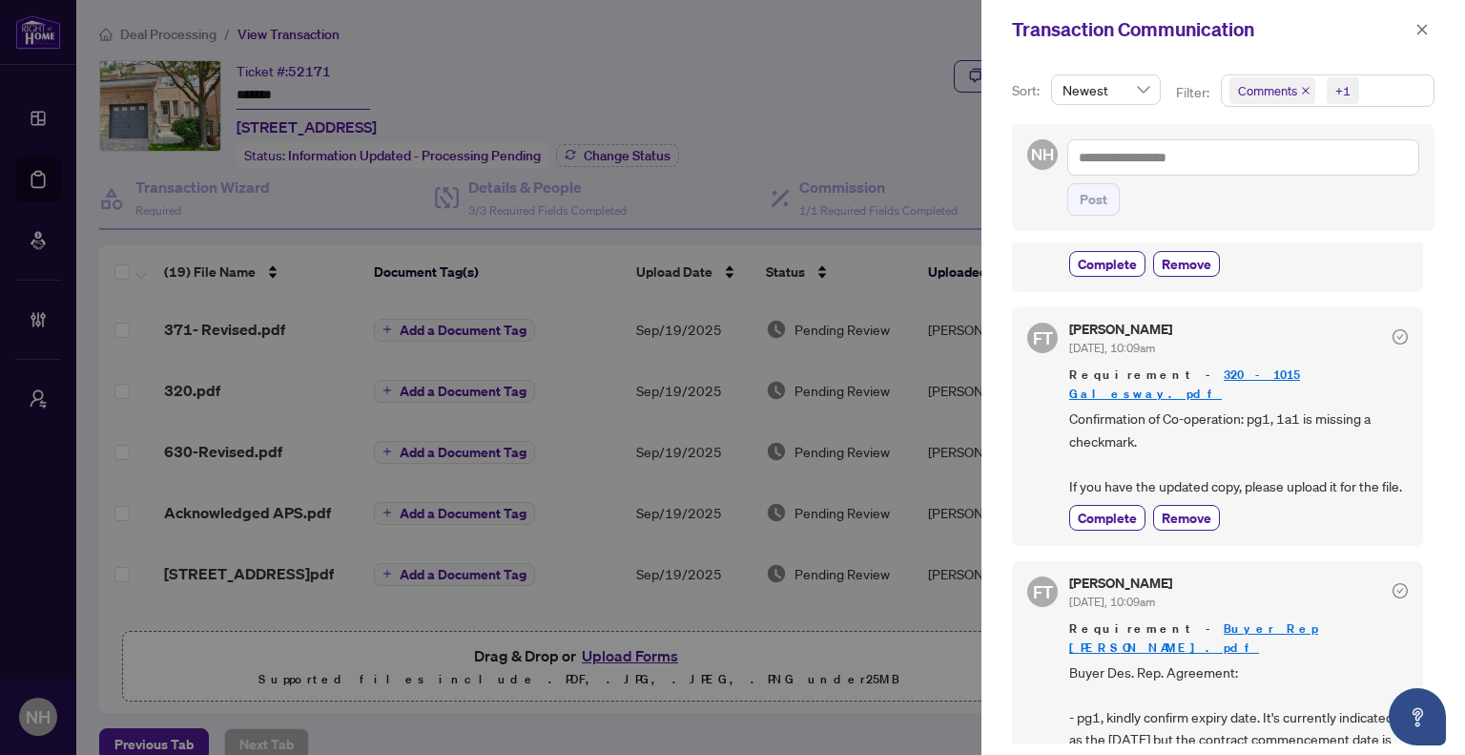
scroll to position [2099, 0]
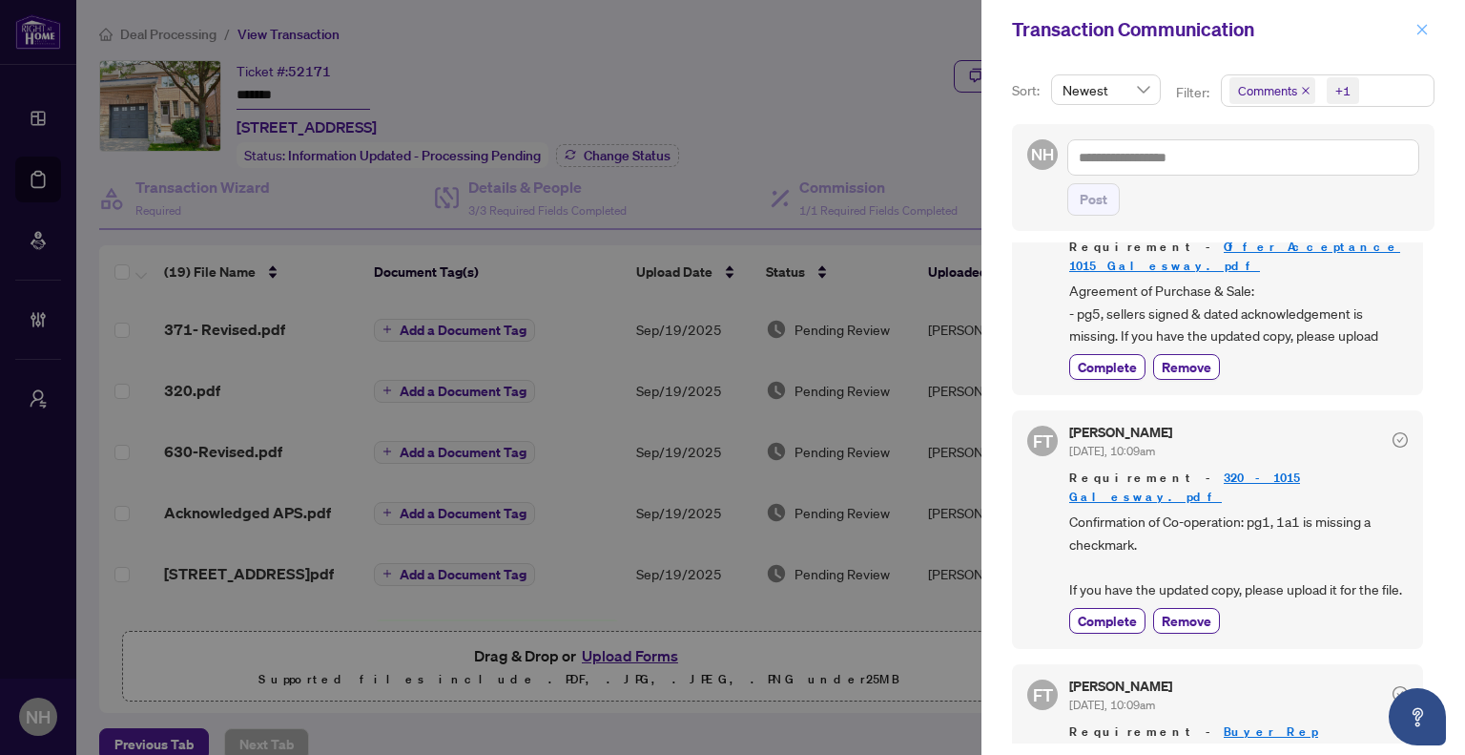
click at [1420, 40] on span "button" at bounding box center [1422, 29] width 13 height 31
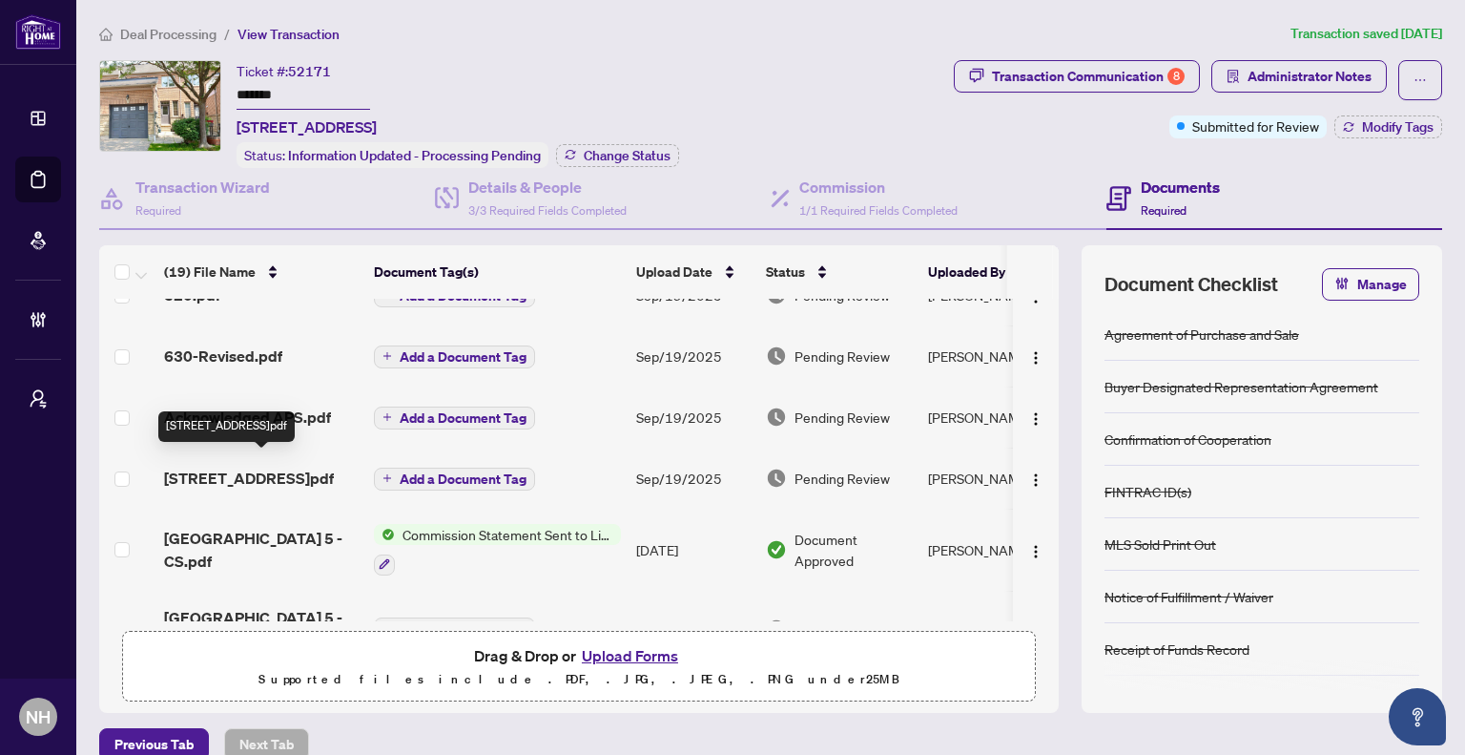
scroll to position [191, 0]
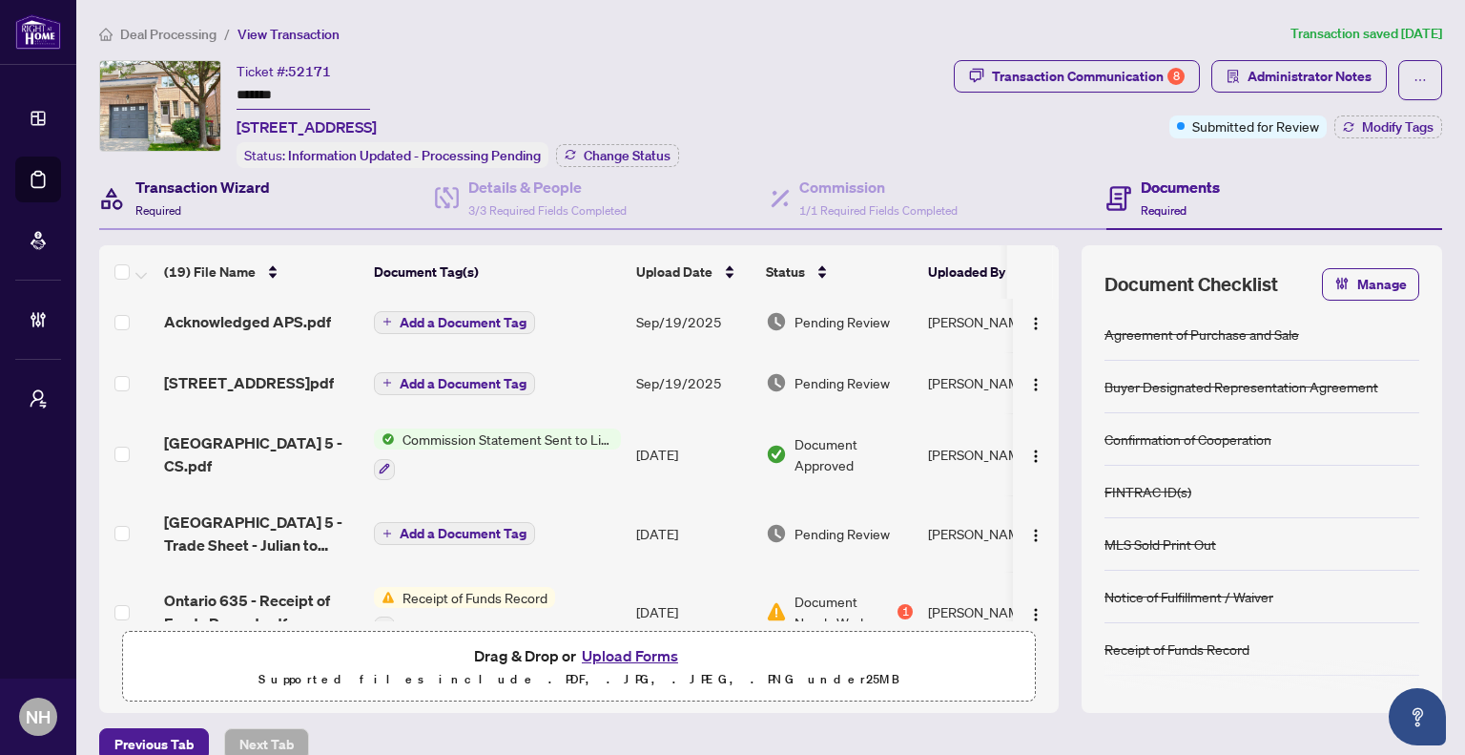
click at [210, 186] on h4 "Transaction Wizard" at bounding box center [202, 187] width 135 height 23
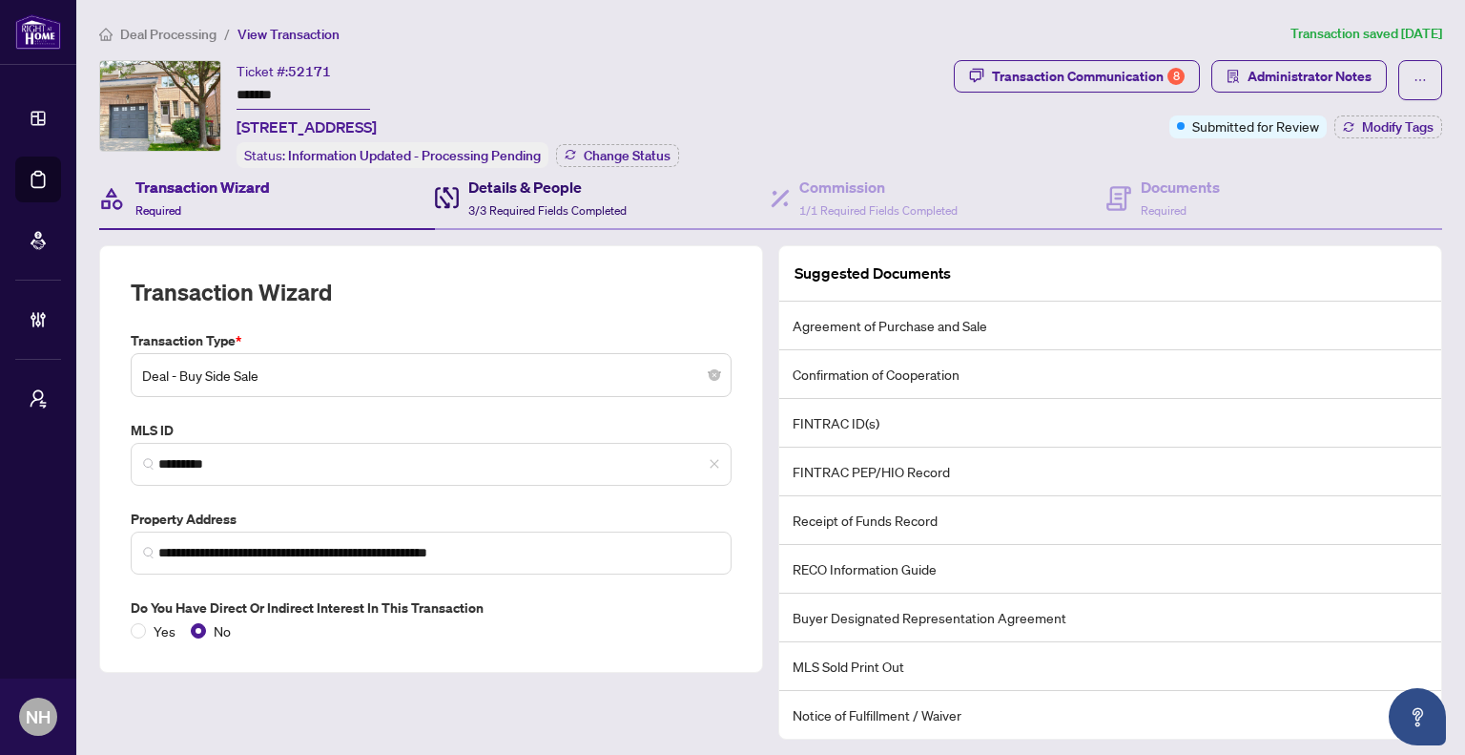
click at [493, 186] on h4 "Details & People" at bounding box center [547, 187] width 158 height 23
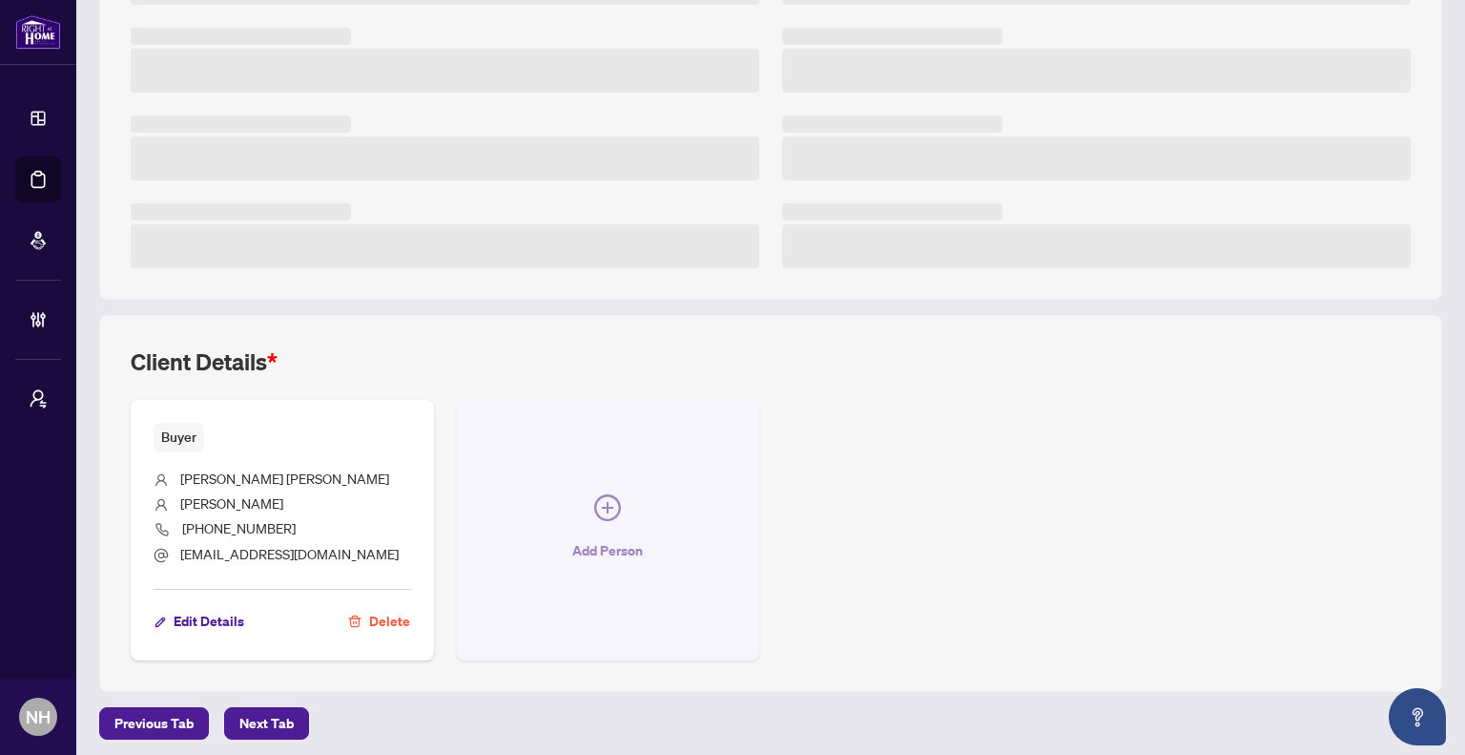
scroll to position [393, 0]
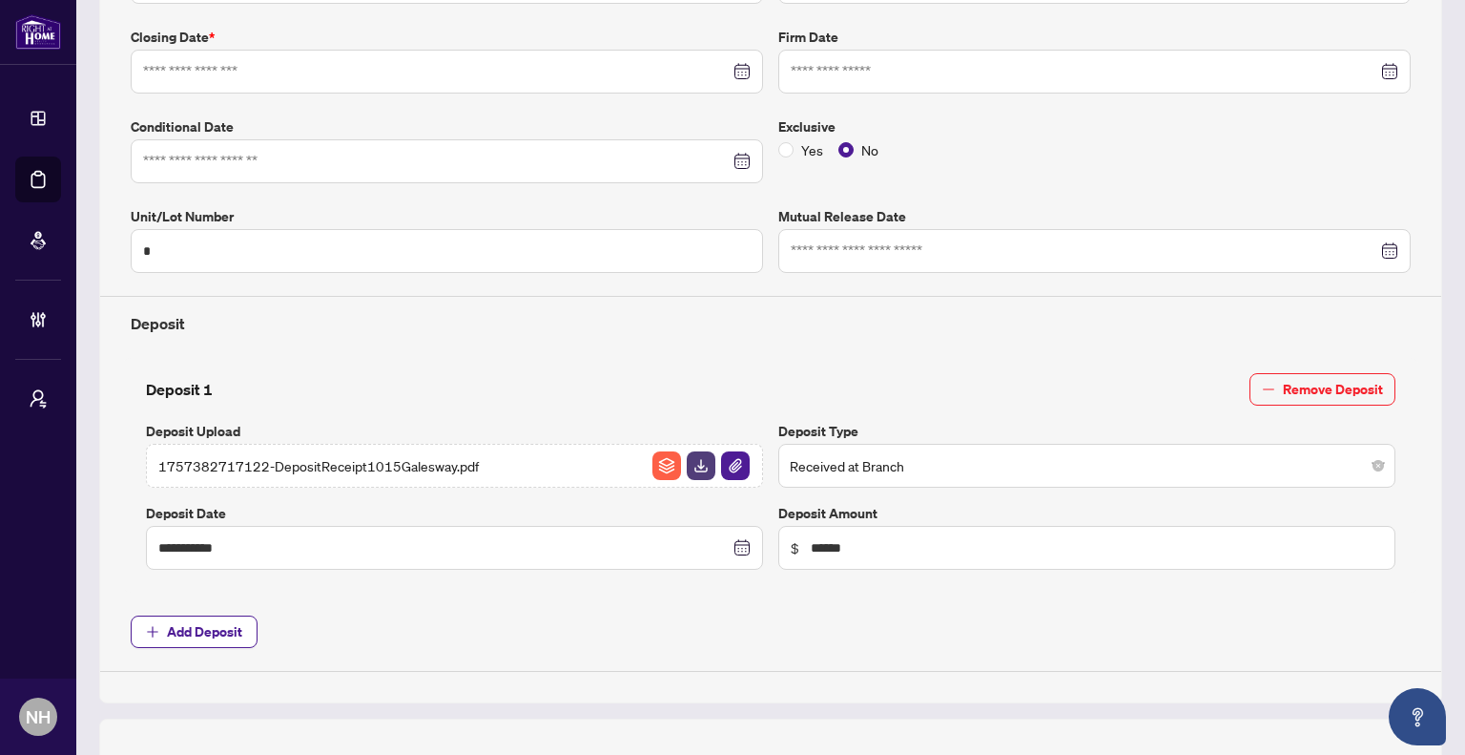
type input "**********"
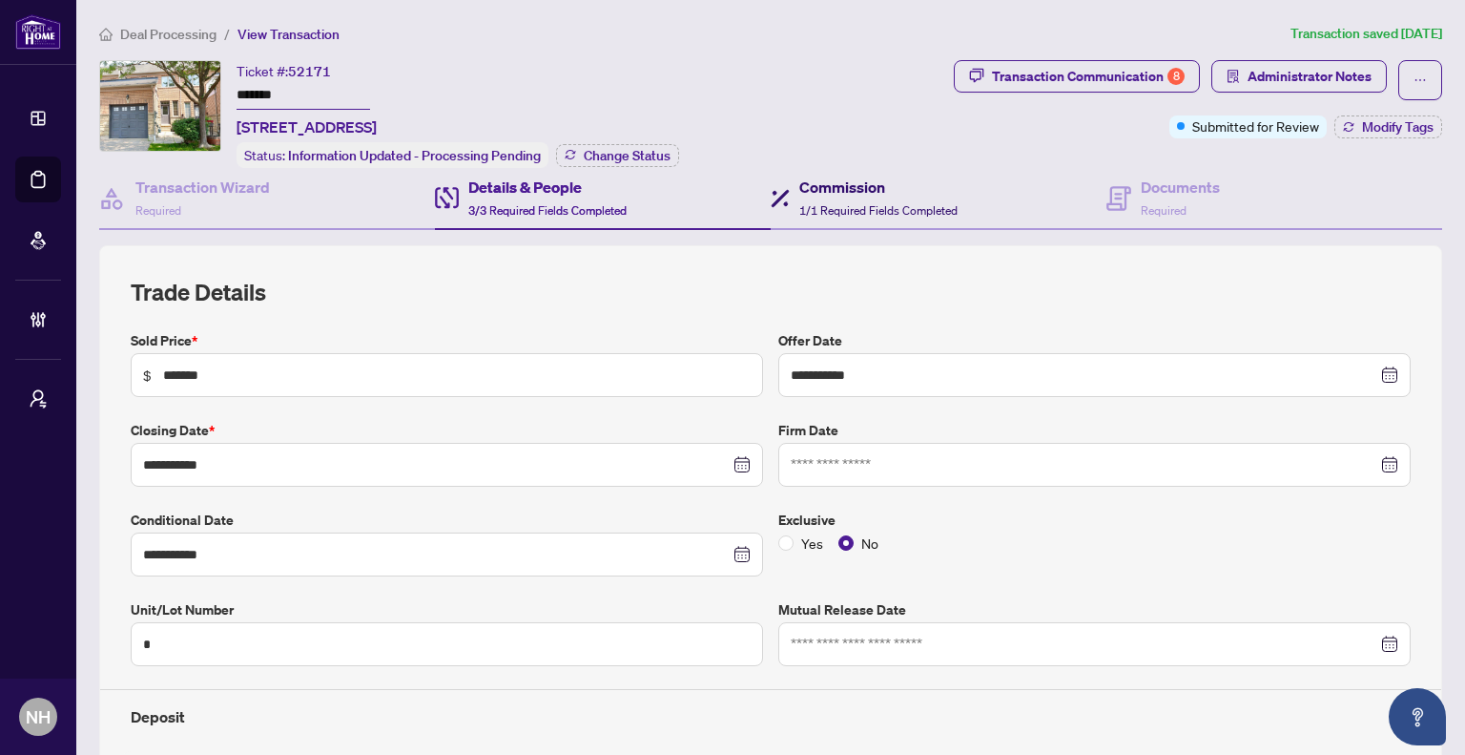
click at [854, 195] on div "Commission 1/1 Required Fields Completed" at bounding box center [878, 198] width 158 height 45
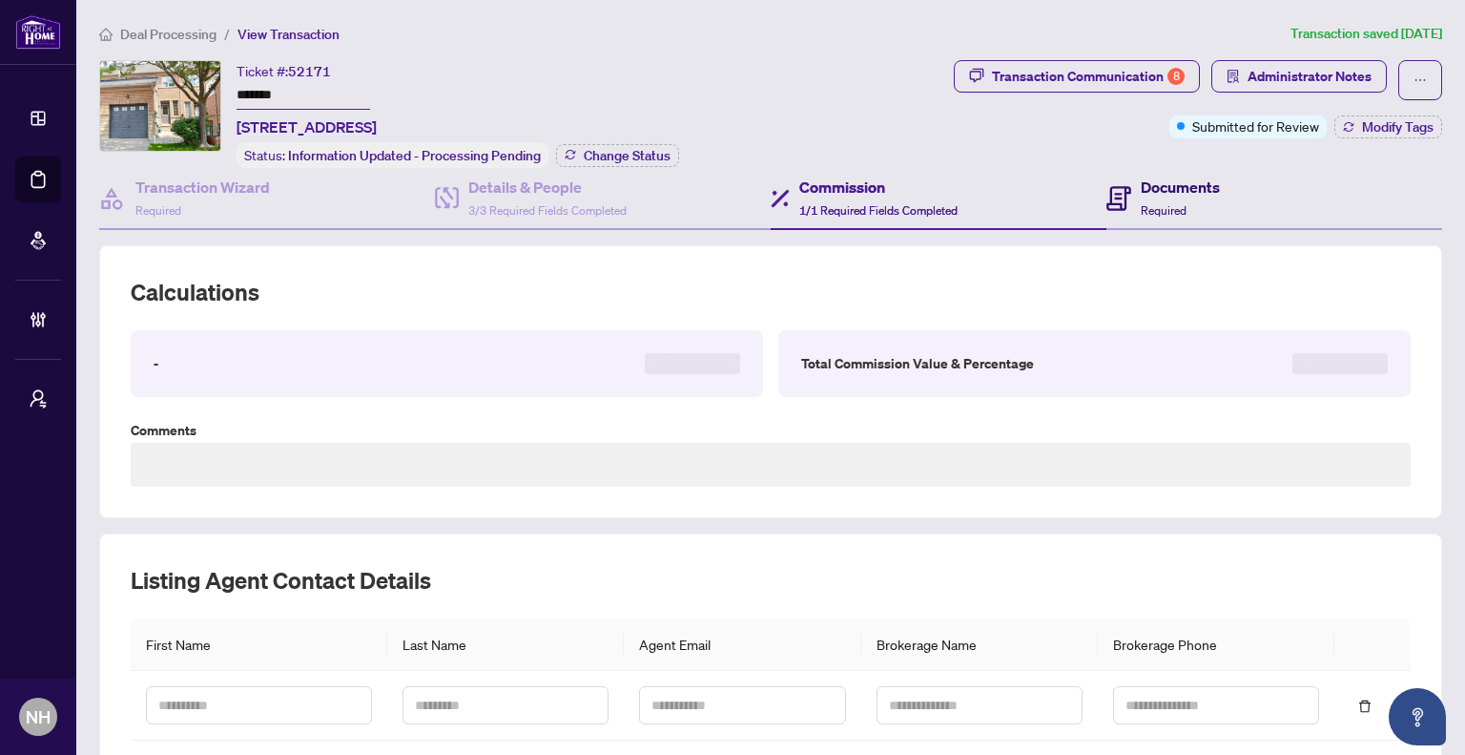
click at [1143, 203] on span "Required" at bounding box center [1164, 210] width 46 height 14
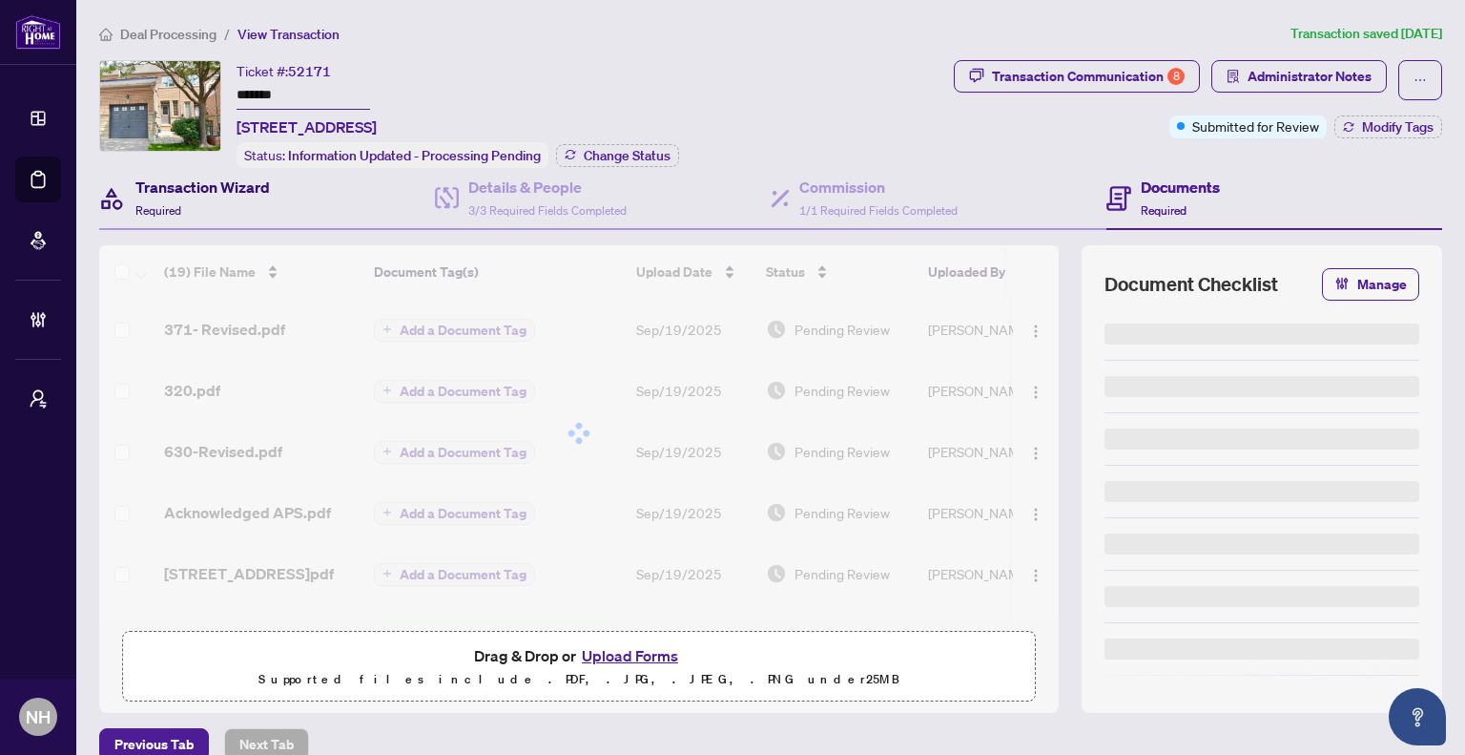
click at [255, 204] on div "Transaction Wizard Required" at bounding box center [202, 198] width 135 height 45
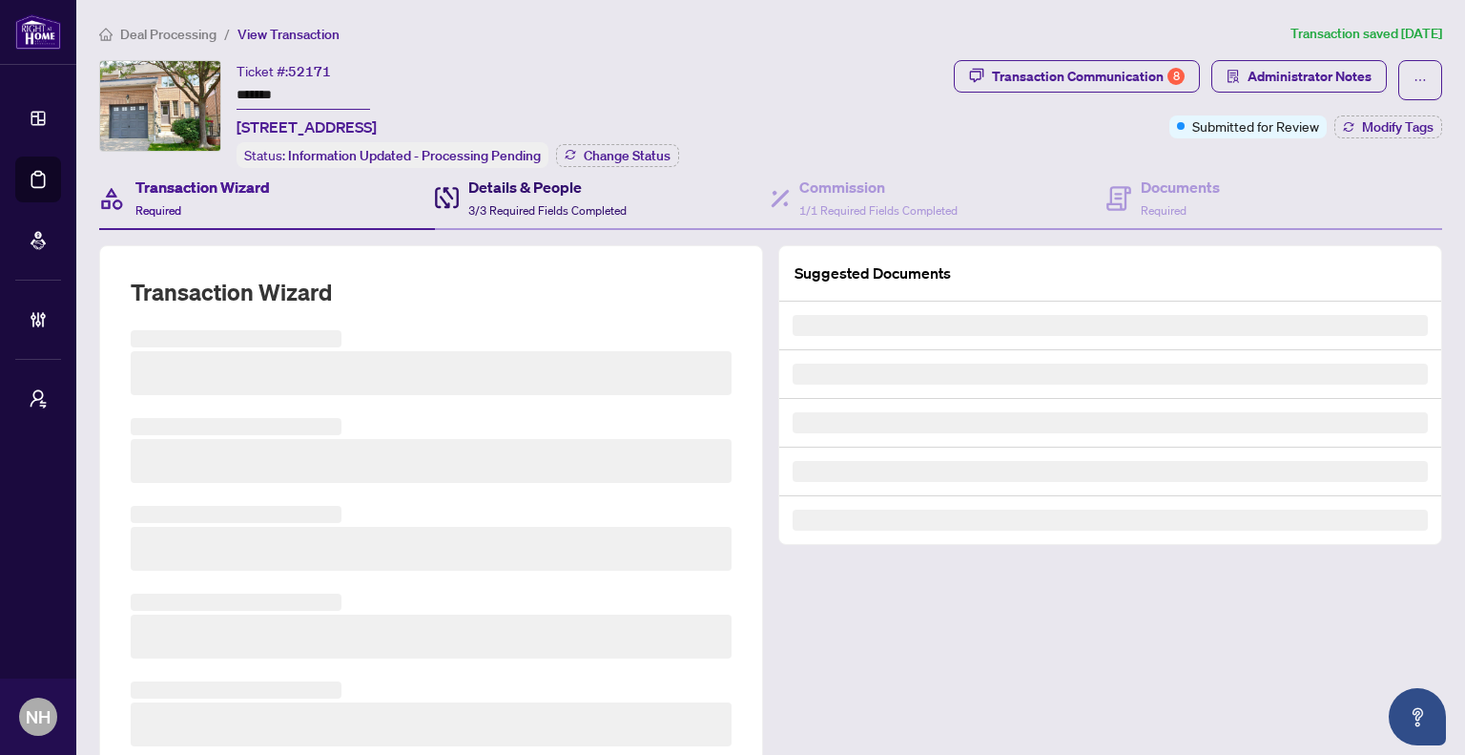
click at [515, 188] on h4 "Details & People" at bounding box center [547, 187] width 158 height 23
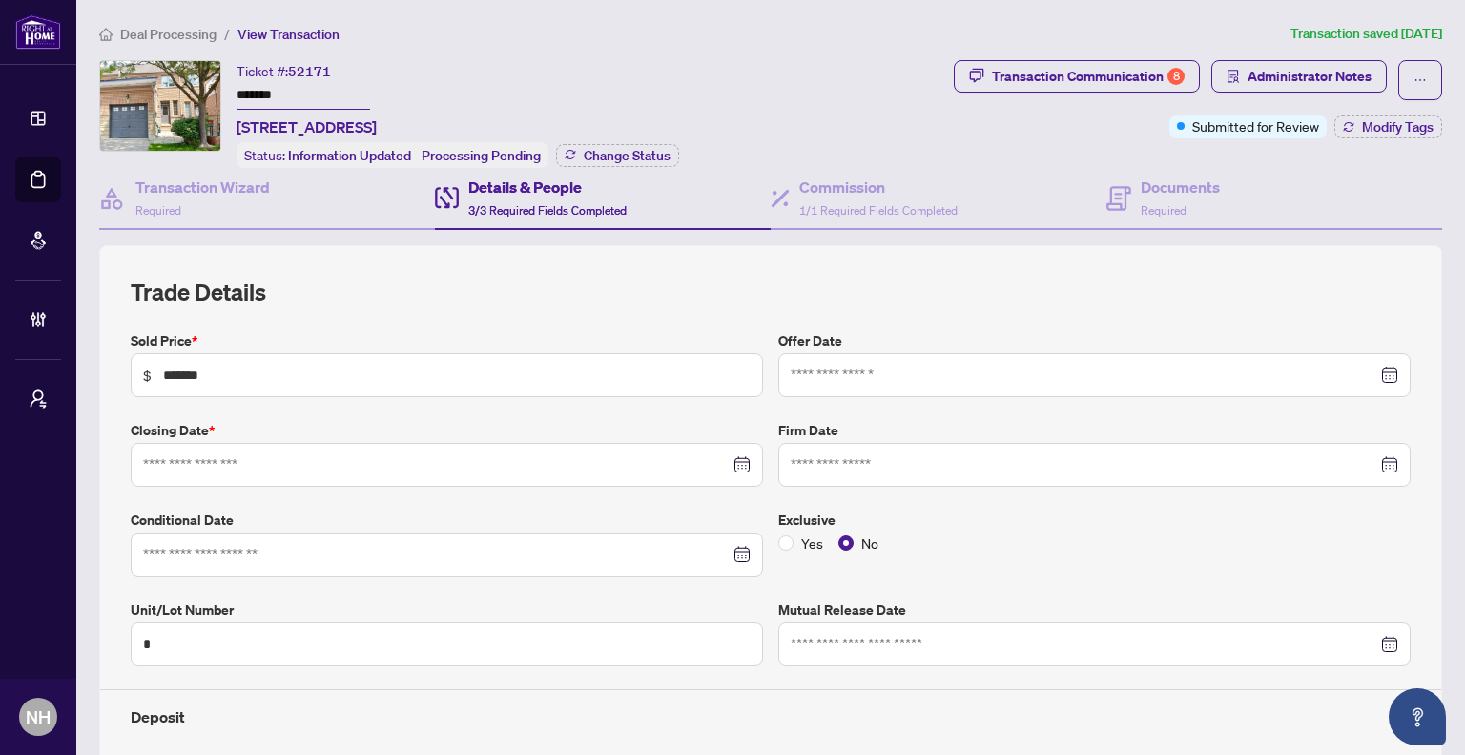
type input "**********"
click at [313, 189] on div "Transaction Wizard Required" at bounding box center [267, 199] width 336 height 62
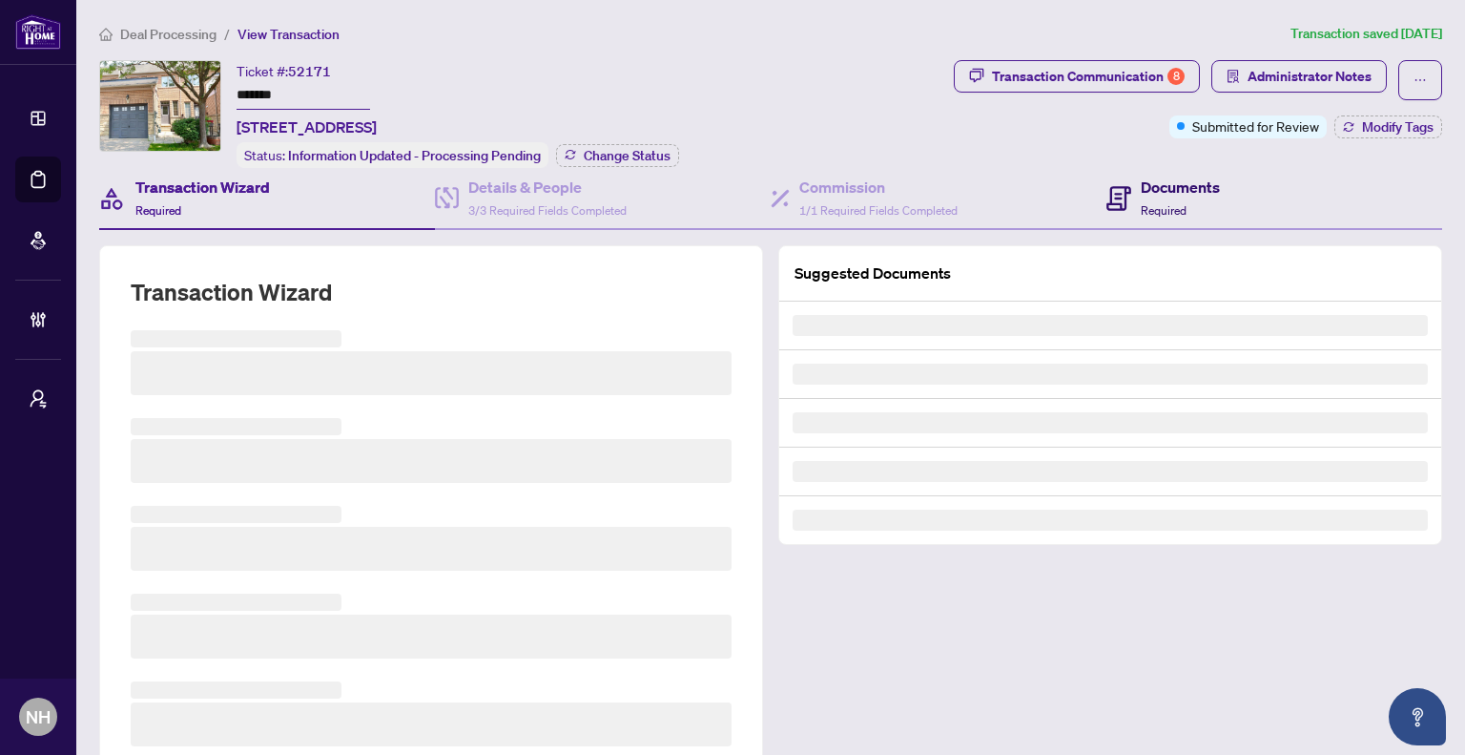
click at [1202, 195] on h4 "Documents" at bounding box center [1180, 187] width 79 height 23
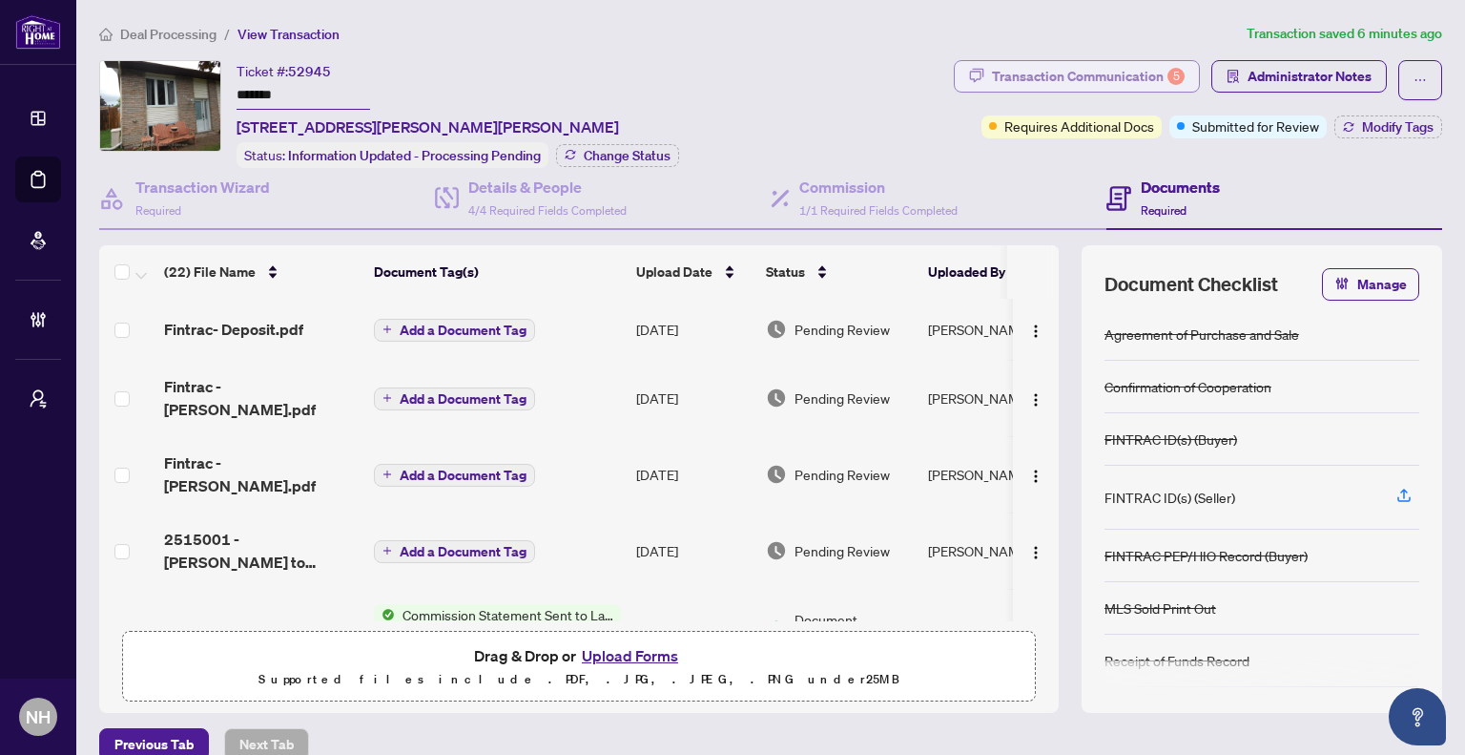
click at [1001, 74] on div "Transaction Communication 5" at bounding box center [1088, 76] width 193 height 31
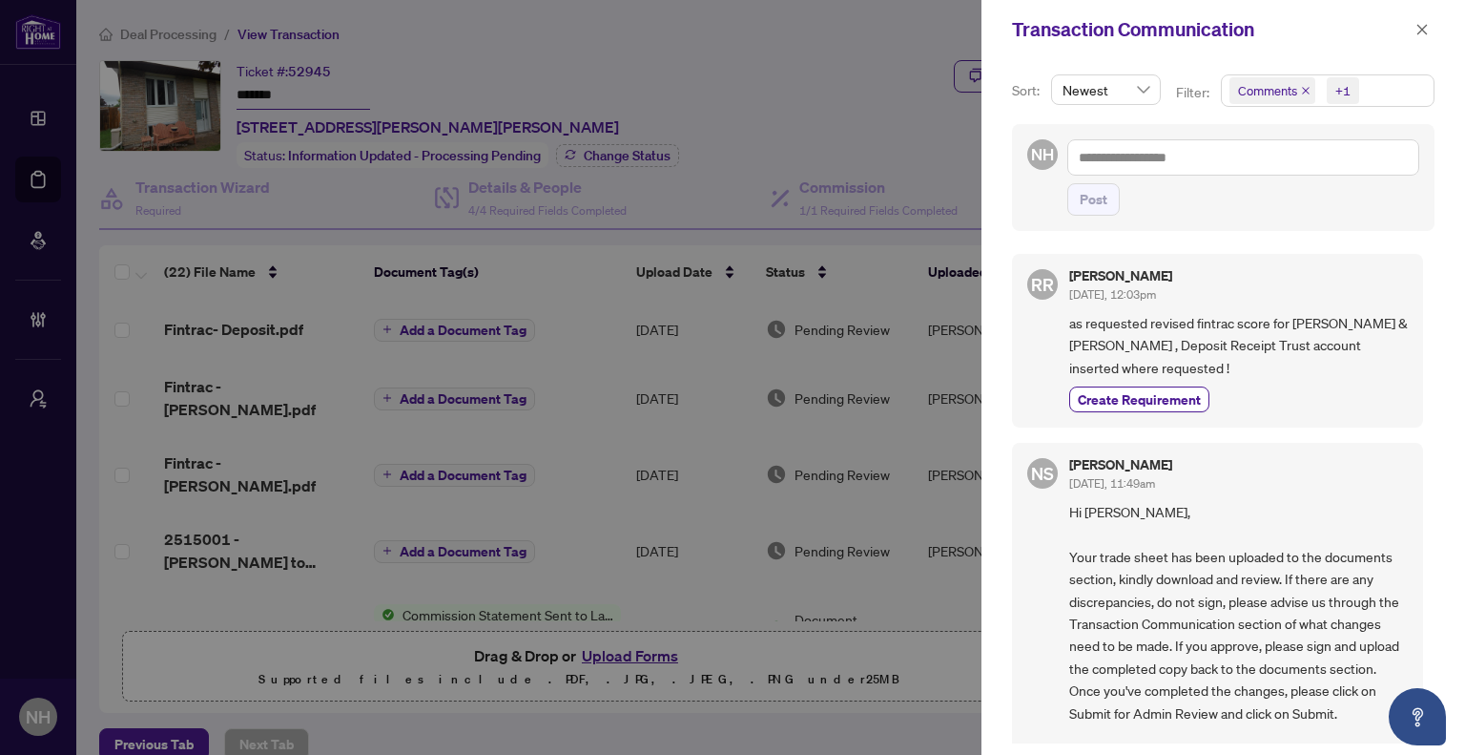
click at [1304, 92] on icon "close" at bounding box center [1306, 91] width 10 height 10
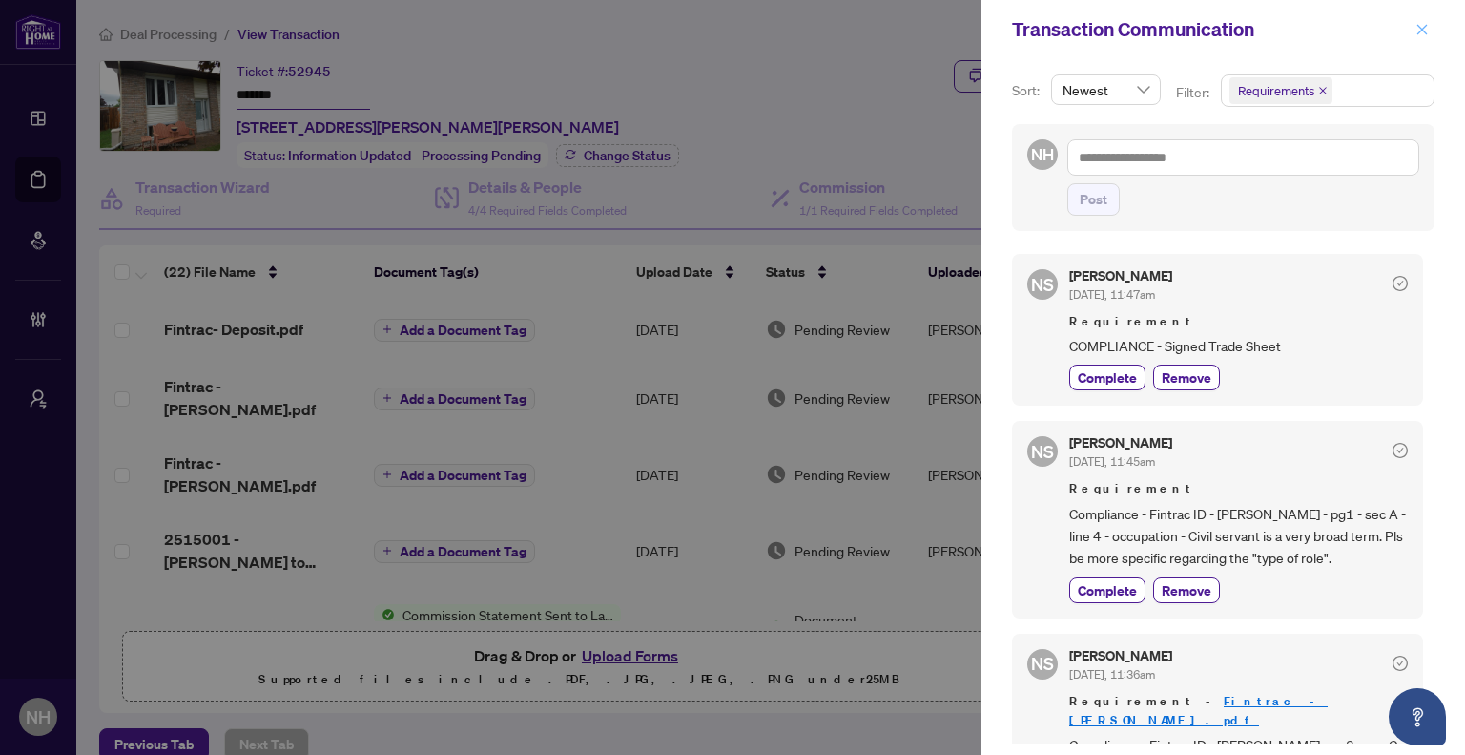
click at [1421, 27] on icon "close" at bounding box center [1422, 29] width 13 height 13
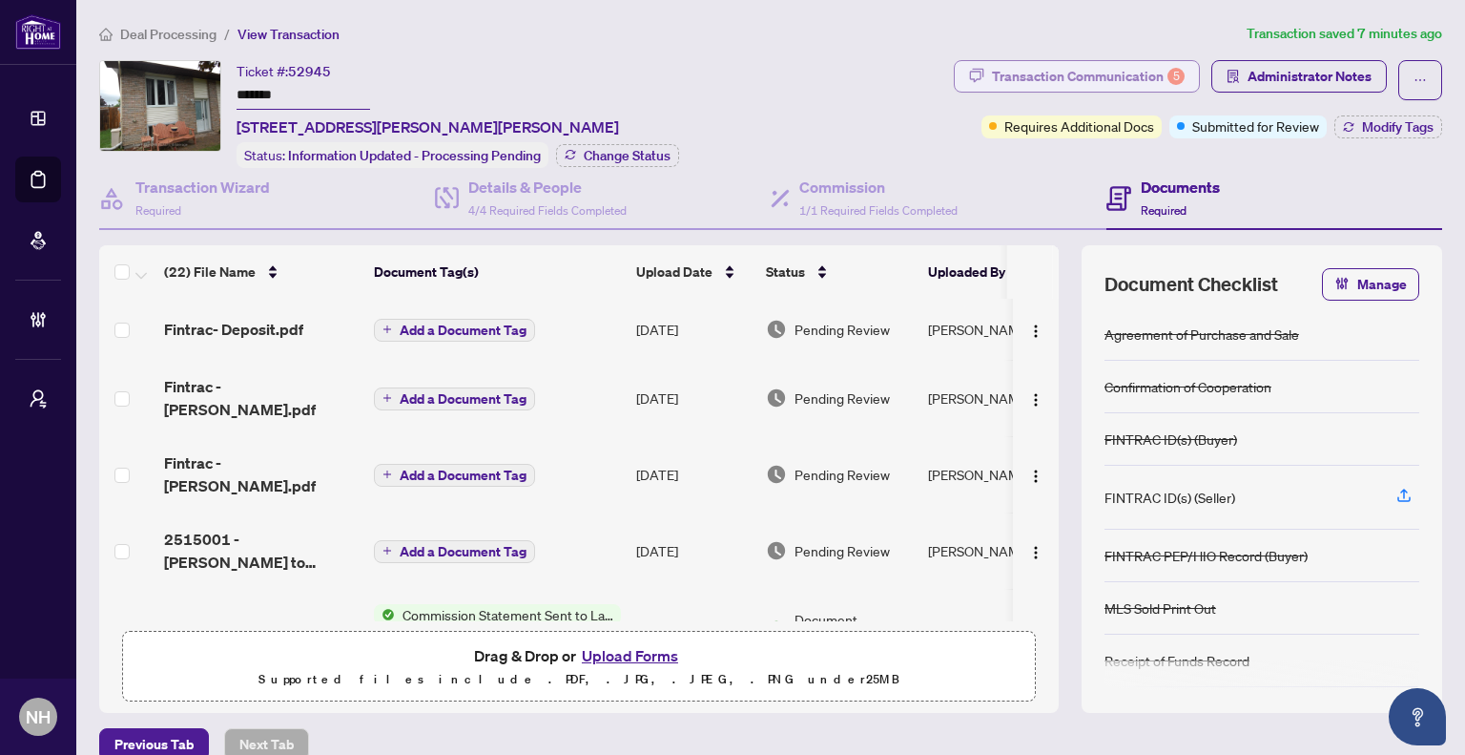
click at [992, 89] on div "Transaction Communication 5" at bounding box center [1088, 76] width 193 height 31
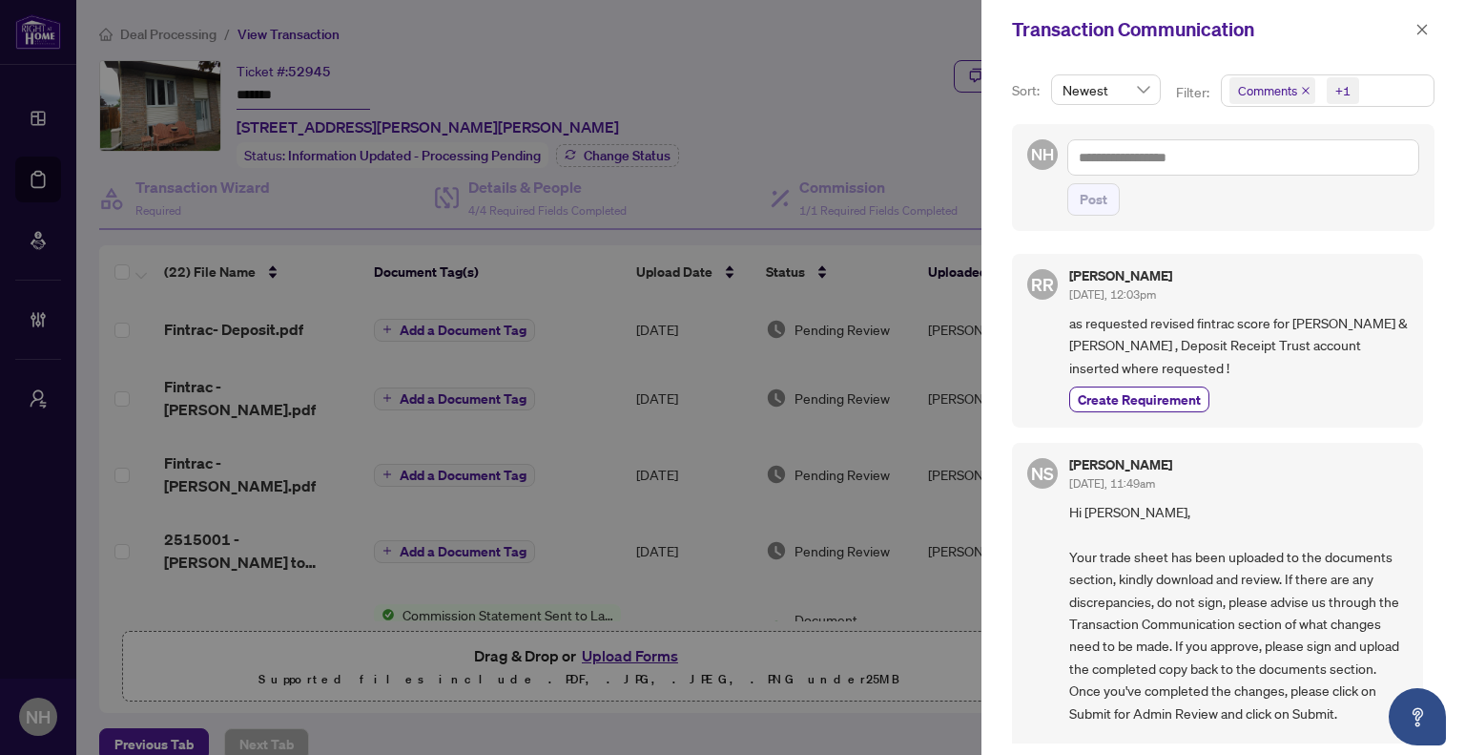
click at [1309, 90] on icon "close" at bounding box center [1306, 91] width 10 height 10
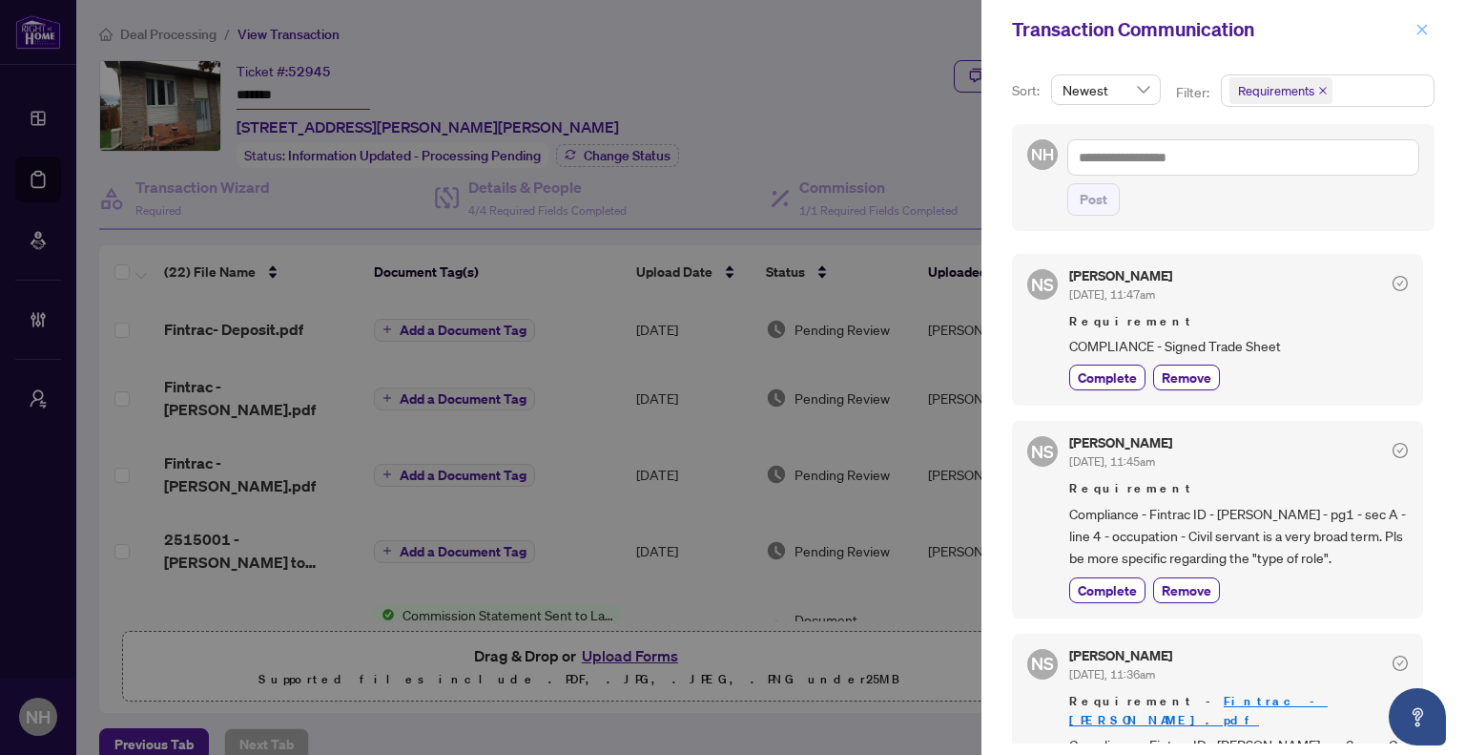
click at [1416, 31] on icon "close" at bounding box center [1422, 29] width 13 height 13
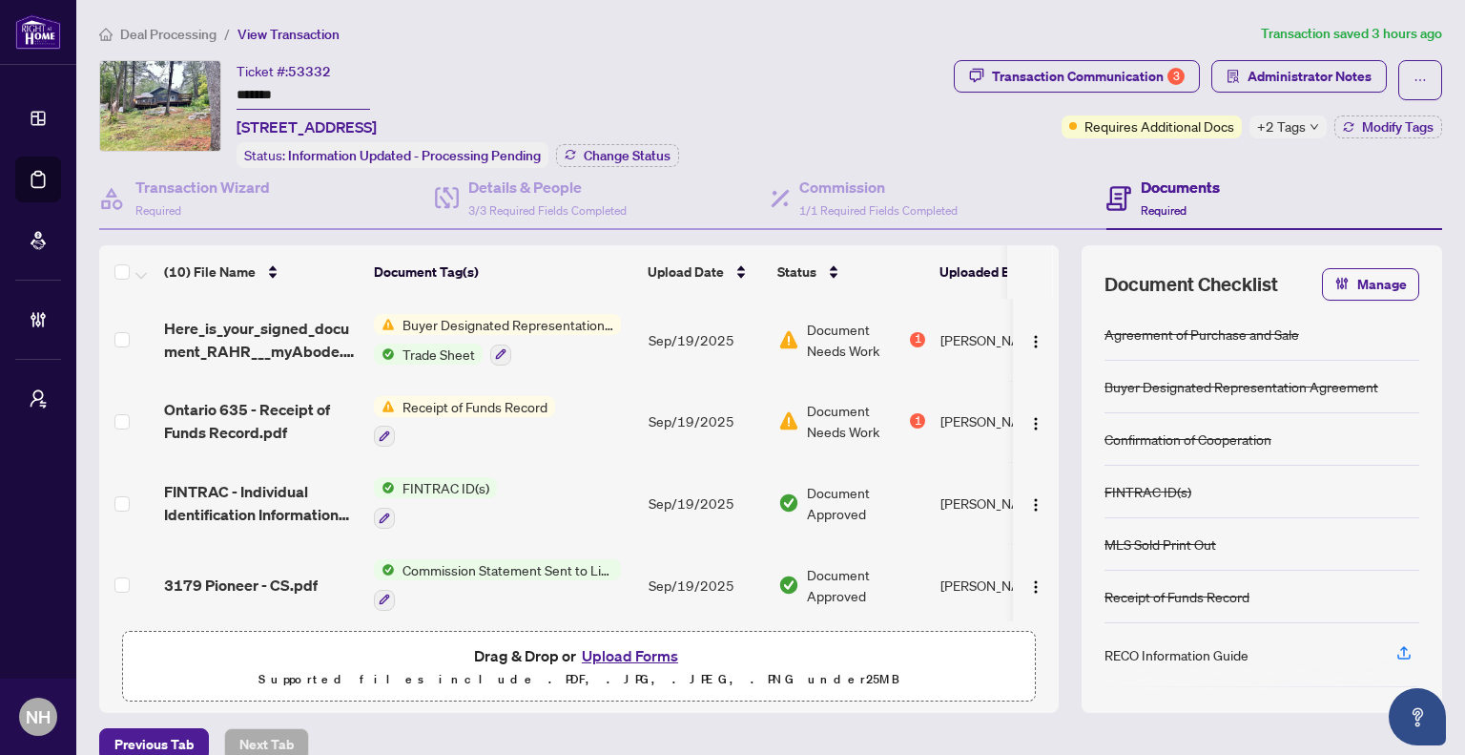
click at [169, 29] on span "Deal Processing" at bounding box center [168, 34] width 96 height 17
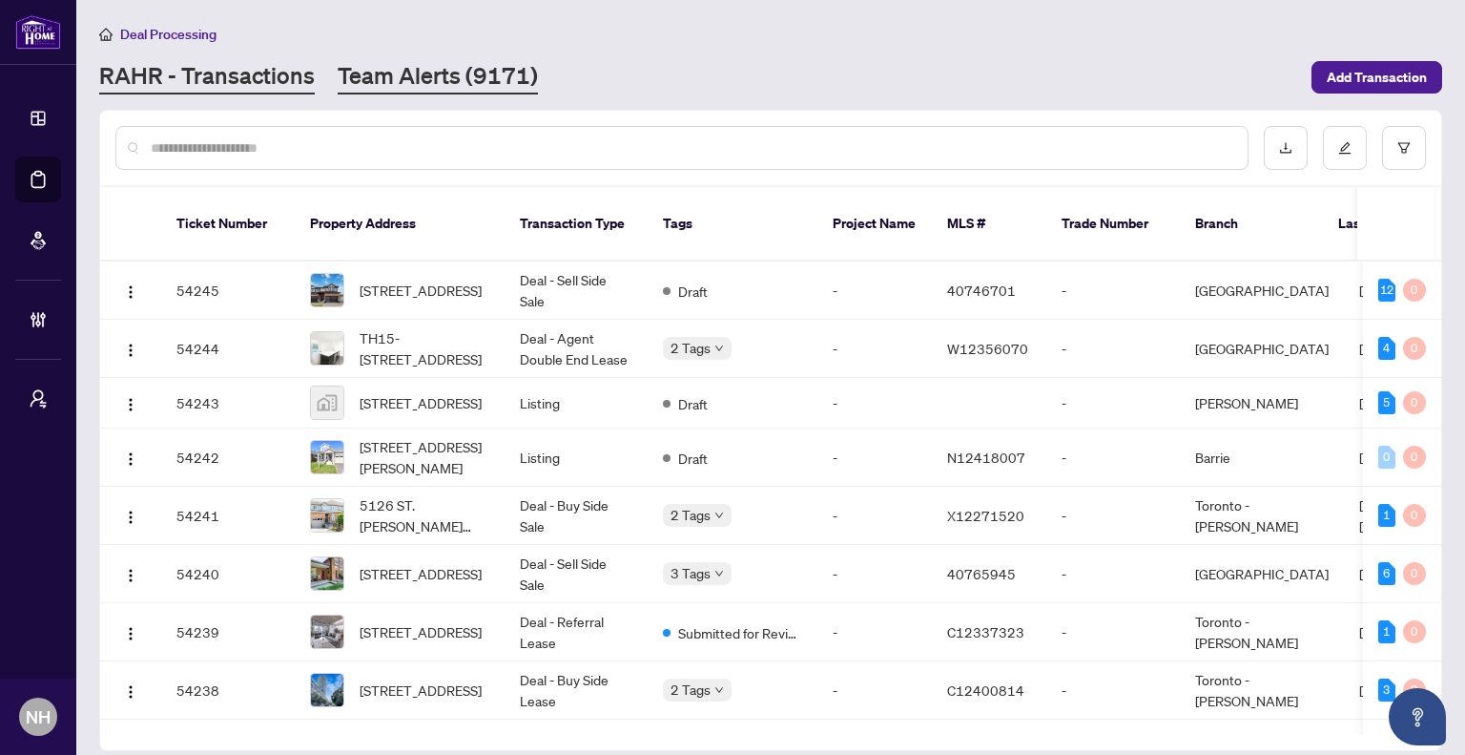
click at [385, 64] on link "Team Alerts (9171)" at bounding box center [438, 77] width 200 height 34
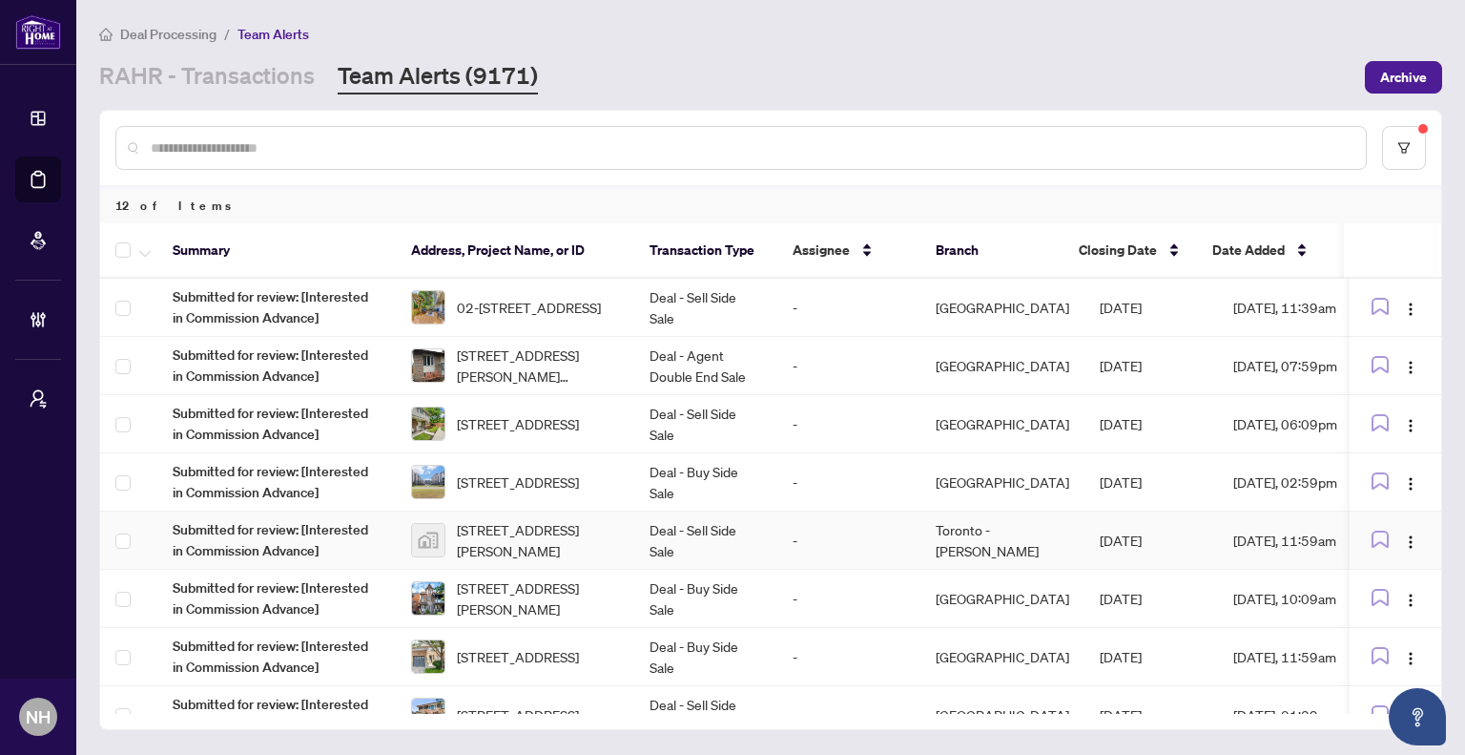
scroll to position [95, 0]
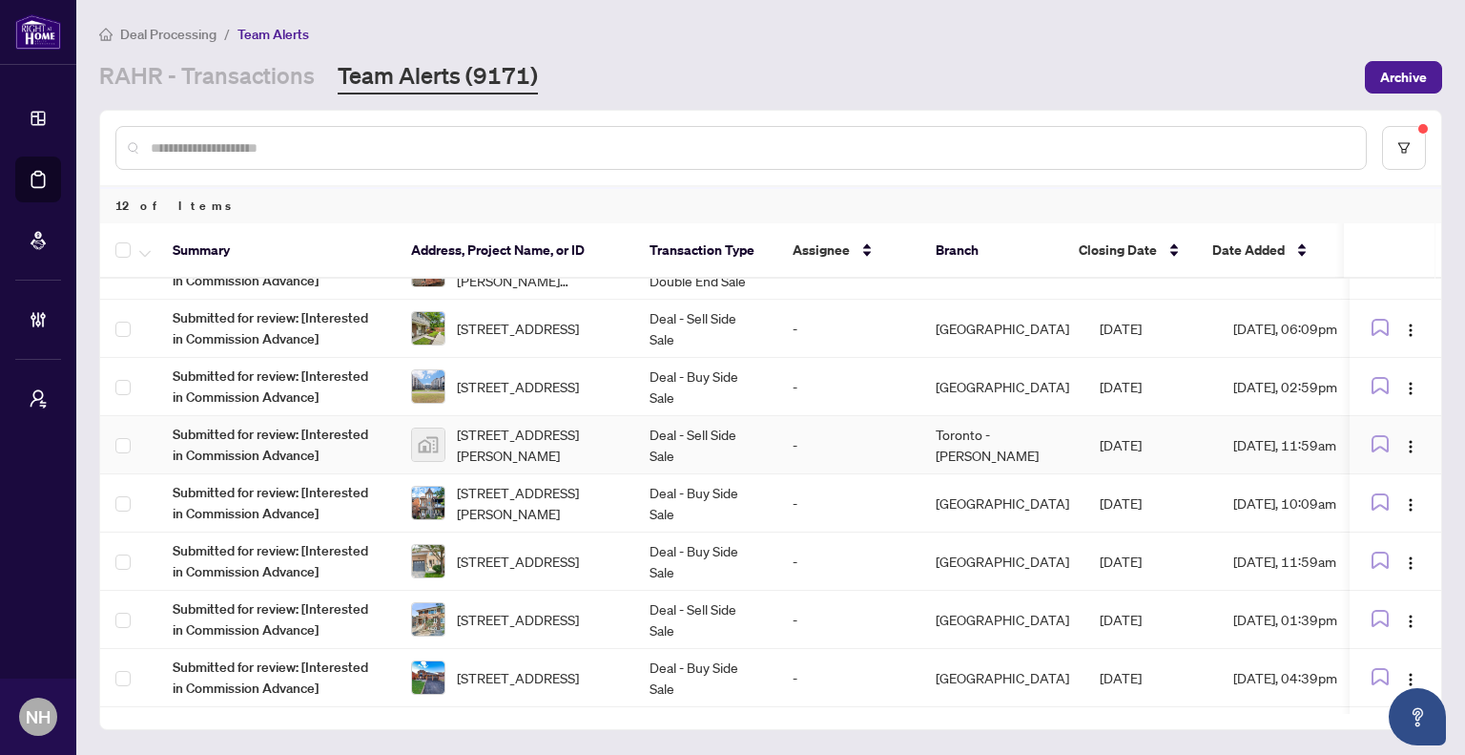
click at [719, 435] on td "Deal - Sell Side Sale" at bounding box center [705, 445] width 143 height 58
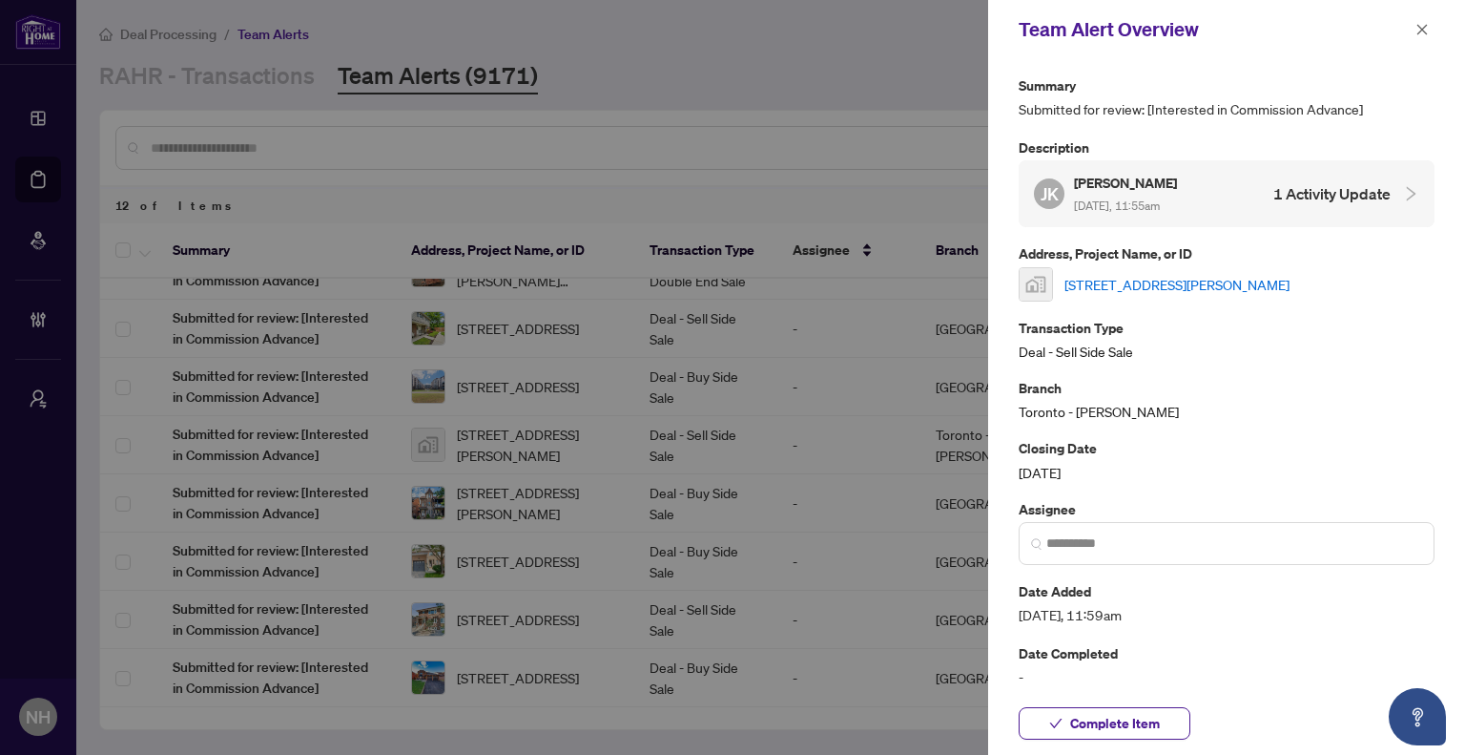
click at [1114, 294] on link "[STREET_ADDRESS][PERSON_NAME]" at bounding box center [1177, 284] width 225 height 21
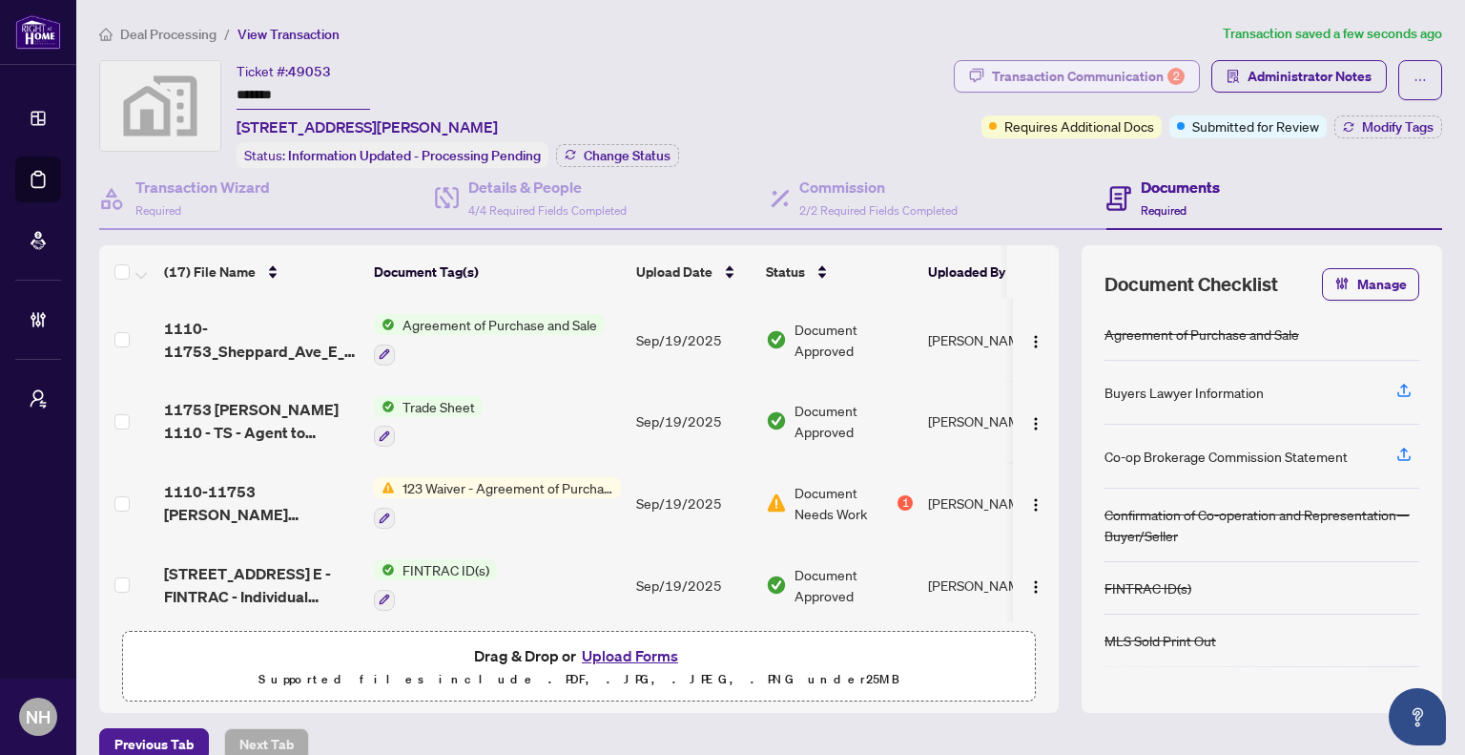
click at [1030, 82] on div "Transaction Communication 2" at bounding box center [1088, 76] width 193 height 31
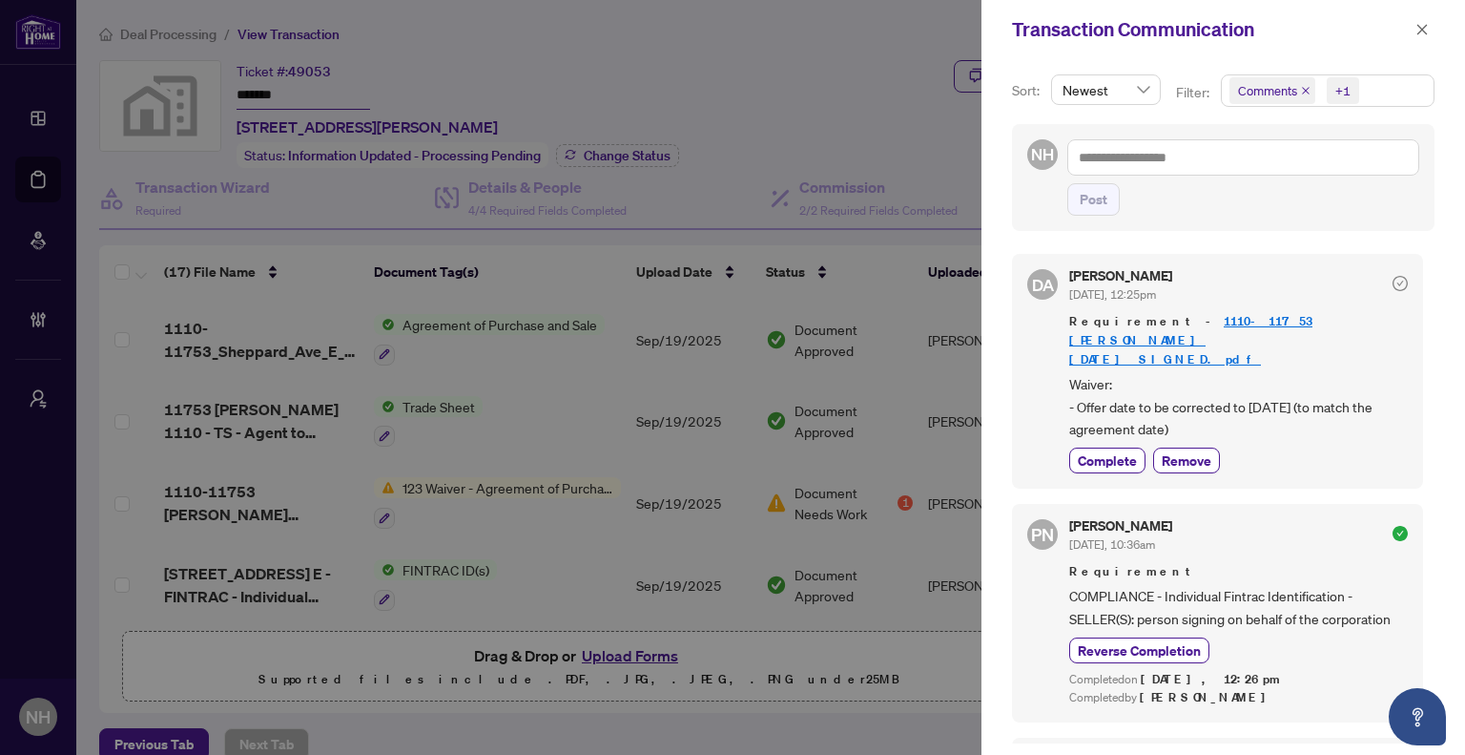
click at [1303, 91] on icon "close" at bounding box center [1306, 91] width 8 height 8
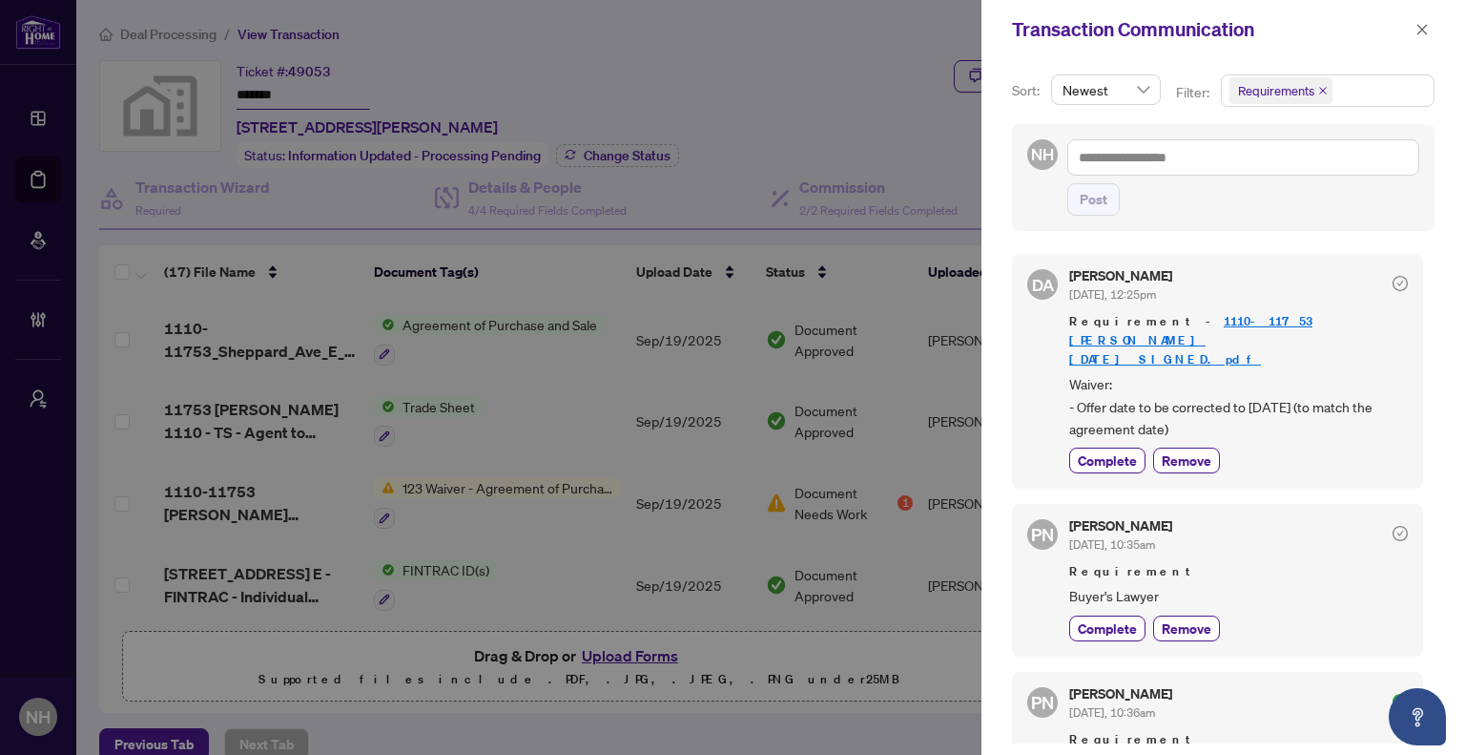
drag, startPoint x: 1414, startPoint y: 30, endPoint x: 1342, endPoint y: 52, distance: 75.1
click at [1414, 30] on button "button" at bounding box center [1422, 29] width 25 height 23
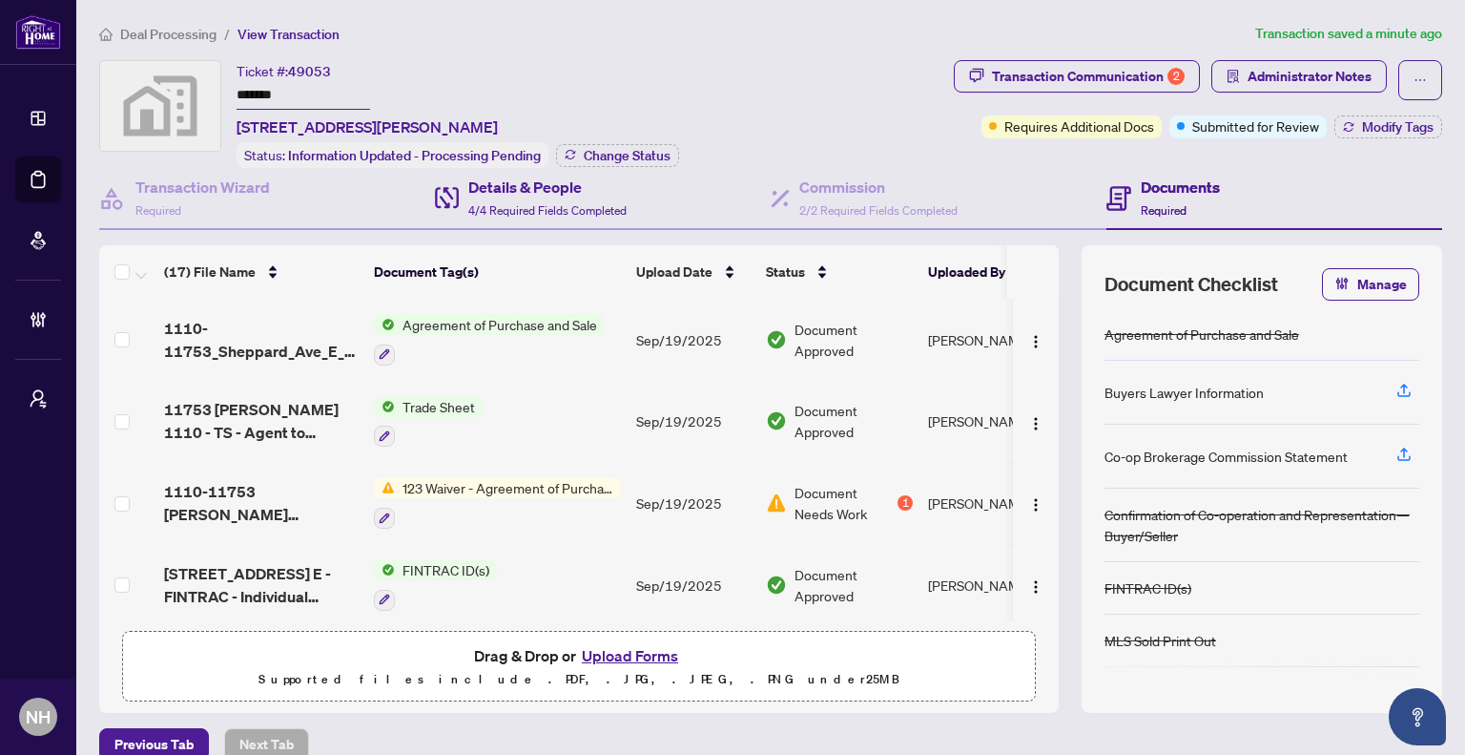
click at [637, 211] on div "Details & People 4/4 Required Fields Completed" at bounding box center [603, 199] width 336 height 62
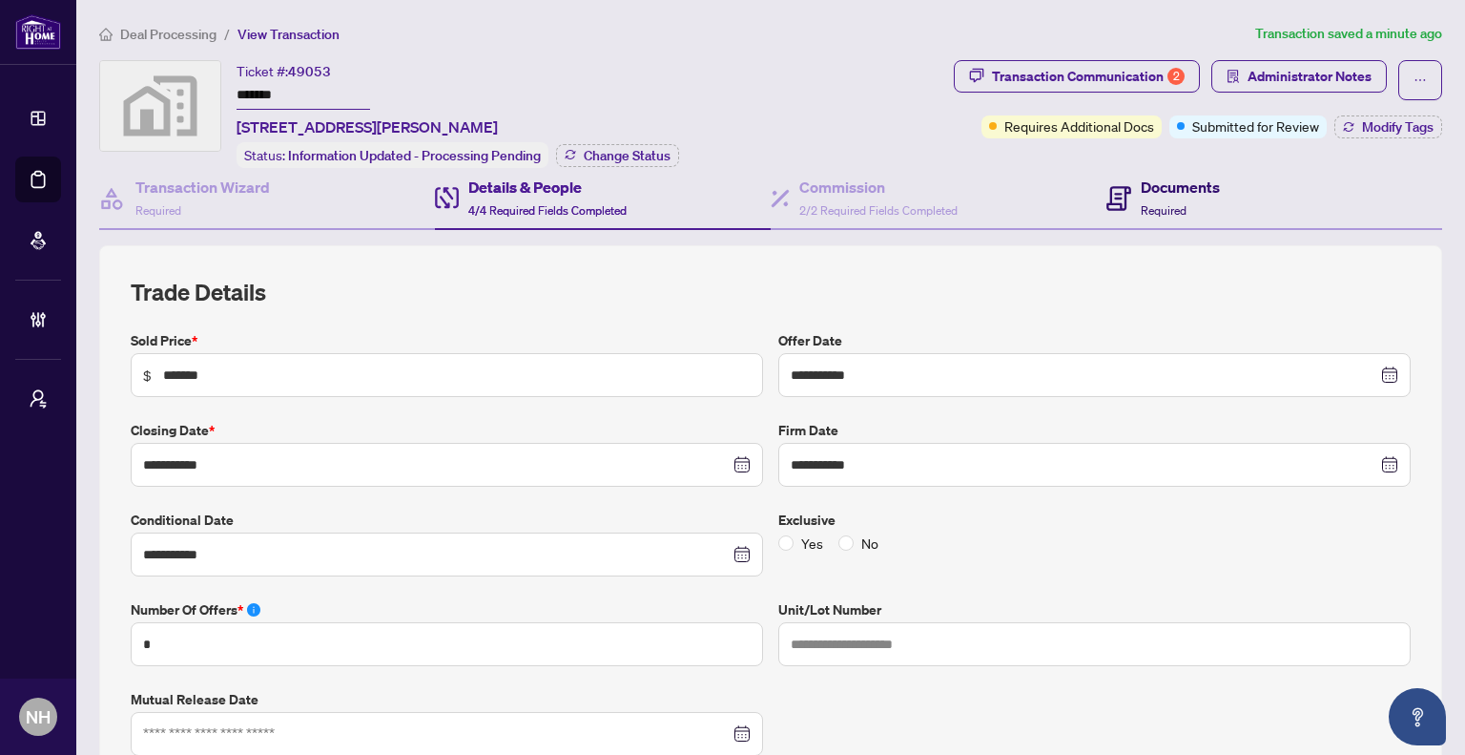
click at [1141, 190] on h4 "Documents" at bounding box center [1180, 187] width 79 height 23
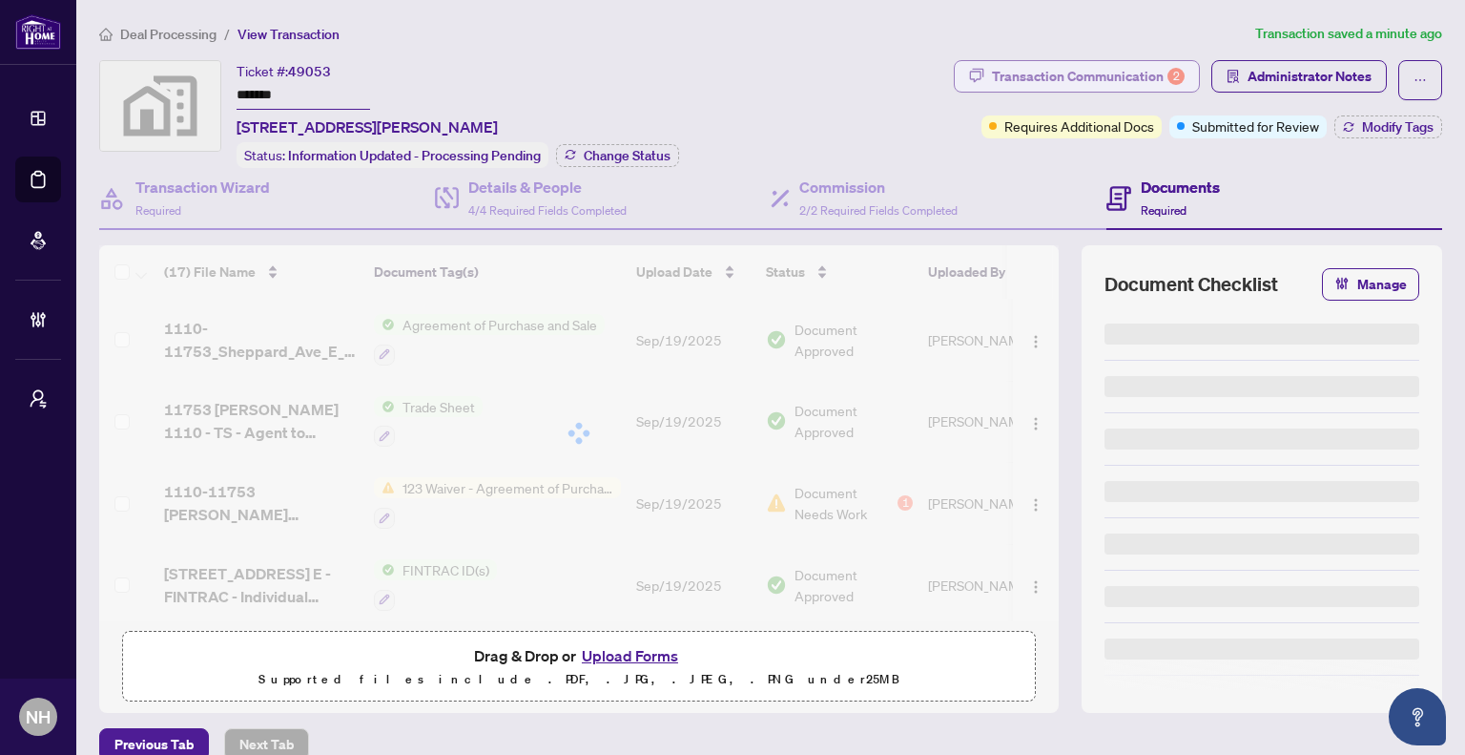
click at [1049, 79] on div "Transaction Communication 2" at bounding box center [1088, 76] width 193 height 31
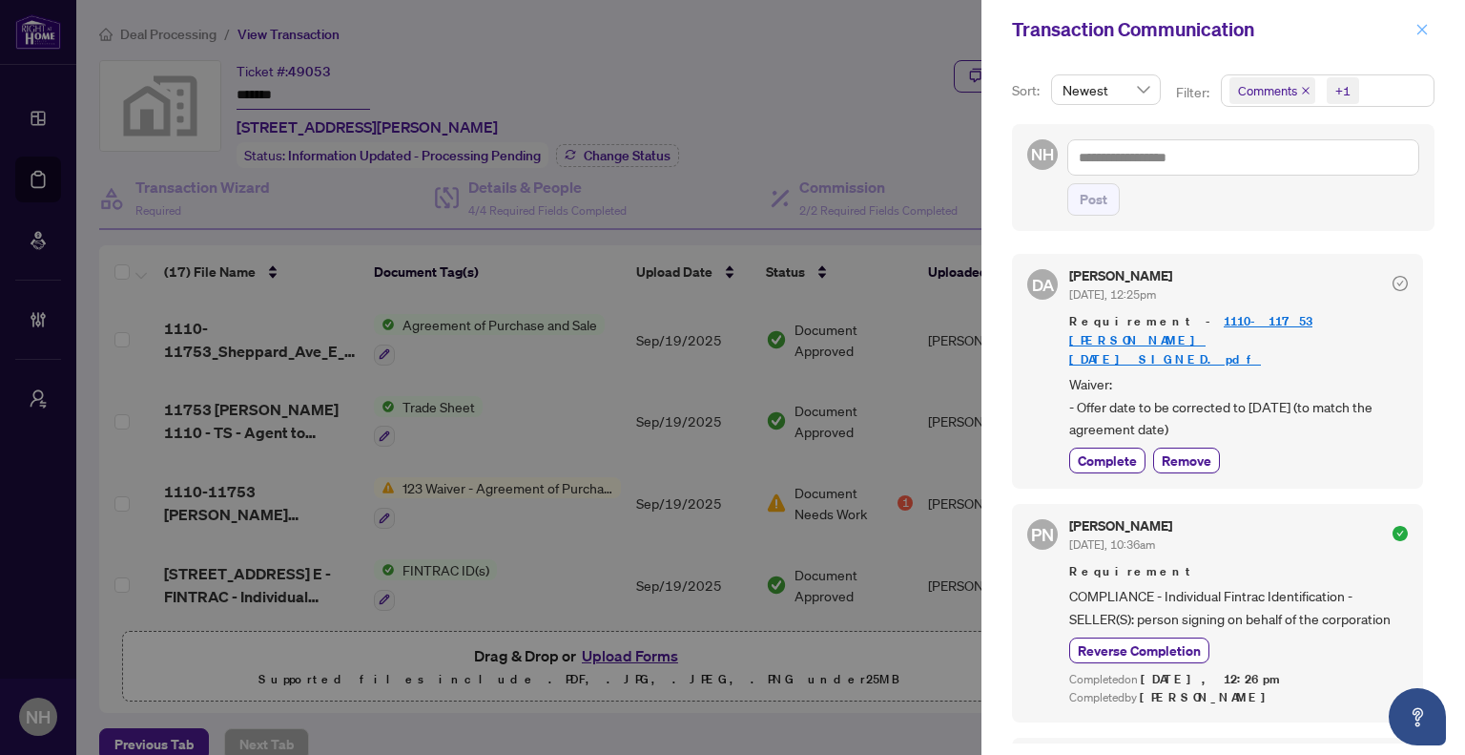
click at [1420, 30] on icon "close" at bounding box center [1422, 29] width 13 height 13
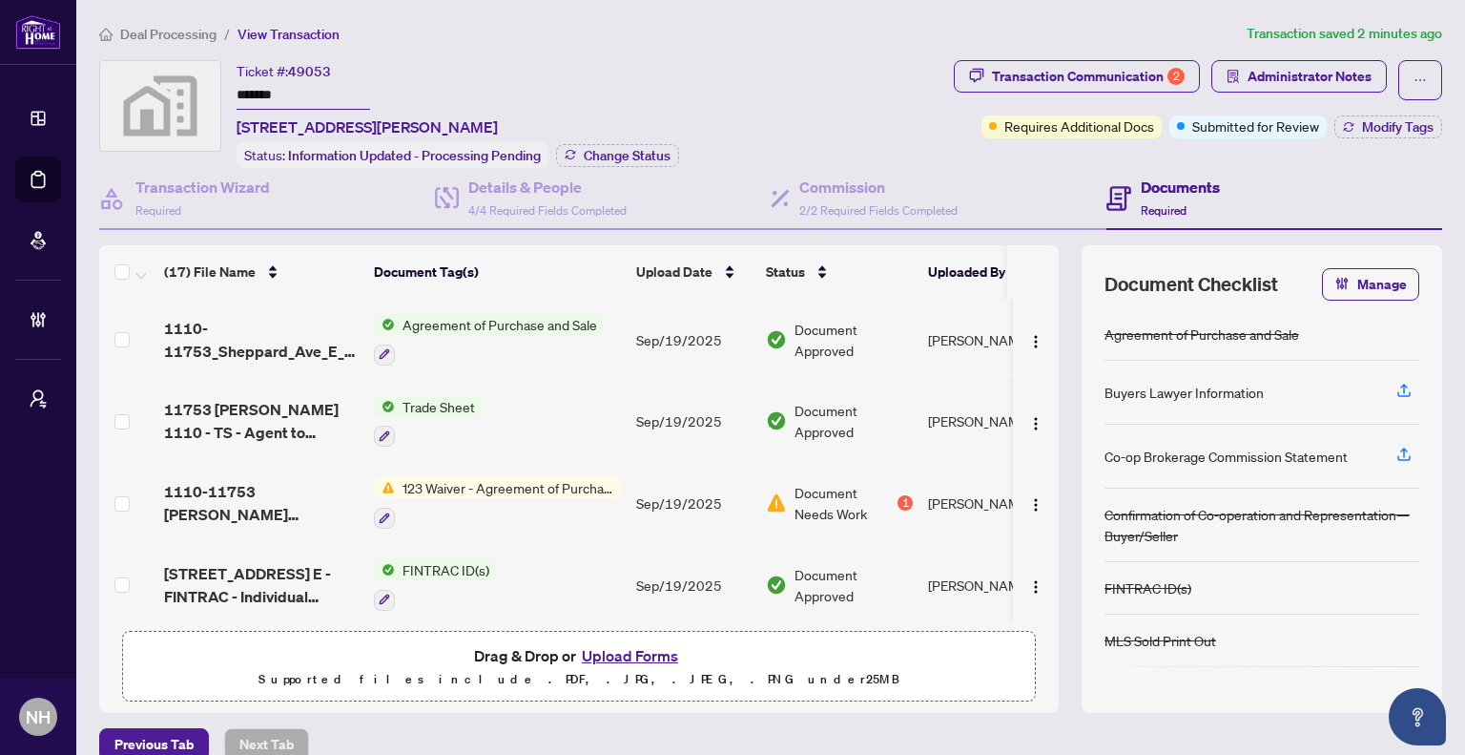
click at [1004, 91] on span "Transaction Communication 2" at bounding box center [1077, 80] width 246 height 40
click at [1005, 83] on div "Transaction Communication 2" at bounding box center [1088, 76] width 193 height 31
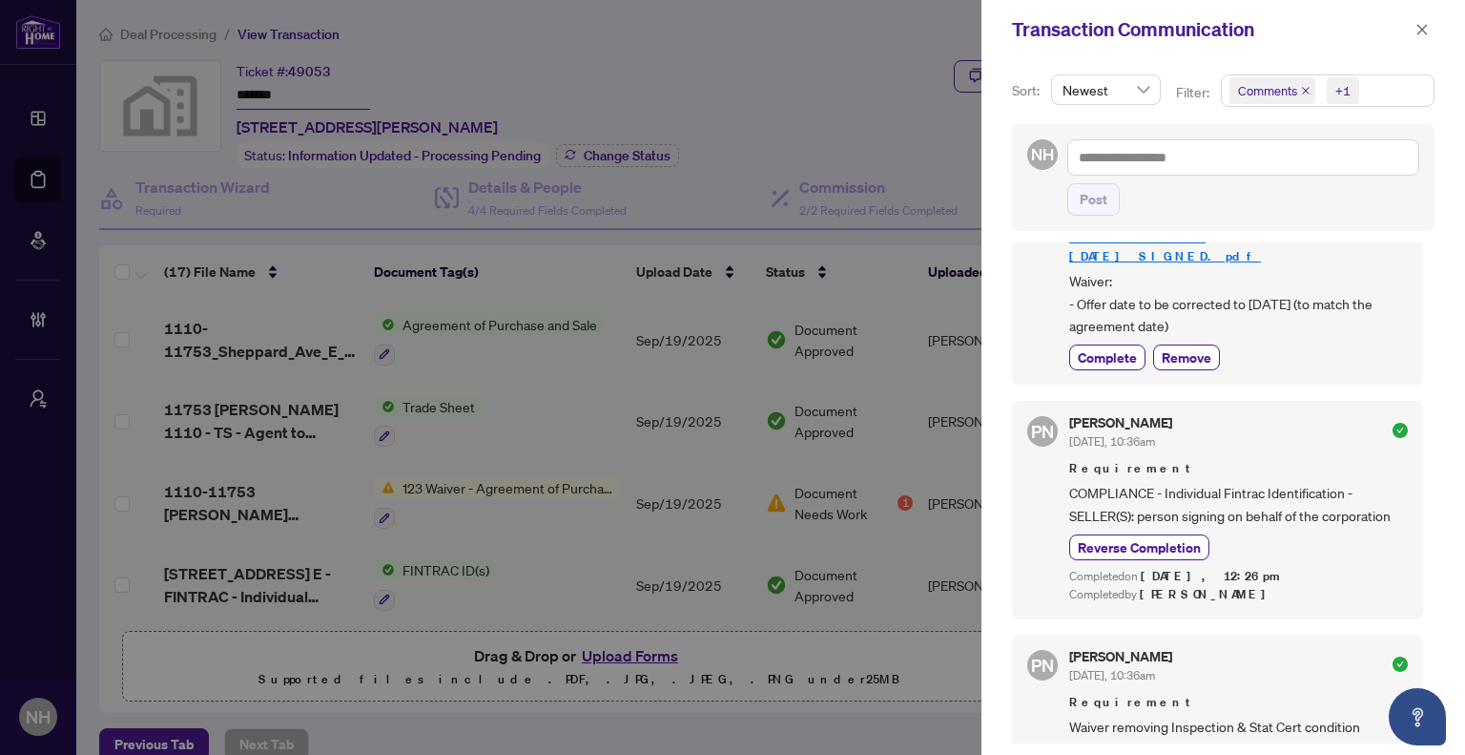
scroll to position [95, 0]
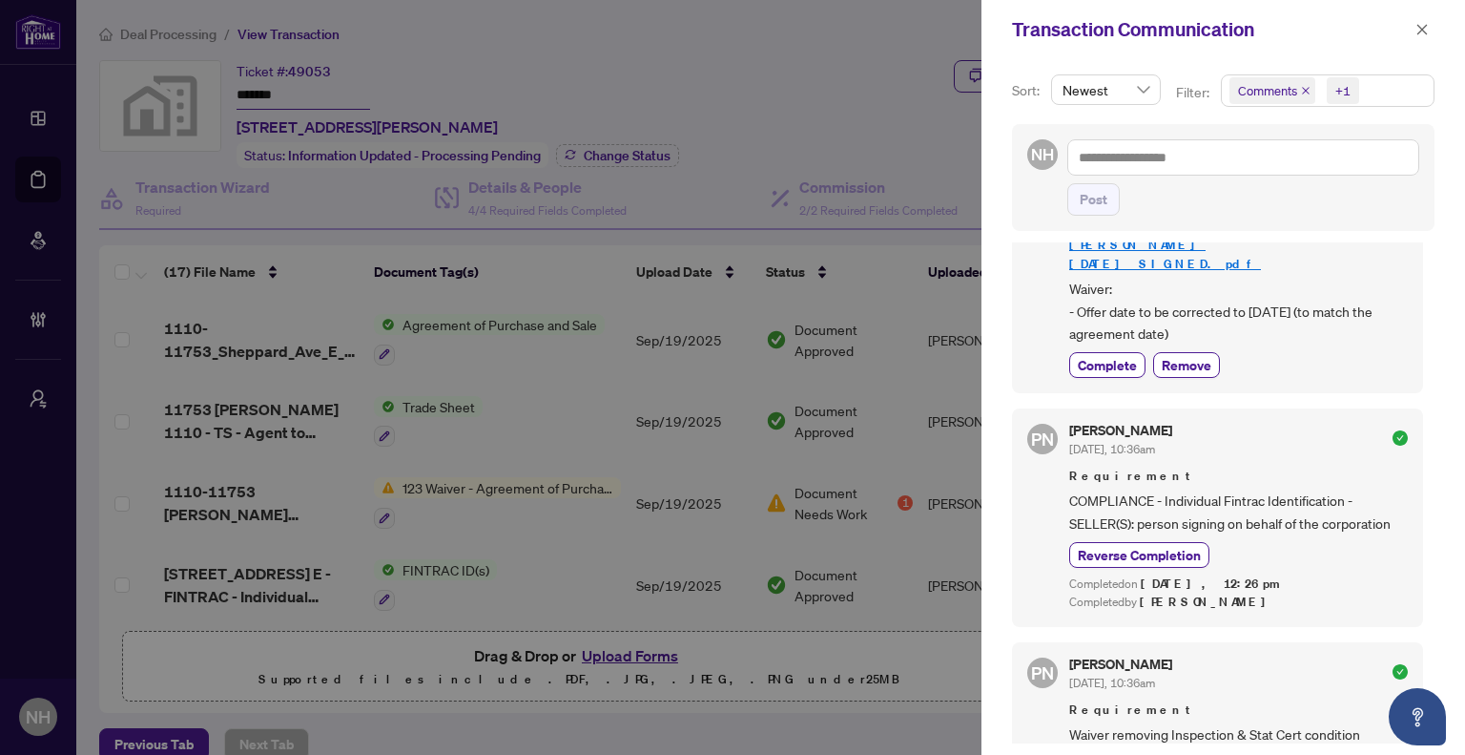
click at [203, 31] on div at bounding box center [732, 377] width 1465 height 755
click at [1416, 26] on icon "close" at bounding box center [1422, 29] width 13 height 13
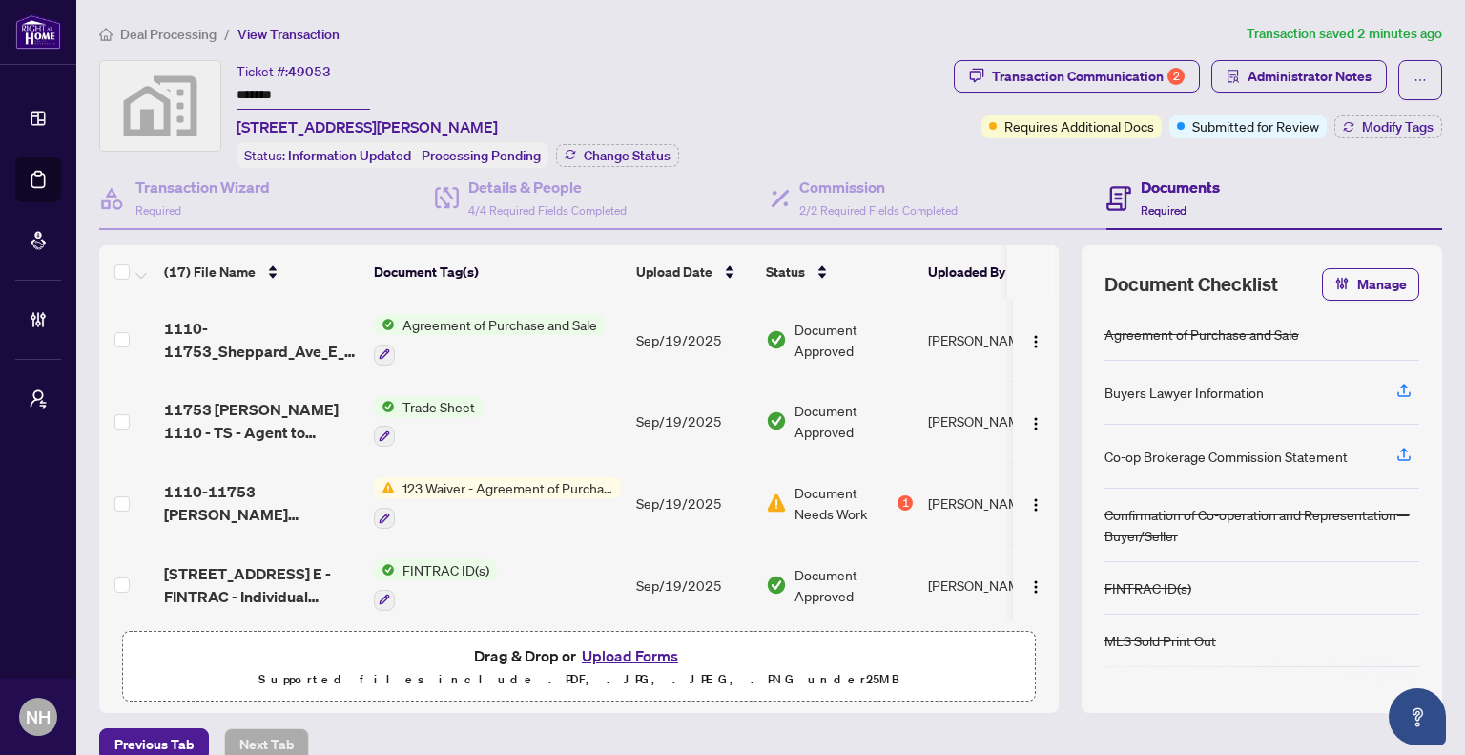
click at [163, 35] on span "Deal Processing" at bounding box center [168, 34] width 96 height 17
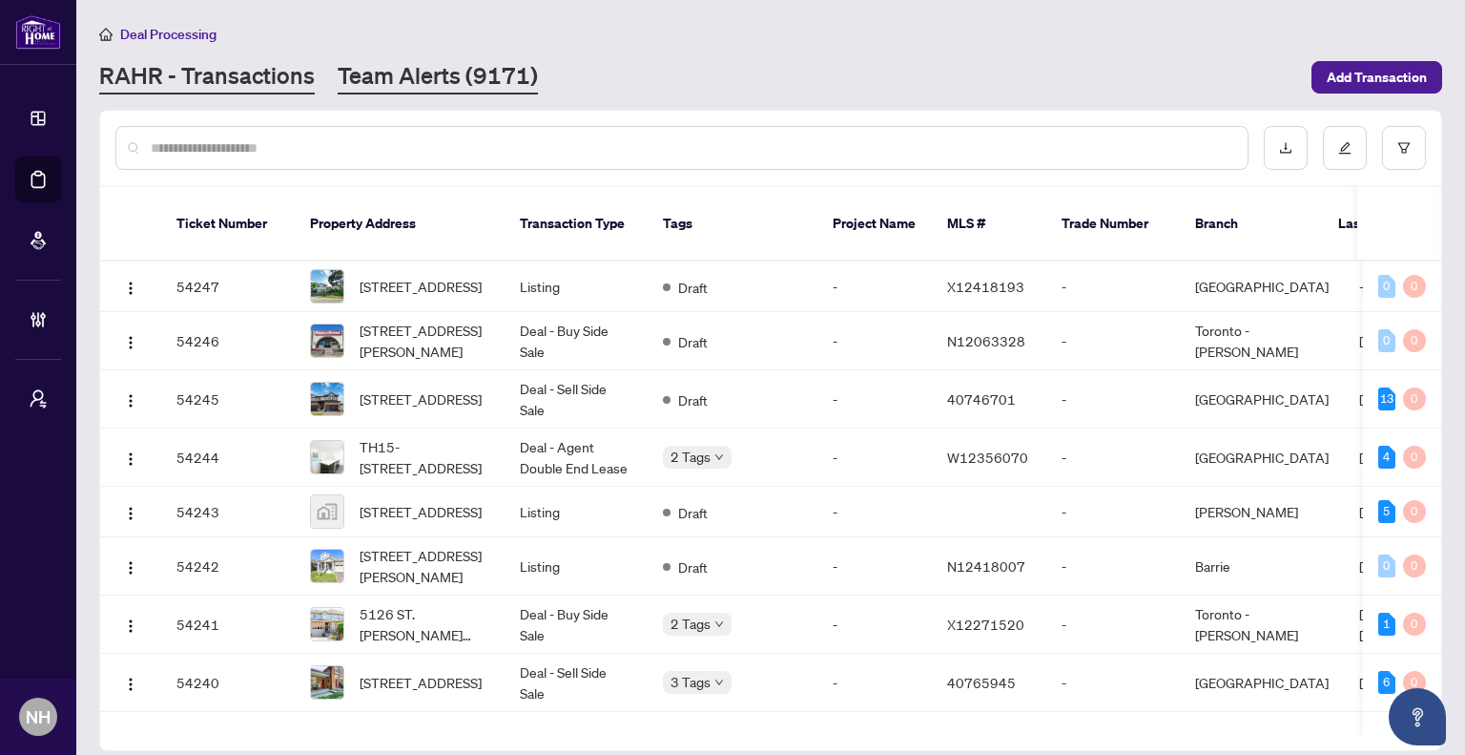
click at [418, 88] on link "Team Alerts (9171)" at bounding box center [438, 77] width 200 height 34
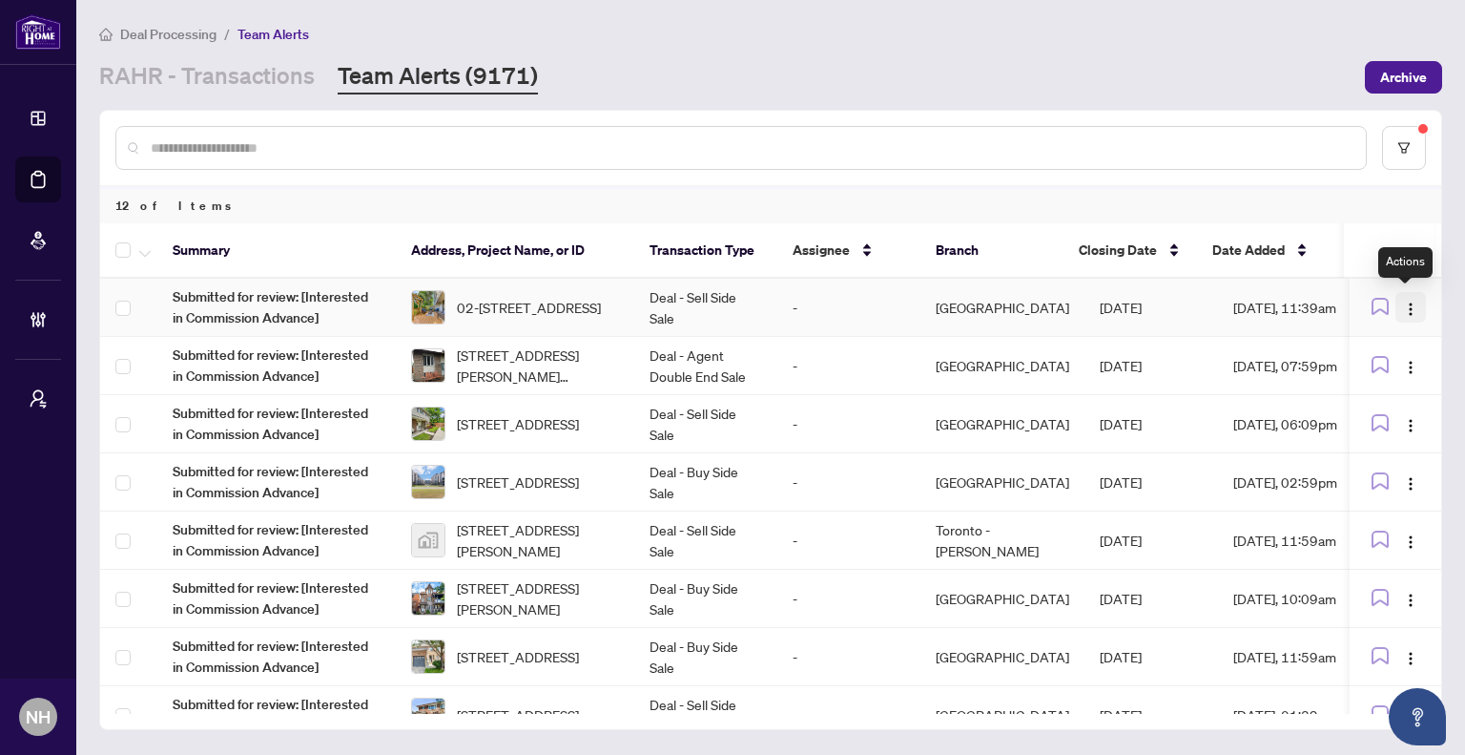
click at [1404, 301] on img "button" at bounding box center [1410, 308] width 15 height 15
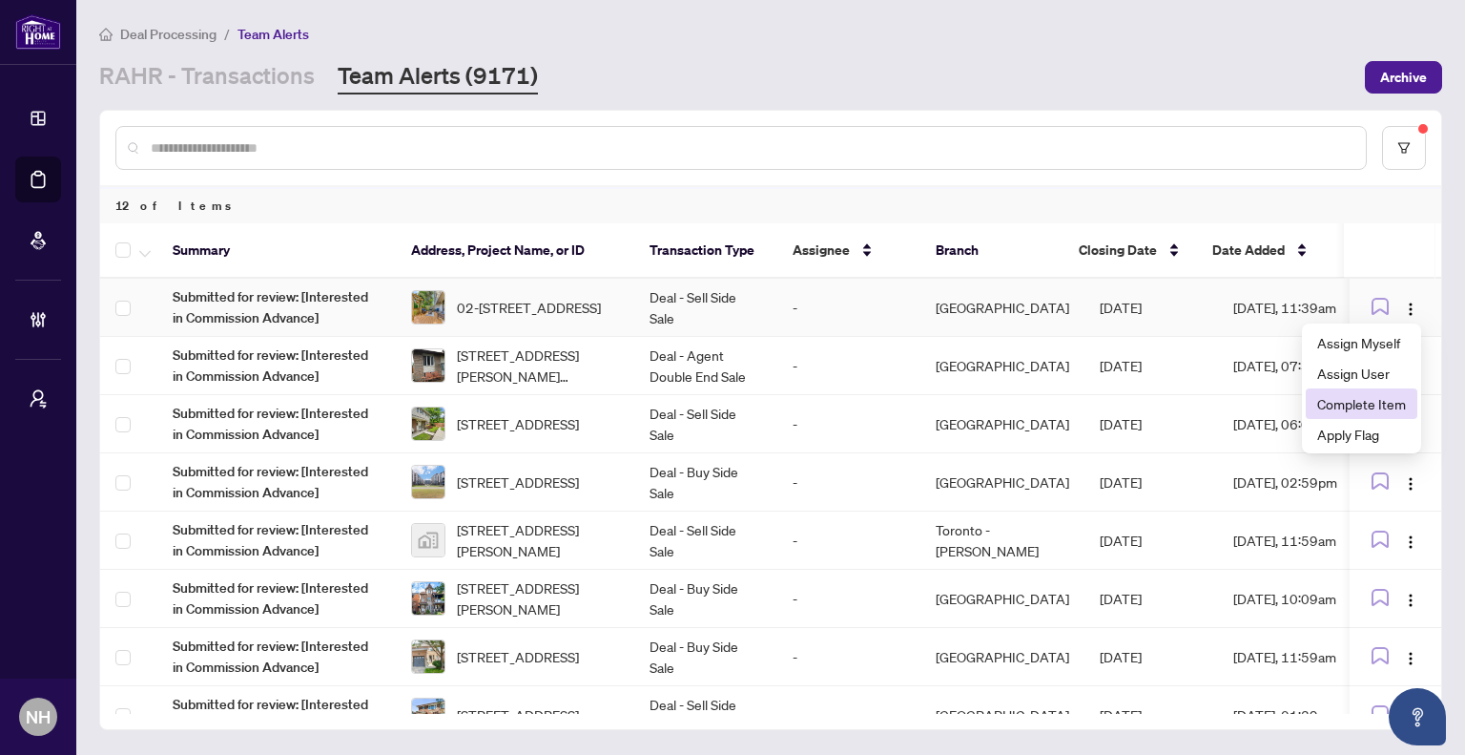
click at [1358, 407] on span "Complete Item" at bounding box center [1361, 403] width 89 height 21
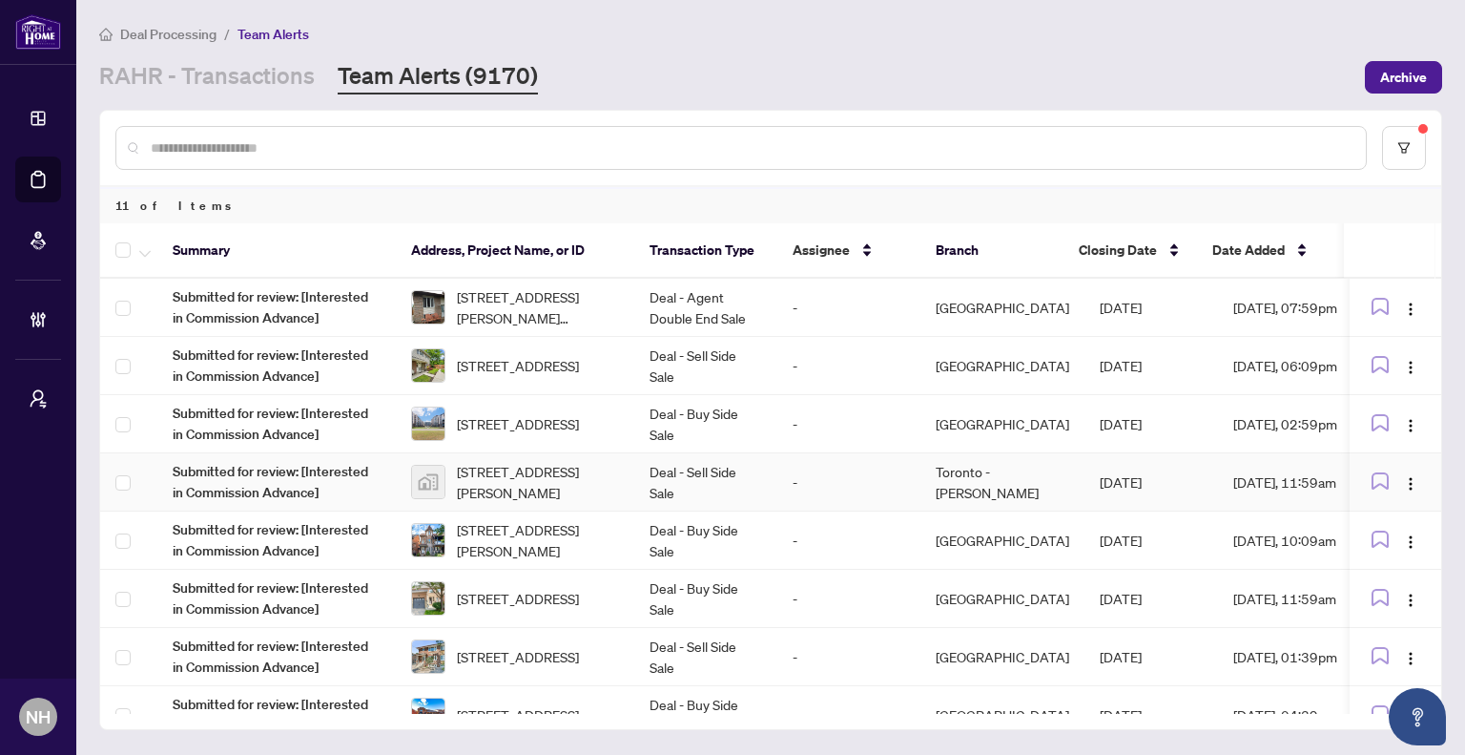
scroll to position [208, 0]
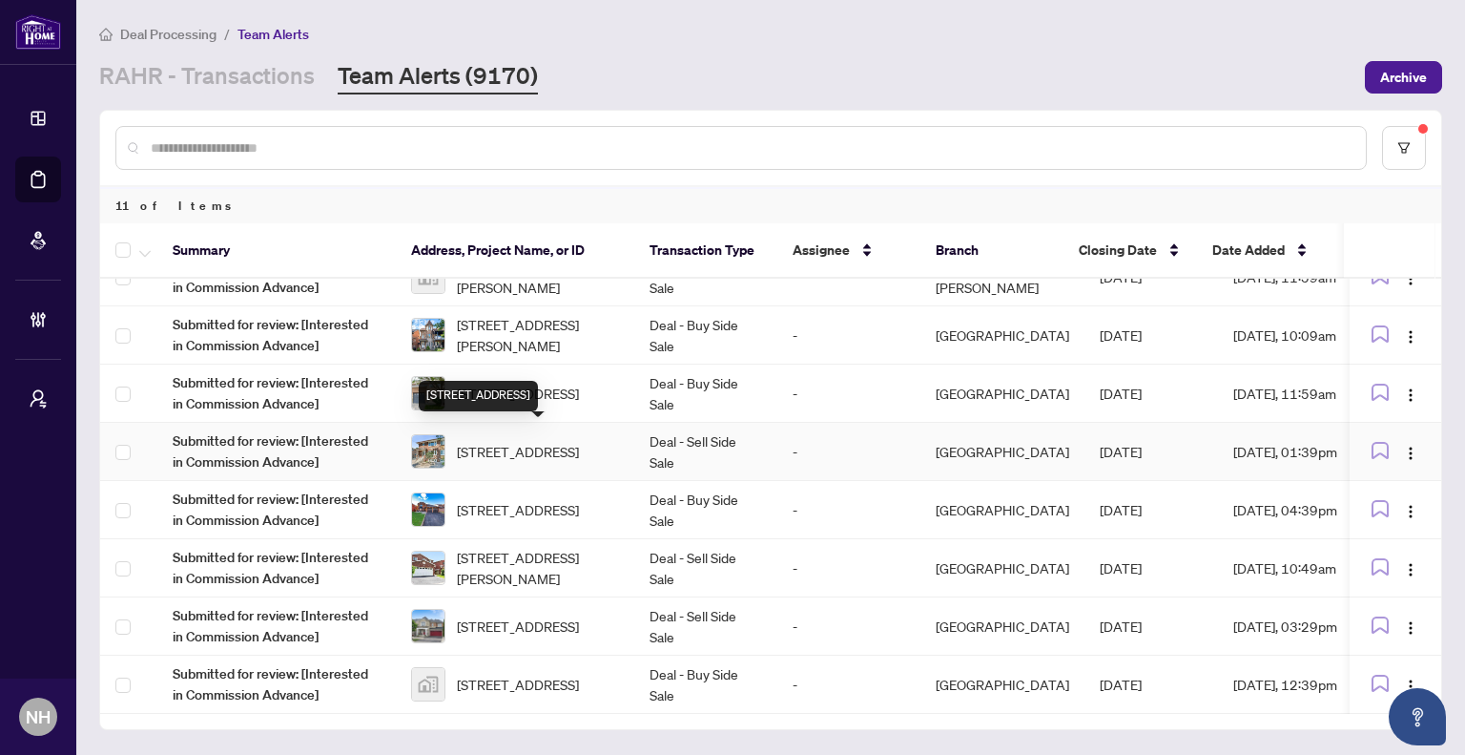
click at [563, 446] on span "[STREET_ADDRESS]" at bounding box center [518, 451] width 122 height 21
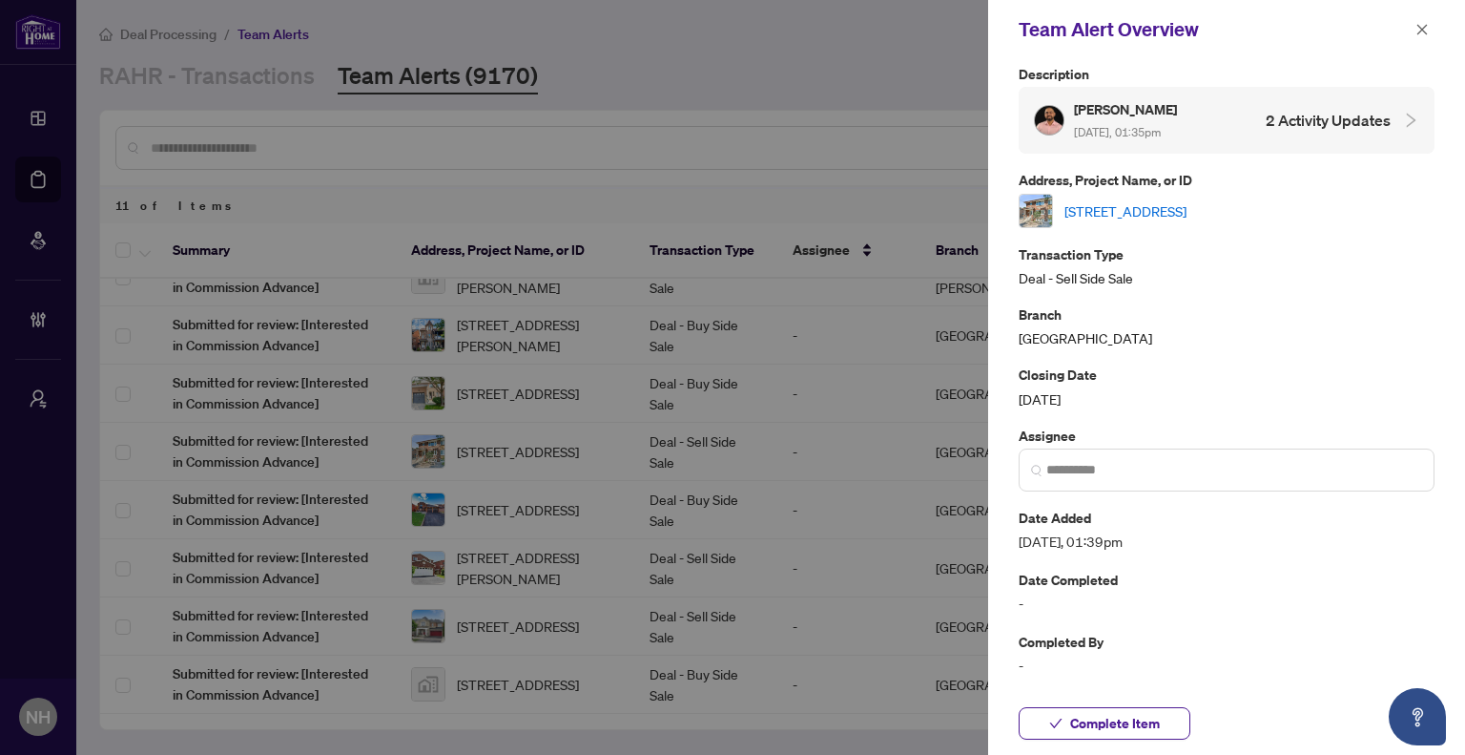
scroll to position [0, 0]
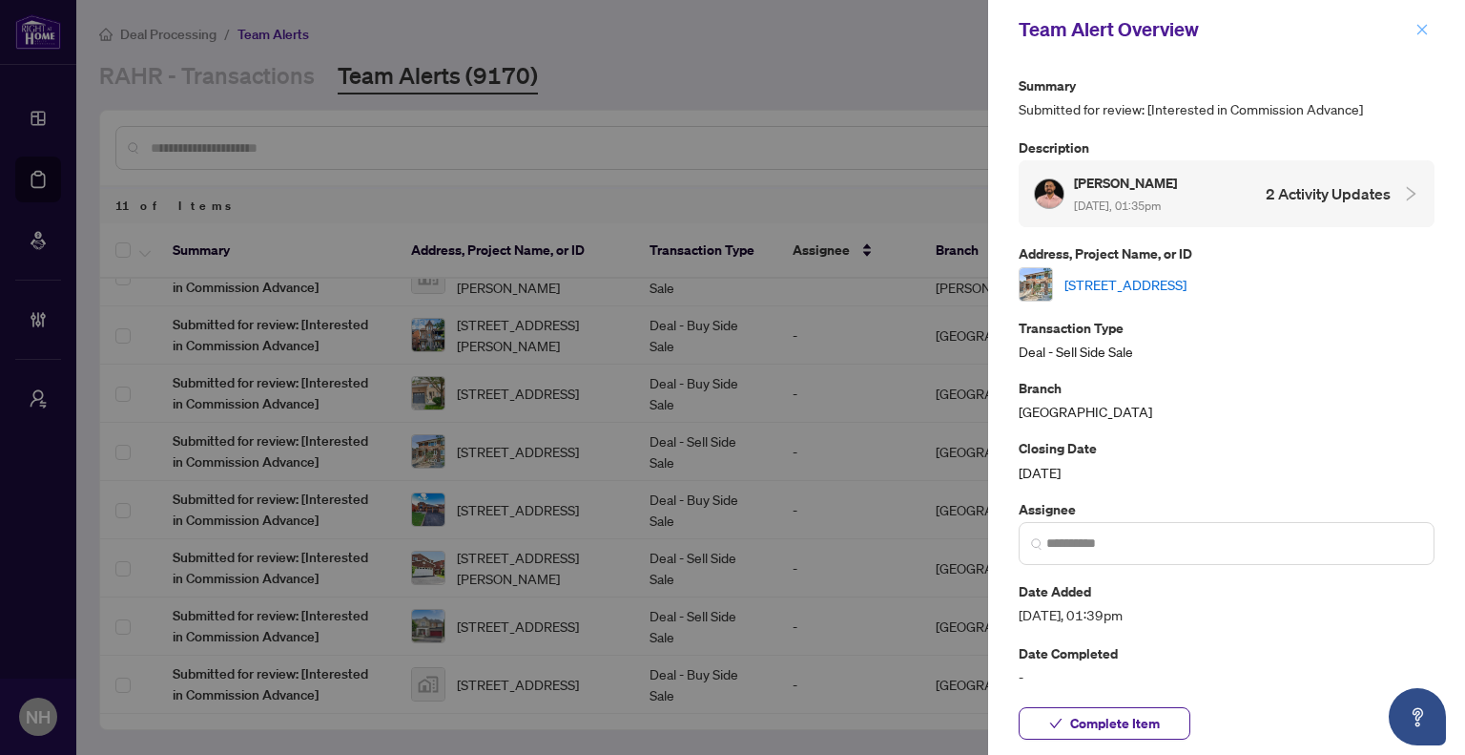
click at [1420, 37] on span "button" at bounding box center [1422, 29] width 13 height 31
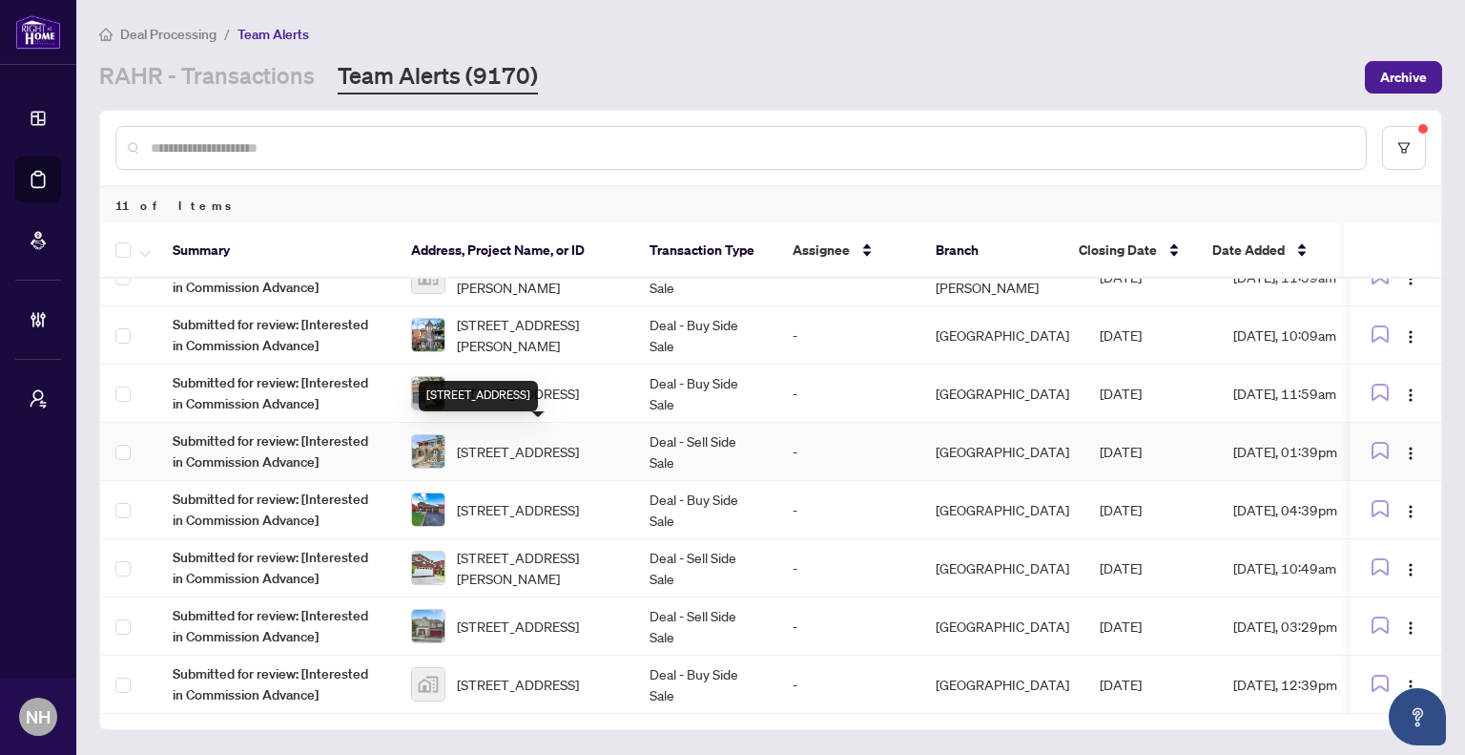
click at [527, 395] on div "[STREET_ADDRESS]" at bounding box center [478, 396] width 119 height 31
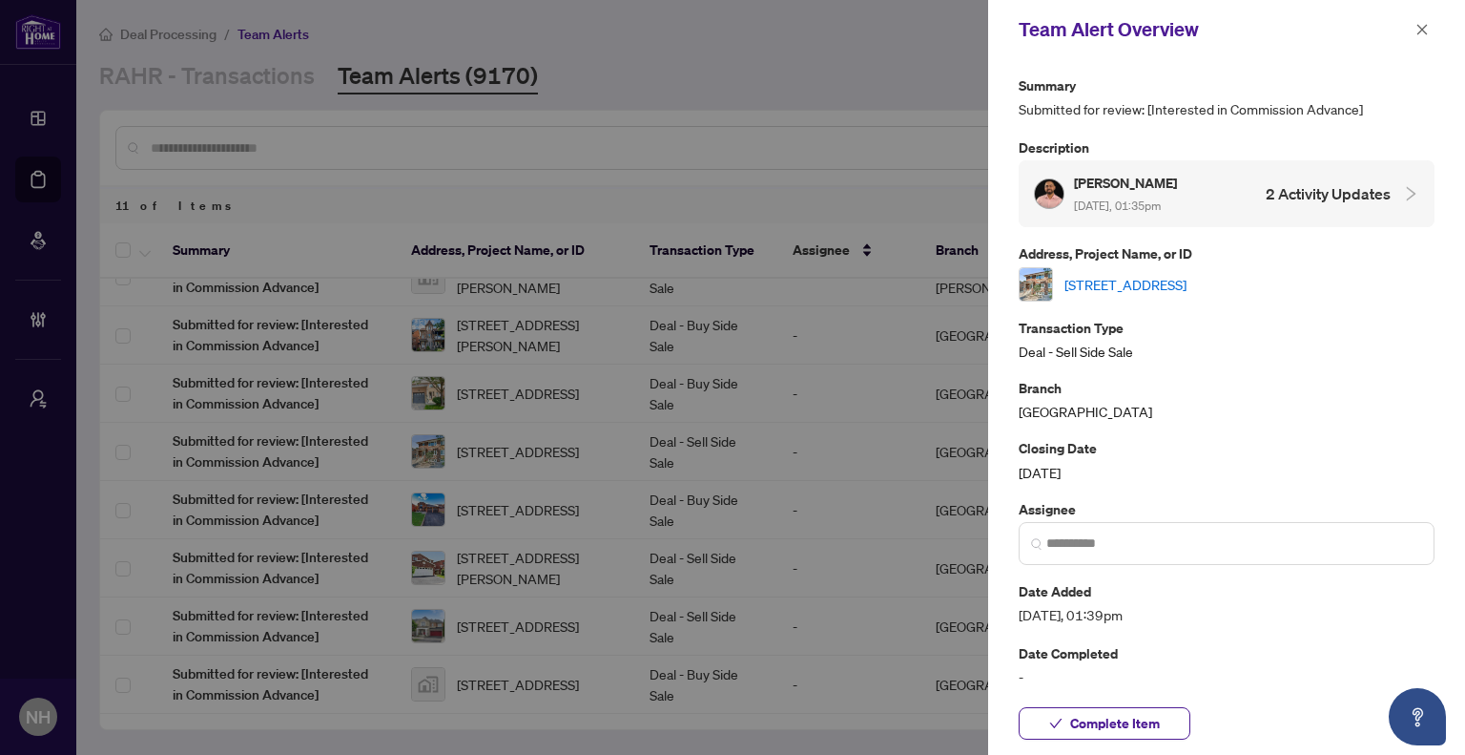
drag, startPoint x: 1428, startPoint y: 33, endPoint x: 1418, endPoint y: 37, distance: 11.2
click at [1428, 33] on icon "close" at bounding box center [1422, 29] width 13 height 13
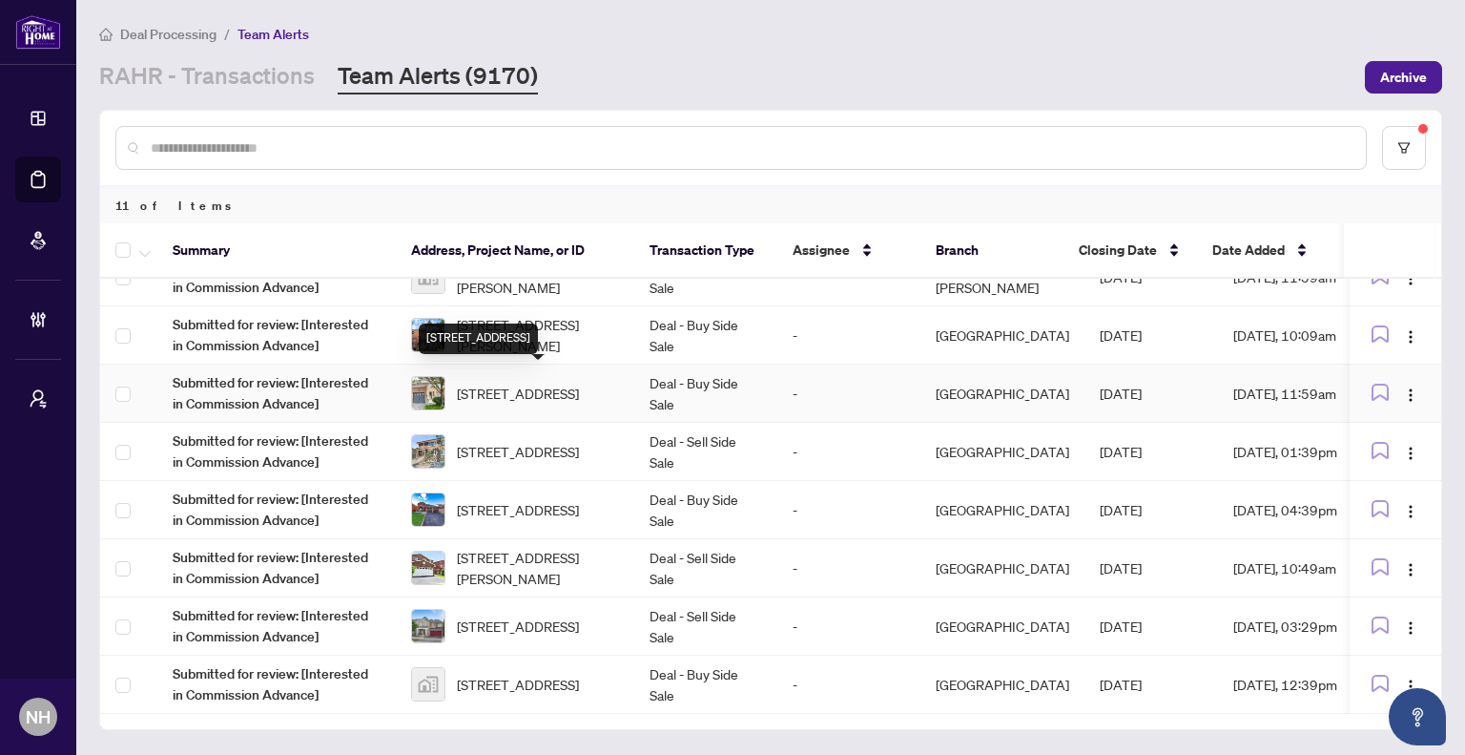
click at [523, 383] on span "[STREET_ADDRESS]" at bounding box center [518, 393] width 122 height 21
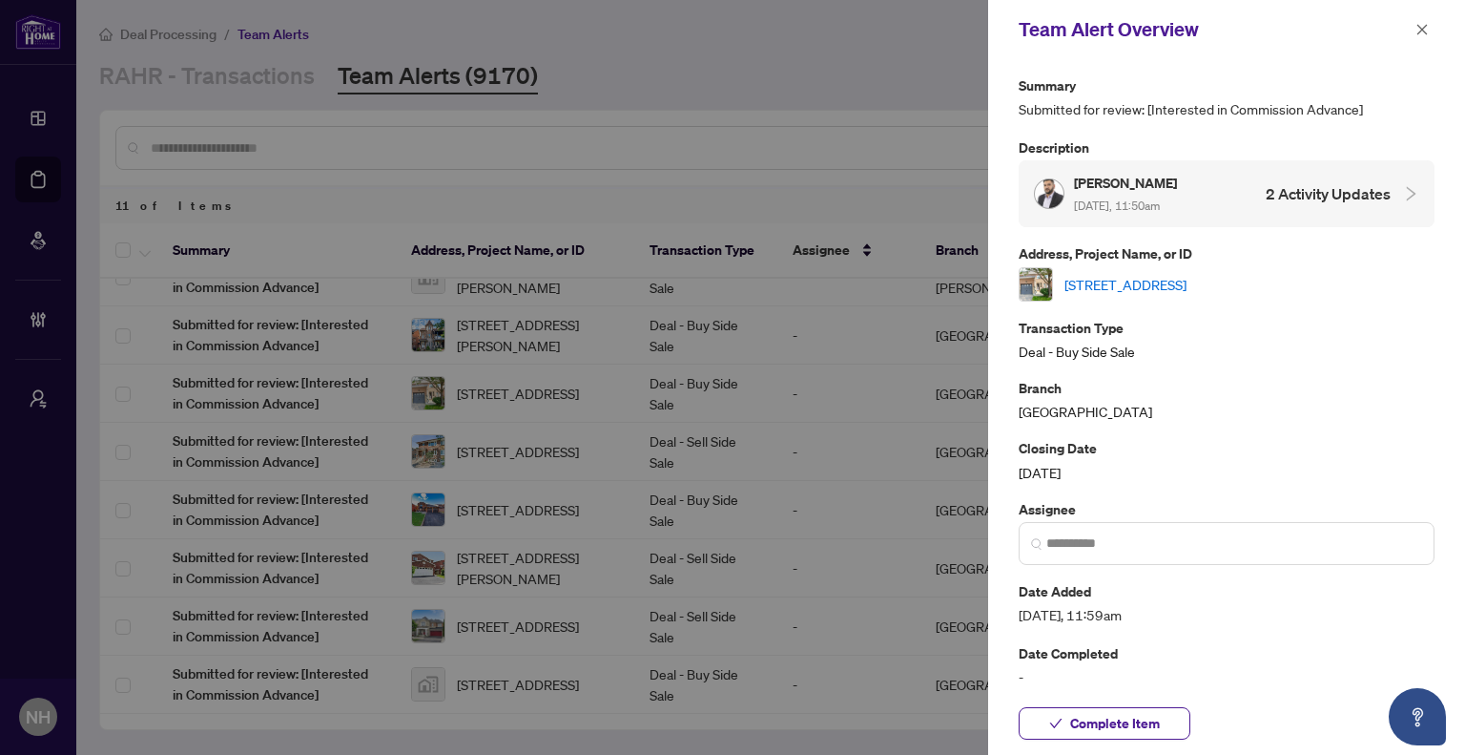
click at [1187, 278] on link "[STREET_ADDRESS]" at bounding box center [1126, 284] width 122 height 21
click at [1428, 31] on icon "close" at bounding box center [1422, 29] width 13 height 13
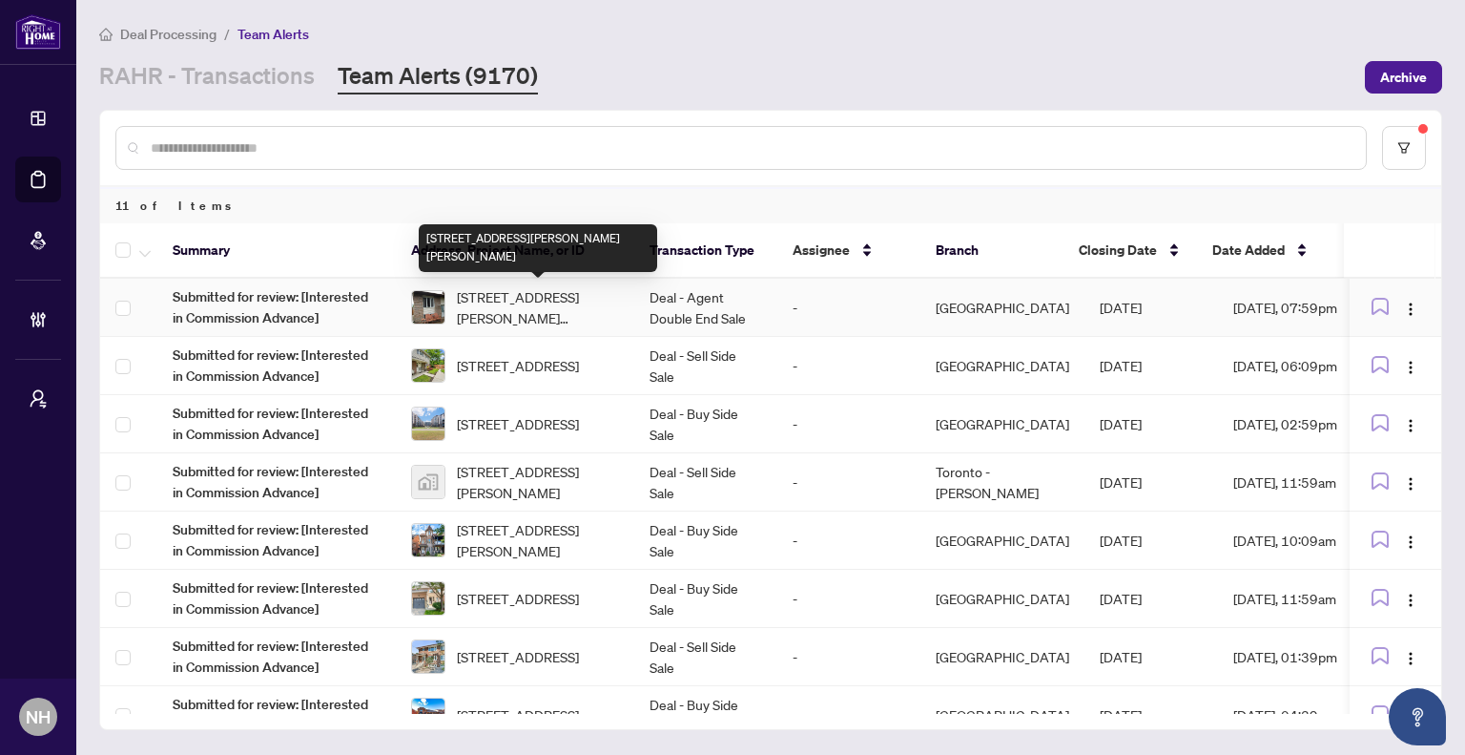
click at [540, 303] on span "[STREET_ADDRESS][PERSON_NAME][PERSON_NAME]" at bounding box center [538, 307] width 162 height 42
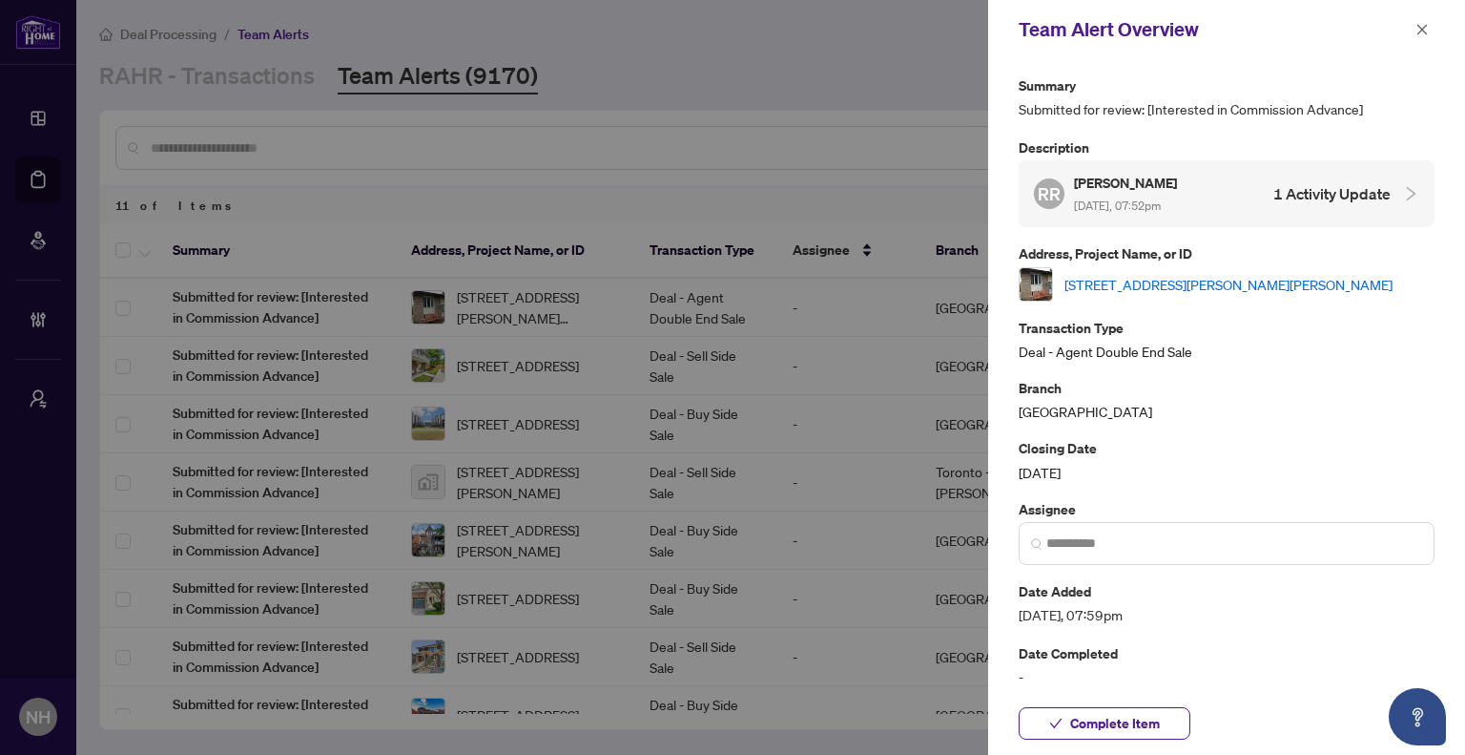
click at [1199, 289] on link "[STREET_ADDRESS][PERSON_NAME][PERSON_NAME]" at bounding box center [1229, 284] width 328 height 21
click at [1420, 30] on icon "close" at bounding box center [1422, 29] width 13 height 13
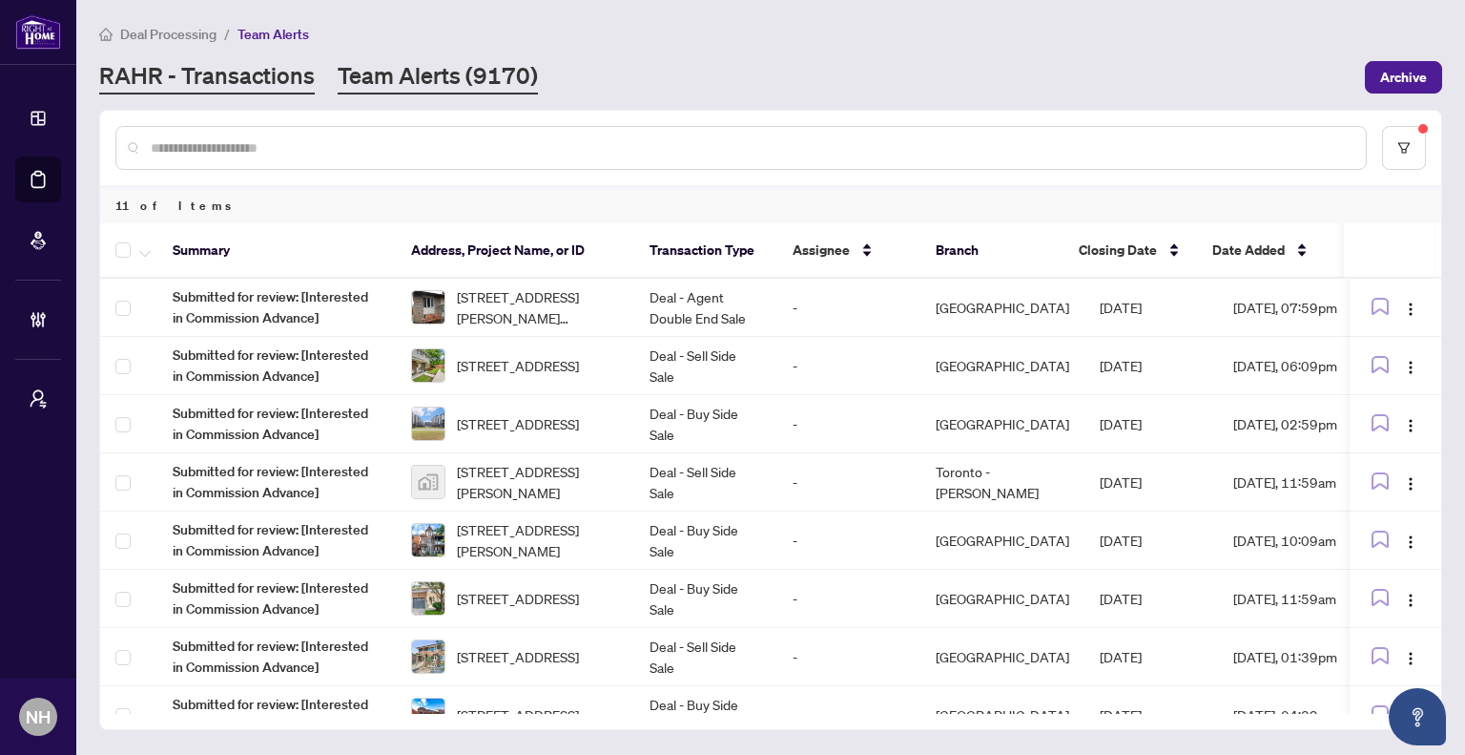
click at [203, 85] on link "RAHR - Transactions" at bounding box center [207, 77] width 216 height 34
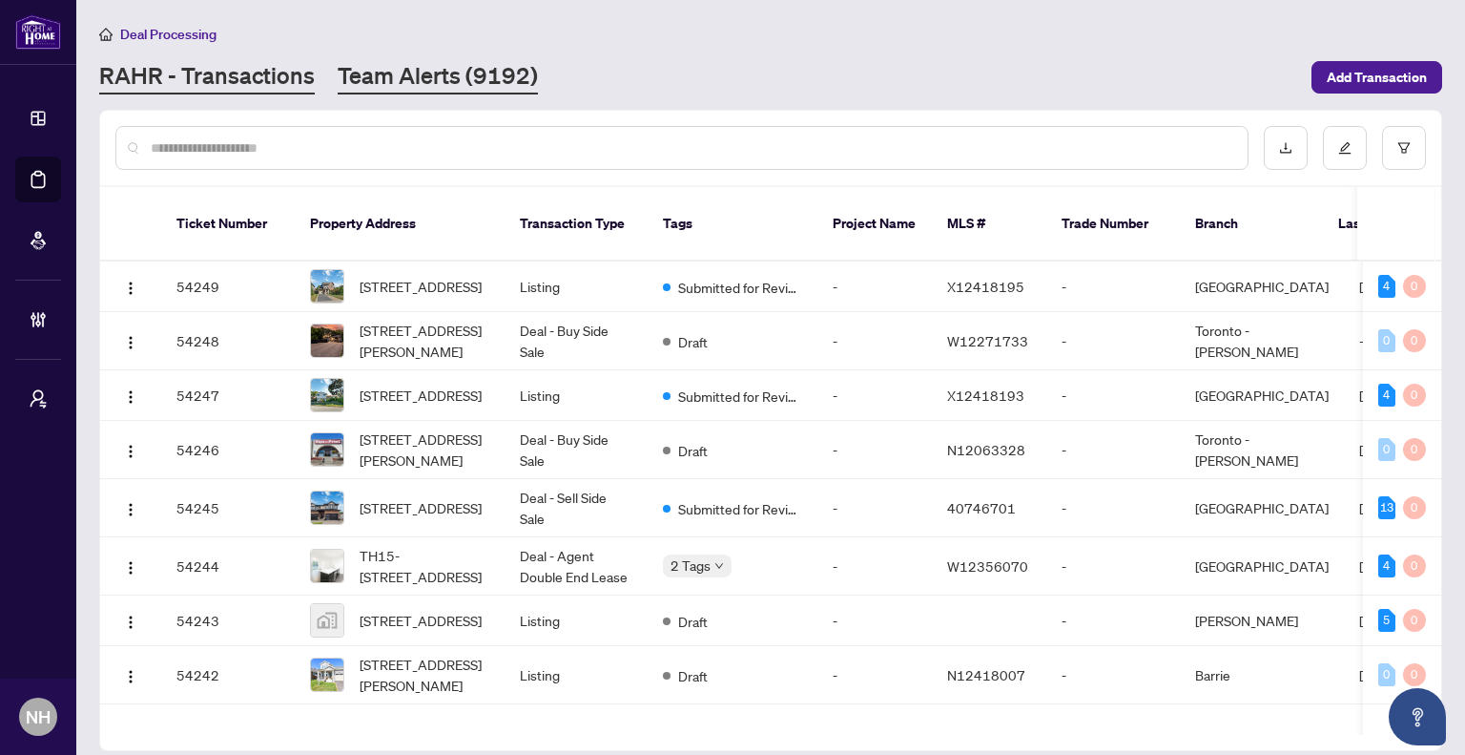
click at [462, 78] on link "Team Alerts (9192)" at bounding box center [438, 77] width 200 height 34
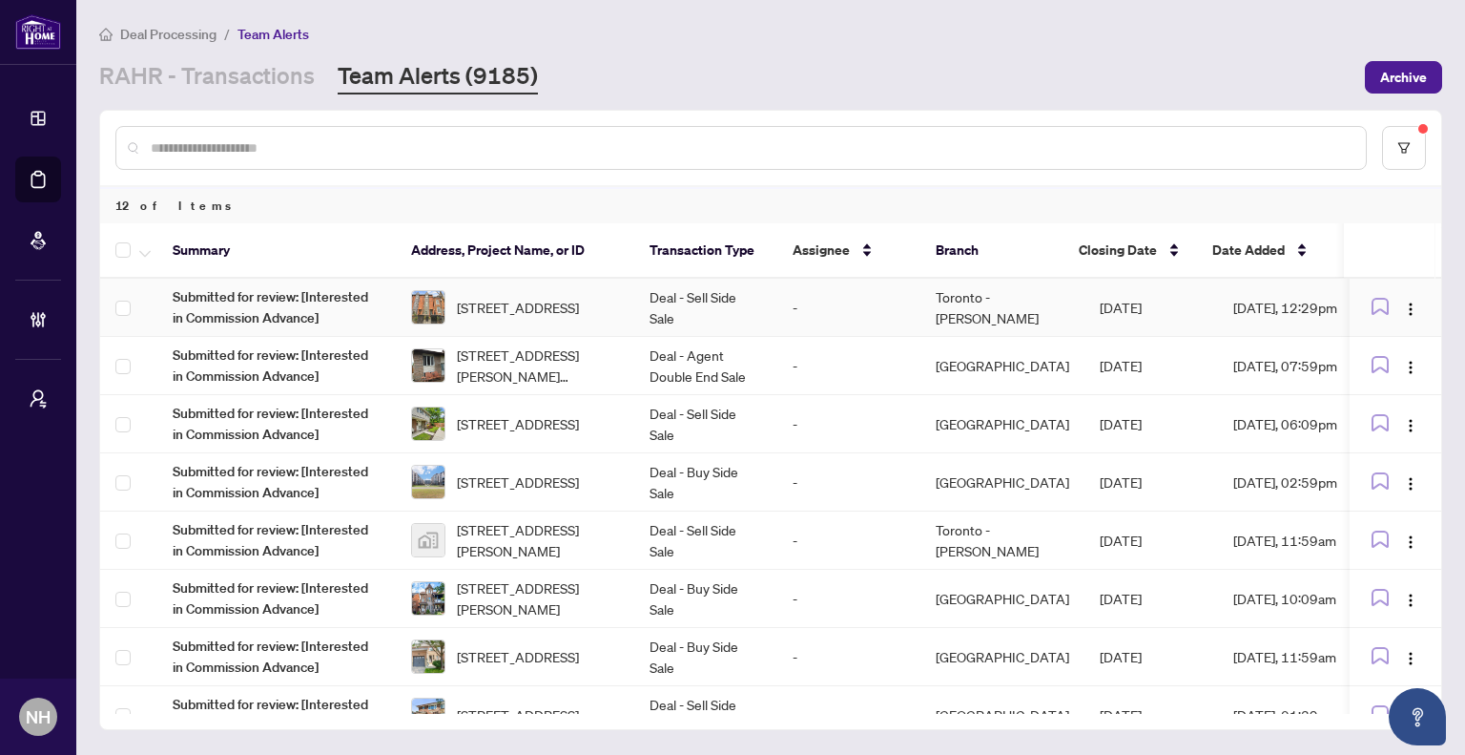
click at [508, 303] on span "[STREET_ADDRESS]" at bounding box center [518, 307] width 122 height 21
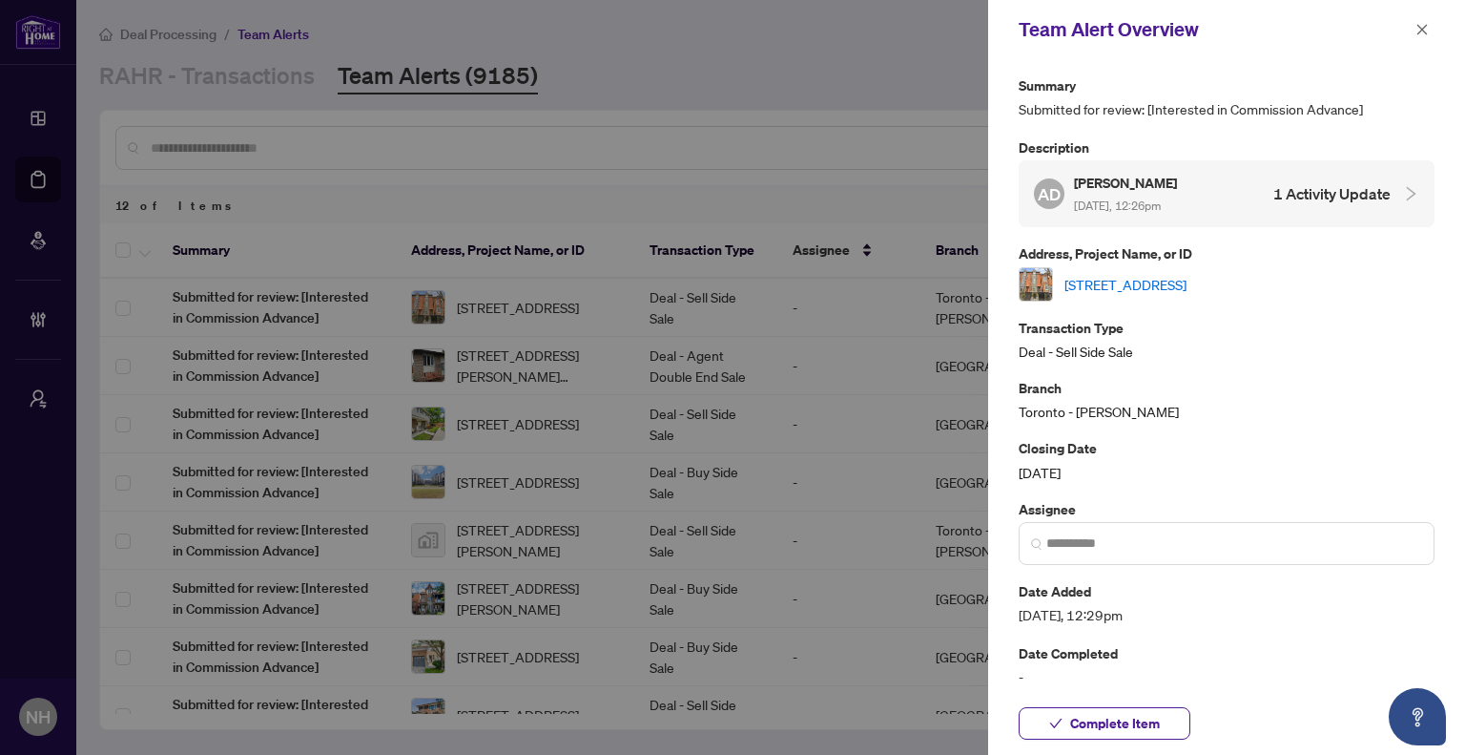
click at [1172, 281] on link "[STREET_ADDRESS]" at bounding box center [1126, 284] width 122 height 21
click at [1416, 37] on span "button" at bounding box center [1422, 29] width 13 height 31
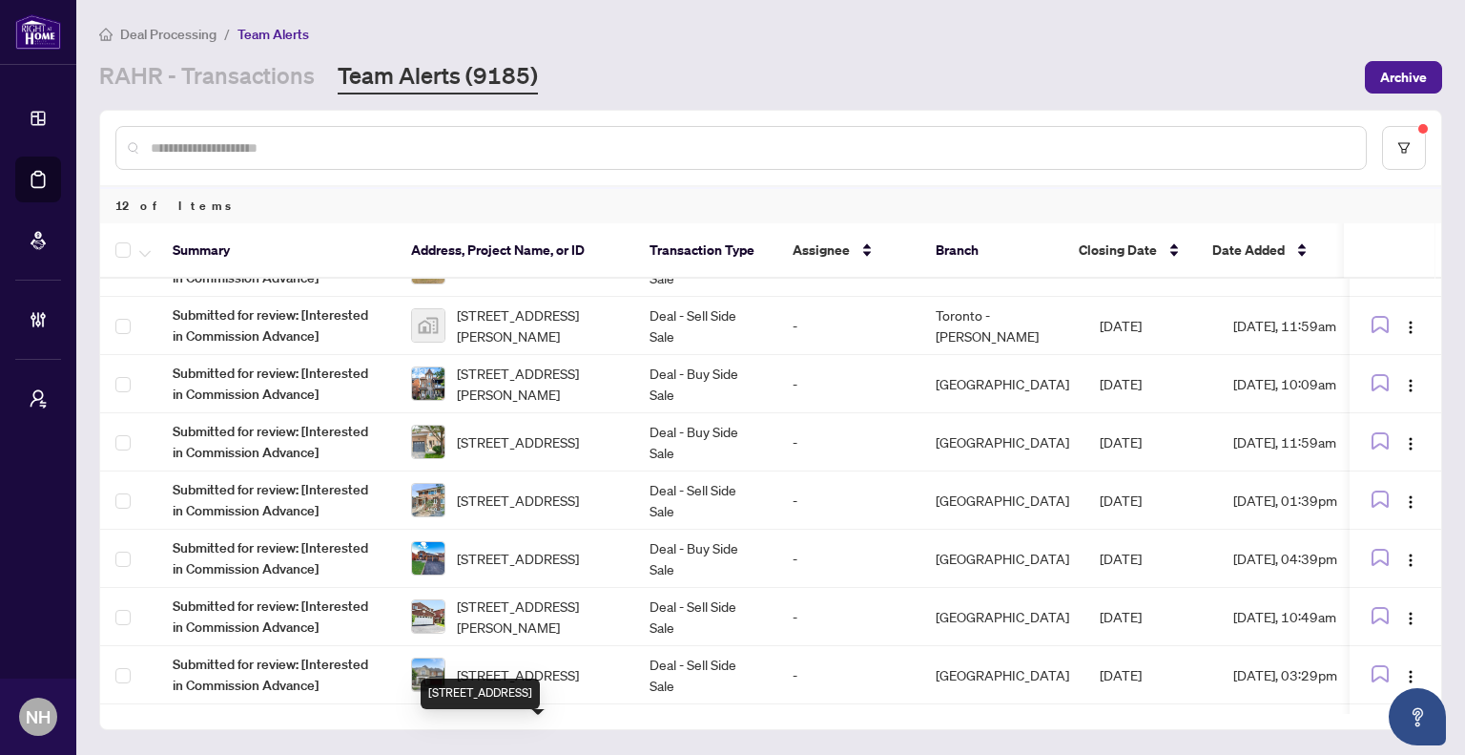
scroll to position [171, 0]
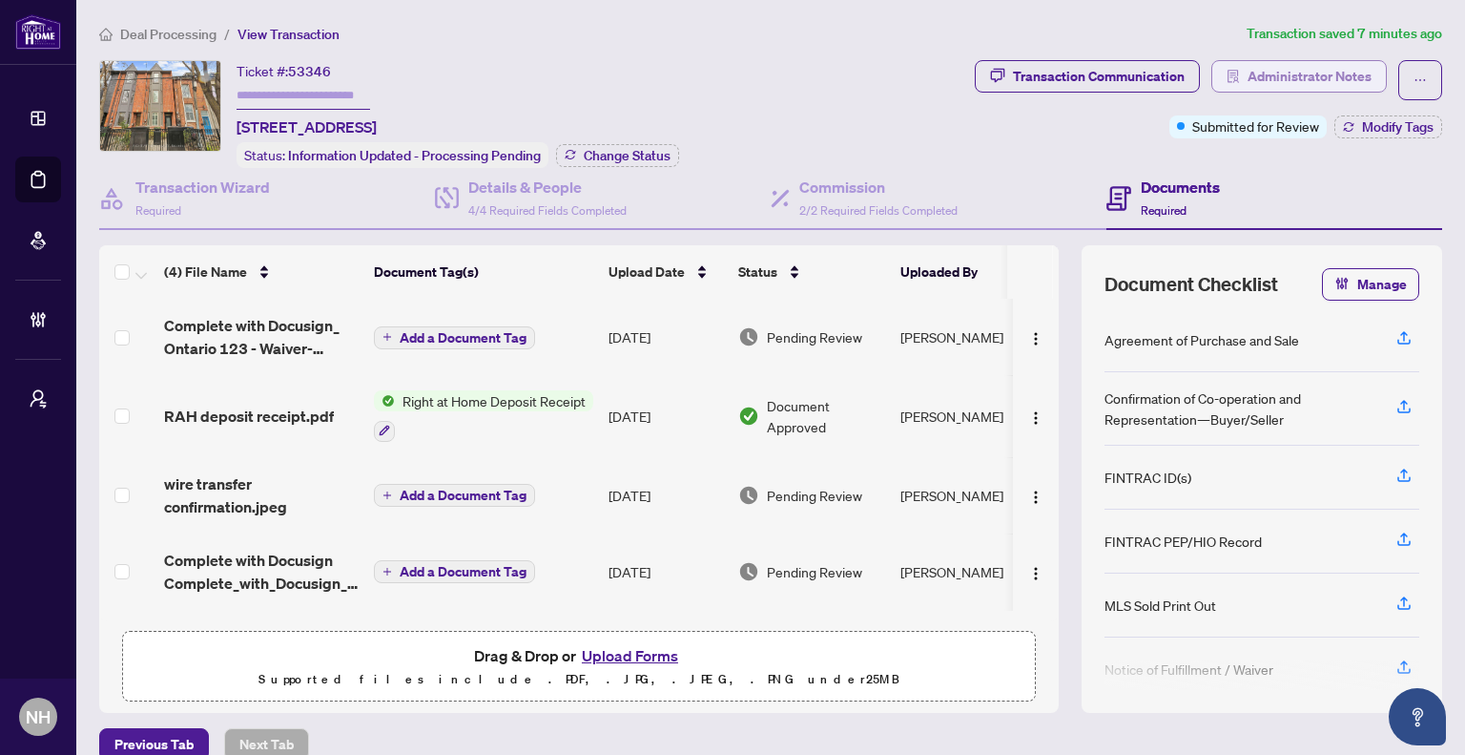
click at [1285, 71] on span "Administrator Notes" at bounding box center [1310, 76] width 124 height 31
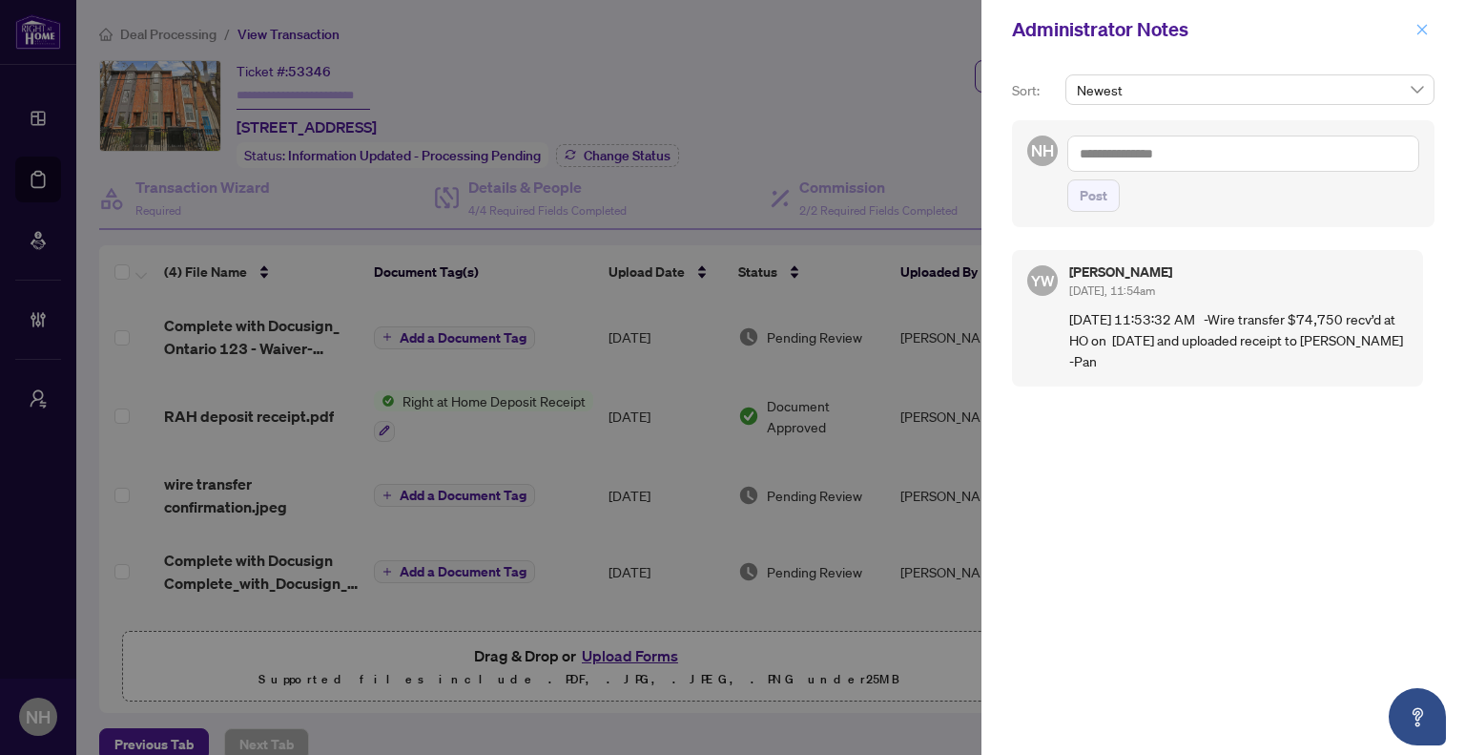
click at [1423, 28] on icon "close" at bounding box center [1423, 29] width 10 height 10
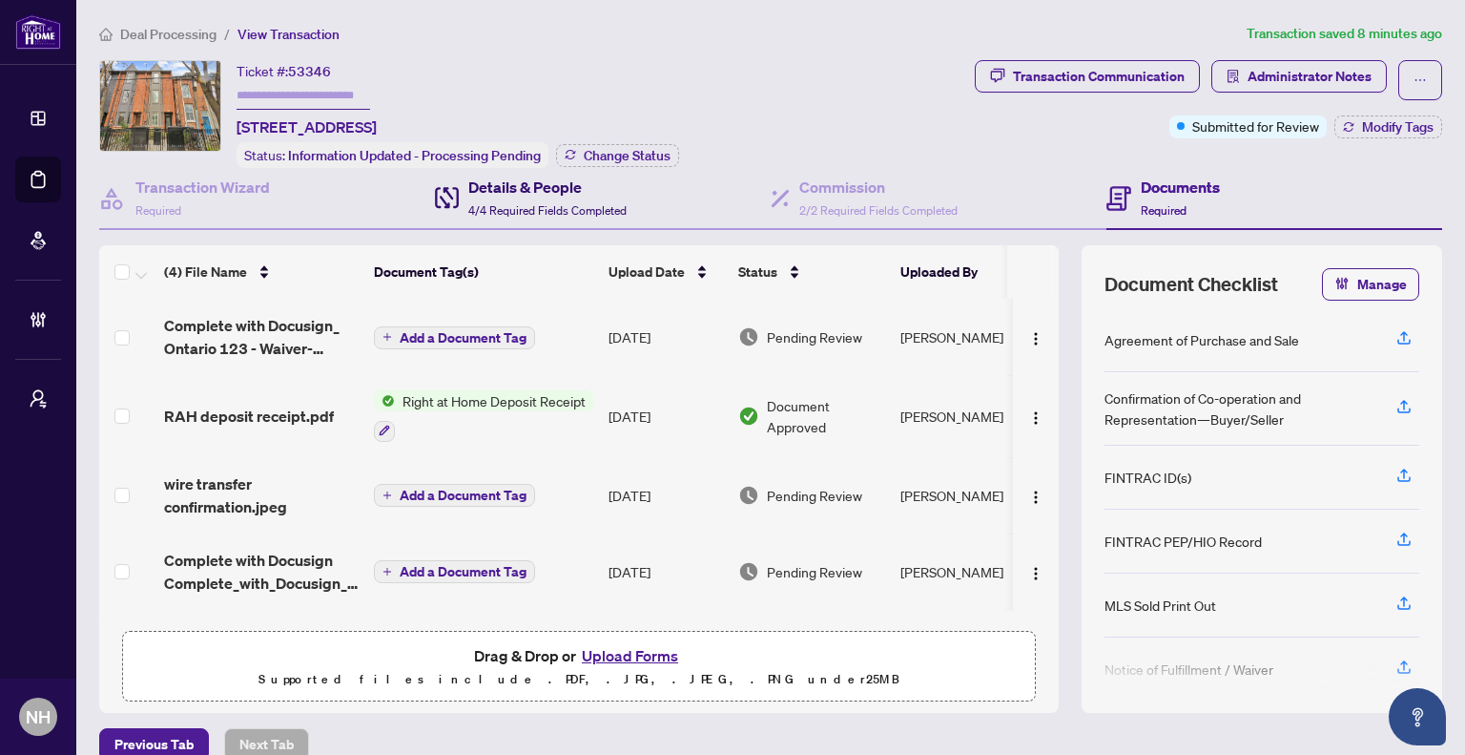
click at [484, 187] on h4 "Details & People" at bounding box center [547, 187] width 158 height 23
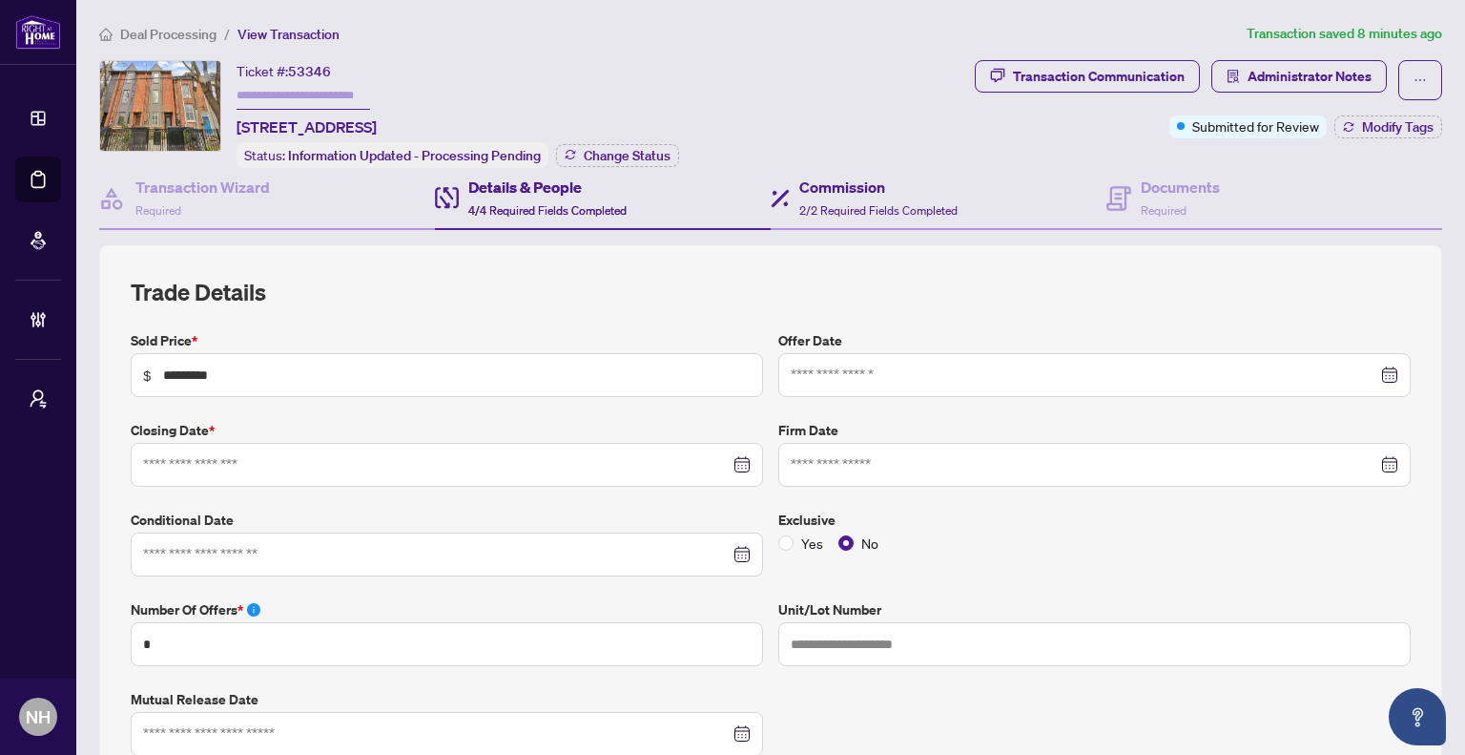
type input "**********"
click at [1114, 197] on icon at bounding box center [1119, 198] width 25 height 25
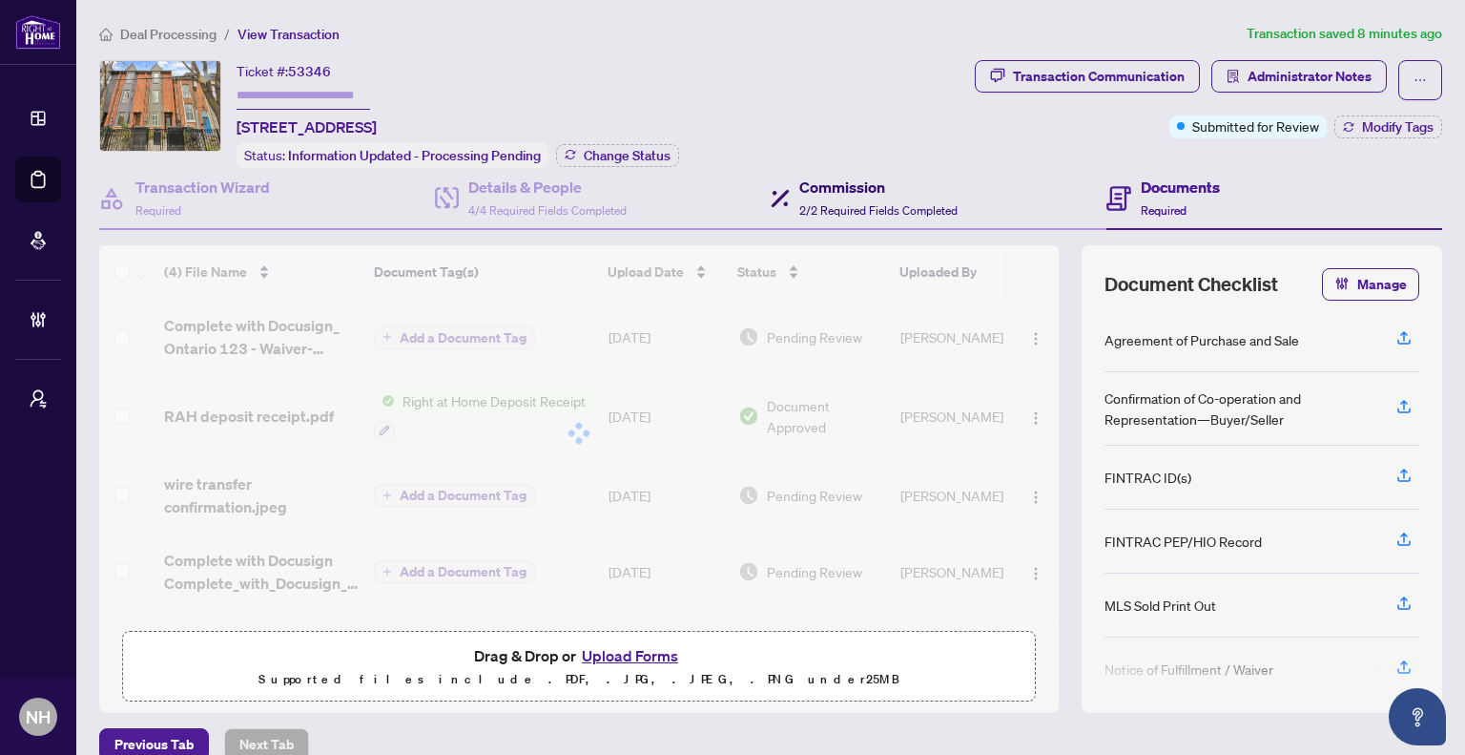
click at [830, 180] on h4 "Commission" at bounding box center [878, 187] width 158 height 23
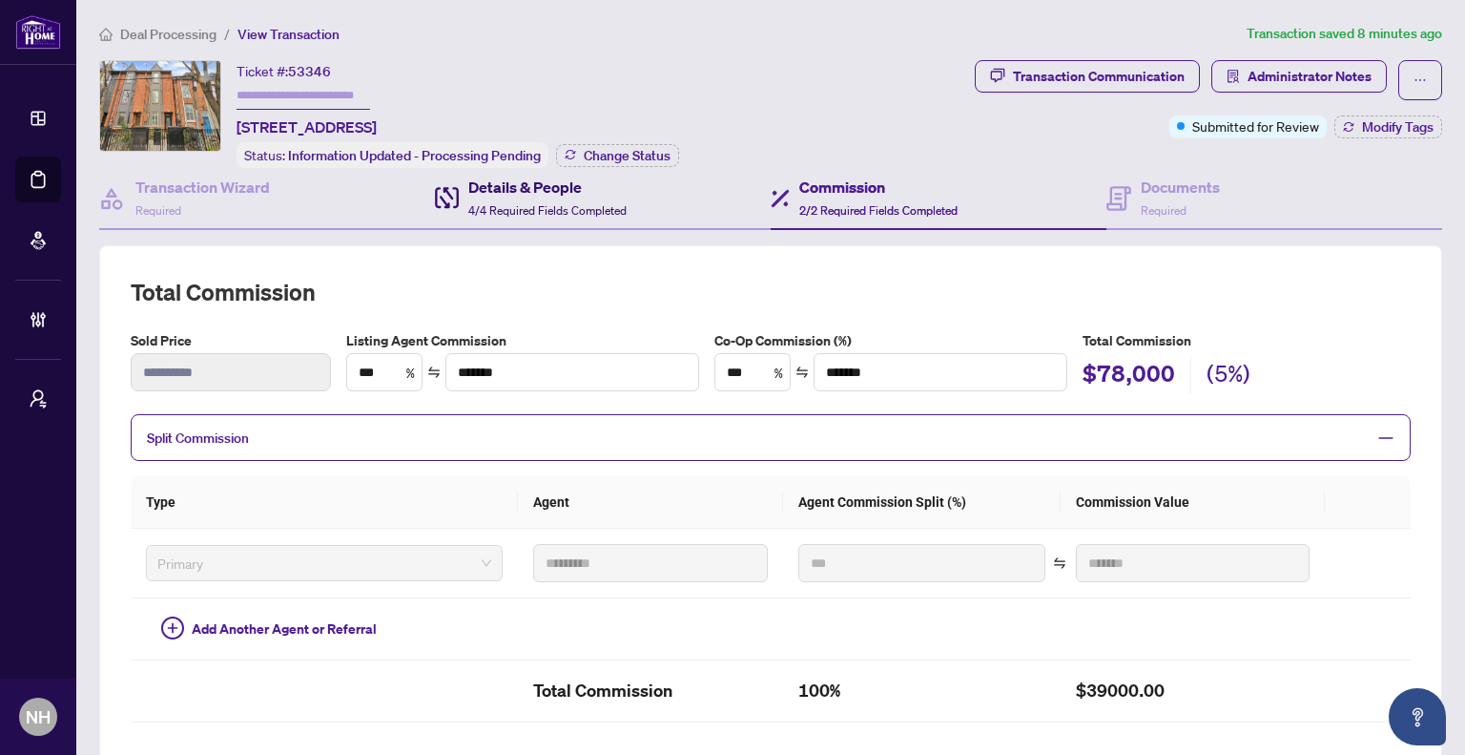
click at [601, 203] on span "4/4 Required Fields Completed" at bounding box center [547, 210] width 158 height 14
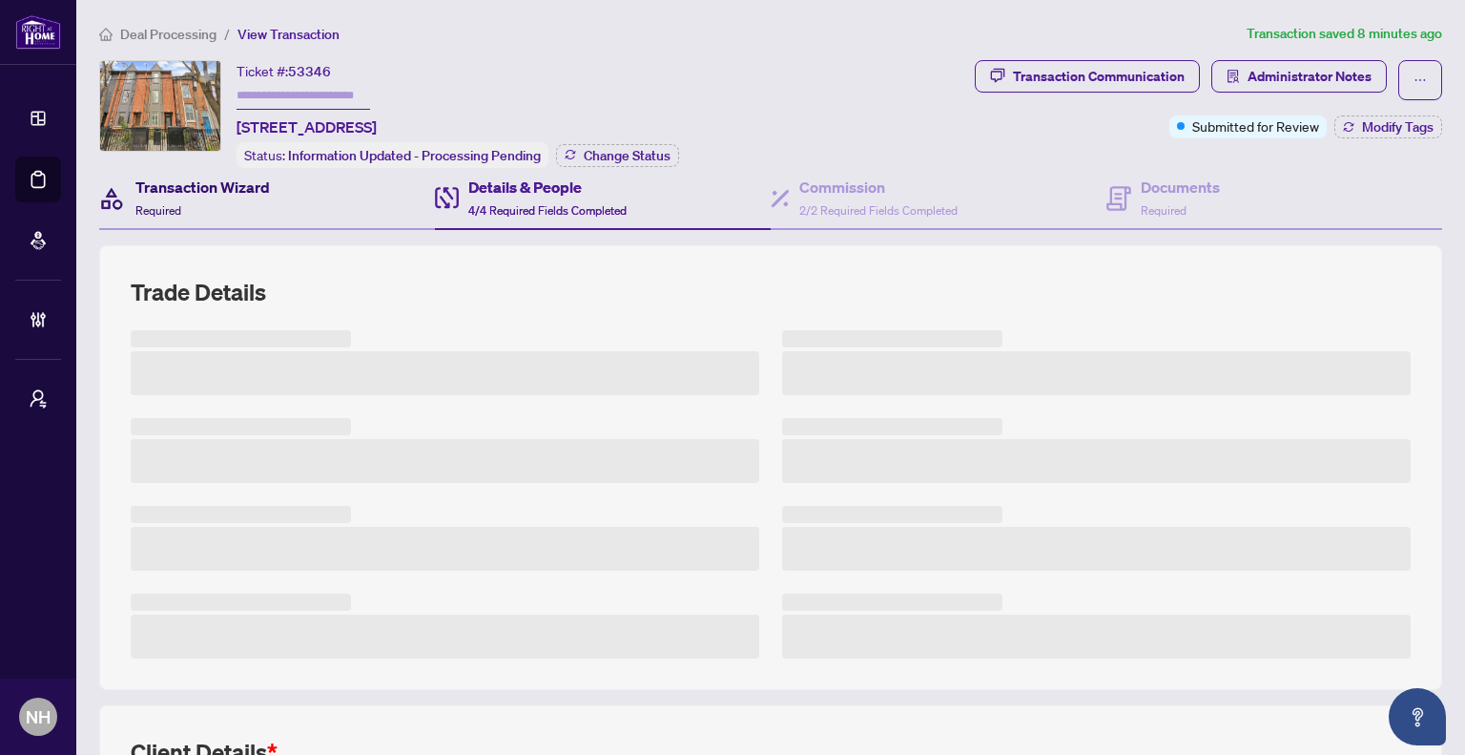
click at [203, 197] on div "Transaction Wizard Required" at bounding box center [202, 198] width 135 height 45
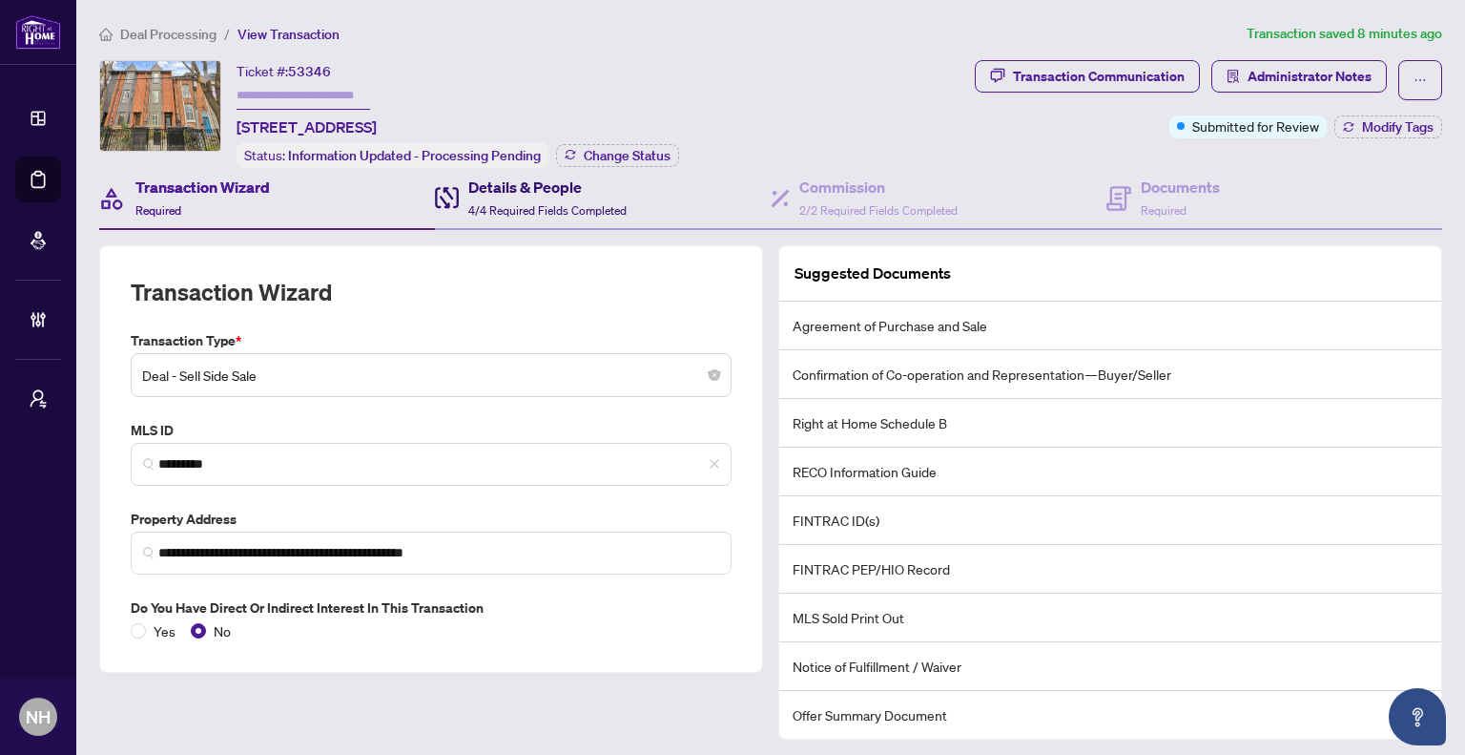
click at [533, 204] on span "4/4 Required Fields Completed" at bounding box center [547, 210] width 158 height 14
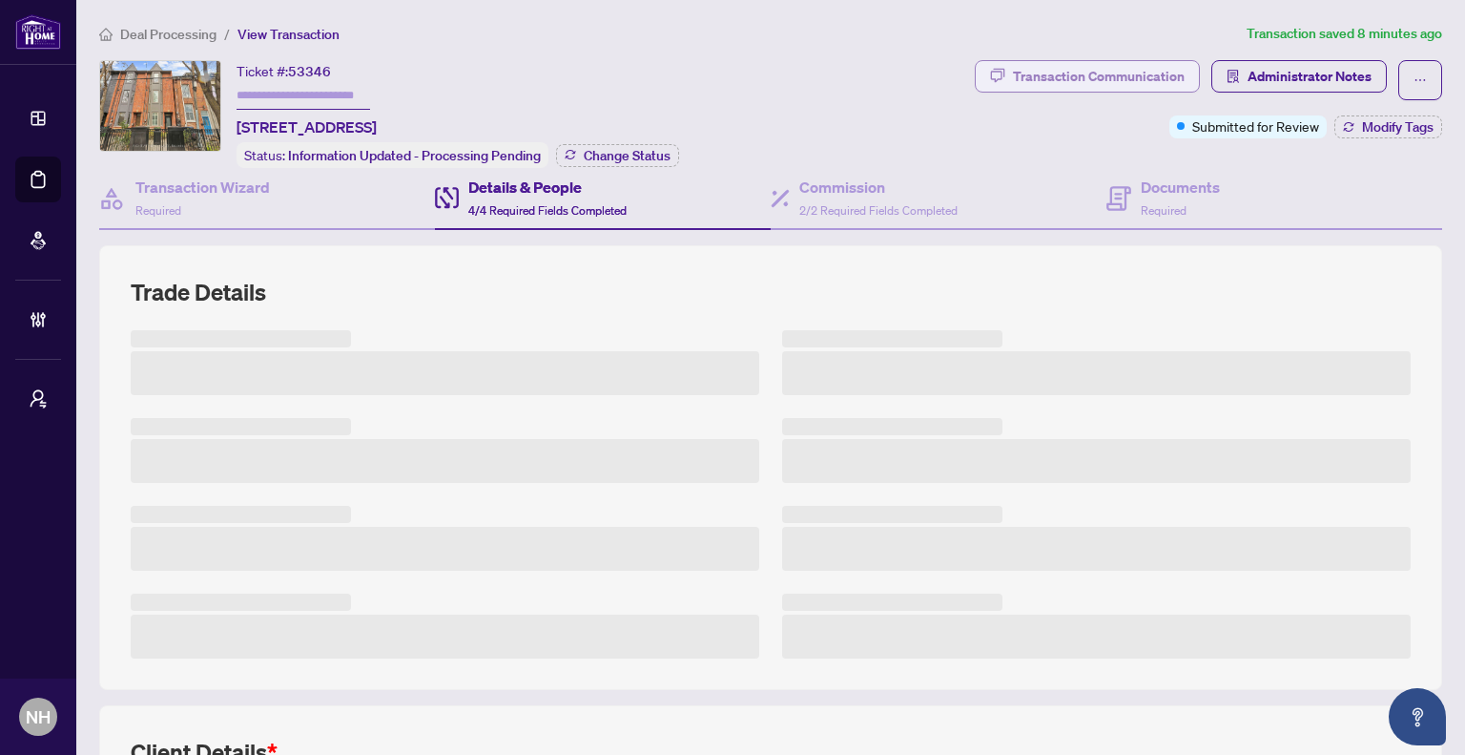
click at [1091, 83] on div "Transaction Communication" at bounding box center [1099, 76] width 172 height 31
type textarea "**********"
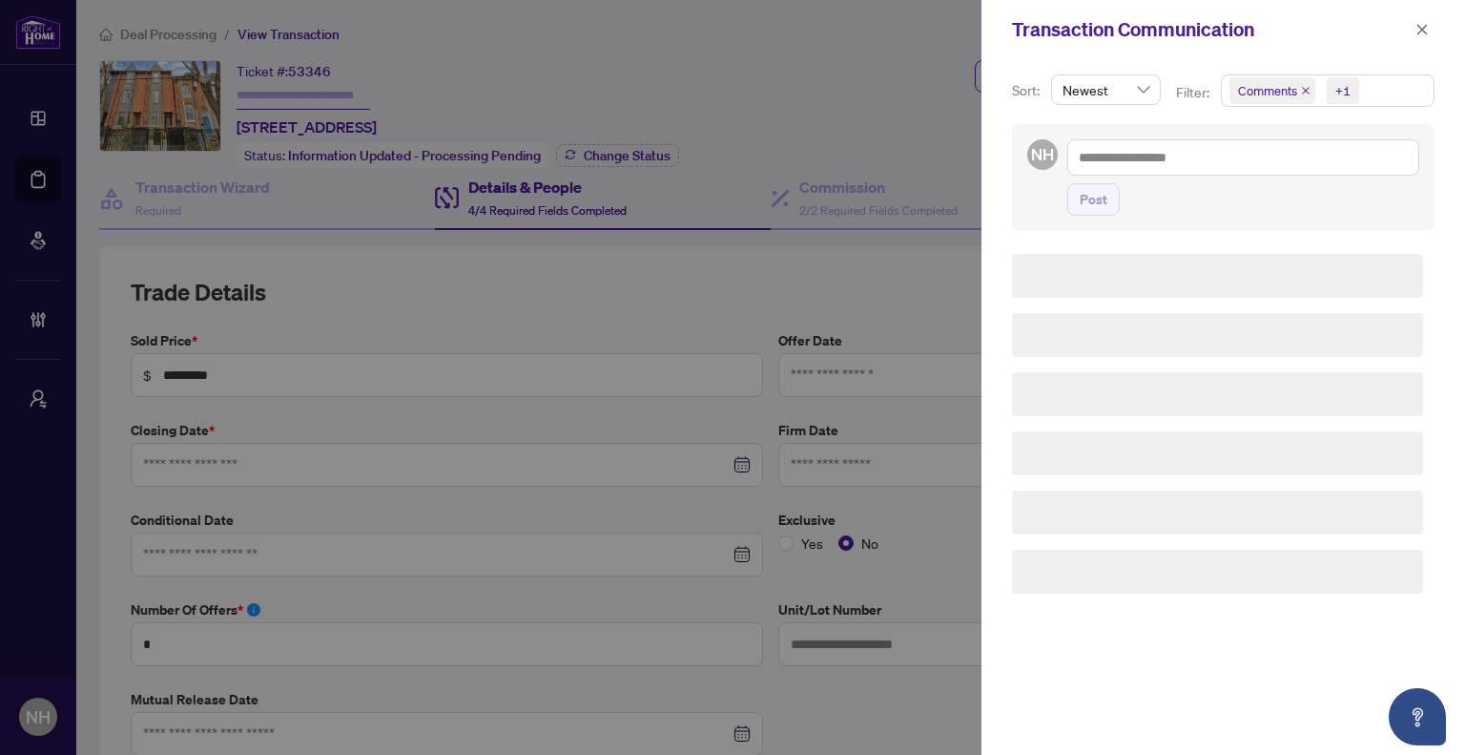
type input "**********"
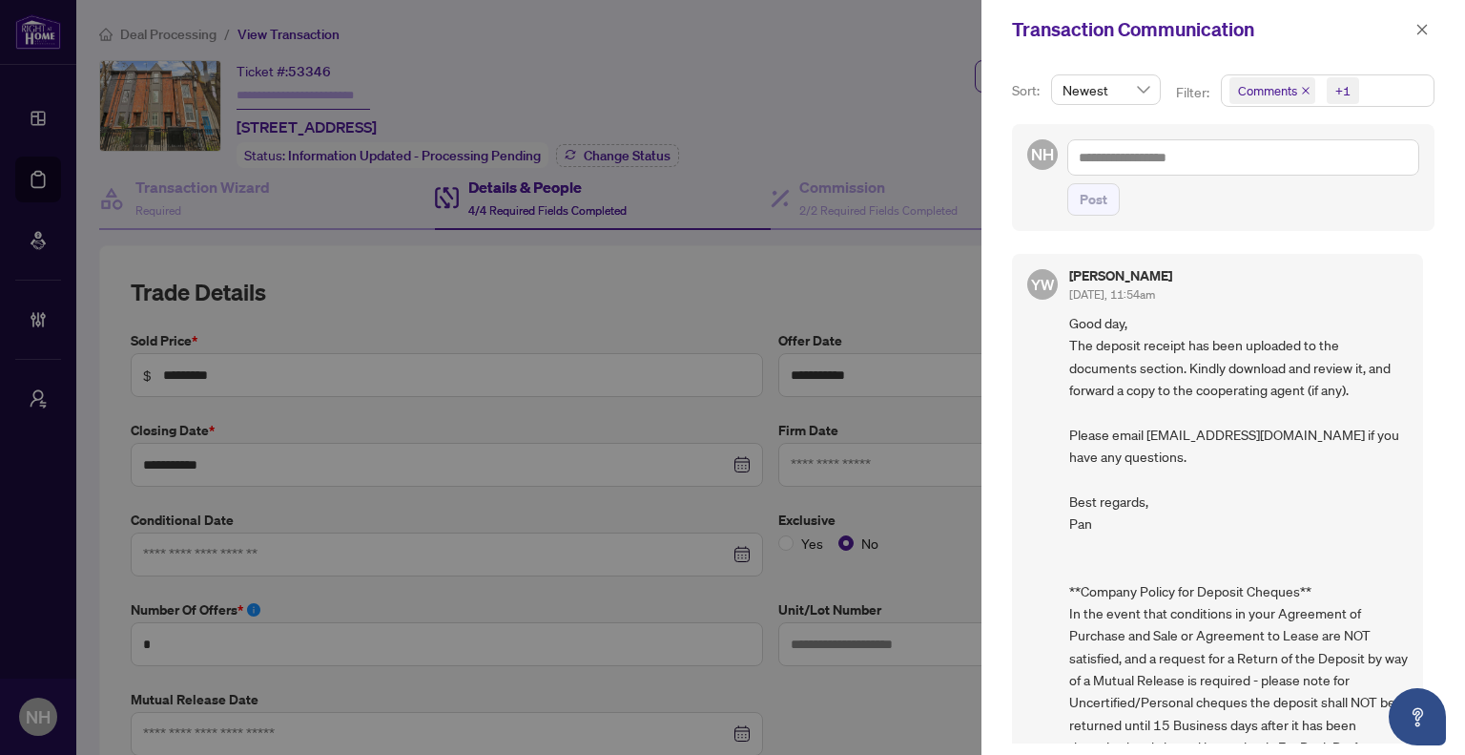
click at [1303, 89] on icon "close" at bounding box center [1306, 91] width 10 height 10
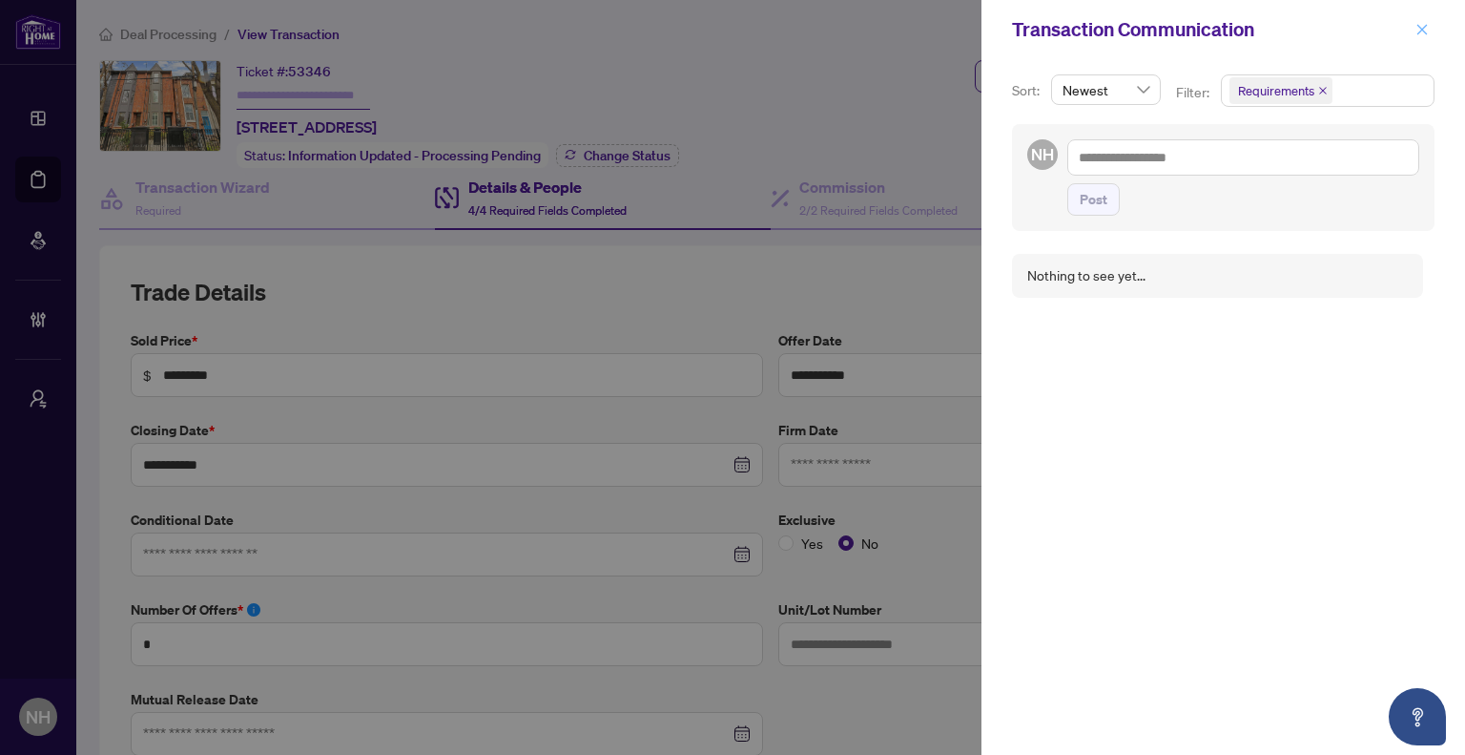
click at [1420, 41] on span "button" at bounding box center [1422, 29] width 13 height 31
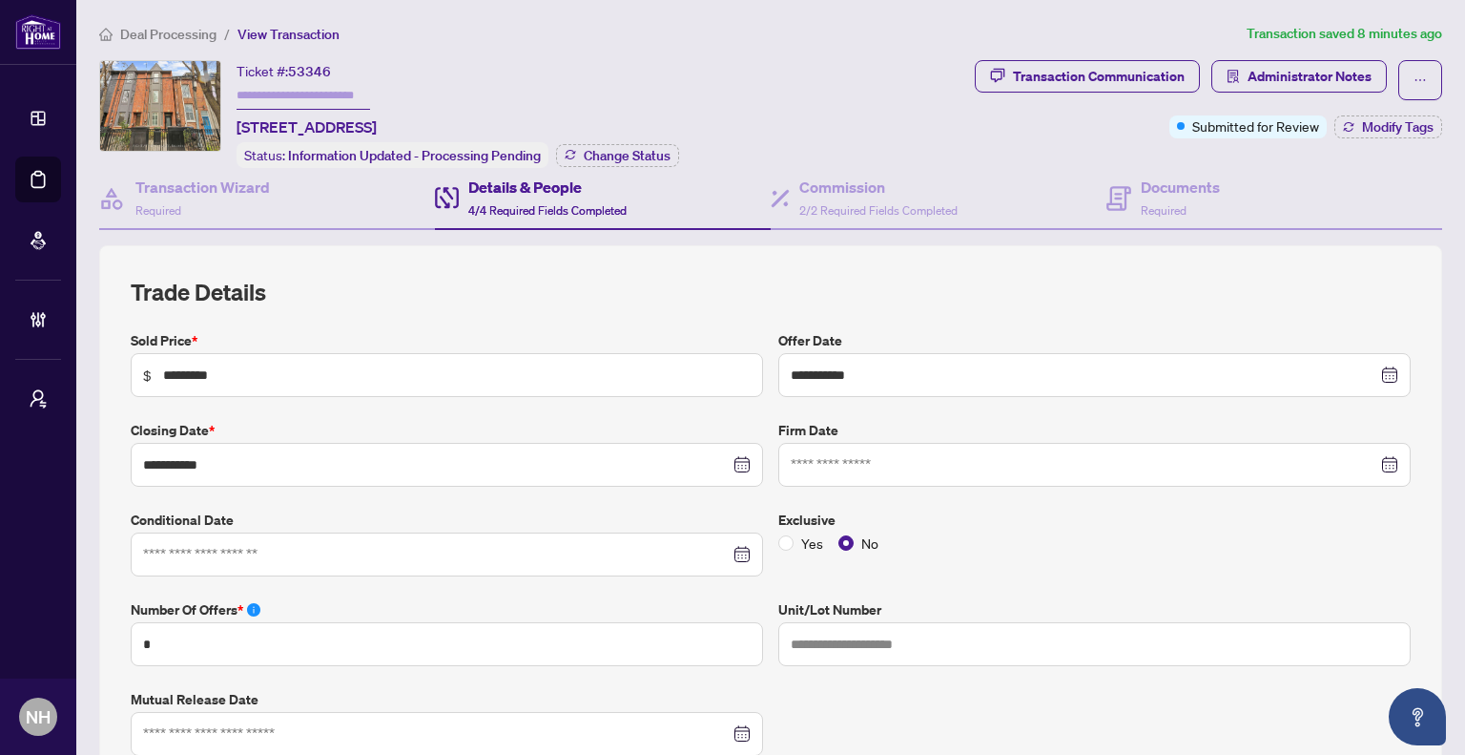
drag, startPoint x: 233, startPoint y: 126, endPoint x: 611, endPoint y: 122, distance: 377.8
click at [611, 122] on div "Ticket #: 53346 [STREET_ADDRESS] Status: Information Updated - Processing Pendi…" at bounding box center [533, 114] width 868 height 108
copy span "[STREET_ADDRESS]"
click at [197, 38] on span "Deal Processing" at bounding box center [168, 34] width 96 height 17
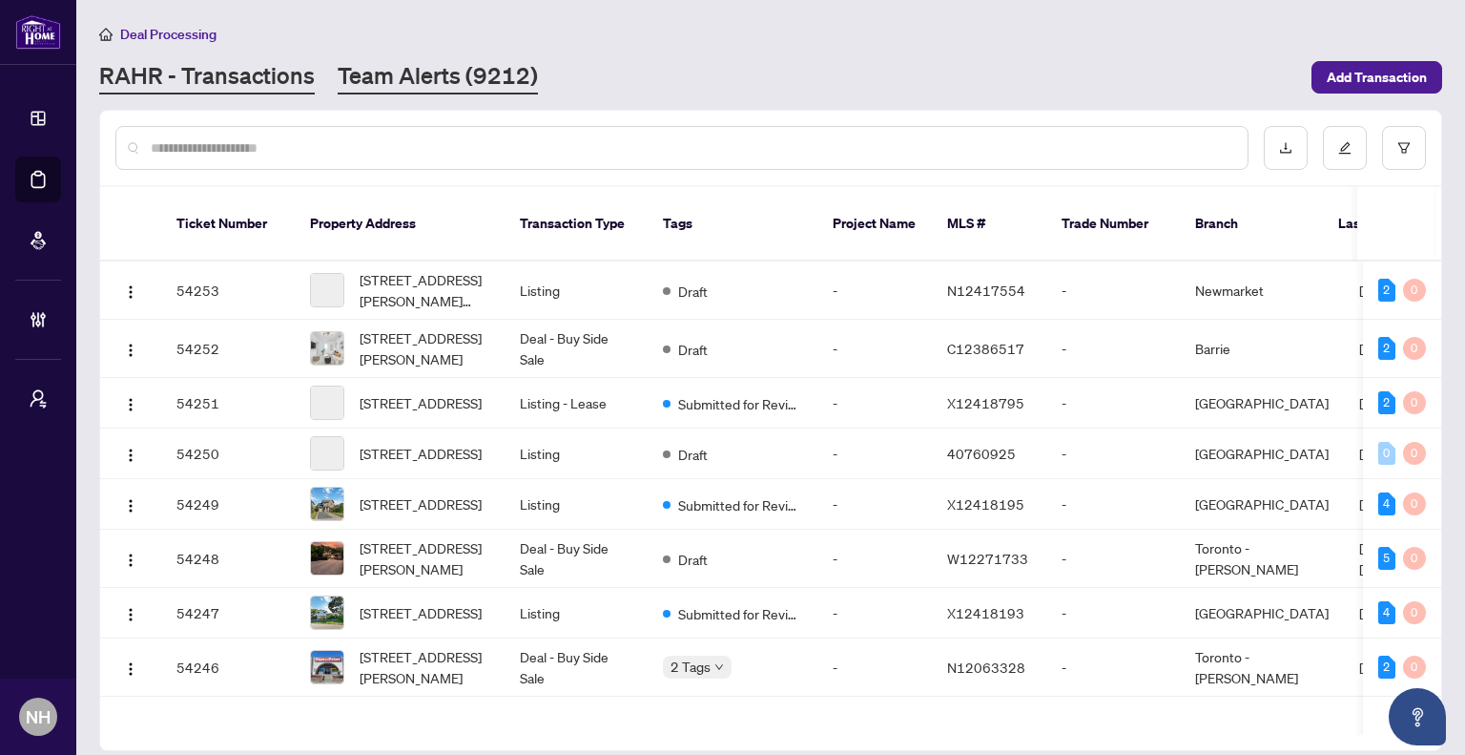
click at [485, 75] on link "Team Alerts (9212)" at bounding box center [438, 77] width 200 height 34
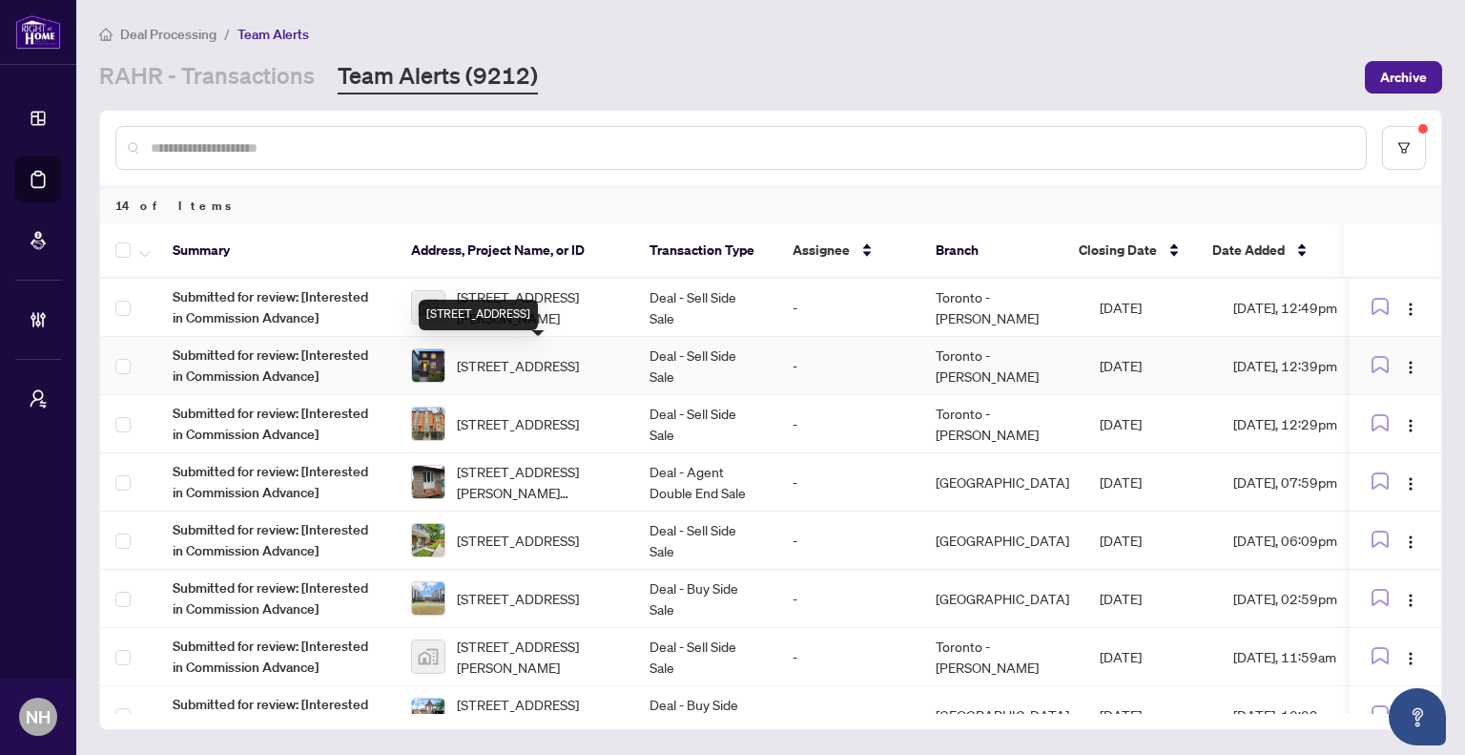
click at [534, 363] on span "[STREET_ADDRESS]" at bounding box center [518, 365] width 122 height 21
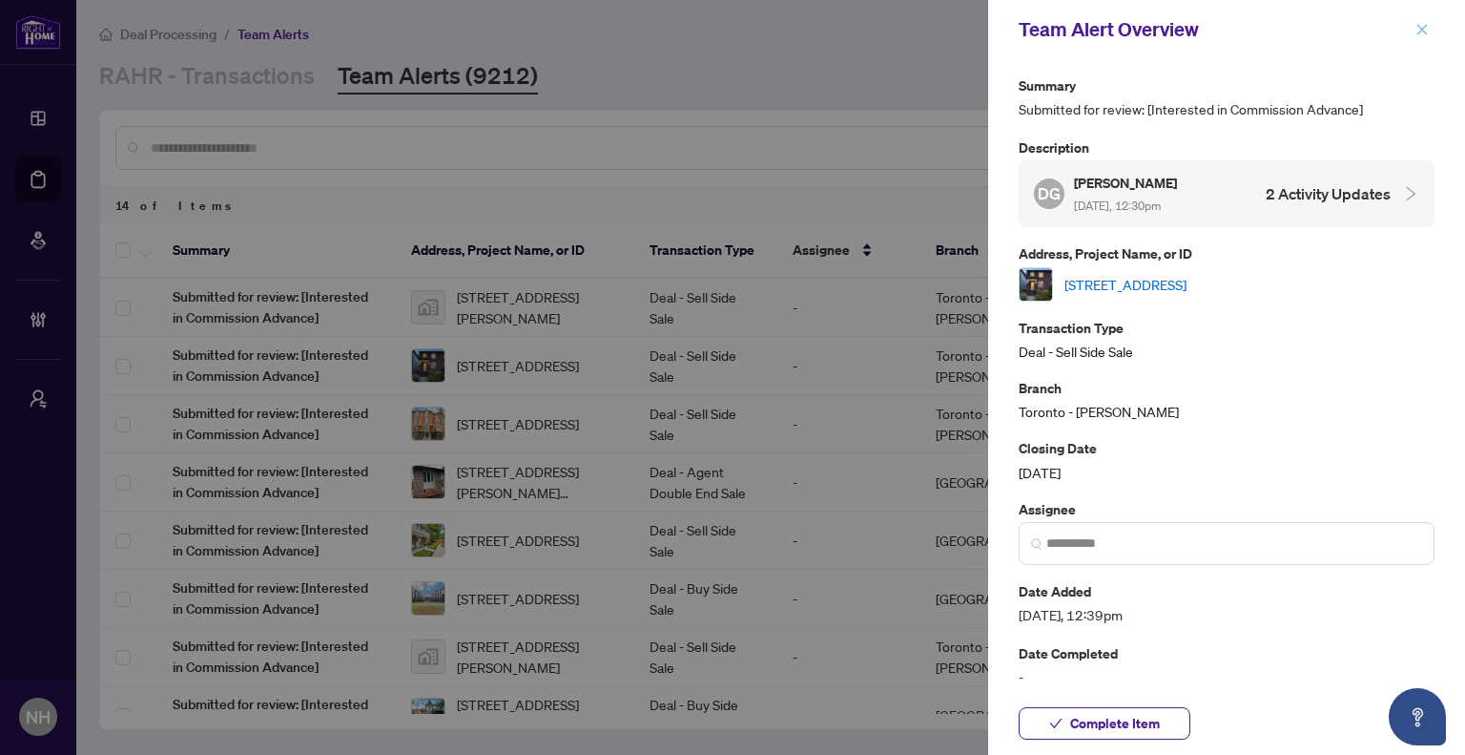
click at [1422, 26] on icon "close" at bounding box center [1422, 29] width 13 height 13
